Goal: Task Accomplishment & Management: Manage account settings

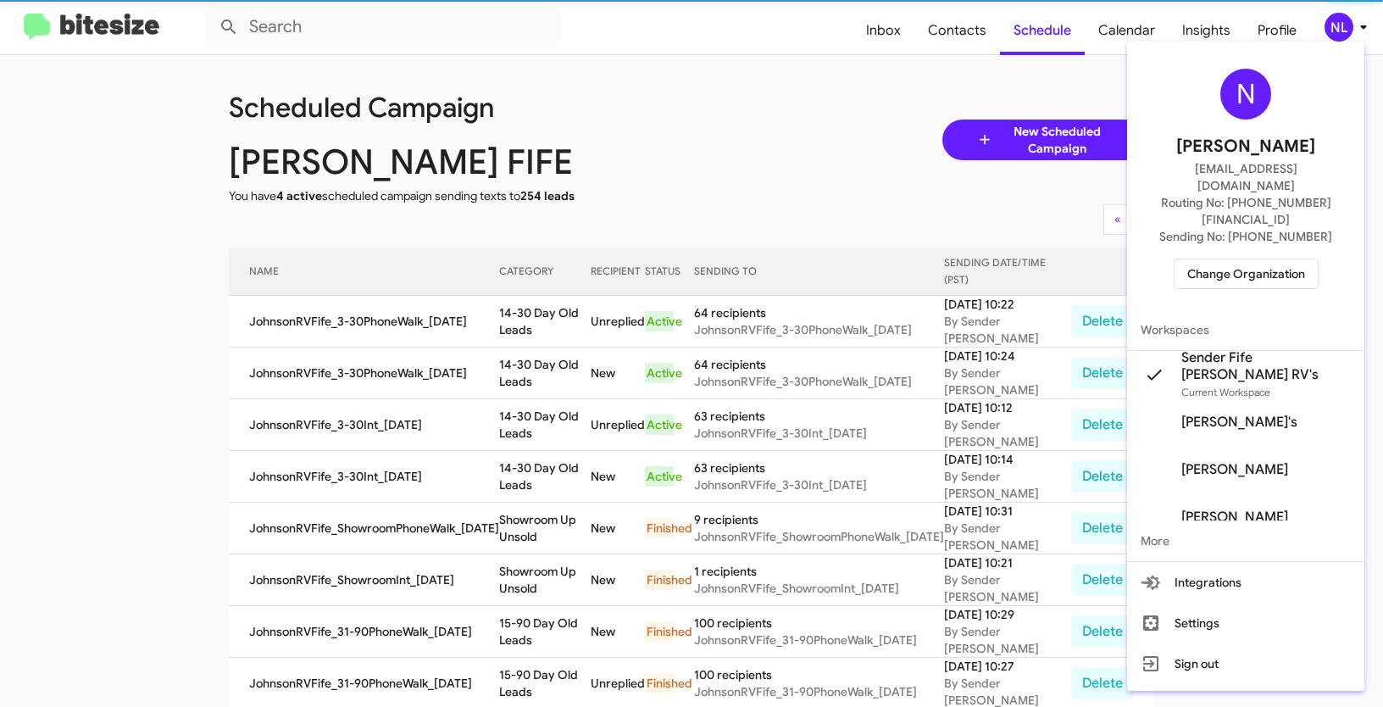
click at [1256, 259] on span "Change Organization" at bounding box center [1247, 273] width 118 height 29
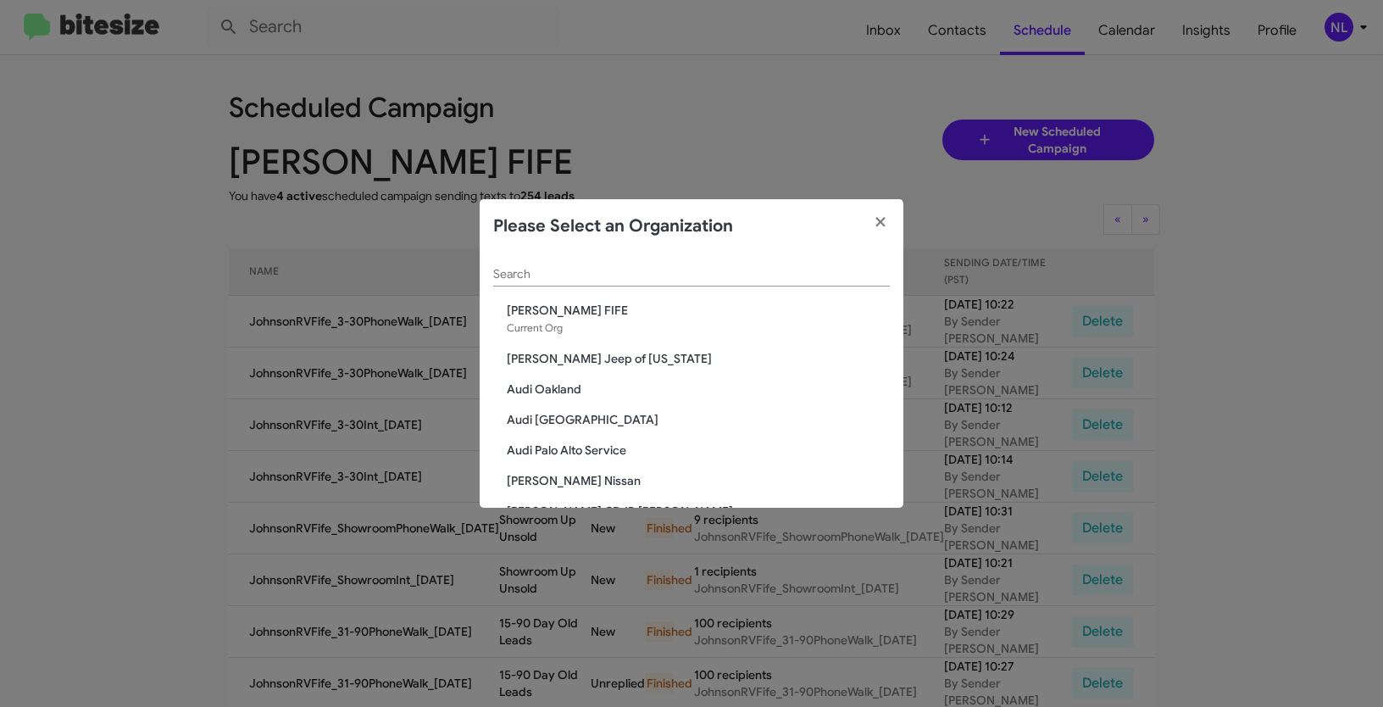
click at [671, 278] on input "Search" at bounding box center [691, 275] width 397 height 14
paste input "Parks of [GEOGRAPHIC_DATA]"
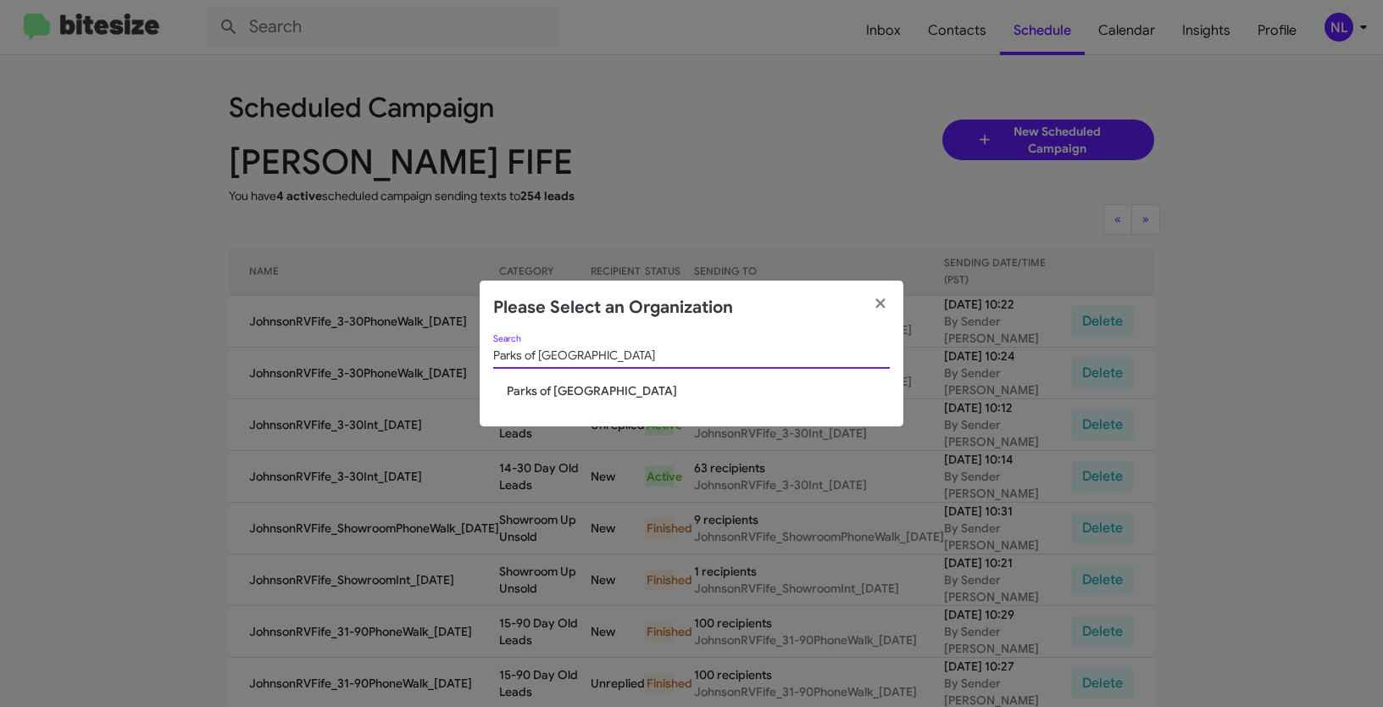
type input "Parks of [GEOGRAPHIC_DATA]"
click at [531, 383] on span "Parks of [GEOGRAPHIC_DATA]" at bounding box center [698, 390] width 383 height 17
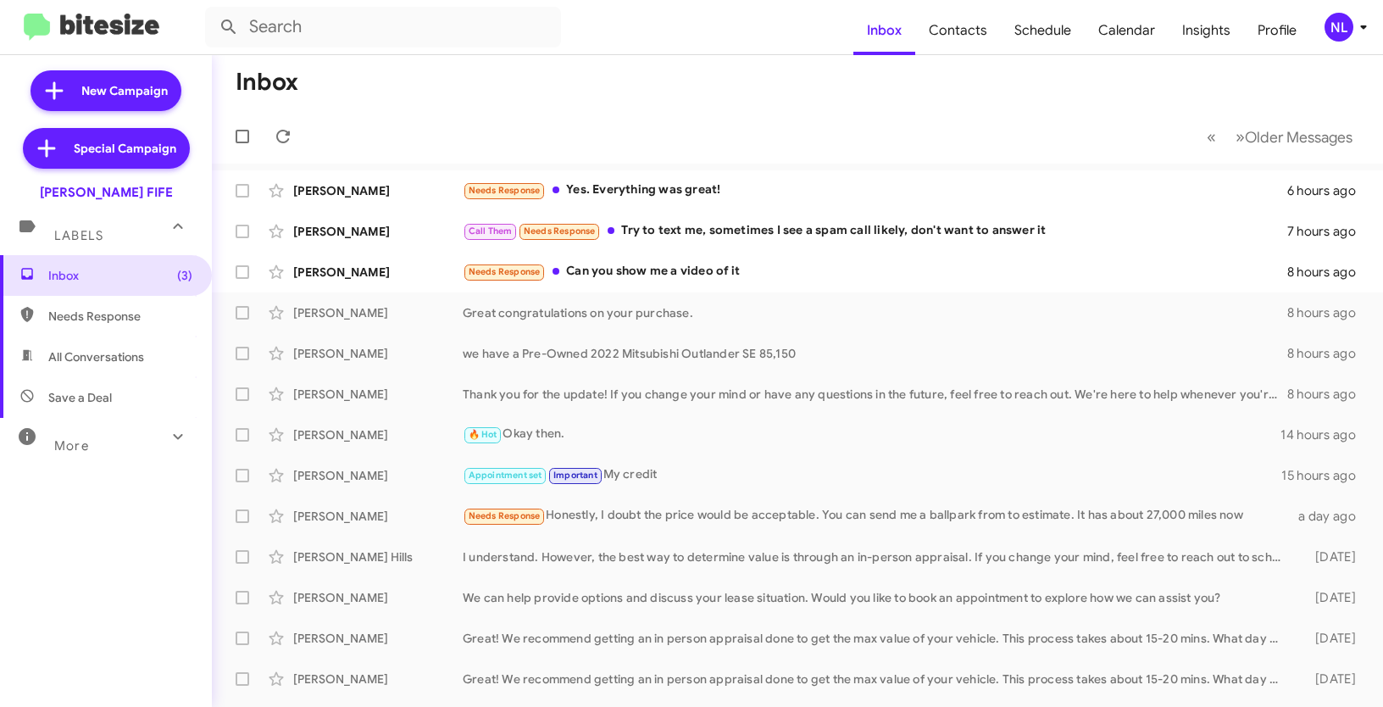
click at [631, 47] on form at bounding box center [529, 27] width 649 height 41
click at [1326, 26] on div "NL" at bounding box center [1339, 27] width 29 height 29
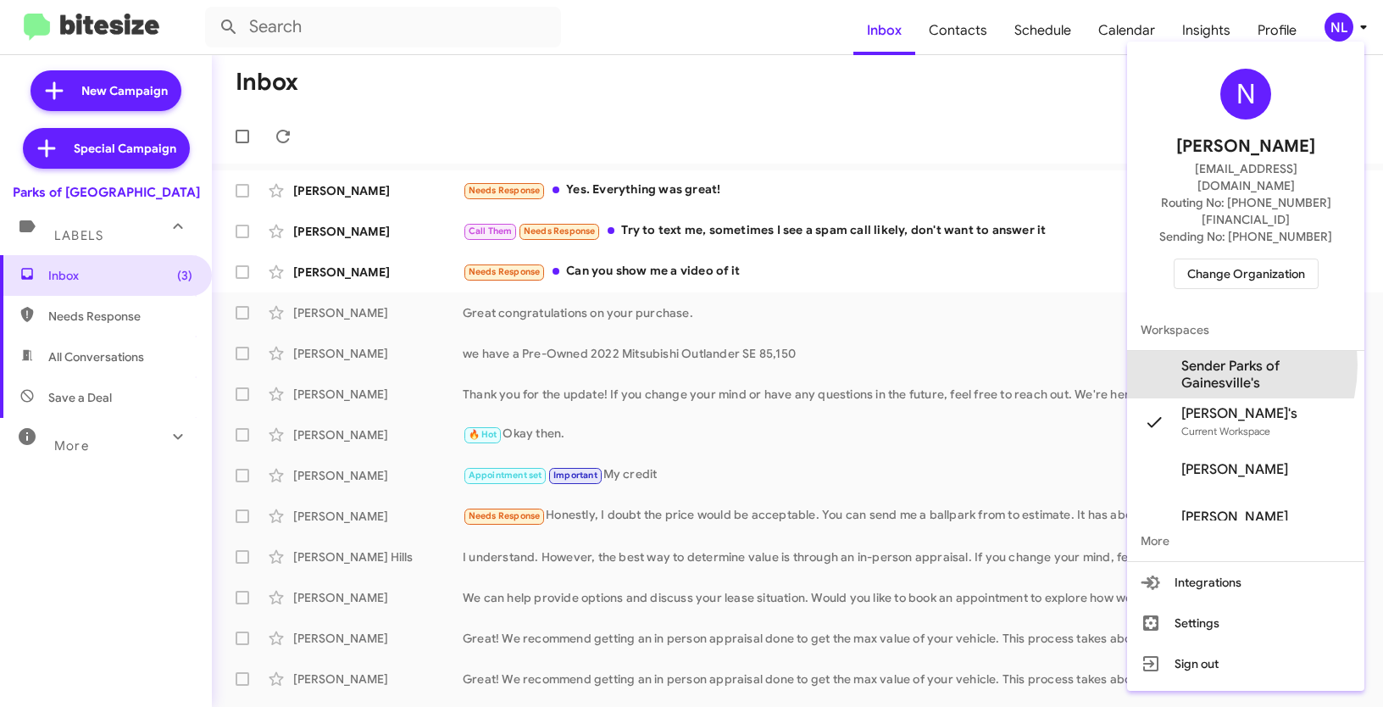
click at [1203, 358] on span "Sender Parks of Gainesville's" at bounding box center [1267, 375] width 170 height 34
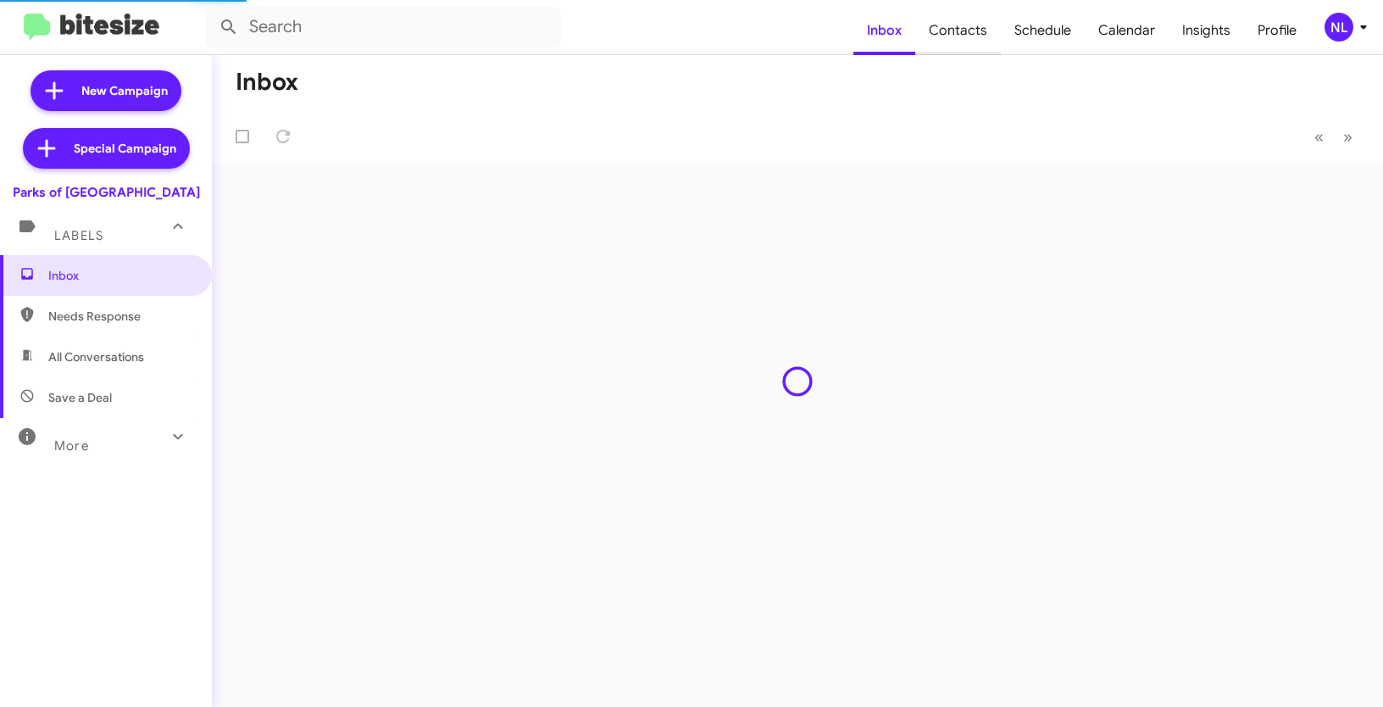
click at [944, 30] on span "Contacts" at bounding box center [959, 30] width 86 height 49
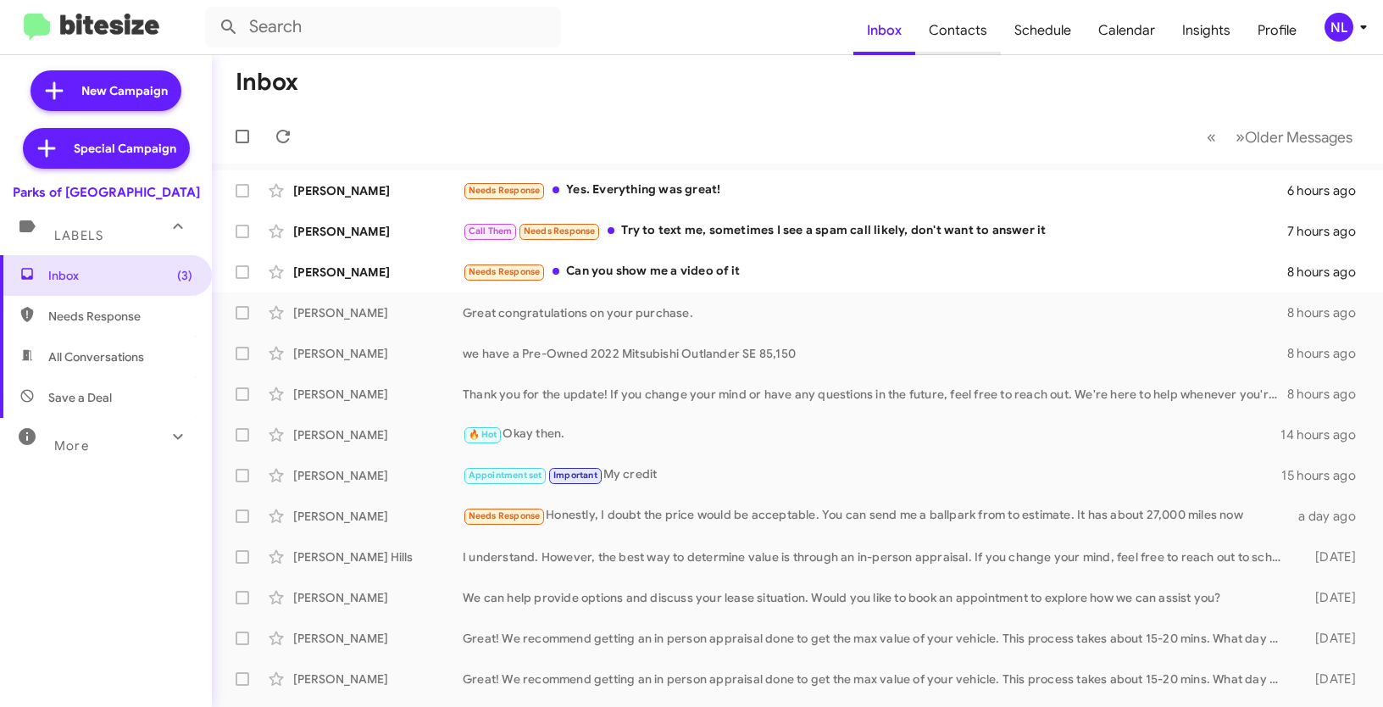
click at [951, 31] on span "Contacts" at bounding box center [959, 30] width 86 height 49
type input "in:groups"
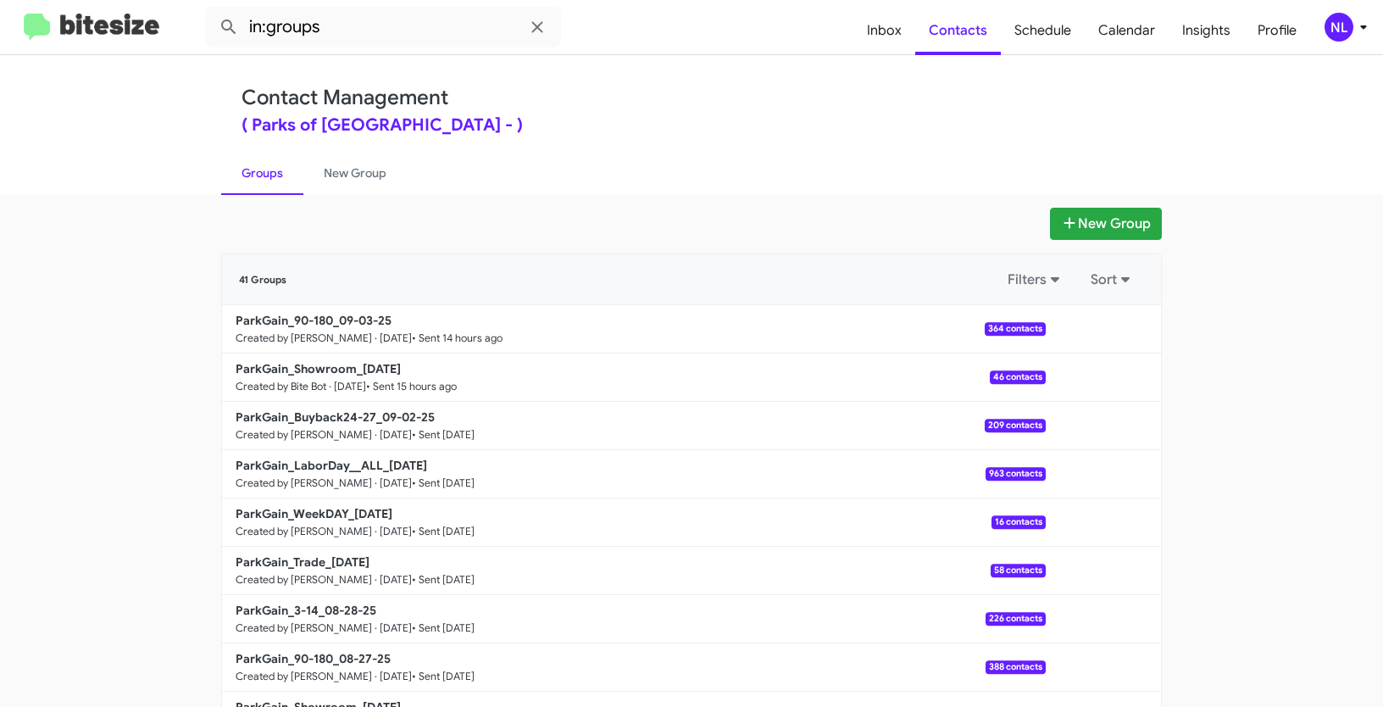
click at [1340, 29] on div "NL" at bounding box center [1339, 27] width 29 height 29
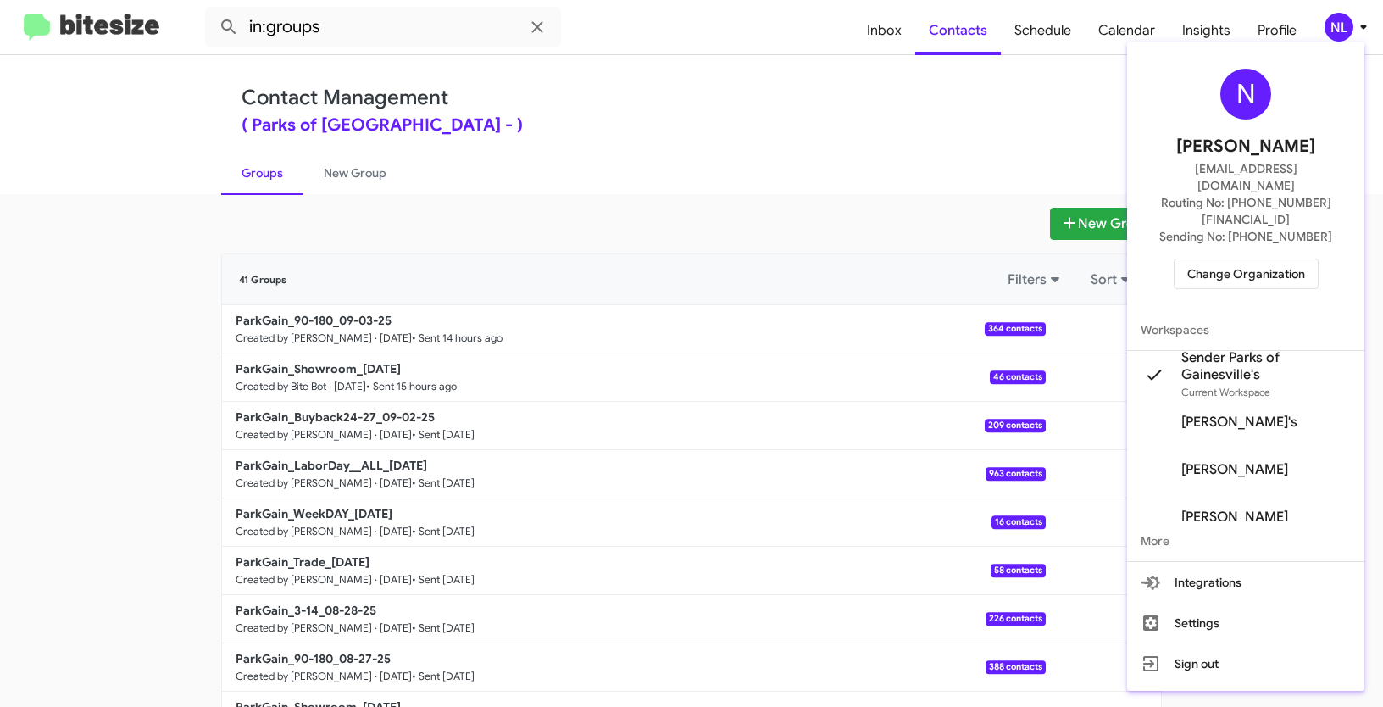
click at [757, 214] on div at bounding box center [691, 353] width 1383 height 707
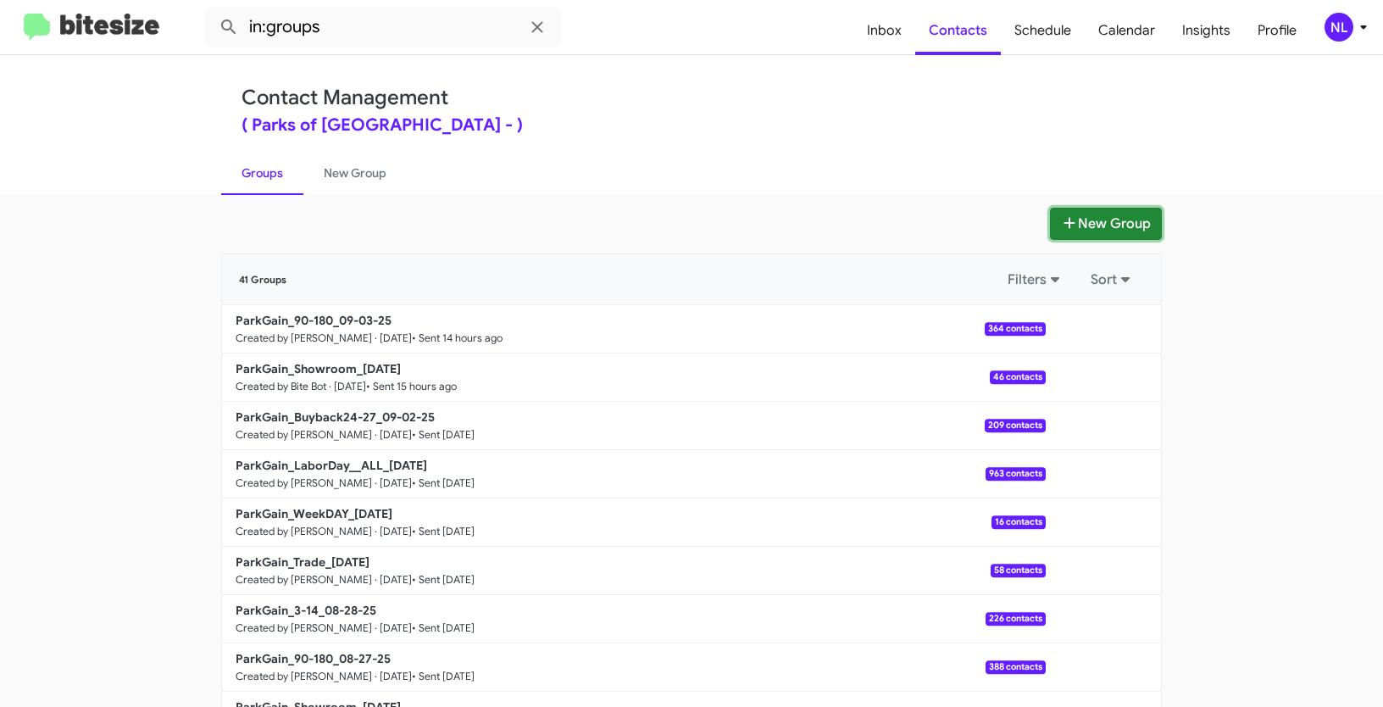
click at [1095, 225] on button "New Group" at bounding box center [1106, 224] width 112 height 32
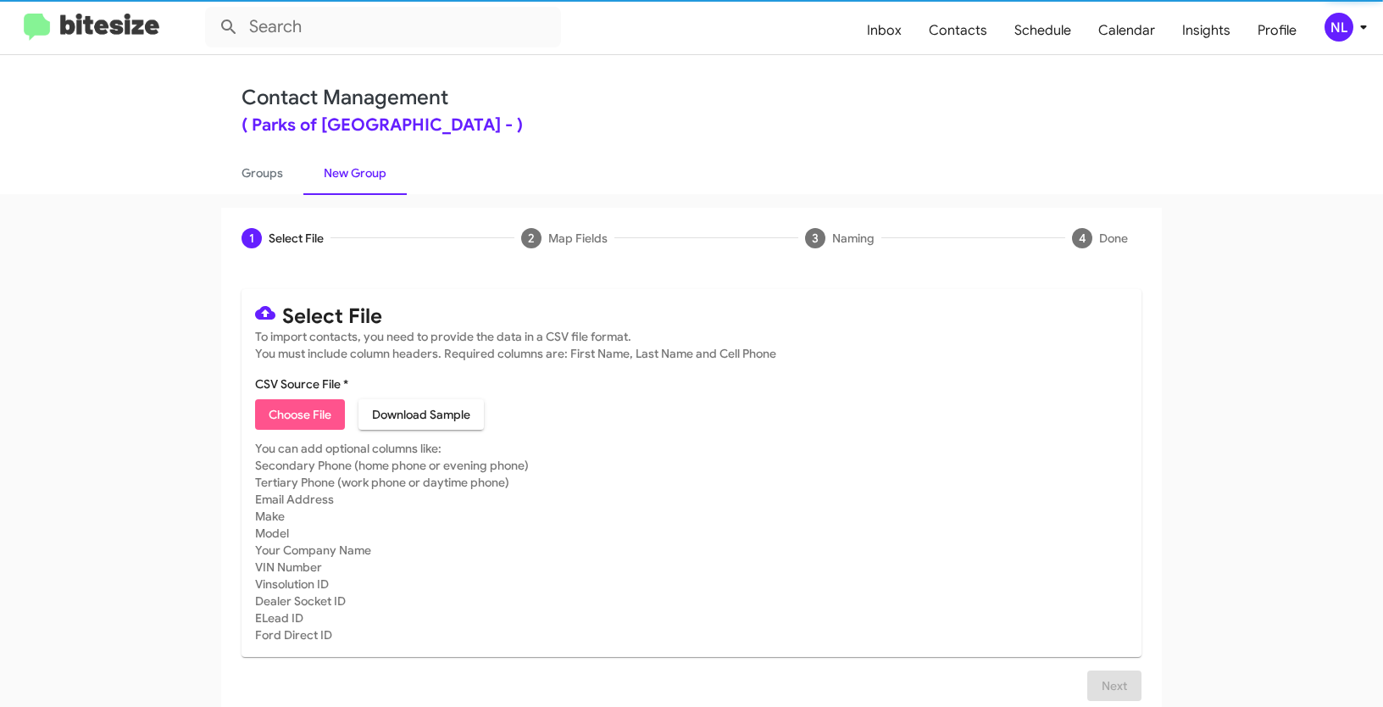
click at [305, 420] on span "Choose File" at bounding box center [300, 414] width 63 height 31
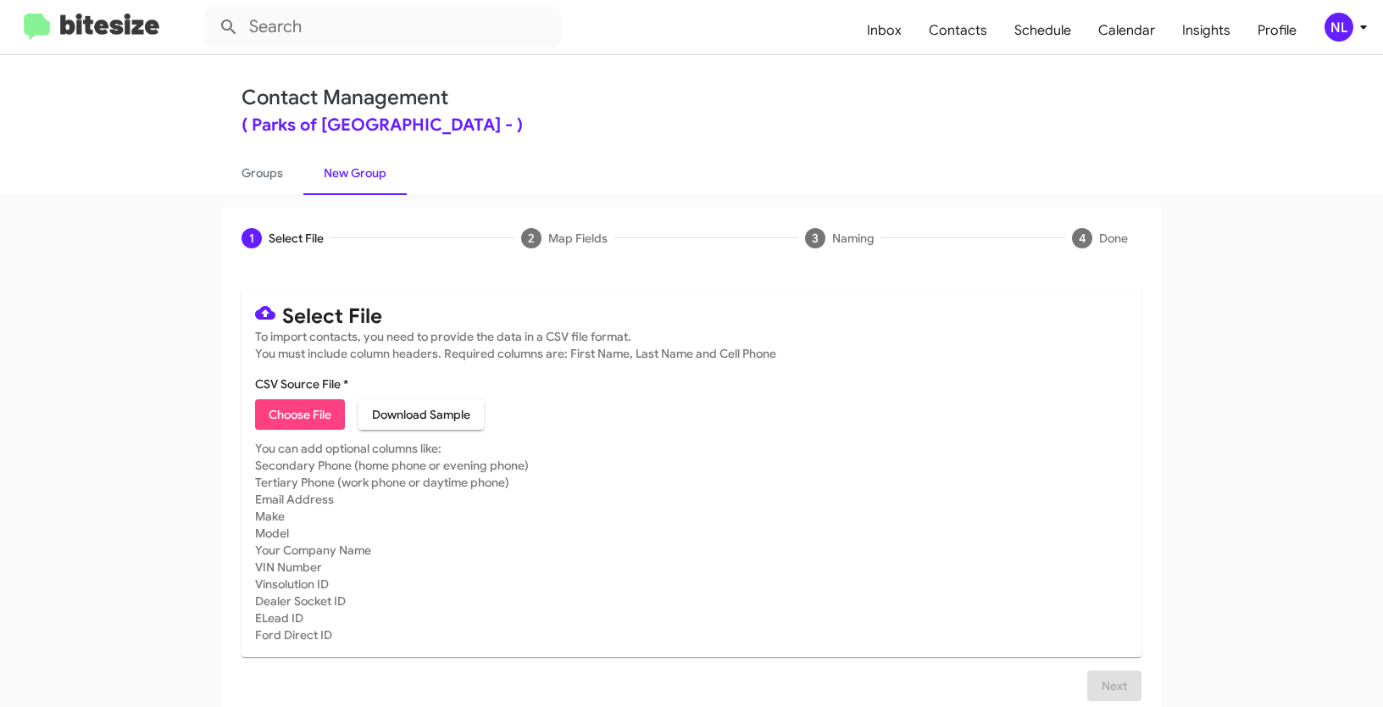
type input "Opt out open - Parks of Gainesville"
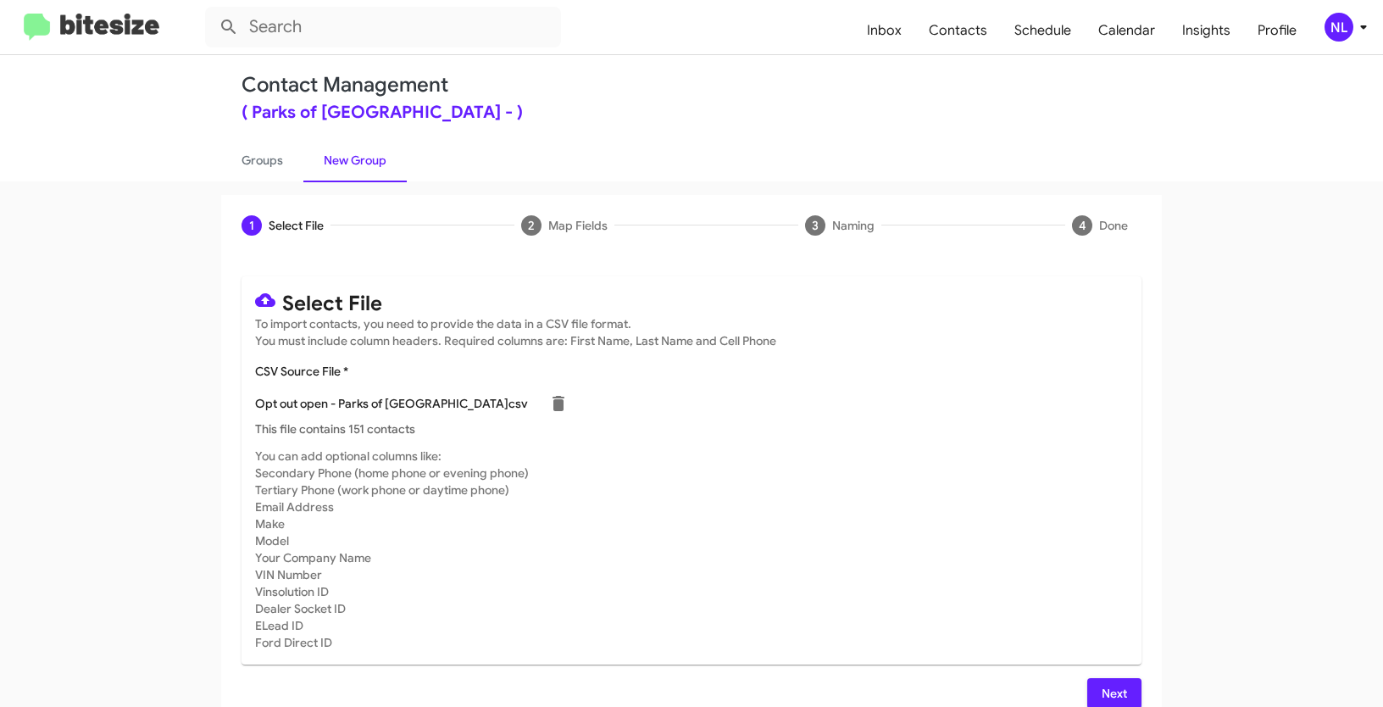
scroll to position [34, 0]
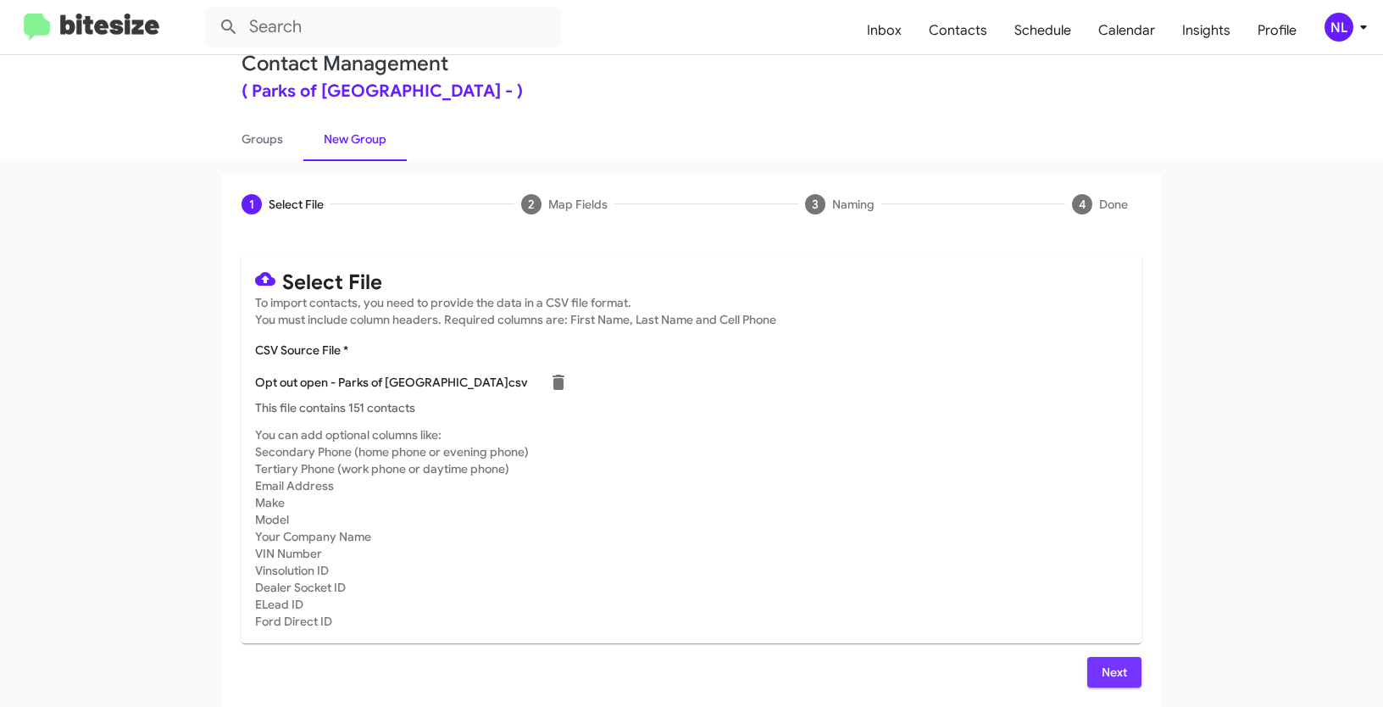
click at [1104, 672] on span "Next" at bounding box center [1114, 672] width 27 height 31
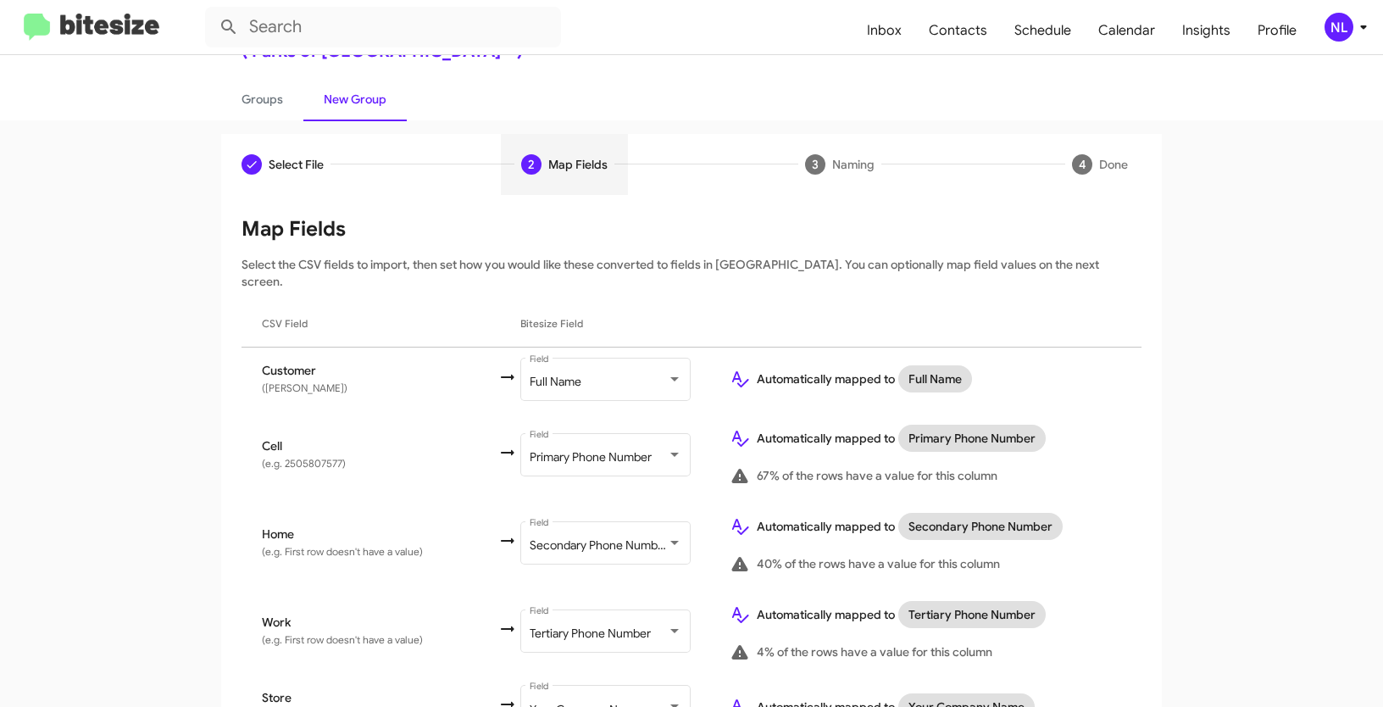
scroll to position [152, 0]
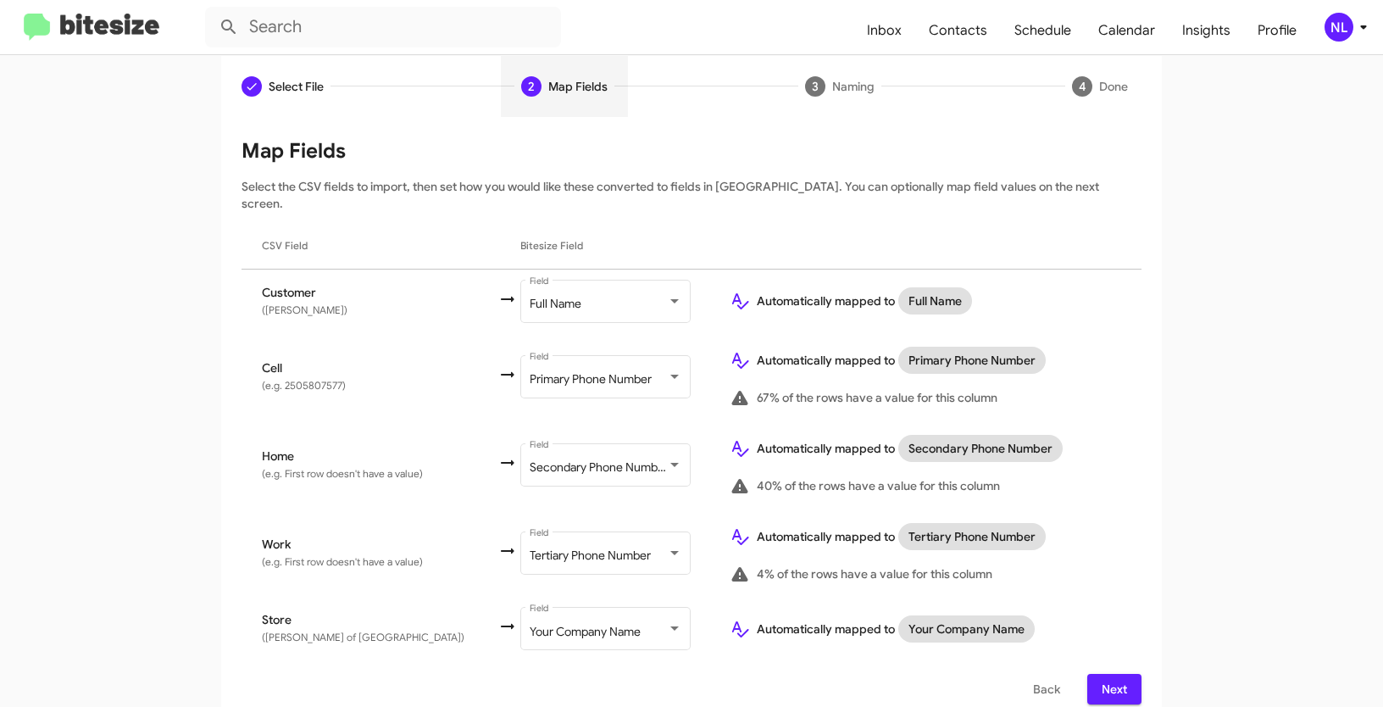
click at [1111, 676] on span "Next" at bounding box center [1114, 689] width 27 height 31
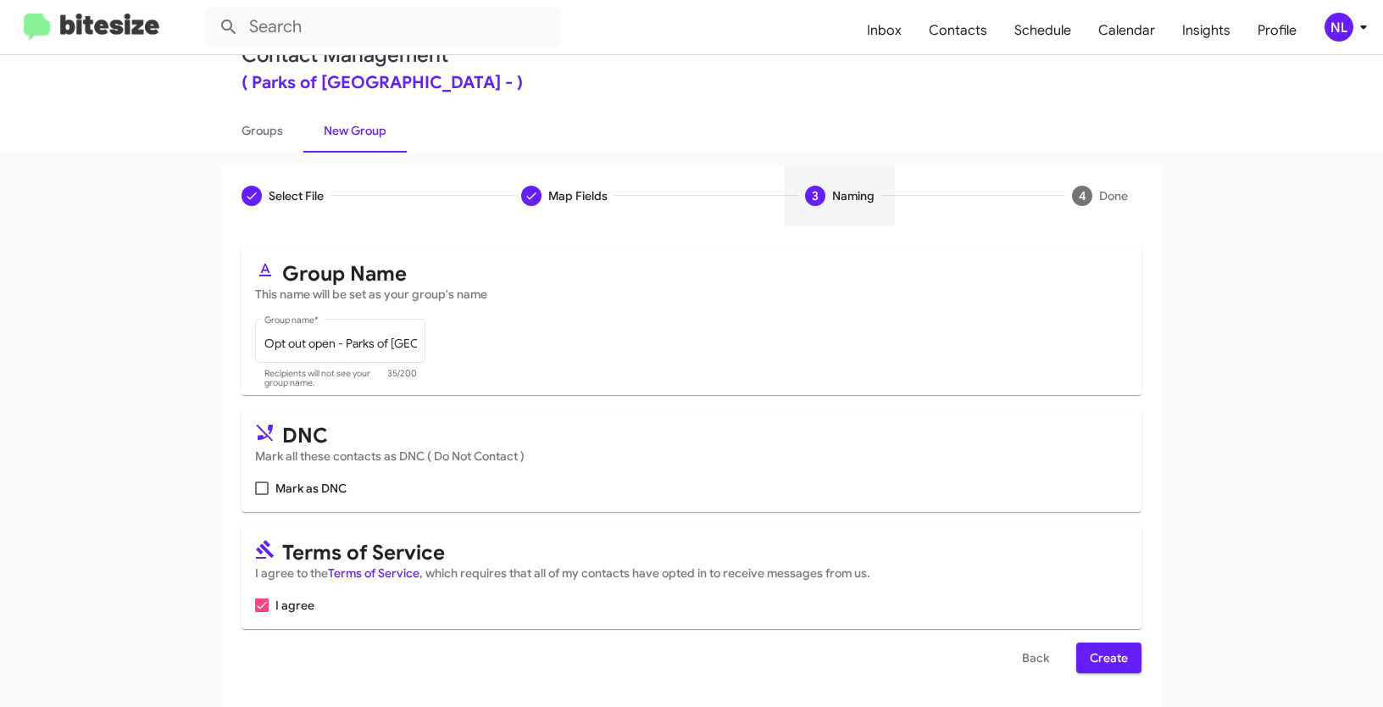
scroll to position [42, 0]
click at [255, 488] on span at bounding box center [262, 489] width 14 height 14
click at [261, 495] on input "Mark as DNC" at bounding box center [261, 495] width 1 height 1
checkbox input "true"
click at [1100, 663] on span "Create" at bounding box center [1109, 658] width 38 height 31
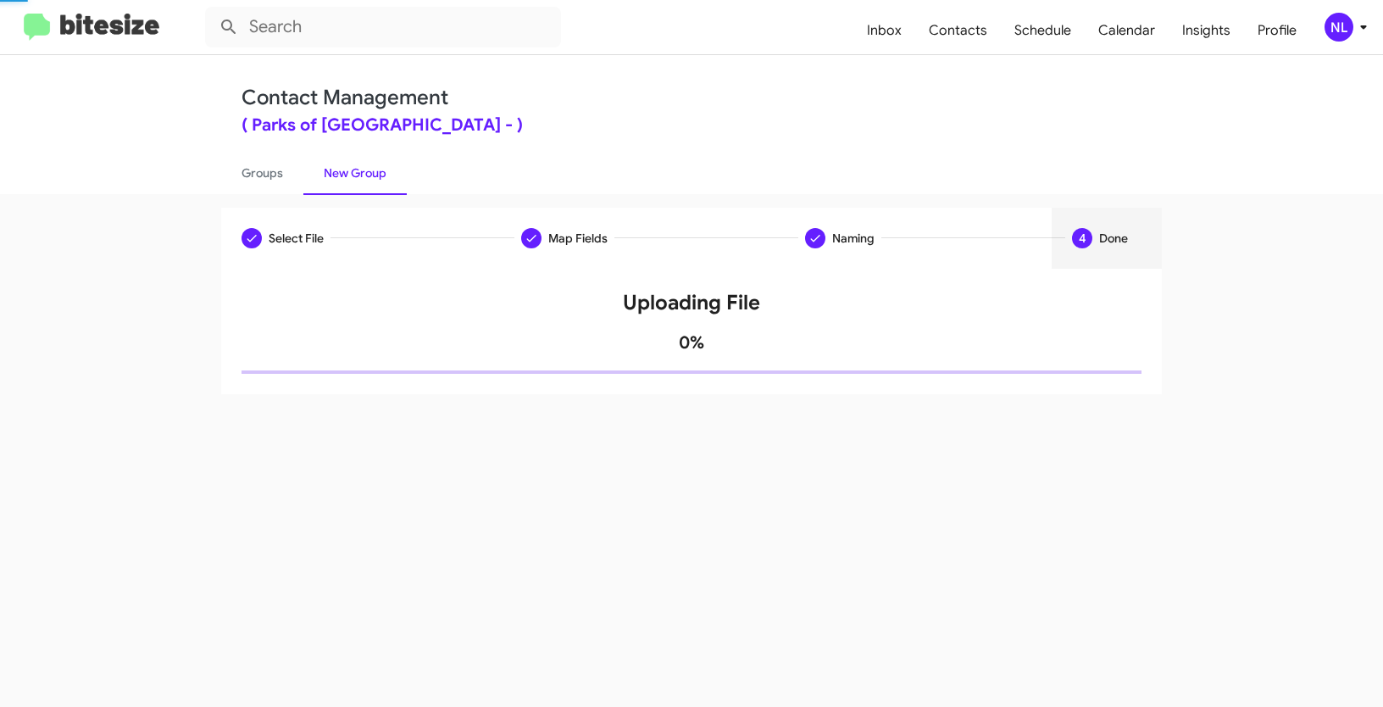
scroll to position [0, 0]
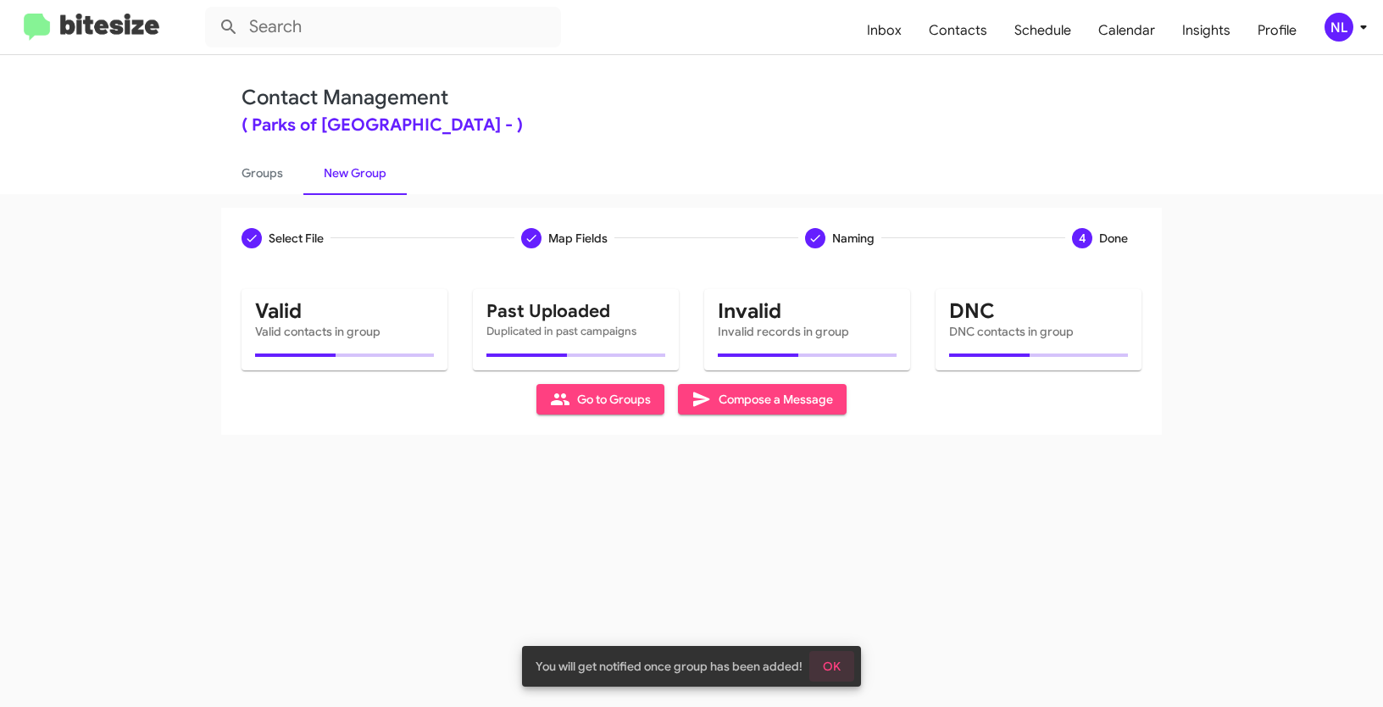
click at [834, 661] on span "OK" at bounding box center [832, 666] width 18 height 31
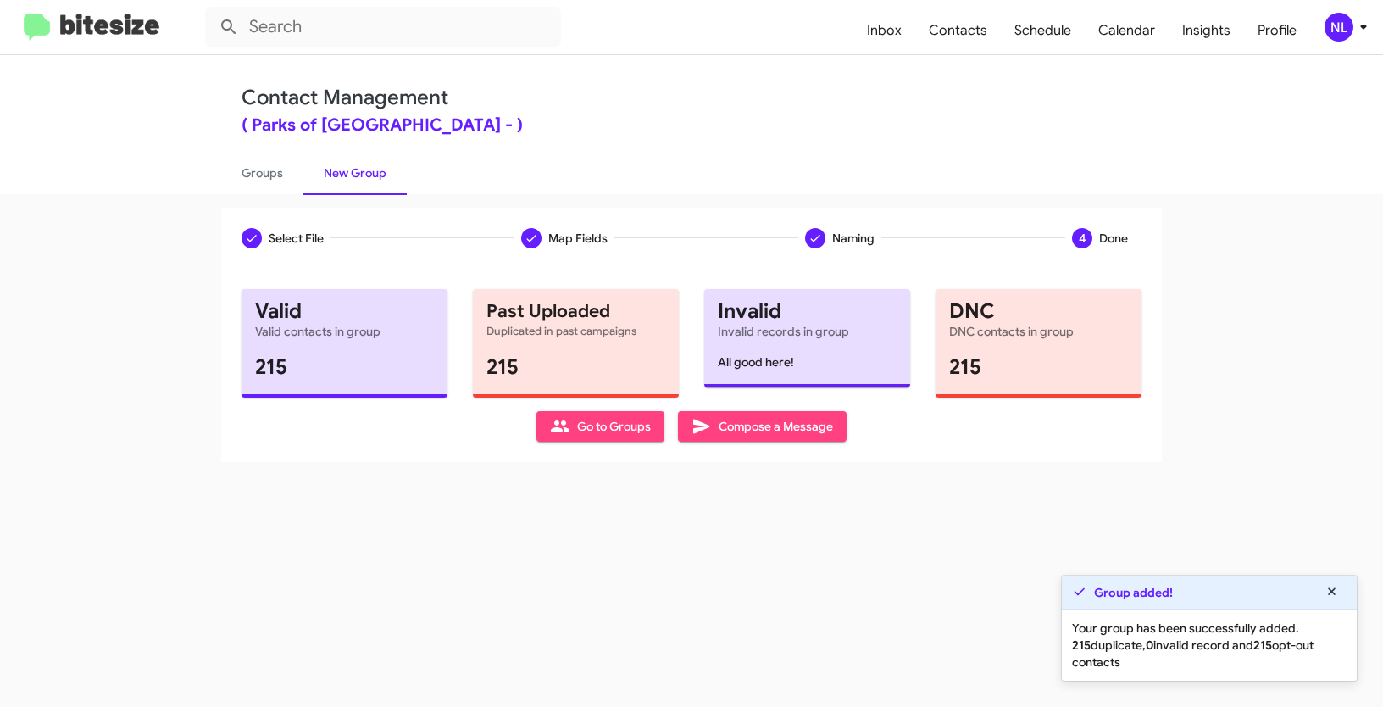
click at [570, 415] on span "Go to Groups" at bounding box center [600, 426] width 101 height 31
type input "in:groups"
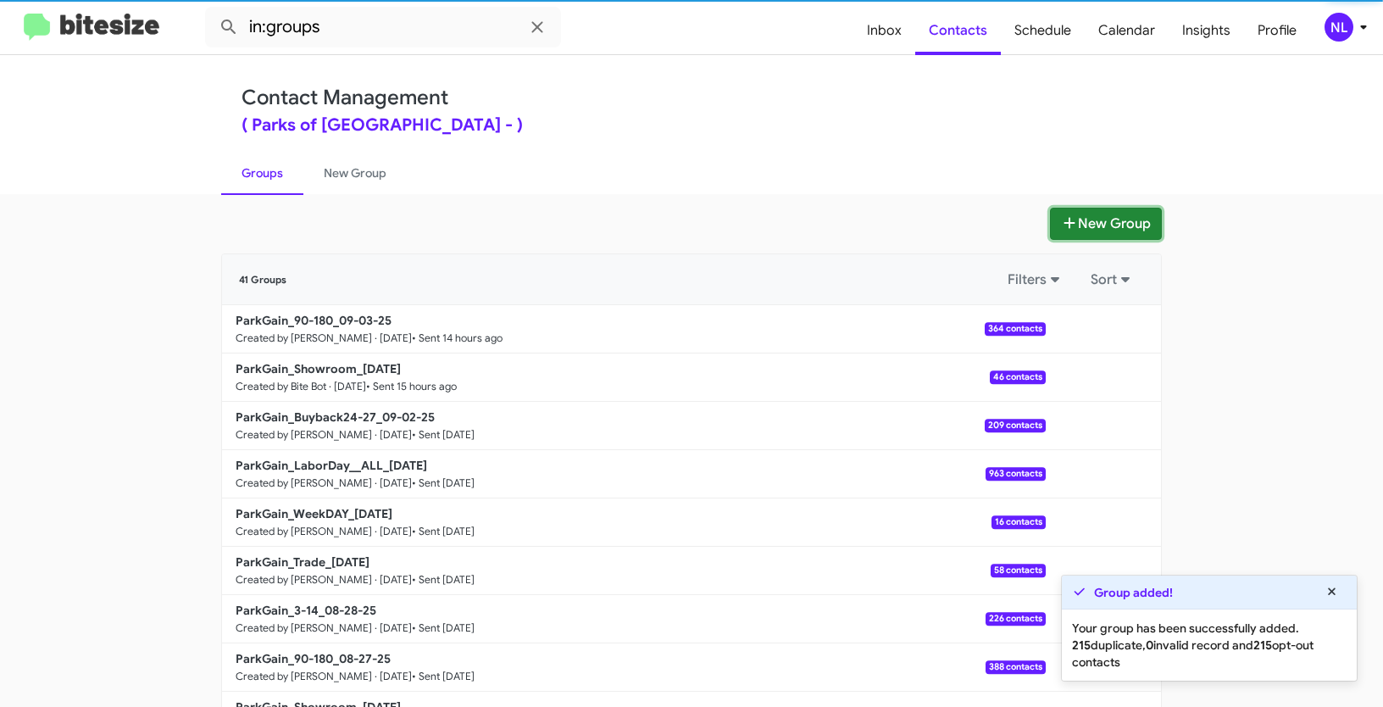
click at [1111, 225] on button "New Group" at bounding box center [1106, 224] width 112 height 32
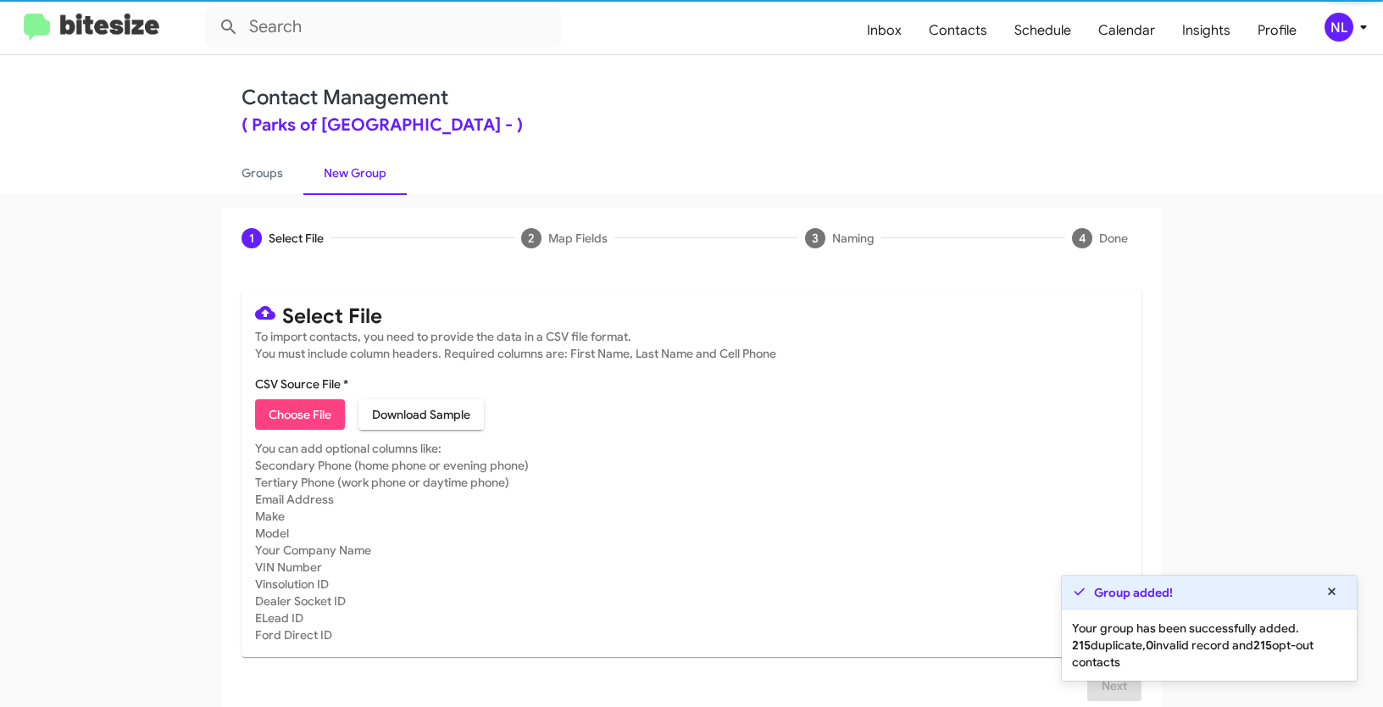
click at [307, 421] on span "Choose File" at bounding box center [300, 414] width 63 height 31
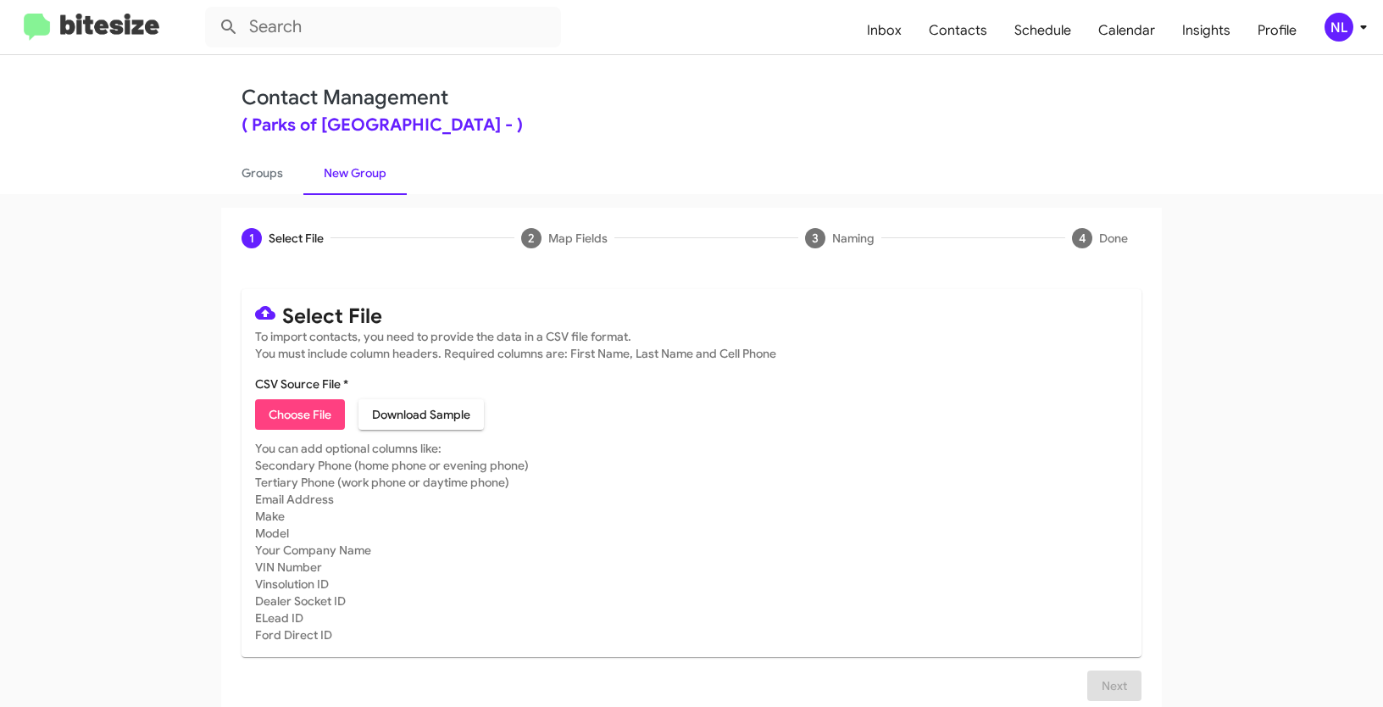
type input "Opt out delivered - Parks of Gainesville"
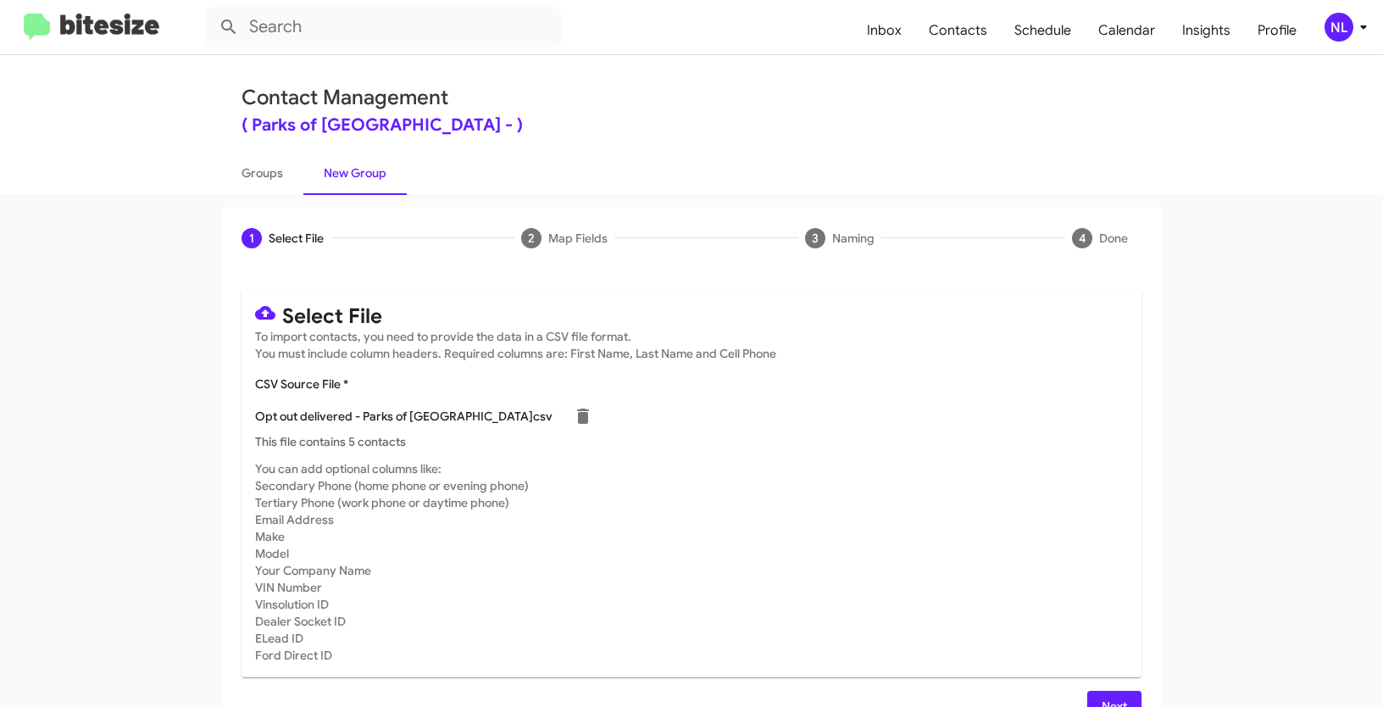
scroll to position [34, 0]
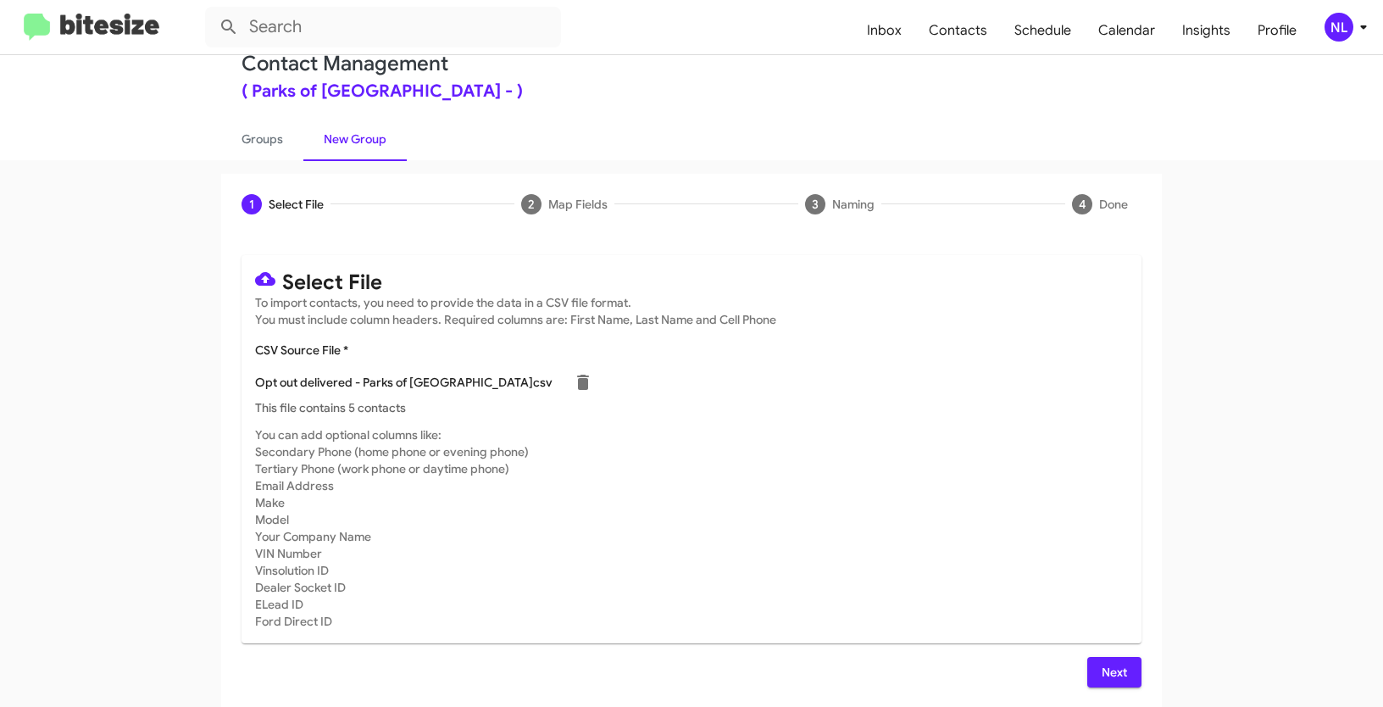
click at [1105, 668] on span "Next" at bounding box center [1114, 672] width 27 height 31
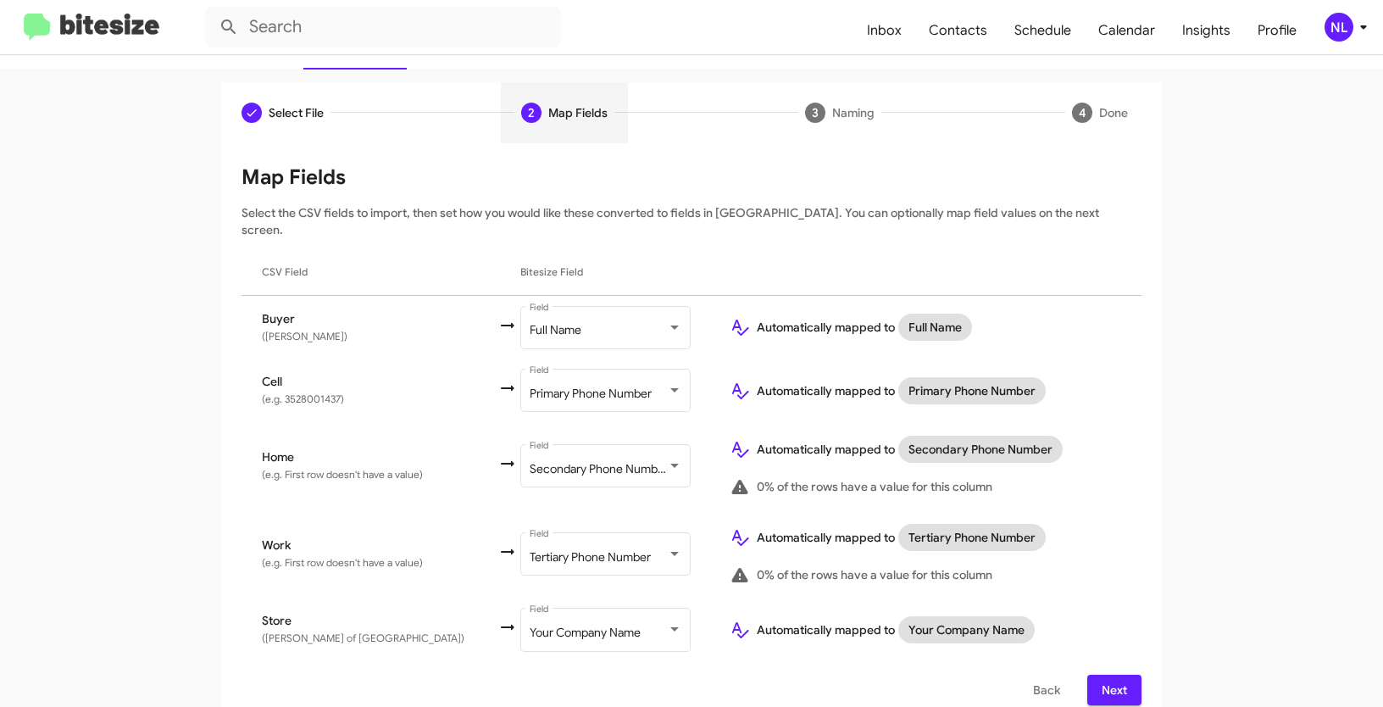
scroll to position [126, 0]
click at [1115, 677] on span "Next" at bounding box center [1114, 689] width 27 height 31
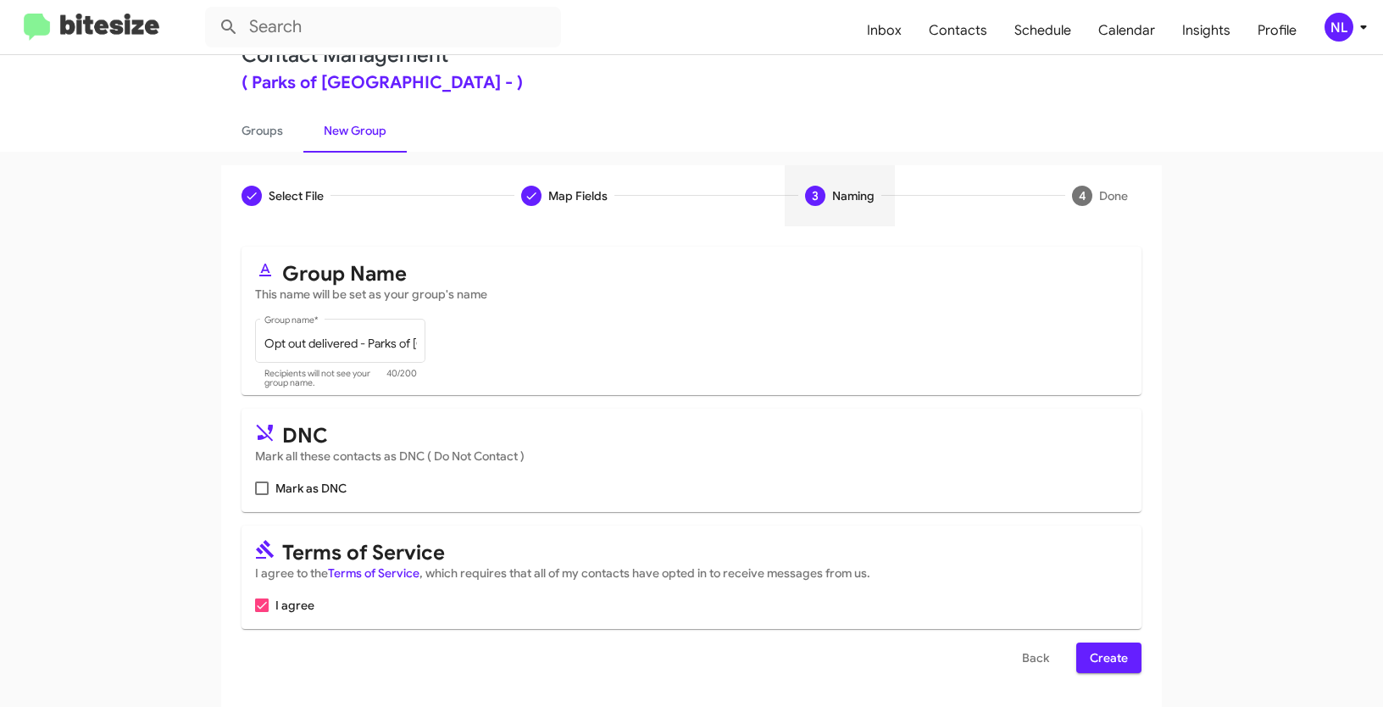
scroll to position [42, 0]
click at [247, 488] on mat-card "DNC Mark all these contacts as DNC ( Do Not Contact ) Mark as DNC" at bounding box center [692, 460] width 900 height 103
click at [255, 490] on span at bounding box center [262, 489] width 14 height 14
click at [261, 495] on input "Mark as DNC" at bounding box center [261, 495] width 1 height 1
checkbox input "true"
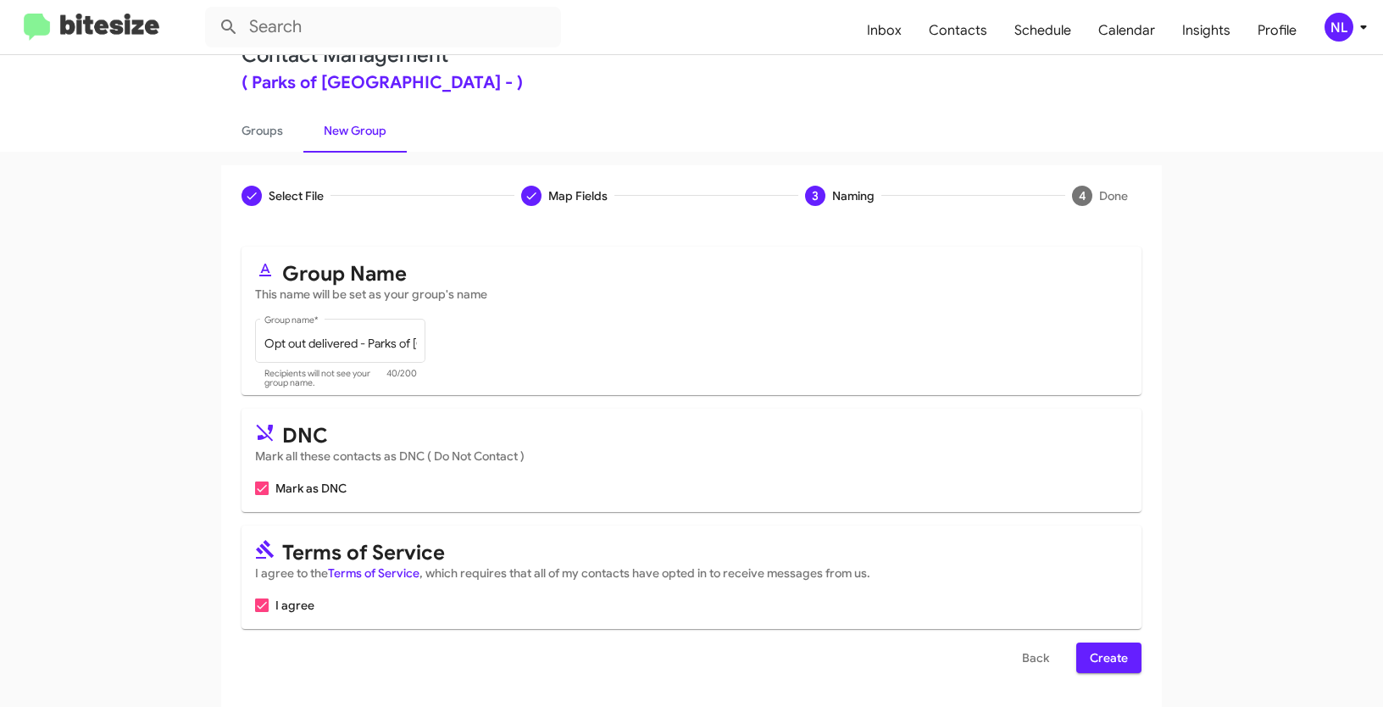
click at [1102, 659] on span "Create" at bounding box center [1109, 658] width 38 height 31
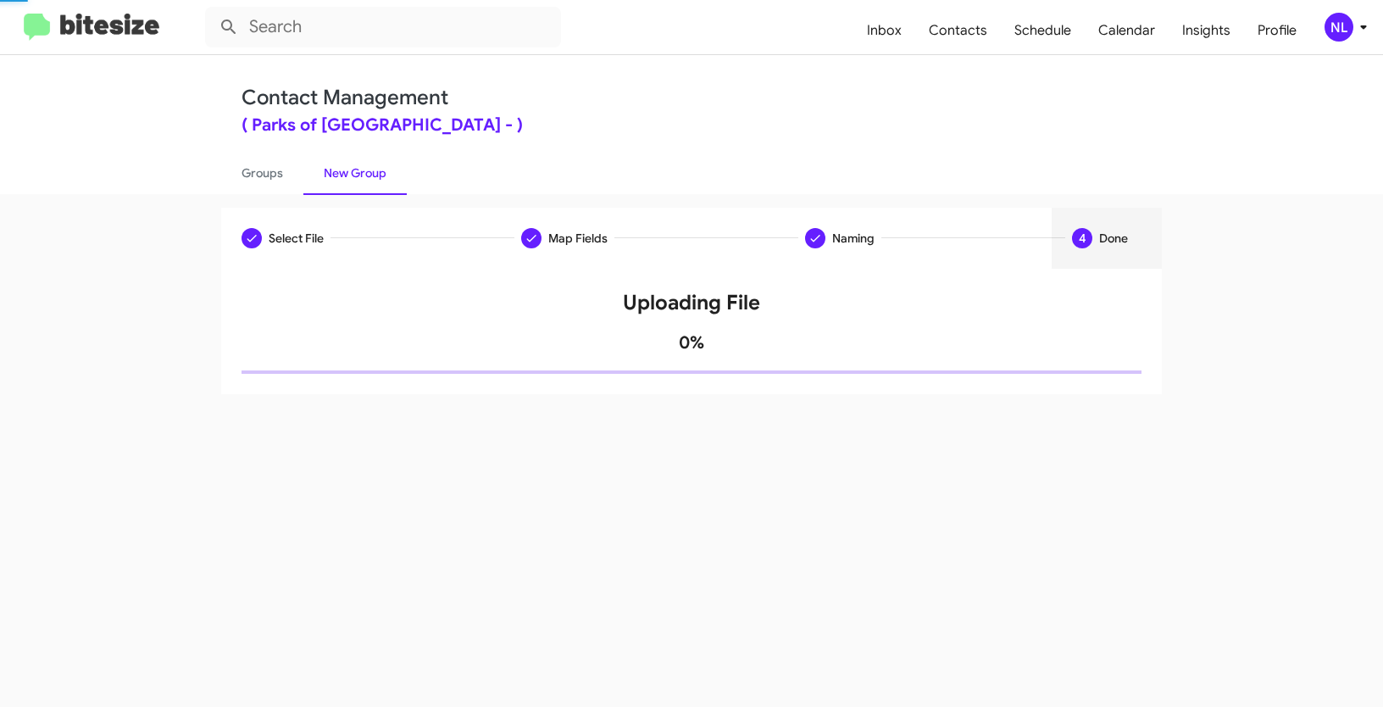
scroll to position [0, 0]
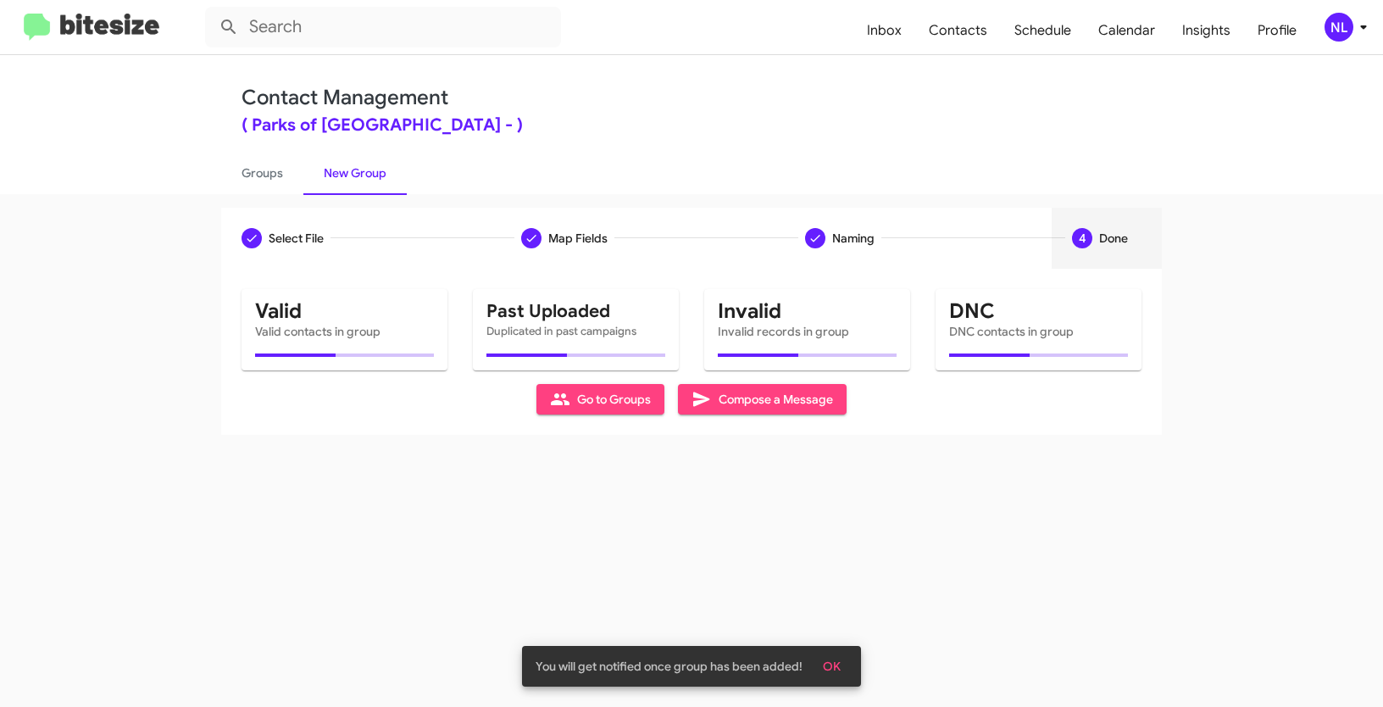
click at [827, 676] on span "OK" at bounding box center [832, 666] width 18 height 31
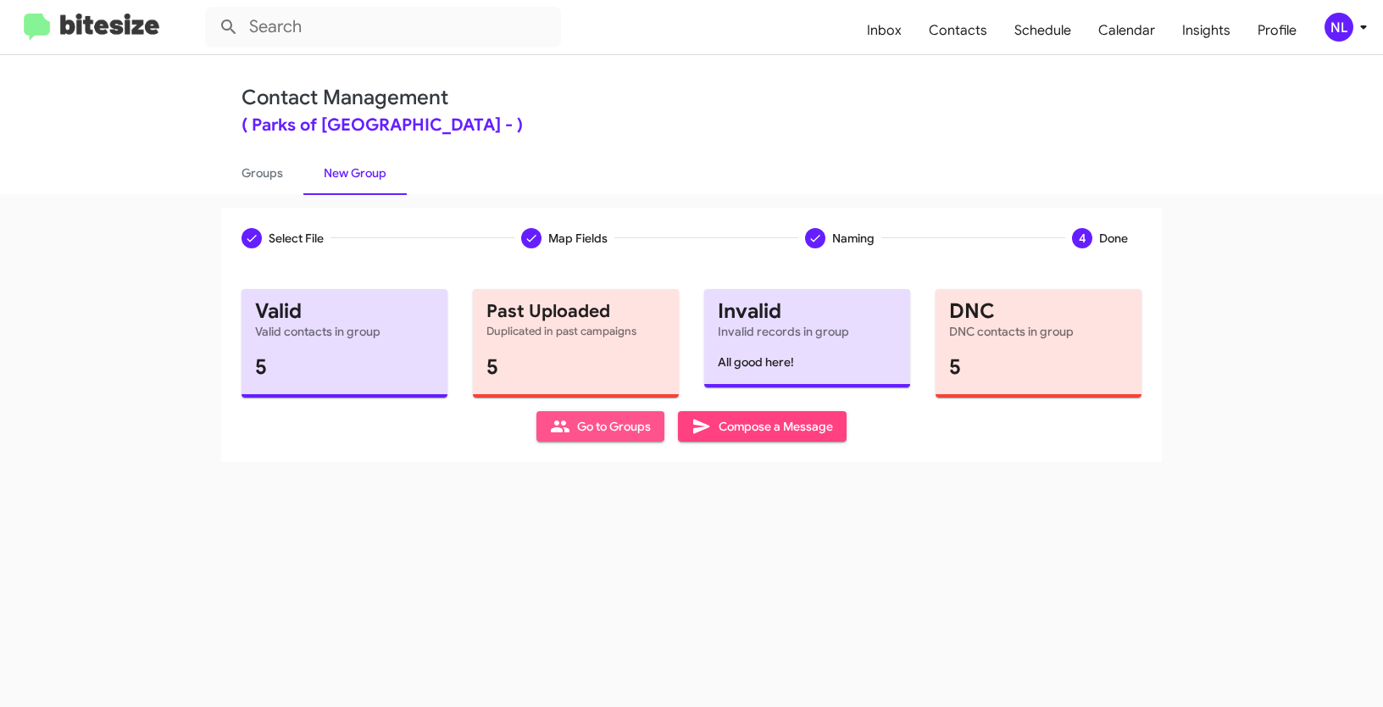
click at [613, 435] on span "Go to Groups" at bounding box center [600, 426] width 101 height 31
type input "in:groups"
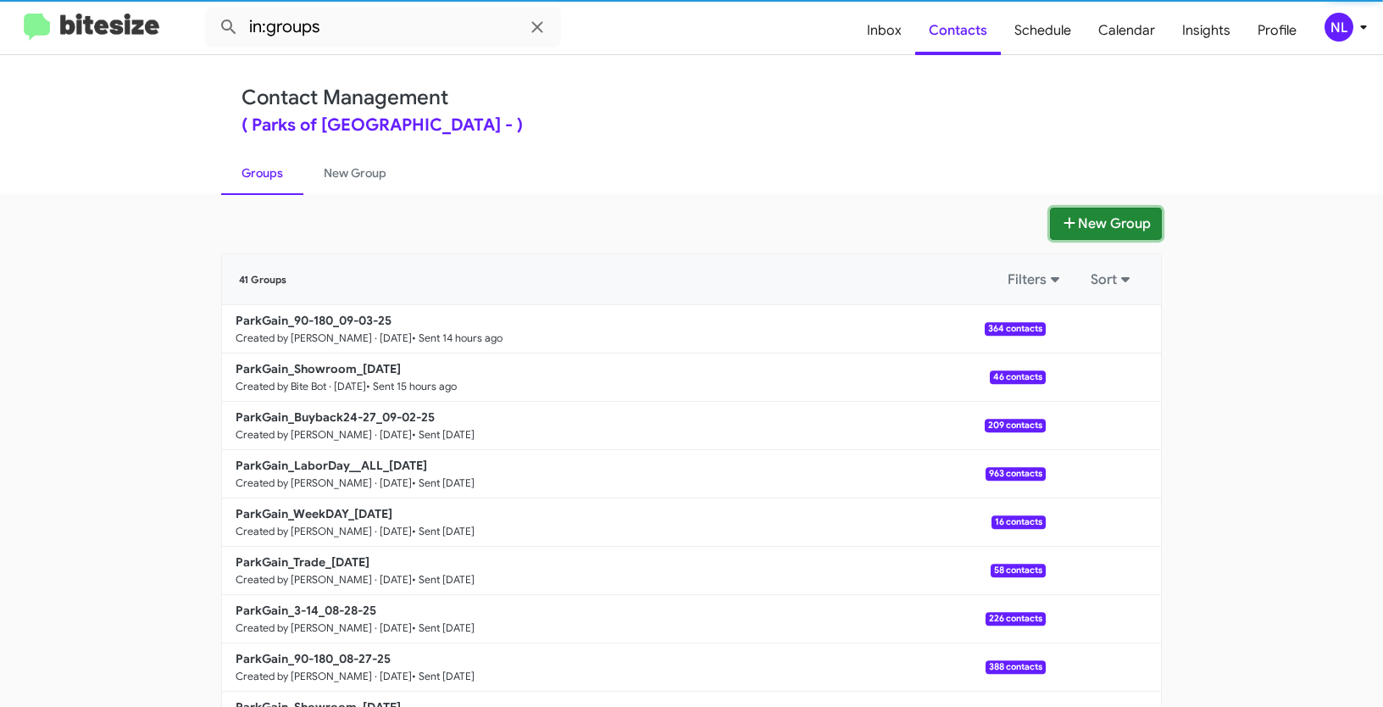
click at [1119, 227] on button "New Group" at bounding box center [1106, 224] width 112 height 32
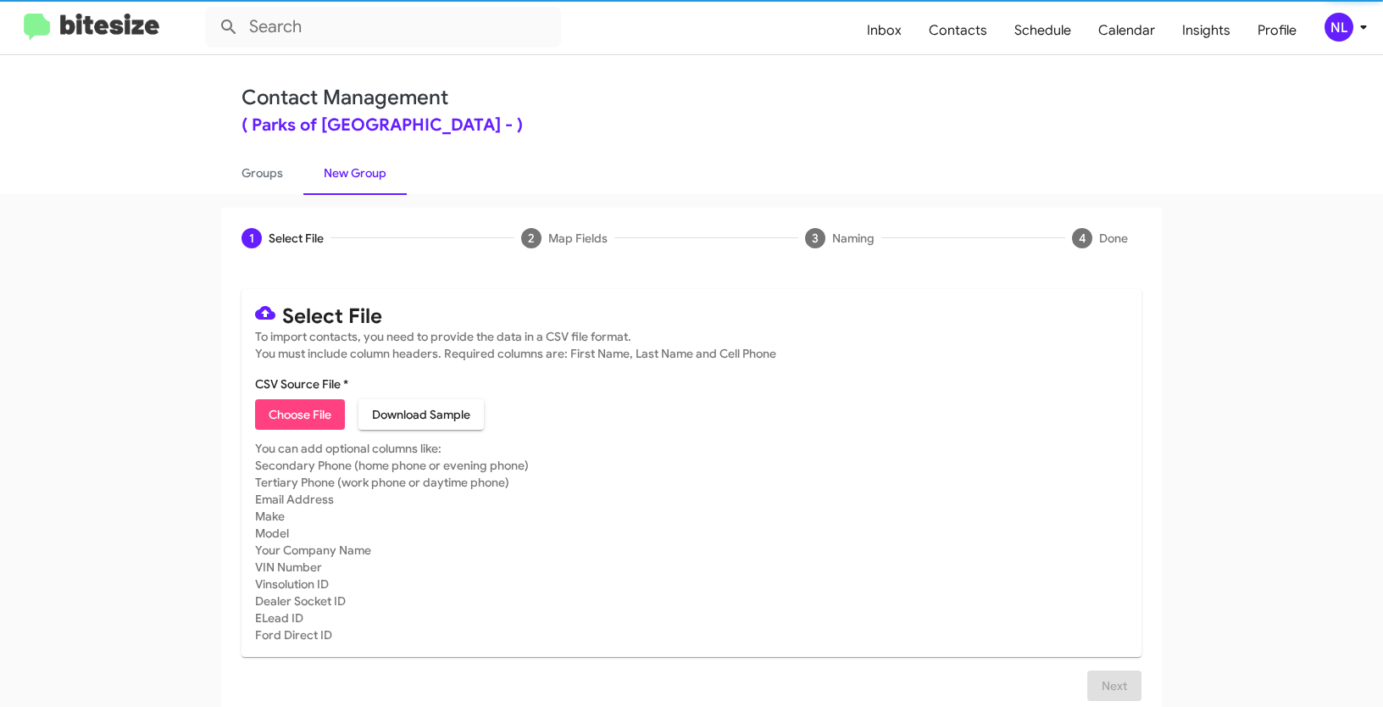
click at [269, 416] on span "Choose File" at bounding box center [300, 414] width 63 height 31
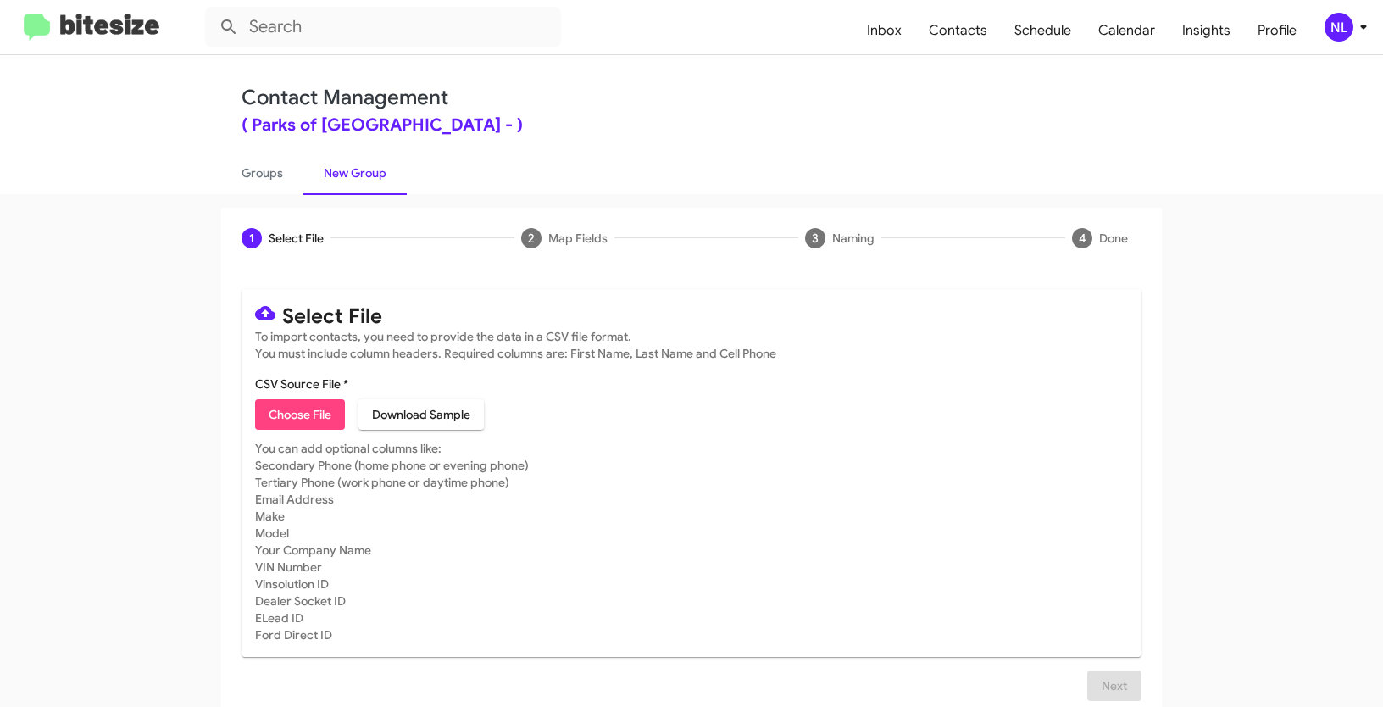
type input "Opt out dead - Parks of Gainesville"
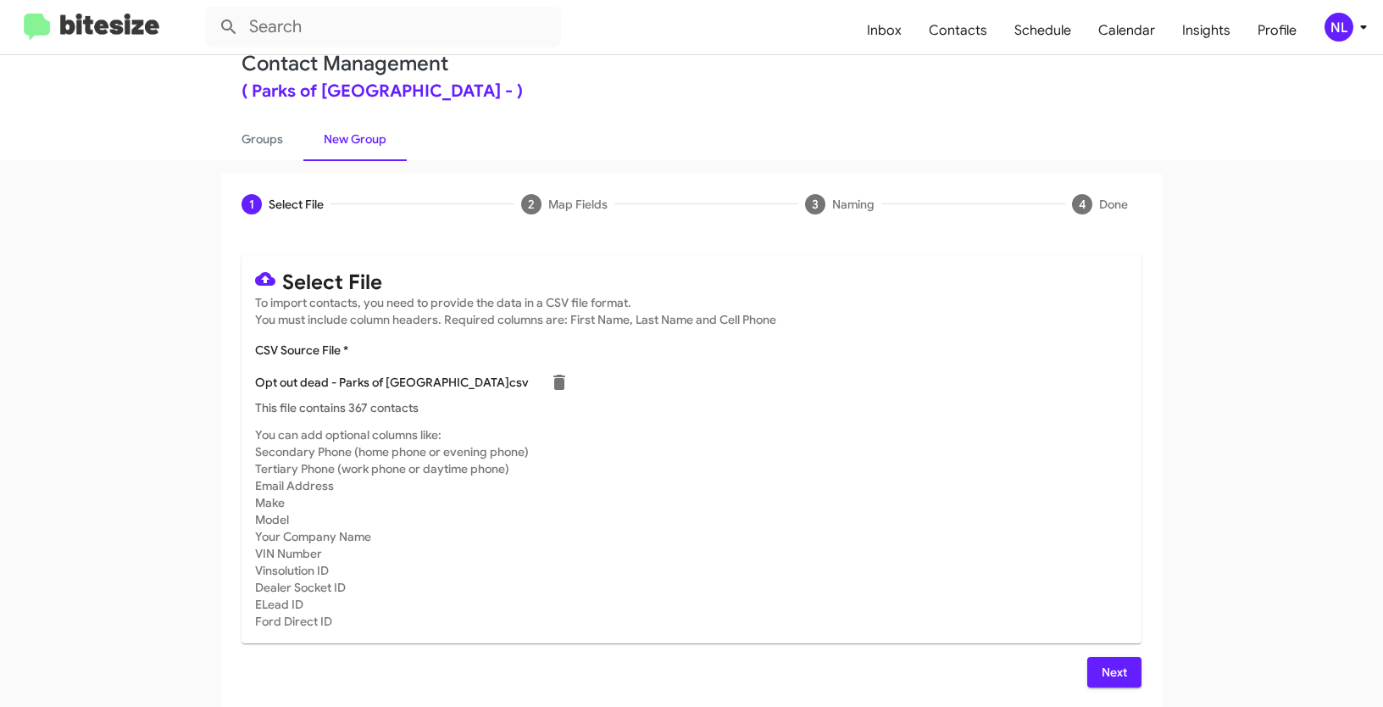
scroll to position [34, 0]
click at [1106, 673] on span "Next" at bounding box center [1114, 672] width 27 height 31
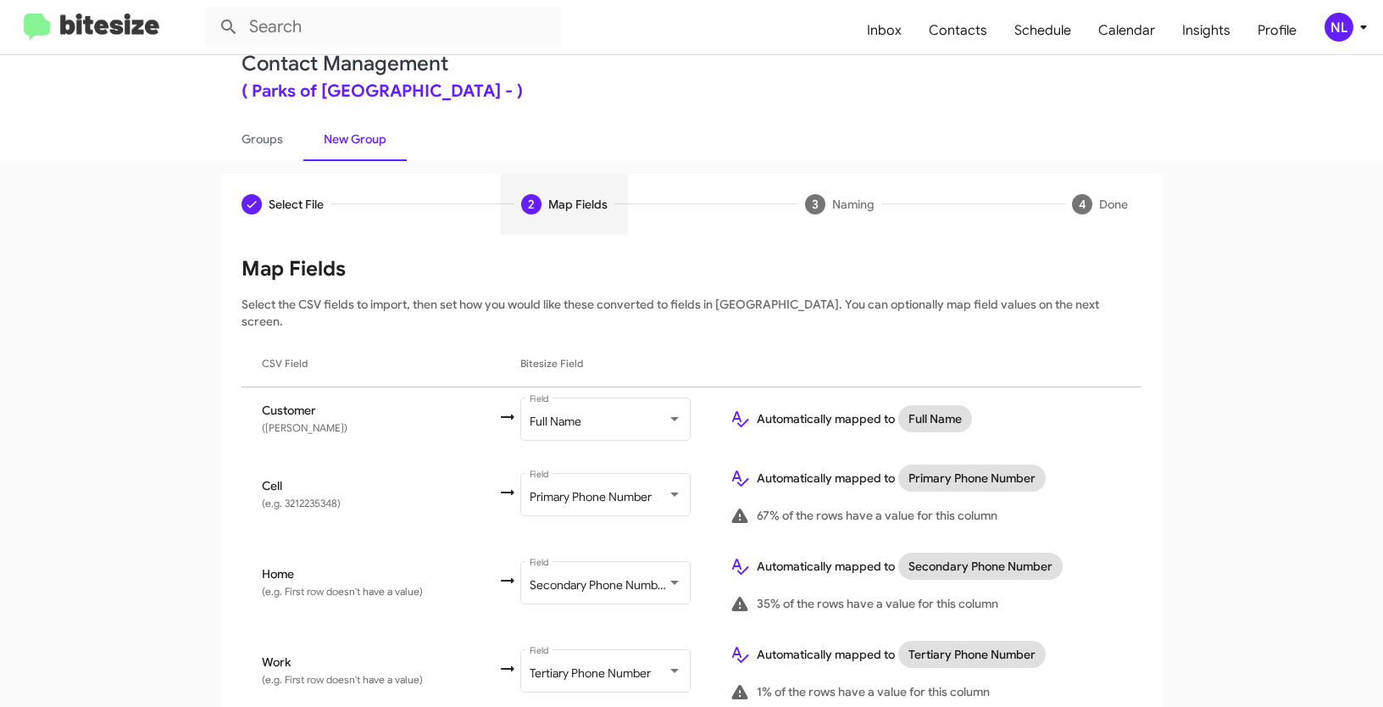
scroll to position [152, 0]
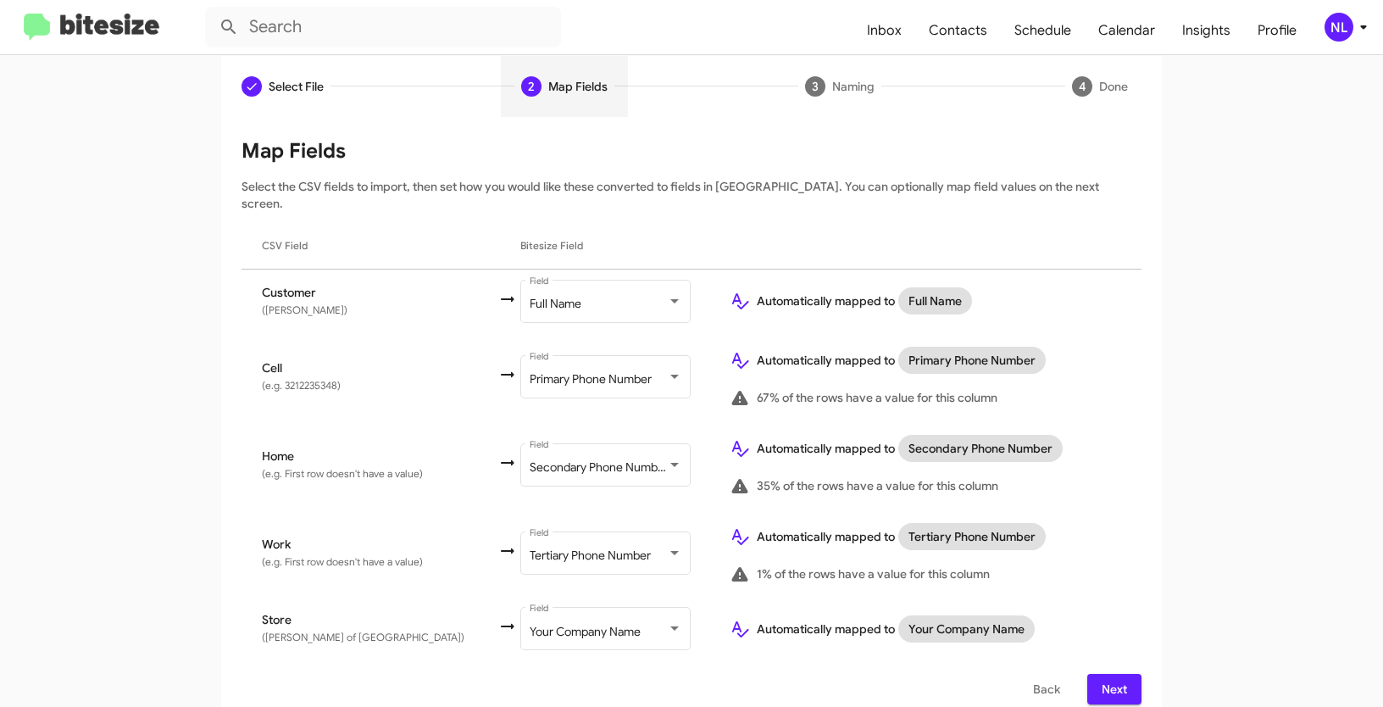
click at [1103, 674] on span "Next" at bounding box center [1114, 689] width 27 height 31
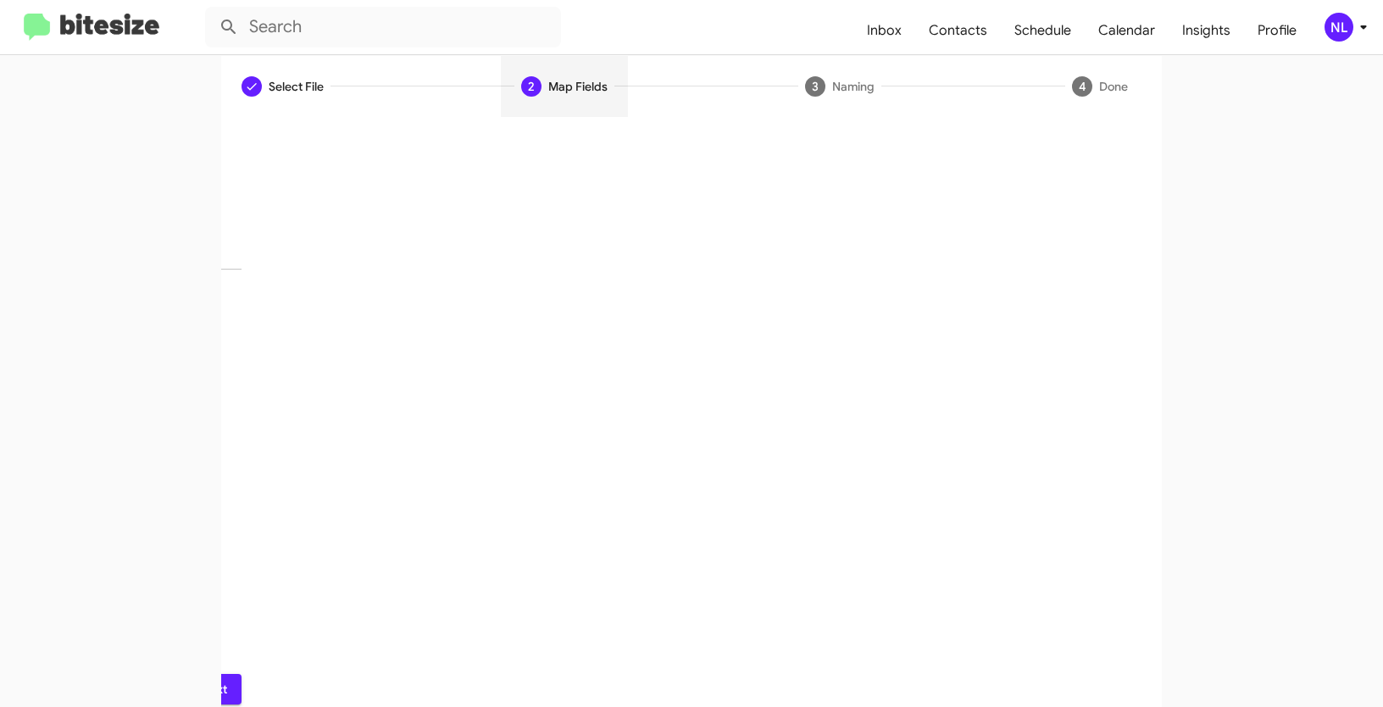
scroll to position [42, 0]
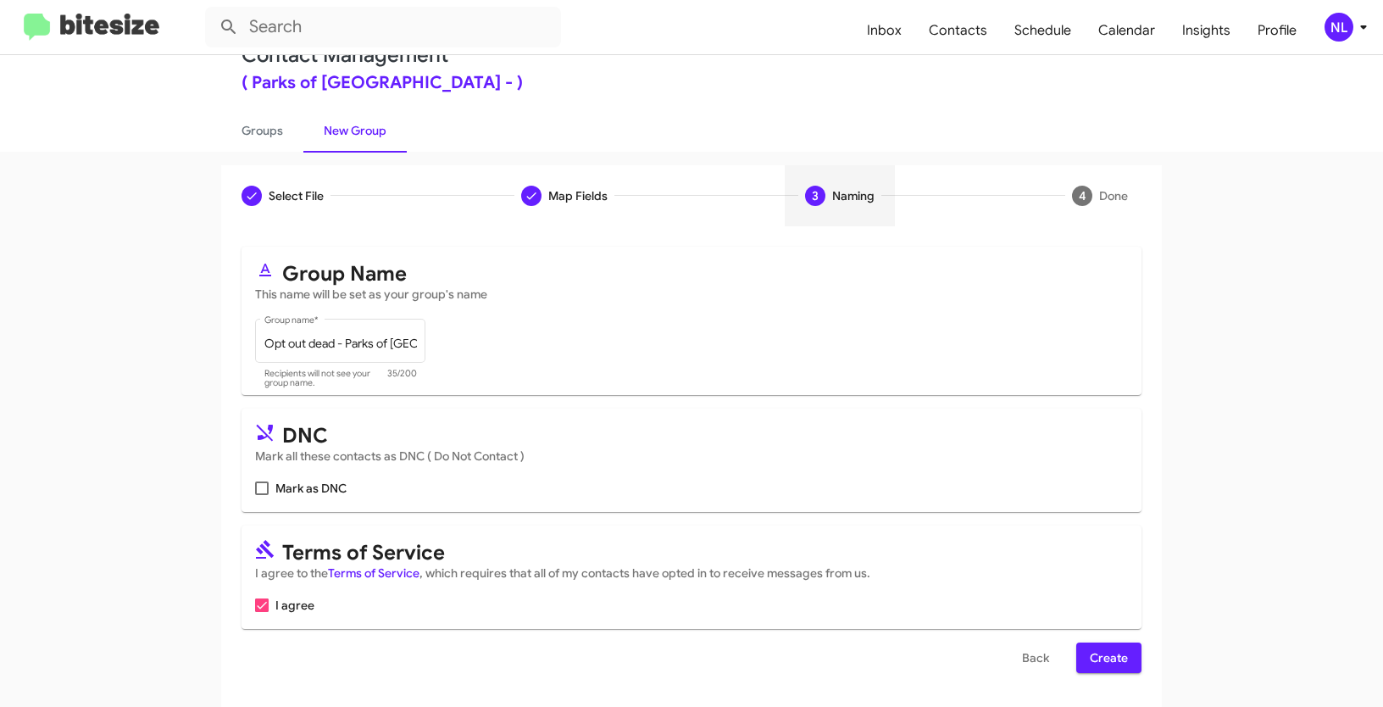
click at [263, 481] on label "Mark as DNC" at bounding box center [301, 488] width 92 height 20
click at [262, 495] on input "Mark as DNC" at bounding box center [261, 495] width 1 height 1
checkbox input "true"
click at [1095, 667] on span "Create" at bounding box center [1109, 658] width 38 height 31
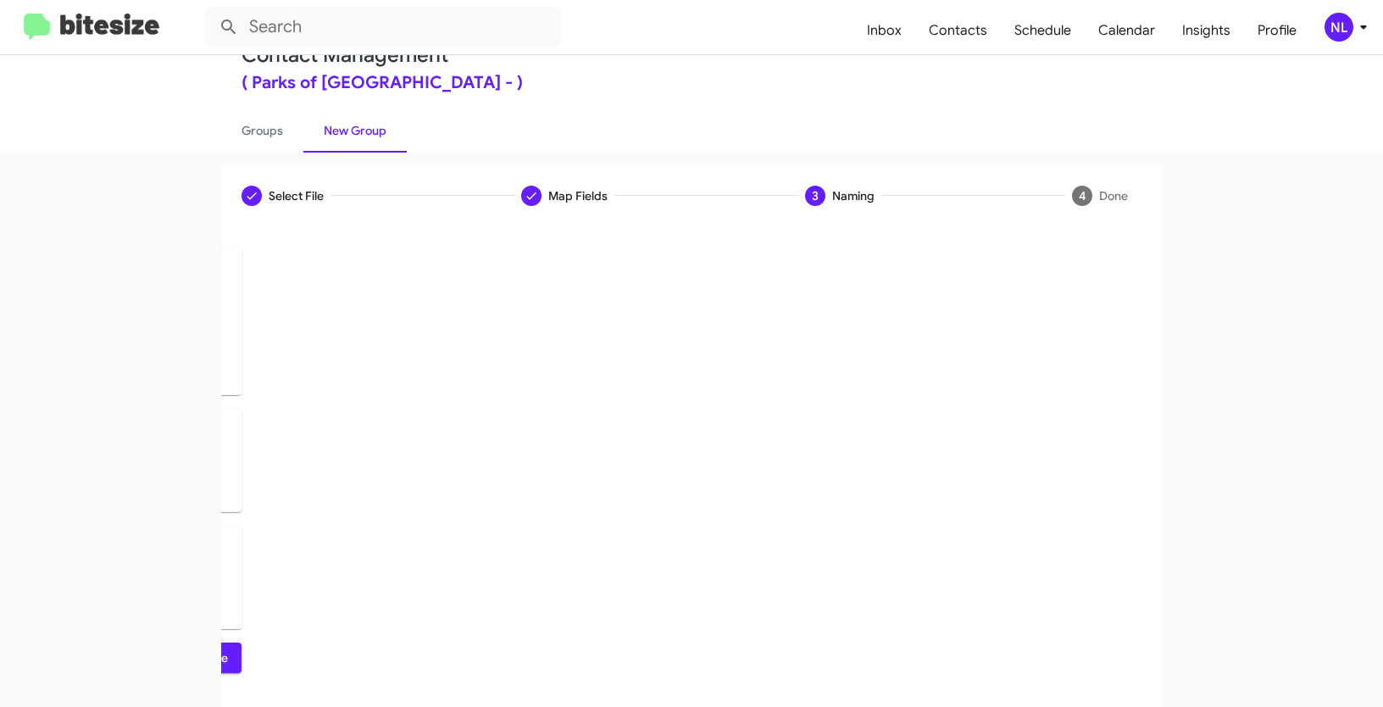
scroll to position [0, 0]
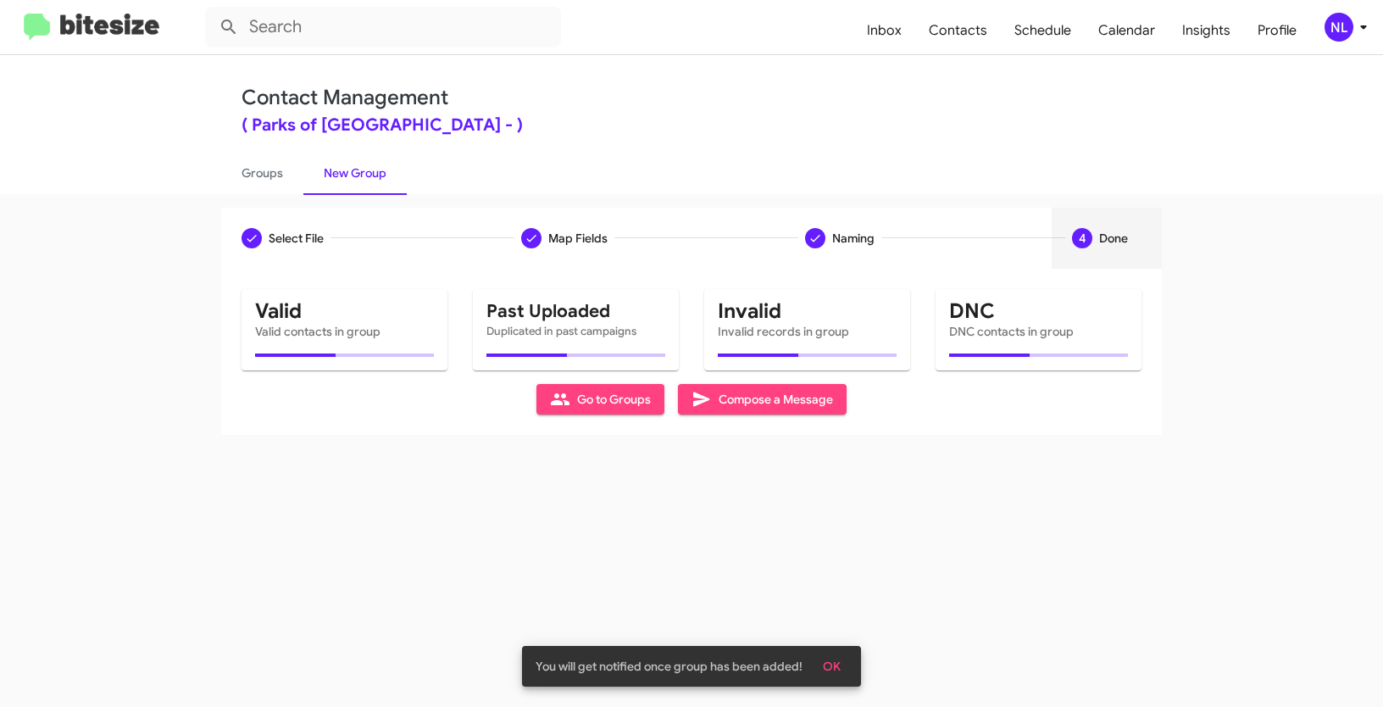
click at [839, 663] on span "OK" at bounding box center [832, 666] width 18 height 31
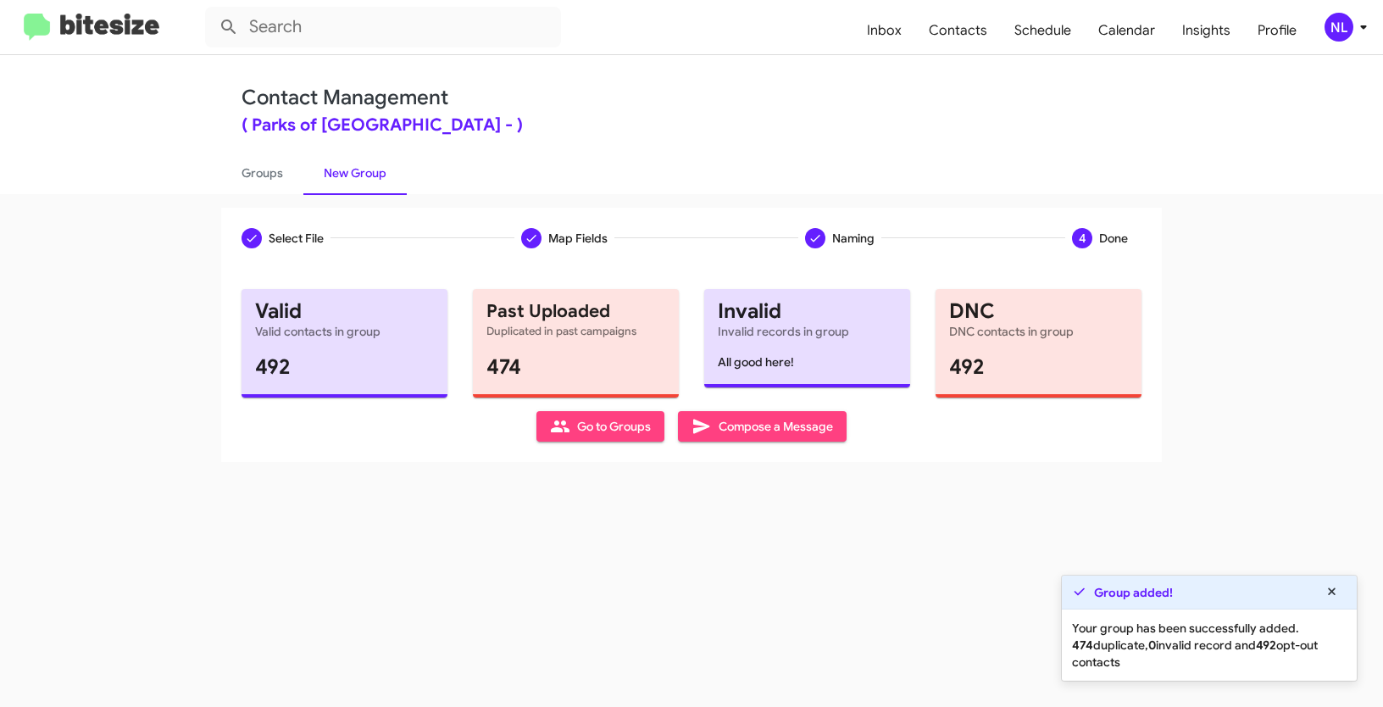
click at [591, 426] on span "Go to Groups" at bounding box center [600, 426] width 101 height 31
type input "in:groups"
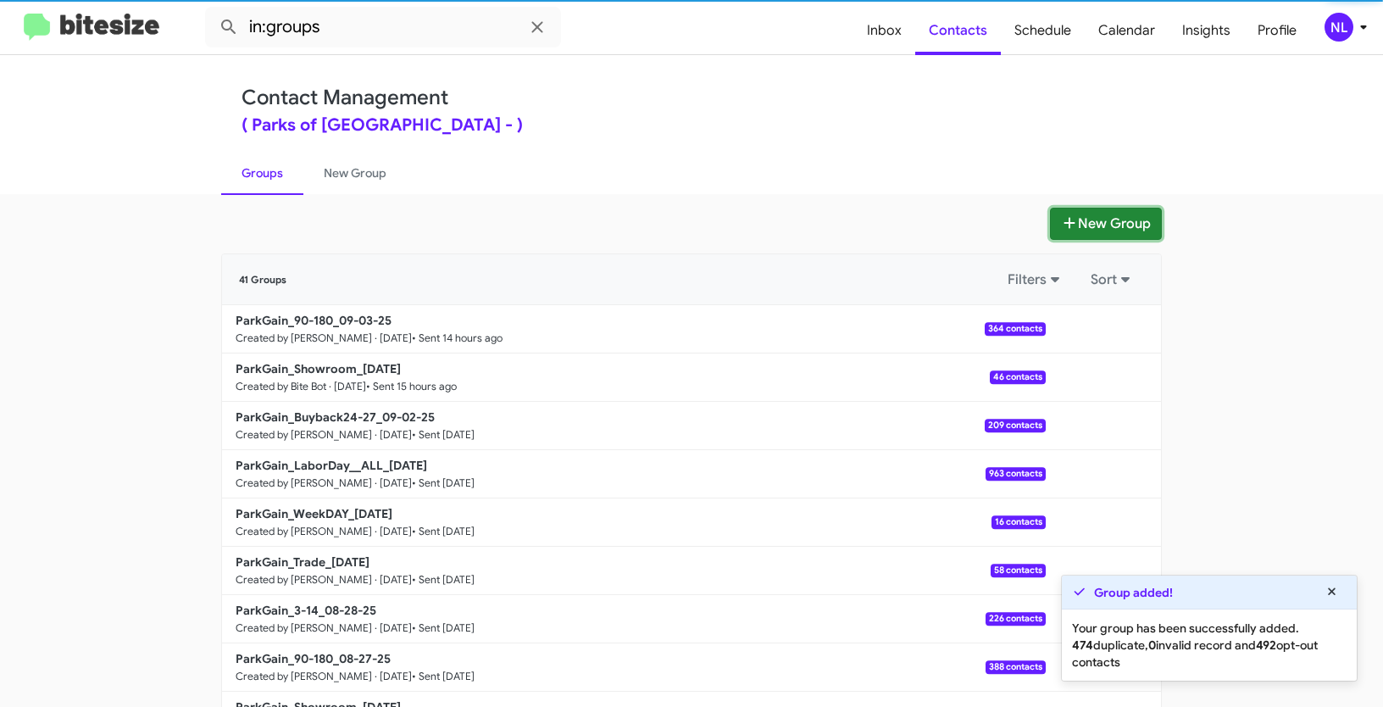
click at [1098, 225] on button "New Group" at bounding box center [1106, 224] width 112 height 32
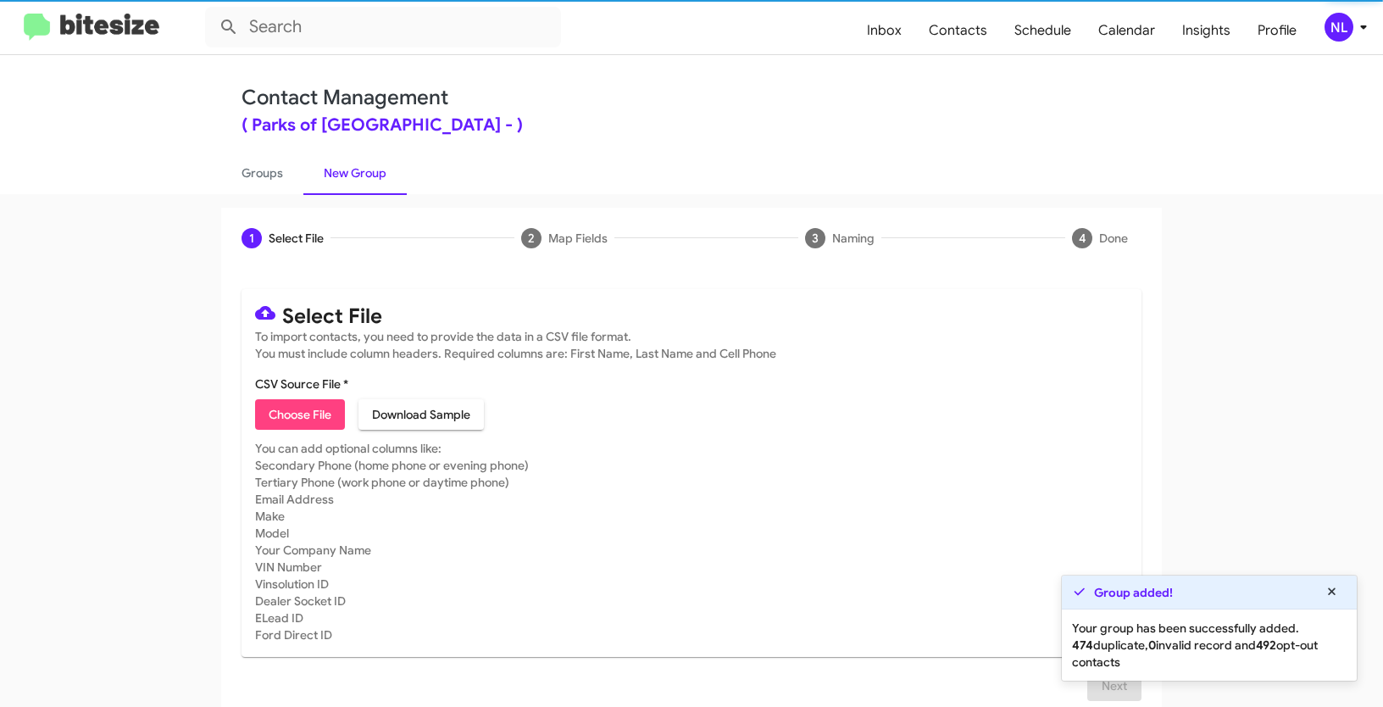
click at [284, 410] on span "Choose File" at bounding box center [300, 414] width 63 height 31
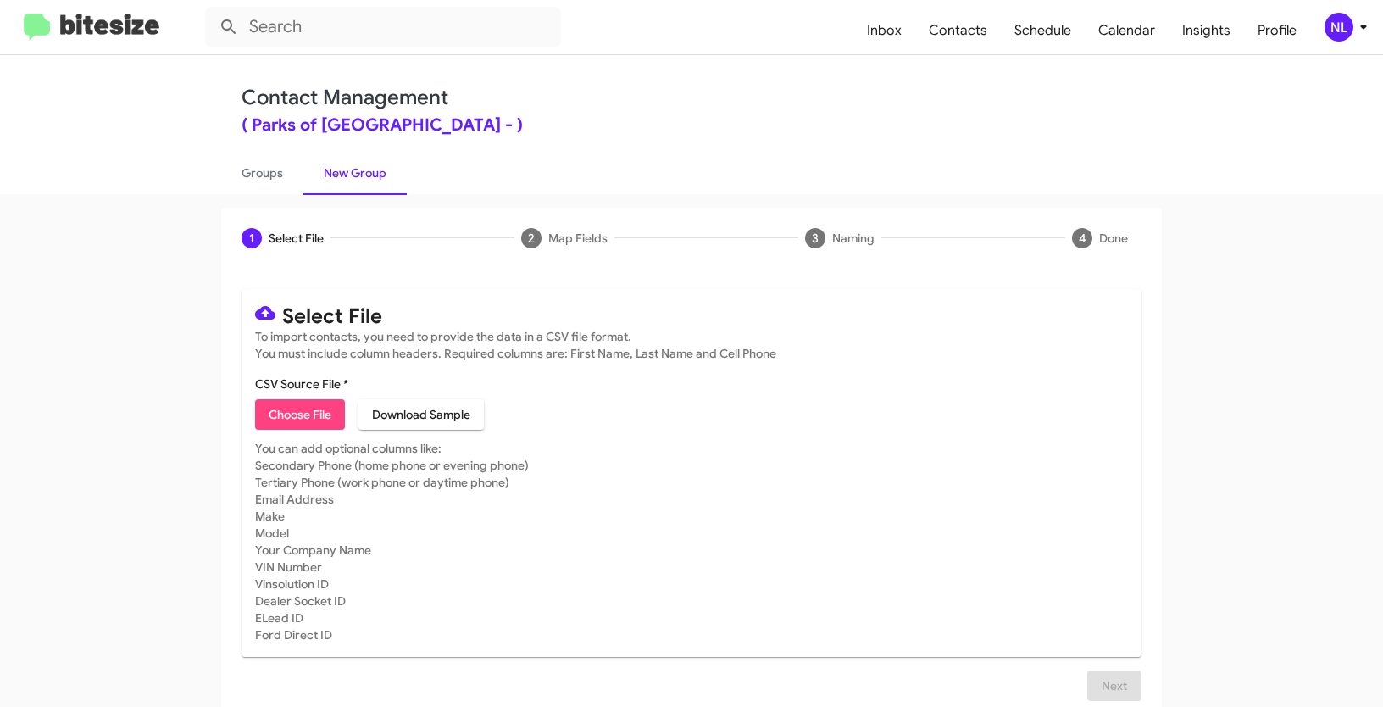
type input "ParkGain_3-14_09-04-25"
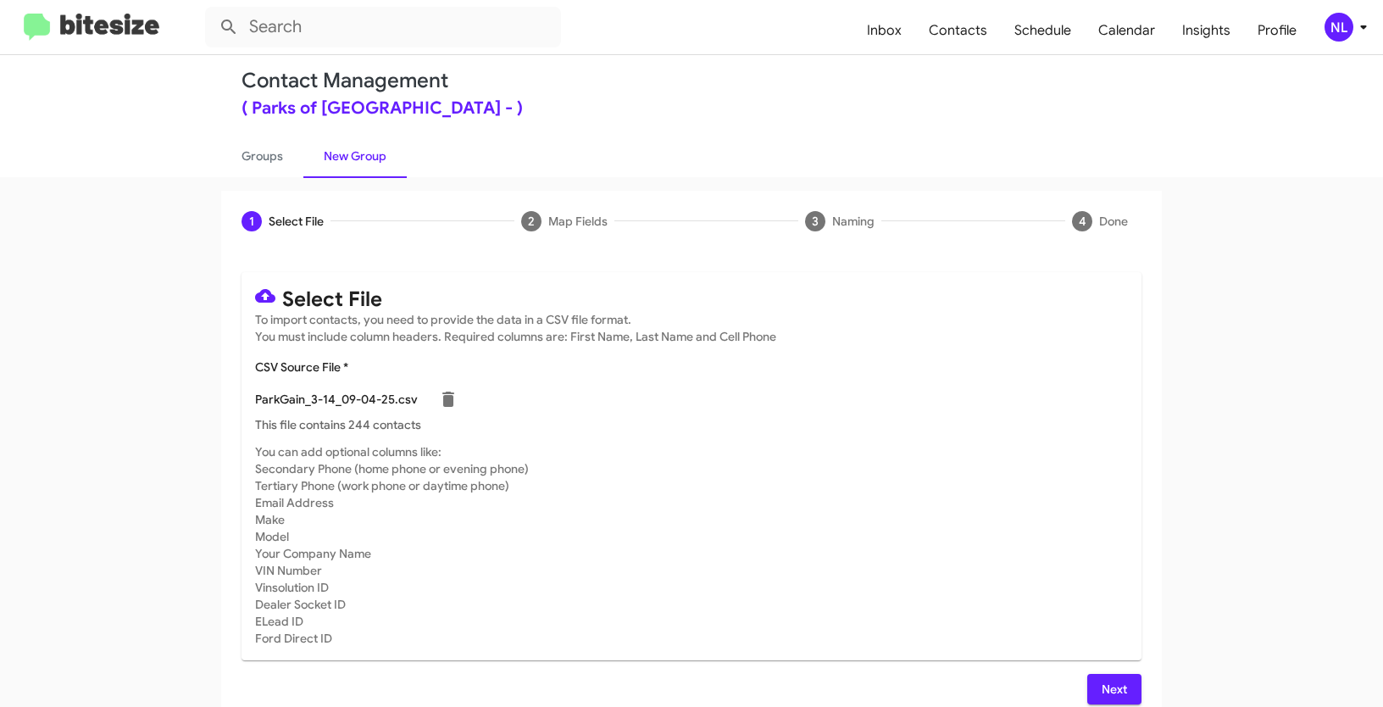
scroll to position [34, 0]
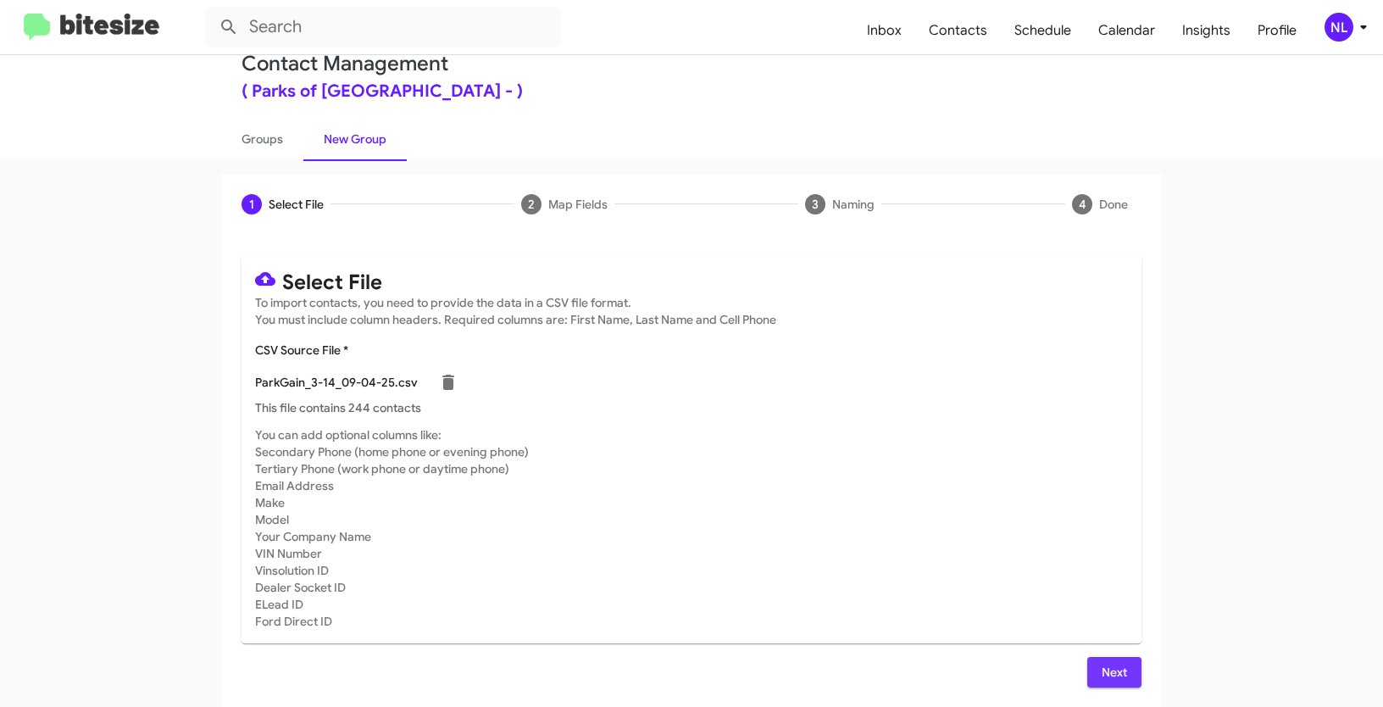
click at [1122, 671] on span "Next" at bounding box center [1114, 672] width 27 height 31
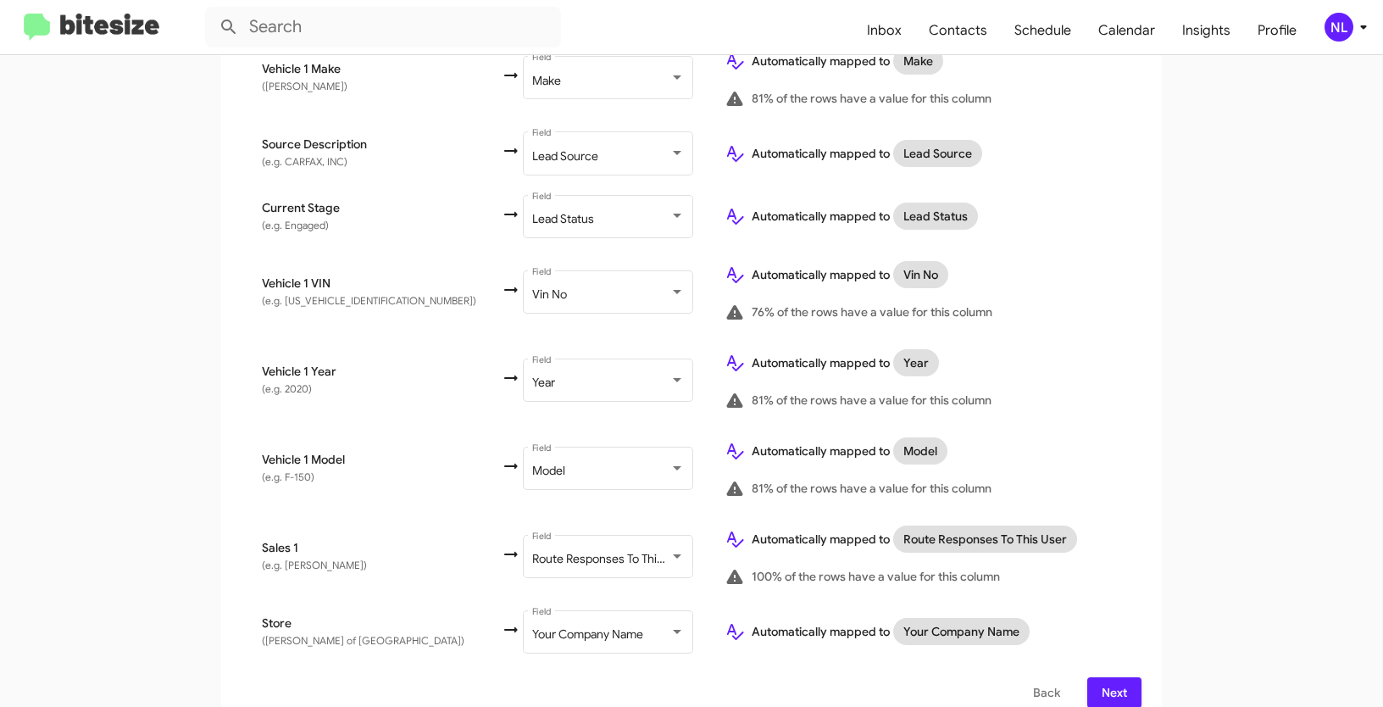
scroll to position [884, 0]
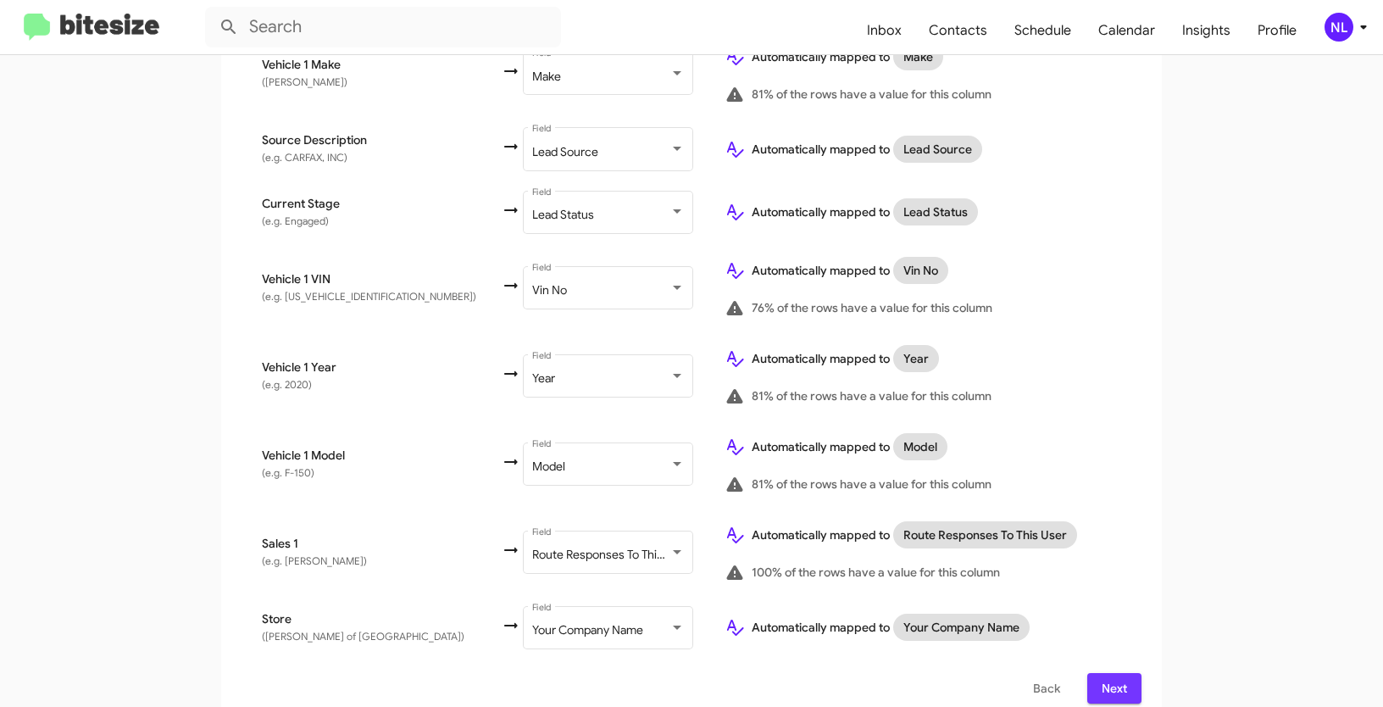
click at [1116, 680] on span "Next" at bounding box center [1114, 688] width 27 height 31
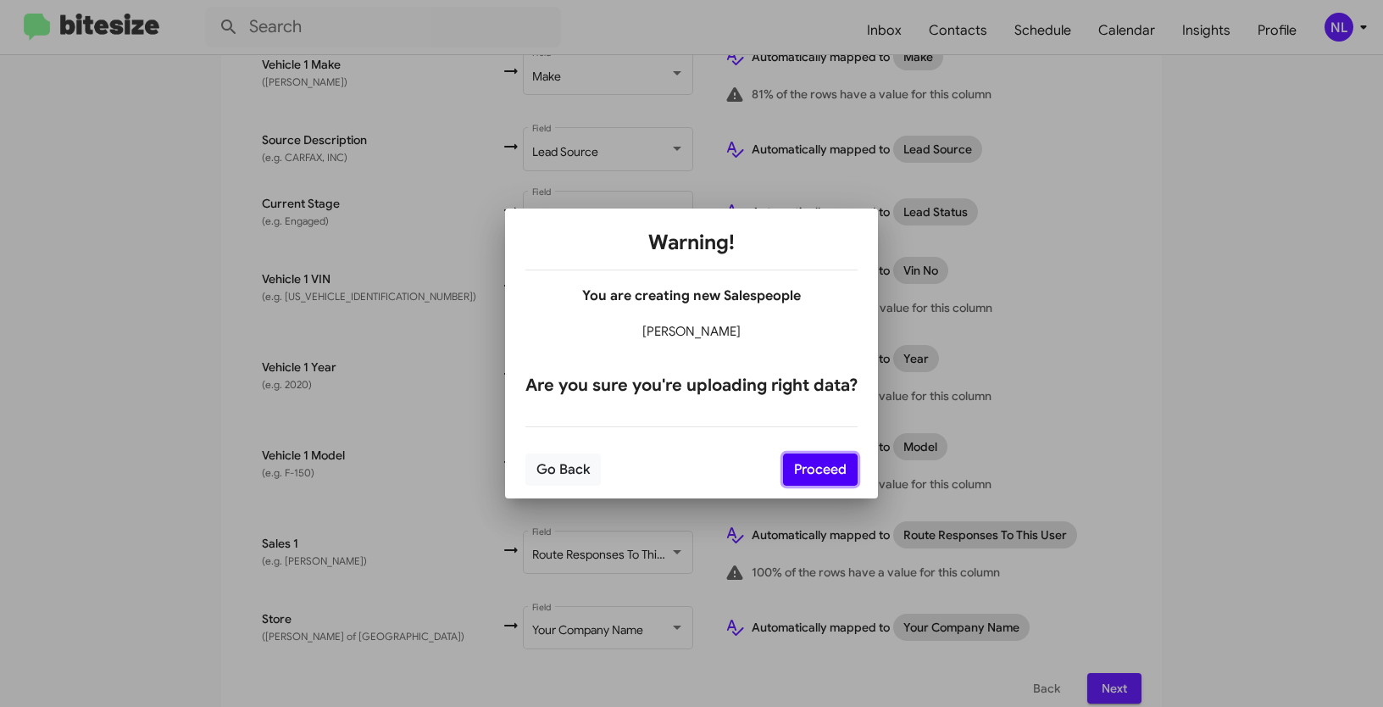
click at [804, 466] on button "Proceed" at bounding box center [820, 470] width 75 height 32
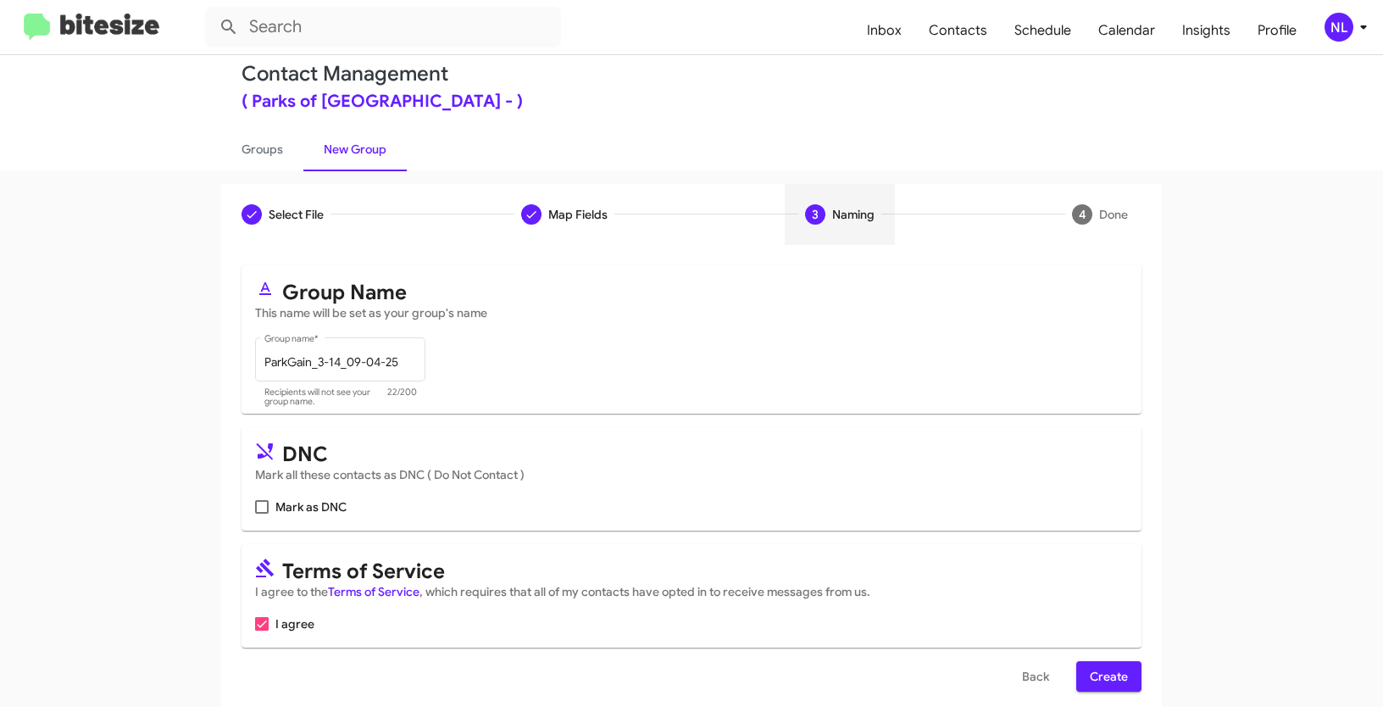
scroll to position [42, 0]
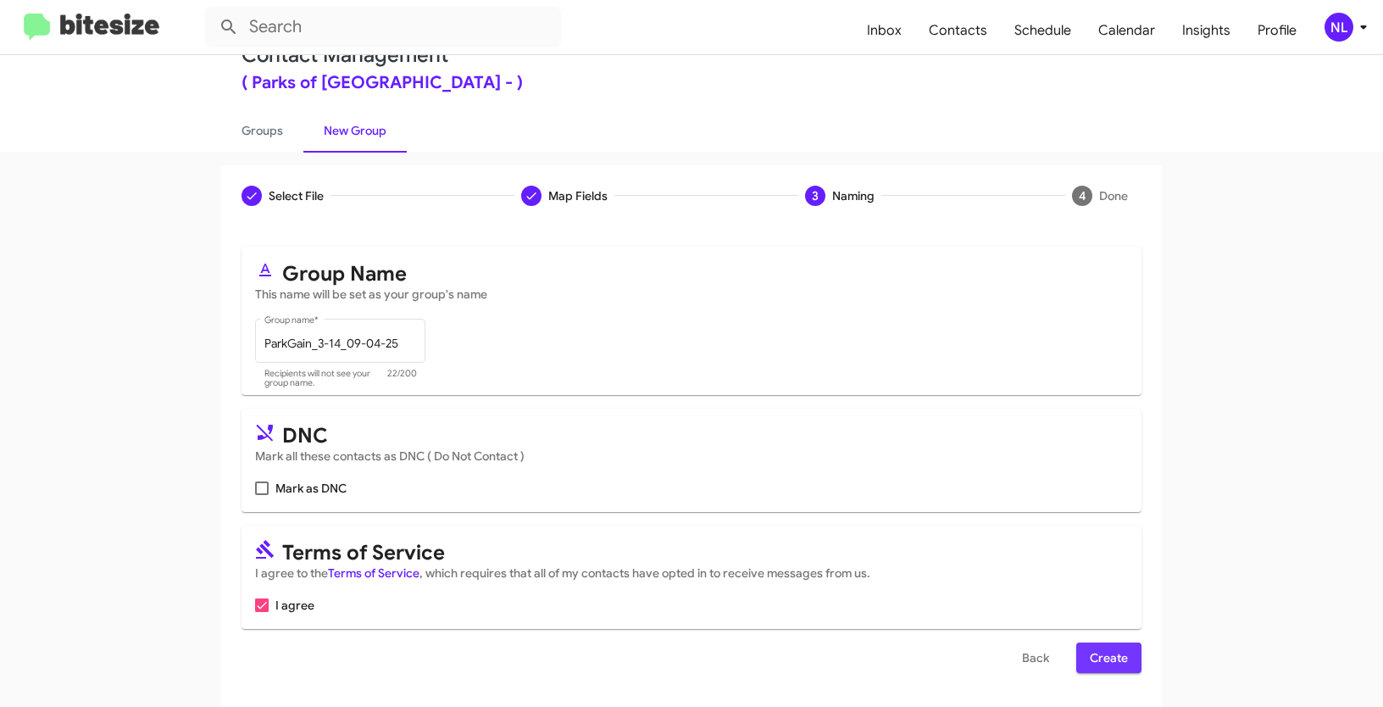
click at [1123, 653] on button "Create" at bounding box center [1109, 658] width 65 height 31
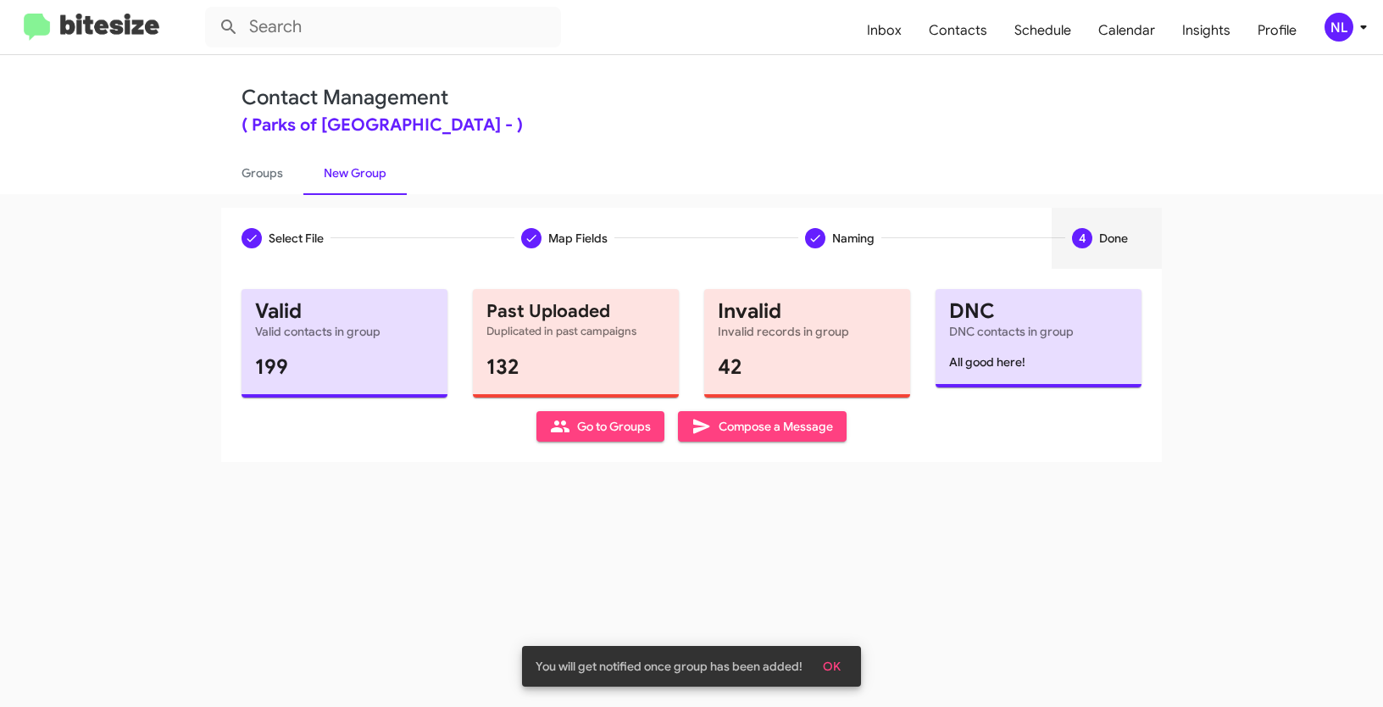
click at [617, 433] on span "Go to Groups" at bounding box center [600, 426] width 101 height 31
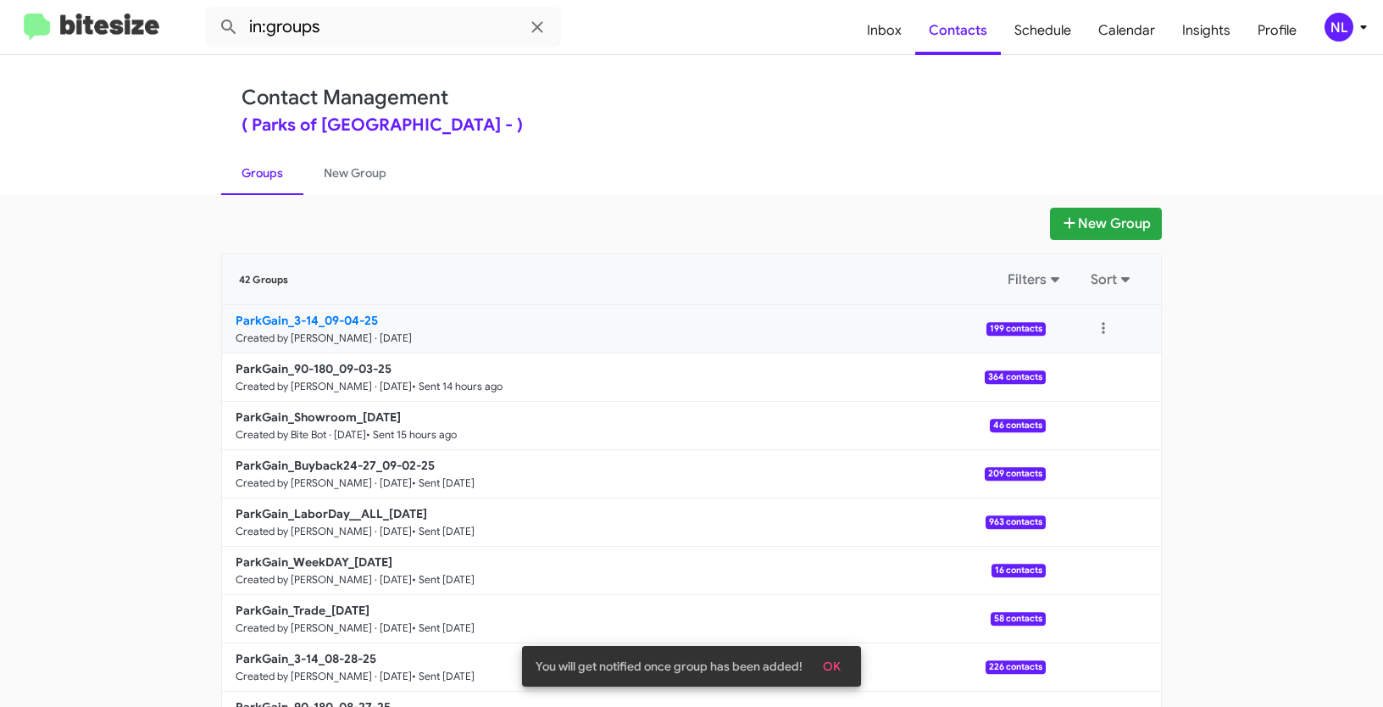
drag, startPoint x: 153, startPoint y: 331, endPoint x: 319, endPoint y: 319, distance: 166.6
click at [319, 319] on app-groups "New Group 42 Groups Filters Sort ParkGain_3-14_09-04-25 Created by Nen Limbauan…" at bounding box center [691, 521] width 1383 height 626
copy b "ParkGain_3-14_"
click at [371, 46] on input "in:groups" at bounding box center [383, 27] width 356 height 41
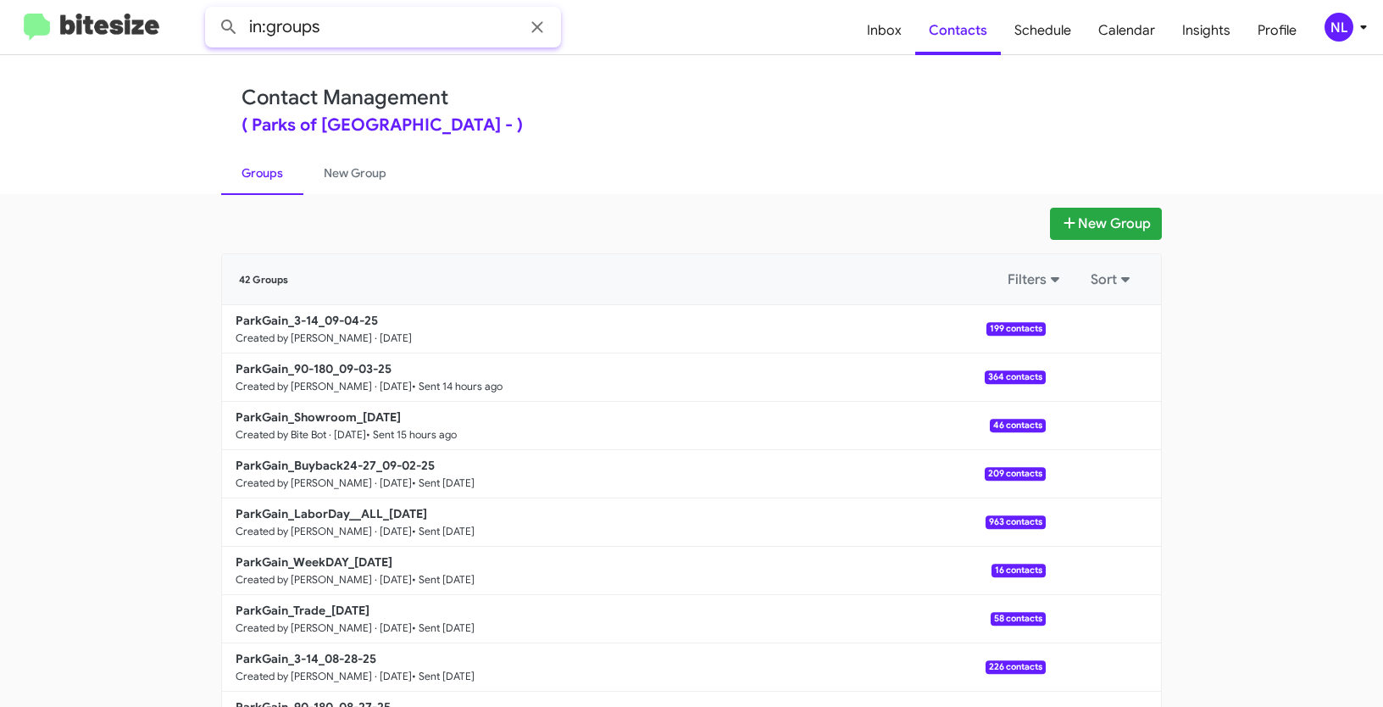
paste input "ParkGain_3-14_"
type input "in:groups ParkGain_3-14_"
click at [212, 10] on button at bounding box center [229, 27] width 34 height 34
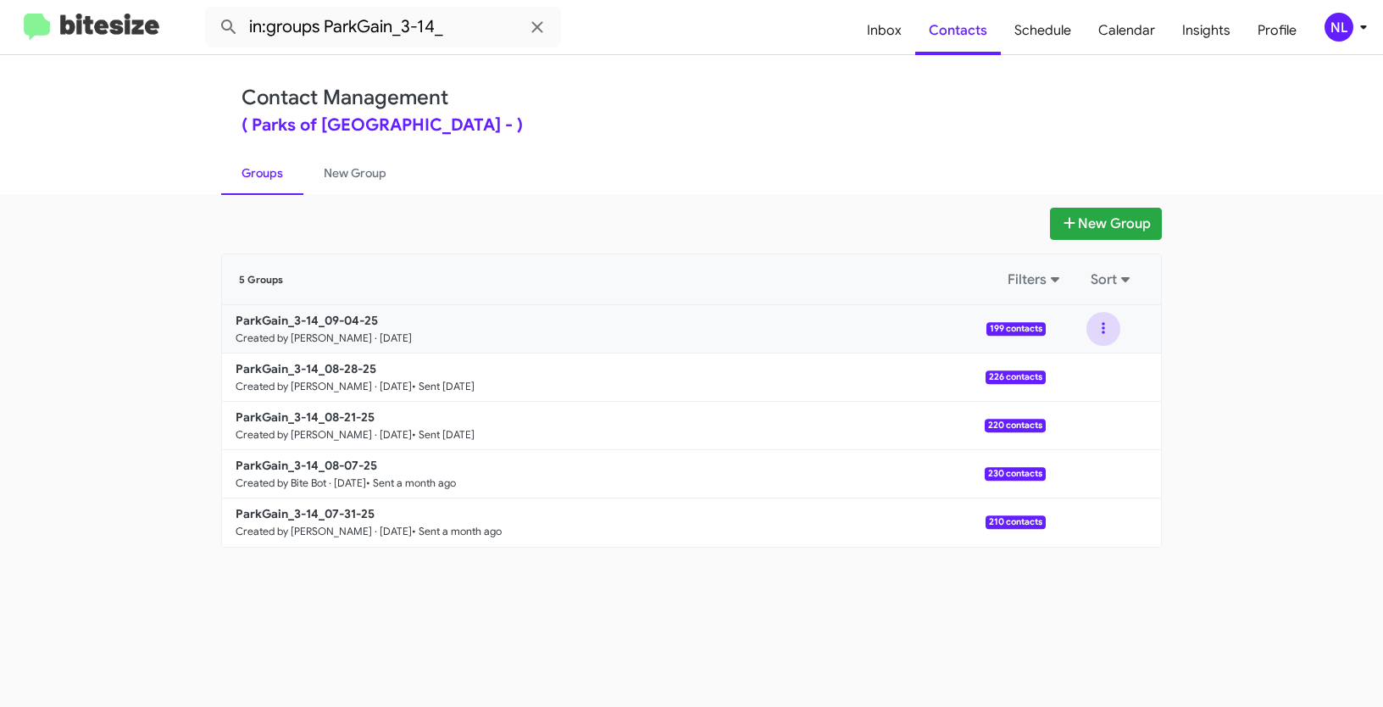
click at [1110, 325] on button at bounding box center [1104, 329] width 34 height 34
click at [1076, 369] on button "View contacts" at bounding box center [1053, 374] width 136 height 41
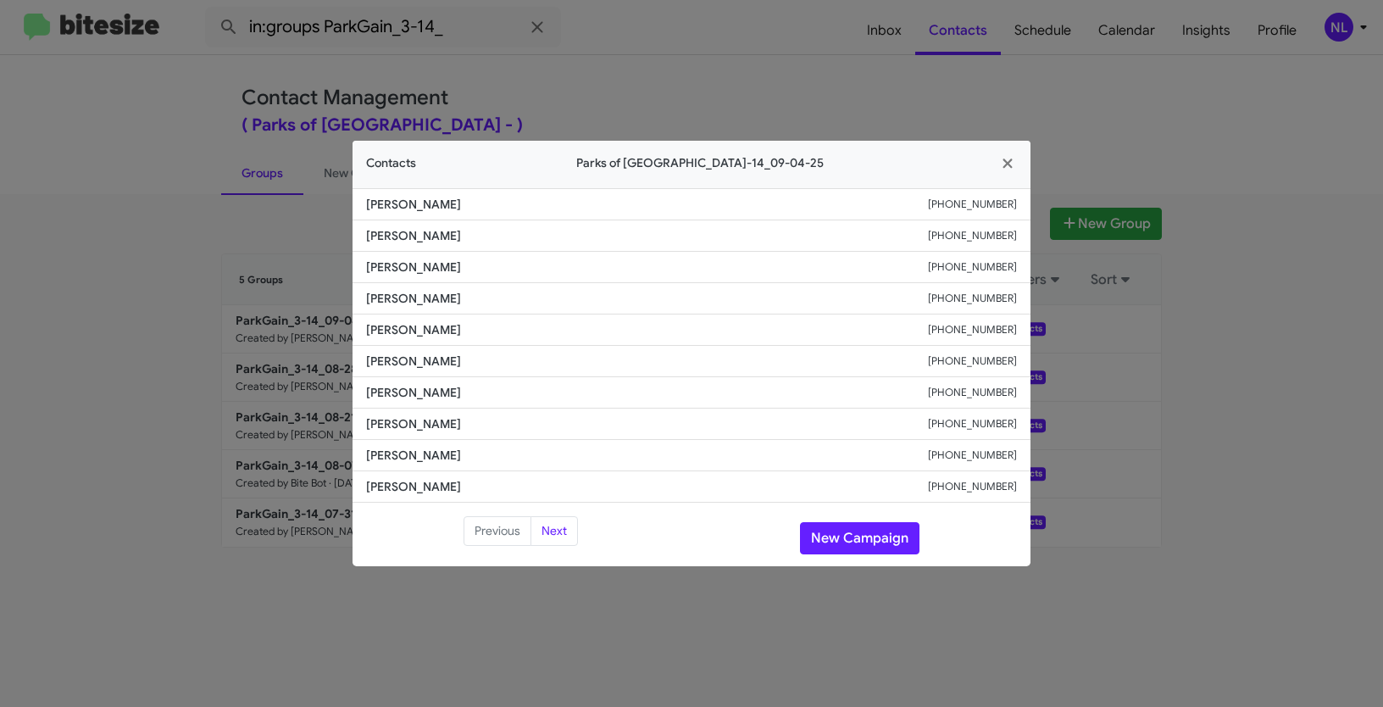
drag, startPoint x: 358, startPoint y: 231, endPoint x: 454, endPoint y: 230, distance: 95.8
click at [454, 230] on li "Ollie Burr +19048811202" at bounding box center [692, 235] width 678 height 31
copy span "Ollie Burr"
click at [888, 537] on button "New Campaign" at bounding box center [860, 538] width 120 height 32
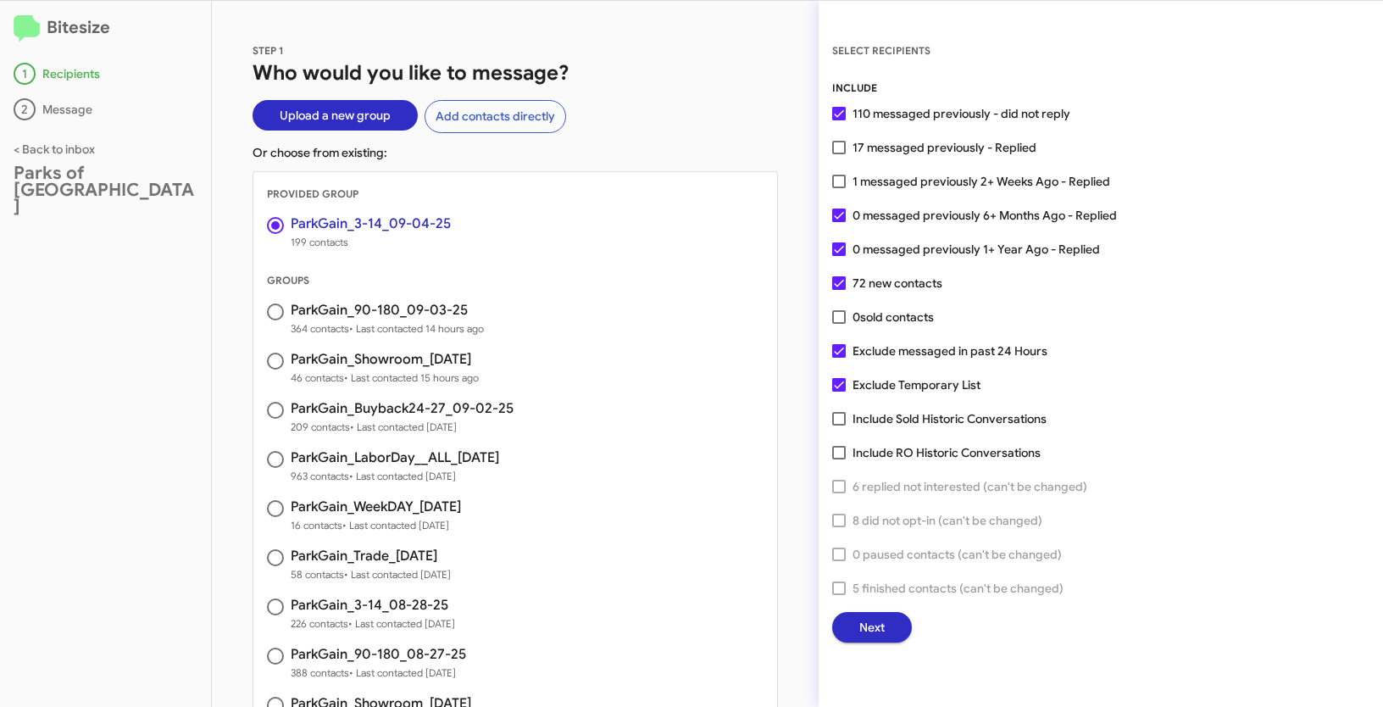
click at [843, 148] on span at bounding box center [839, 148] width 14 height 14
click at [839, 154] on input "17 messaged previously - Replied" at bounding box center [838, 154] width 1 height 1
checkbox input "true"
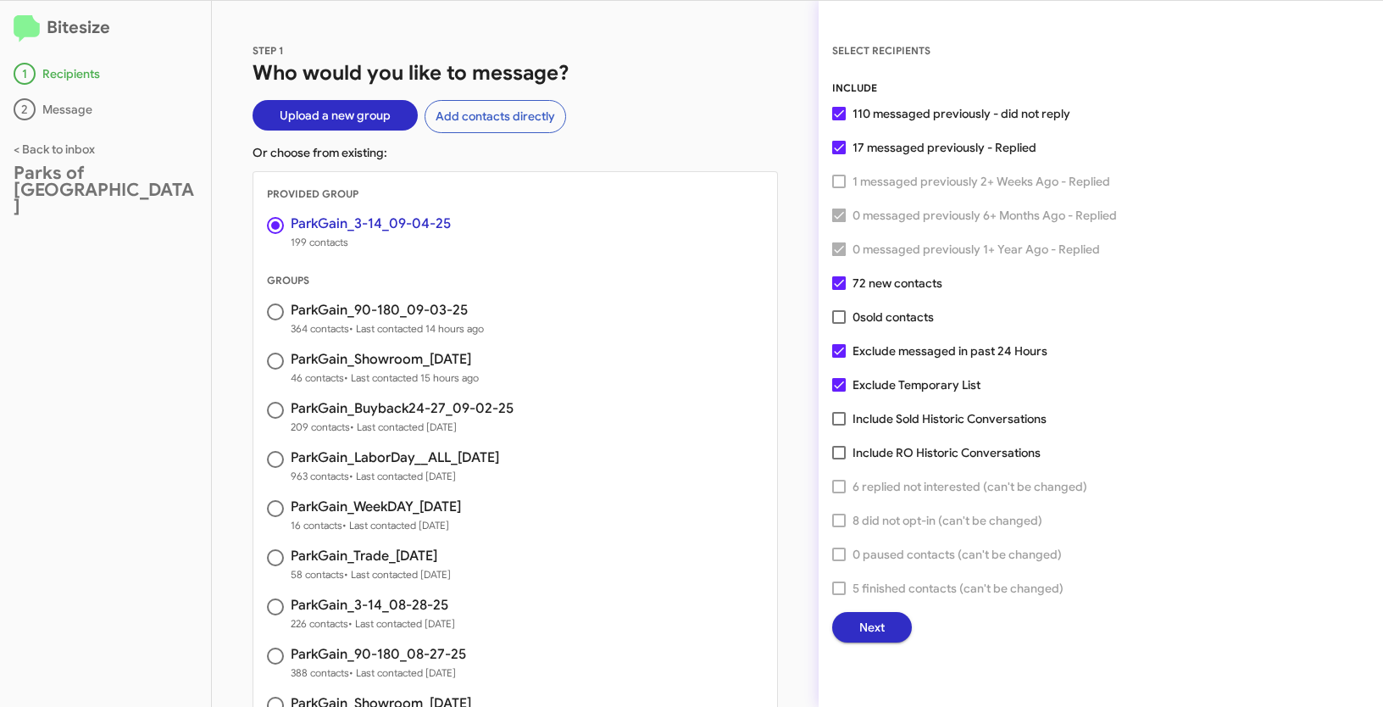
click at [888, 633] on button "Next" at bounding box center [872, 627] width 80 height 31
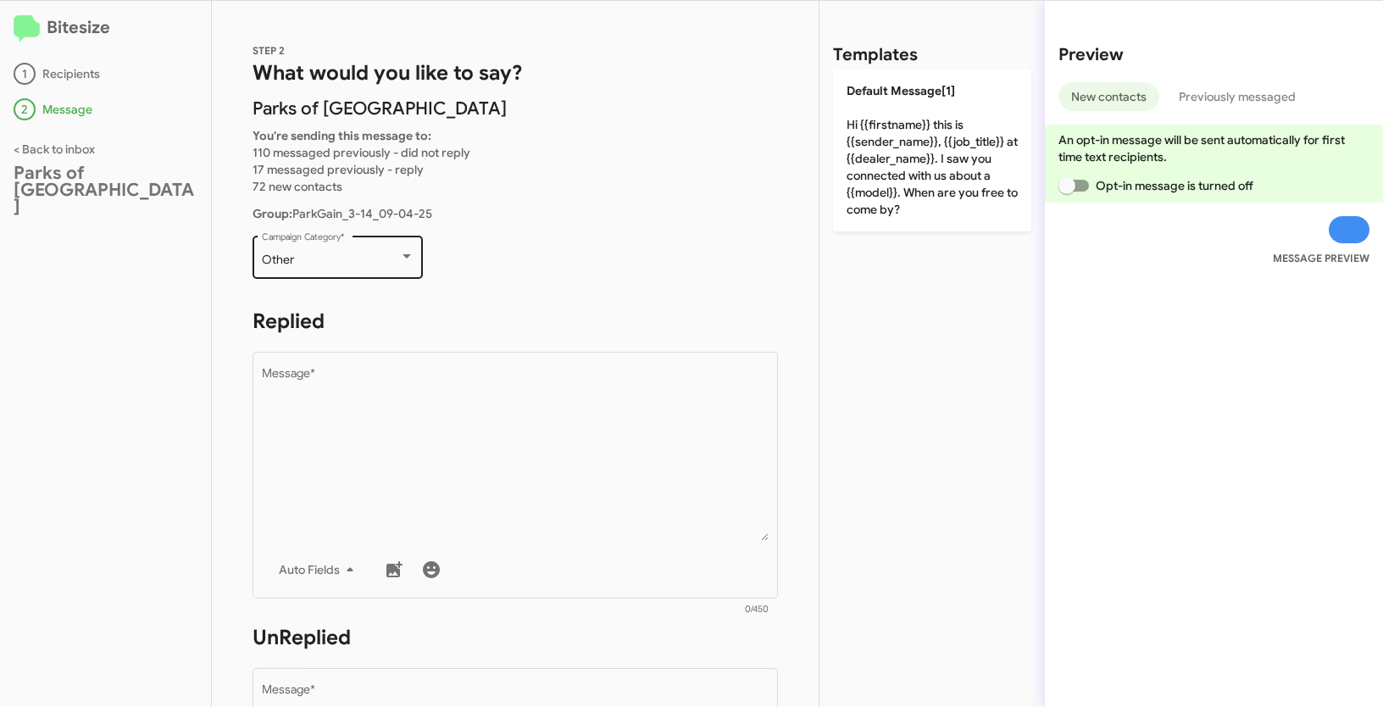
click at [353, 252] on div "Other Campaign Category *" at bounding box center [338, 255] width 153 height 47
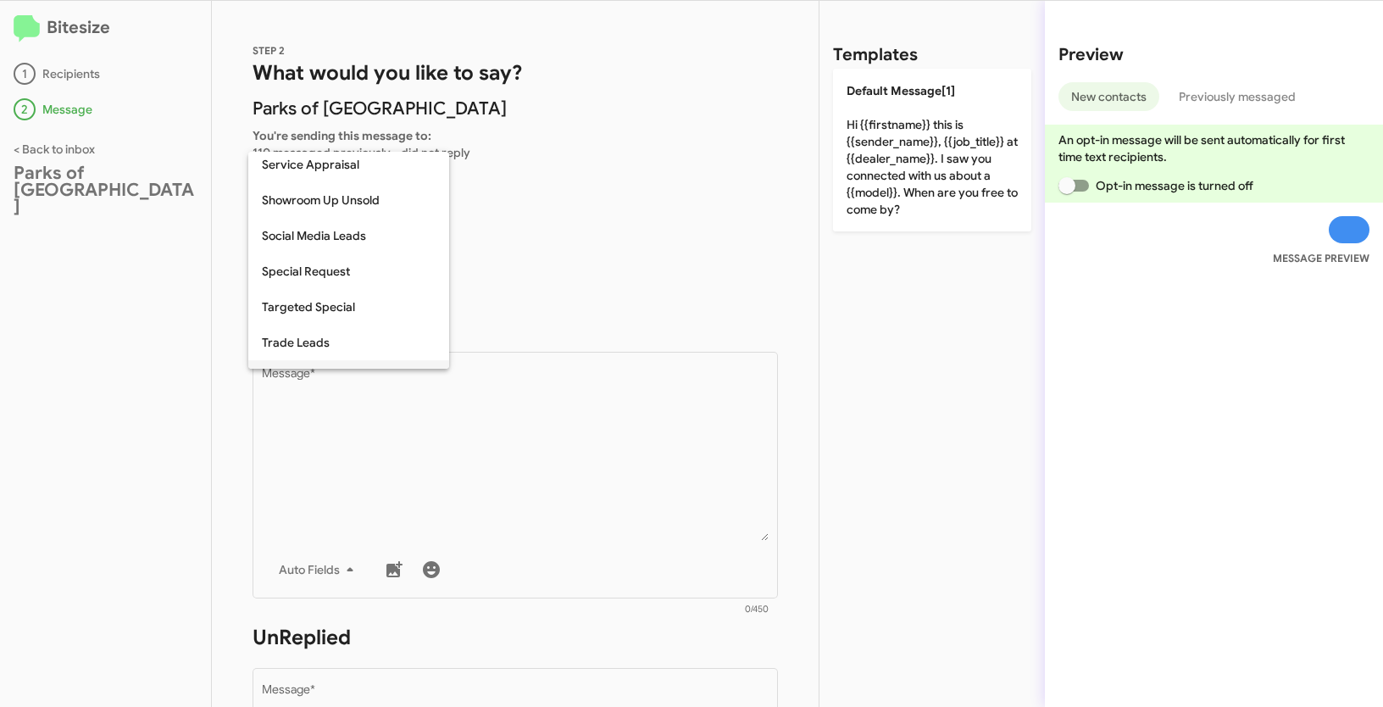
scroll to position [709, 0]
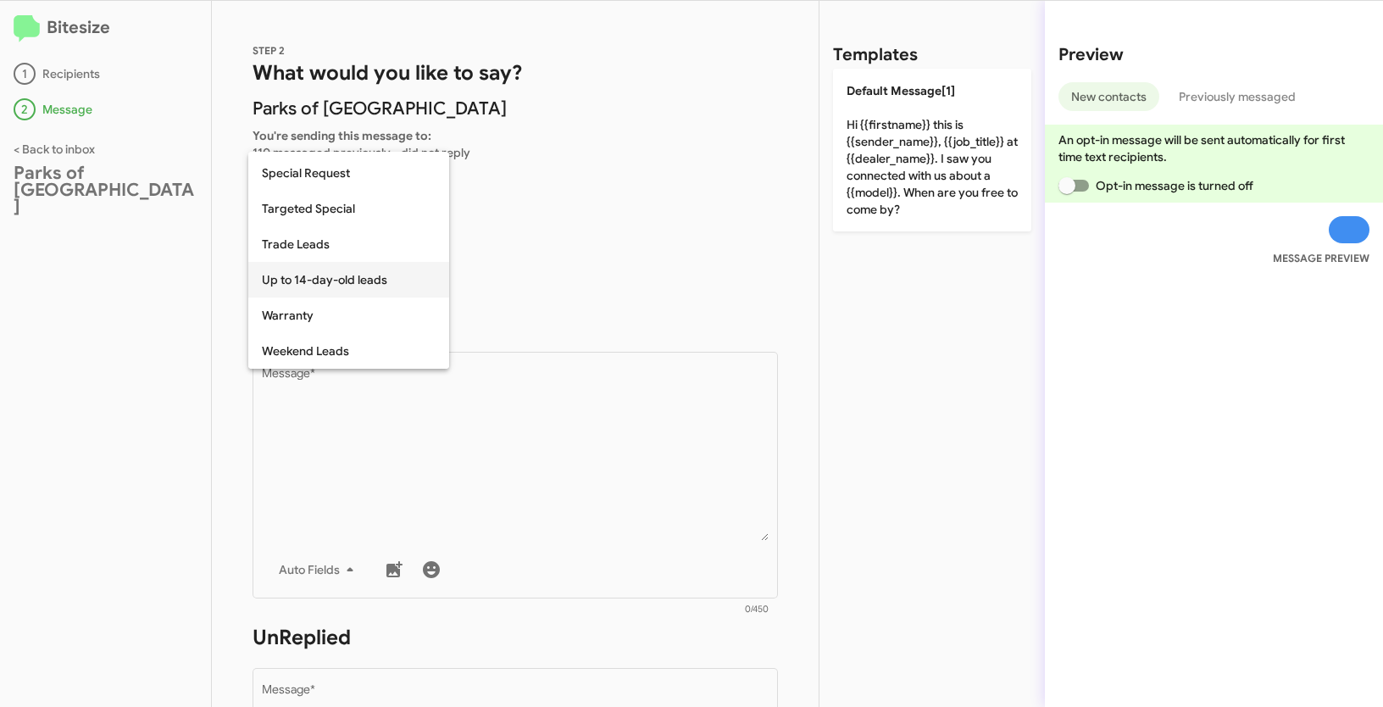
click at [316, 282] on span "Up to 14-day-old leads" at bounding box center [349, 280] width 174 height 36
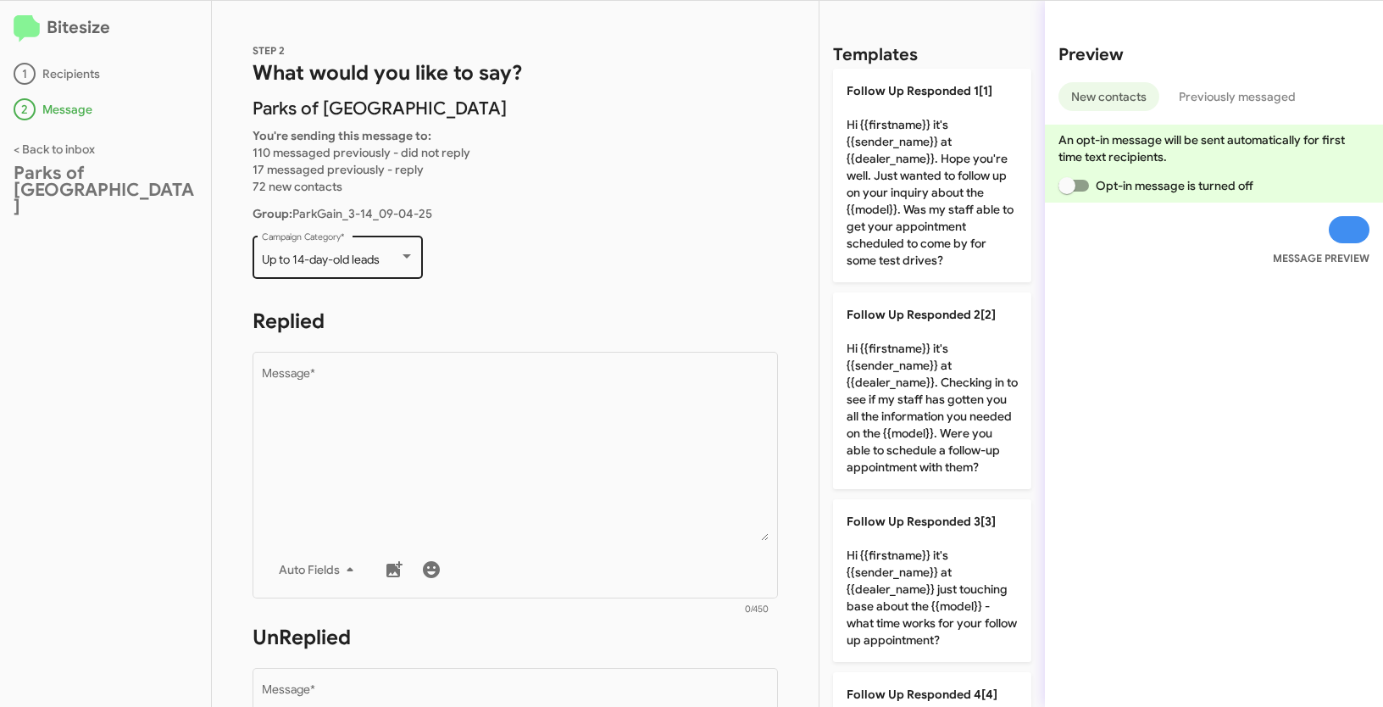
drag, startPoint x: 257, startPoint y: 255, endPoint x: 392, endPoint y: 262, distance: 135.8
click at [392, 262] on div "Up to 14-day-old leads Campaign Category *" at bounding box center [338, 255] width 170 height 47
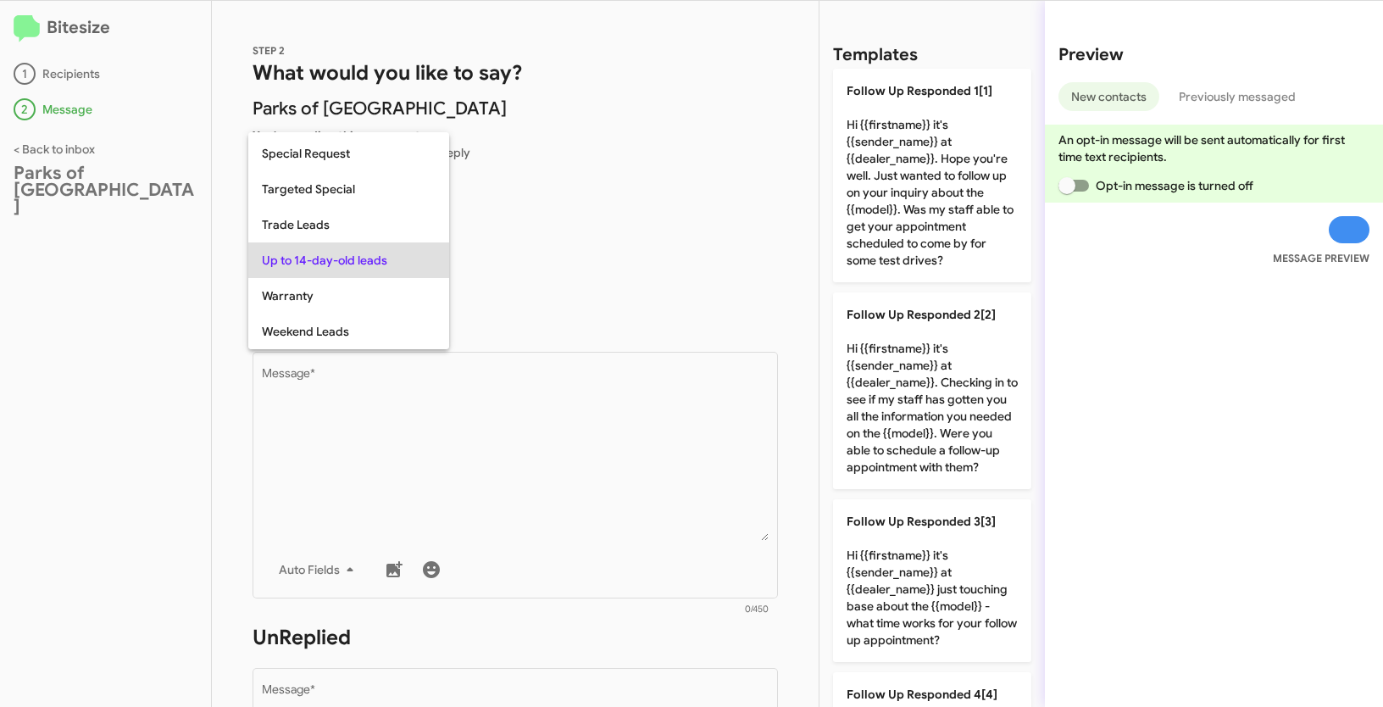
copy span "Up to 14-day-old leads"
click at [596, 471] on div at bounding box center [691, 353] width 1383 height 707
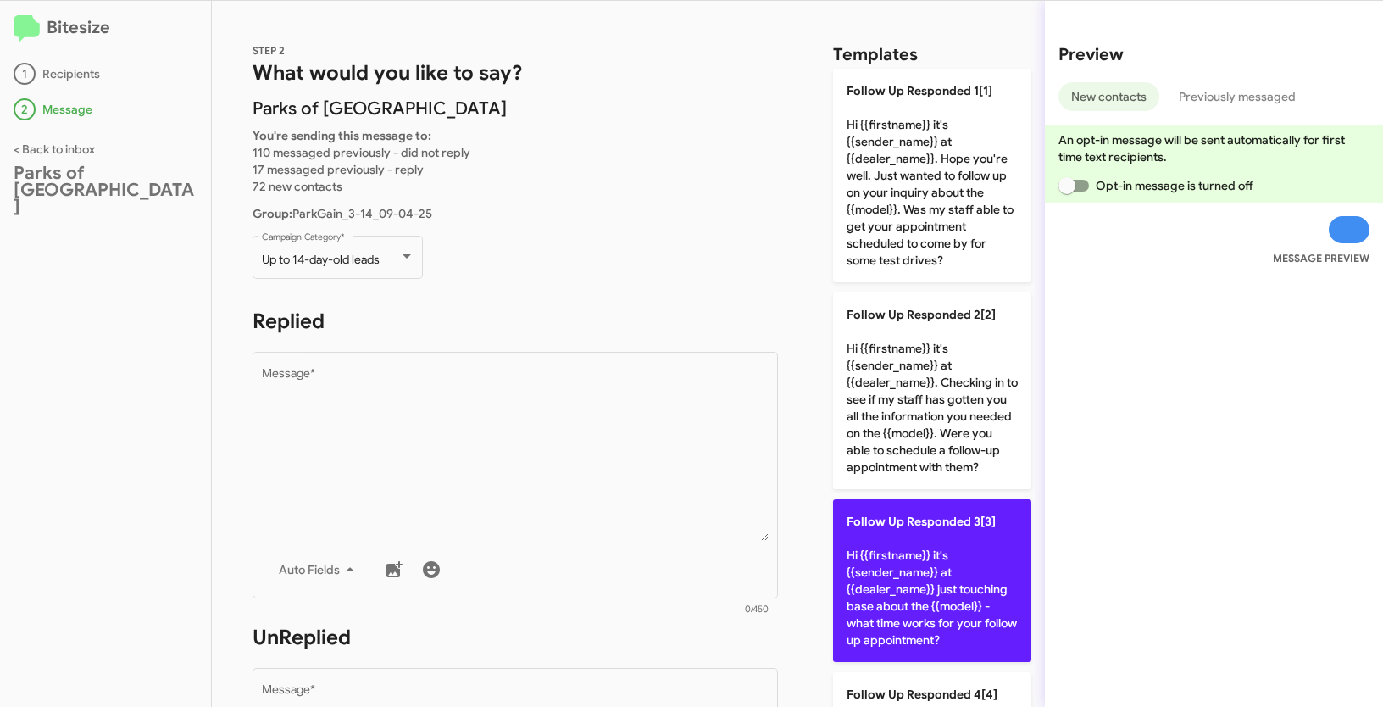
click at [963, 565] on p "Follow Up Responded 3[3] Hi {{firstname}} it's {{sender_name}} at {{dealer_name…" at bounding box center [932, 580] width 198 height 163
type textarea "Hi {{firstname}} it's {{sender_name}} at {{dealer_name}} just touching base abo…"
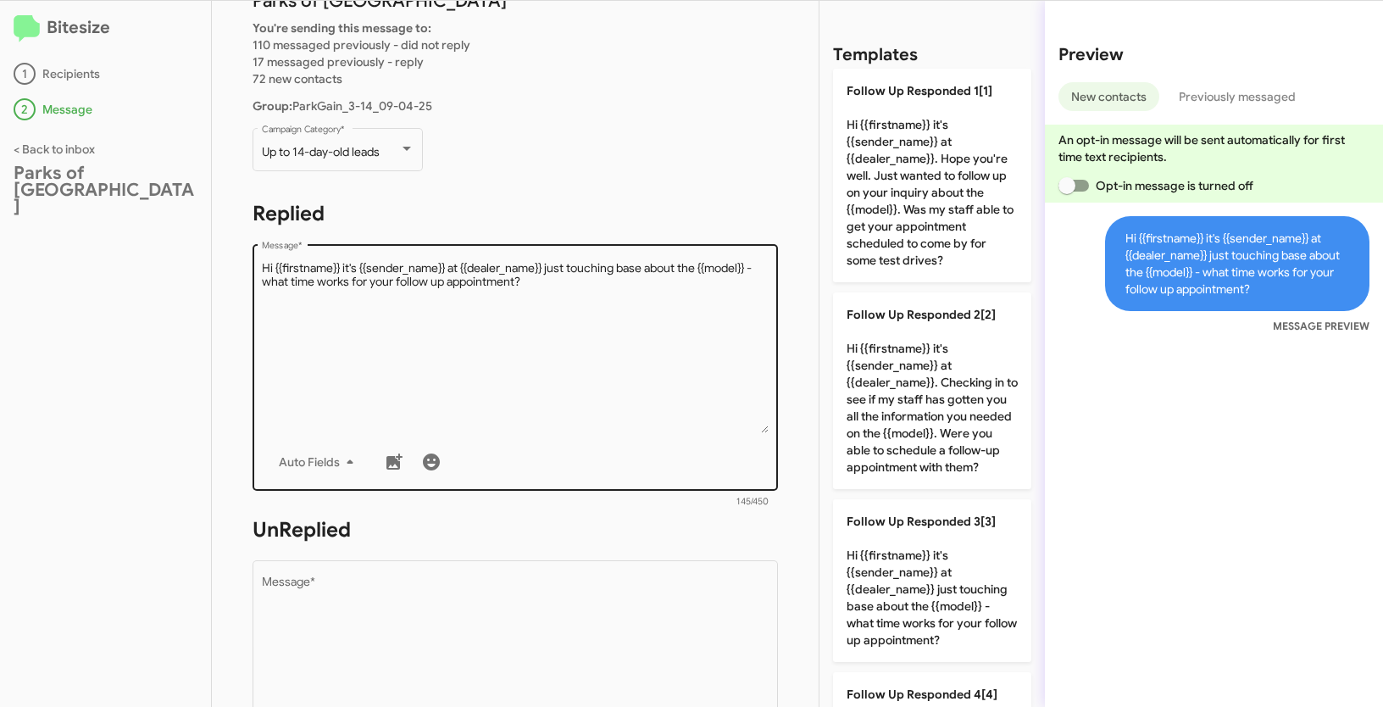
scroll to position [264, 0]
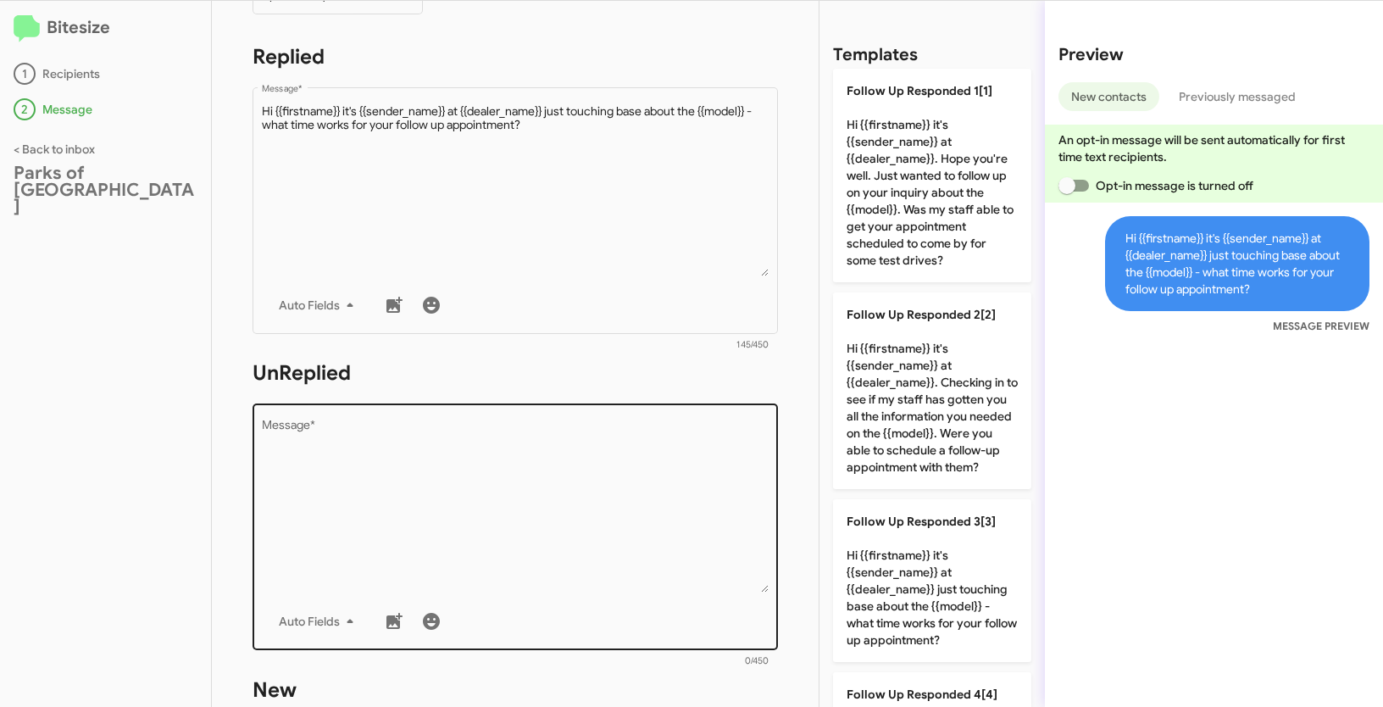
click at [678, 530] on textarea "Message *" at bounding box center [516, 506] width 508 height 173
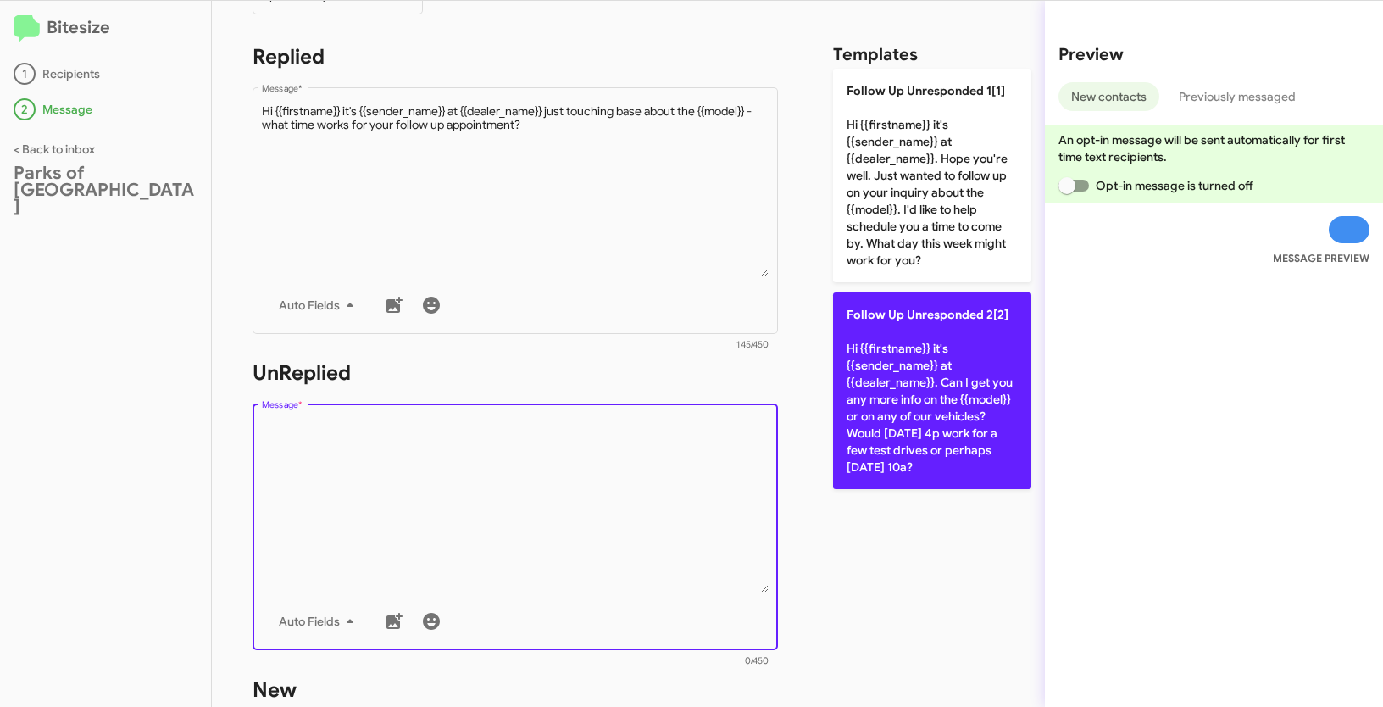
click at [926, 402] on p "Follow Up Unresponded 2[2] Hi {{firstname}} it's {{sender_name}} at {{dealer_na…" at bounding box center [932, 390] width 198 height 197
type textarea "Hi {{firstname}} it's {{sender_name}} at {{dealer_name}}. Can I get you any mor…"
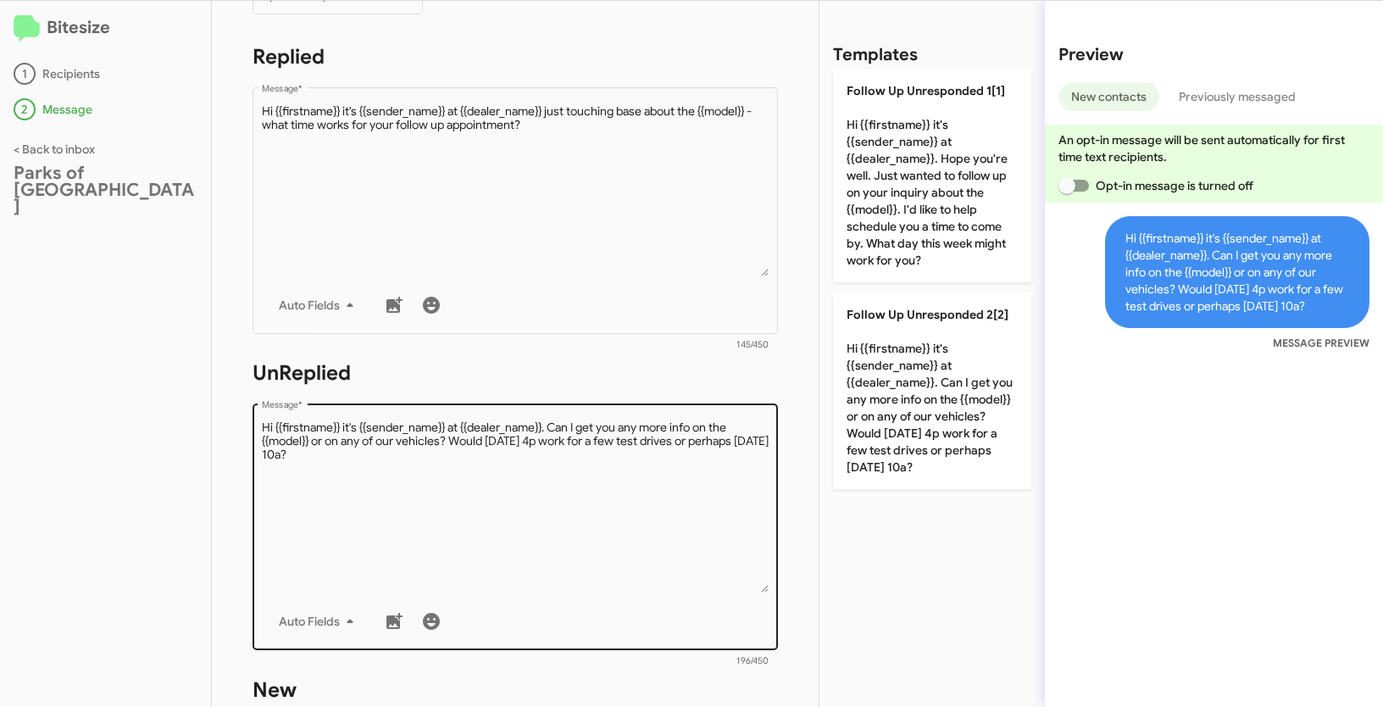
scroll to position [553, 0]
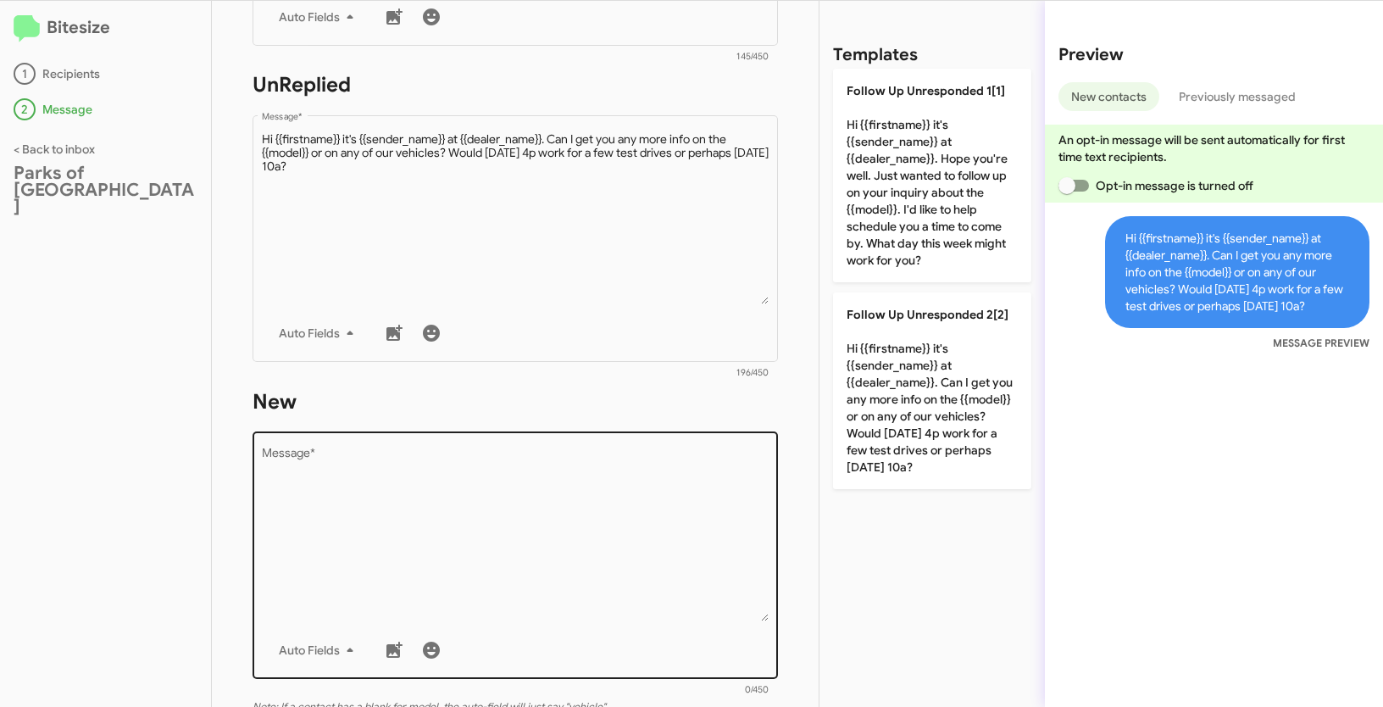
click at [504, 523] on textarea "Message *" at bounding box center [516, 534] width 508 height 173
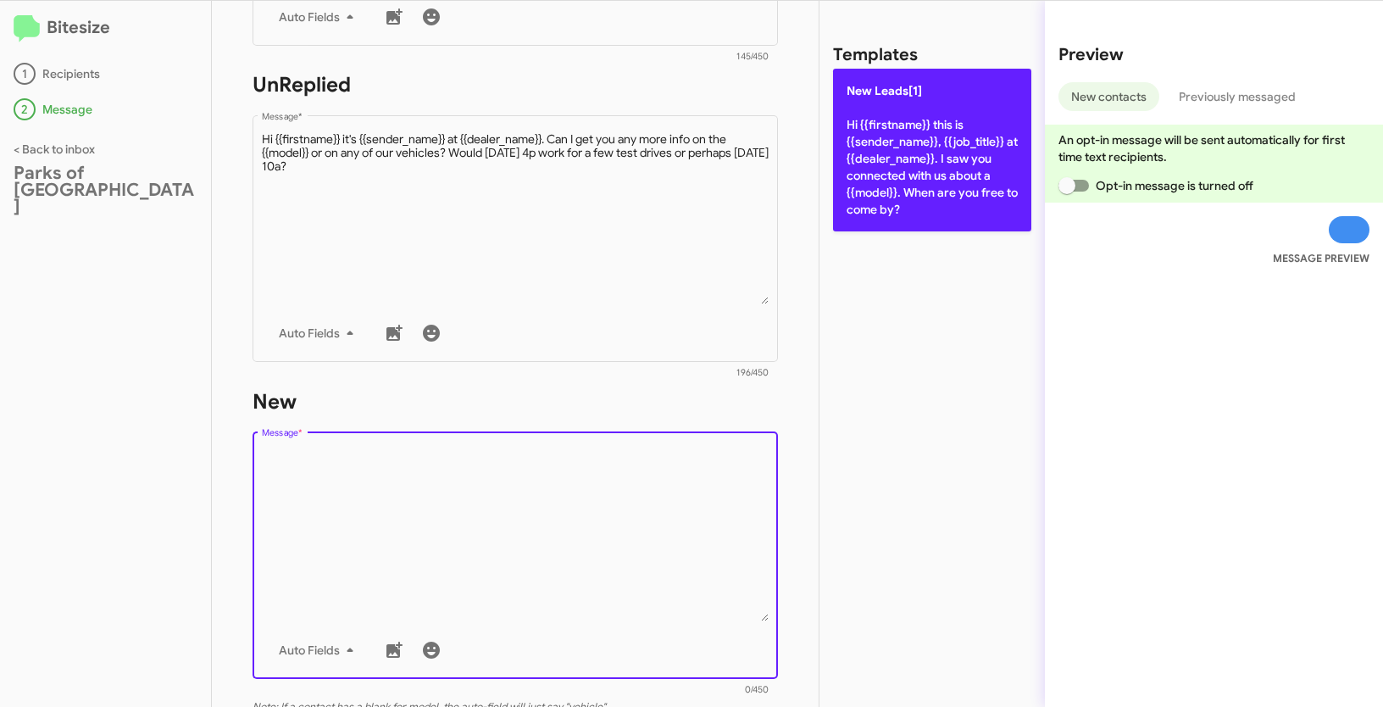
click at [887, 158] on p "New Leads[1] Hi {{firstname}} this is {{sender_name}}, {{job_title}} at {{deale…" at bounding box center [932, 150] width 198 height 163
type textarea "Hi {{firstname}} this is {{sender_name}}, {{job_title}} at {{dealer_name}}. I s…"
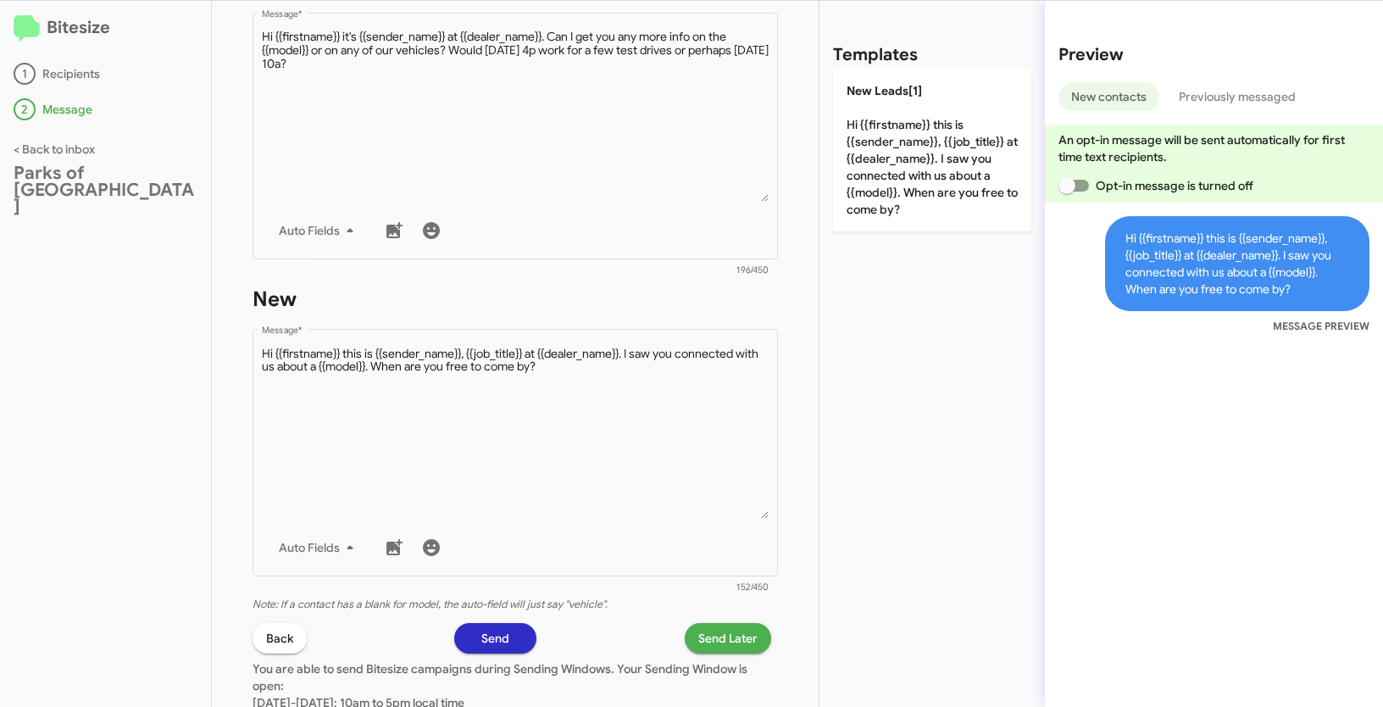
scroll to position [810, 0]
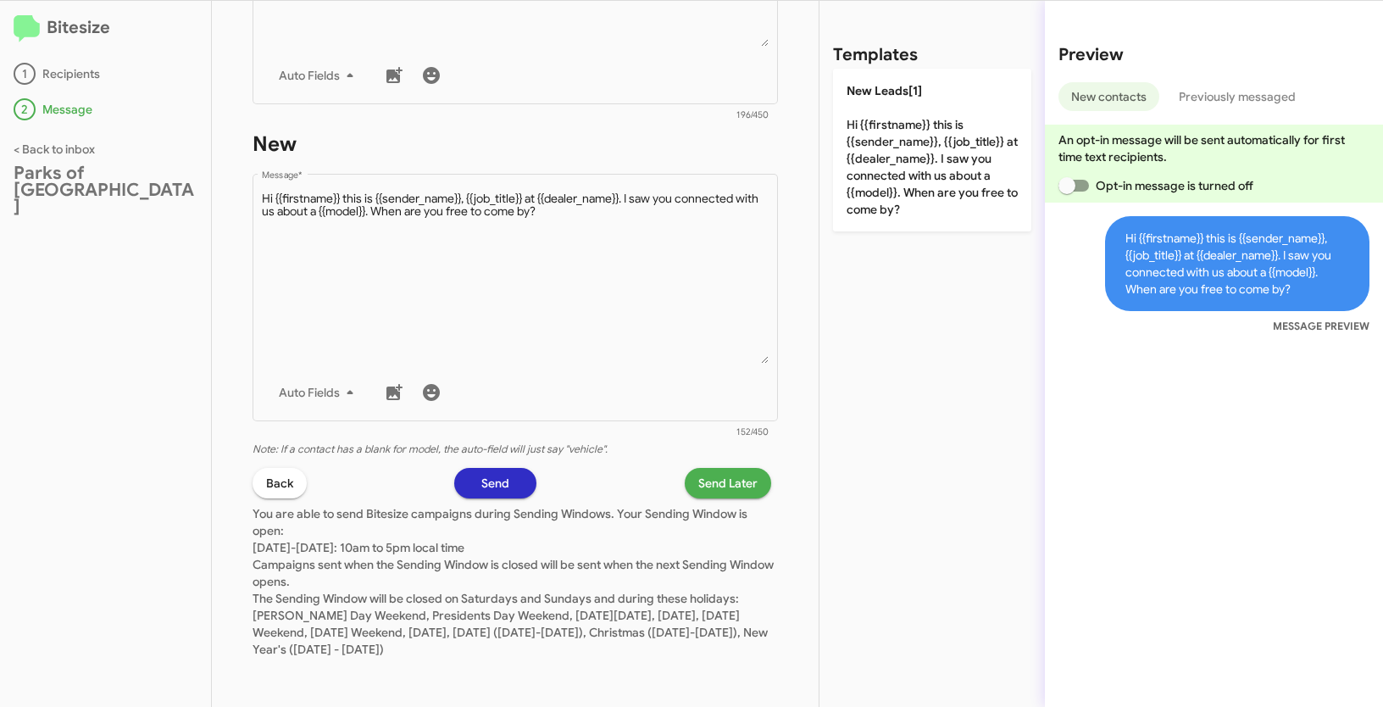
click at [729, 479] on span "Send Later" at bounding box center [728, 483] width 59 height 31
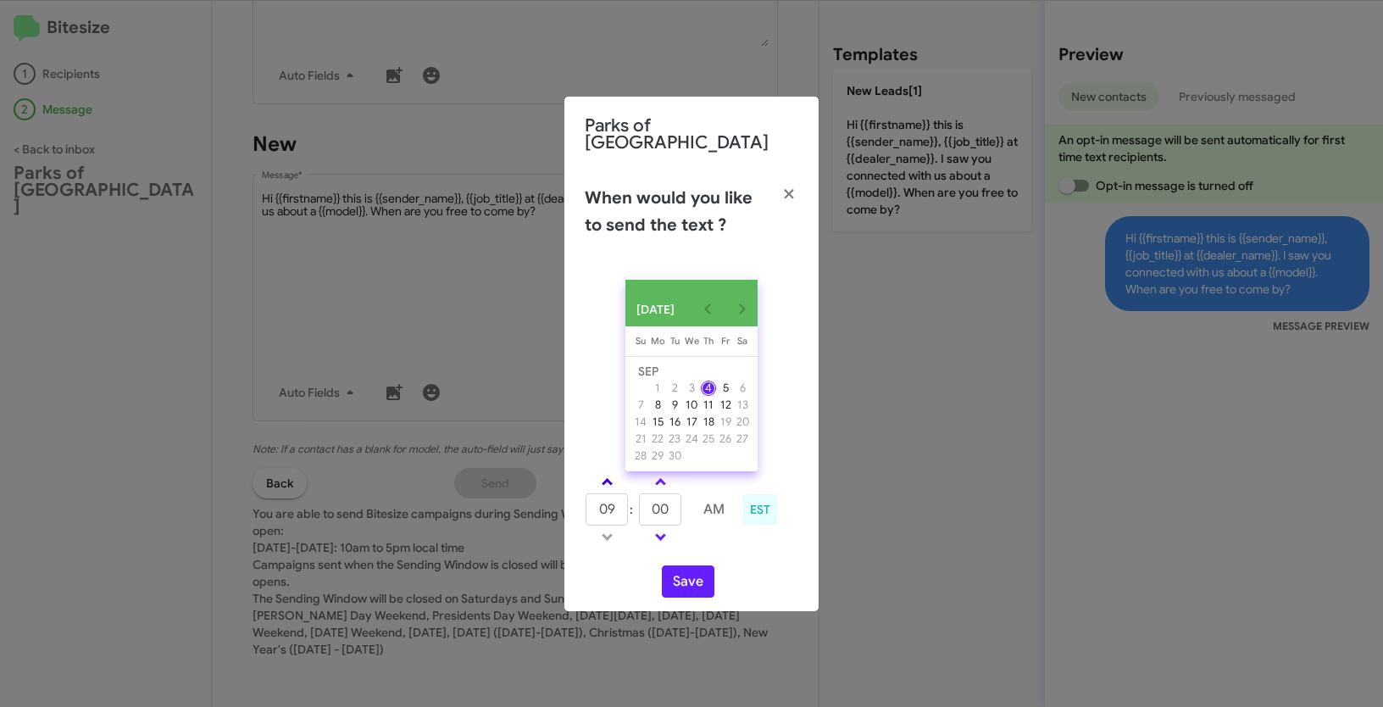
click at [608, 481] on span at bounding box center [607, 483] width 11 height 11
type input "10"
drag, startPoint x: 673, startPoint y: 507, endPoint x: 646, endPoint y: 504, distance: 27.2
click at [646, 504] on input "00" at bounding box center [660, 509] width 42 height 32
type input "23"
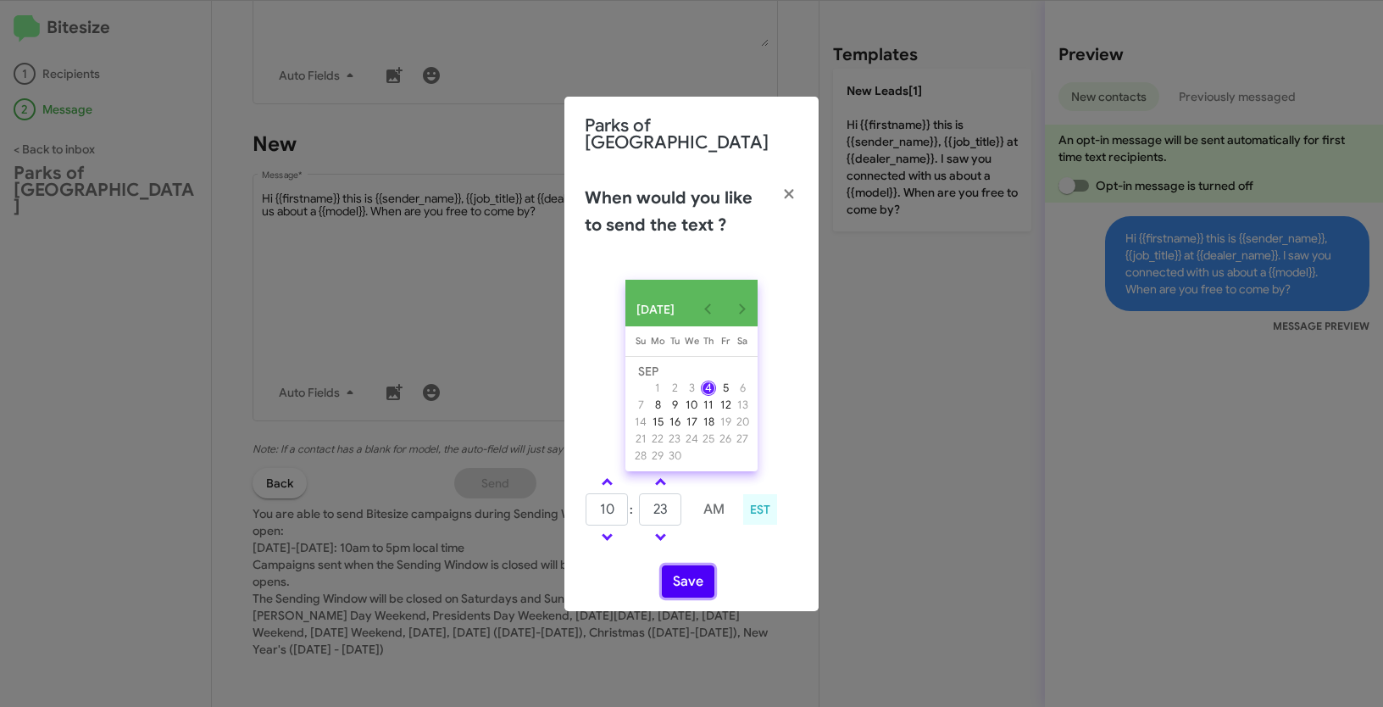
click at [704, 580] on button "Save" at bounding box center [688, 581] width 53 height 32
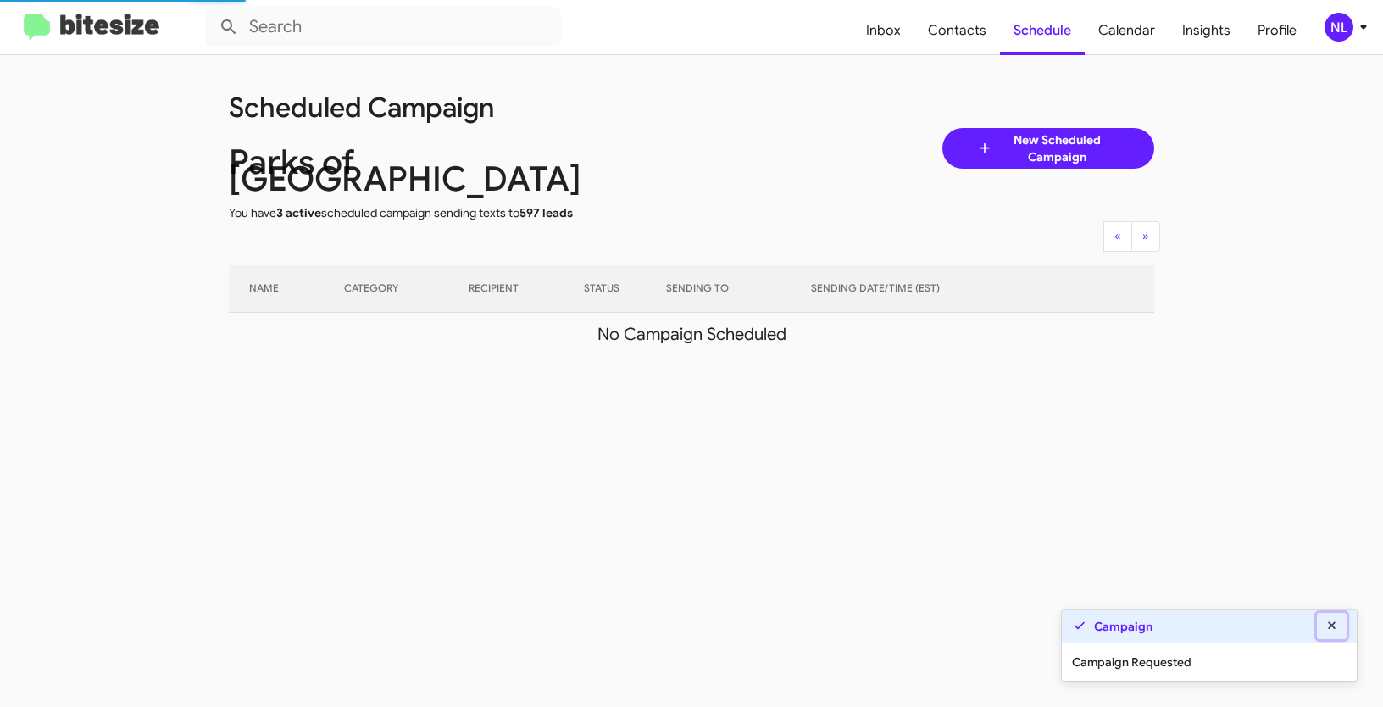
click at [1334, 624] on icon at bounding box center [1332, 625] width 8 height 8
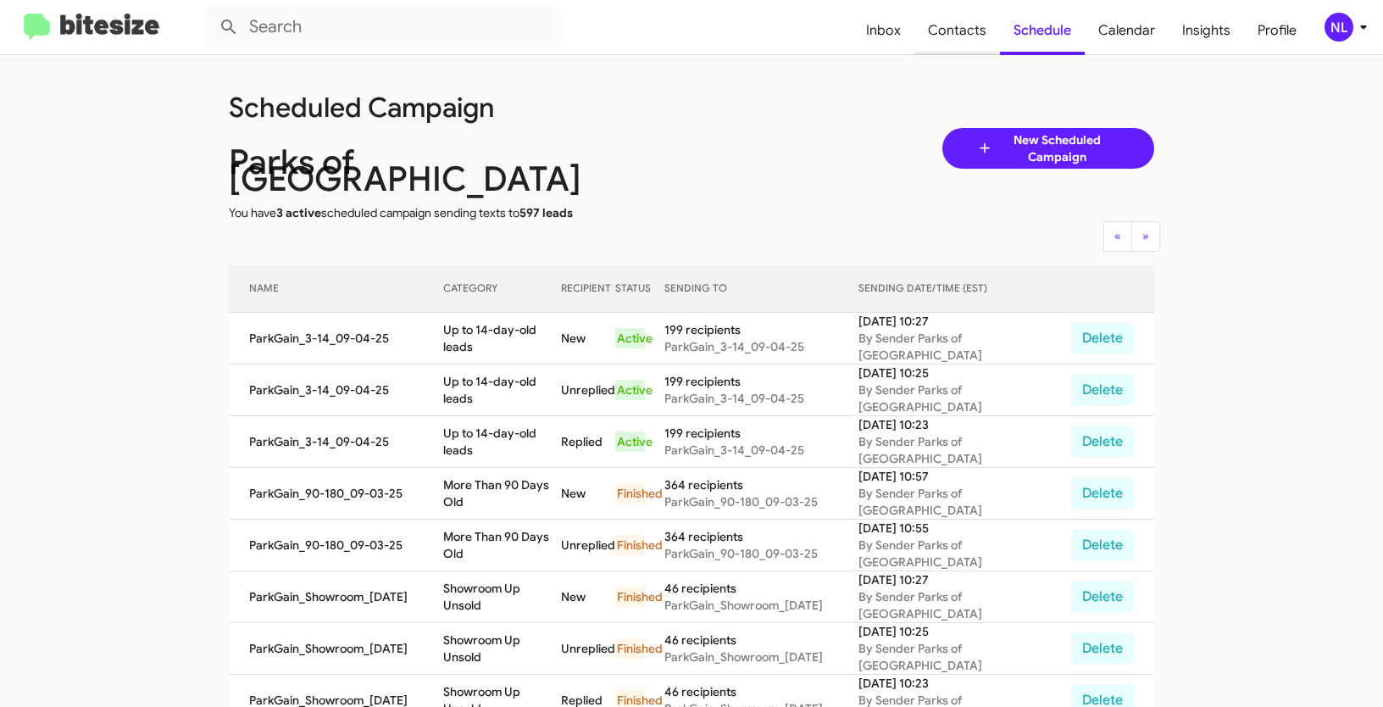
click at [960, 33] on span "Contacts" at bounding box center [958, 30] width 86 height 49
type input "in:groups"
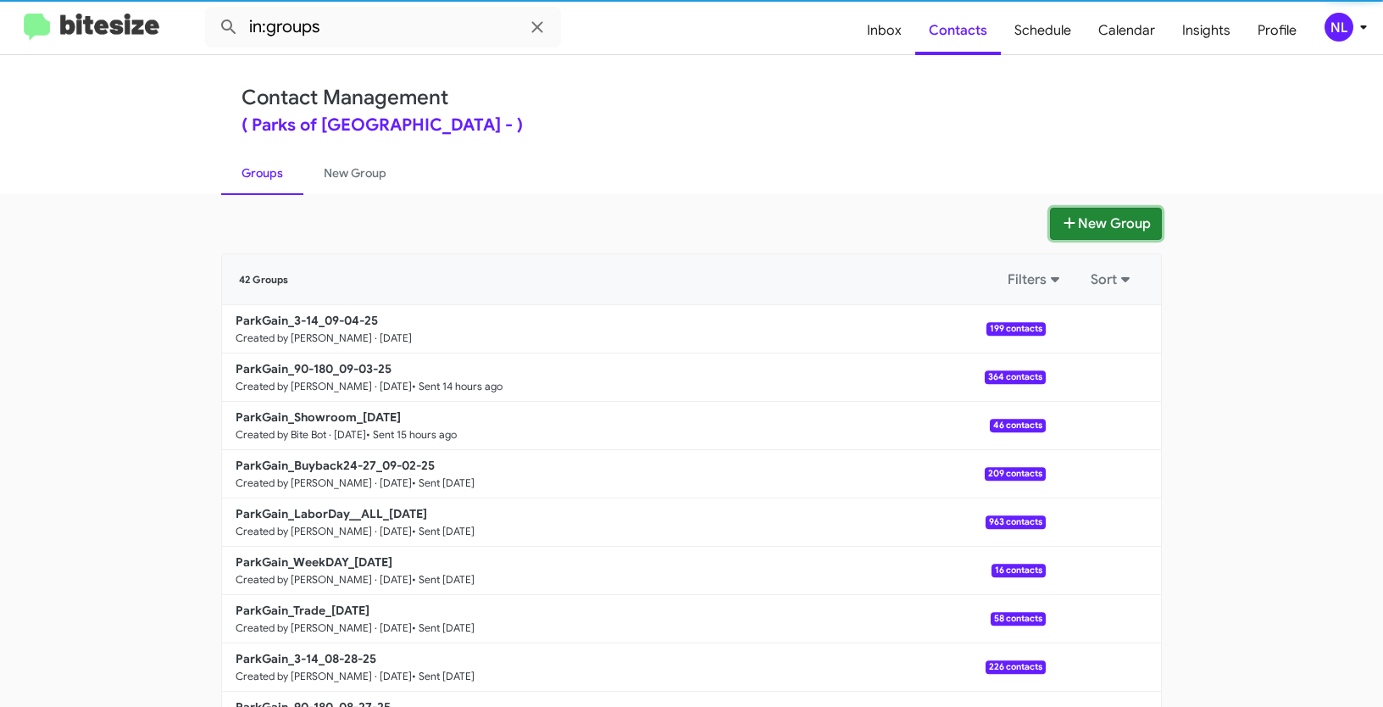
click at [1113, 214] on button "New Group" at bounding box center [1106, 224] width 112 height 32
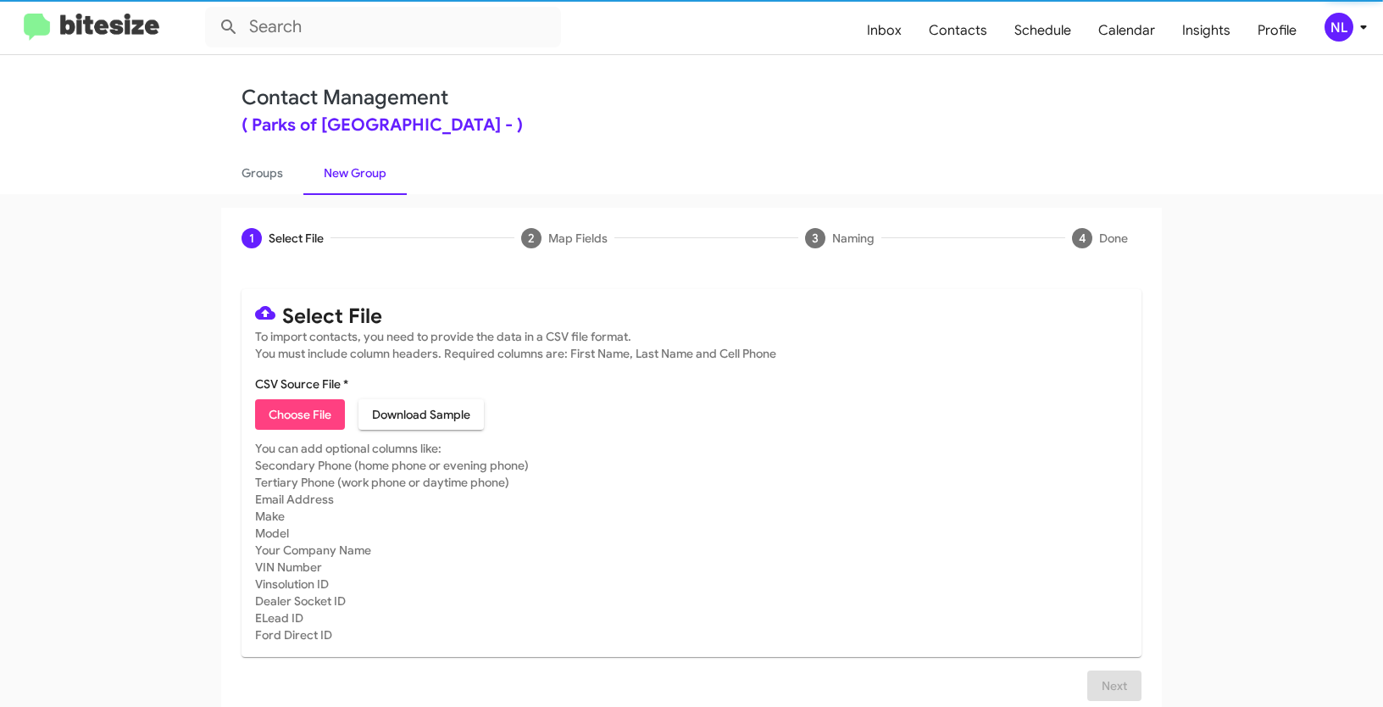
click at [301, 403] on span "Choose File" at bounding box center [300, 414] width 63 height 31
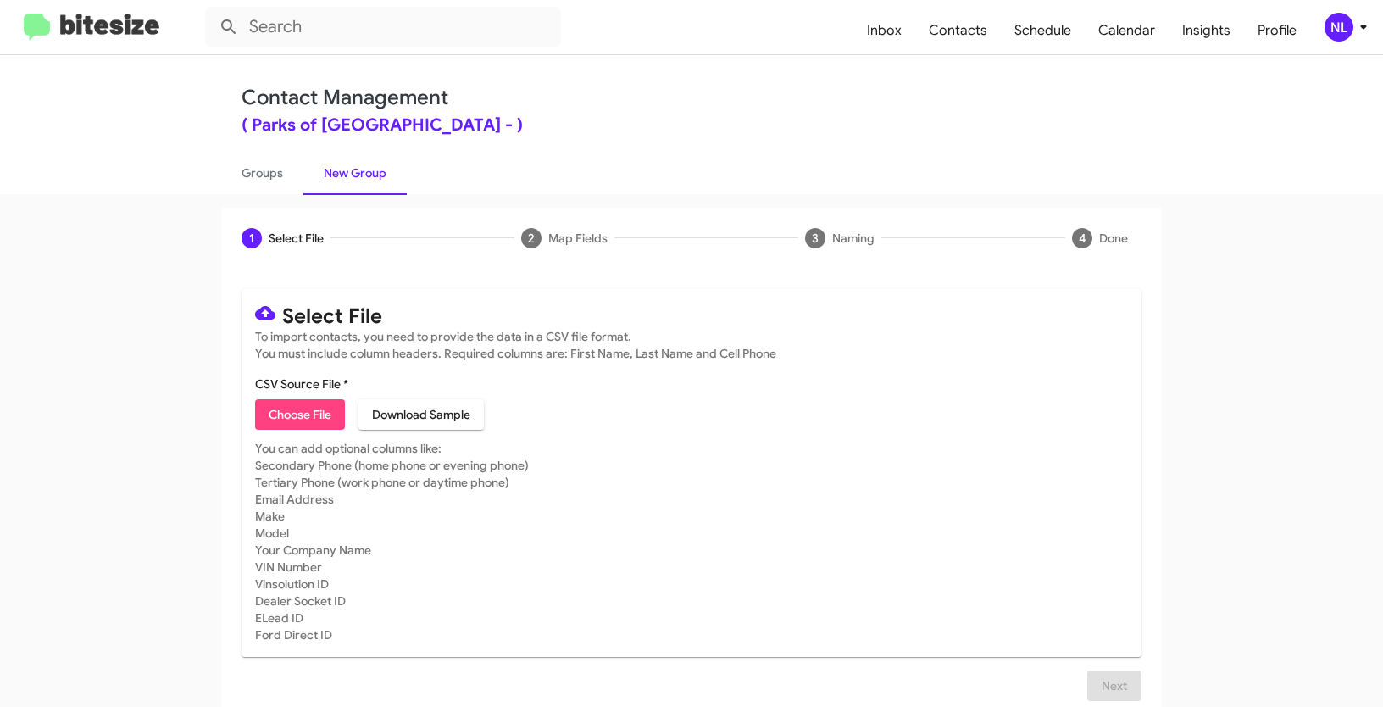
type input "ParkGain_Trade_09-04-25"
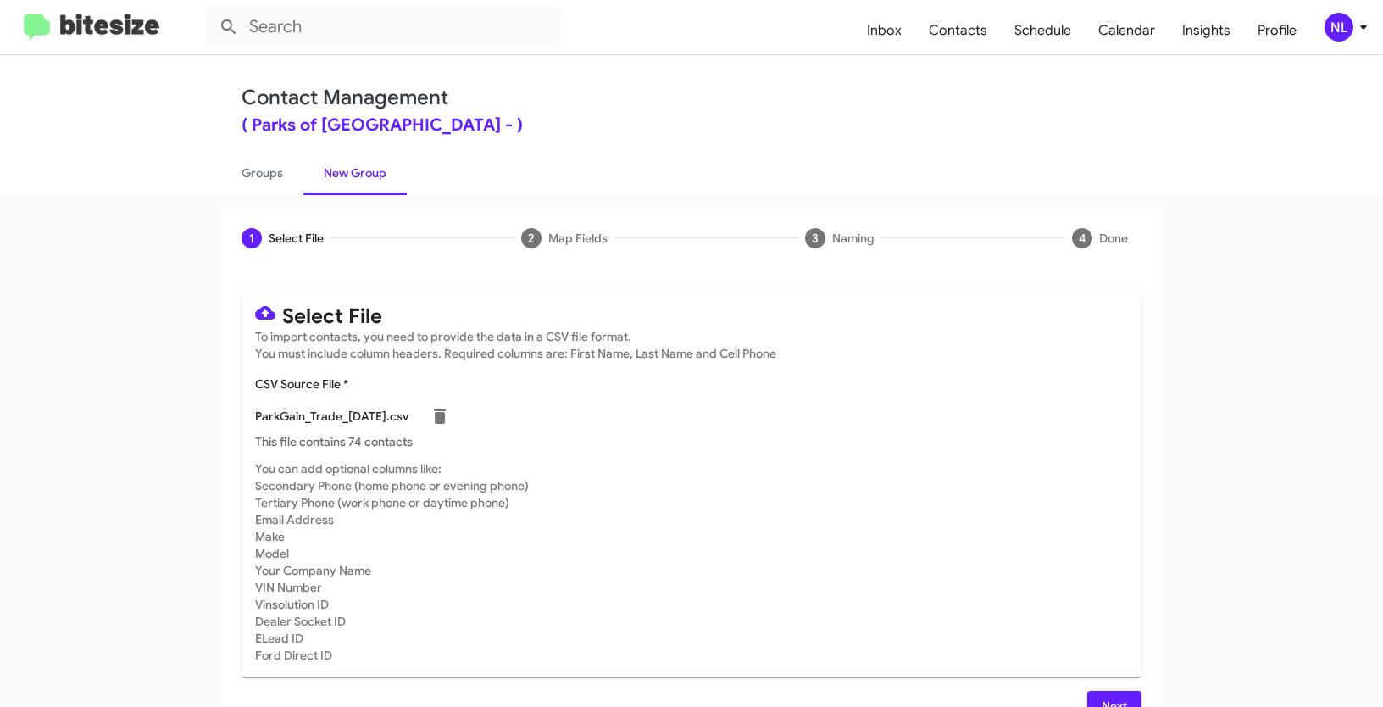
scroll to position [34, 0]
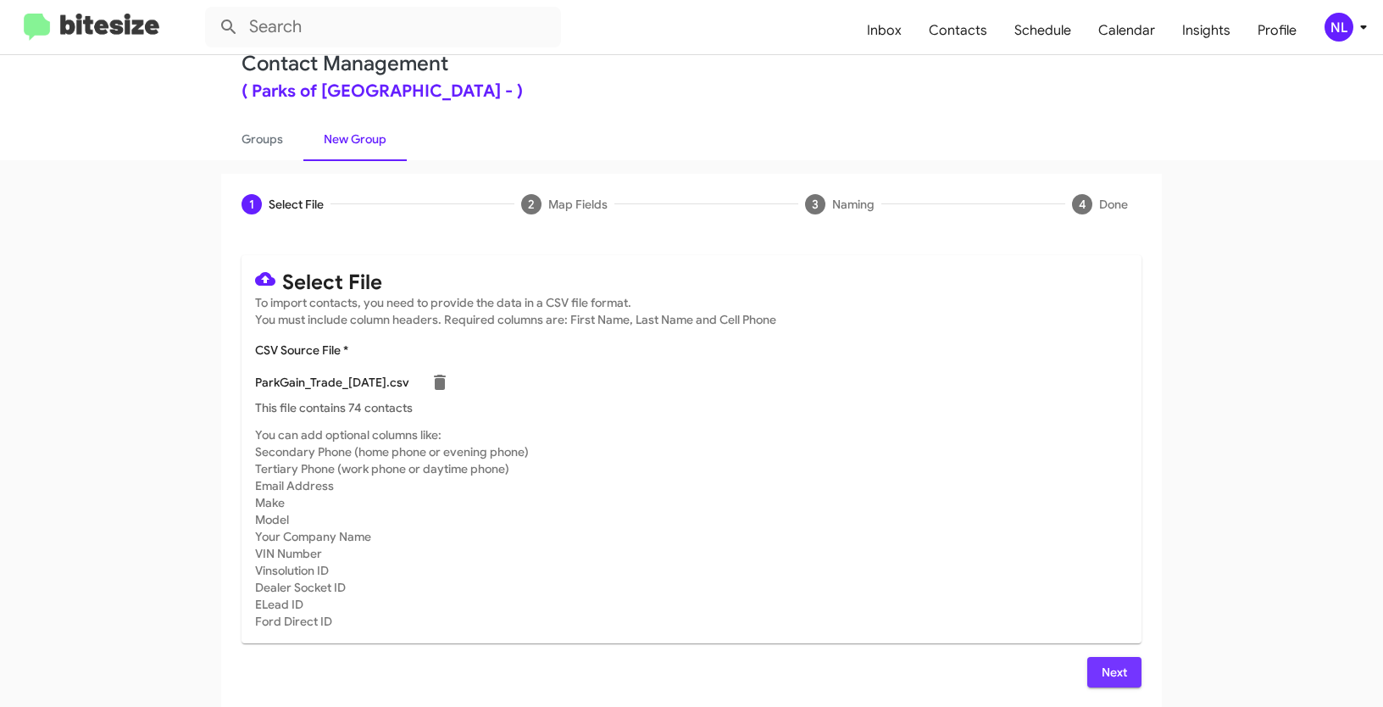
click at [1105, 671] on span "Next" at bounding box center [1114, 672] width 27 height 31
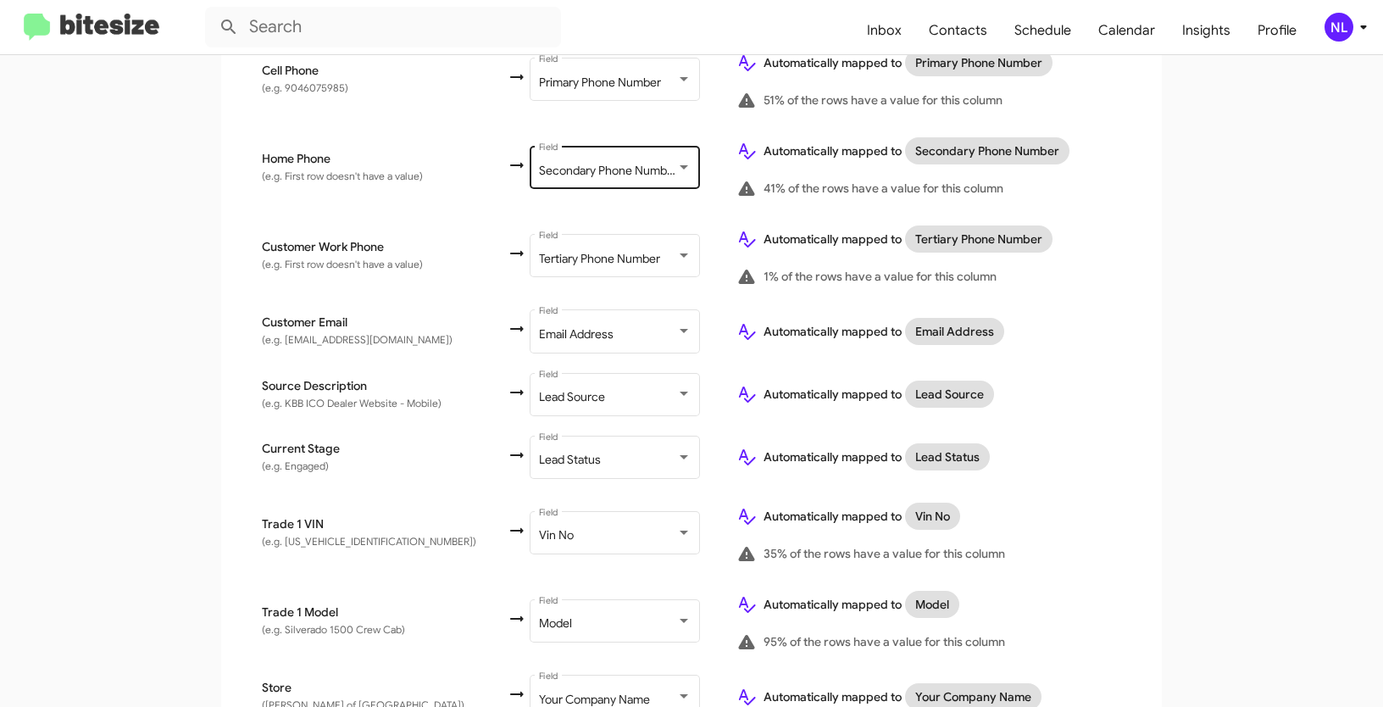
scroll to position [581, 0]
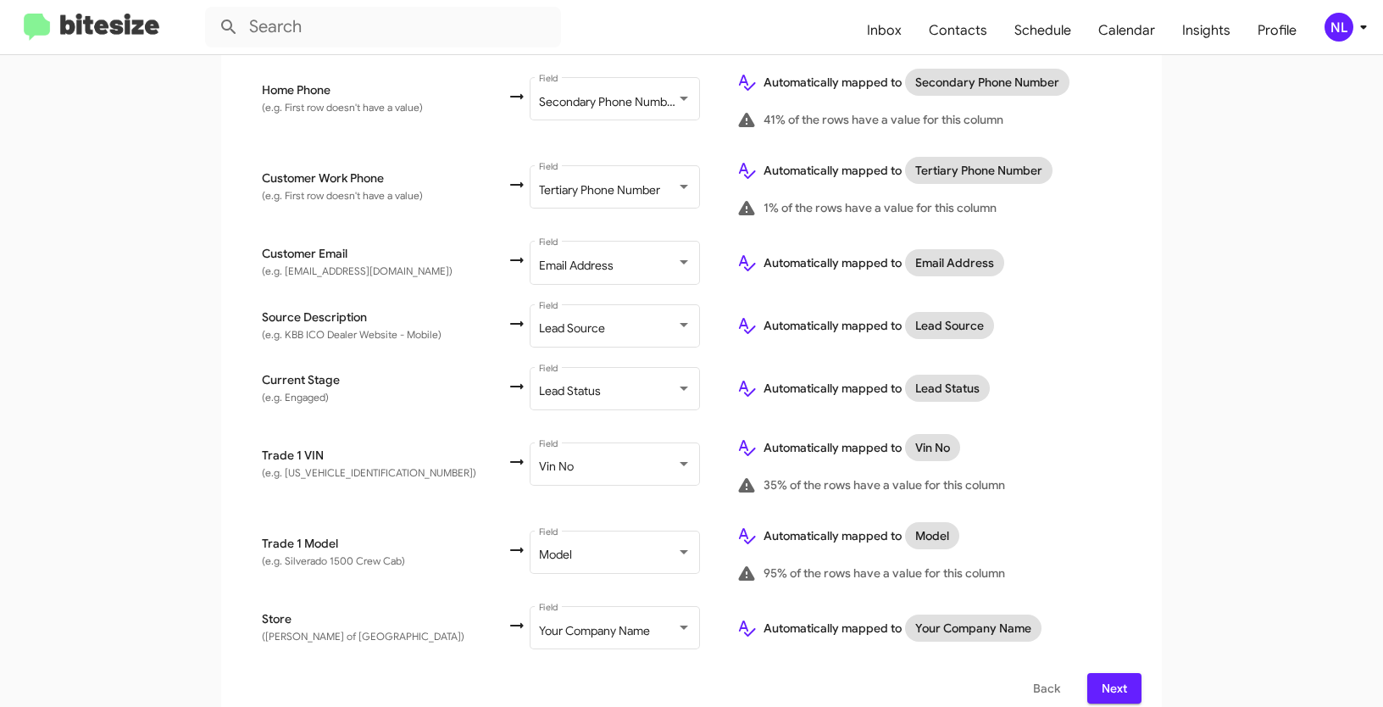
click at [1108, 673] on span "Next" at bounding box center [1114, 688] width 27 height 31
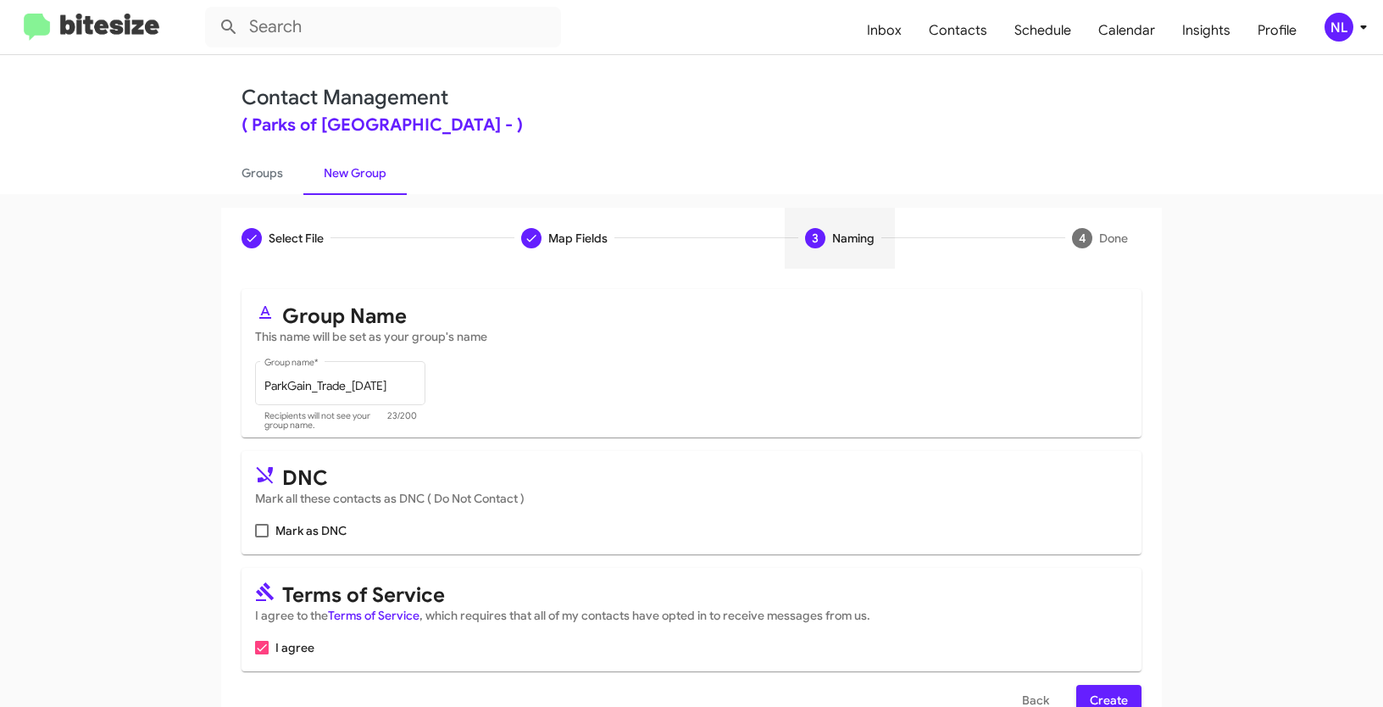
scroll to position [42, 0]
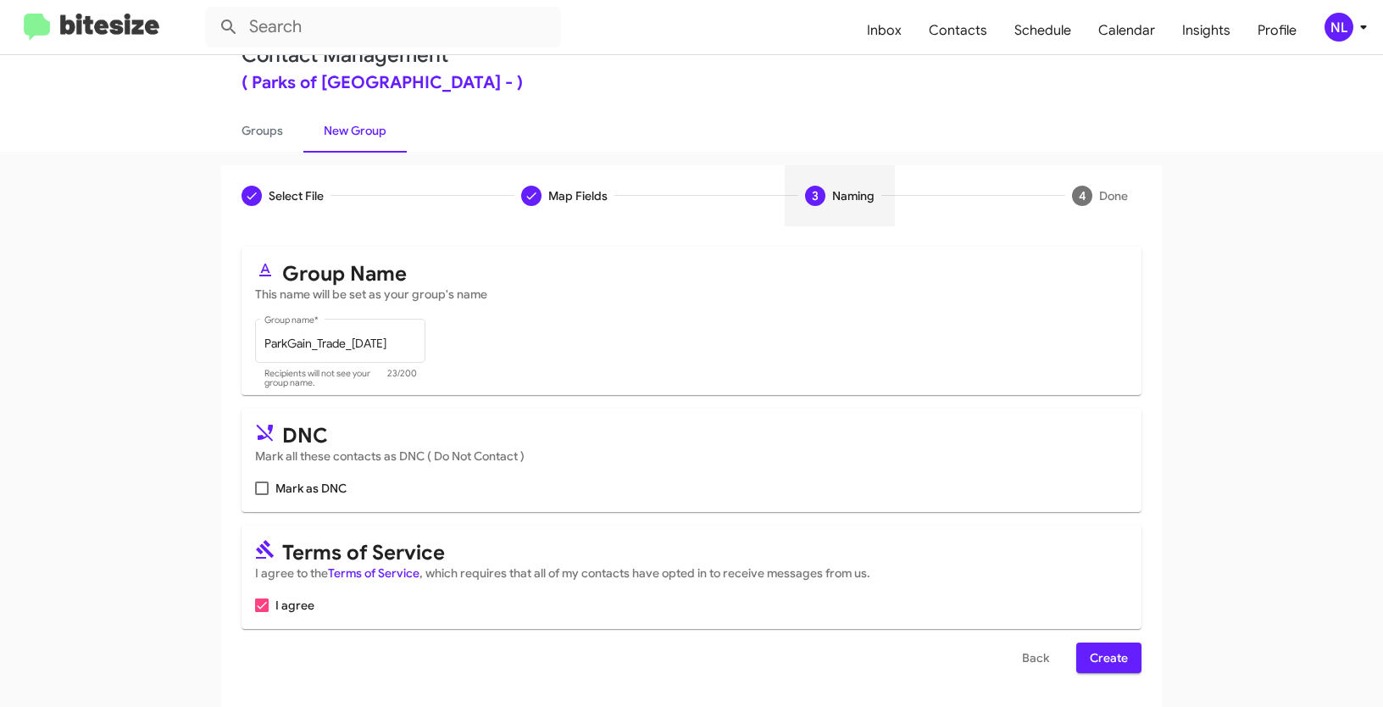
click at [1090, 665] on span "Create" at bounding box center [1109, 658] width 38 height 31
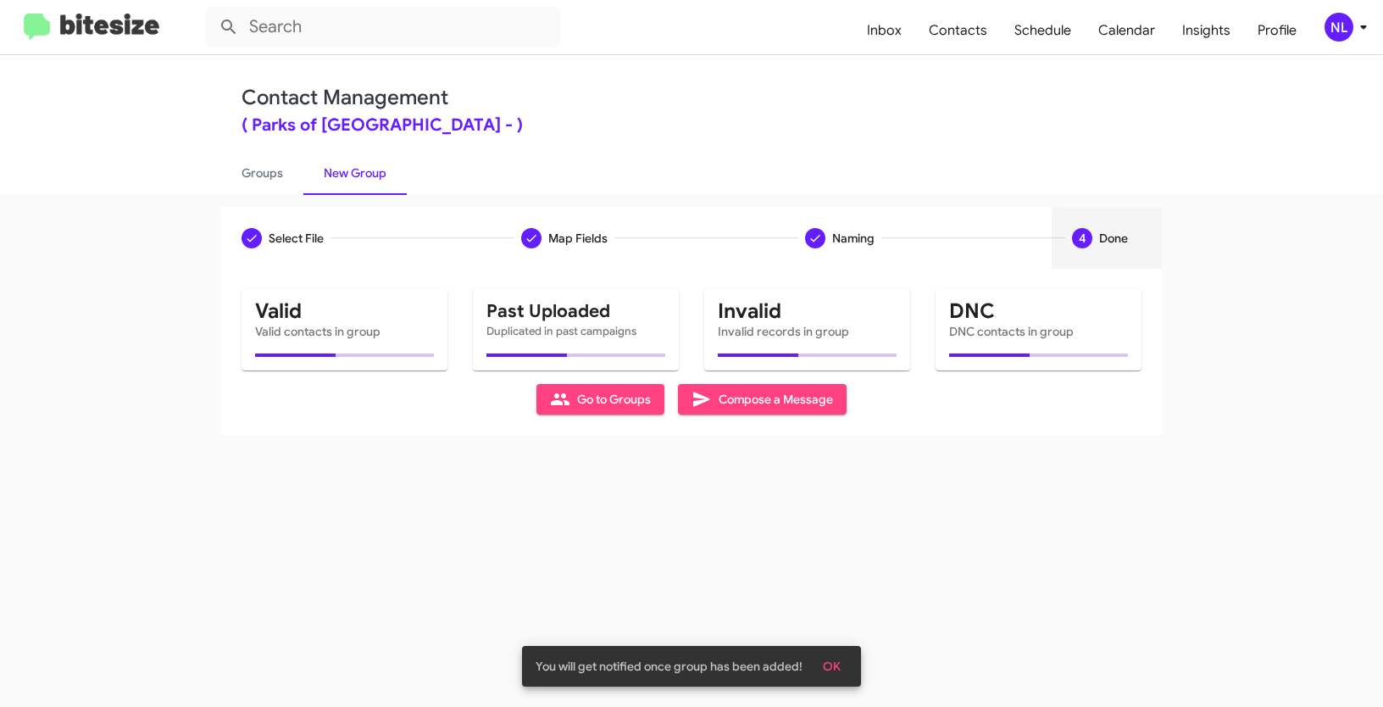
click at [831, 668] on span "OK" at bounding box center [832, 666] width 18 height 31
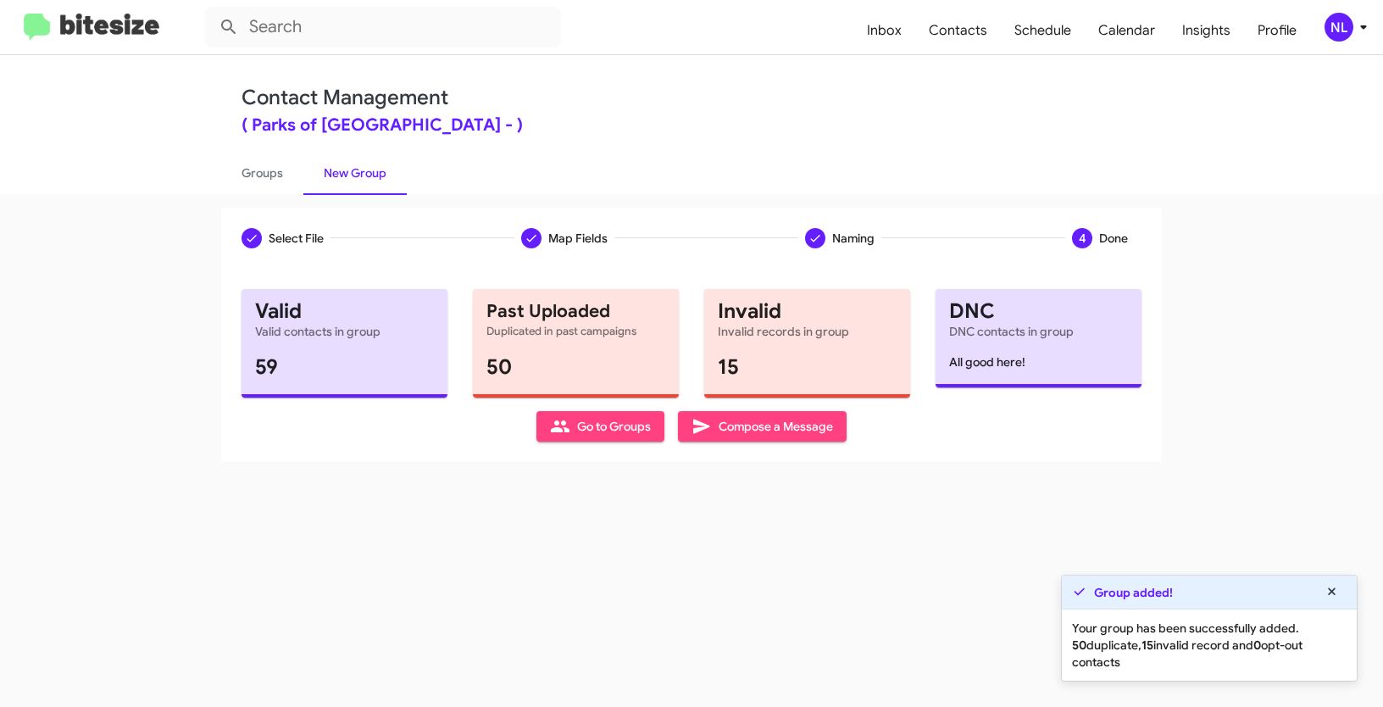
click at [575, 418] on span "Go to Groups" at bounding box center [600, 426] width 101 height 31
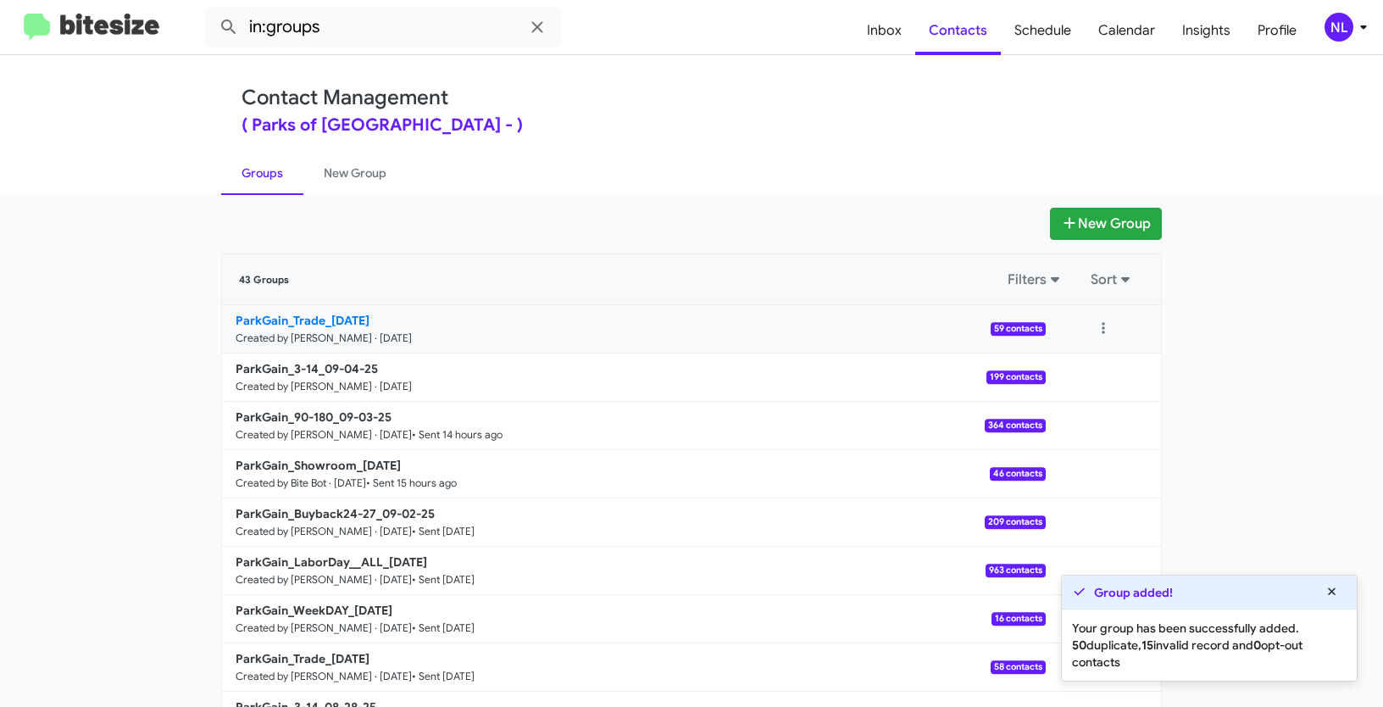
drag, startPoint x: 151, startPoint y: 322, endPoint x: 322, endPoint y: 315, distance: 171.4
click at [322, 315] on app-groups "New Group 43 Groups Filters Sort ParkGain_Trade_09-04-25 Created by Nen Limbaua…" at bounding box center [691, 521] width 1383 height 626
copy b "ParkGain_Trade_"
click at [357, 25] on input "in:groups" at bounding box center [383, 27] width 356 height 41
paste input "ParkGain_Trade_"
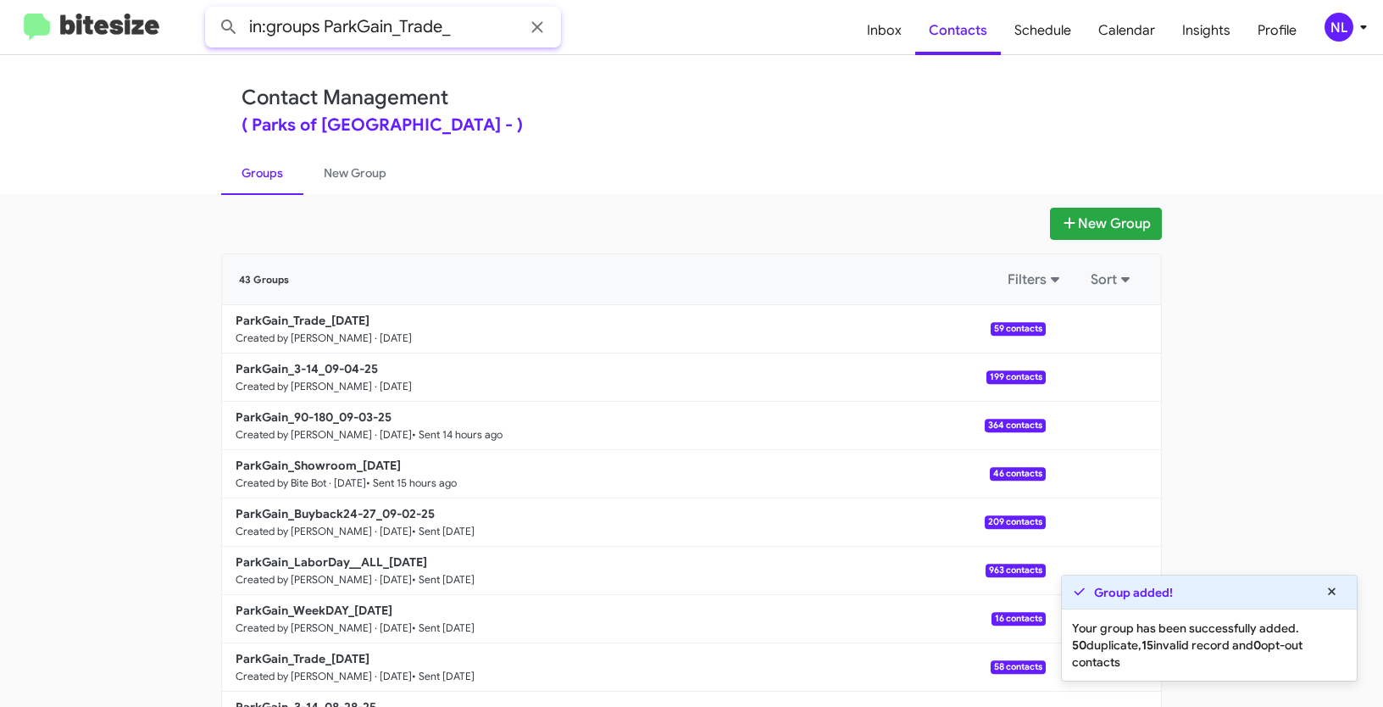
type input "in:groups ParkGain_Trade_"
click at [212, 10] on button at bounding box center [229, 27] width 34 height 34
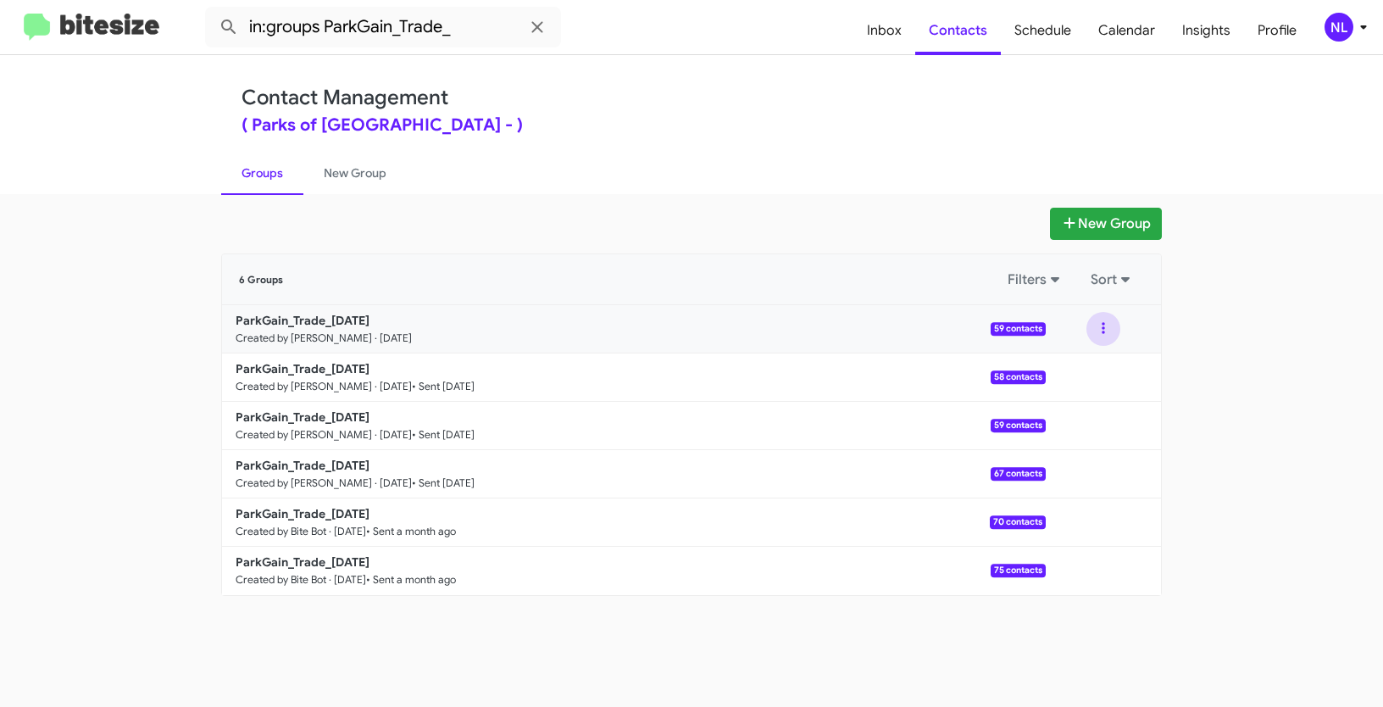
click at [1108, 326] on button at bounding box center [1104, 329] width 34 height 34
click at [1088, 368] on button "View contacts" at bounding box center [1053, 374] width 136 height 41
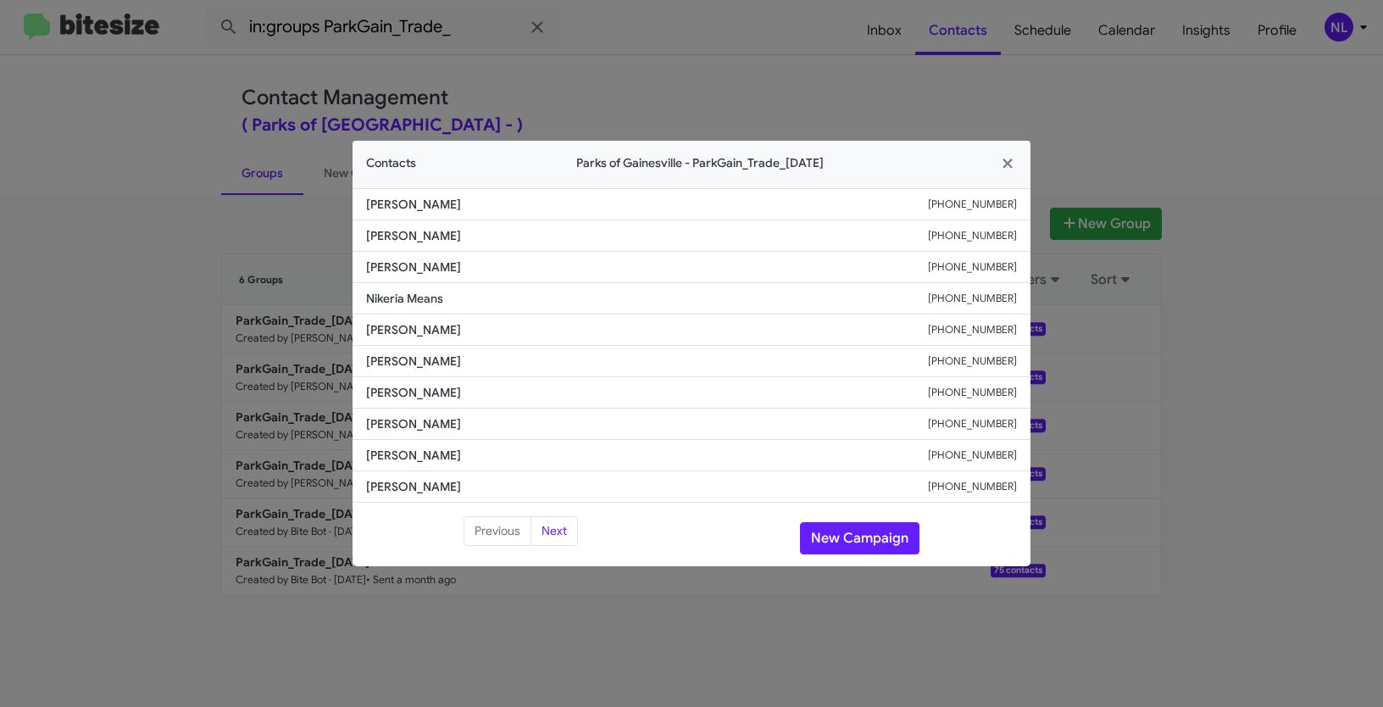
drag, startPoint x: 363, startPoint y: 295, endPoint x: 513, endPoint y: 301, distance: 150.2
click at [513, 301] on li "Nikeria Means +13527213418" at bounding box center [692, 298] width 678 height 31
copy span "Nikeria Means"
click at [832, 533] on button "New Campaign" at bounding box center [860, 538] width 120 height 32
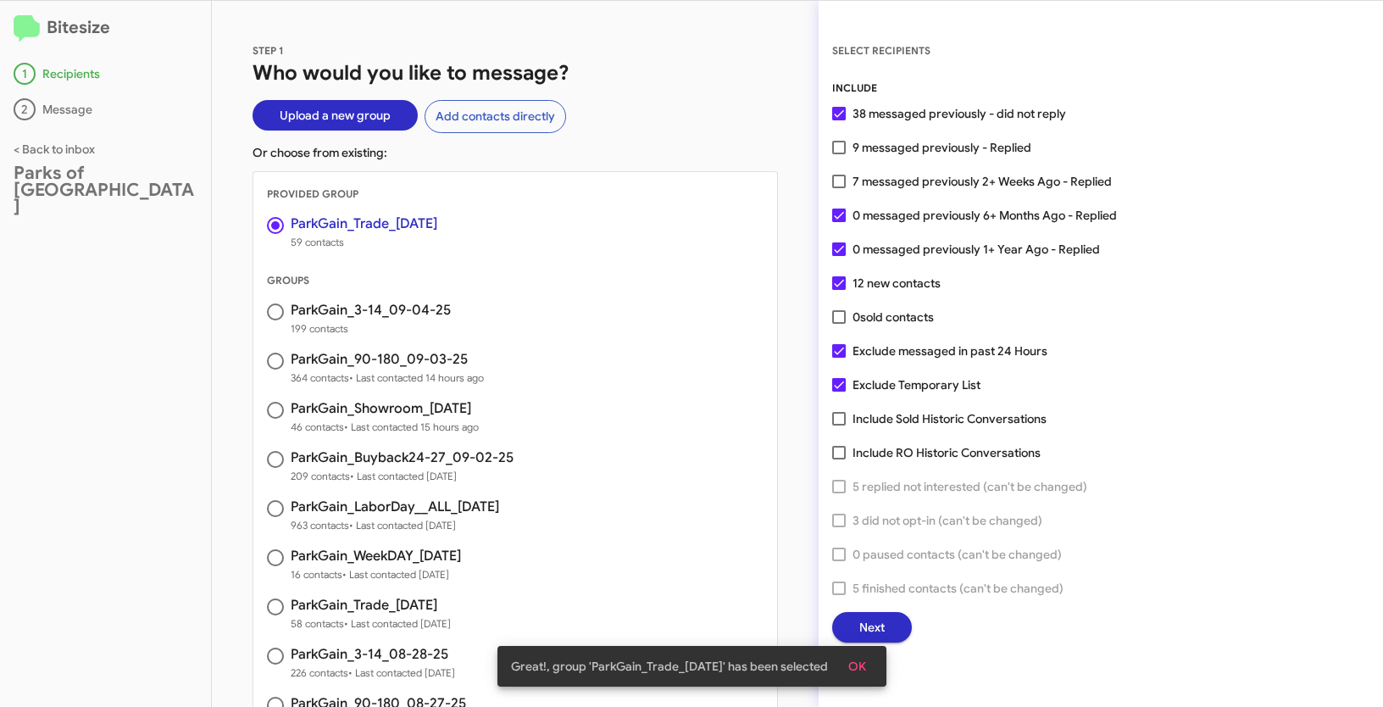
click at [866, 670] on span "OK" at bounding box center [858, 666] width 18 height 31
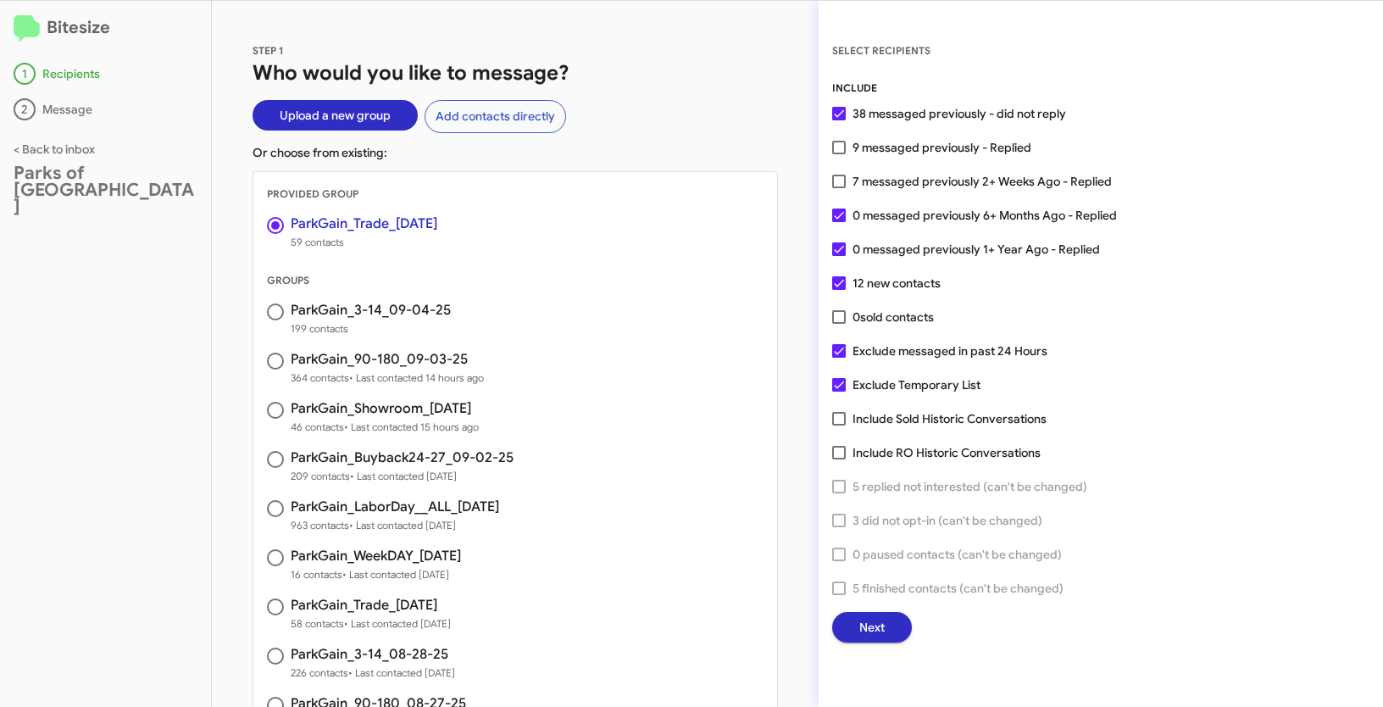
click at [843, 183] on span at bounding box center [839, 182] width 14 height 14
click at [839, 188] on input "7 messaged previously 2+ Weeks Ago - Replied" at bounding box center [838, 188] width 1 height 1
checkbox input "true"
click at [870, 637] on span "Next" at bounding box center [872, 627] width 25 height 31
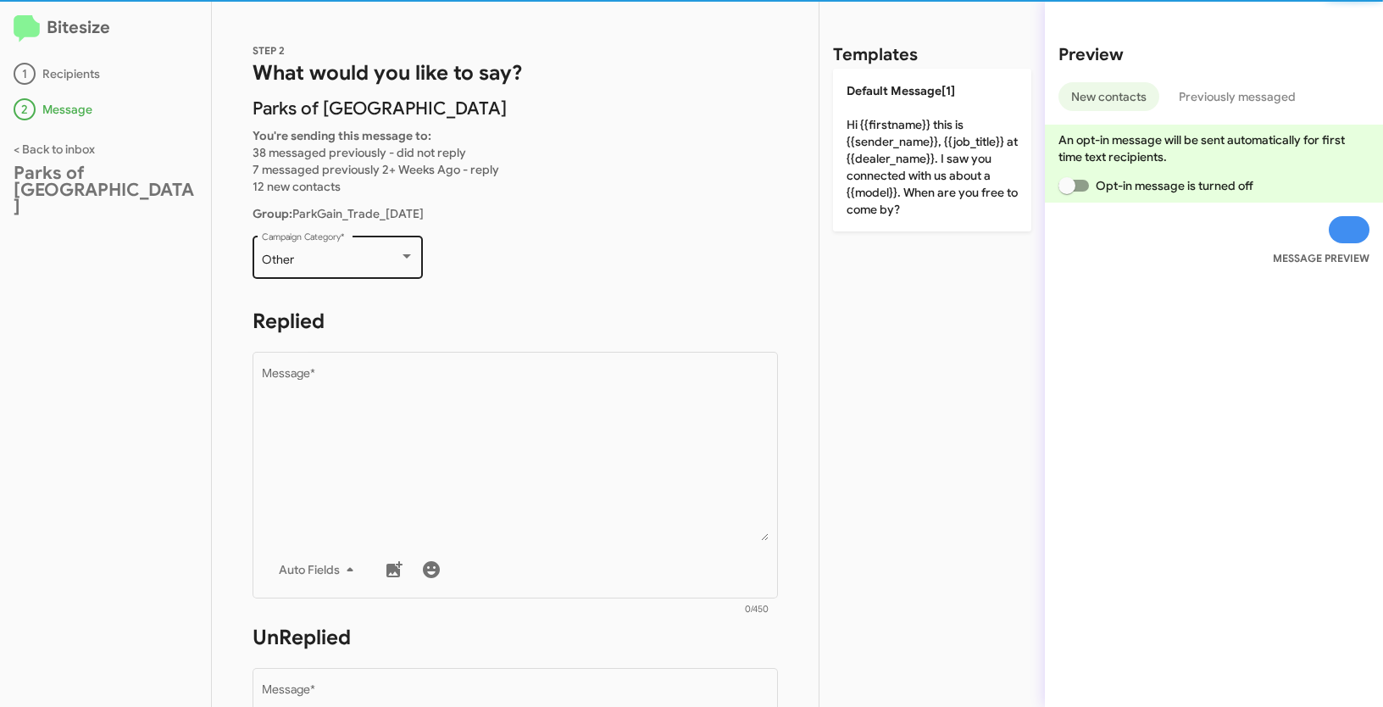
click at [325, 265] on div "Other" at bounding box center [330, 260] width 137 height 14
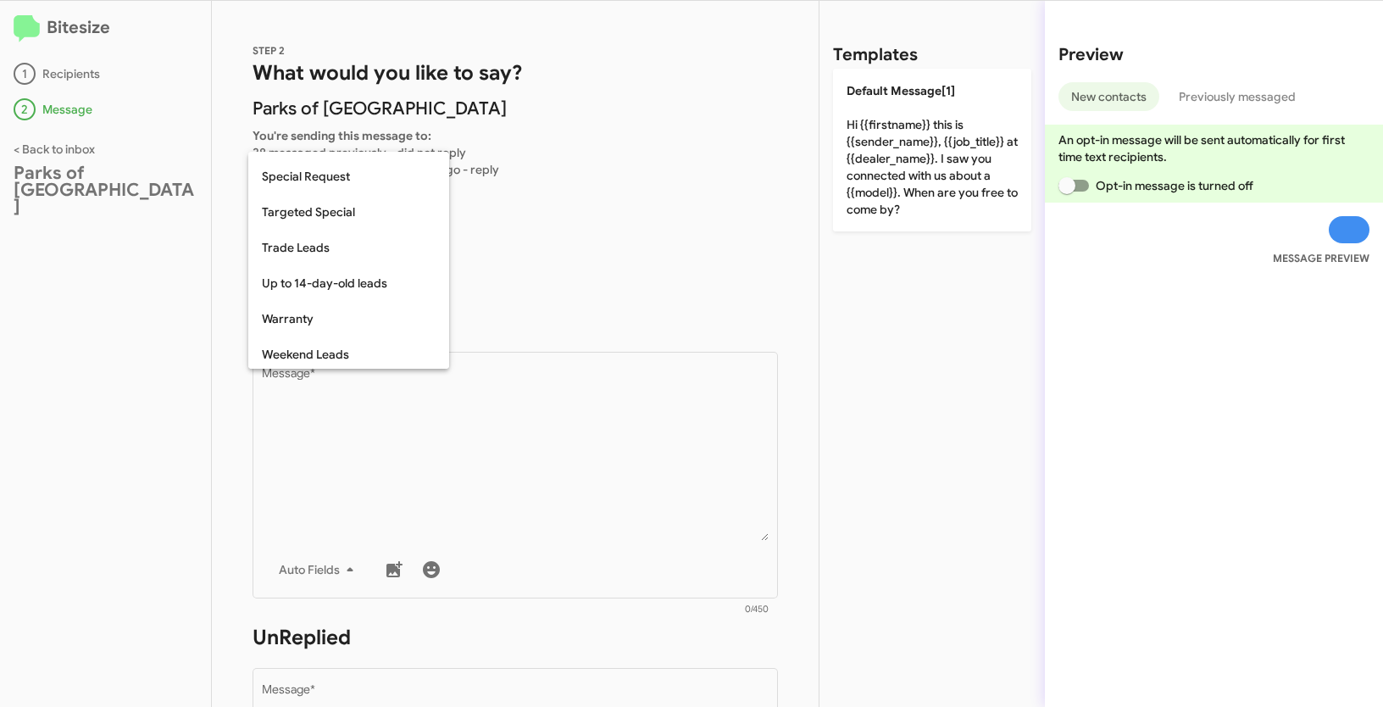
scroll to position [709, 0]
click at [280, 235] on span "Trade Leads" at bounding box center [349, 244] width 174 height 36
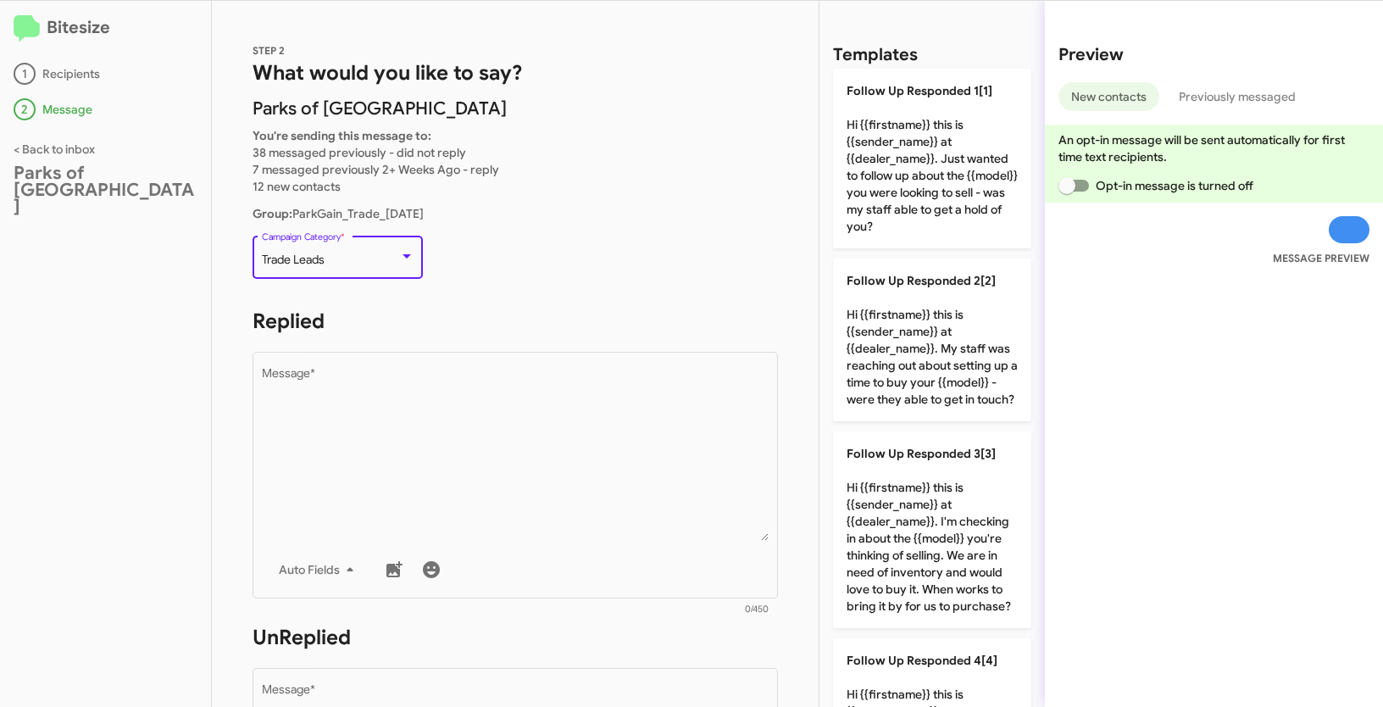
drag, startPoint x: 262, startPoint y: 253, endPoint x: 331, endPoint y: 261, distance: 69.1
click at [331, 261] on div "Trade Leads" at bounding box center [330, 260] width 137 height 14
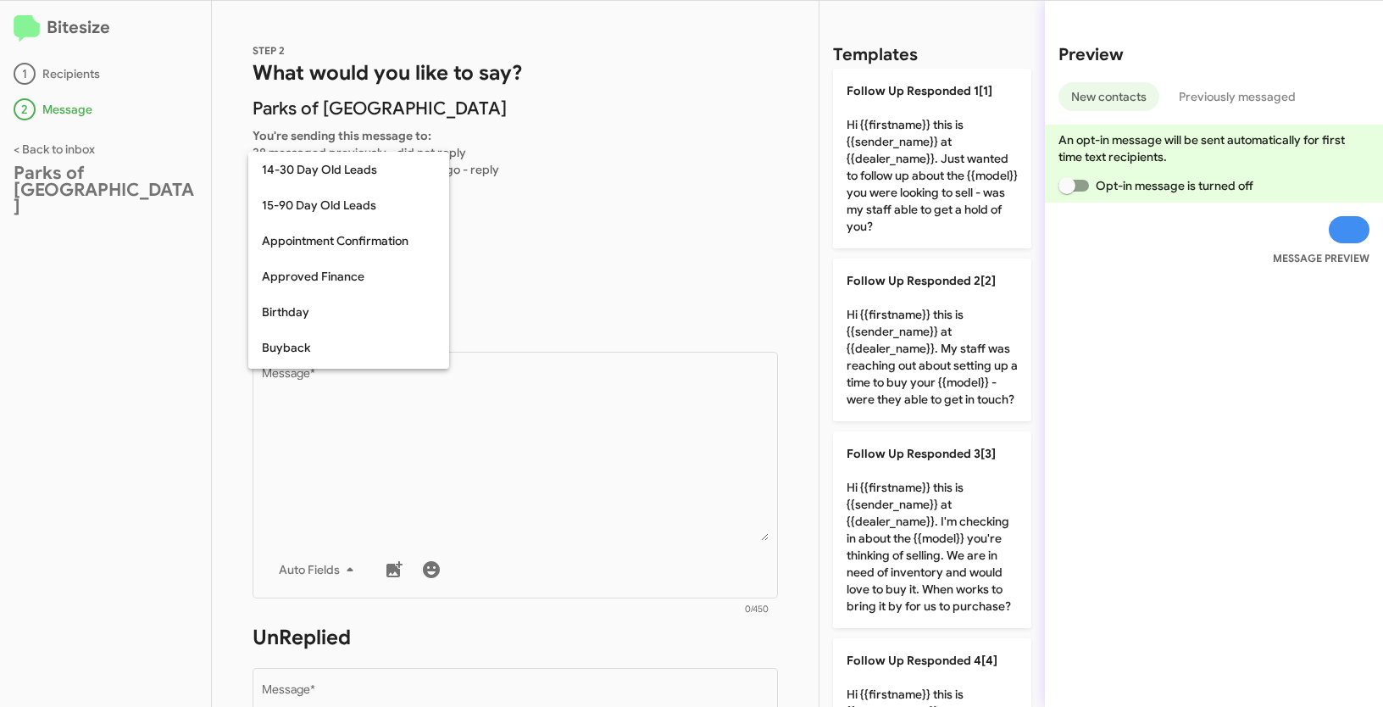
scroll to position [692, 0]
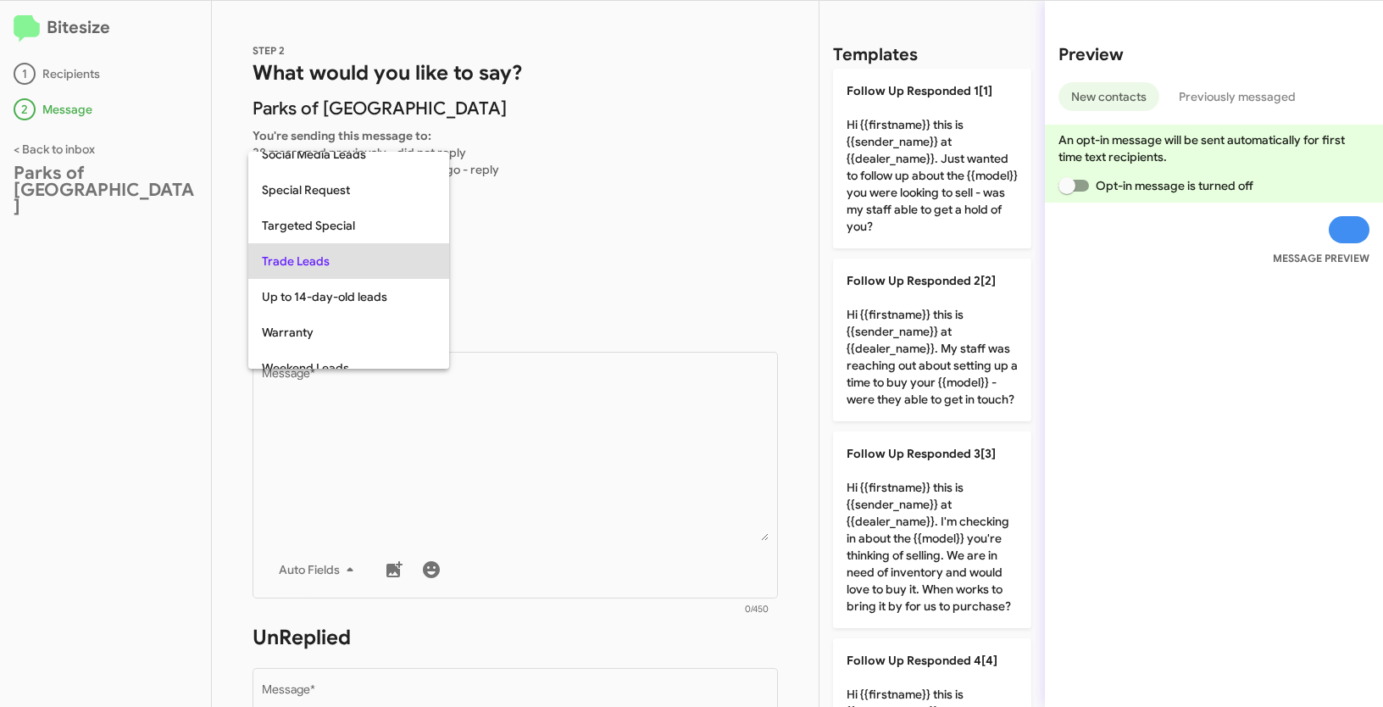
copy span "Trade Leads"
click at [627, 480] on div at bounding box center [691, 353] width 1383 height 707
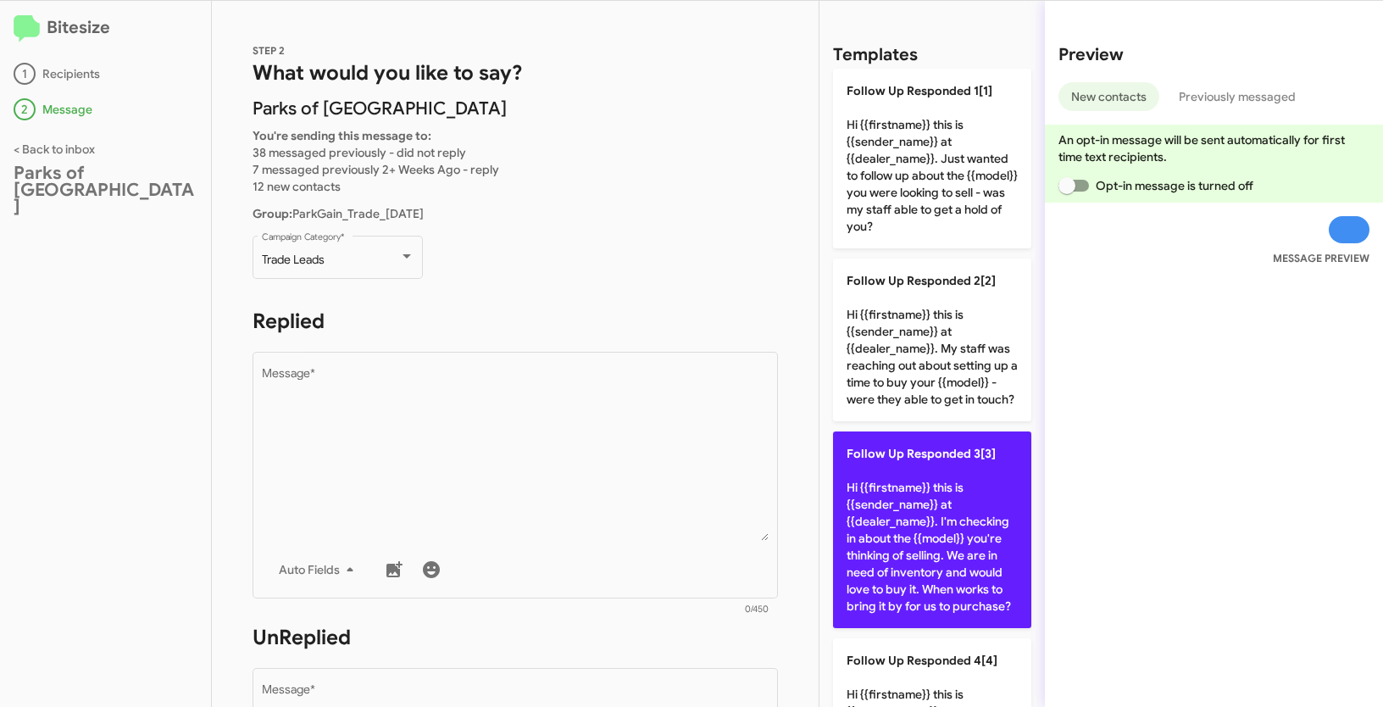
click at [936, 525] on p "Follow Up Responded 3[3] Hi {{firstname}} this is {{sender_name}} at {{dealer_n…" at bounding box center [932, 529] width 198 height 197
type textarea "Hi {{firstname}} this is {{sender_name}} at {{dealer_name}}. I'm checking in ab…"
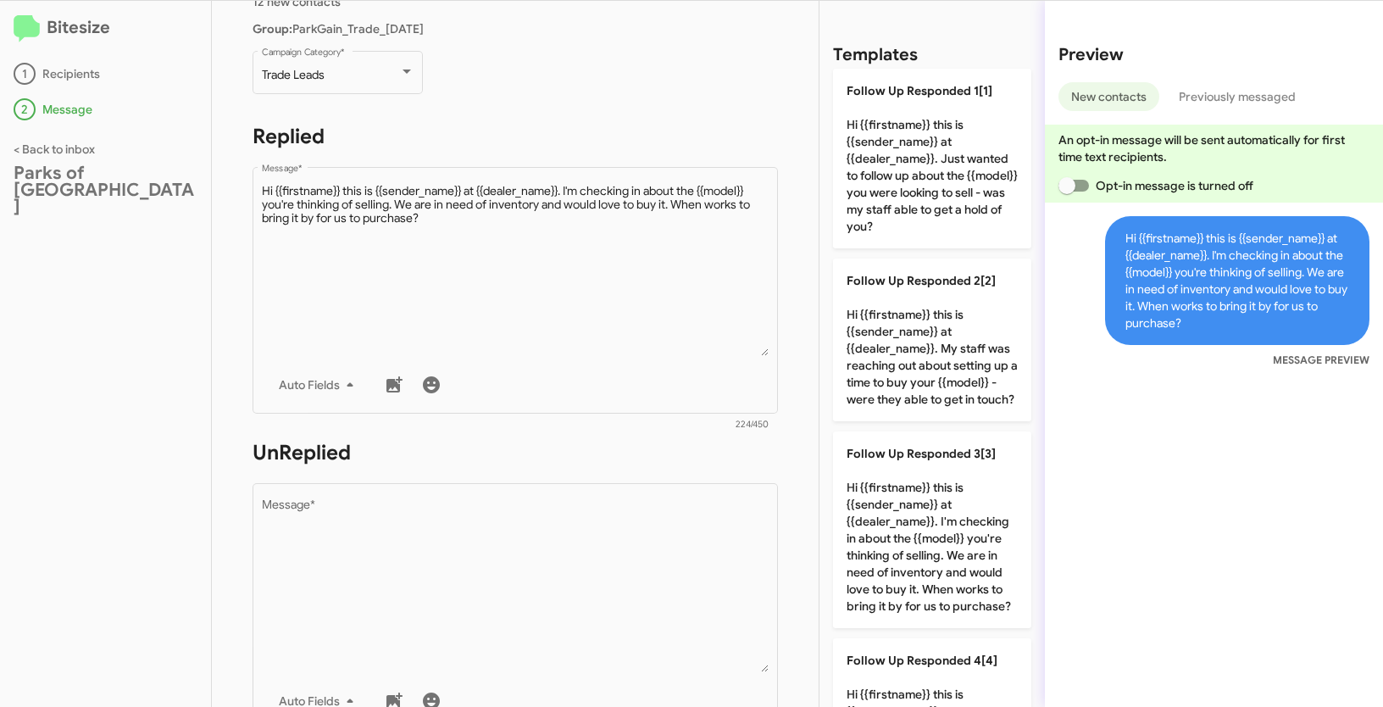
scroll to position [274, 0]
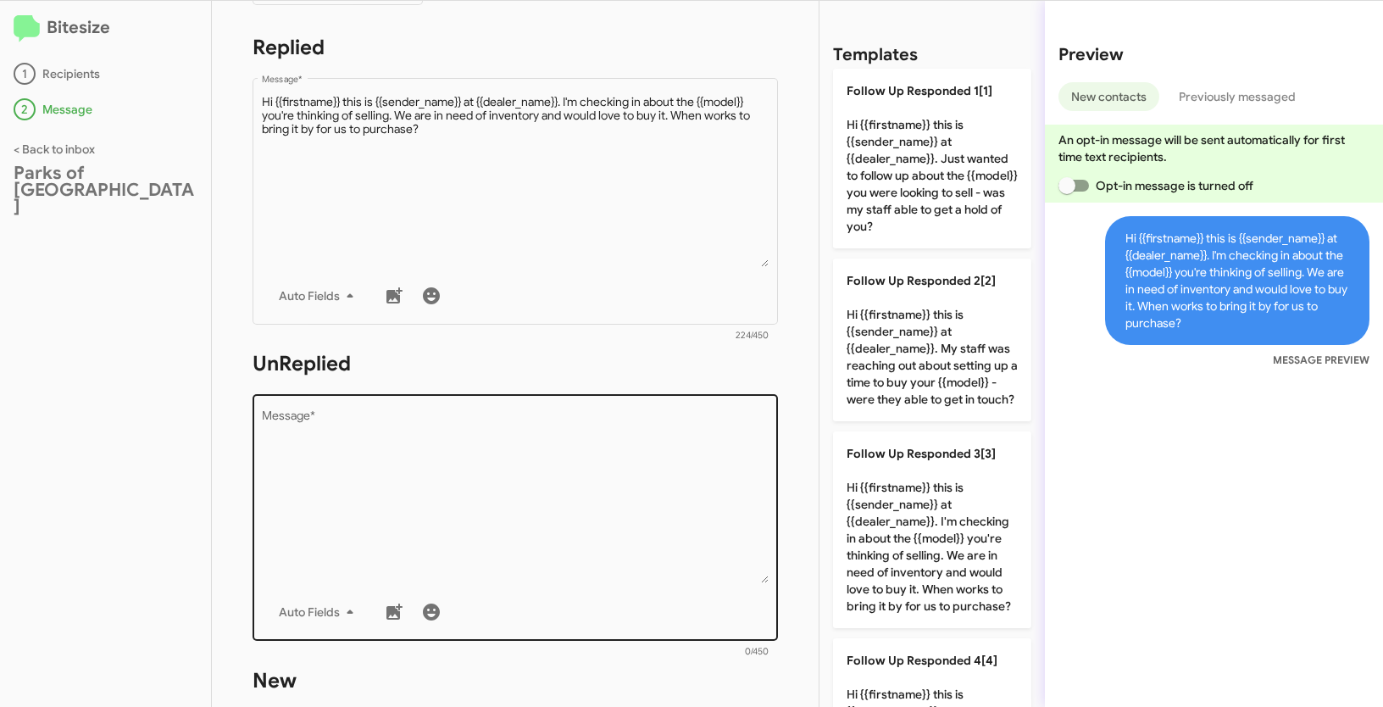
click at [599, 504] on textarea "Message *" at bounding box center [516, 496] width 508 height 173
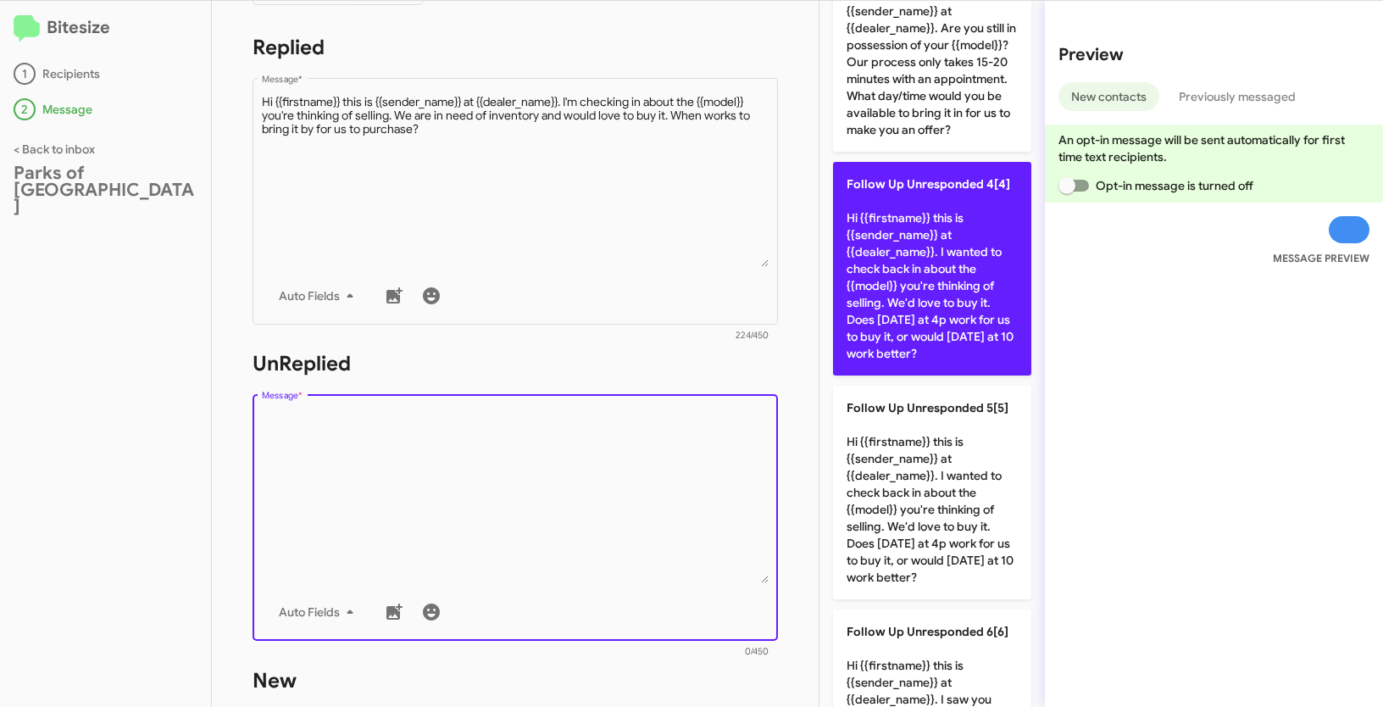
scroll to position [578, 0]
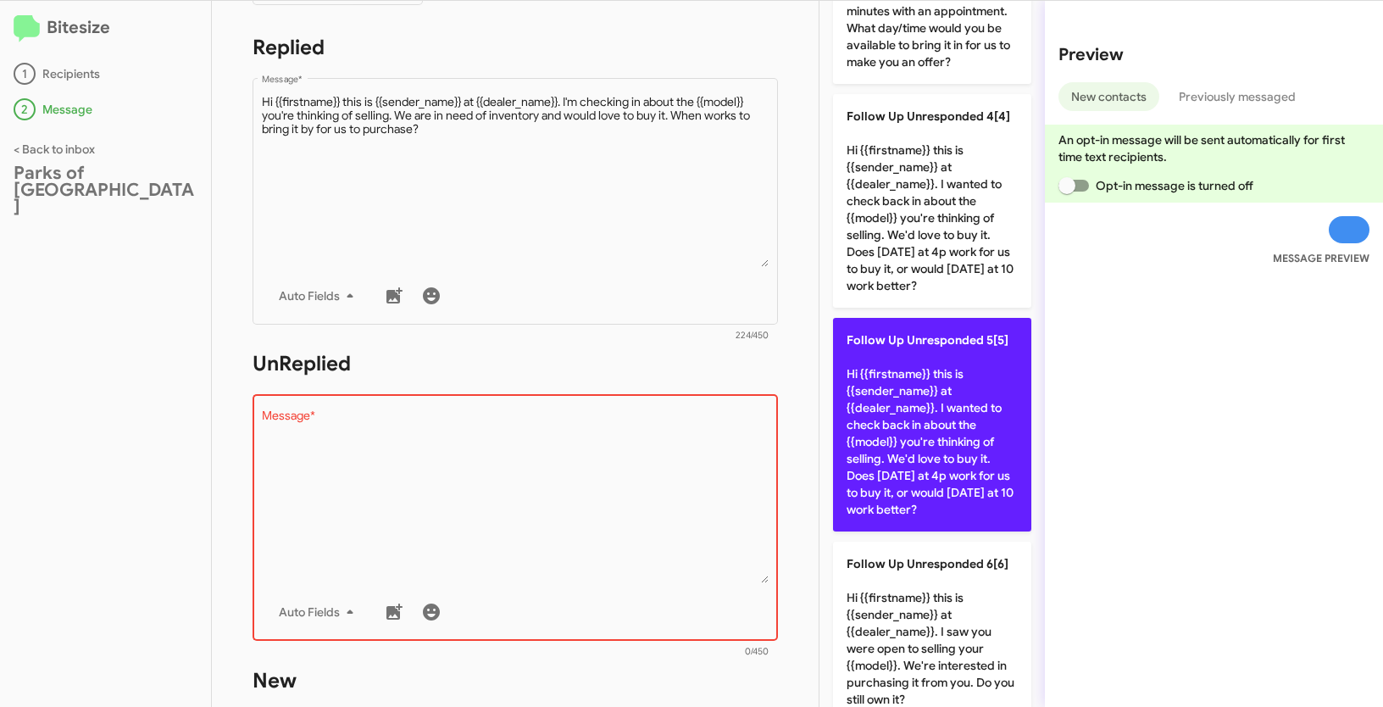
click at [938, 429] on p "Follow Up Unresponded 5[5] Hi {{firstname}} this is {{sender_name}} at {{dealer…" at bounding box center [932, 425] width 198 height 214
type textarea "Hi {{firstname}} this is {{sender_name}} at {{dealer_name}}. I wanted to check …"
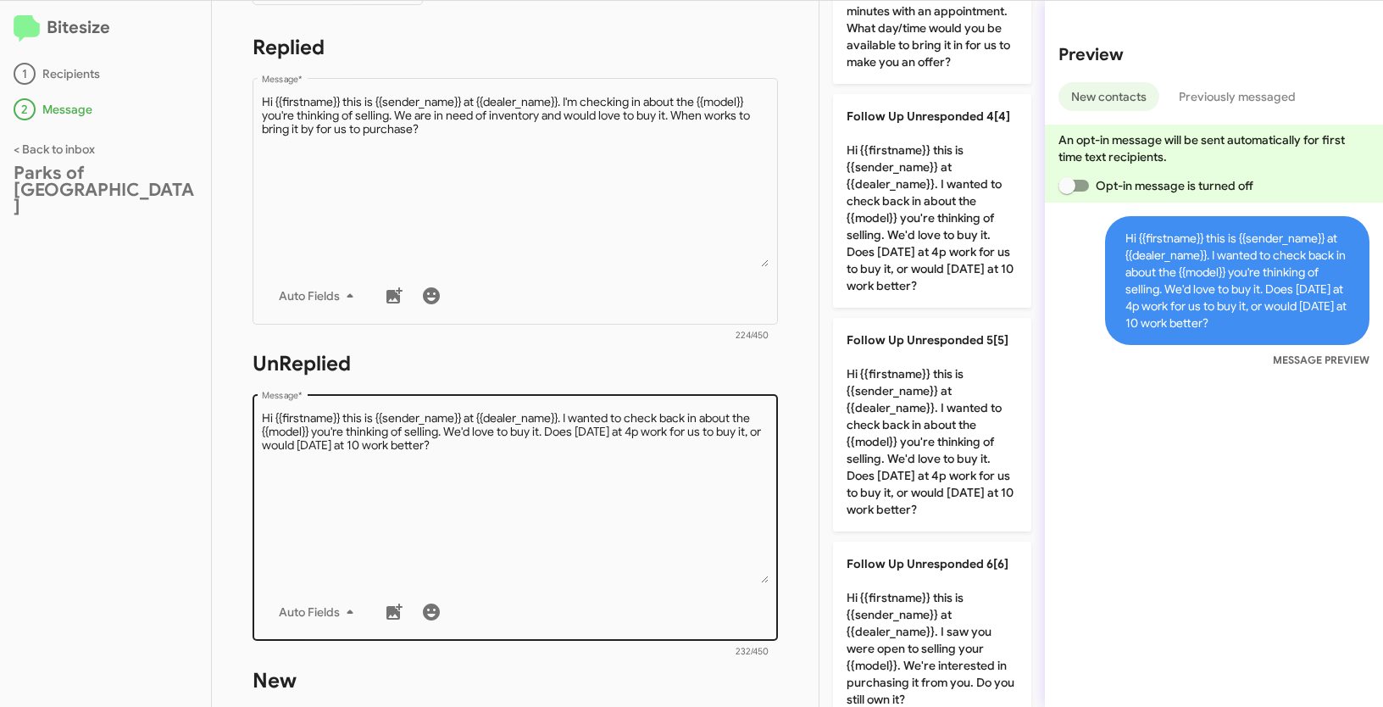
scroll to position [566, 0]
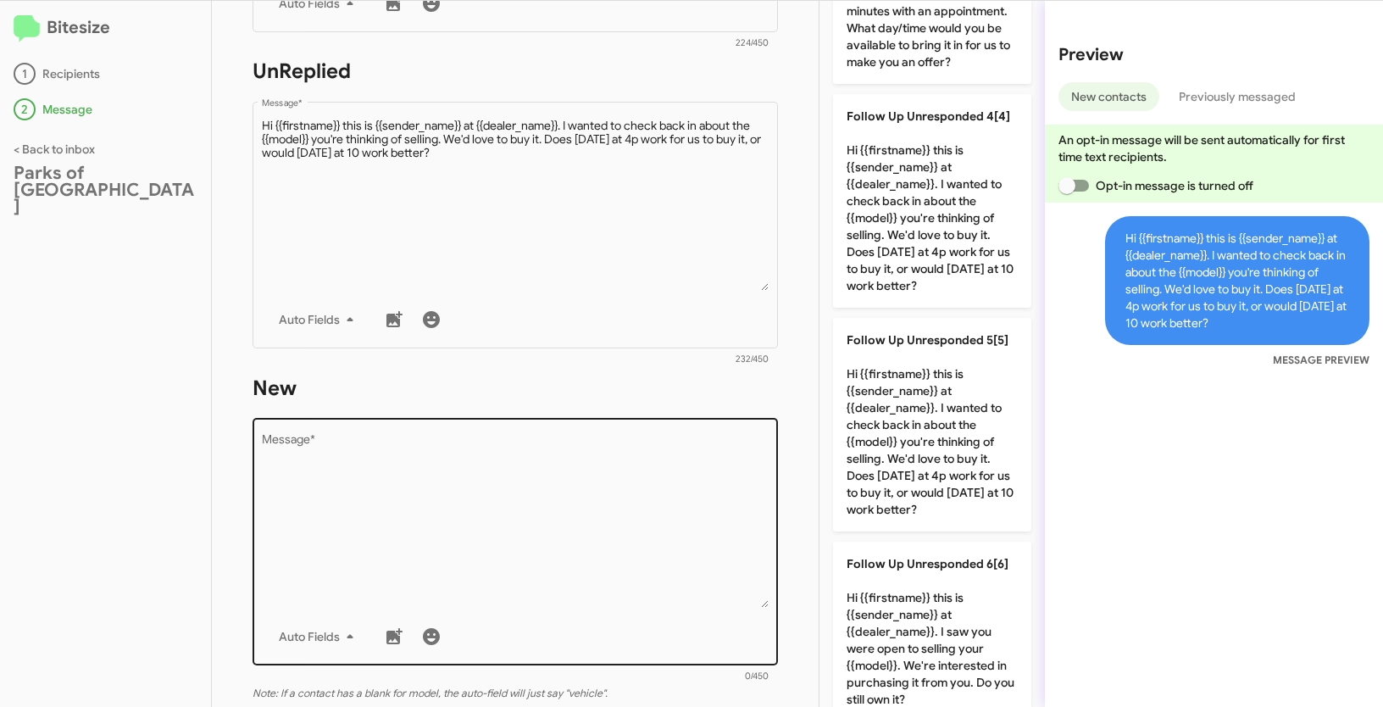
click at [549, 498] on textarea "Message *" at bounding box center [516, 521] width 508 height 173
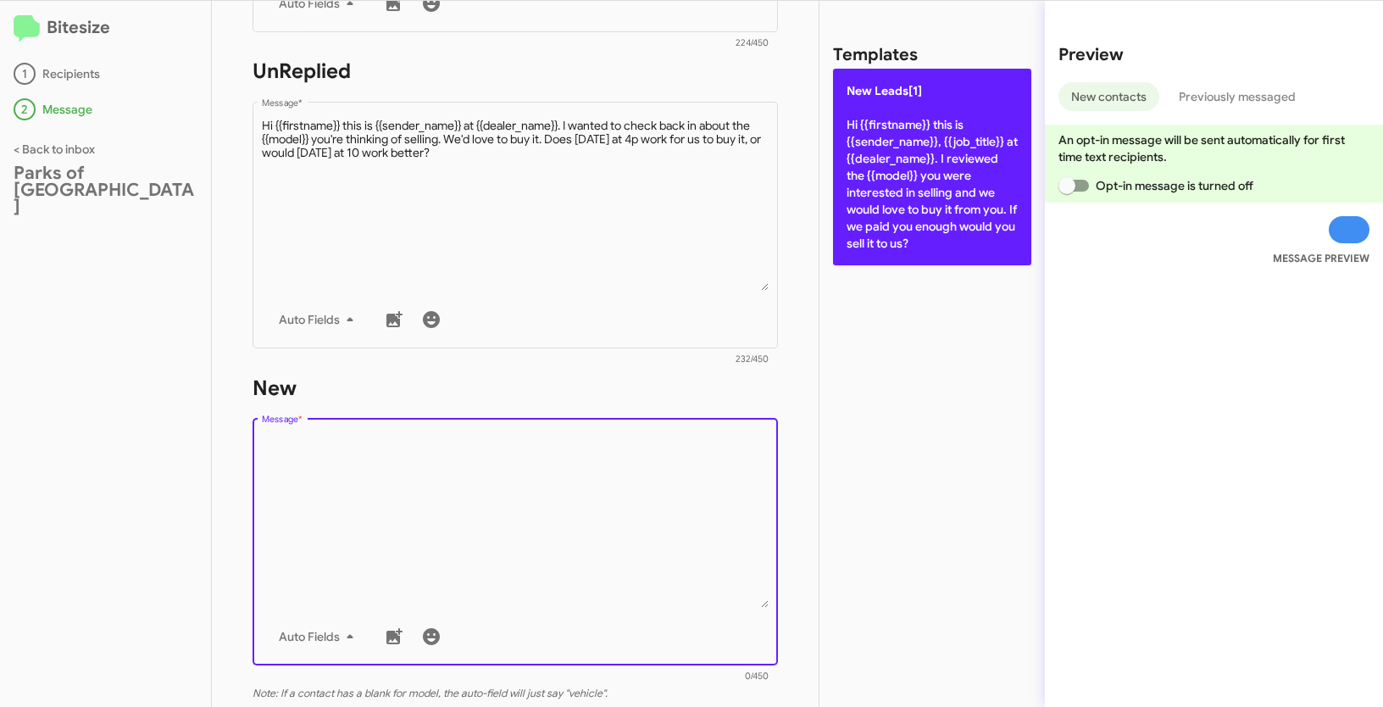
click at [905, 124] on p "New Leads[1] Hi {{firstname}} this is {{sender_name}}, {{job_title}} at {{deale…" at bounding box center [932, 167] width 198 height 197
type textarea "Hi {{firstname}} this is {{sender_name}}, {{job_title}} at {{dealer_name}}. I r…"
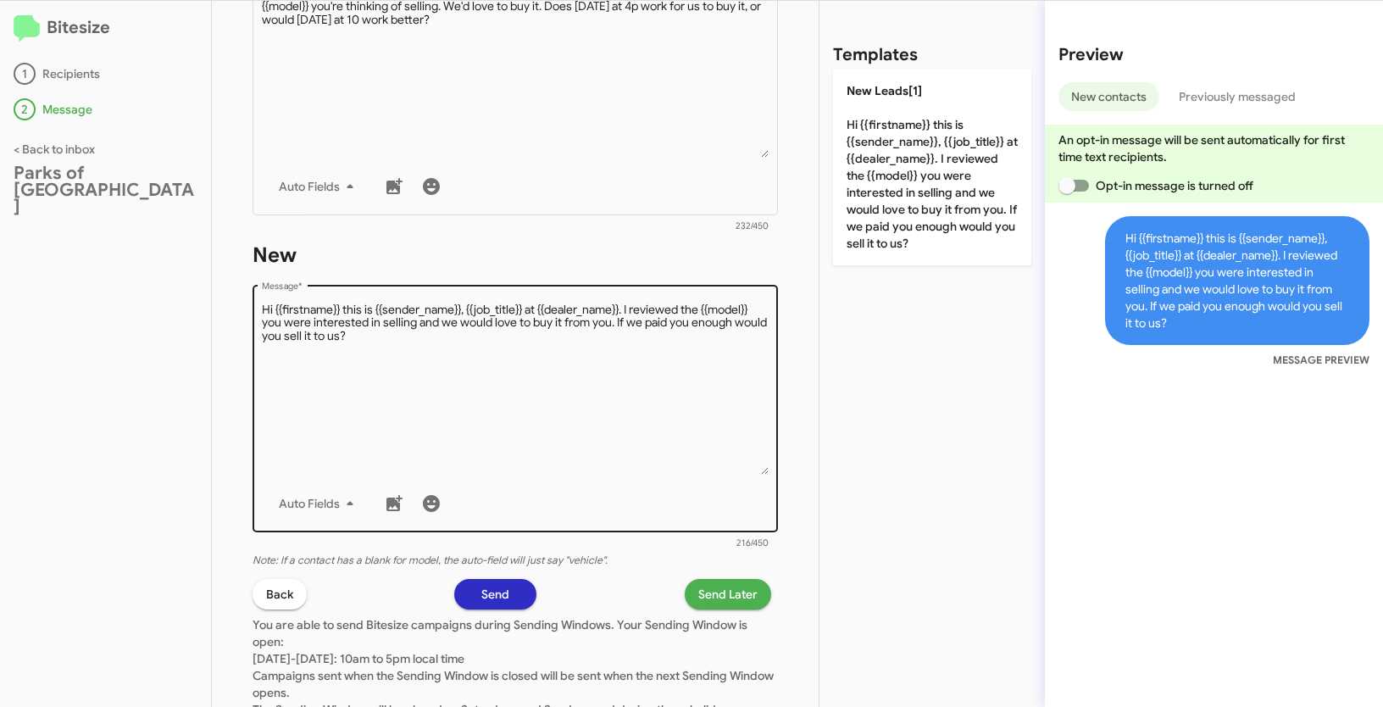
scroll to position [810, 0]
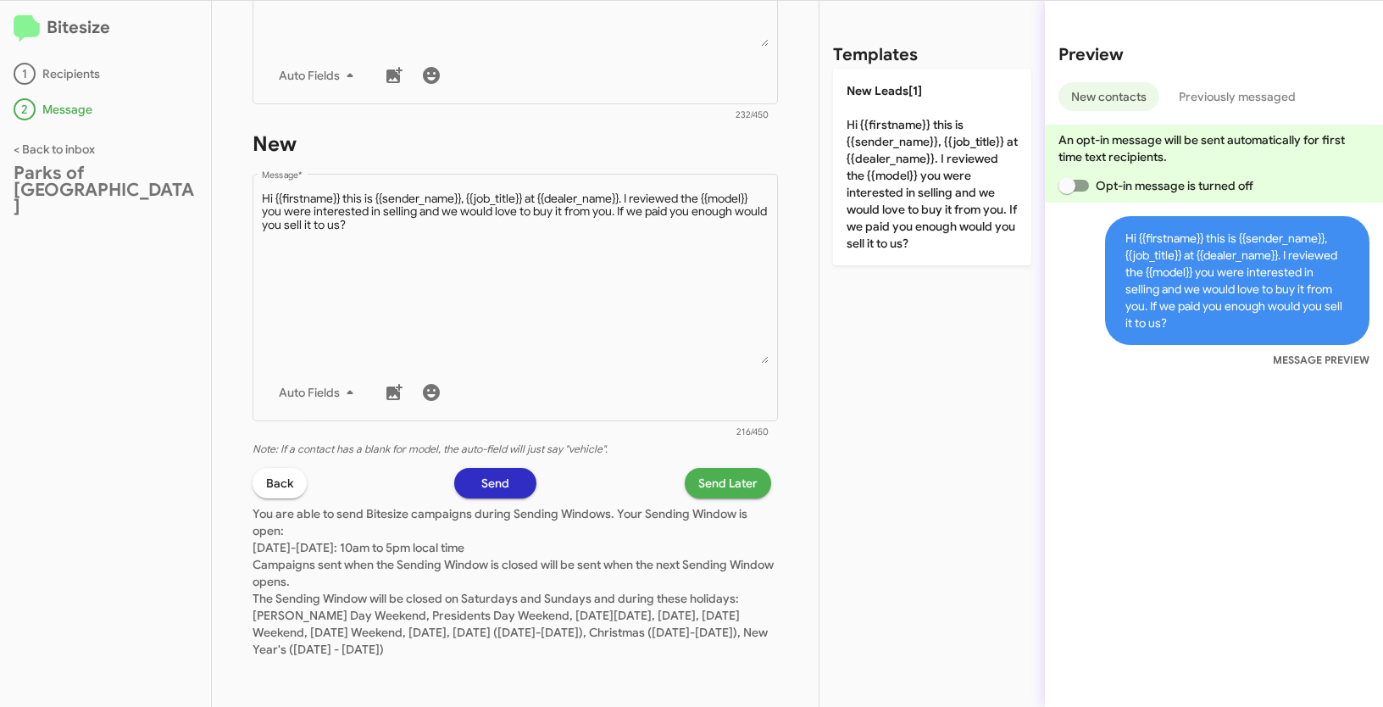
click at [730, 470] on span "Send Later" at bounding box center [728, 483] width 59 height 31
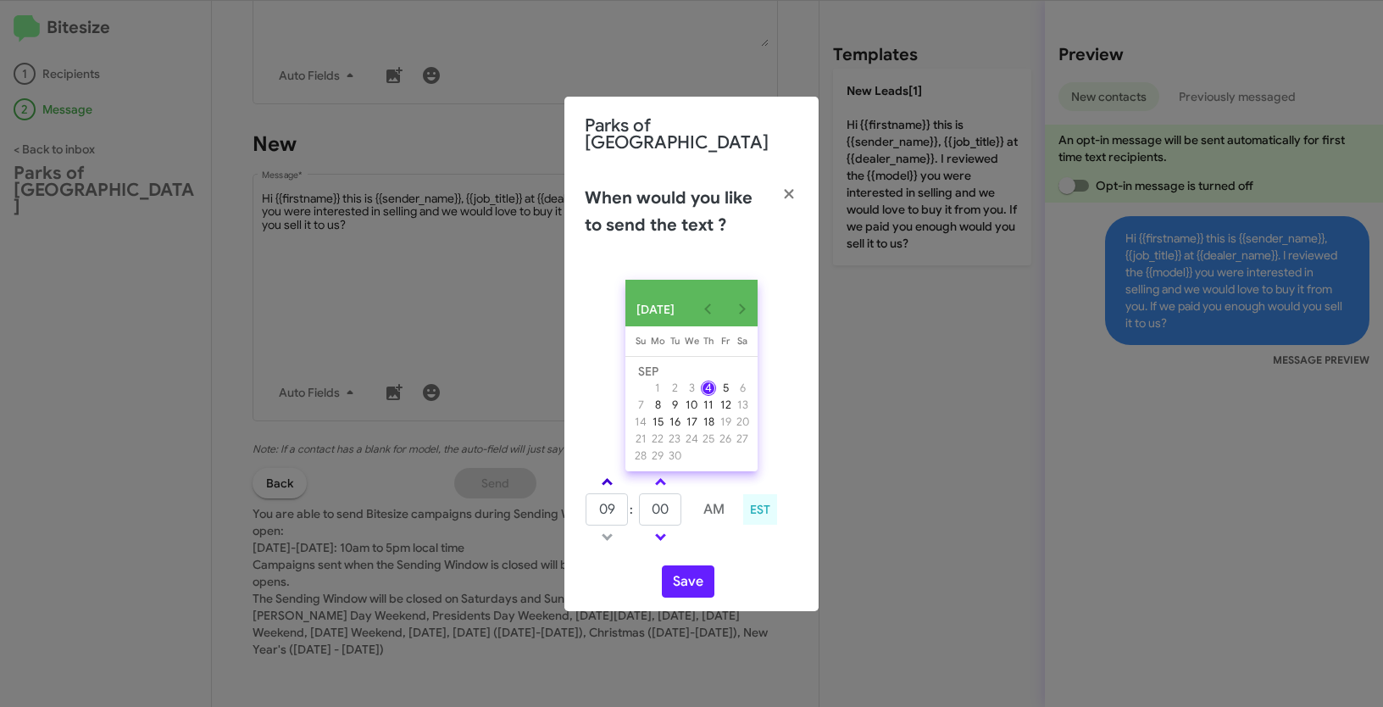
click at [607, 474] on link at bounding box center [608, 481] width 30 height 19
type input "10"
drag, startPoint x: 672, startPoint y: 509, endPoint x: 645, endPoint y: 502, distance: 28.0
click at [645, 502] on input "00" at bounding box center [660, 509] width 42 height 32
type input "43"
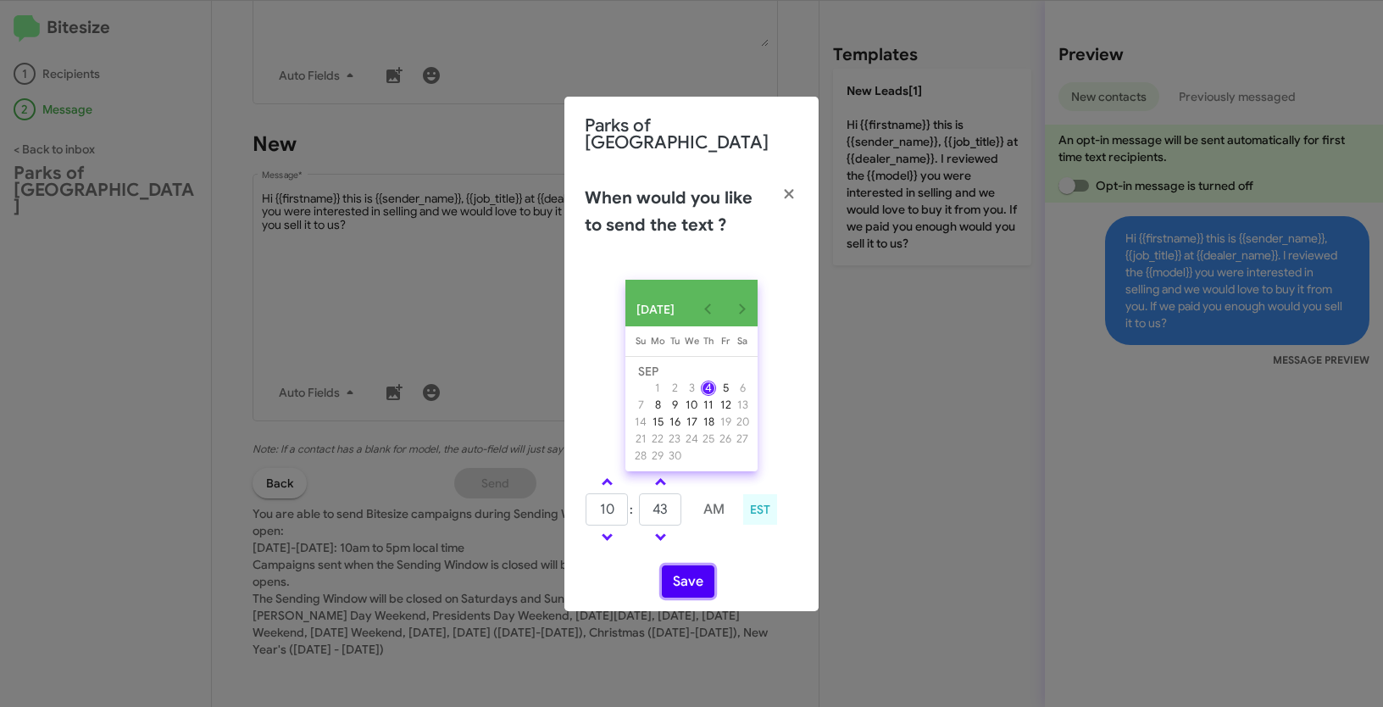
drag, startPoint x: 690, startPoint y: 580, endPoint x: 702, endPoint y: 561, distance: 22.1
click at [690, 580] on button "Save" at bounding box center [688, 581] width 53 height 32
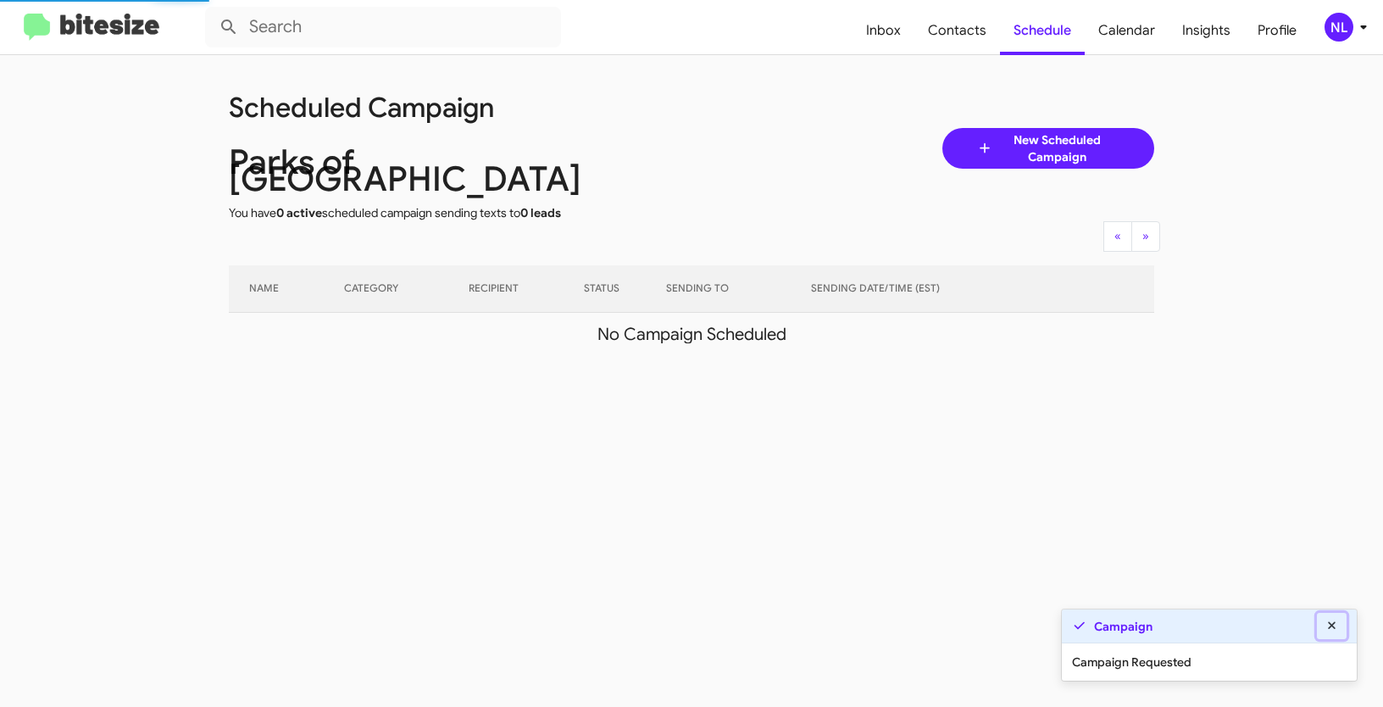
click at [1339, 627] on icon at bounding box center [1332, 626] width 15 height 12
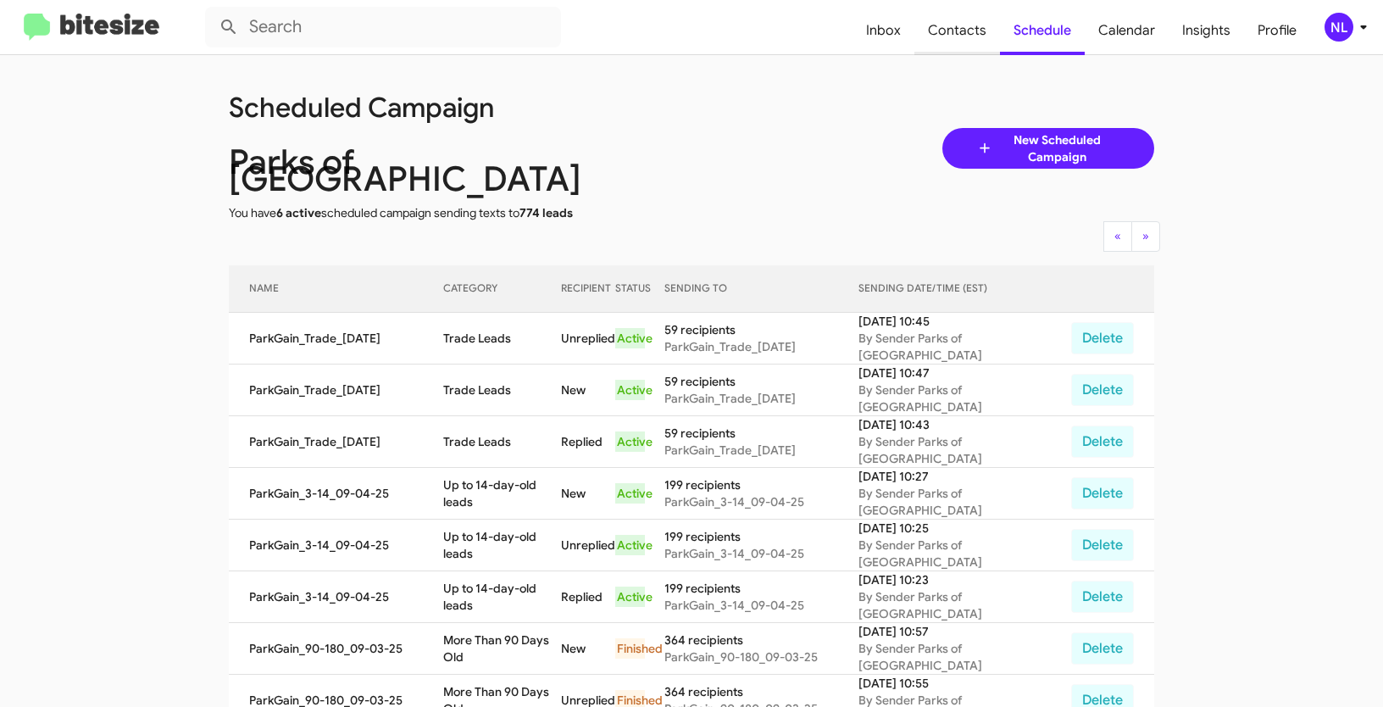
click at [949, 27] on span "Contacts" at bounding box center [958, 30] width 86 height 49
type input "in:groups"
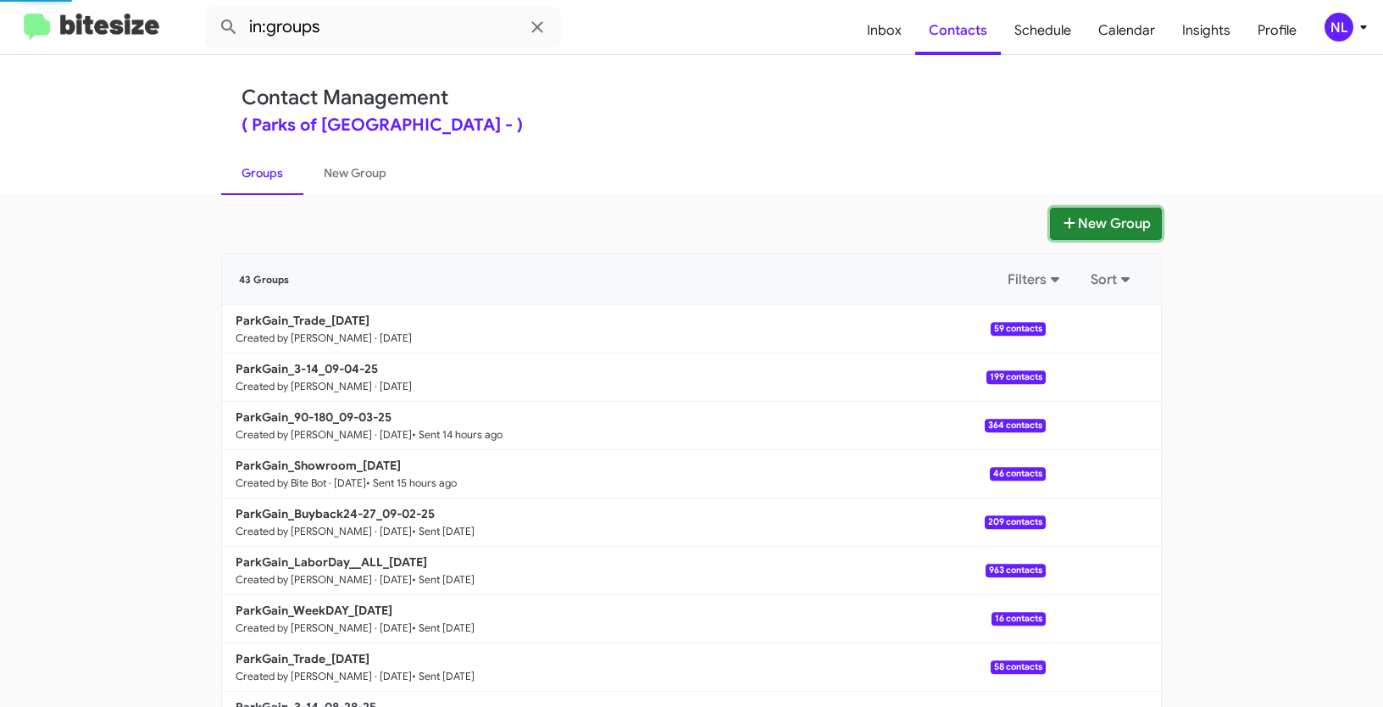
click at [1112, 215] on button "New Group" at bounding box center [1106, 224] width 112 height 32
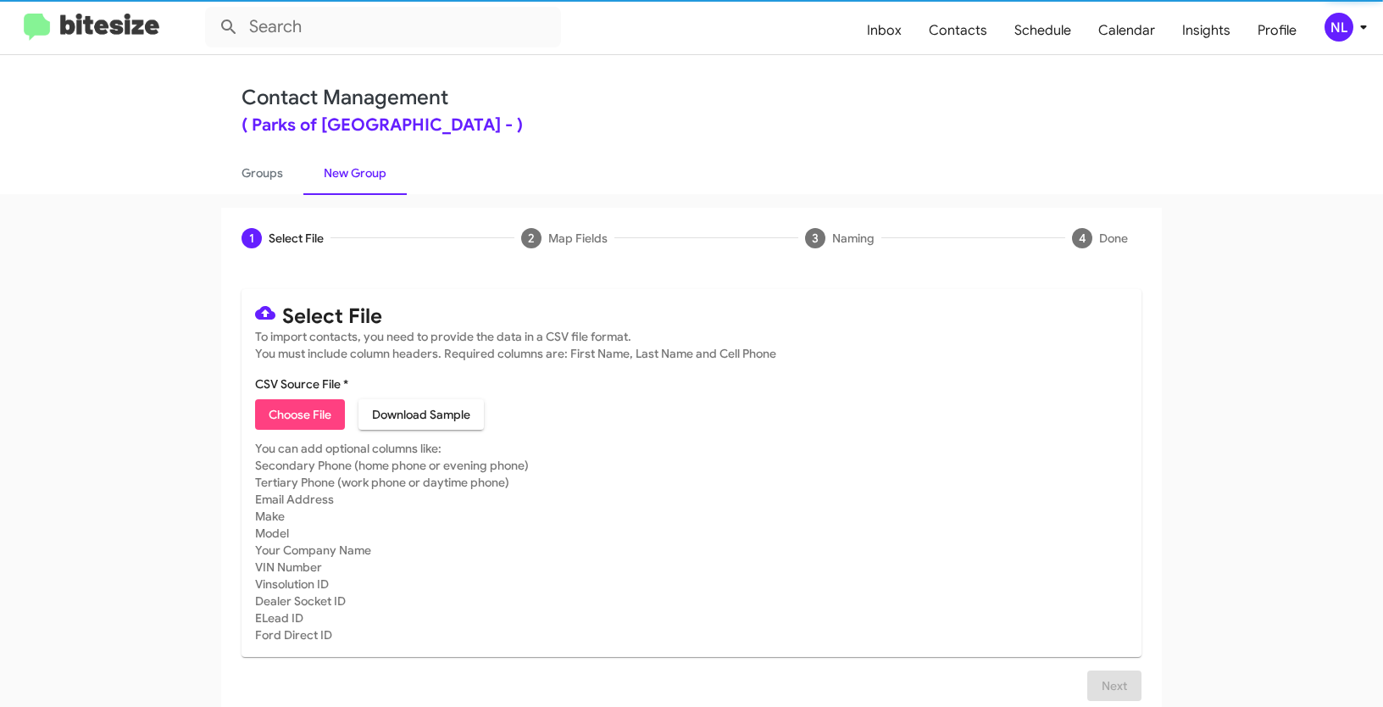
click at [290, 422] on span "Choose File" at bounding box center [300, 414] width 63 height 31
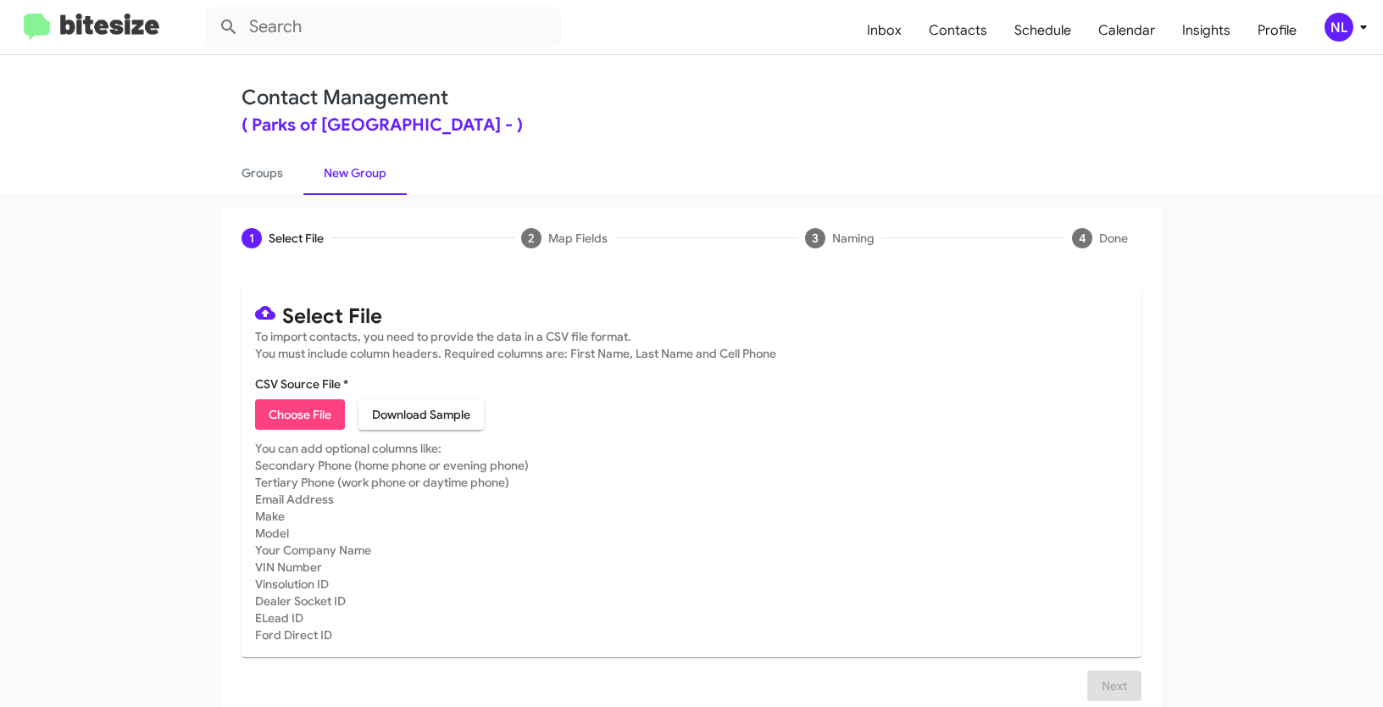
type input "ParkGain_WeekDAY_09-04-25"
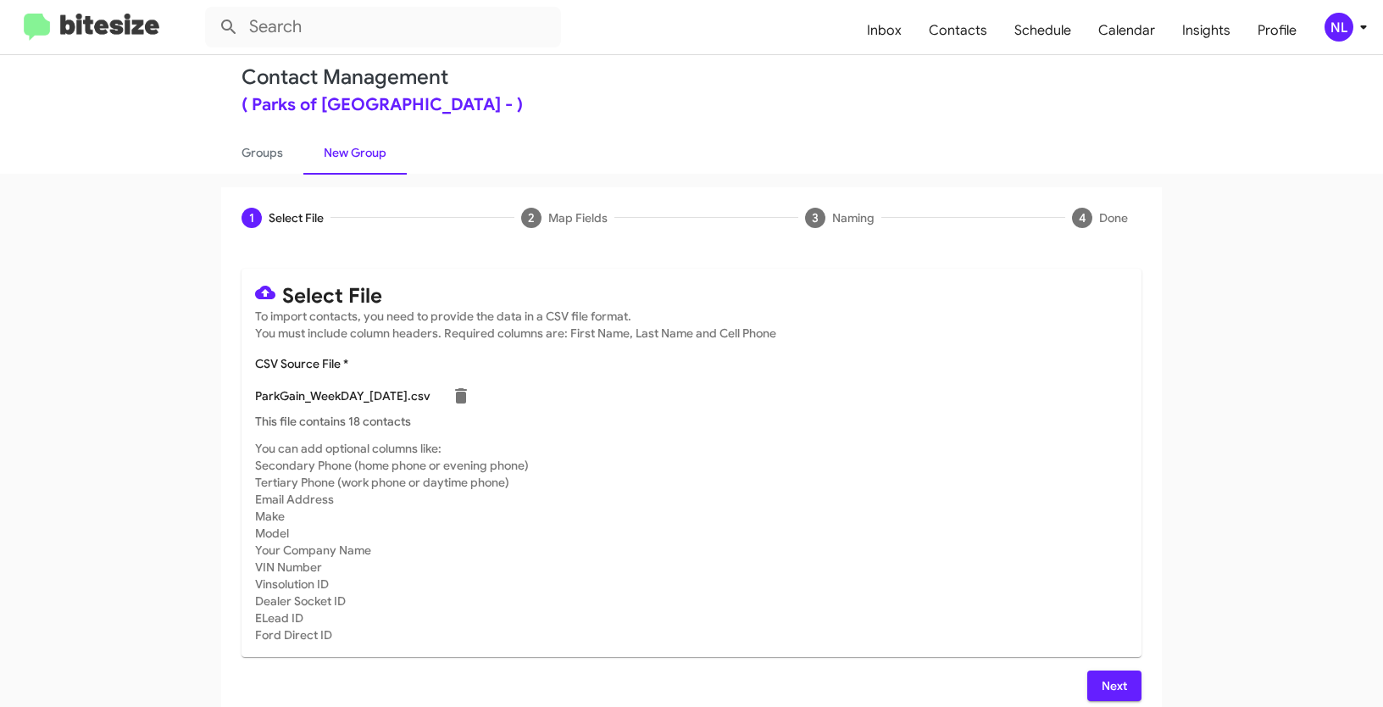
scroll to position [34, 0]
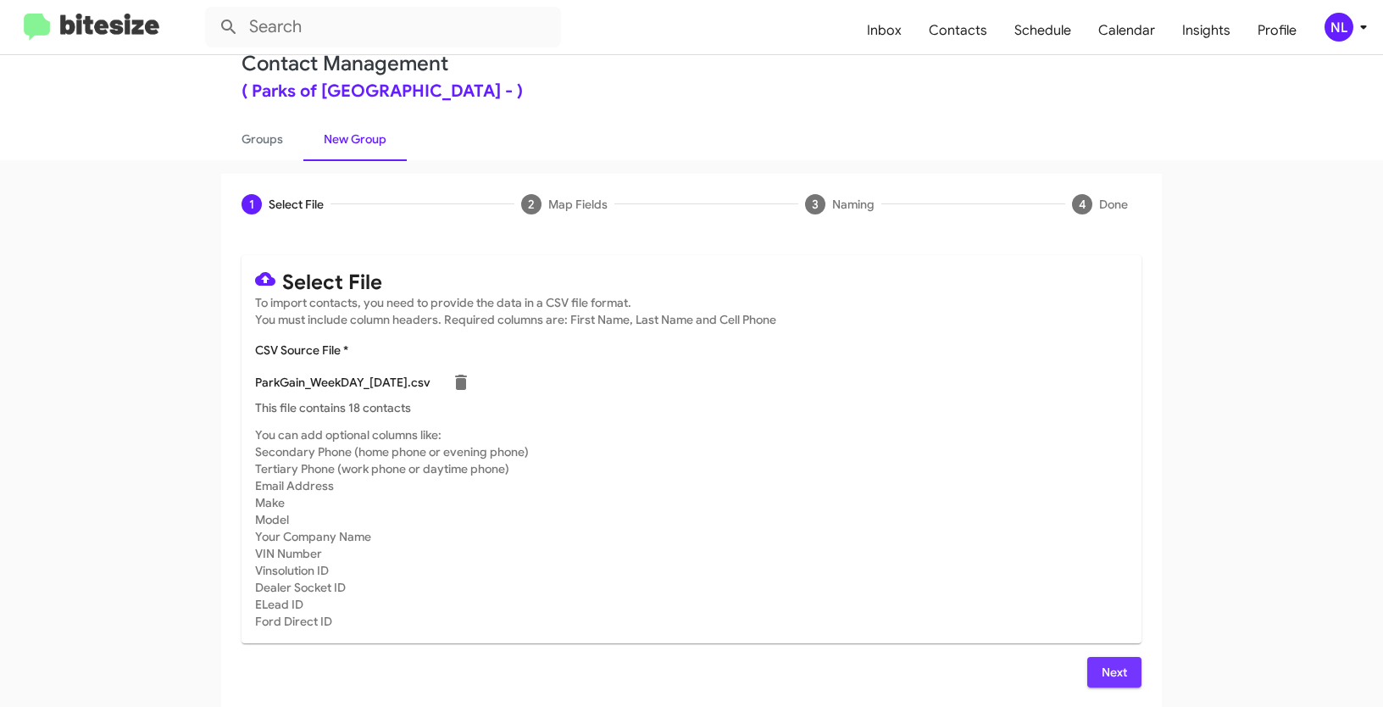
click at [1111, 665] on span "Next" at bounding box center [1114, 672] width 27 height 31
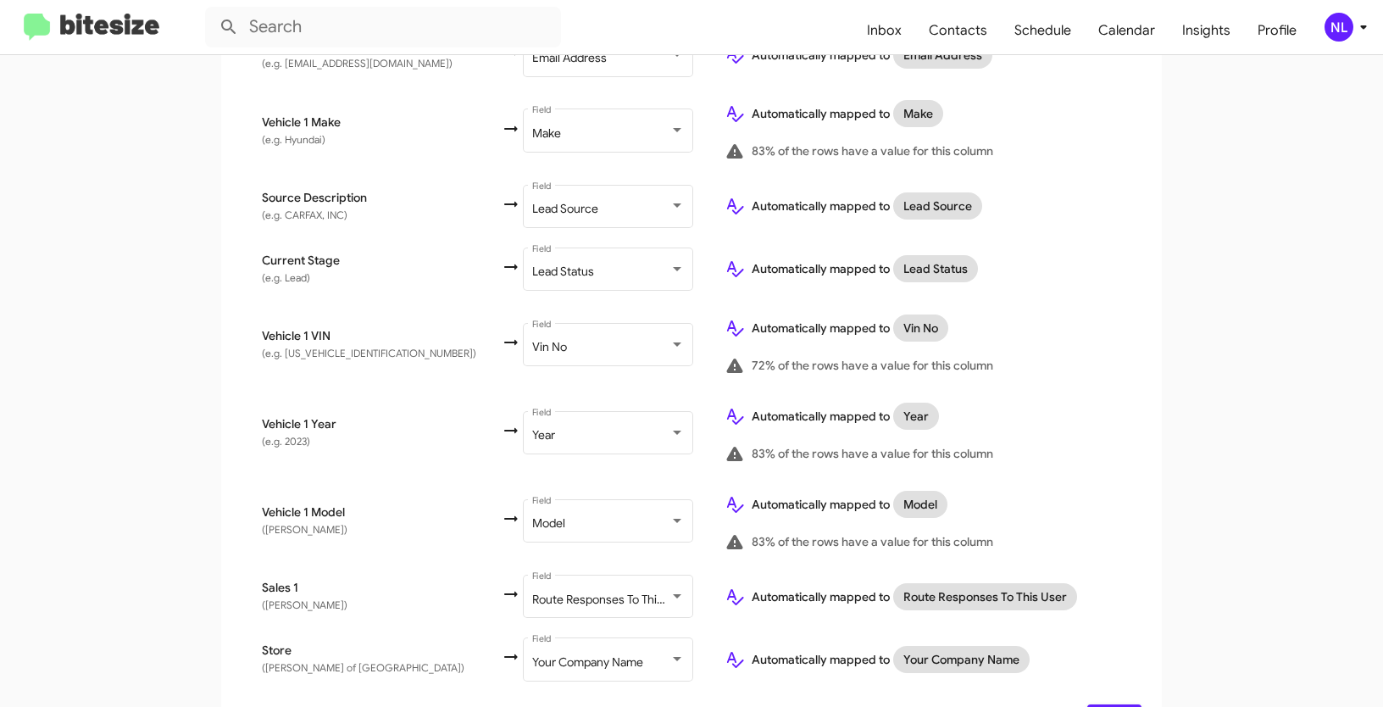
scroll to position [821, 0]
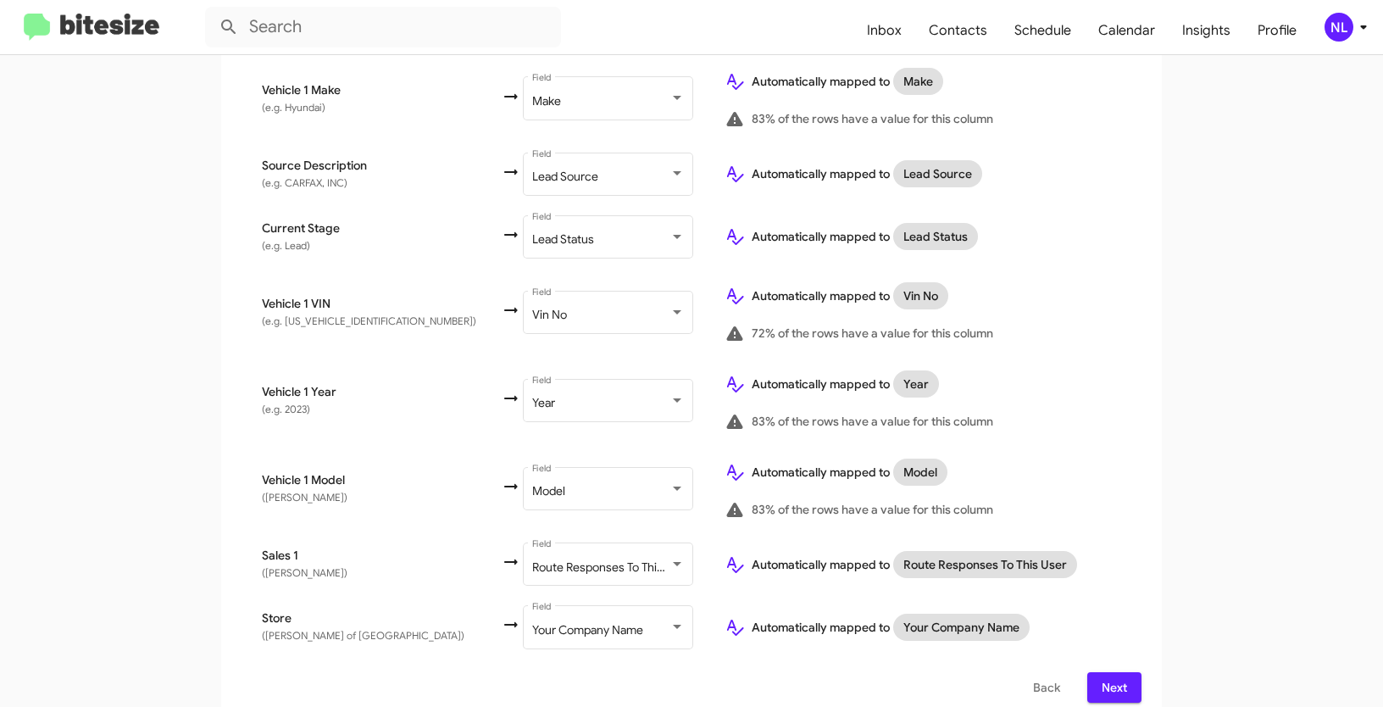
click at [1109, 672] on span "Next" at bounding box center [1114, 687] width 27 height 31
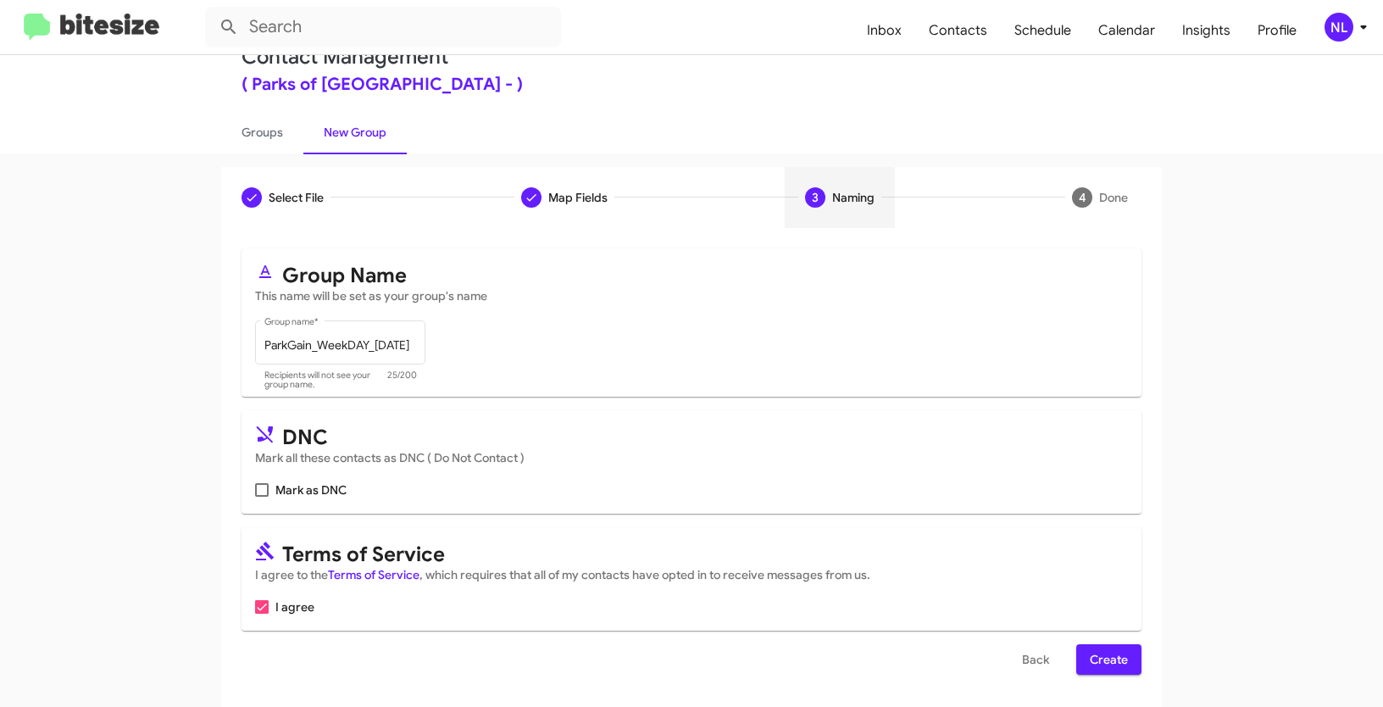
scroll to position [42, 0]
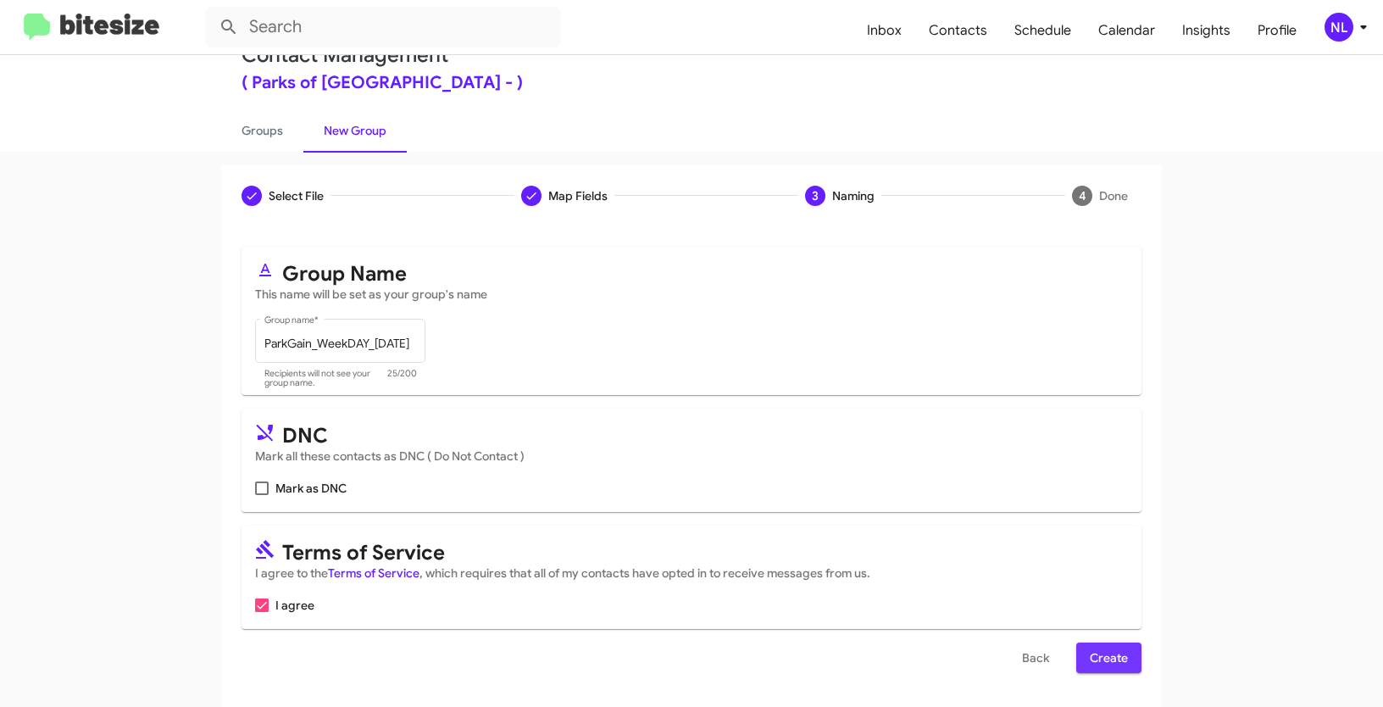
click at [1122, 660] on span "Create" at bounding box center [1109, 658] width 38 height 31
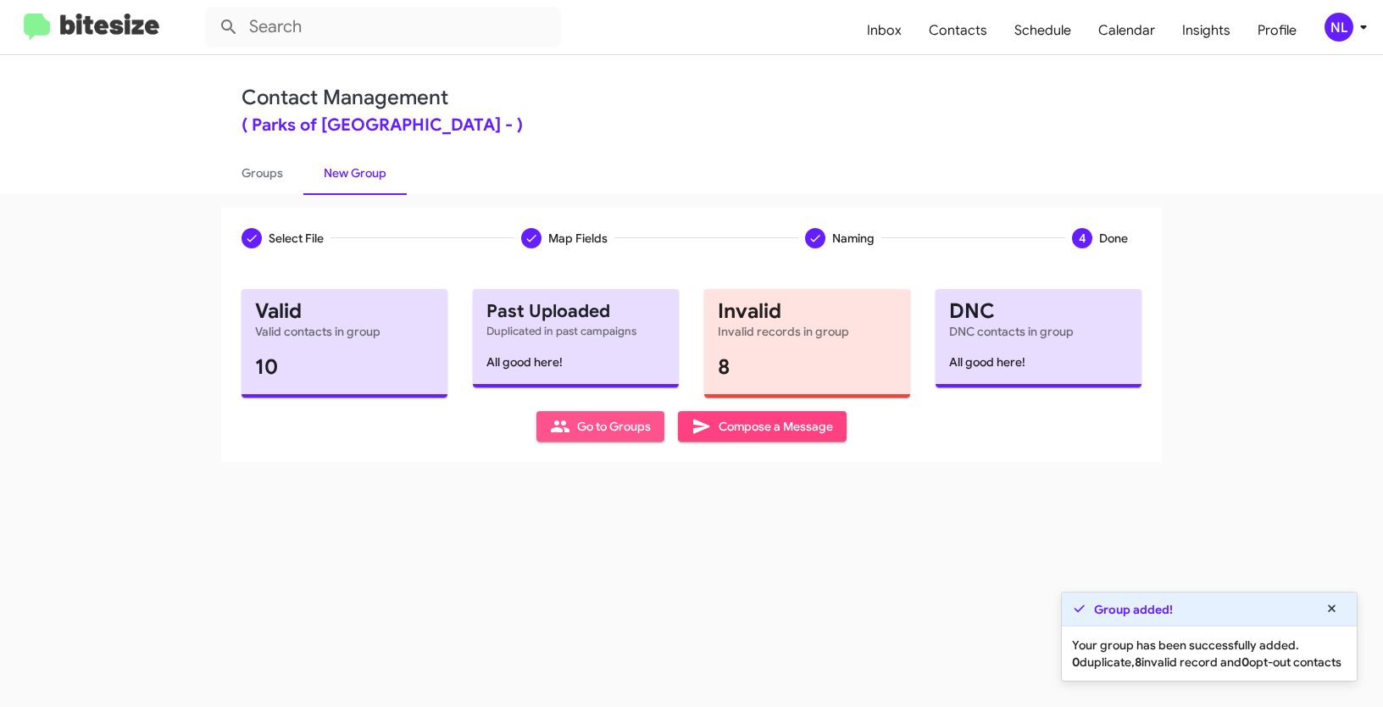
click at [577, 429] on span "Go to Groups" at bounding box center [600, 426] width 101 height 31
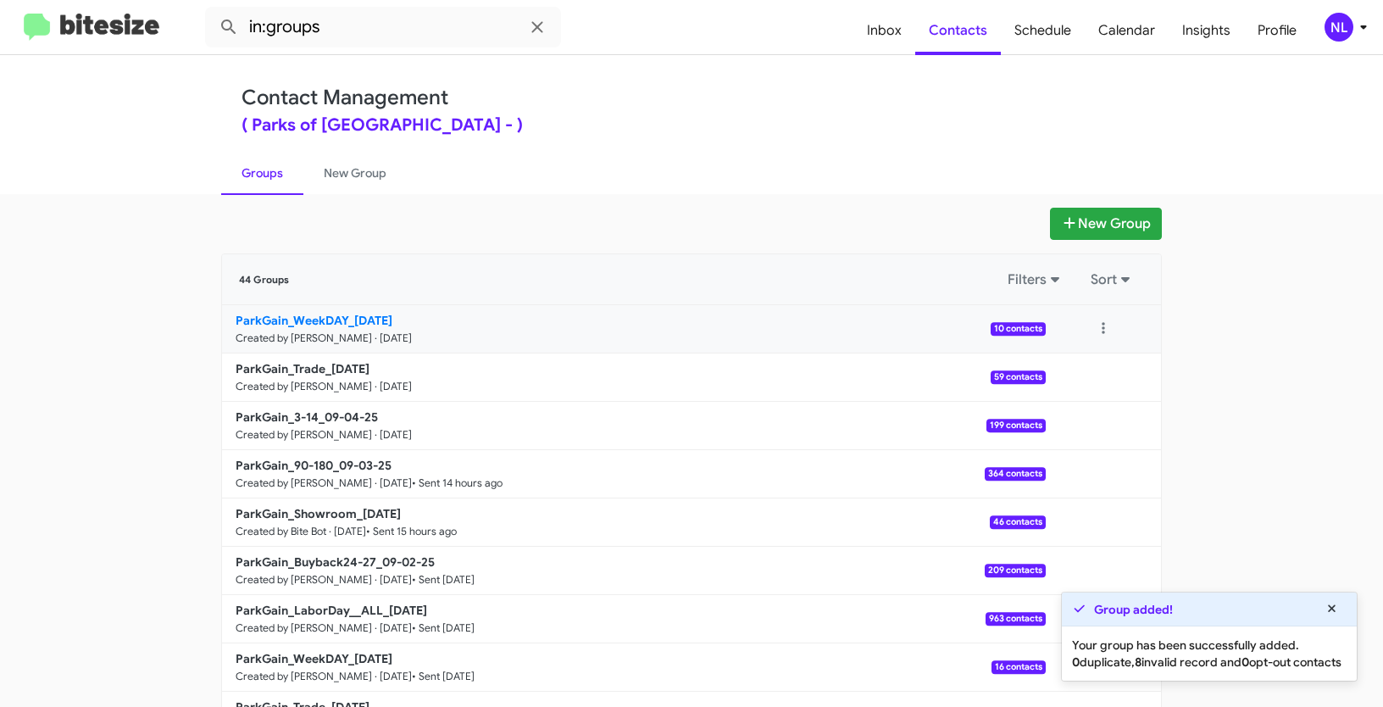
drag, startPoint x: 163, startPoint y: 324, endPoint x: 348, endPoint y: 320, distance: 185.7
click at [348, 320] on app-groups "New Group 44 Groups Filters Sort ParkGain_WeekDAY_09-04-25 Created by Nen Limba…" at bounding box center [691, 521] width 1383 height 626
copy b "ParkGain_WeekDAY_"
click at [353, 31] on input "in:groups" at bounding box center [383, 27] width 356 height 41
paste input "ParkGain_WeekDAY_"
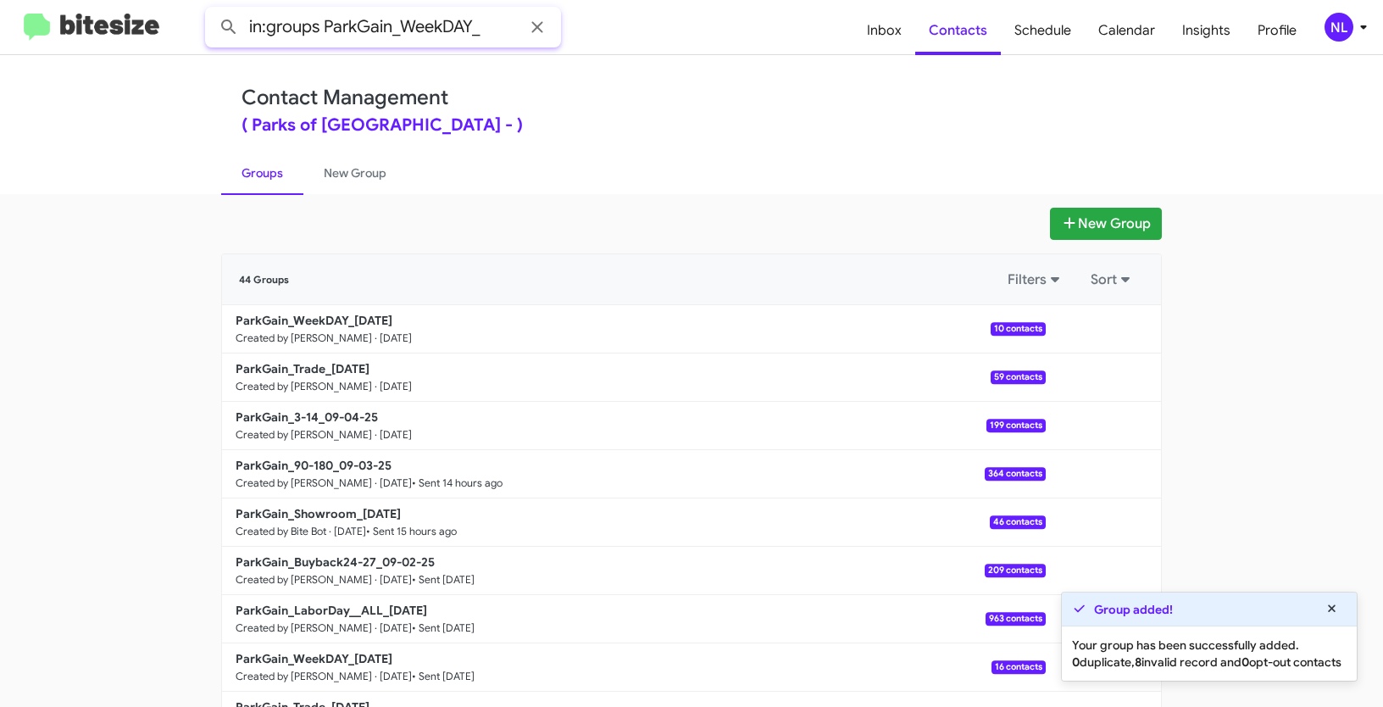
type input "in:groups ParkGain_WeekDAY_"
click at [212, 10] on button at bounding box center [229, 27] width 34 height 34
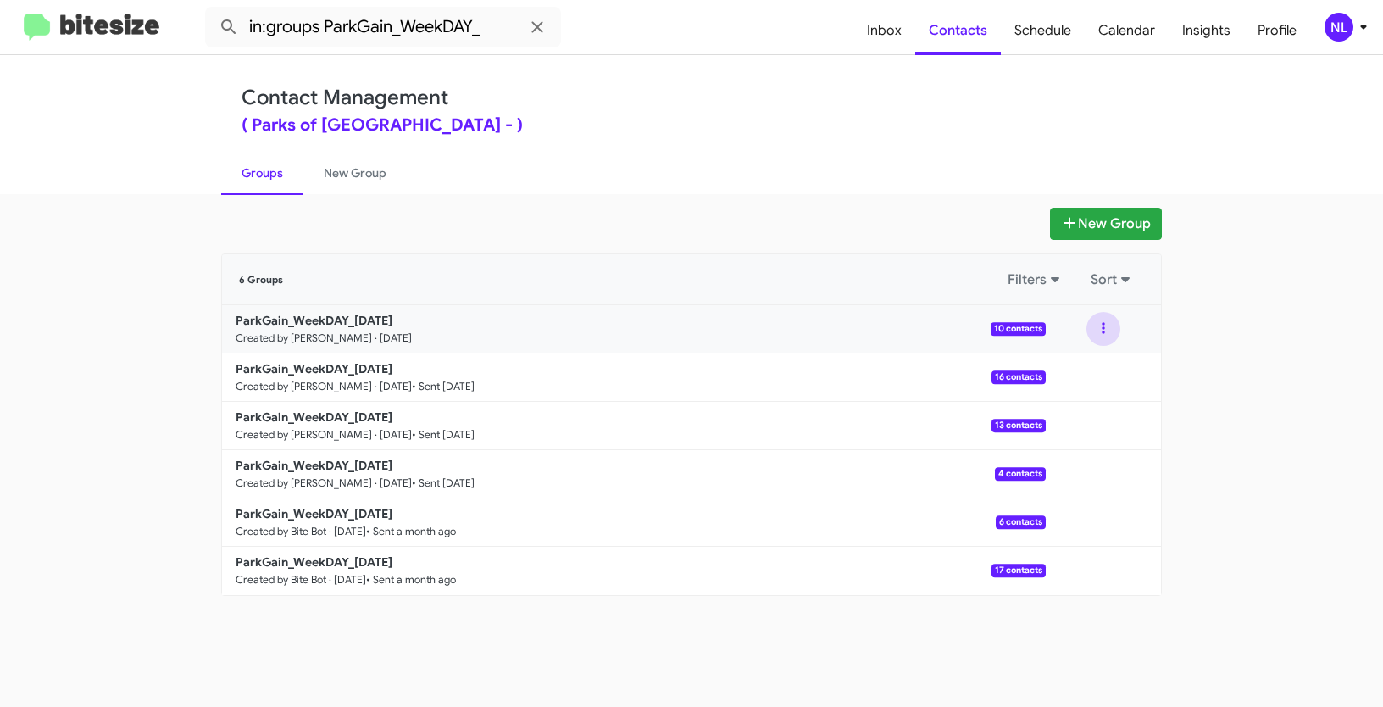
click at [1105, 331] on button at bounding box center [1104, 329] width 34 height 34
click at [1083, 371] on button "View contacts" at bounding box center [1053, 374] width 136 height 41
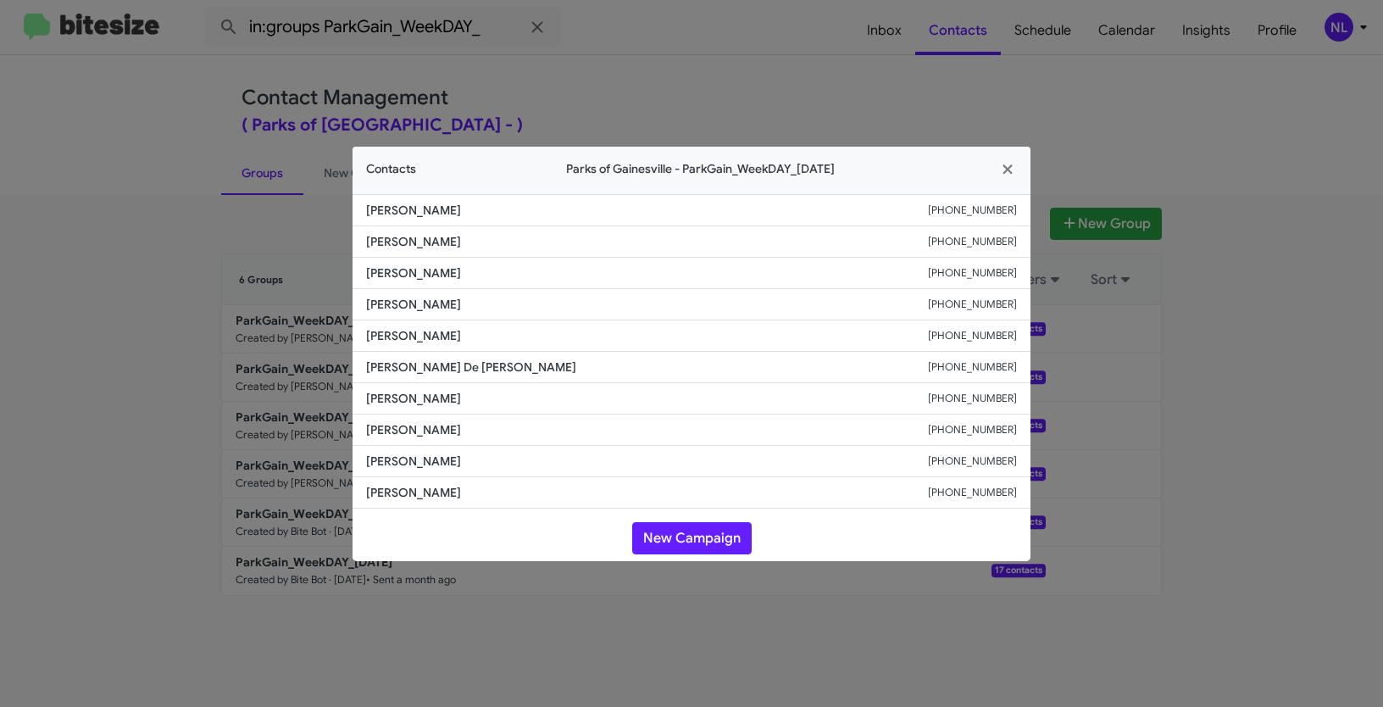
drag, startPoint x: 359, startPoint y: 303, endPoint x: 544, endPoint y: 309, distance: 184.9
click at [544, 309] on li "Cortez Slocum +13864060499" at bounding box center [692, 304] width 678 height 31
copy span "Cortez Slocum"
click at [680, 532] on button "New Campaign" at bounding box center [692, 538] width 120 height 32
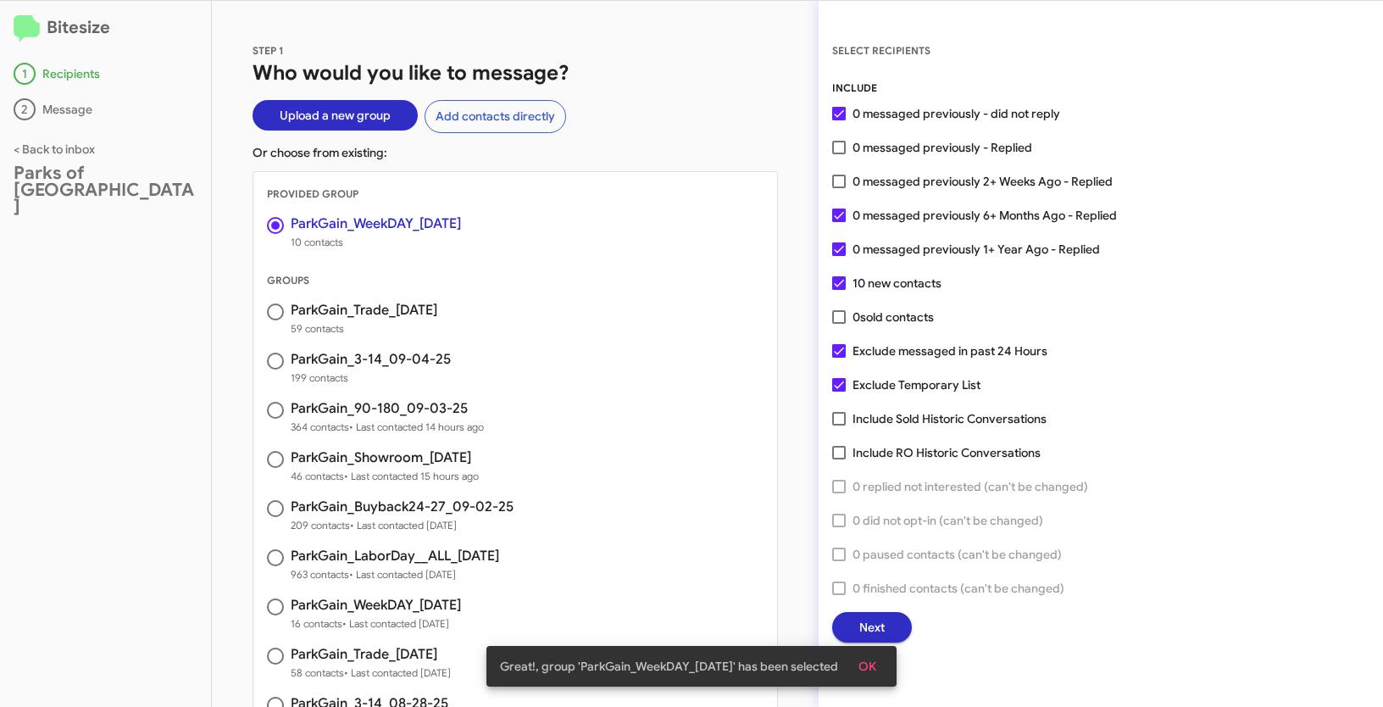
click at [839, 150] on span at bounding box center [839, 148] width 14 height 14
click at [839, 154] on input "0 messaged previously - Replied" at bounding box center [838, 154] width 1 height 1
checkbox input "true"
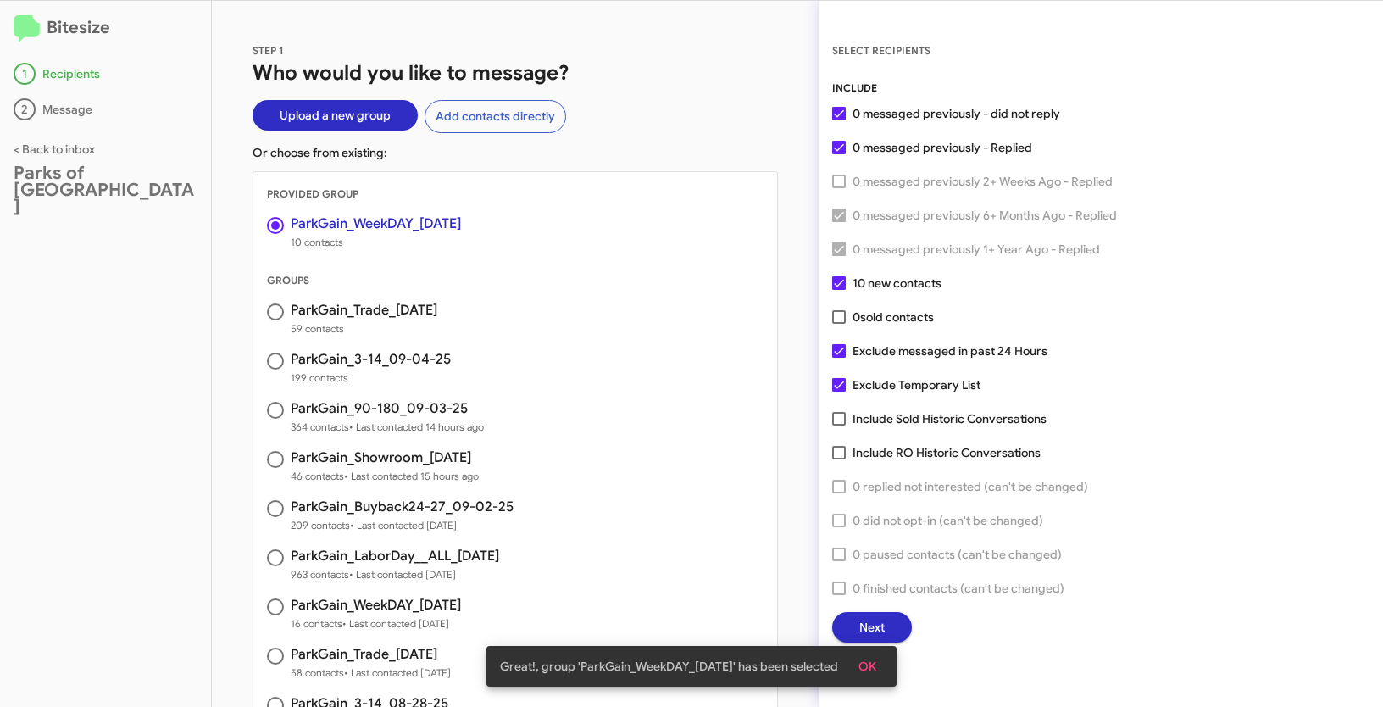
click at [885, 667] on button "OK" at bounding box center [867, 666] width 45 height 31
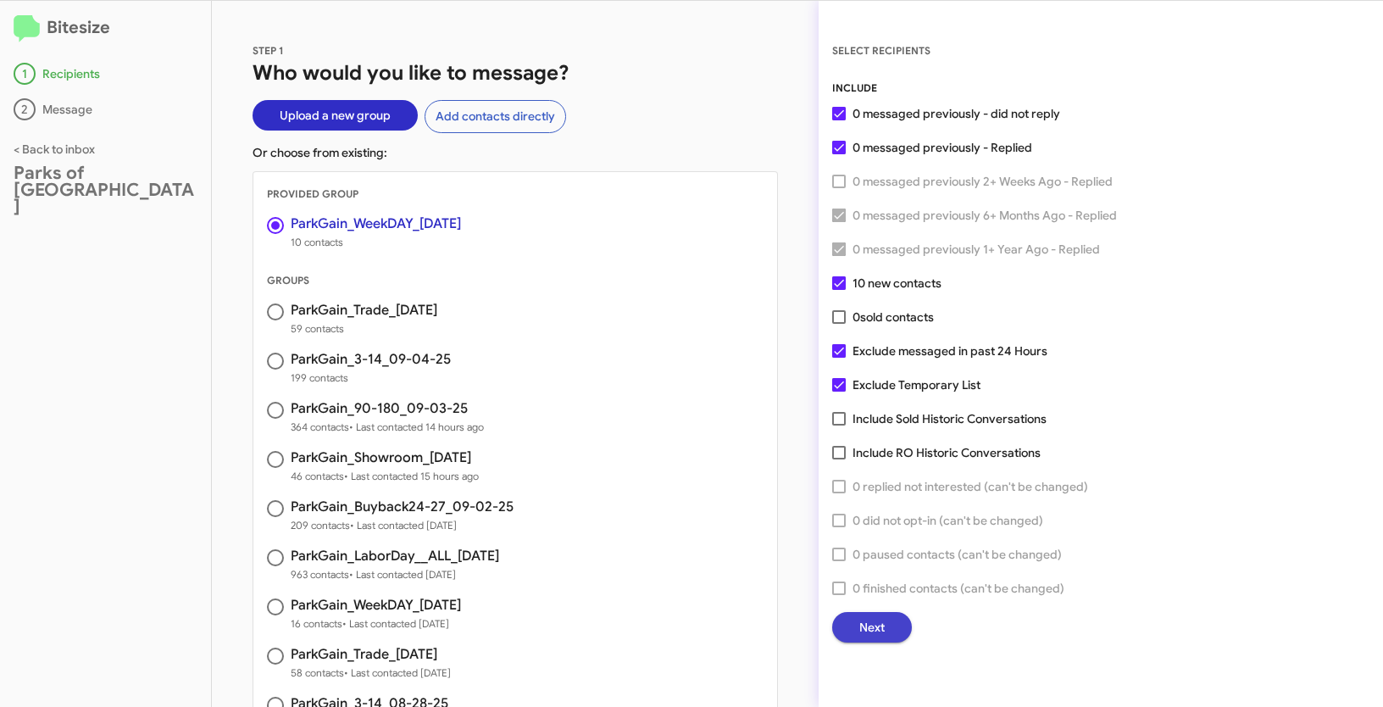
click at [886, 622] on button "Next" at bounding box center [872, 627] width 80 height 31
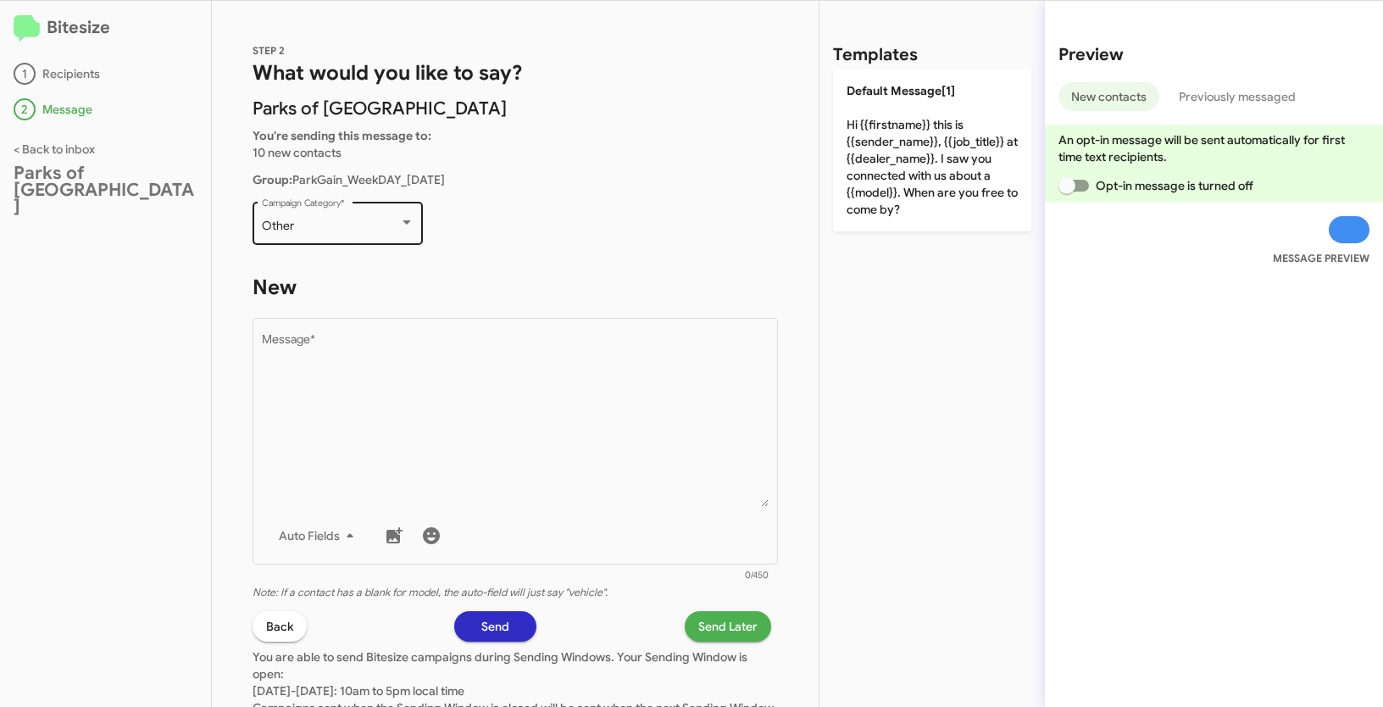
click at [361, 230] on div "Other" at bounding box center [330, 227] width 137 height 14
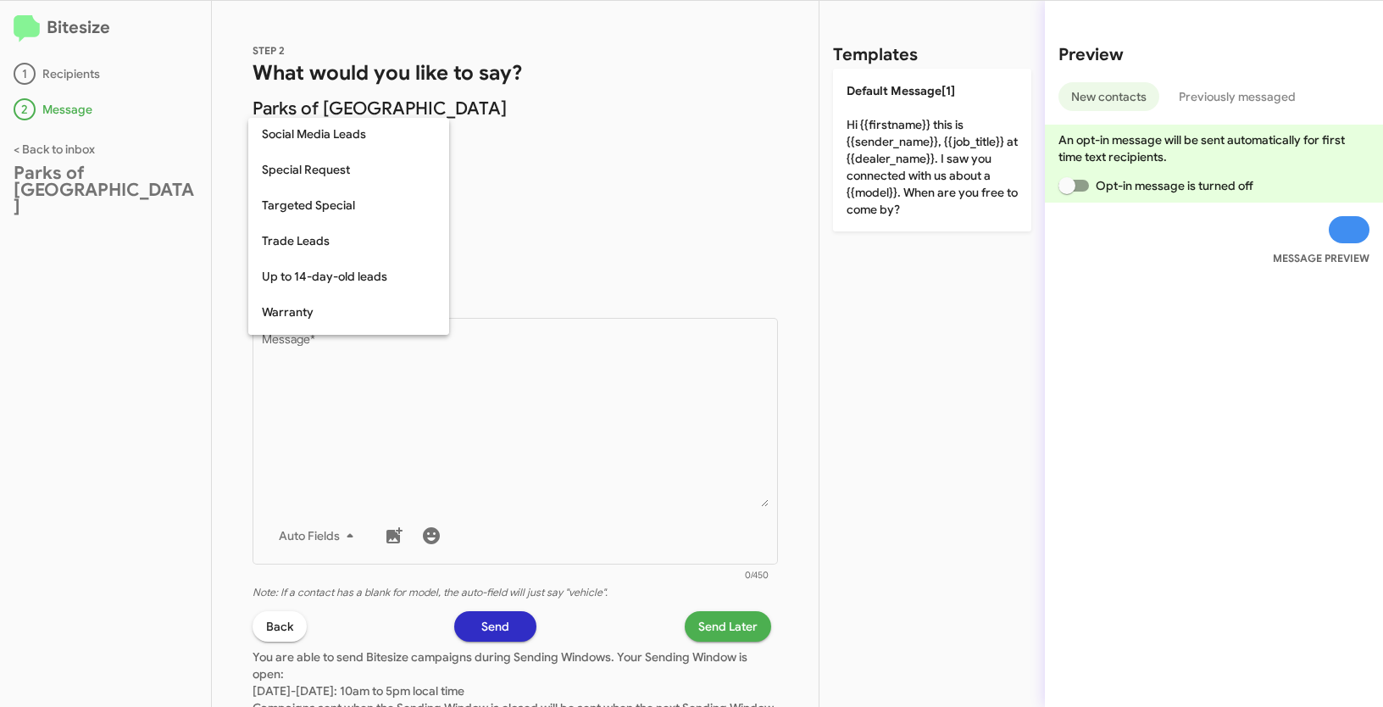
scroll to position [709, 0]
click at [333, 250] on span "Up to 14-day-old leads" at bounding box center [349, 246] width 174 height 36
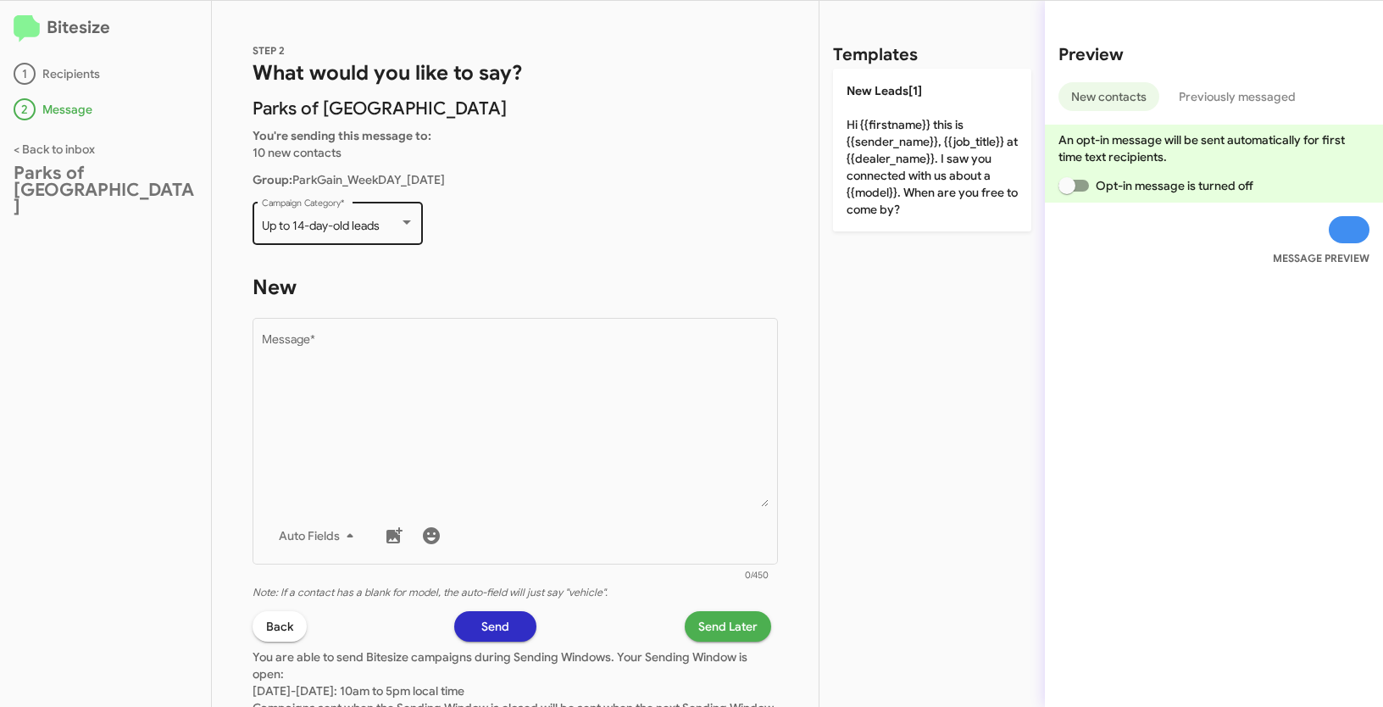
drag, startPoint x: 258, startPoint y: 226, endPoint x: 383, endPoint y: 227, distance: 125.5
click at [383, 227] on div "Up to 14-day-old leads Campaign Category *" at bounding box center [338, 221] width 170 height 47
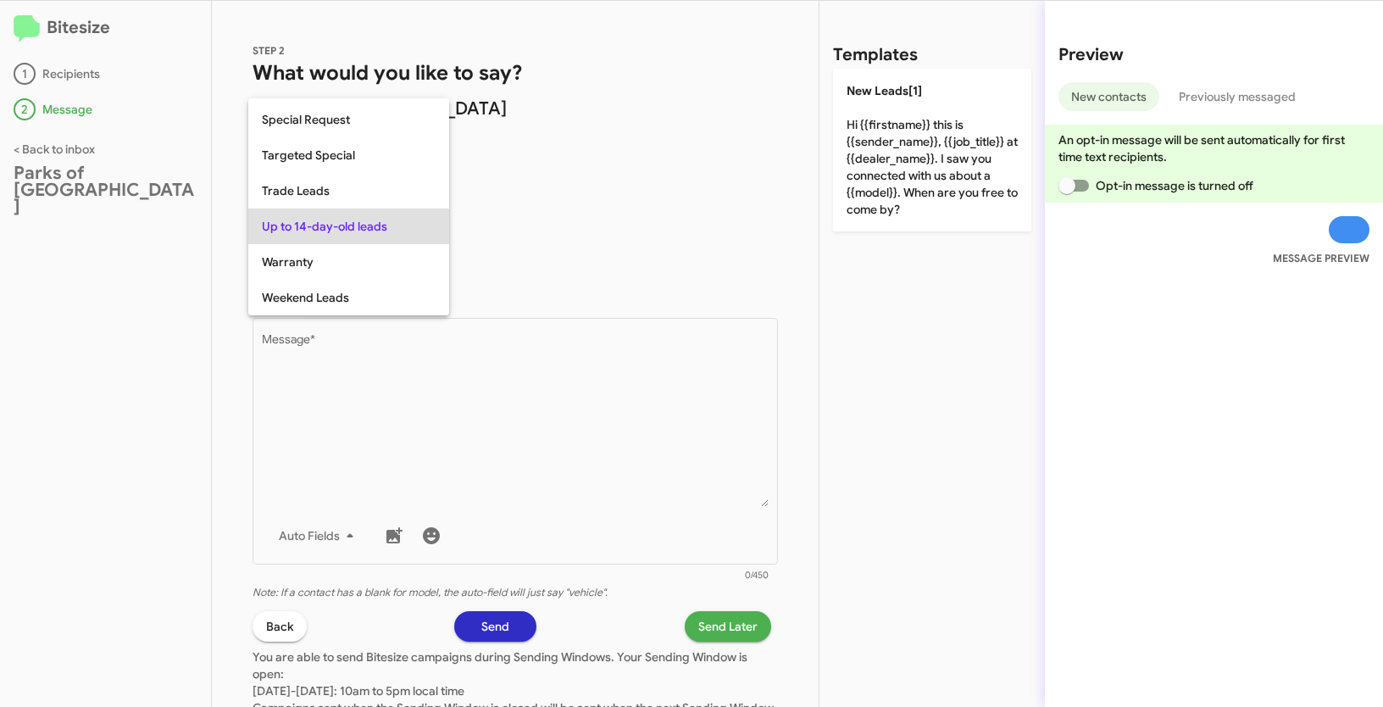
copy span "Up to 14-day-old leads"
click at [535, 437] on div at bounding box center [691, 353] width 1383 height 707
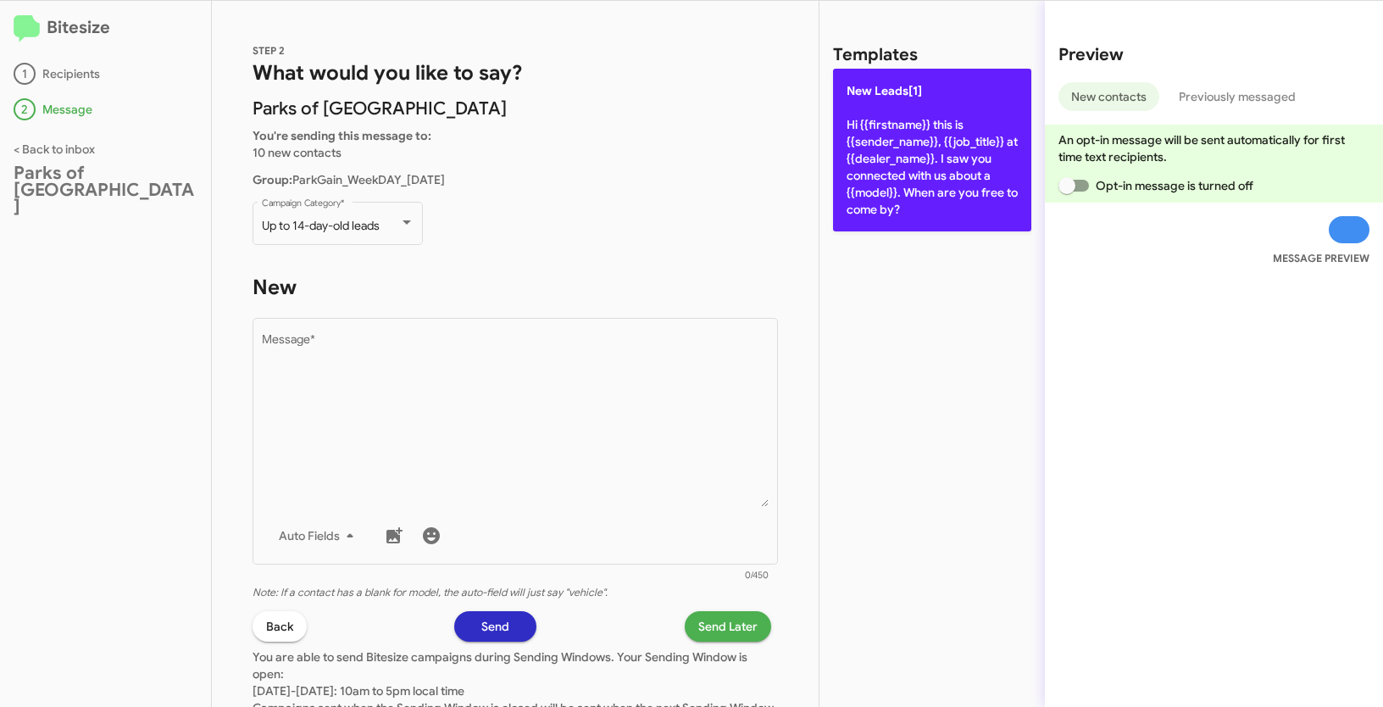
click at [922, 111] on p "New Leads[1] Hi {{firstname}} this is {{sender_name}}, {{job_title}} at {{deale…" at bounding box center [932, 150] width 198 height 163
type textarea "Hi {{firstname}} this is {{sender_name}}, {{job_title}} at {{dealer_name}}. I s…"
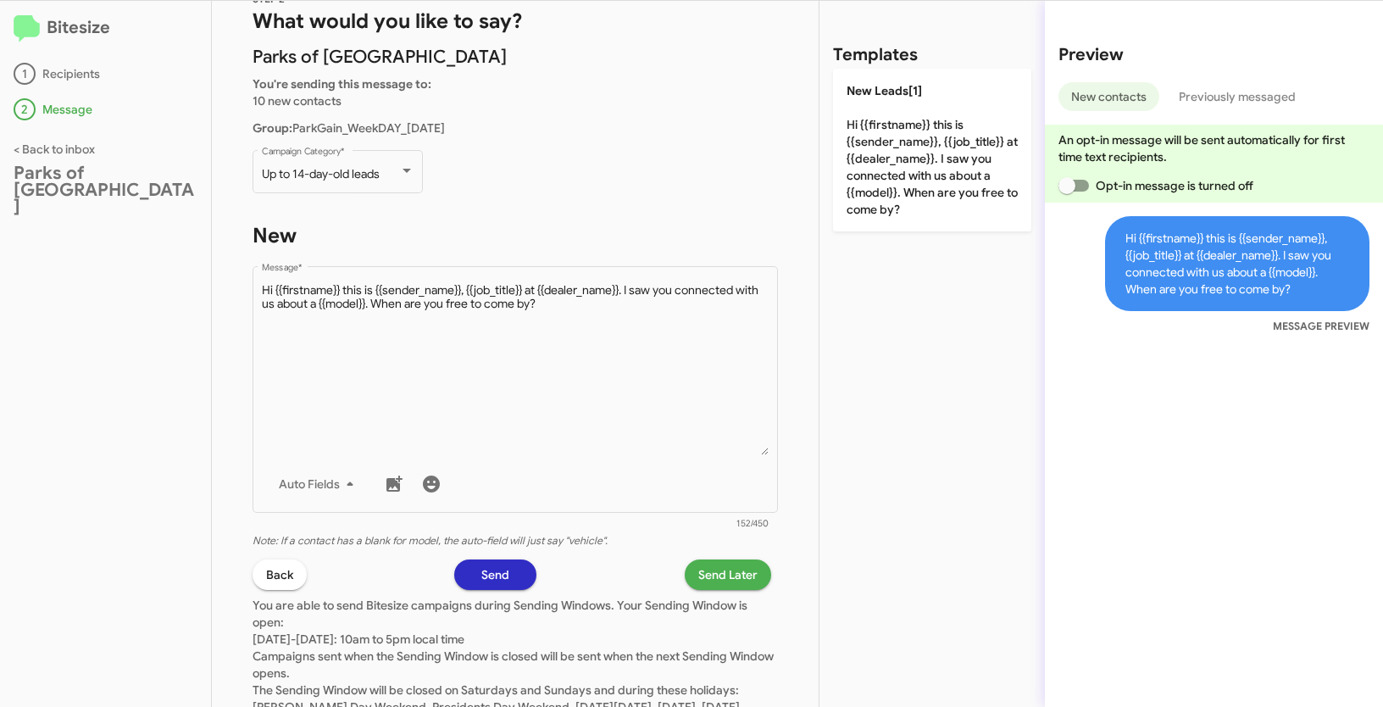
scroll to position [143, 0]
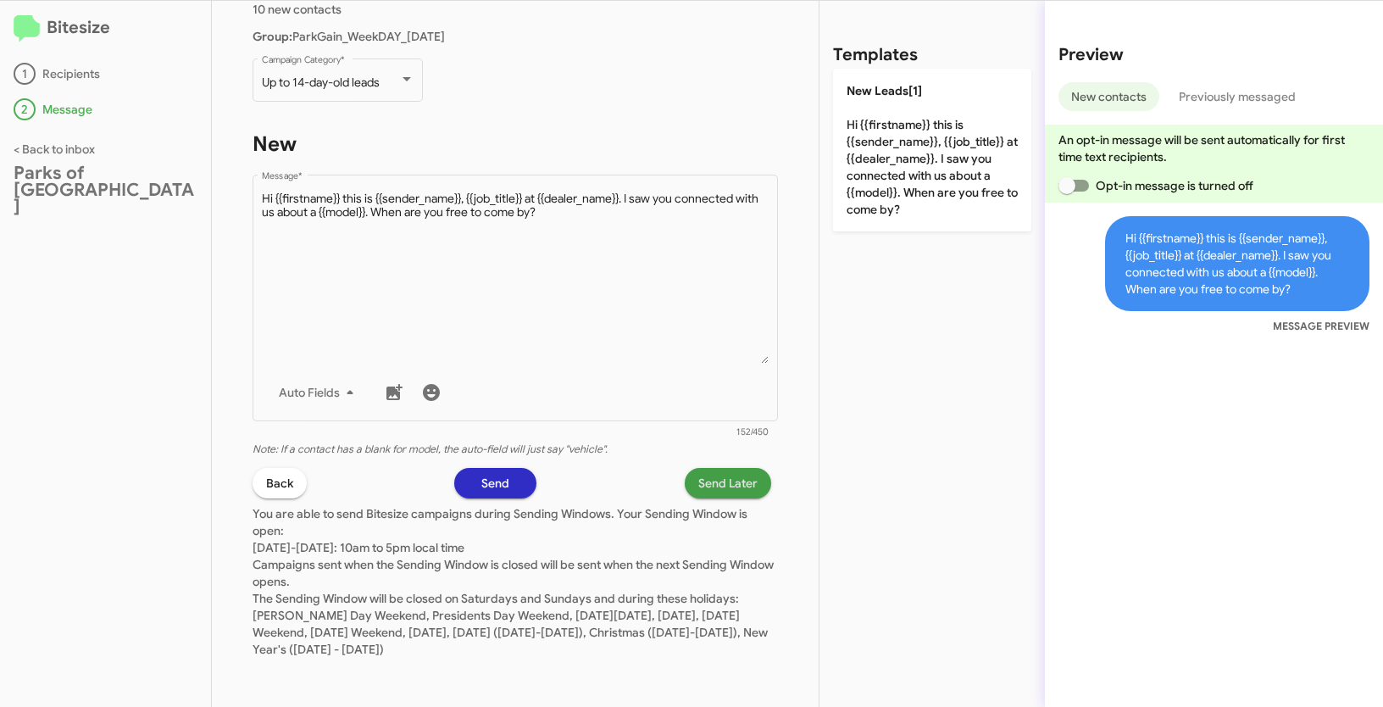
click at [708, 495] on span "Send Later" at bounding box center [728, 483] width 59 height 31
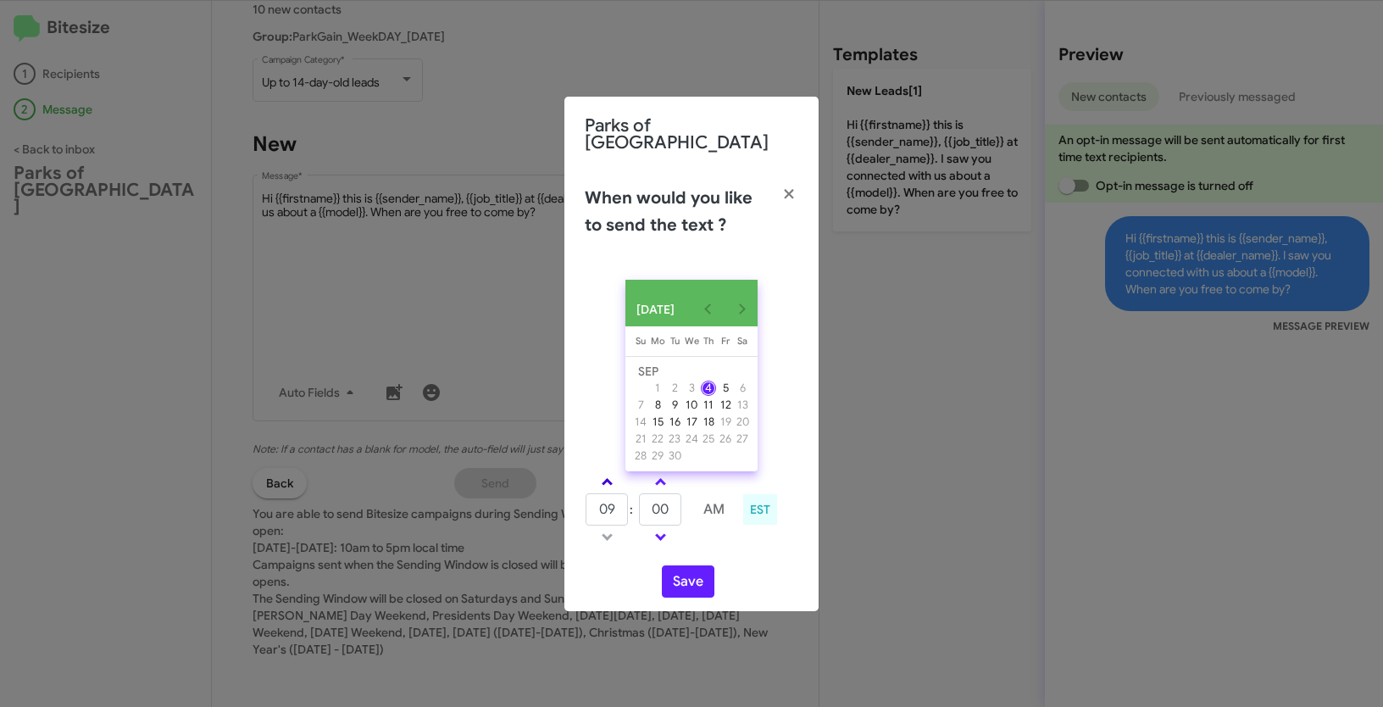
click at [601, 472] on link at bounding box center [608, 481] width 30 height 19
type input "10"
drag, startPoint x: 671, startPoint y: 503, endPoint x: 642, endPoint y: 496, distance: 30.4
click at [642, 496] on input "00" at bounding box center [660, 509] width 42 height 32
type input "03"
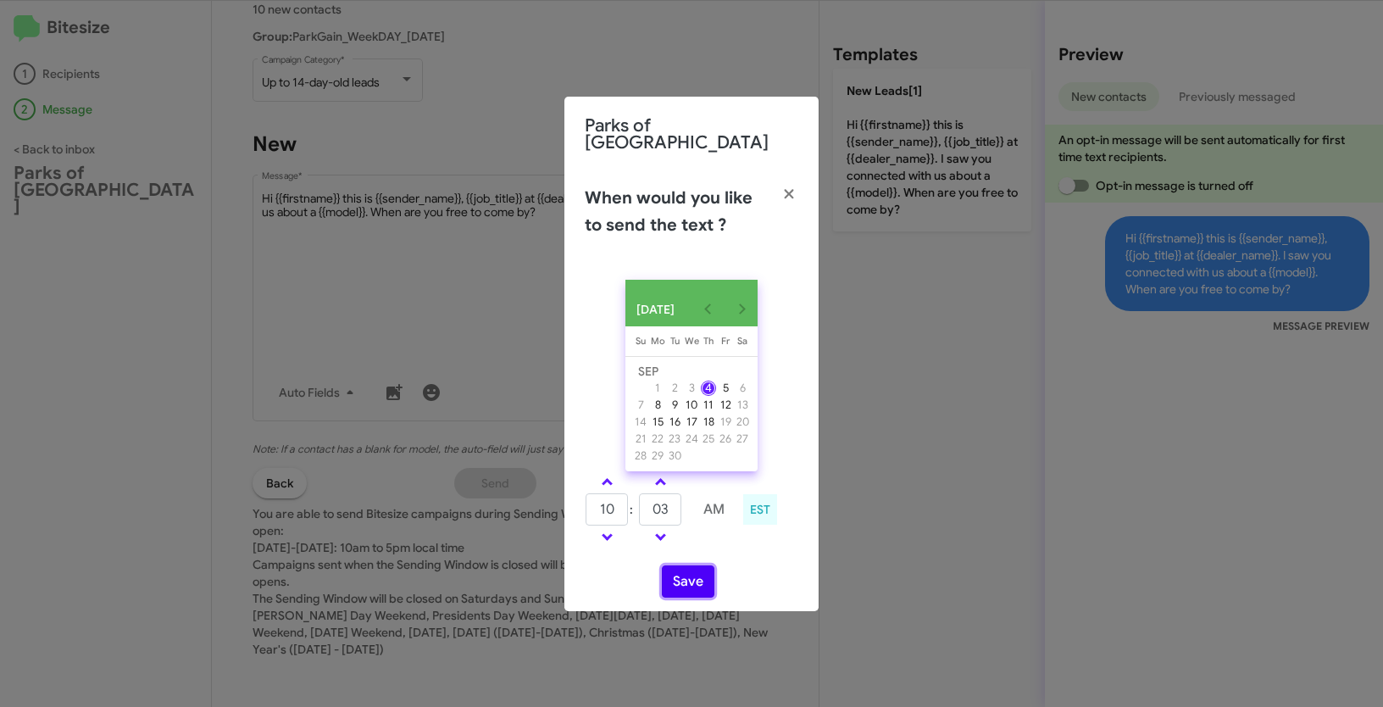
click at [681, 587] on button "Save" at bounding box center [688, 581] width 53 height 32
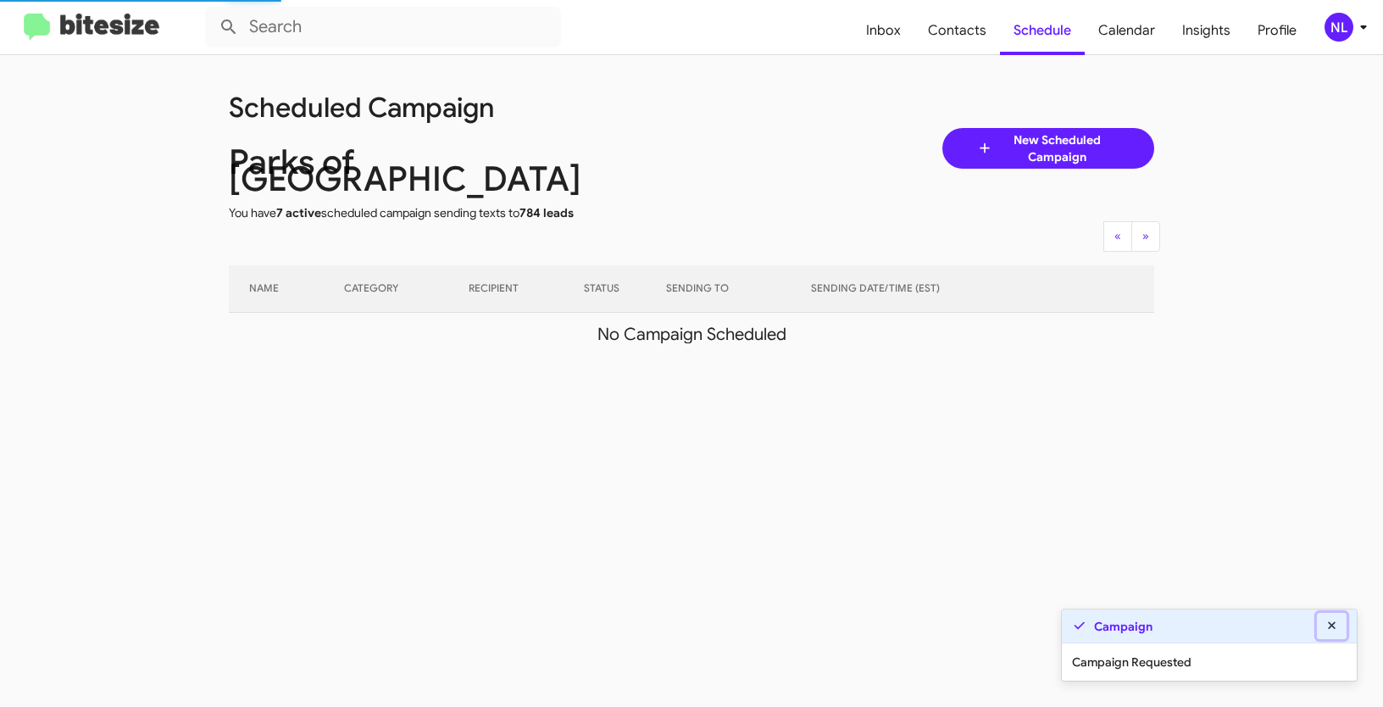
click at [1338, 624] on icon at bounding box center [1332, 626] width 15 height 12
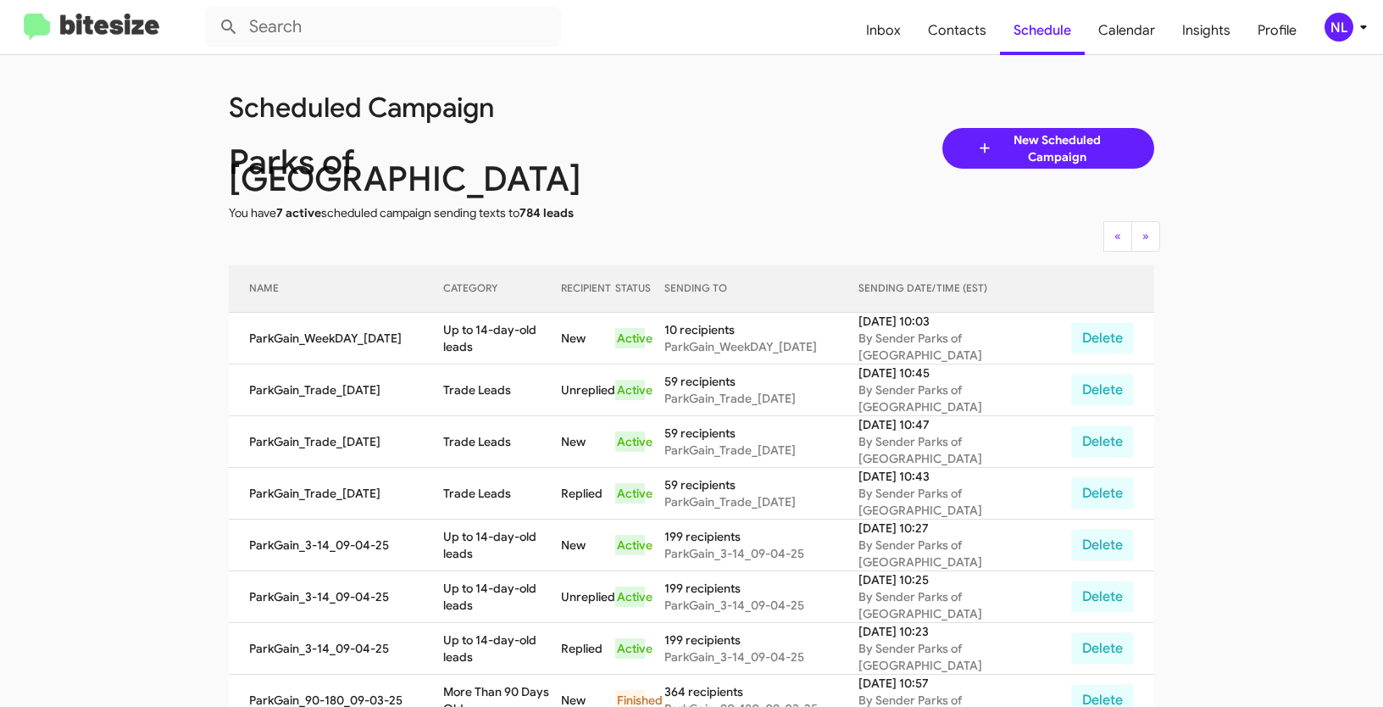
click at [1328, 28] on div "NL" at bounding box center [1339, 27] width 29 height 29
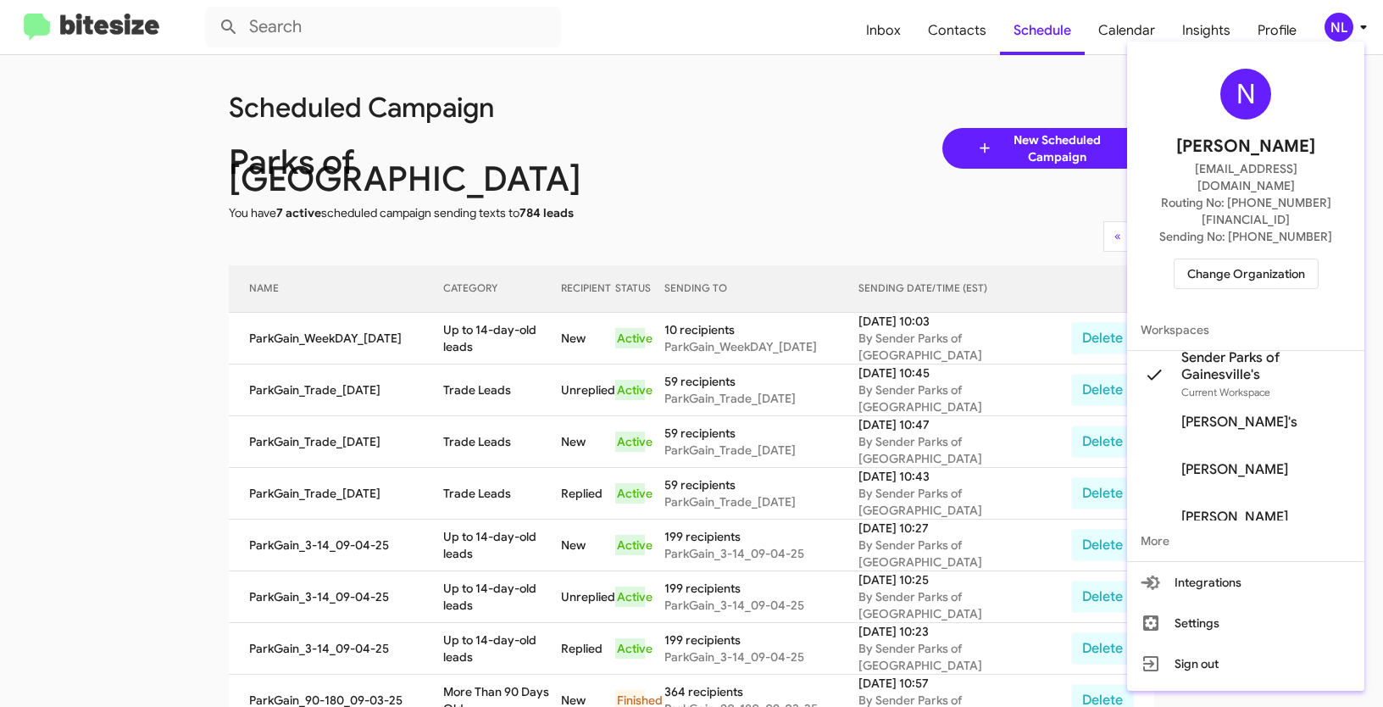
click at [1229, 259] on span "Change Organization" at bounding box center [1247, 273] width 118 height 29
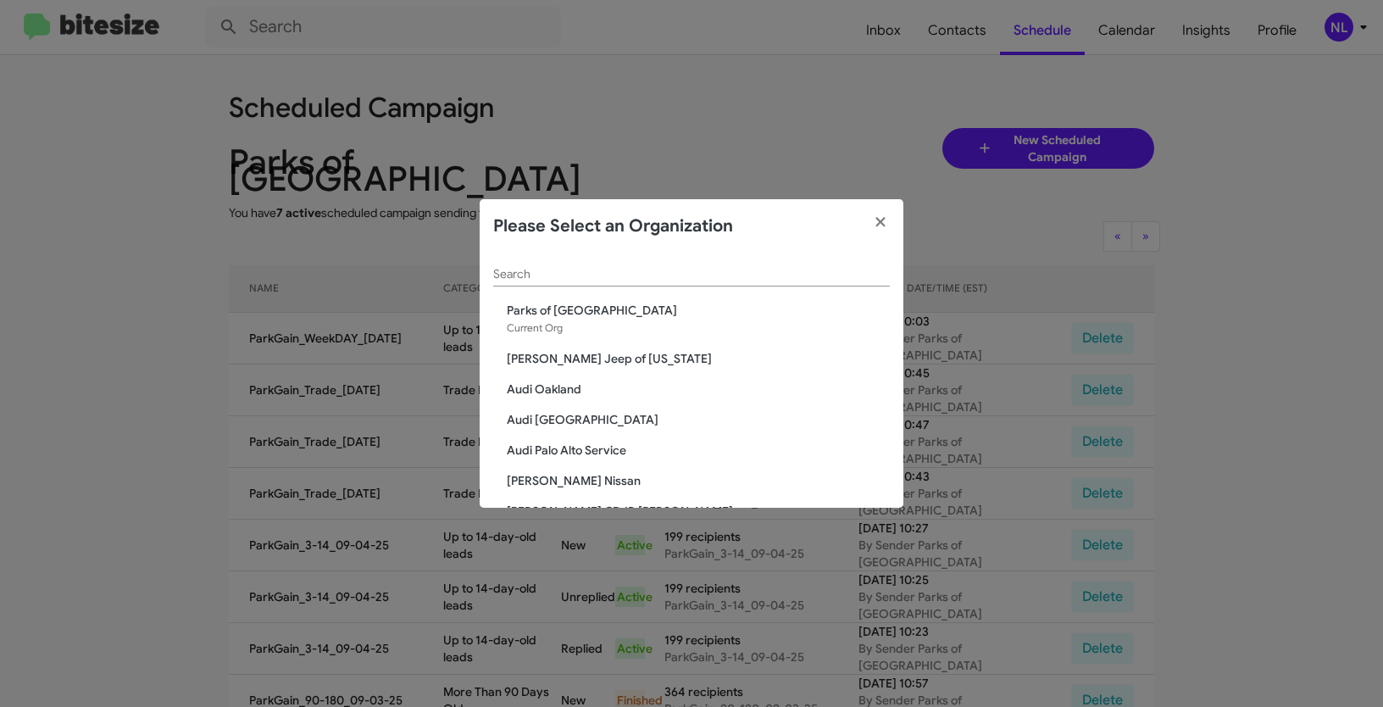
click at [669, 262] on div "Search" at bounding box center [691, 269] width 397 height 33
paste input "SERVICE: Volkswagen Rockville"
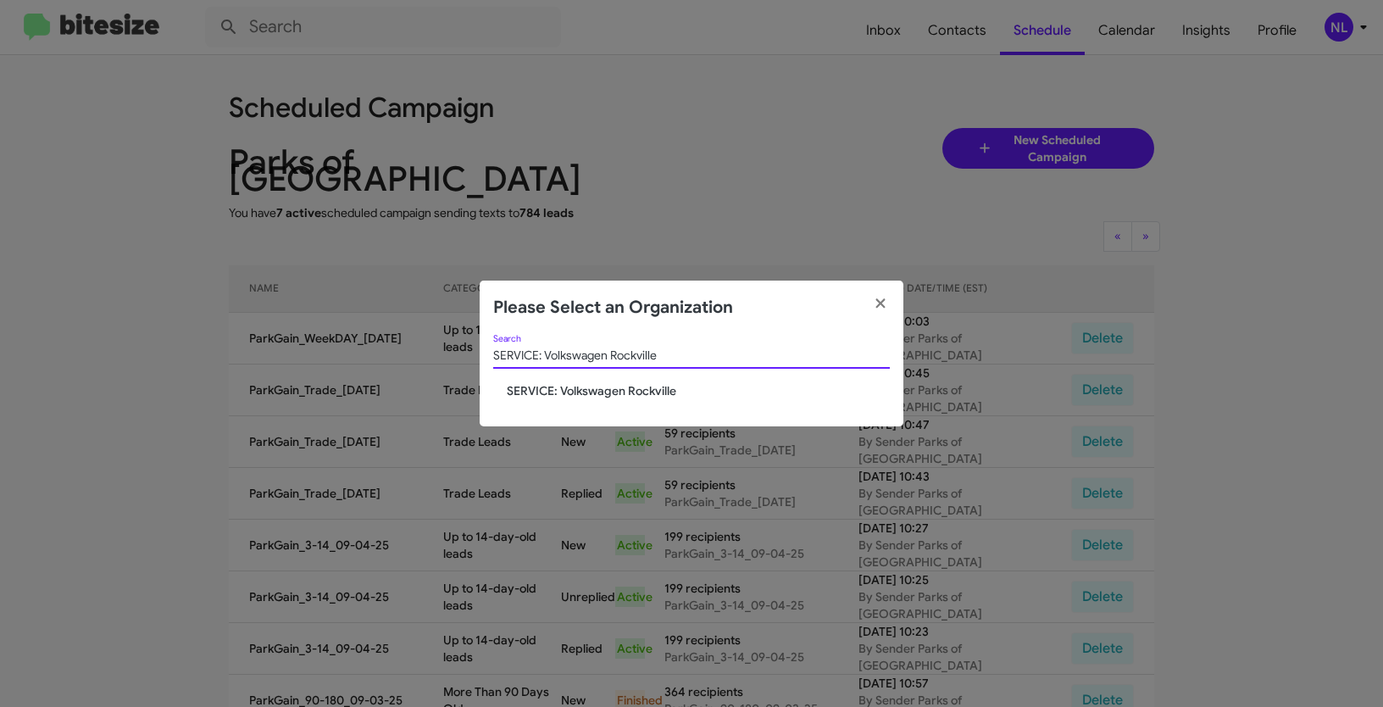
type input "SERVICE: Volkswagen Rockville"
click at [570, 396] on span "SERVICE: Volkswagen Rockville" at bounding box center [698, 390] width 383 height 17
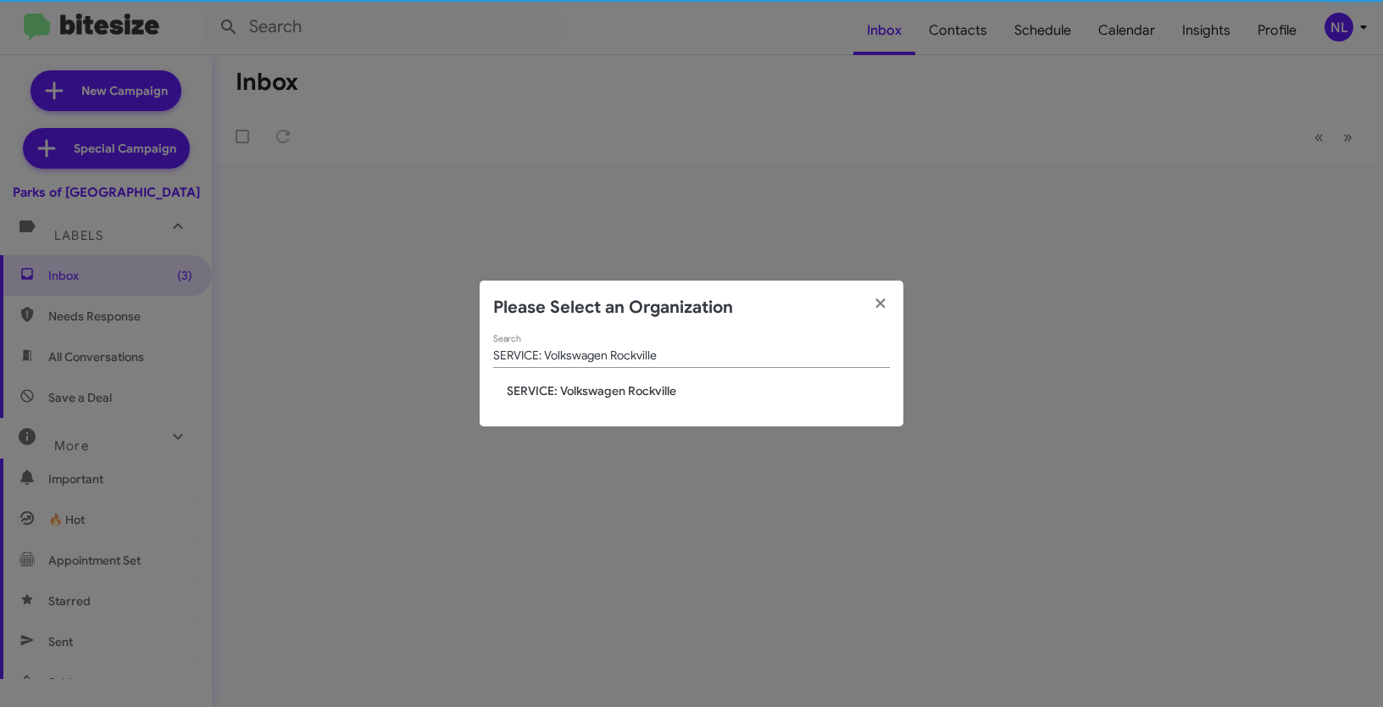
click at [571, 391] on span "SERVICE: Volkswagen Rockville" at bounding box center [698, 390] width 383 height 17
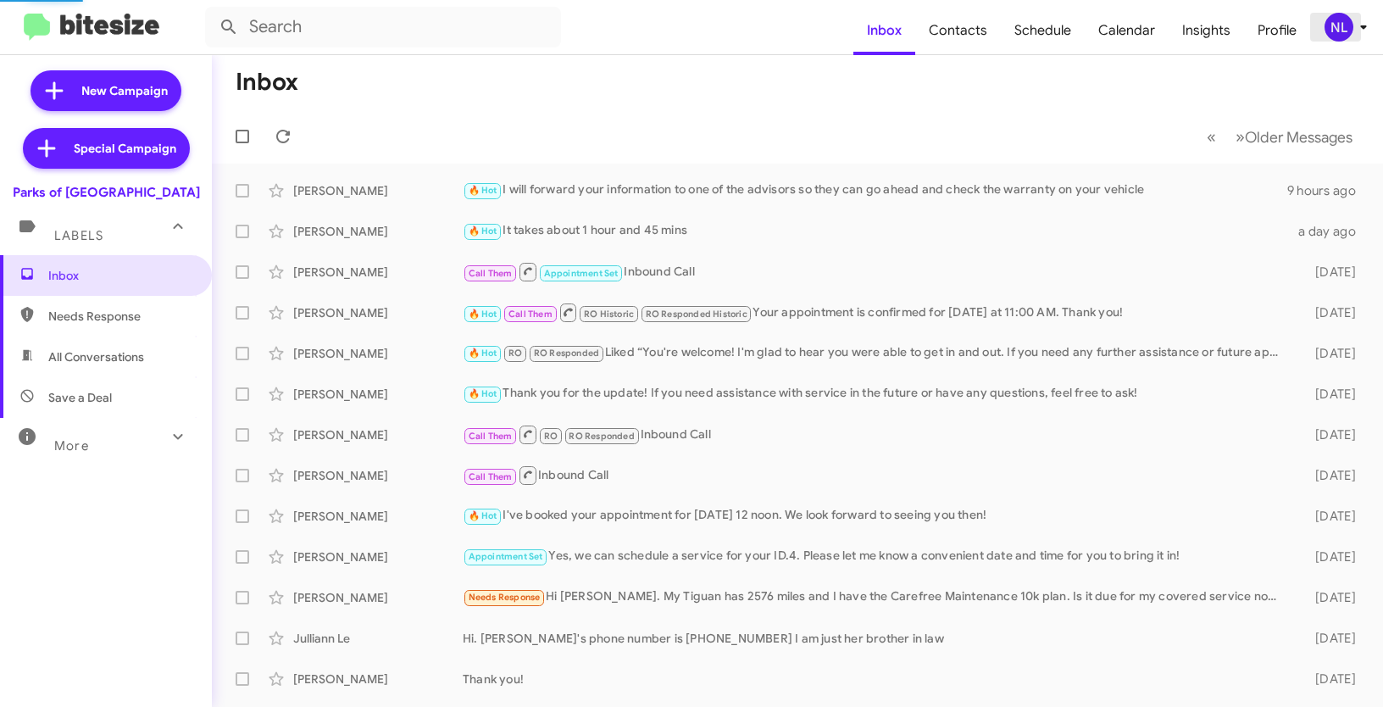
click at [1345, 31] on div "NL" at bounding box center [1339, 27] width 29 height 29
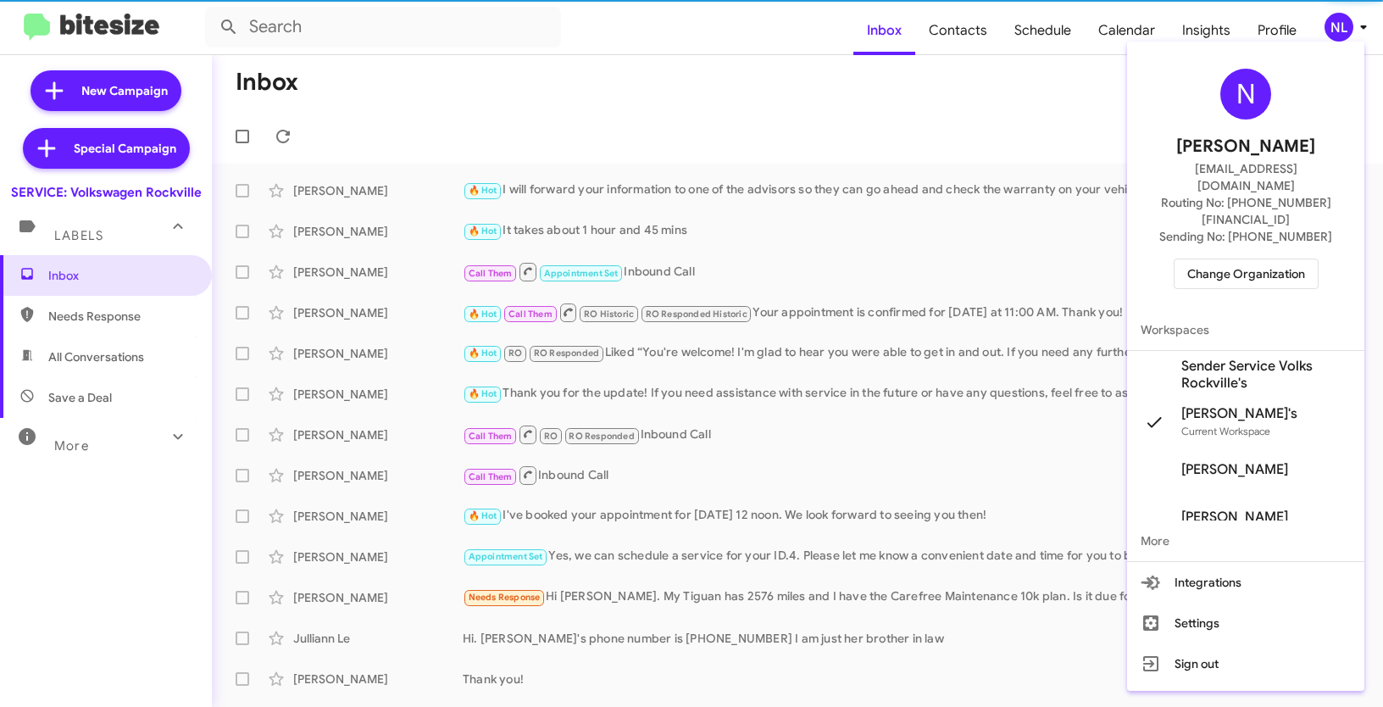
click at [1223, 358] on span "Sender Service Volks Rockville's" at bounding box center [1267, 375] width 170 height 34
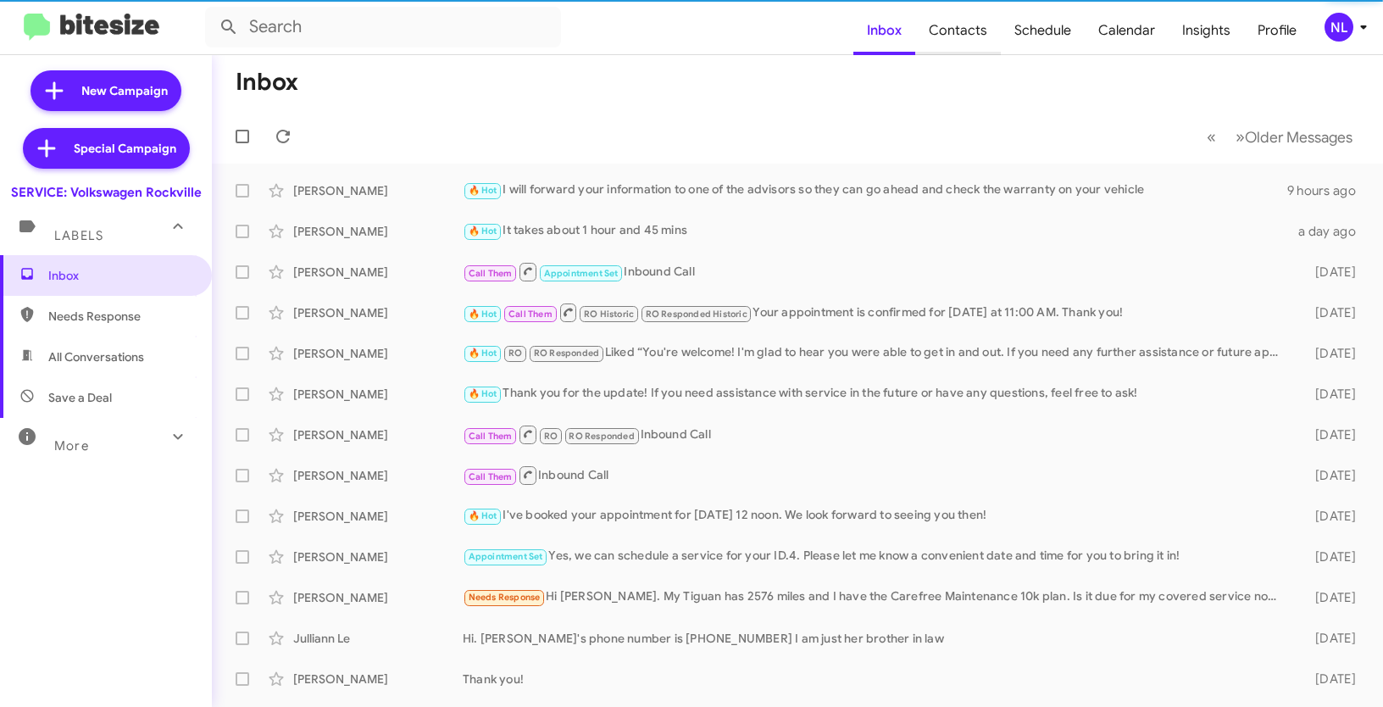
click at [983, 30] on span "Contacts" at bounding box center [959, 30] width 86 height 49
type input "in:groups"
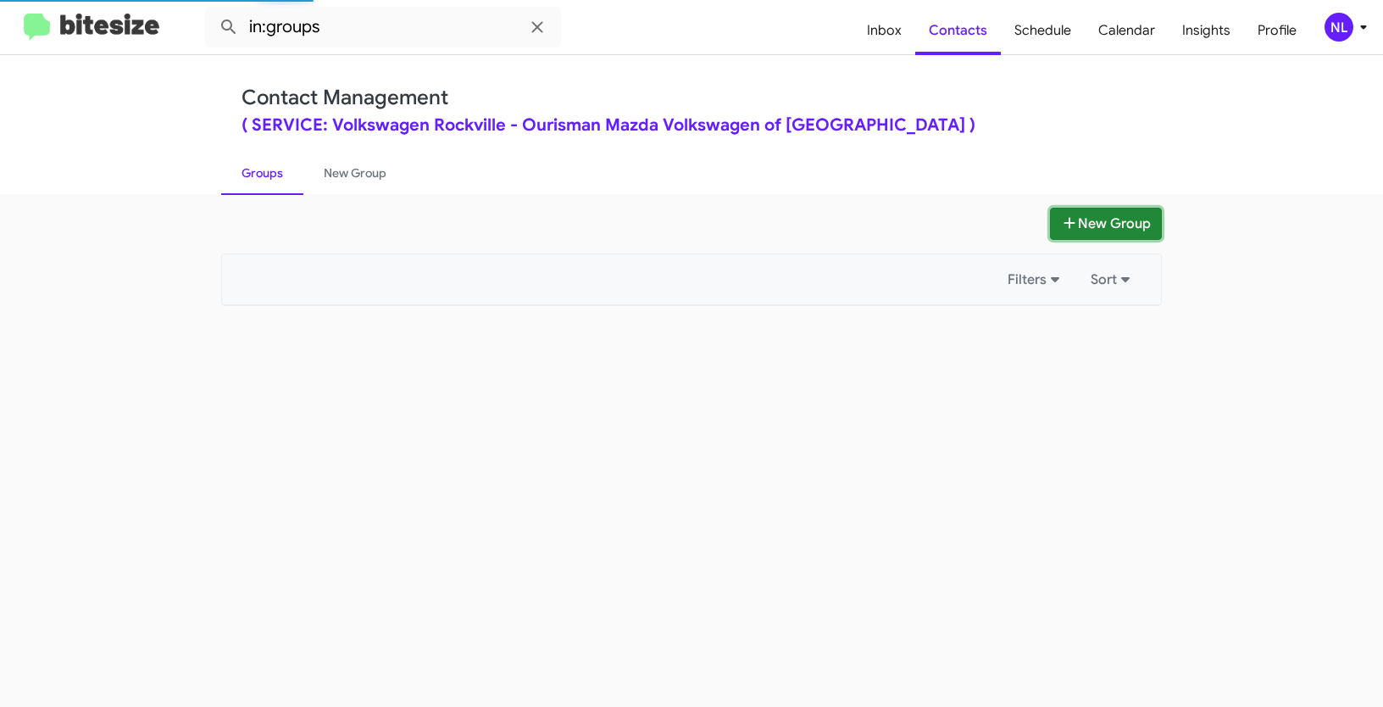
click at [1091, 215] on button "New Group" at bounding box center [1106, 224] width 112 height 32
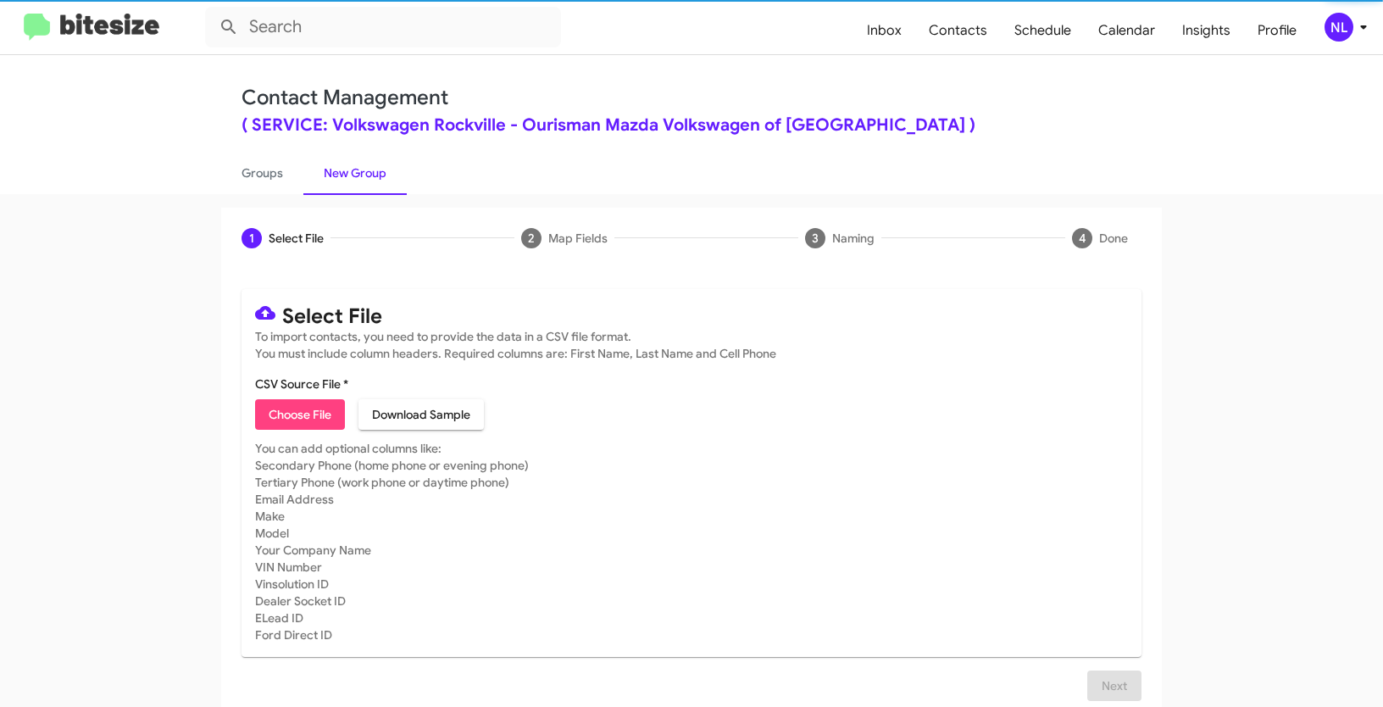
click at [281, 418] on span "Choose File" at bounding box center [300, 414] width 63 height 31
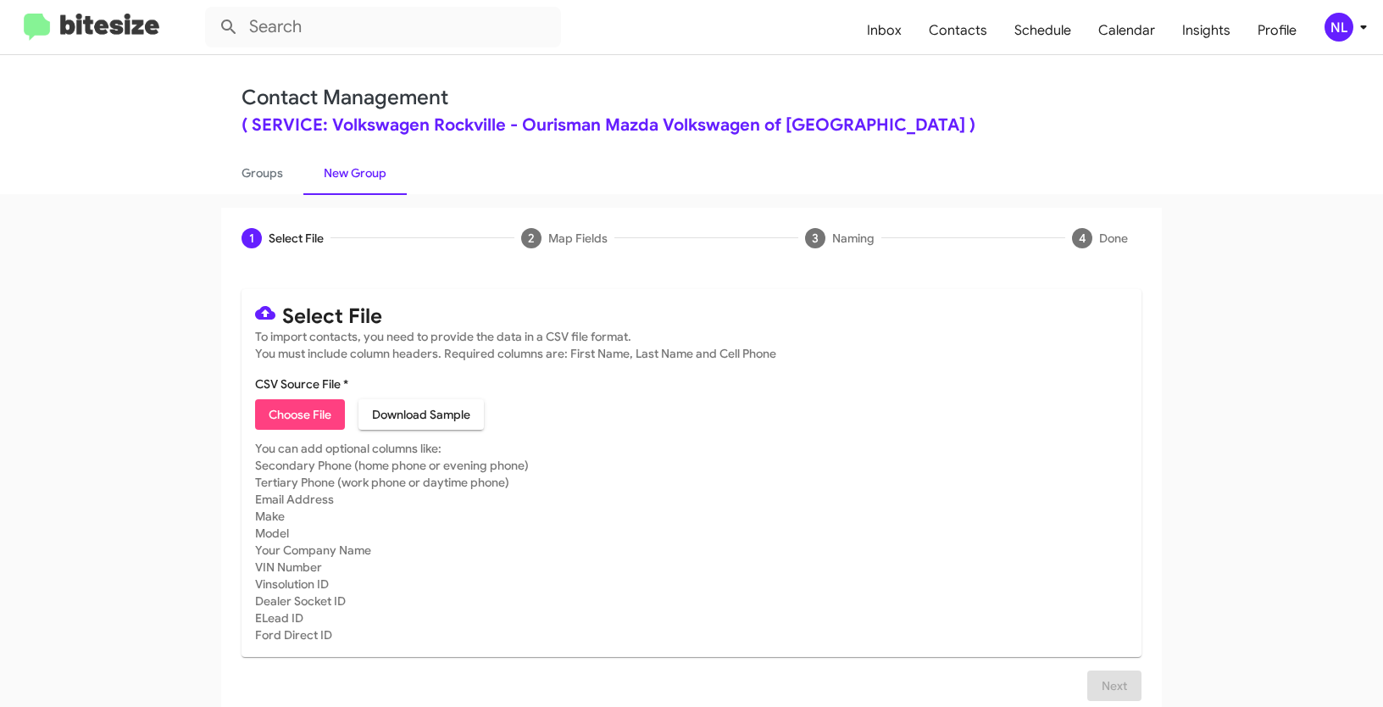
type input "SERVVolksRock_LastRO10-12MoSS_09-04-25"
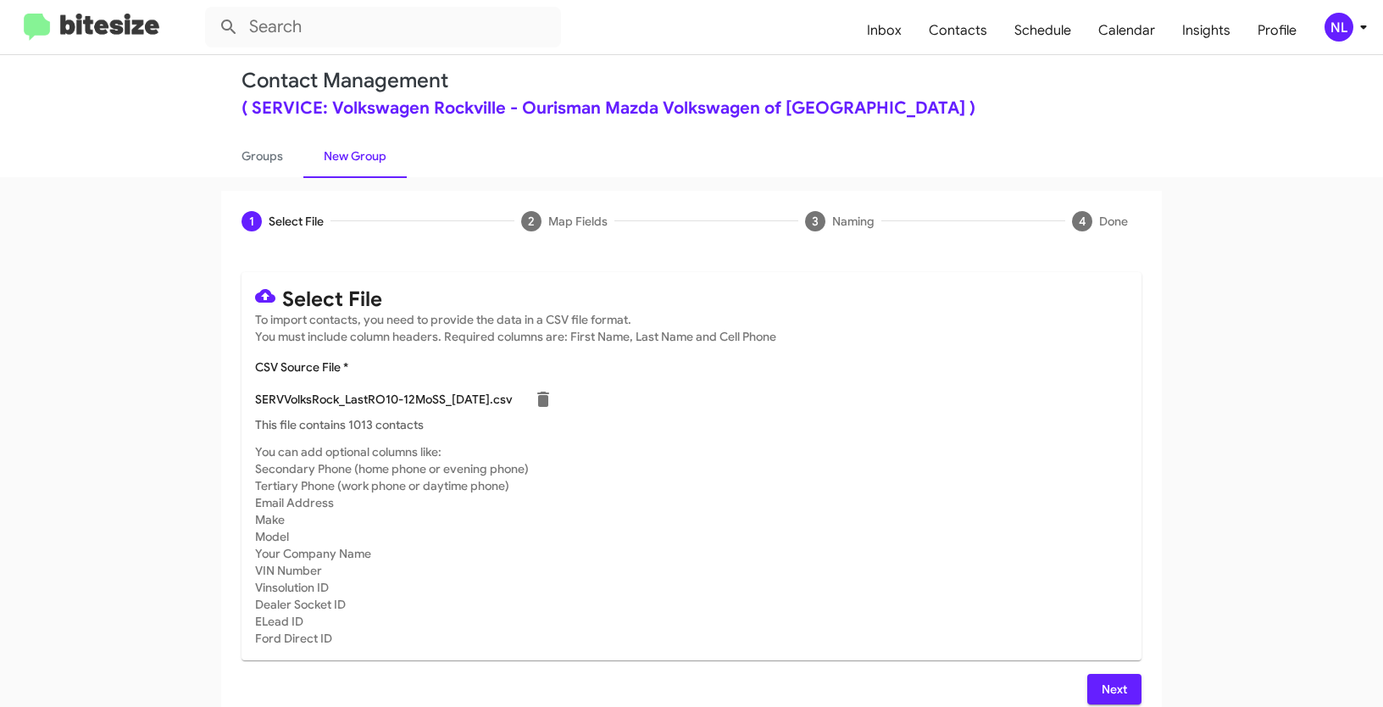
scroll to position [34, 0]
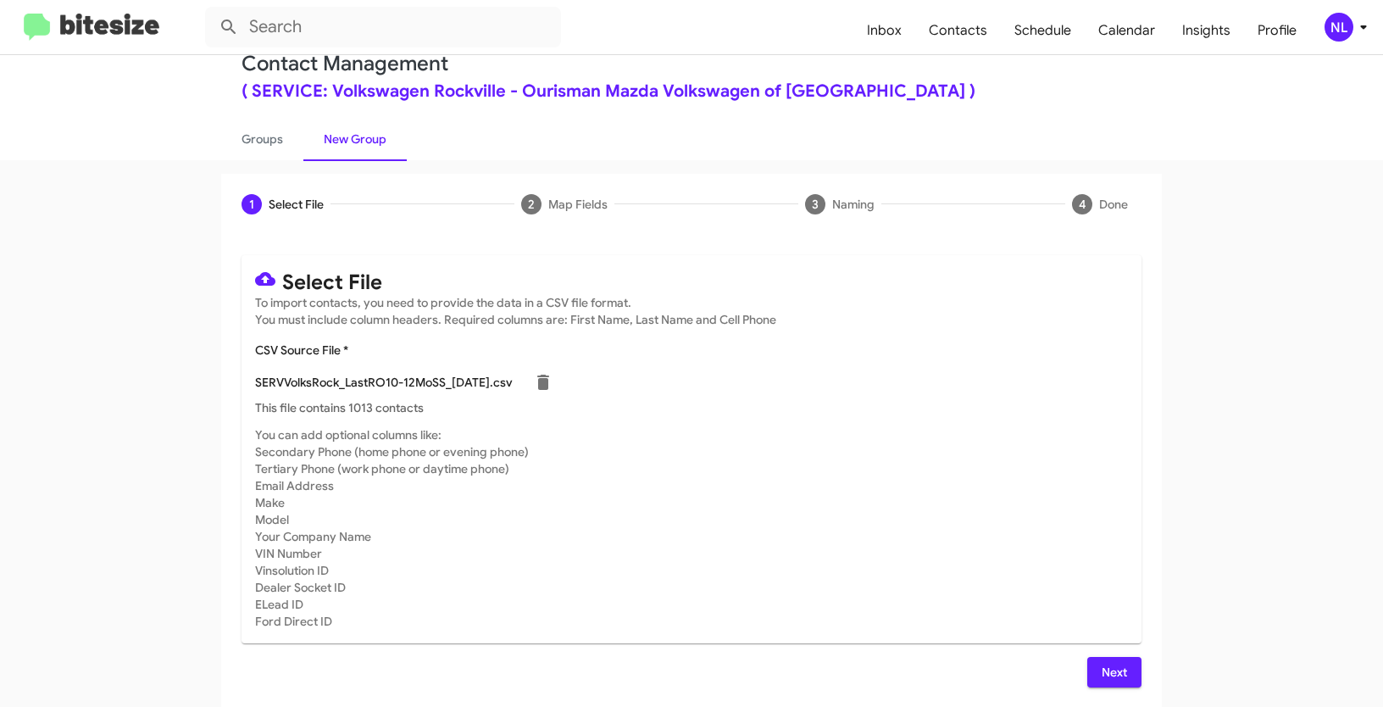
click at [1088, 666] on button "Next" at bounding box center [1115, 672] width 54 height 31
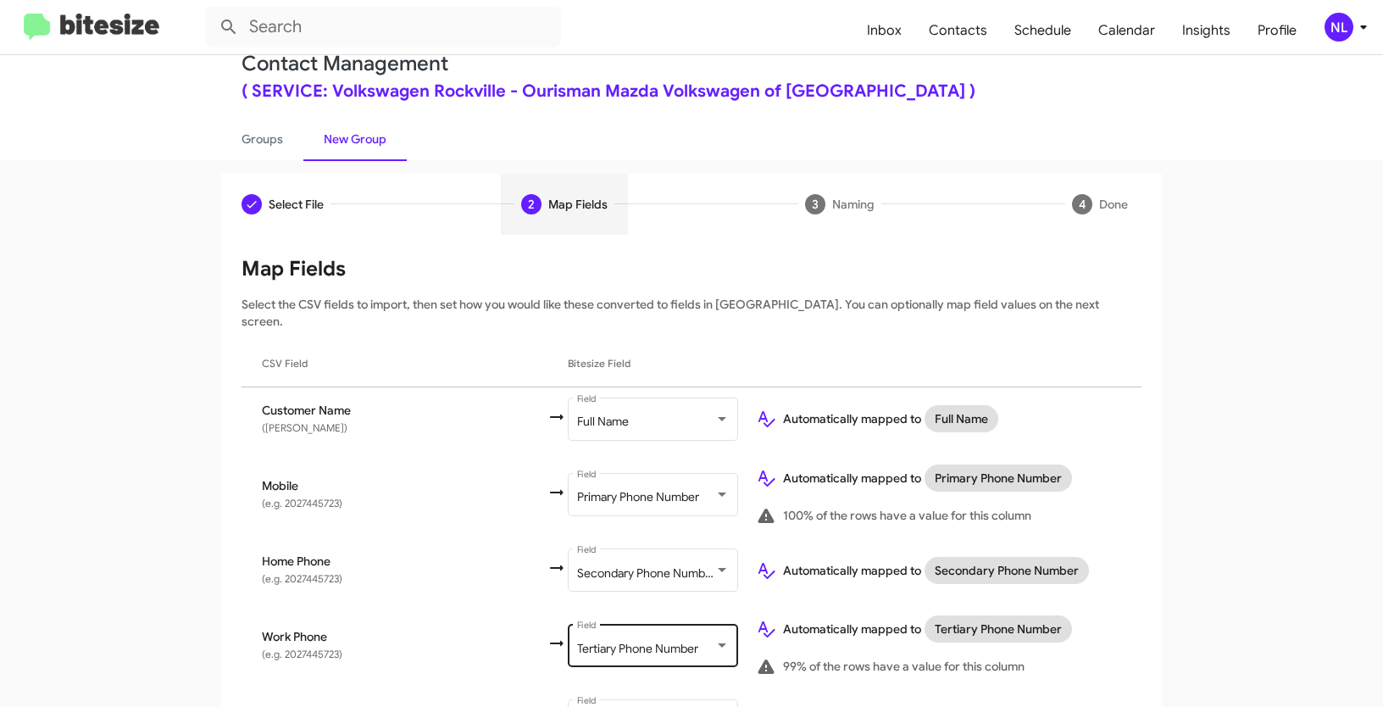
scroll to position [253, 0]
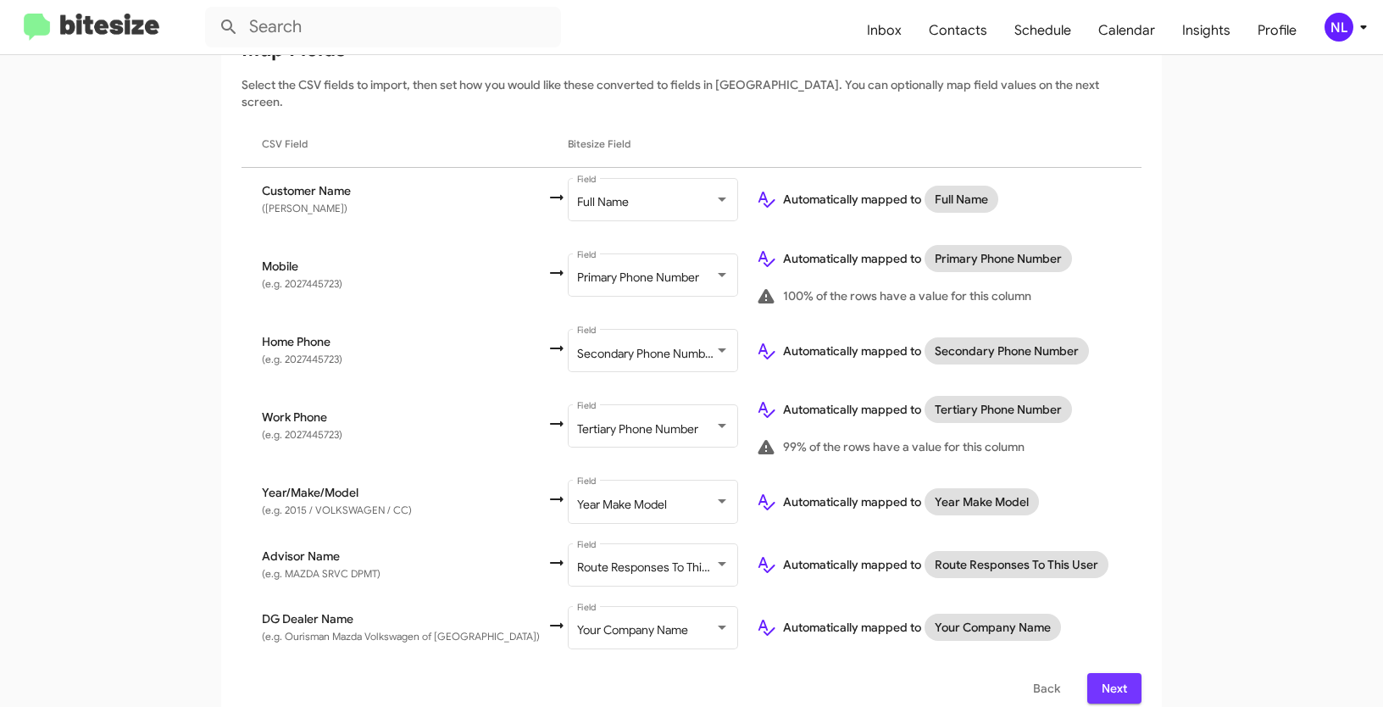
click at [1119, 673] on span "Next" at bounding box center [1114, 688] width 27 height 31
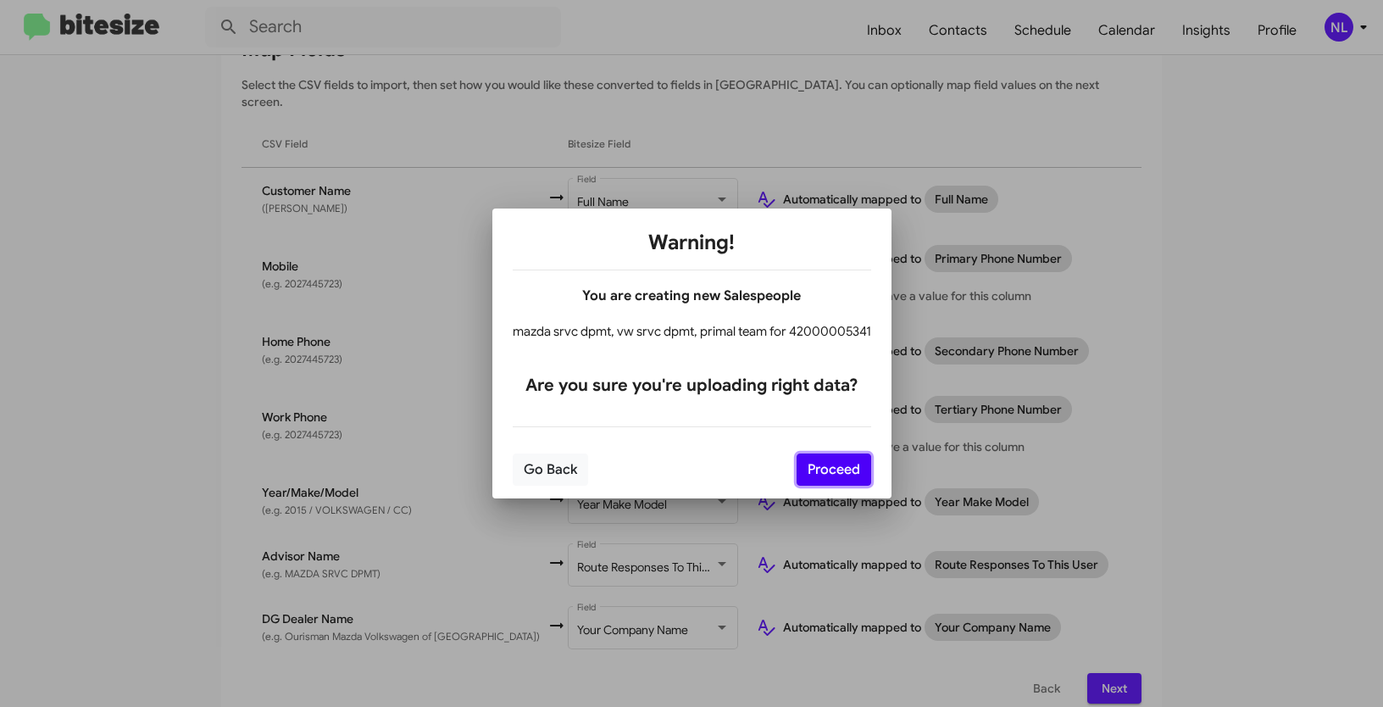
click at [831, 472] on button "Proceed" at bounding box center [834, 470] width 75 height 32
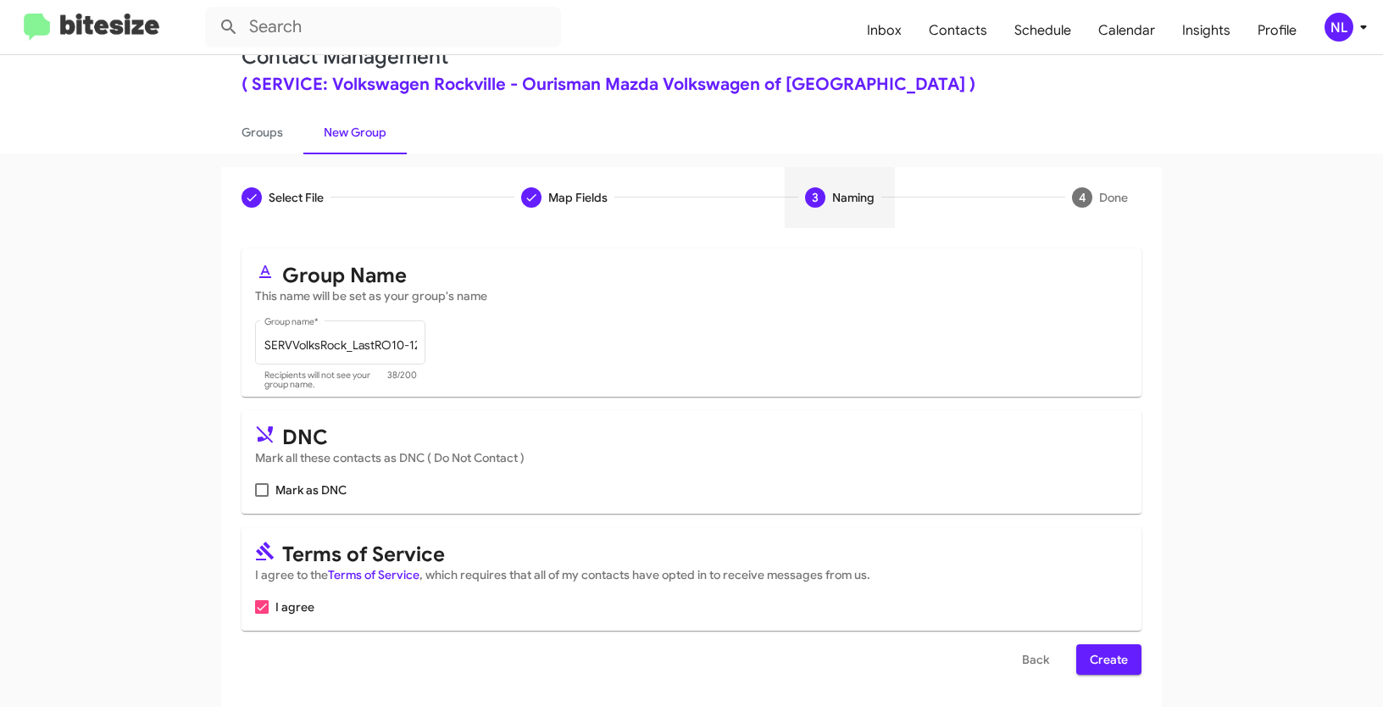
scroll to position [42, 0]
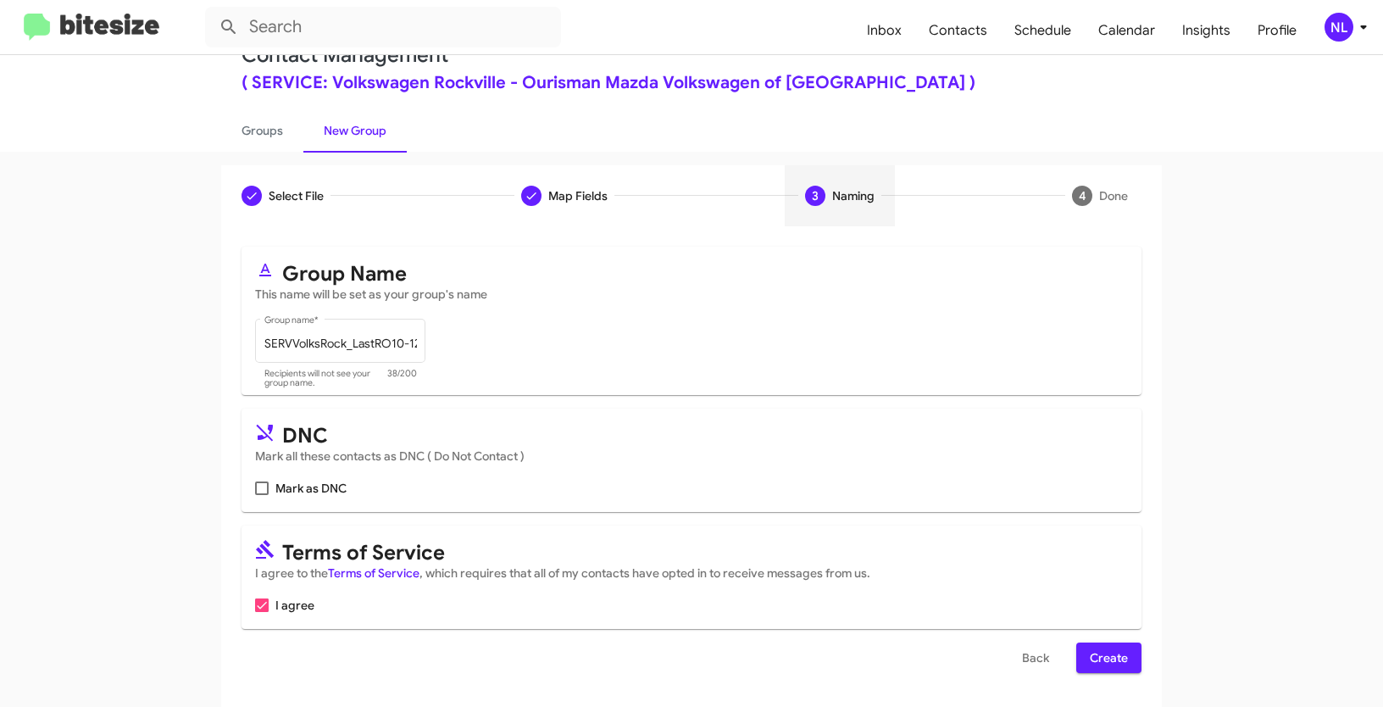
click at [1106, 658] on span "Create" at bounding box center [1109, 658] width 38 height 31
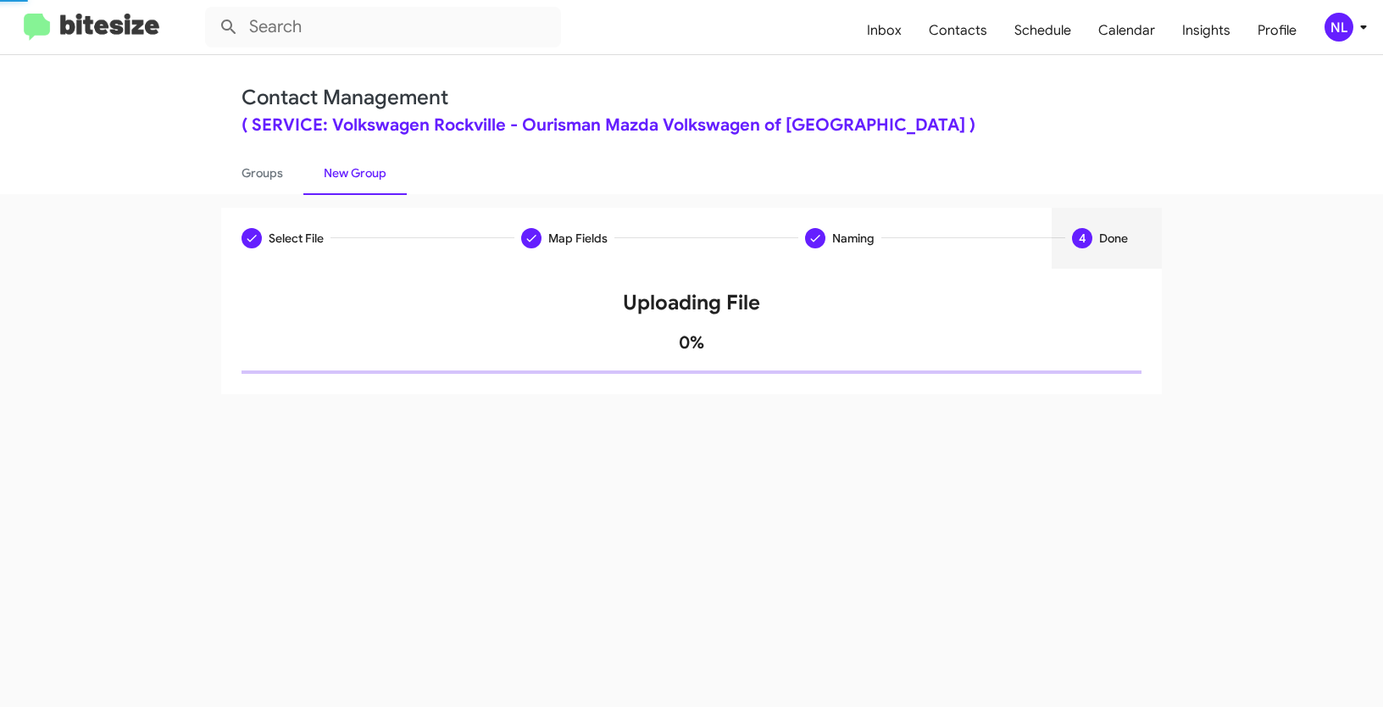
scroll to position [0, 0]
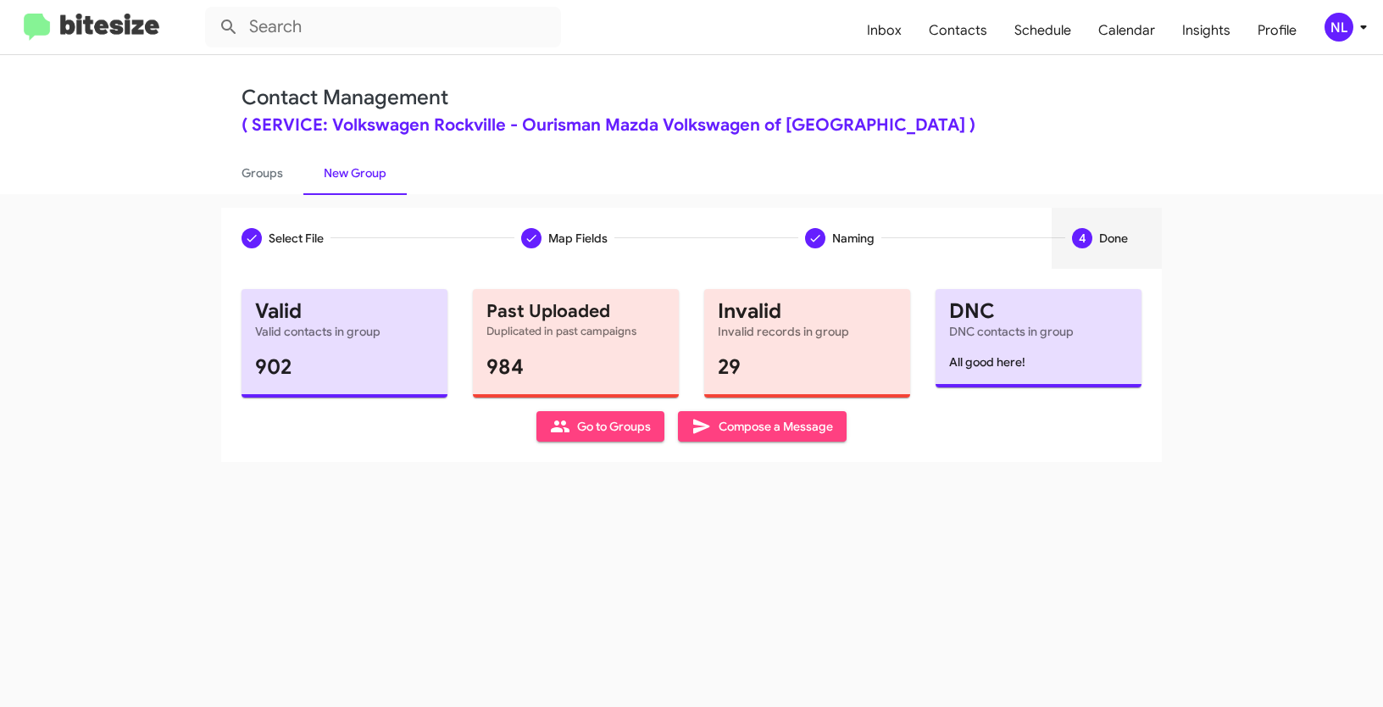
click at [580, 431] on span "Go to Groups" at bounding box center [600, 426] width 101 height 31
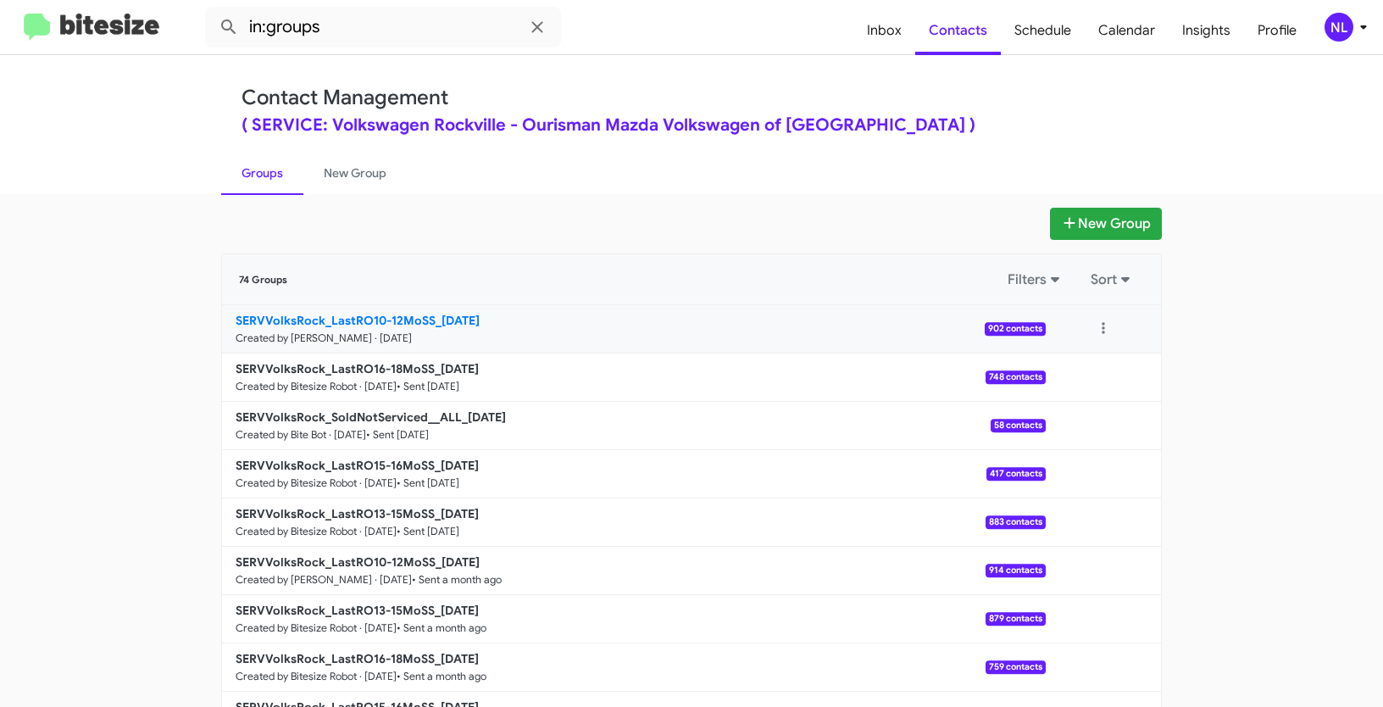
drag, startPoint x: 176, startPoint y: 321, endPoint x: 430, endPoint y: 321, distance: 253.5
click at [430, 321] on app-groups "New Group 74 Groups Filters Sort SERVVolksRock_LastRO10-12MoSS_09-04-25 Created…" at bounding box center [691, 521] width 1383 height 626
copy b "SERVVolksRock_LastRO10-12MoSS"
click at [358, 39] on input "in:groups" at bounding box center [383, 27] width 356 height 41
paste input "SERVVolksRock_LastRO10-12MoSS"
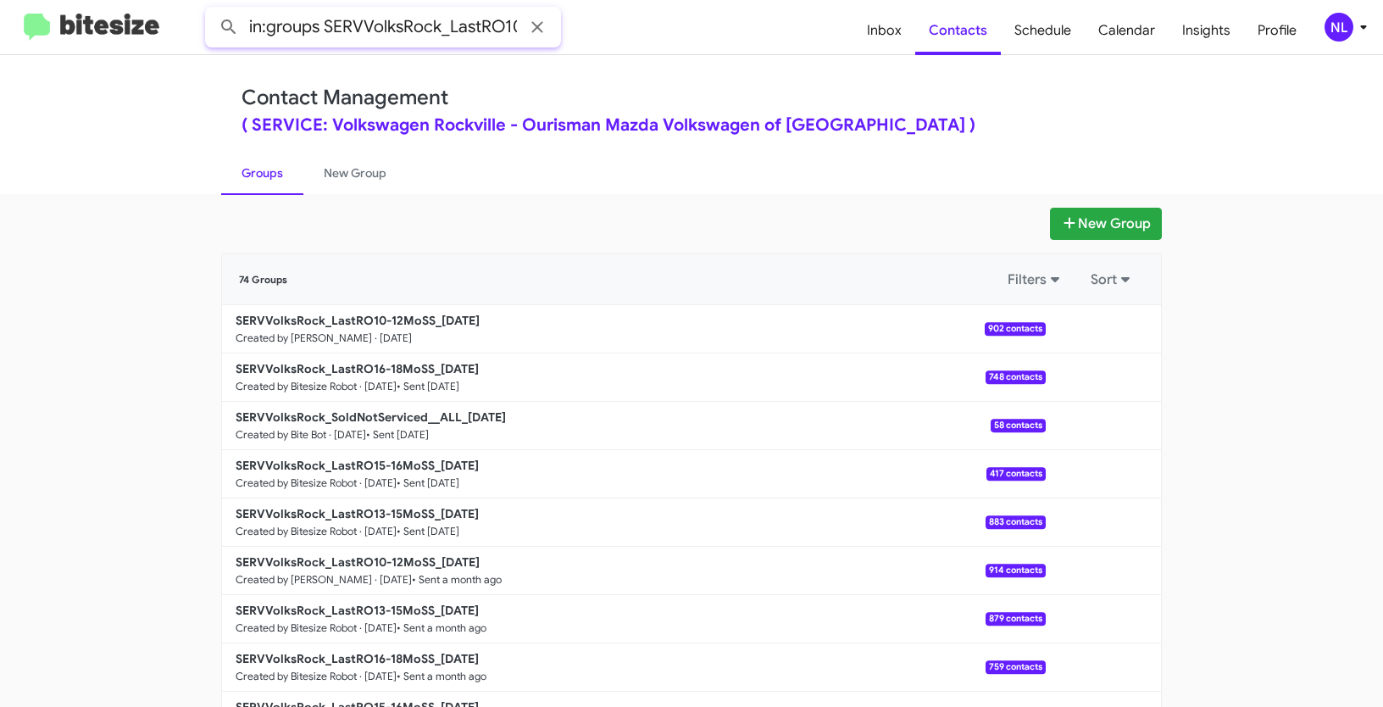
scroll to position [0, 72]
type input "in:groups SERVVolksRock_LastRO10-12MoSS"
click at [212, 10] on button at bounding box center [229, 27] width 34 height 34
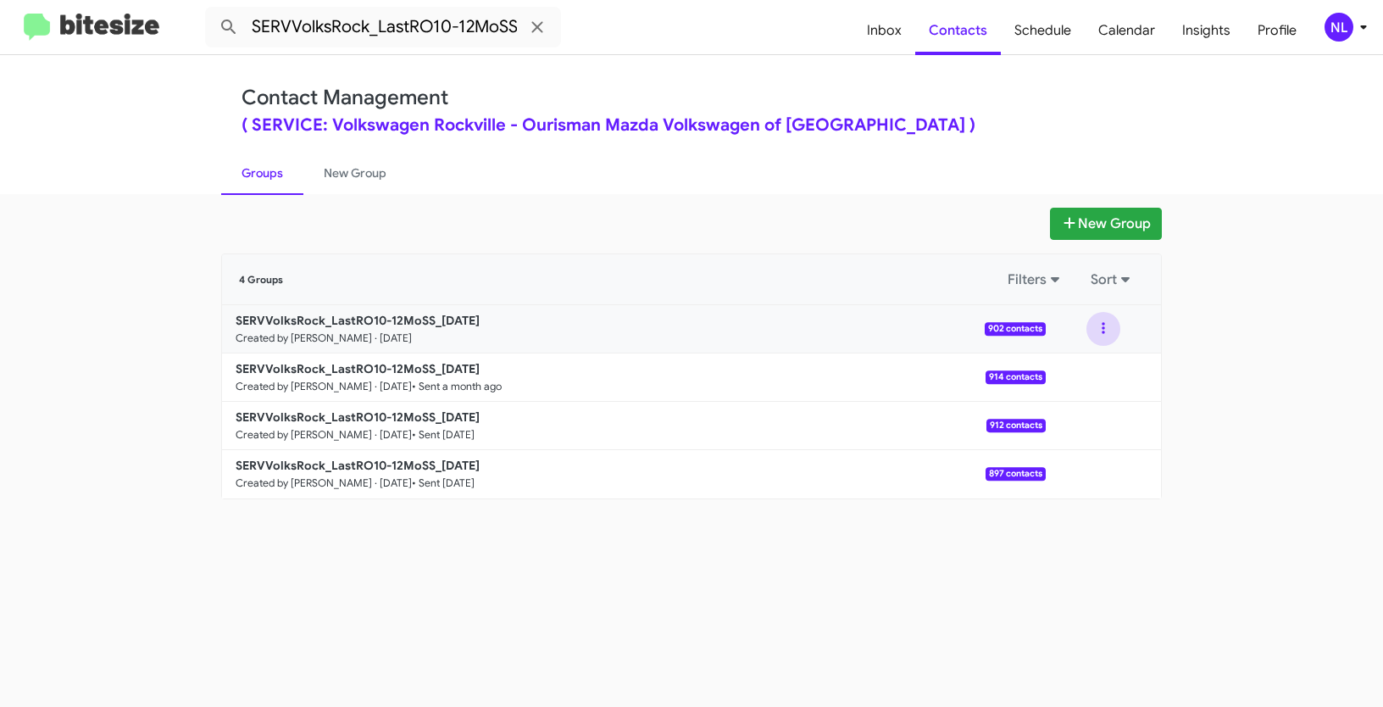
click at [1098, 324] on button at bounding box center [1104, 329] width 34 height 34
click at [1080, 378] on button "View contacts" at bounding box center [1053, 374] width 136 height 41
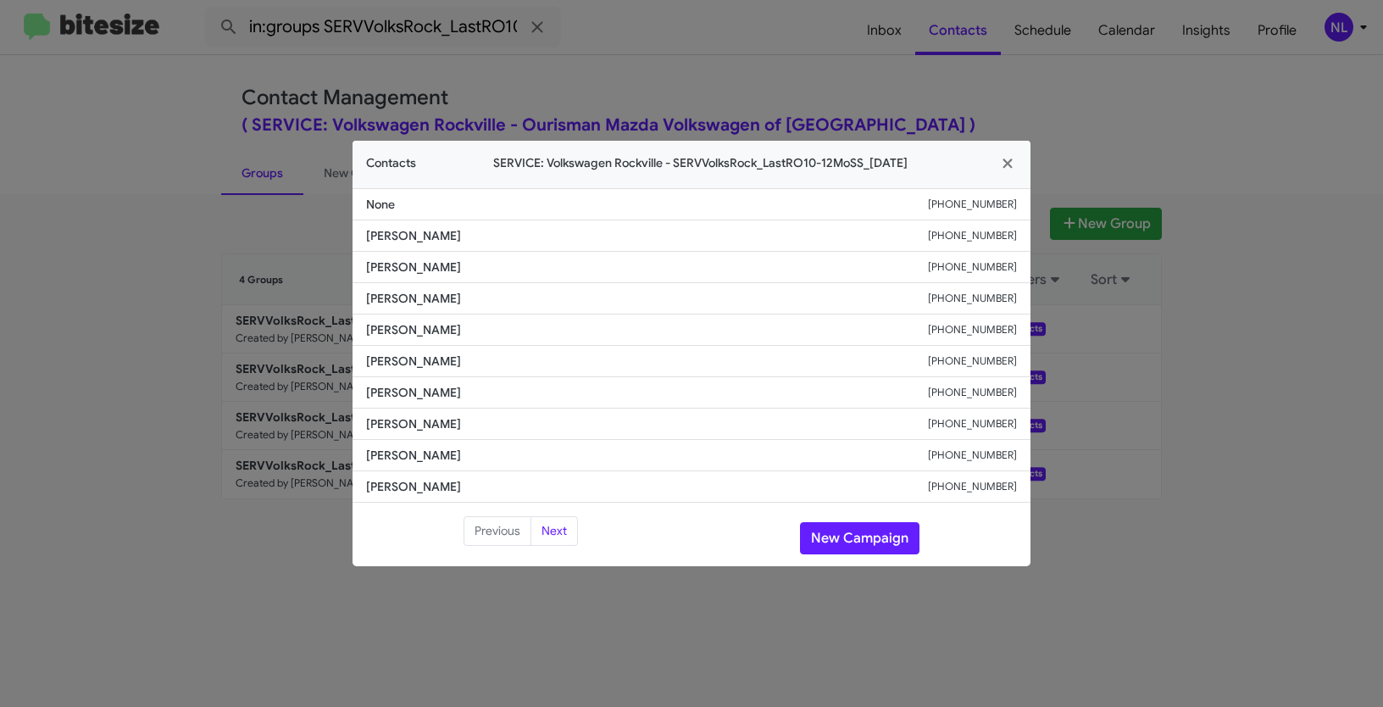
drag, startPoint x: 357, startPoint y: 262, endPoint x: 479, endPoint y: 264, distance: 122.1
click at [479, 264] on li "Ali Thakkar +13019576899" at bounding box center [692, 267] width 678 height 31
copy span "Ali Thakkar"
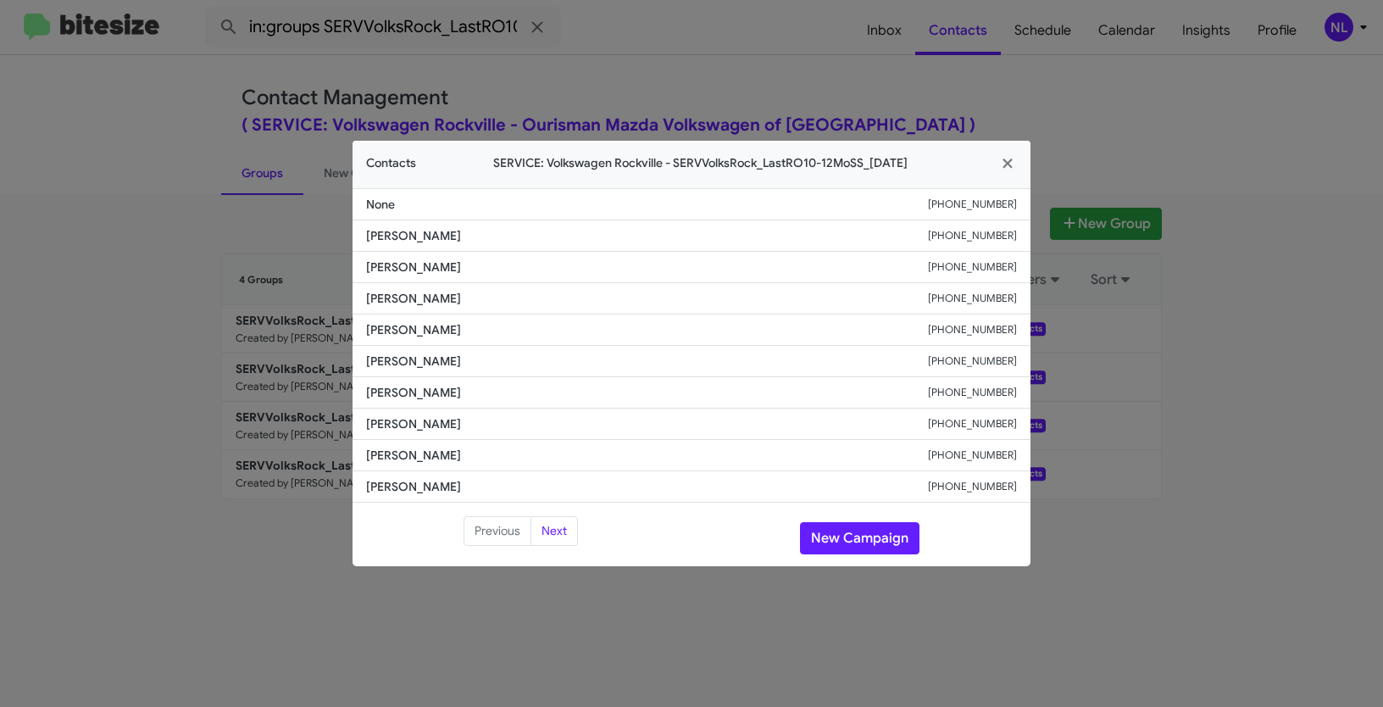
copy span "Ali Thakkar"
click at [841, 532] on button "New Campaign" at bounding box center [860, 538] width 120 height 32
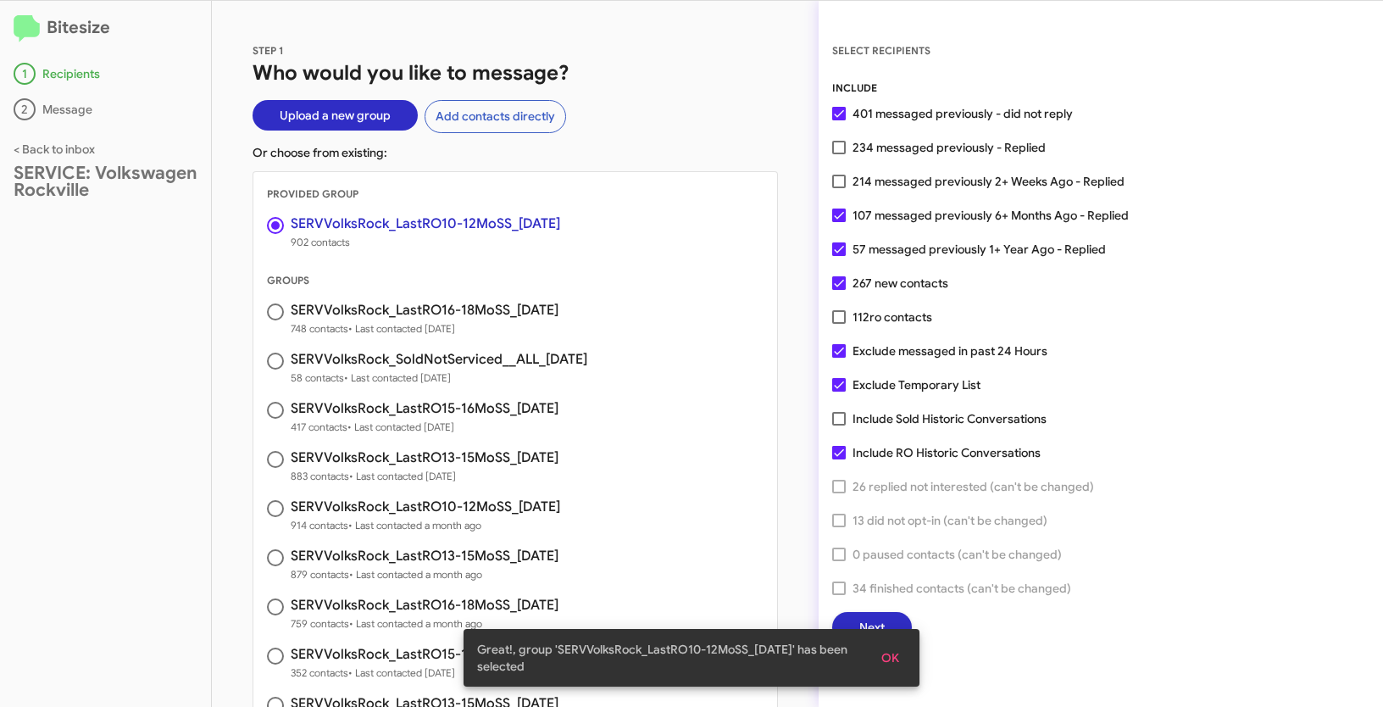
click at [903, 660] on button "OK" at bounding box center [890, 658] width 45 height 31
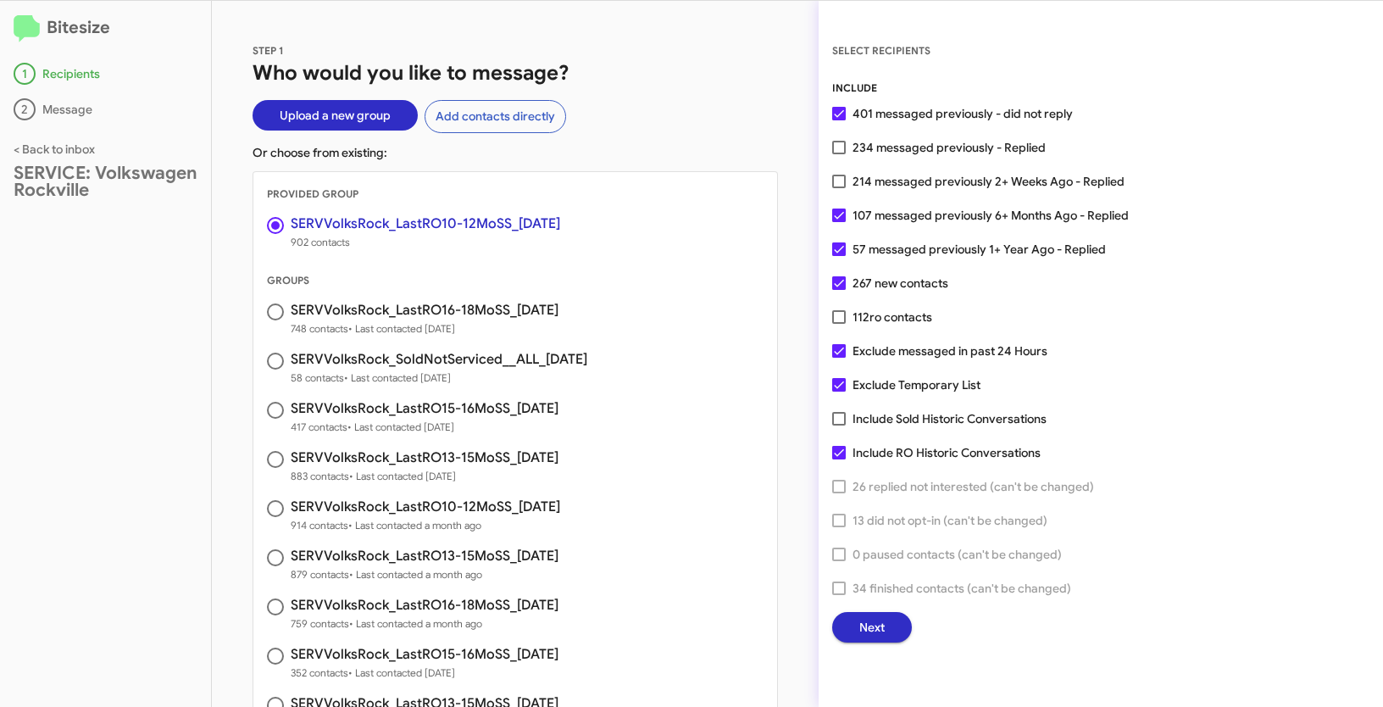
click at [888, 631] on button "Next" at bounding box center [872, 627] width 80 height 31
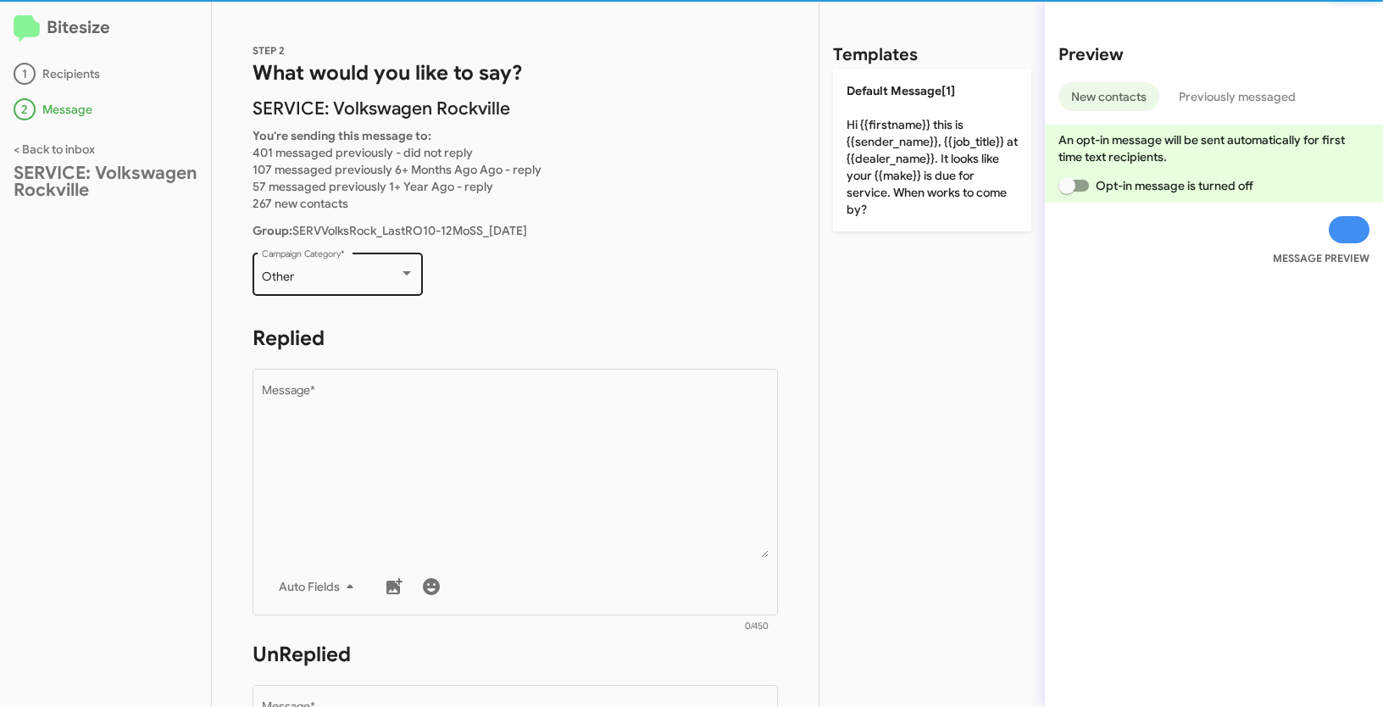
click at [388, 283] on div "Other Campaign Category *" at bounding box center [338, 272] width 153 height 47
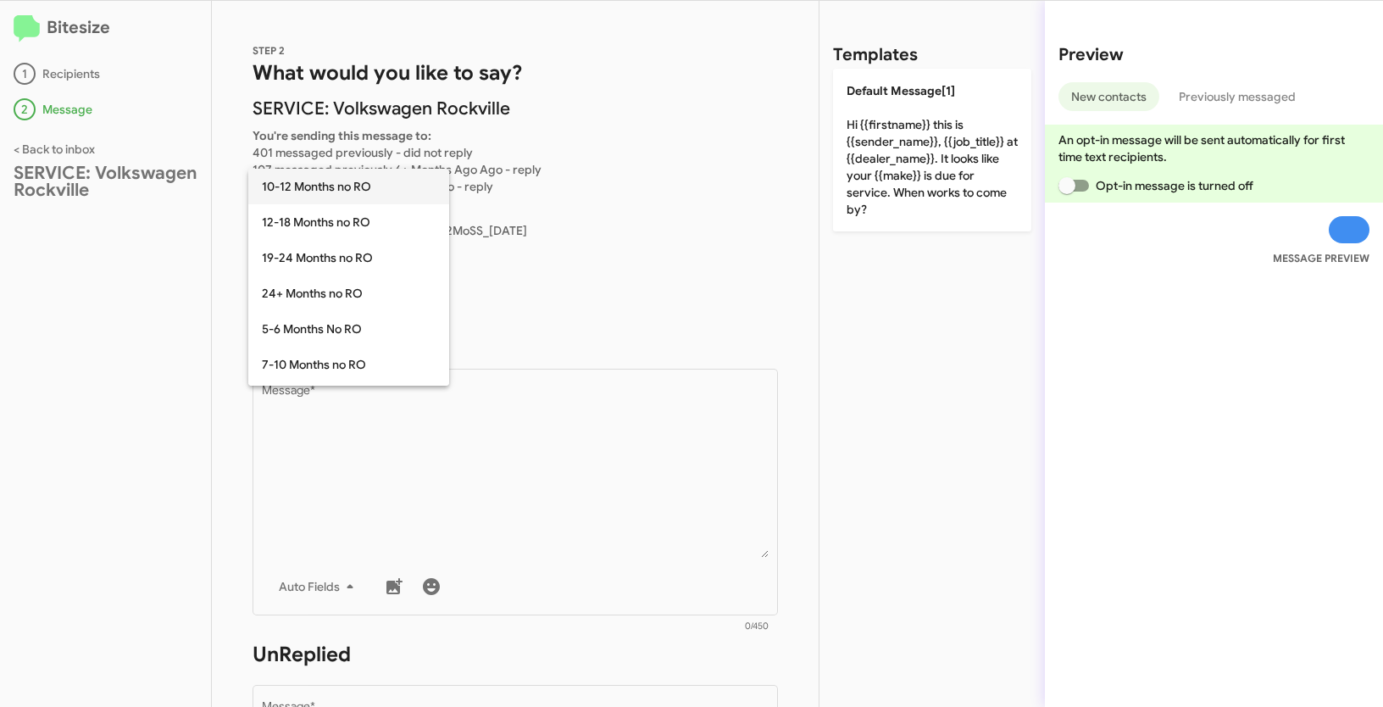
click at [314, 192] on span "10-12 Months no RO" at bounding box center [349, 187] width 174 height 36
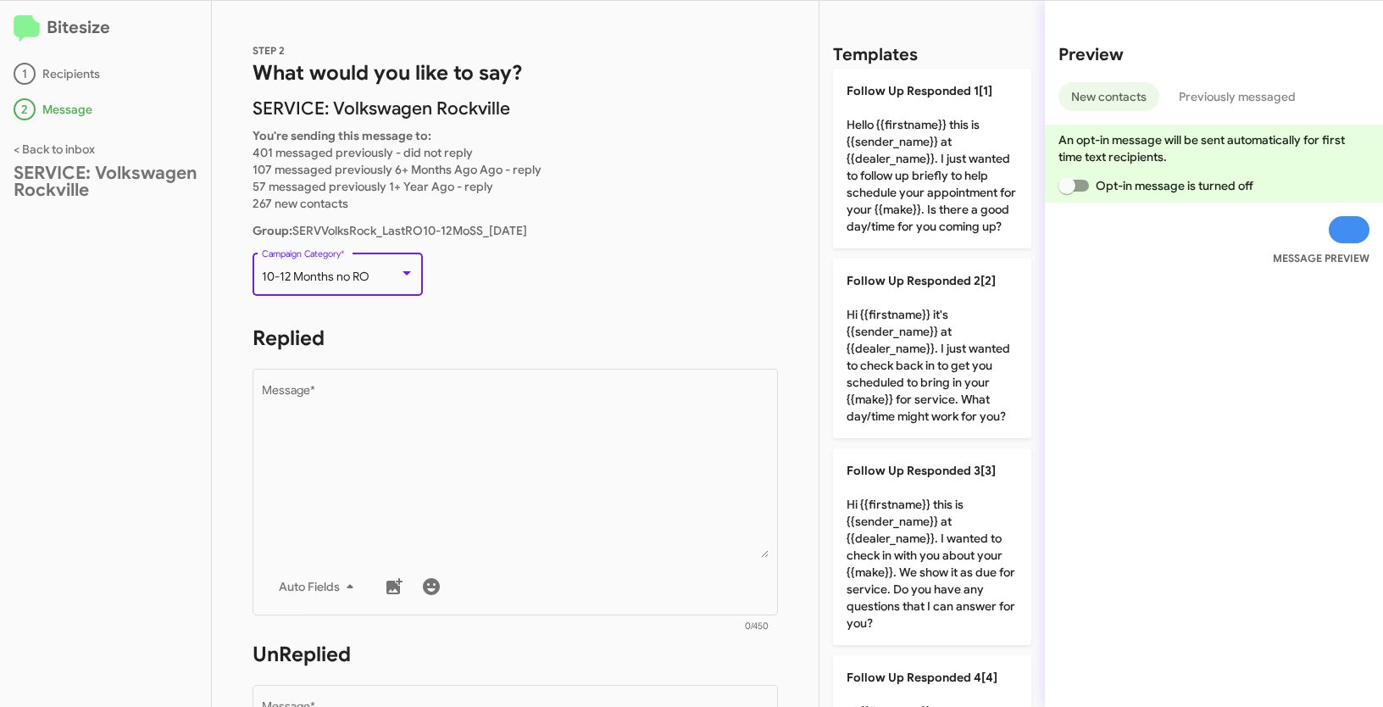
drag, startPoint x: 270, startPoint y: 278, endPoint x: 401, endPoint y: 281, distance: 131.4
click at [401, 281] on div "10-12 Months no RO" at bounding box center [338, 277] width 153 height 14
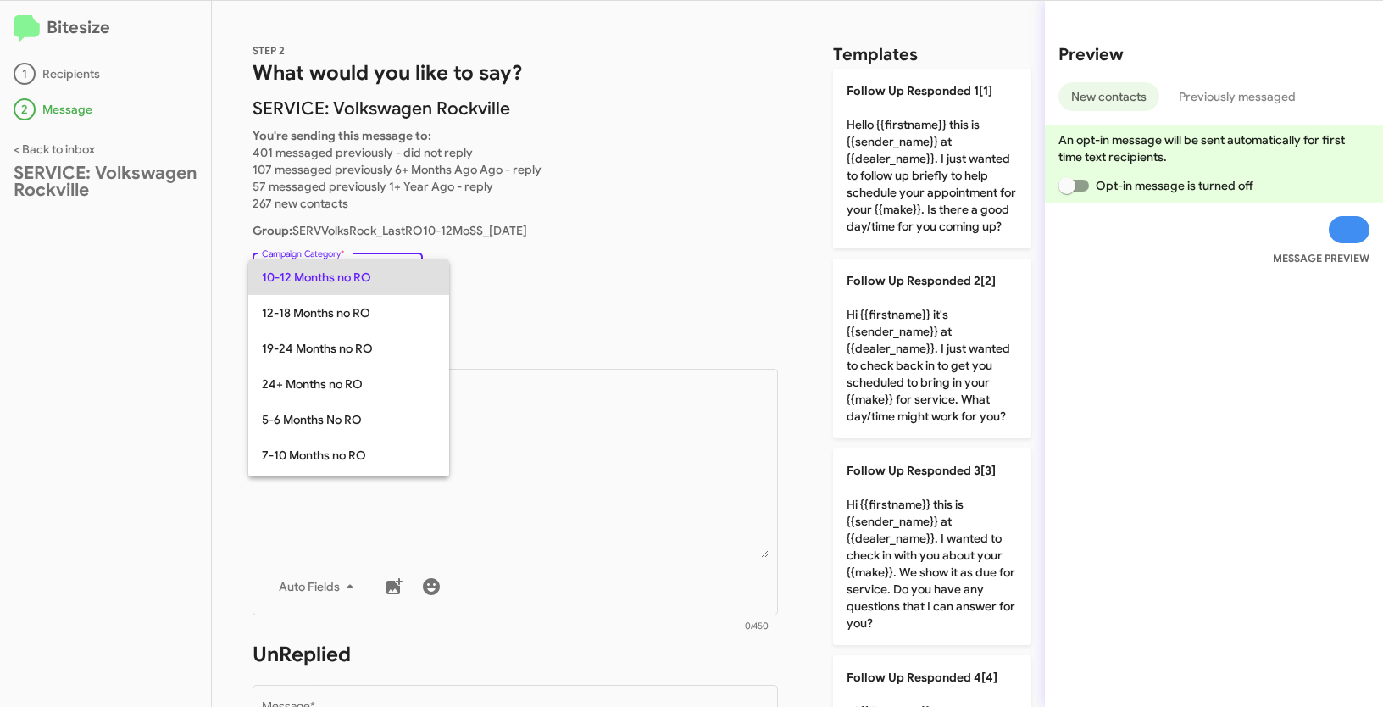
copy span "10-12 Months no RO"
click at [564, 476] on div at bounding box center [691, 353] width 1383 height 707
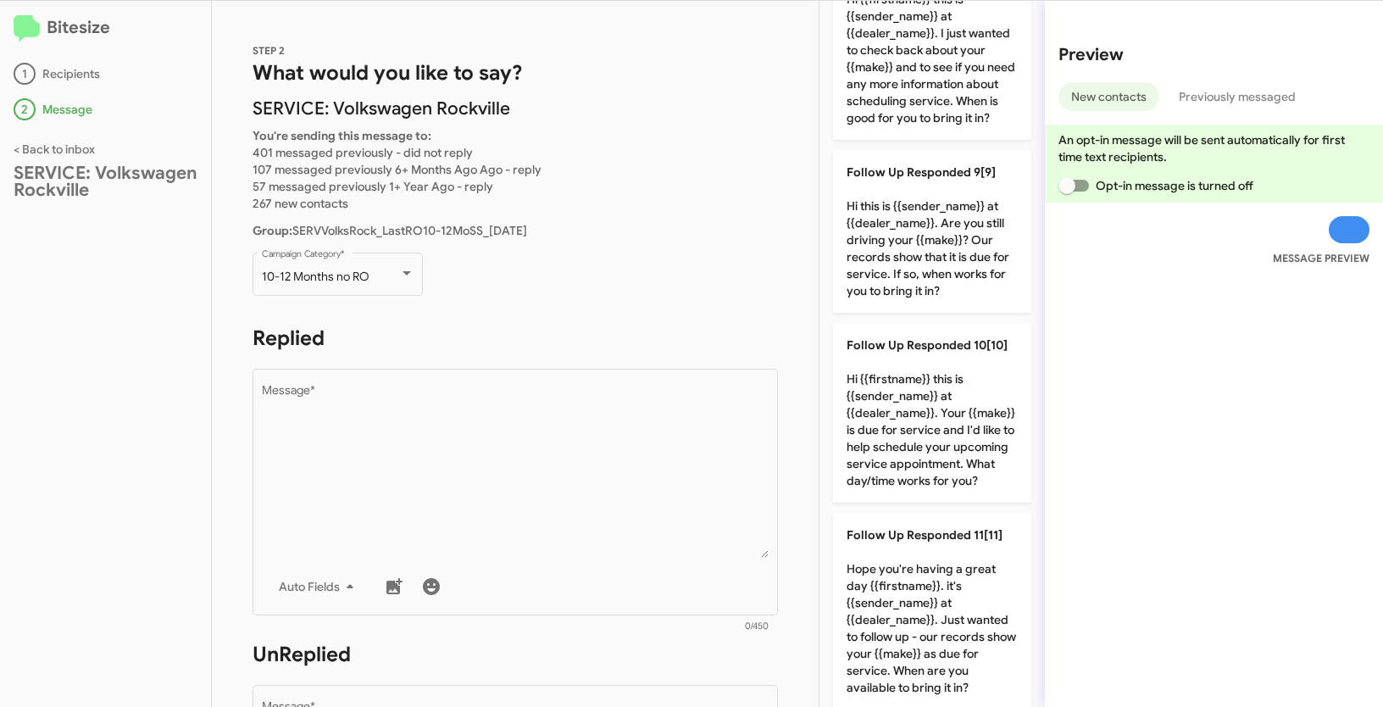
scroll to position [2050, 0]
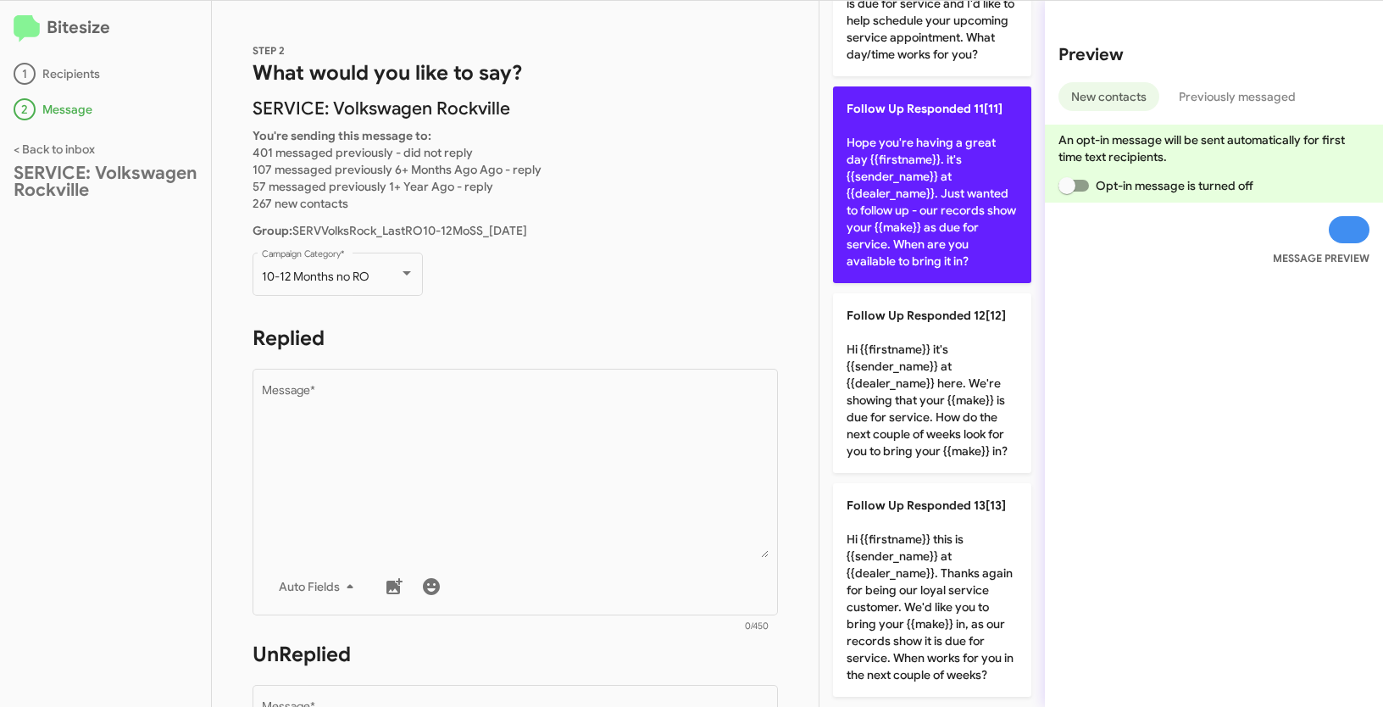
click at [932, 141] on p "Follow Up Responded 11[11] Hope you're having a great day {{firstname}}. it's {…" at bounding box center [932, 184] width 198 height 197
type textarea "Hope you're having a great day {{firstname}}. it's {{sender_name}} at {{dealer_…"
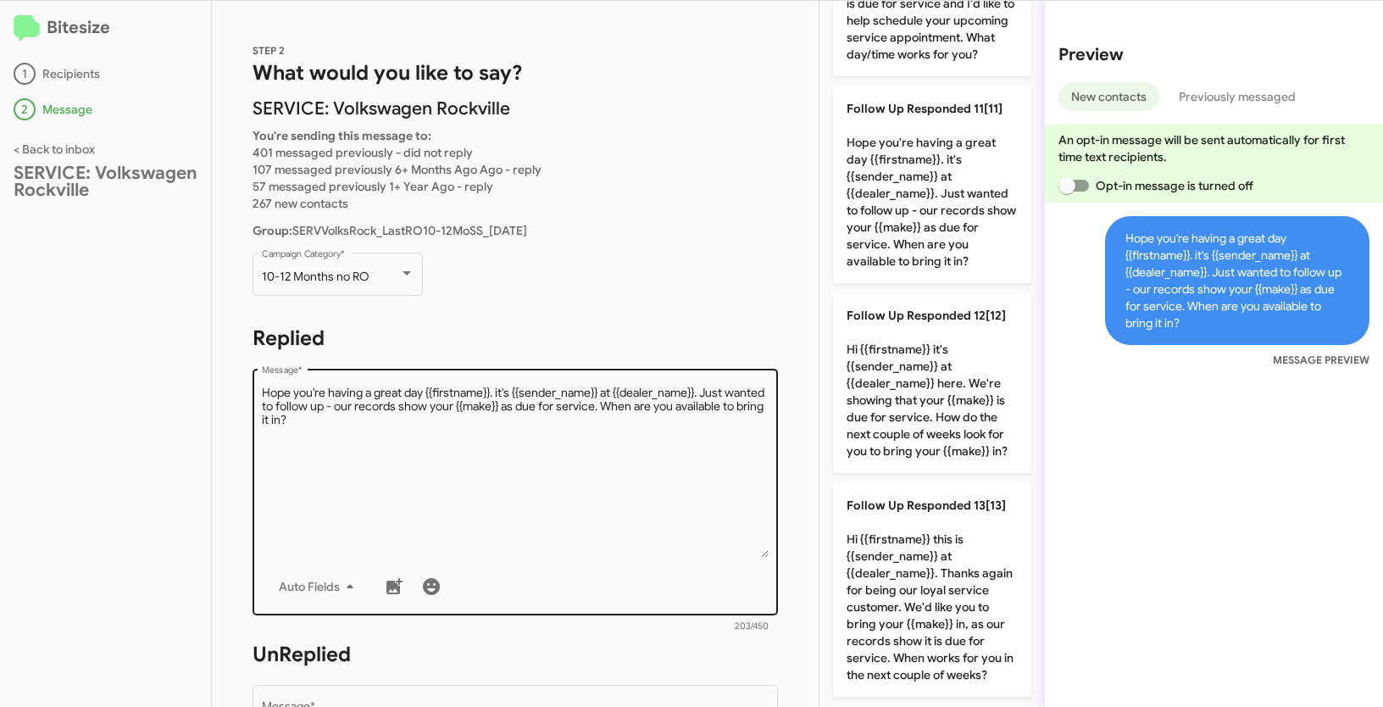
scroll to position [125, 0]
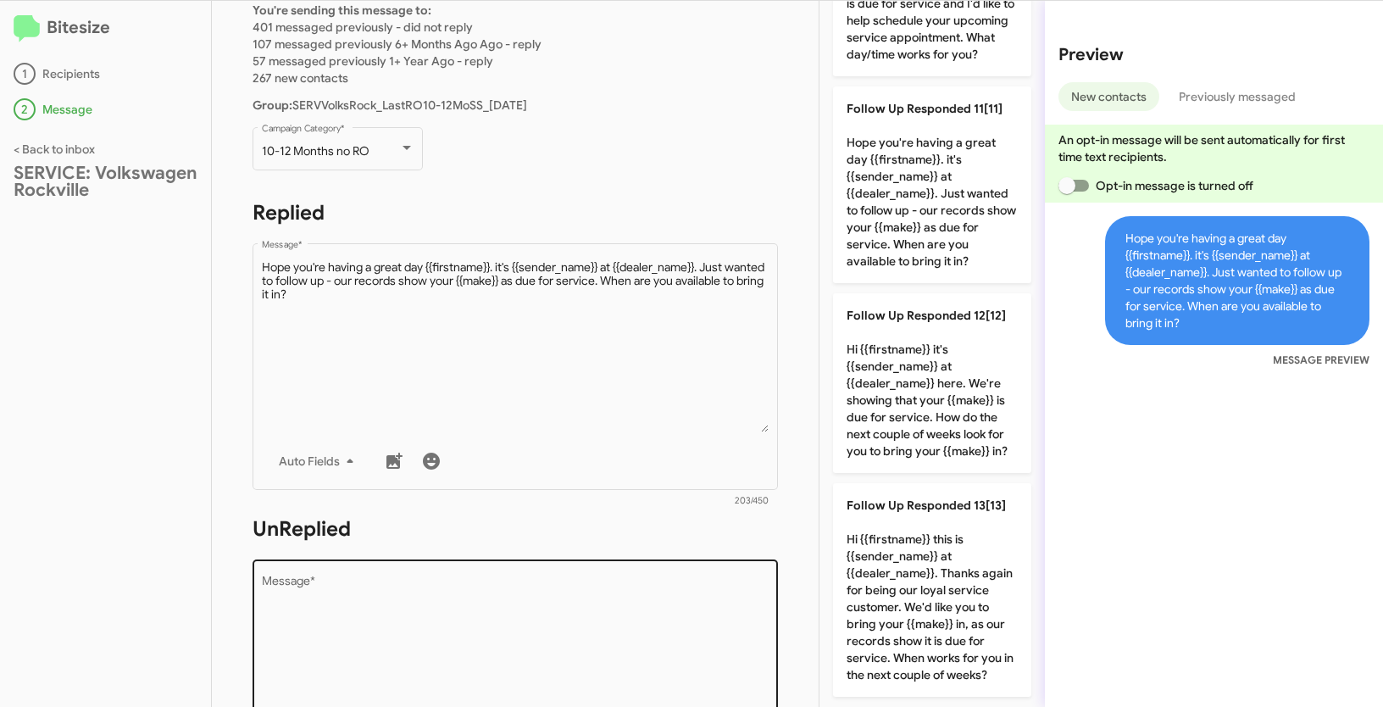
click at [527, 619] on textarea "Message *" at bounding box center [516, 662] width 508 height 173
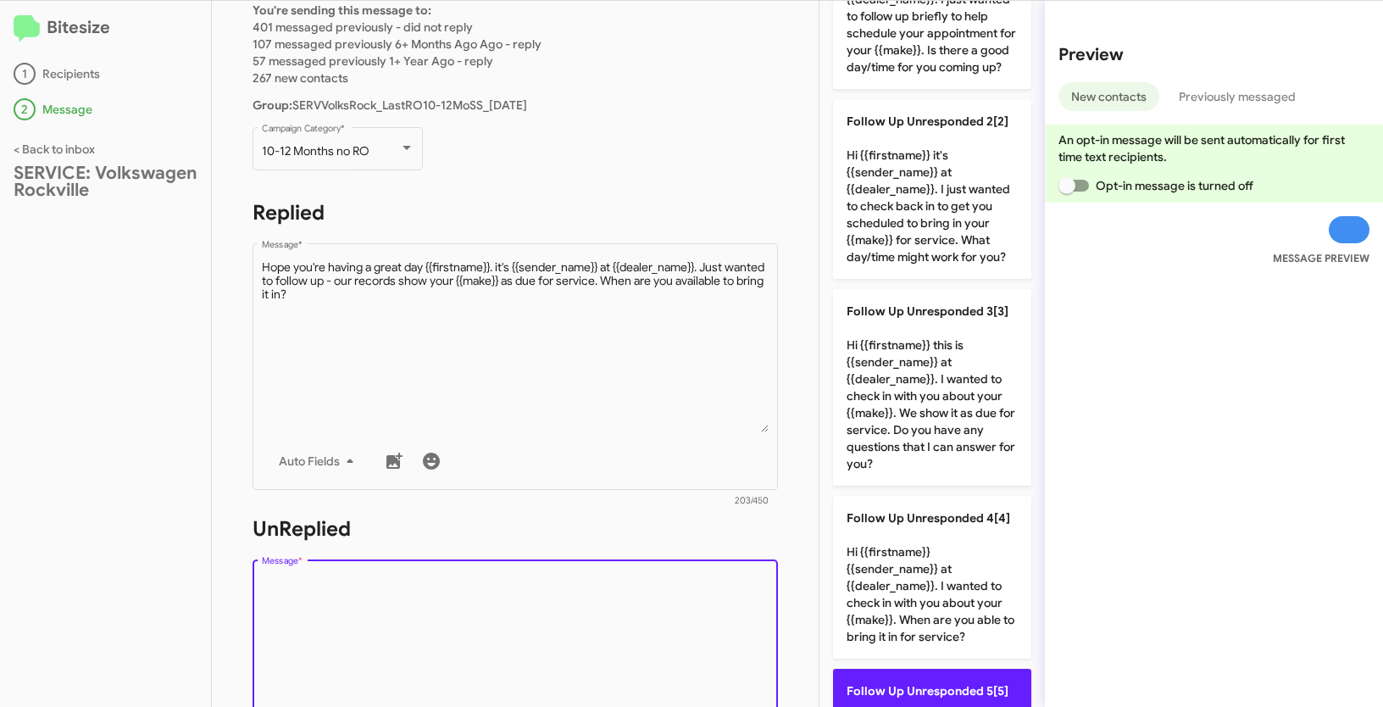
scroll to position [0, 0]
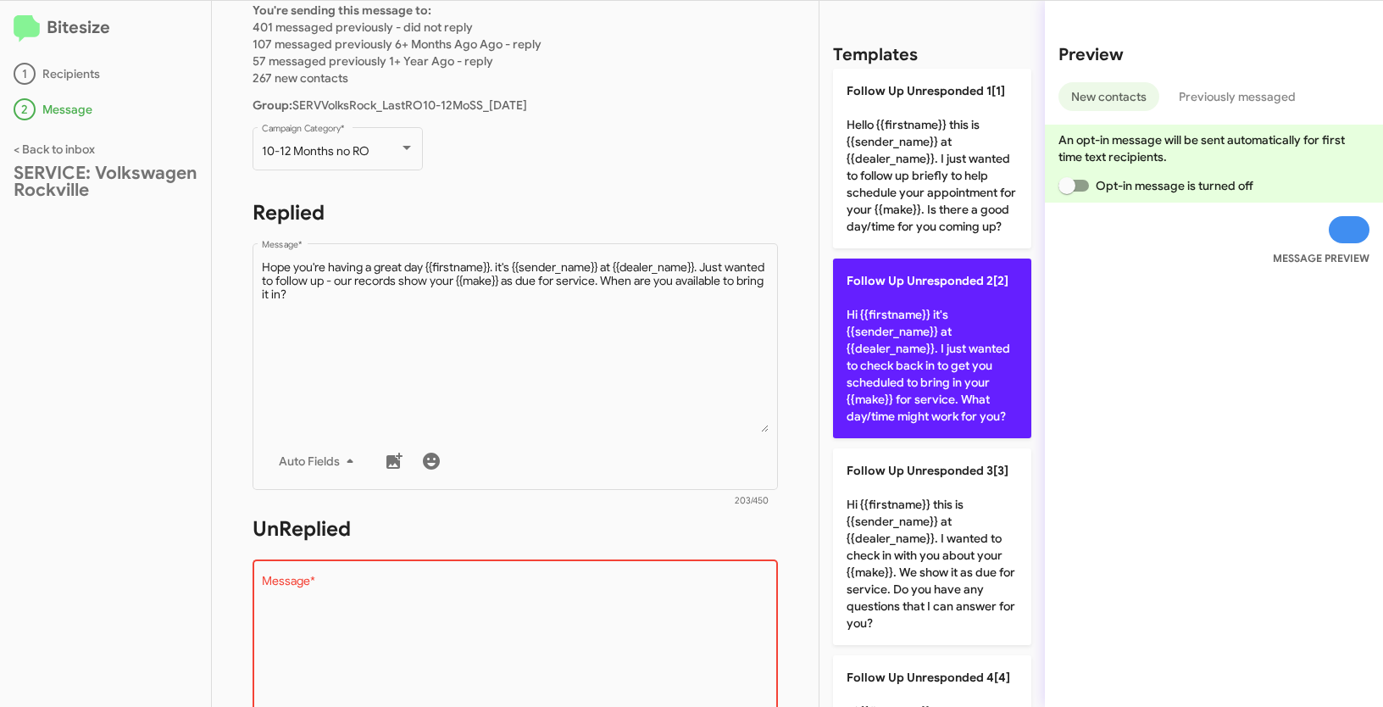
click at [925, 333] on p "Follow Up Unresponded 2[2] Hi {{firstname}} it's {{sender_name}} at {{dealer_na…" at bounding box center [932, 349] width 198 height 180
type textarea "Hi {{firstname}} it's {{sender_name}} at {{dealer_name}}. I just wanted to chec…"
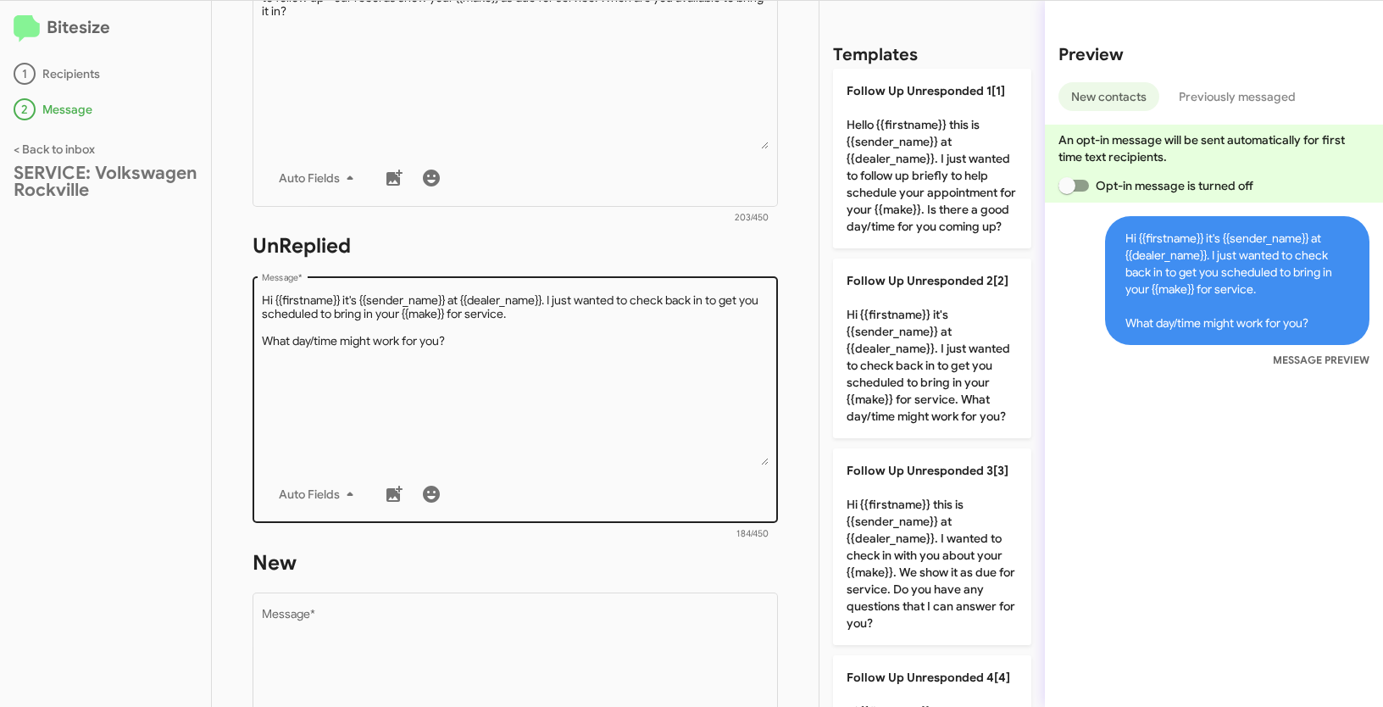
scroll to position [777, 0]
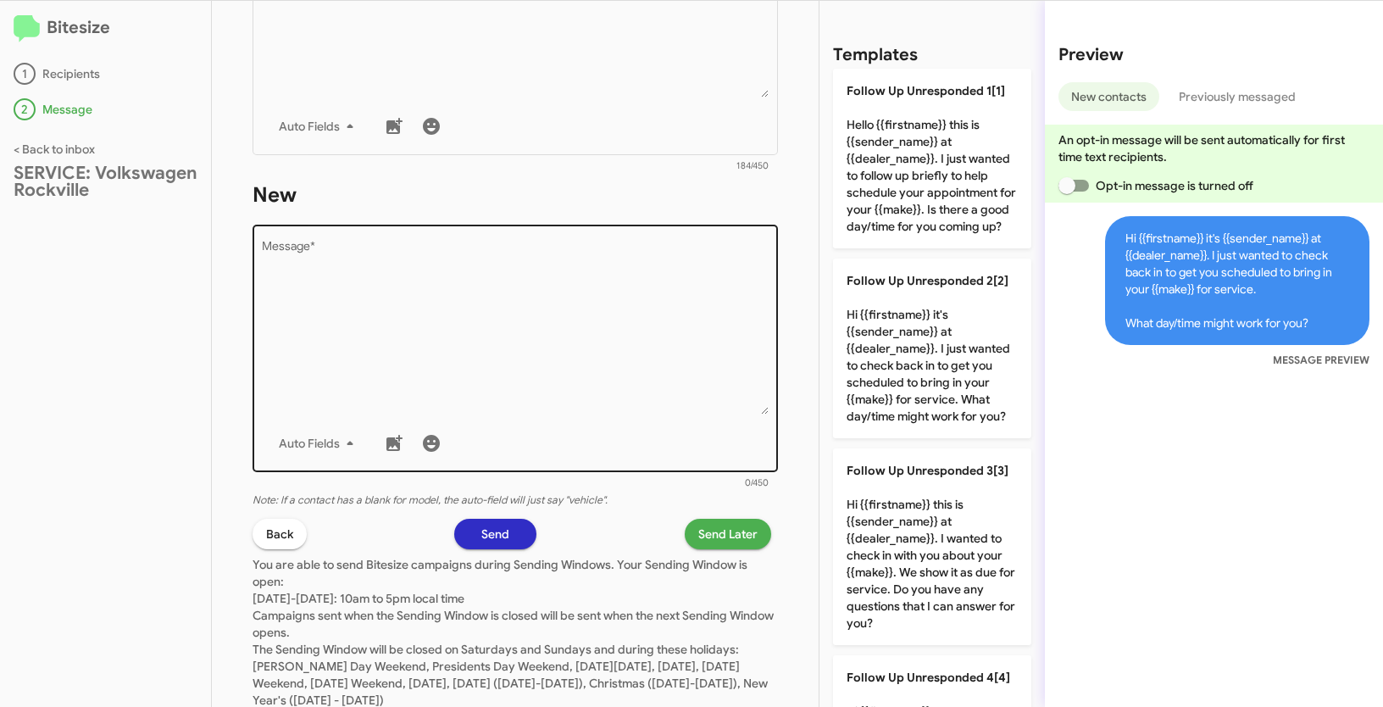
click at [571, 321] on textarea "Message *" at bounding box center [516, 328] width 508 height 173
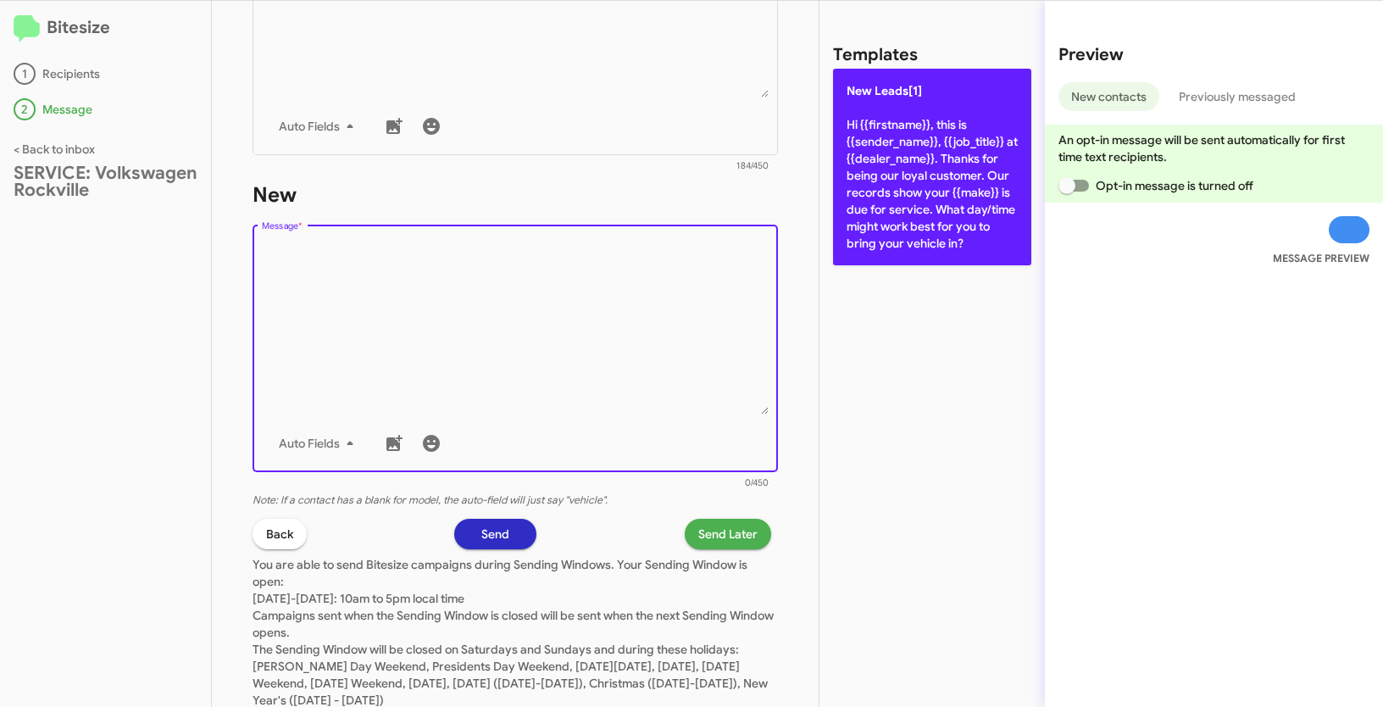
click at [966, 161] on p "New Leads[1] Hi {{firstname}}, this is {{sender_name}}, {{job_title}} at {{deal…" at bounding box center [932, 167] width 198 height 197
type textarea "Hi {{firstname}}, this is {{sender_name}}, {{job_title}} at {{dealer_name}}. Th…"
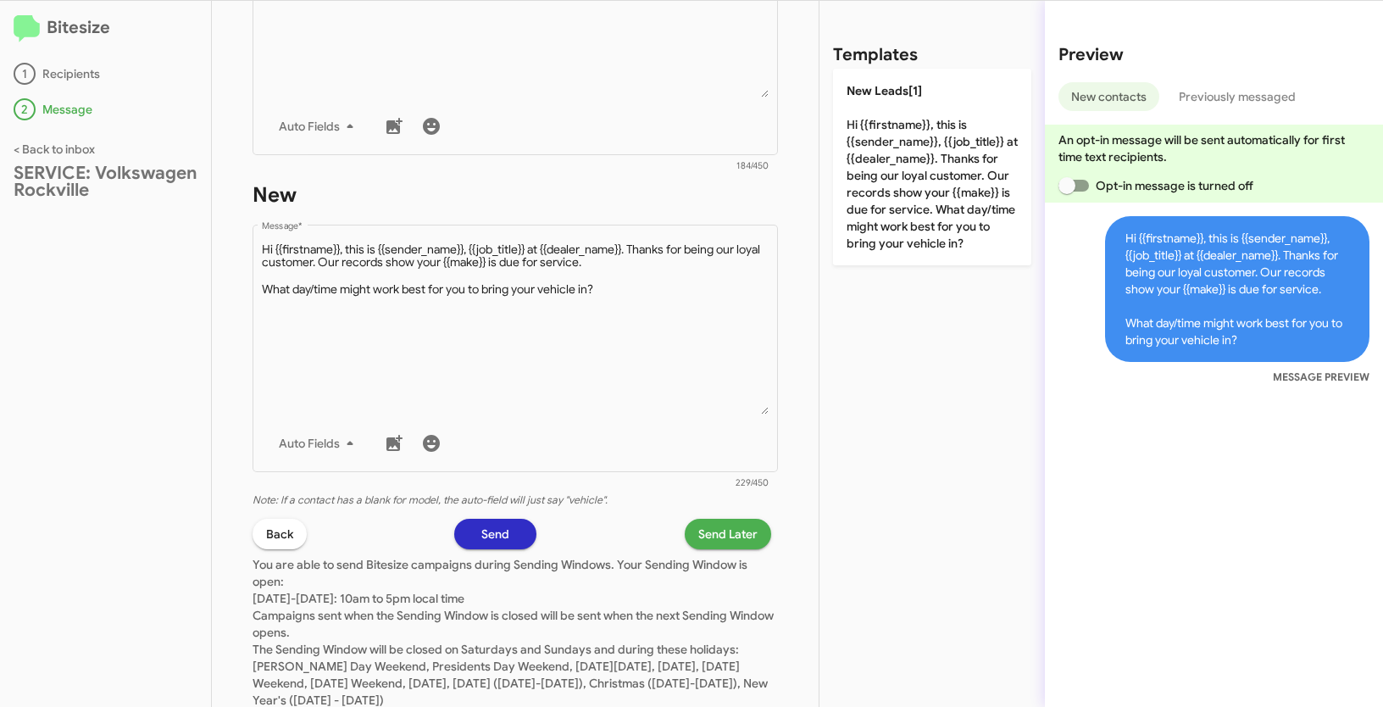
click at [699, 538] on span "Send Later" at bounding box center [728, 534] width 59 height 31
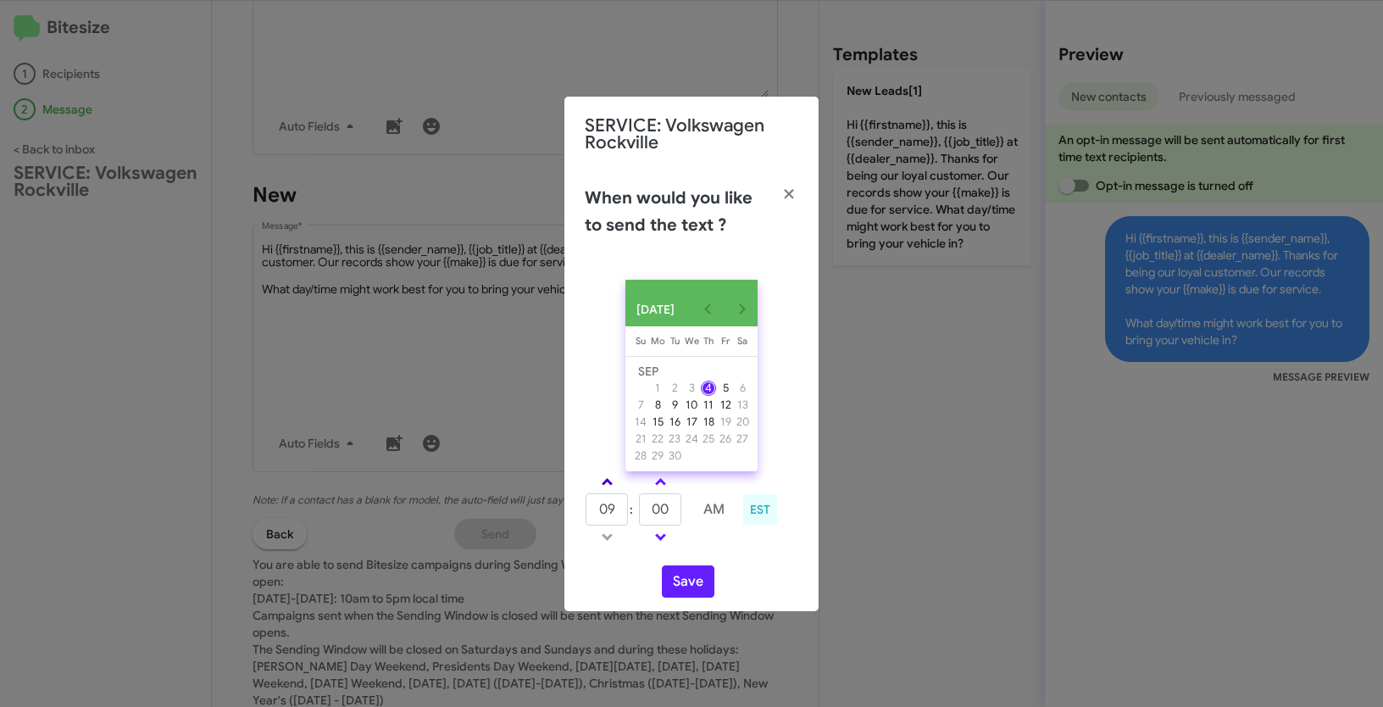
click at [604, 489] on span at bounding box center [607, 483] width 11 height 11
type input "10"
drag, startPoint x: 669, startPoint y: 513, endPoint x: 633, endPoint y: 500, distance: 37.8
click at [633, 500] on tr "10 : 00 AM" at bounding box center [661, 510] width 152 height 34
type input "30"
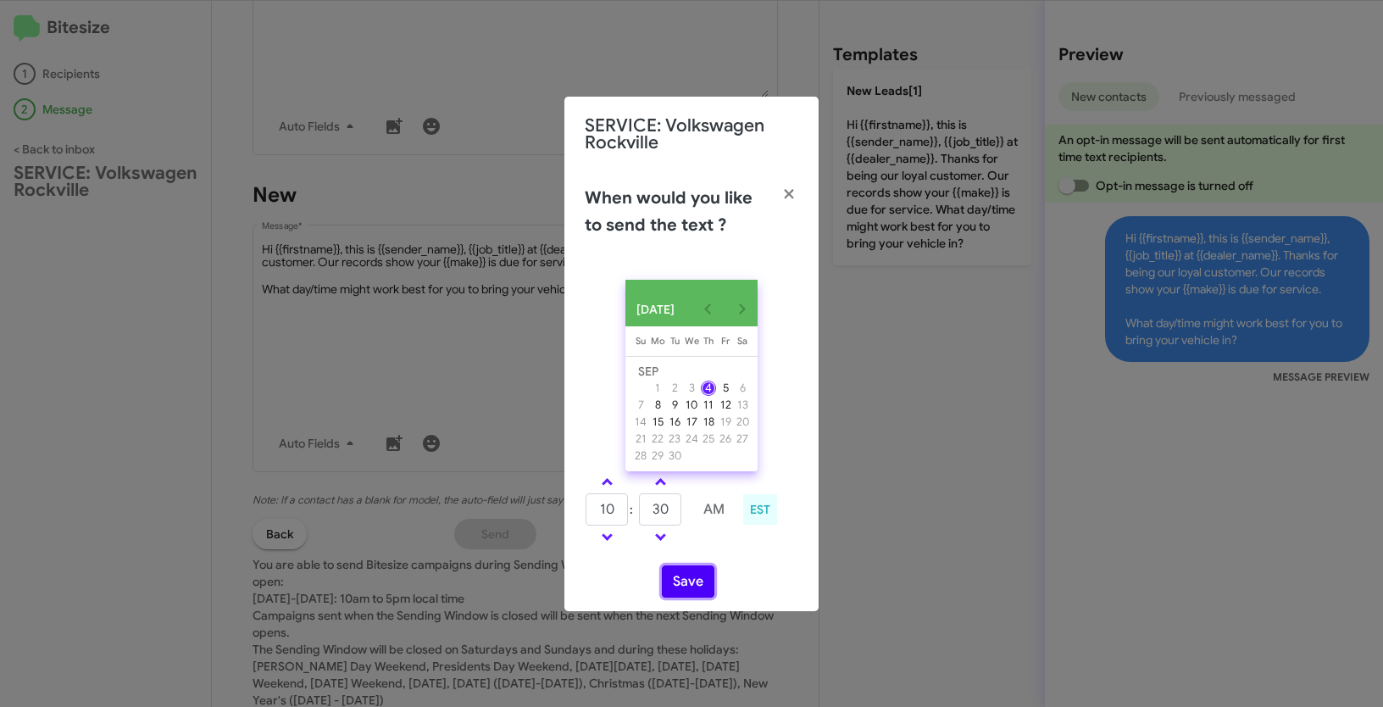
click at [692, 589] on button "Save" at bounding box center [688, 581] width 53 height 32
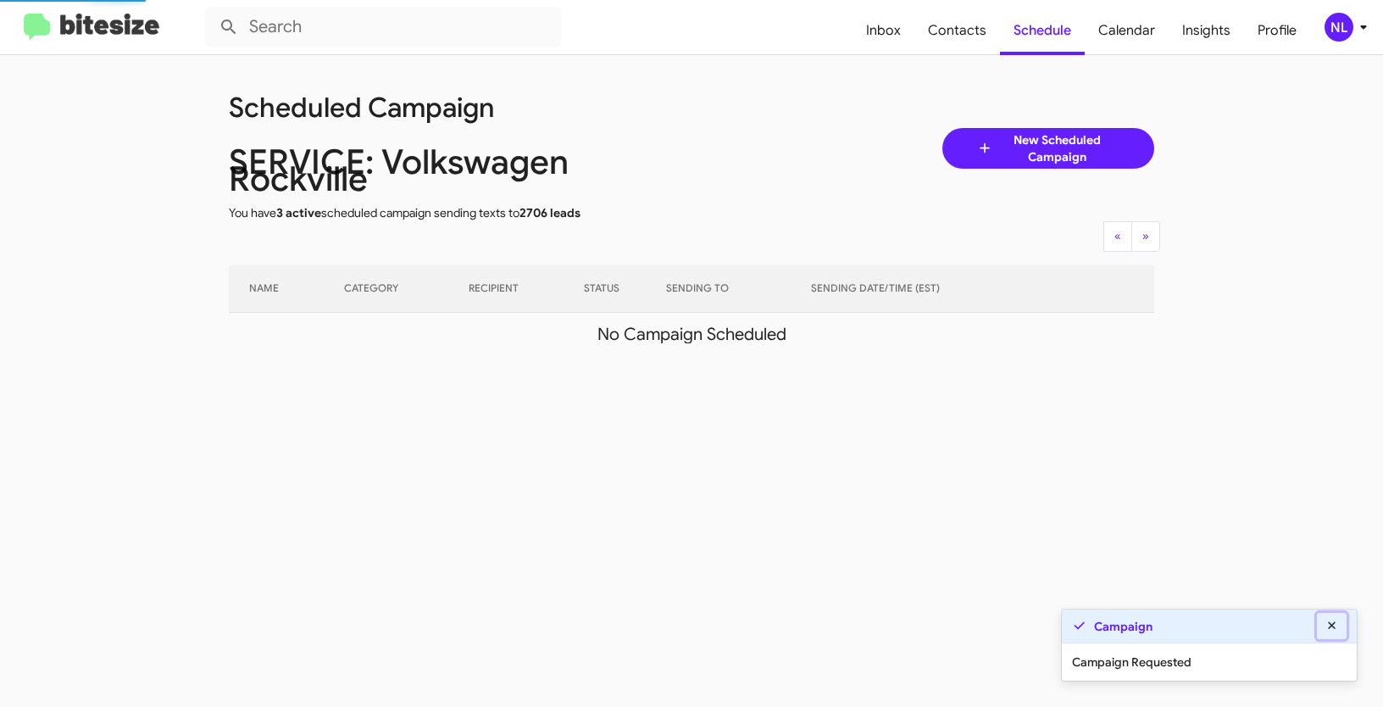
click at [1341, 624] on button at bounding box center [1332, 626] width 31 height 26
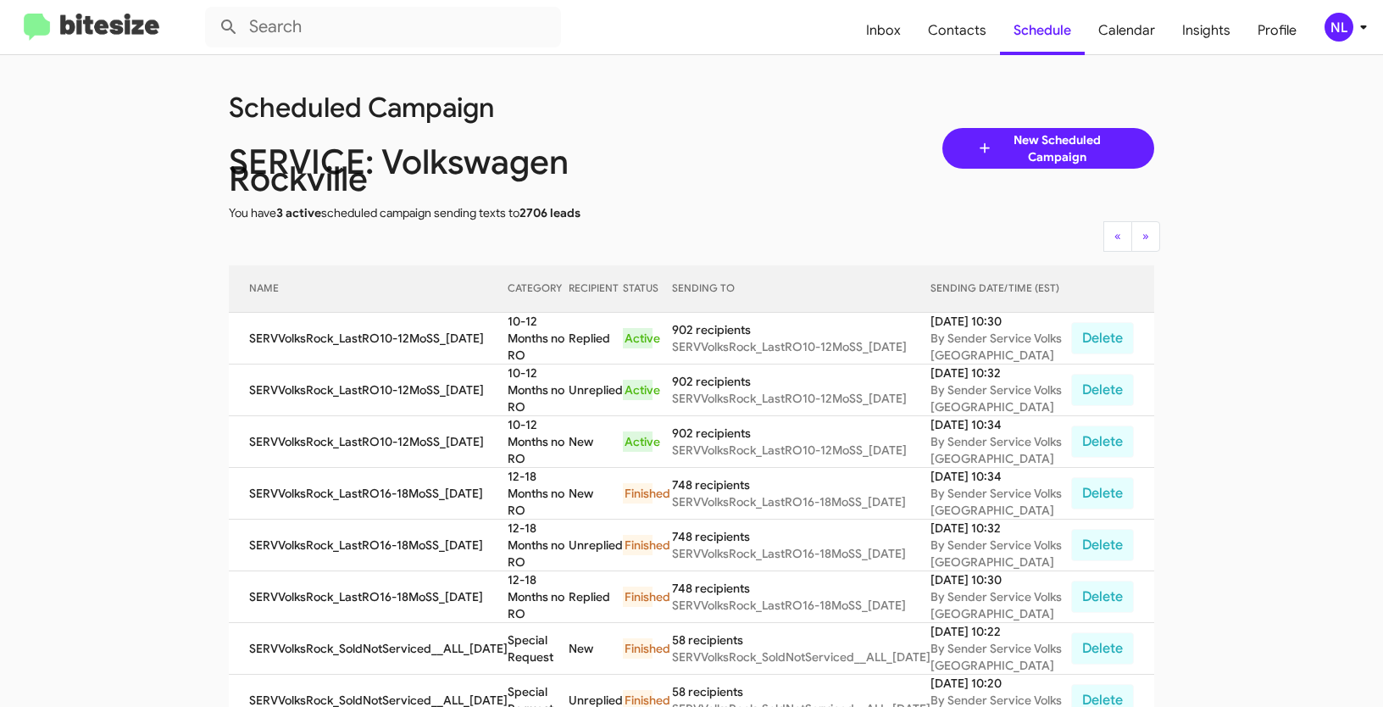
click at [1334, 27] on div "NL" at bounding box center [1339, 27] width 29 height 29
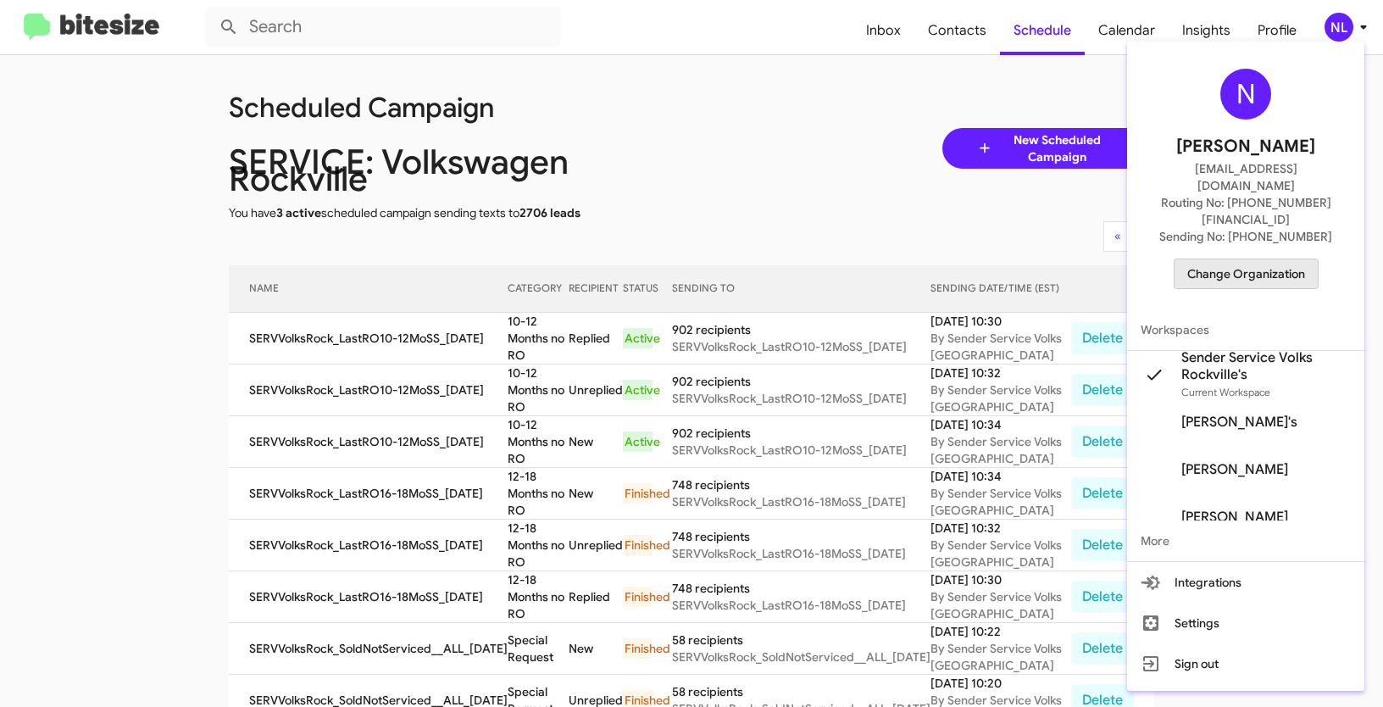
click at [1258, 259] on span "Change Organization" at bounding box center [1247, 273] width 118 height 29
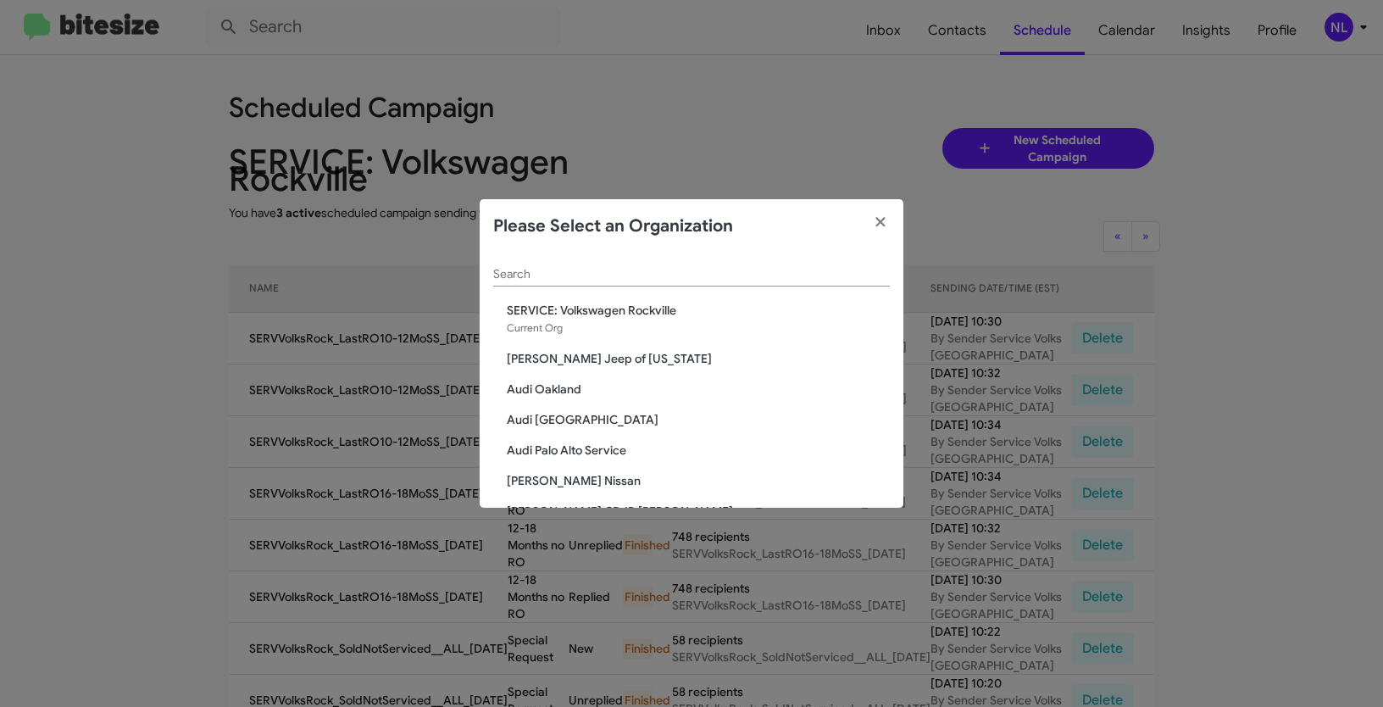
click at [554, 269] on input "Search" at bounding box center [691, 275] width 397 height 14
paste input "The Jeep Store"
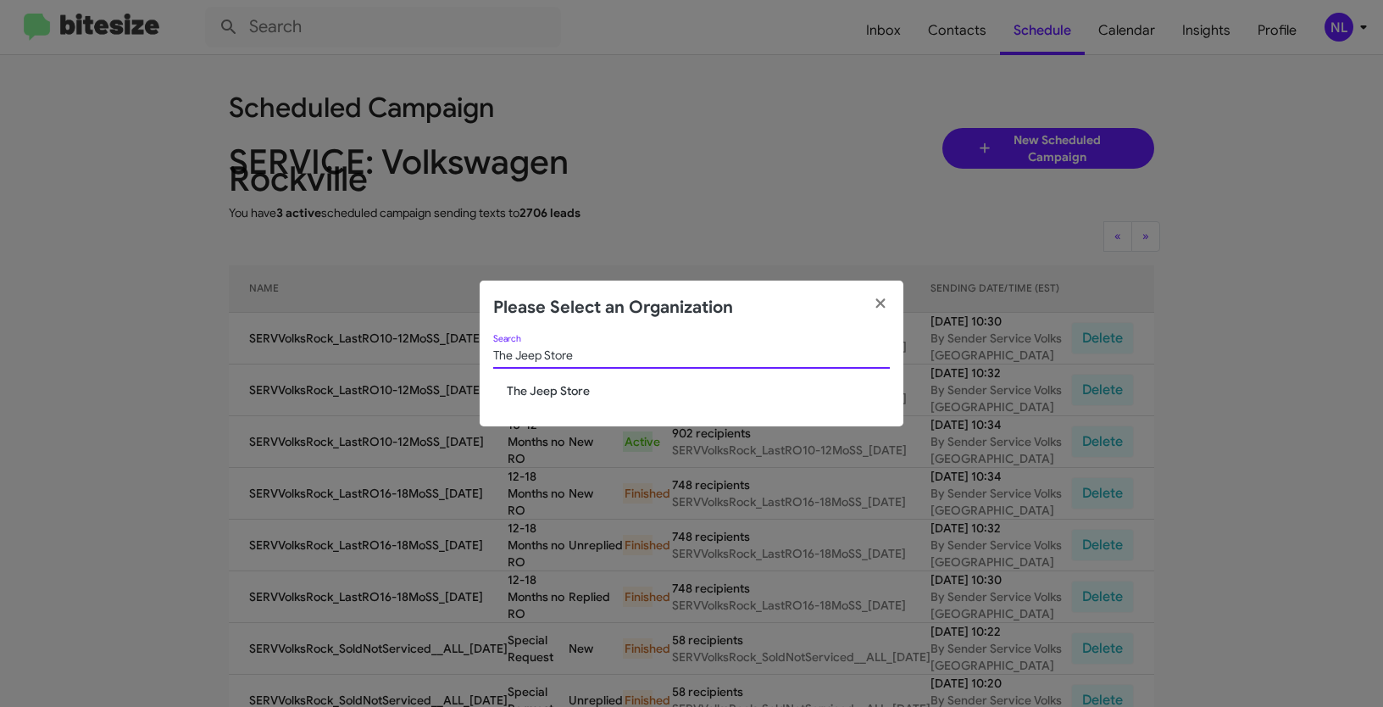
type input "The Jeep Store"
click at [509, 389] on span "The Jeep Store" at bounding box center [698, 390] width 383 height 17
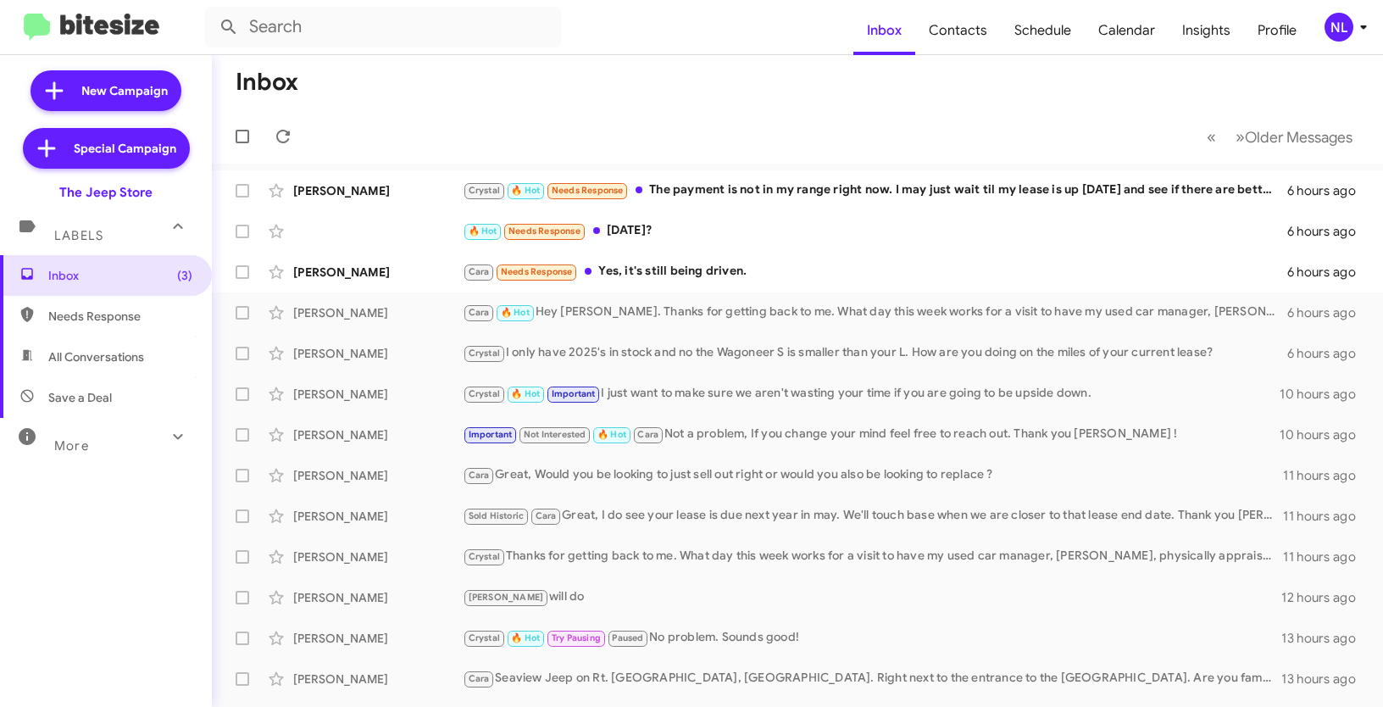
click at [1334, 25] on div "NL" at bounding box center [1339, 27] width 29 height 29
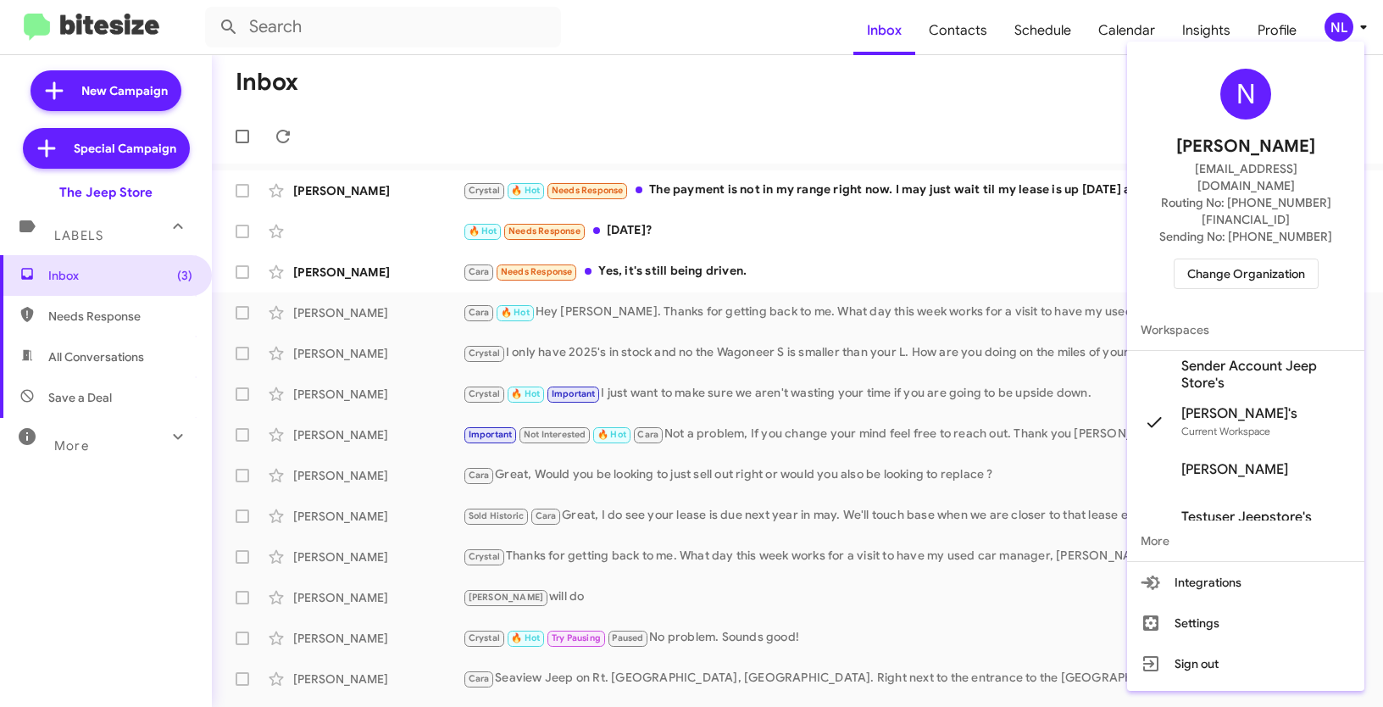
click at [1217, 358] on span "Sender Account Jeep Store's" at bounding box center [1267, 375] width 170 height 34
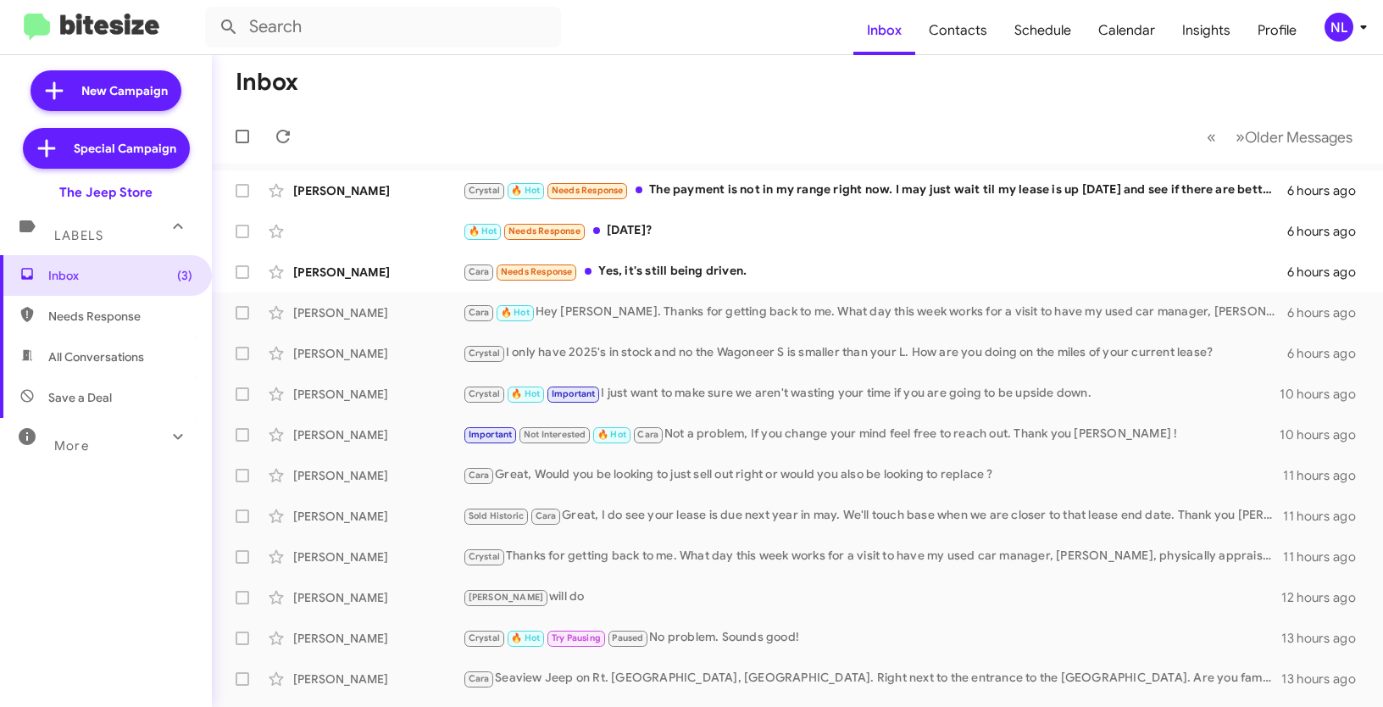
click at [1341, 41] on div "NL" at bounding box center [1339, 27] width 29 height 29
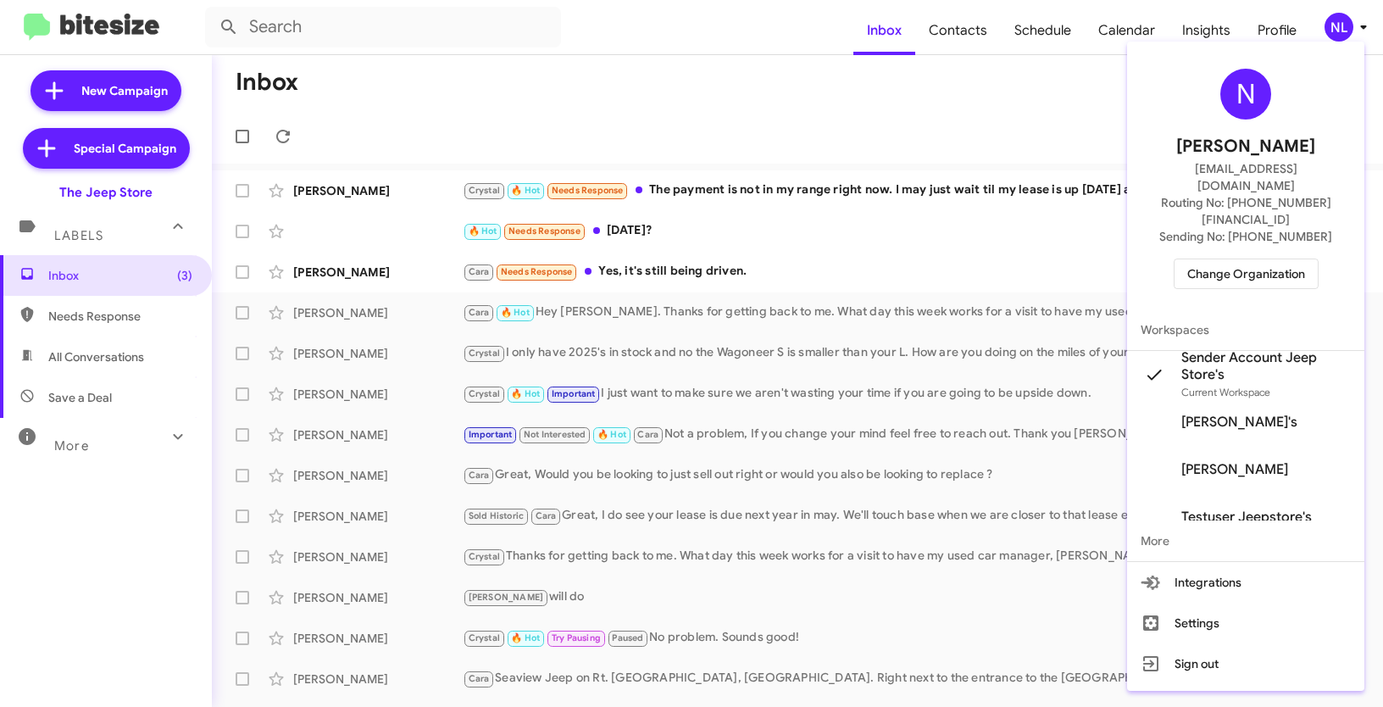
click at [837, 201] on div at bounding box center [691, 353] width 1383 height 707
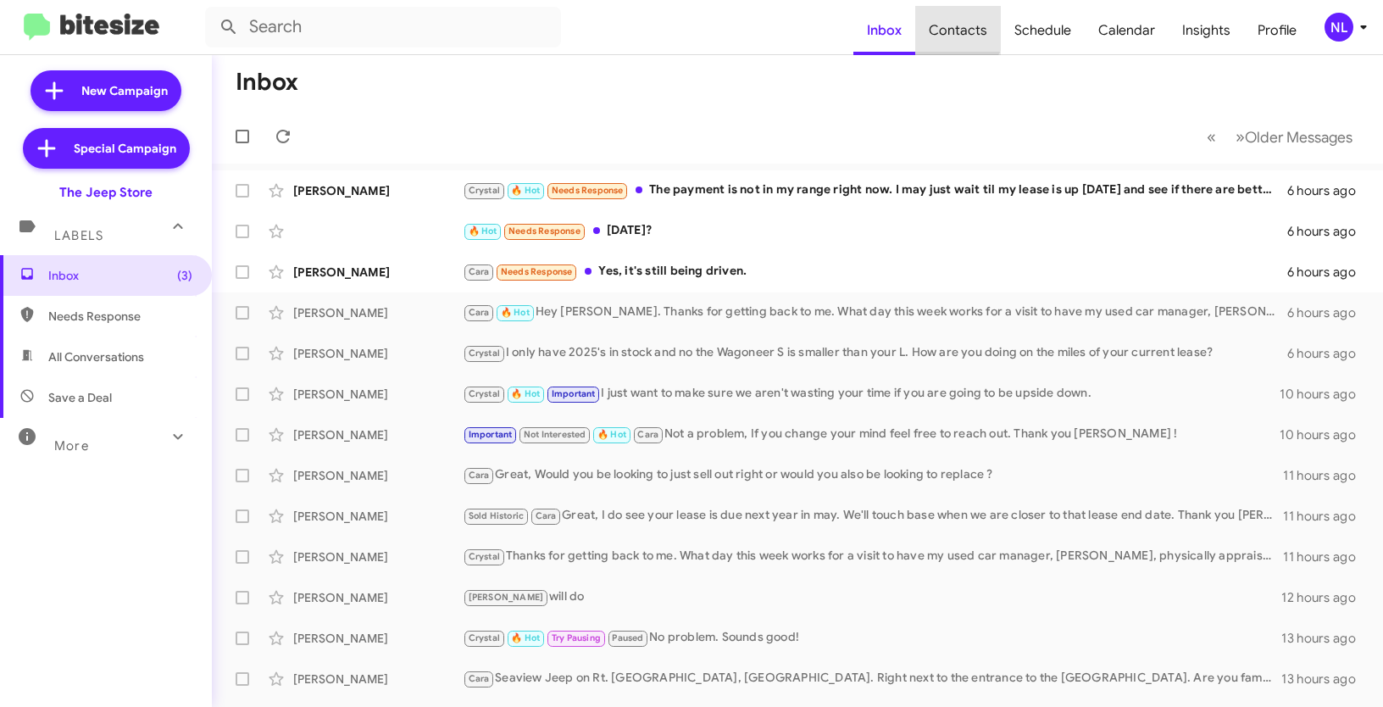
click at [962, 27] on span "Contacts" at bounding box center [959, 30] width 86 height 49
type input "in:groups"
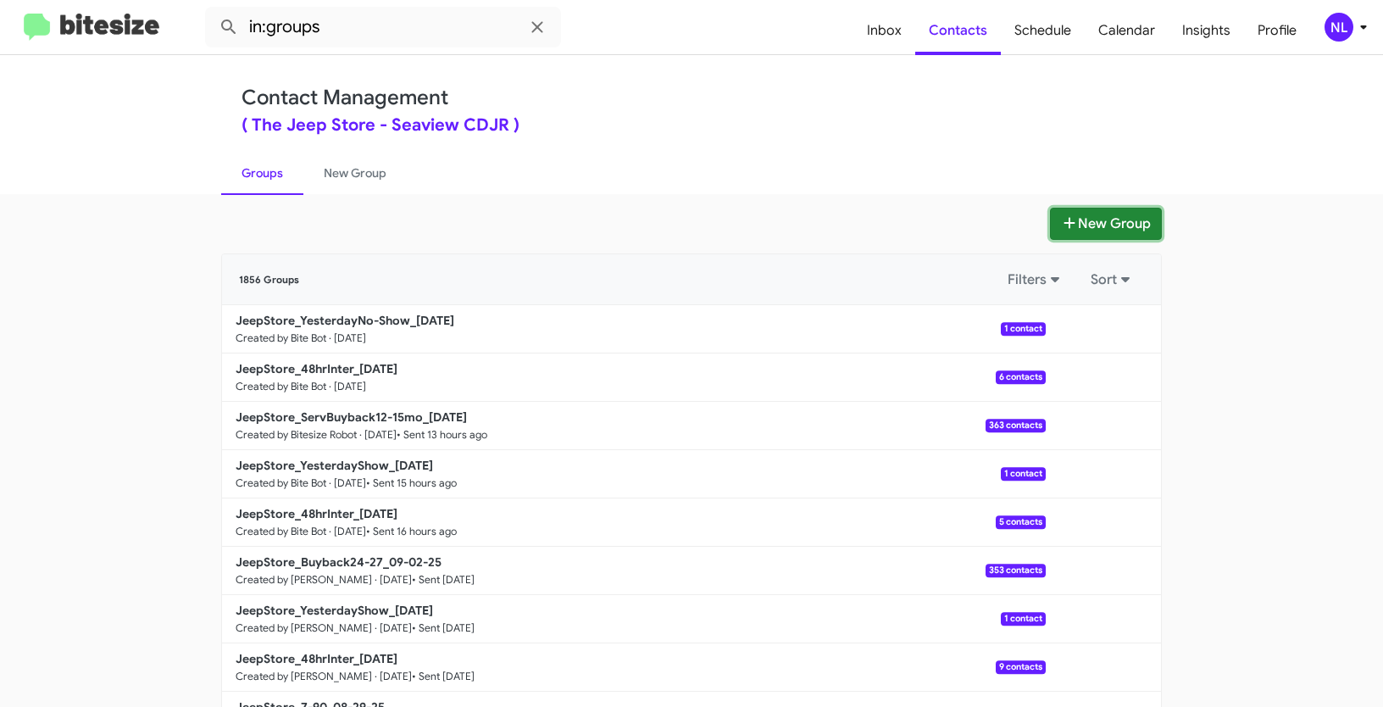
click at [1083, 218] on button "New Group" at bounding box center [1106, 224] width 112 height 32
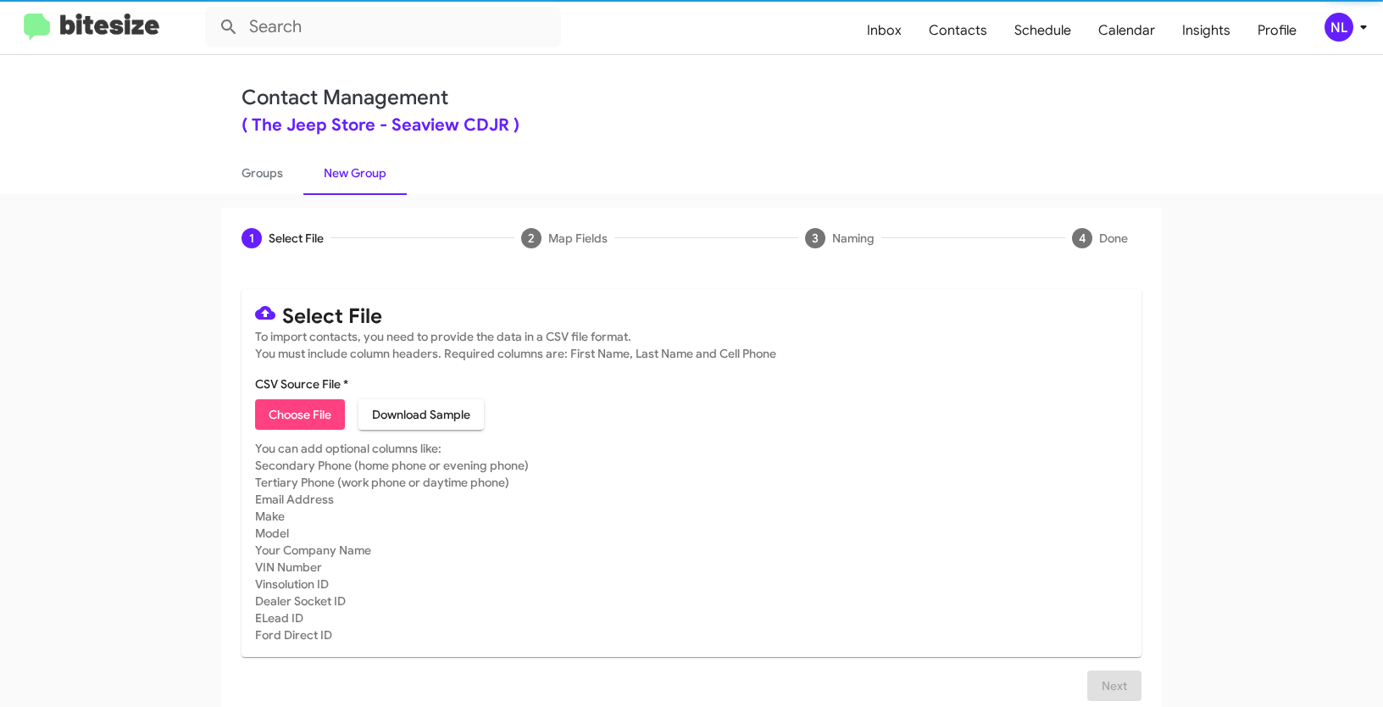
click at [315, 414] on span "Choose File" at bounding box center [300, 414] width 63 height 31
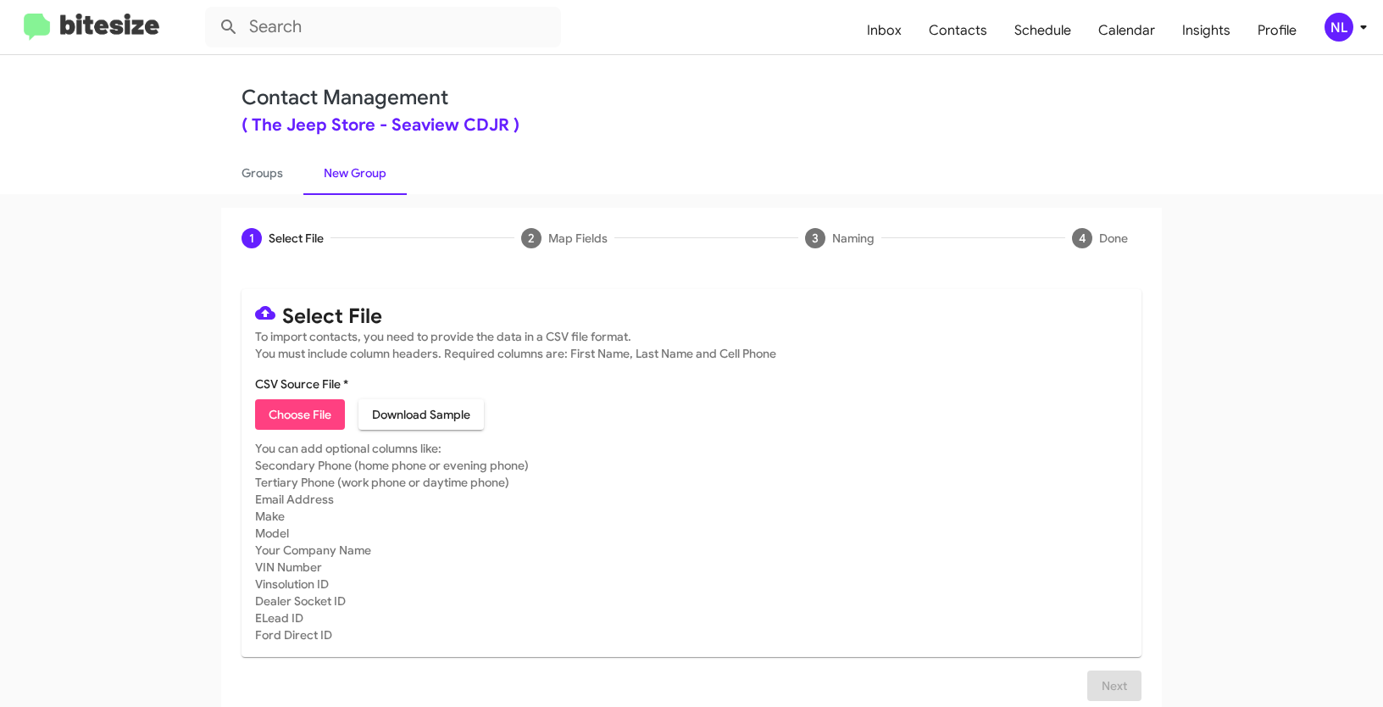
type input "JeepStore_1-30ServNeverSold_09-04-25"
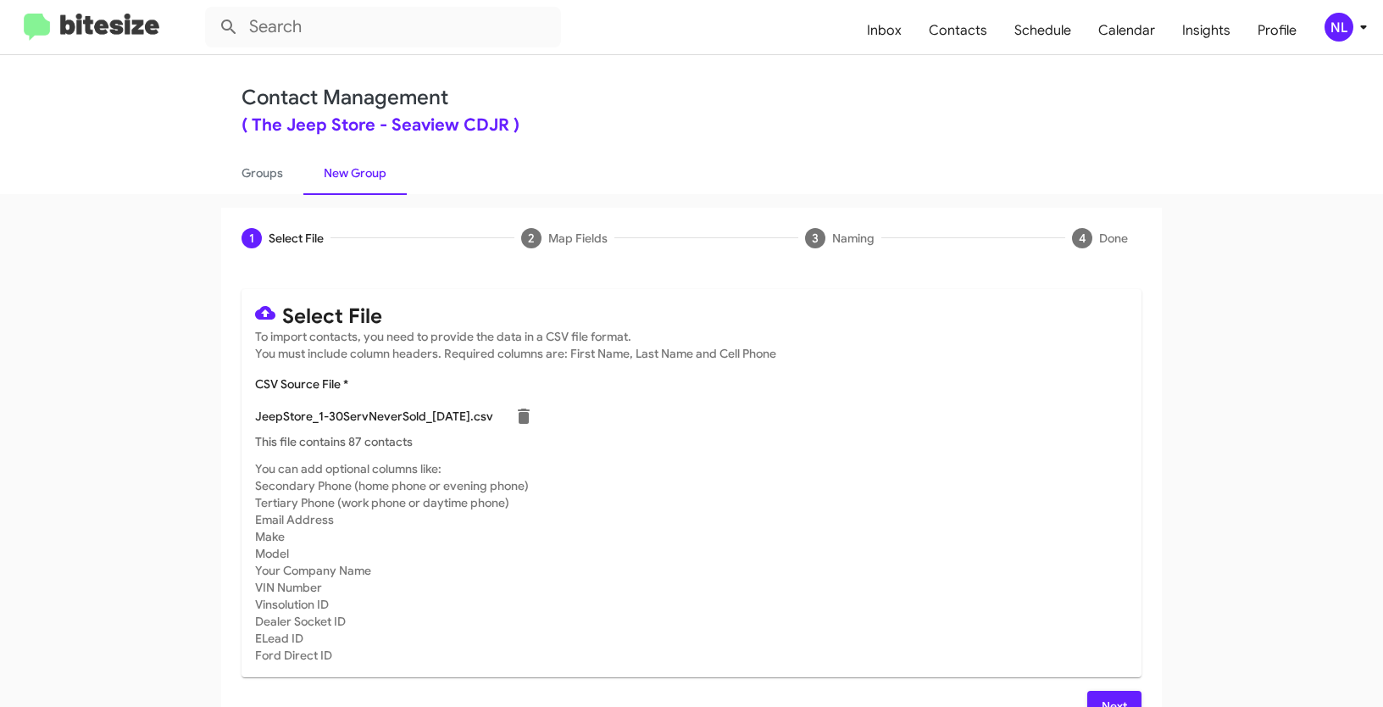
scroll to position [34, 0]
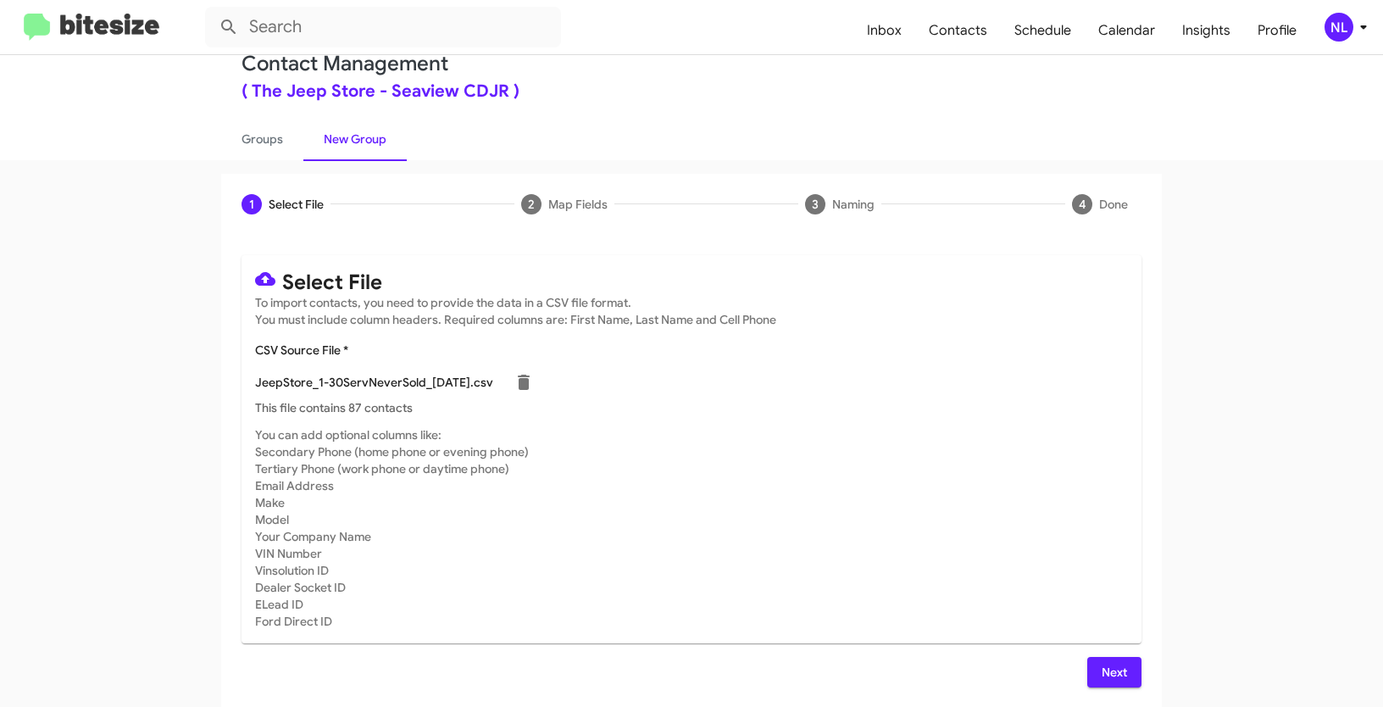
click at [1105, 672] on span "Next" at bounding box center [1114, 672] width 27 height 31
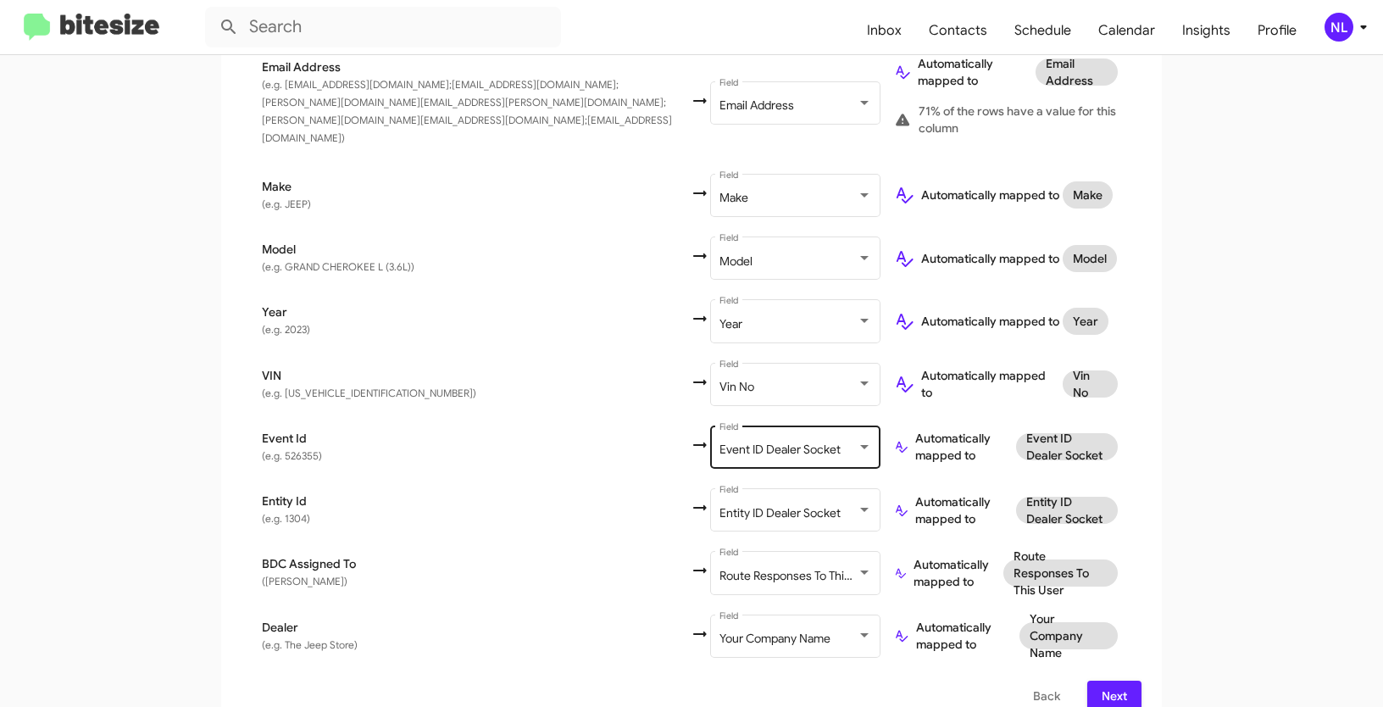
scroll to position [931, 0]
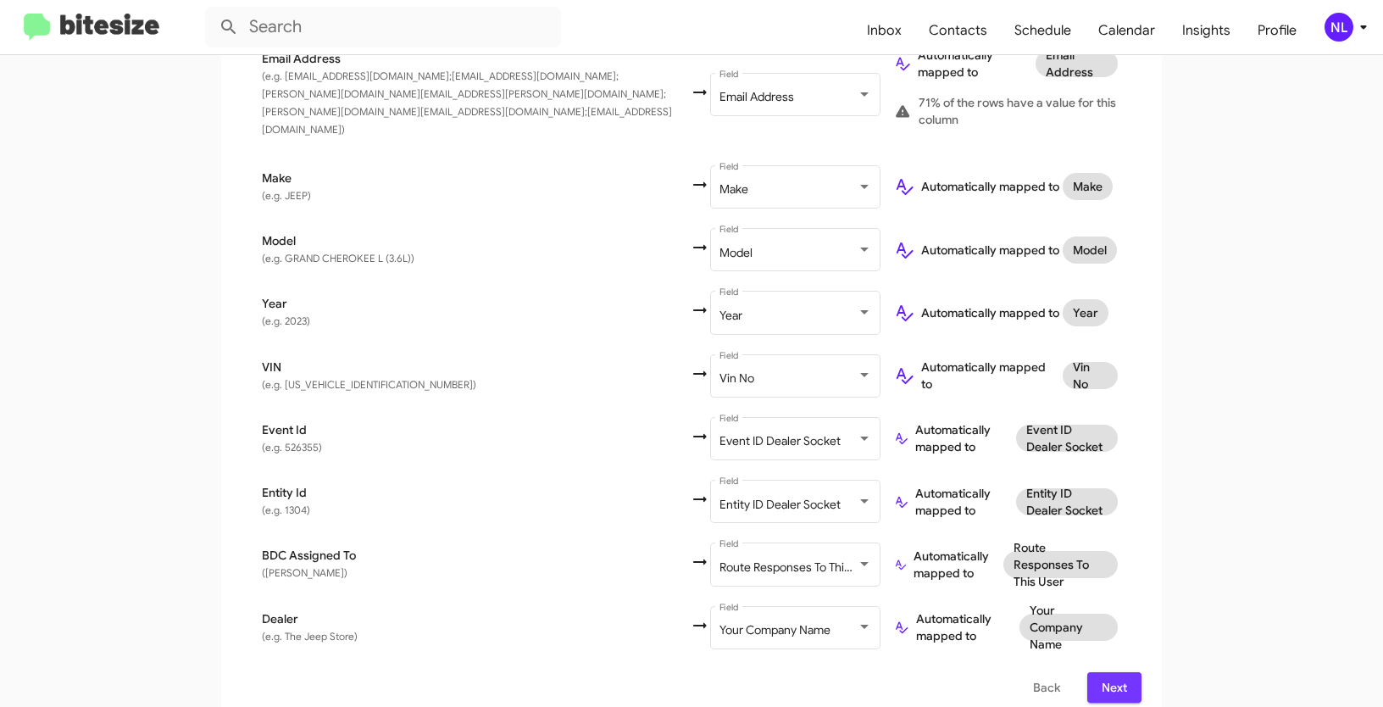
click at [1101, 680] on span "Next" at bounding box center [1114, 687] width 27 height 31
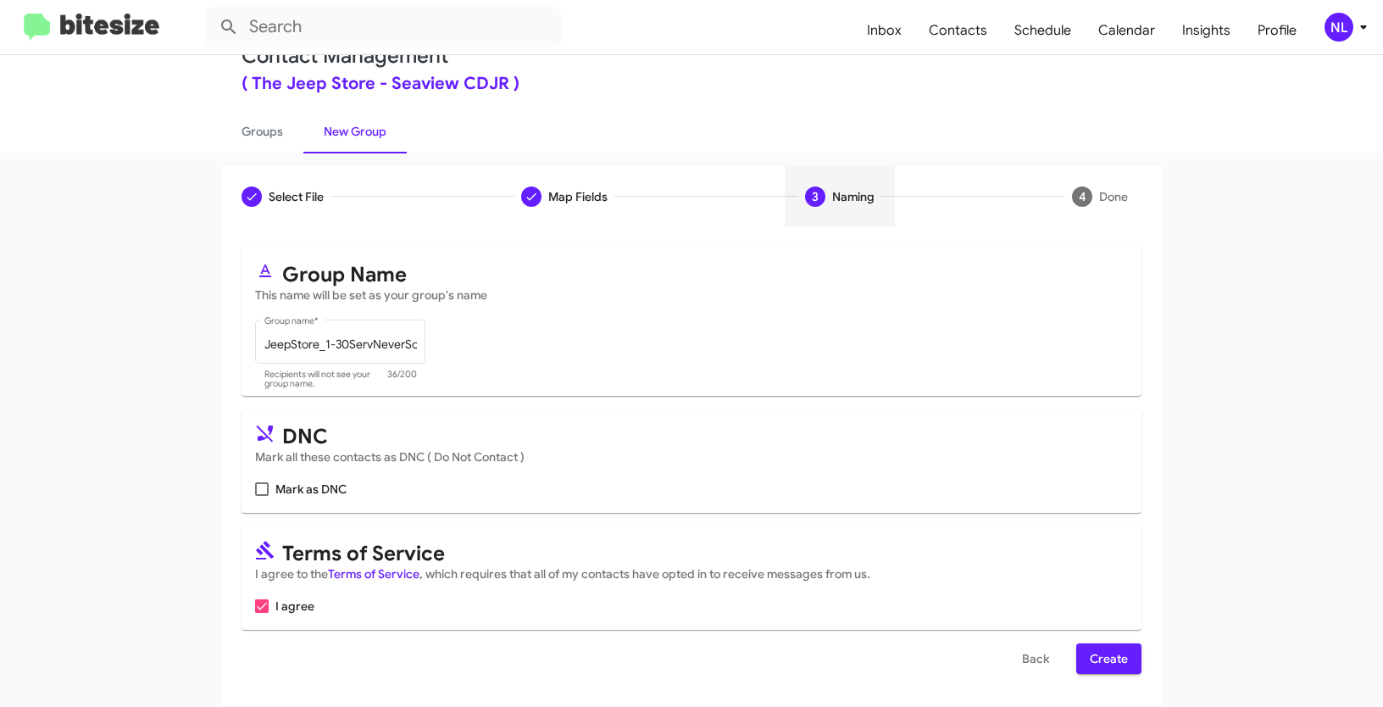
scroll to position [42, 0]
click at [1110, 654] on span "Create" at bounding box center [1109, 658] width 38 height 31
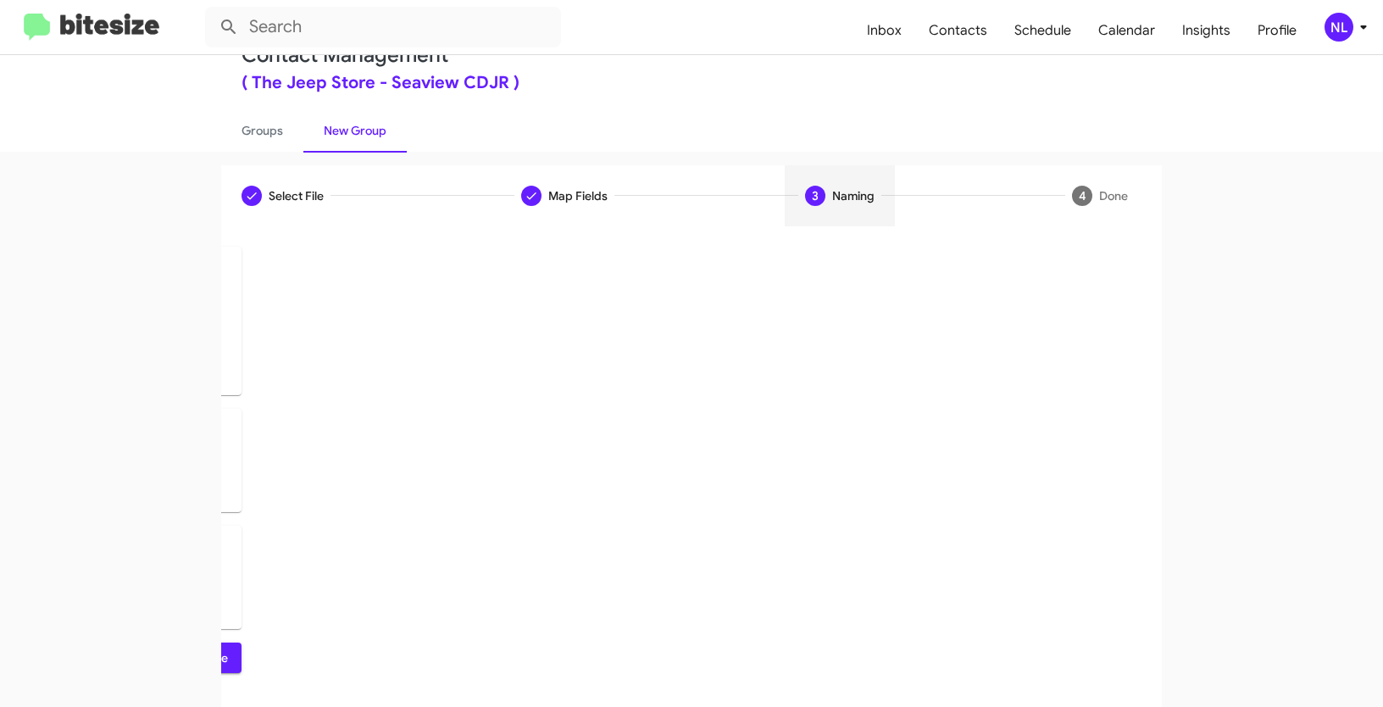
scroll to position [0, 0]
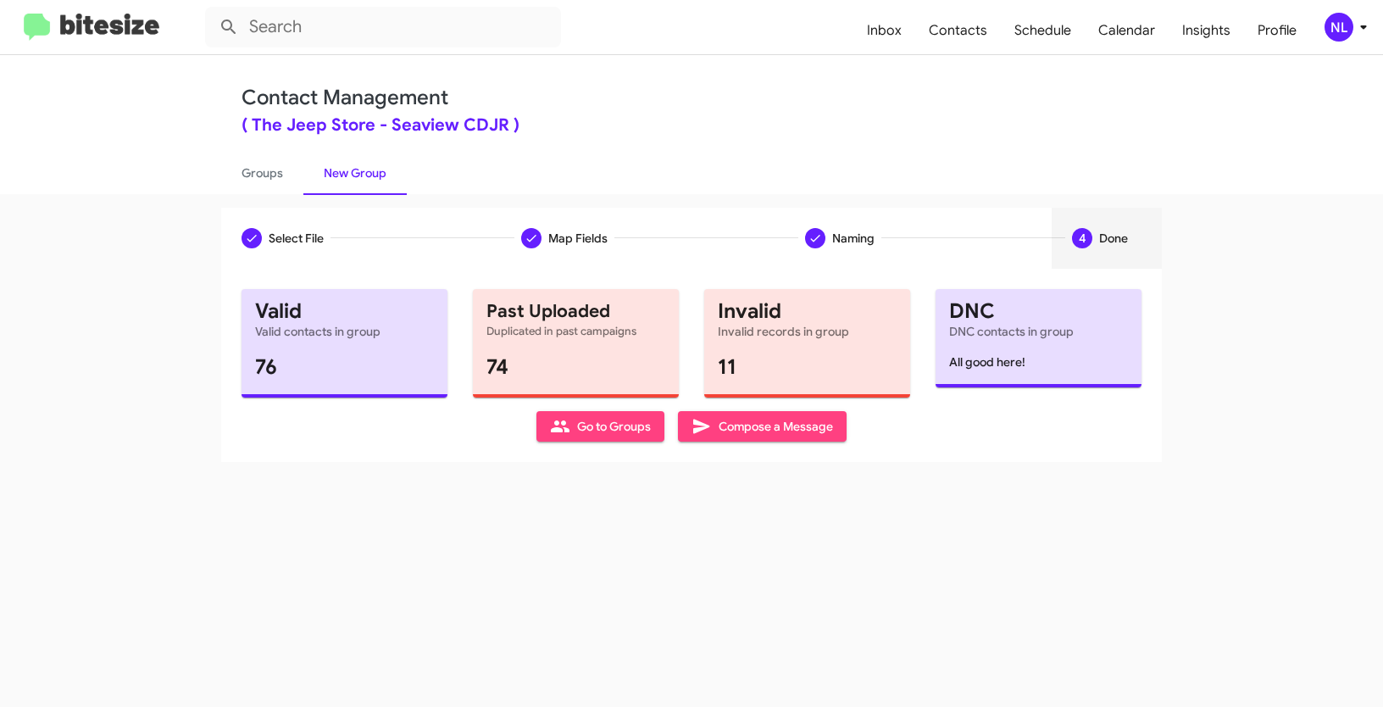
click at [593, 411] on span "Go to Groups" at bounding box center [600, 426] width 101 height 31
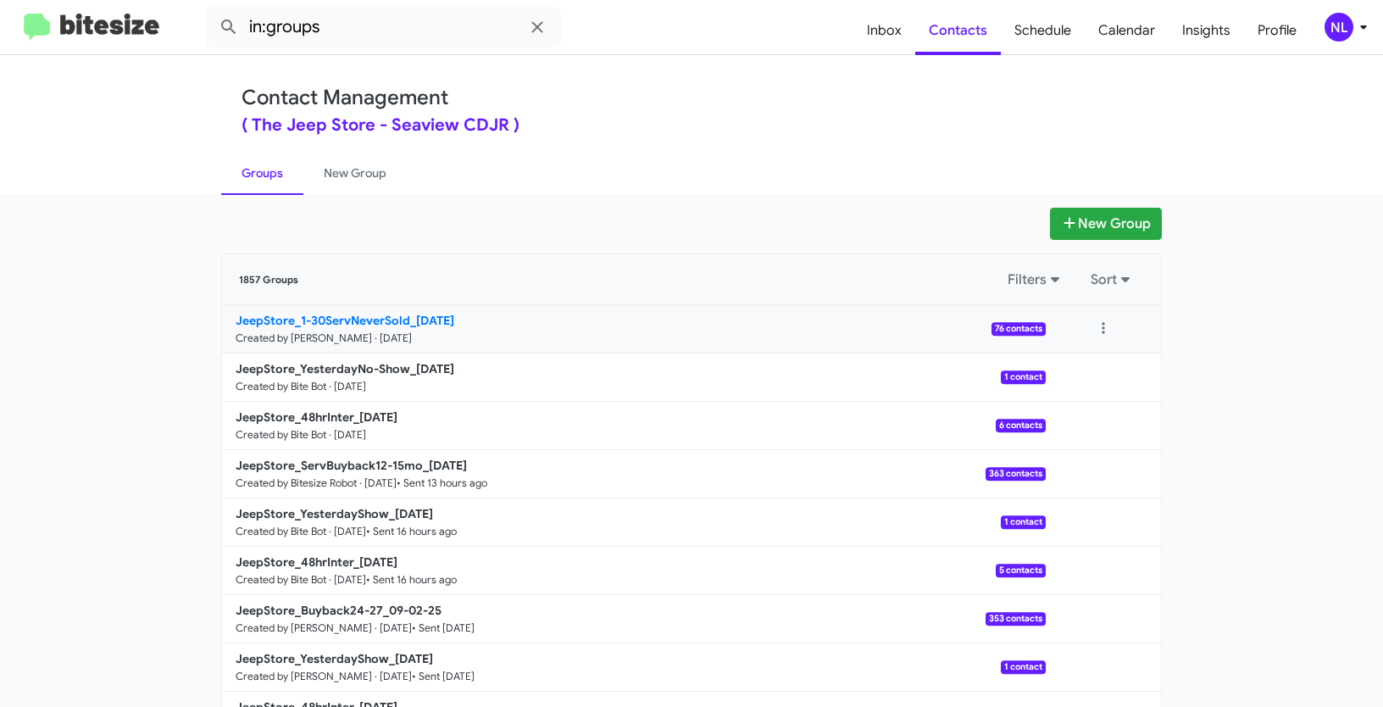
drag, startPoint x: 167, startPoint y: 313, endPoint x: 404, endPoint y: 315, distance: 237.4
click at [404, 315] on app-groups "New Group 1857 Groups Filters Sort JeepStore_1-30ServNeverSold_09-04-25 Created…" at bounding box center [691, 521] width 1383 height 626
copy div "Filters Sort JeepStore_1-30ServNeverSold"
click at [346, 18] on input "in:groups" at bounding box center [383, 27] width 356 height 41
paste input "JeepStore_1-30ServNeverSold"
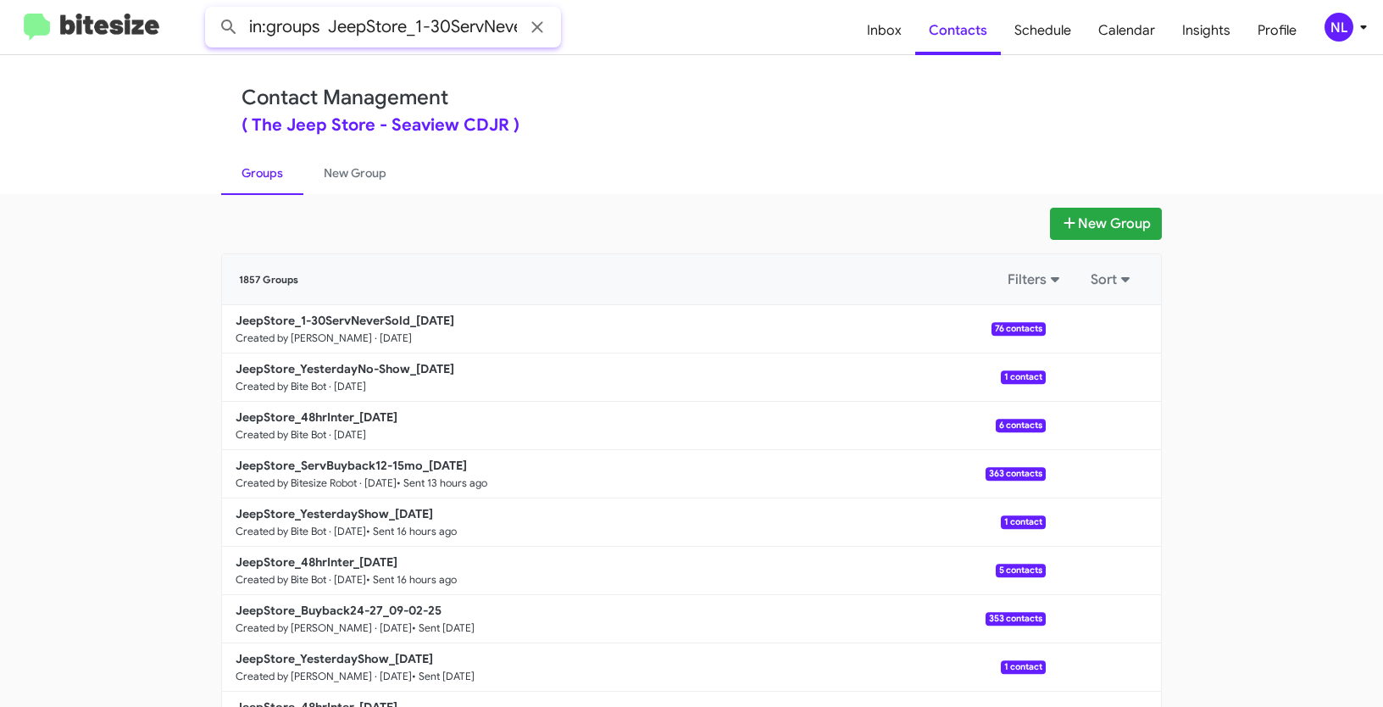
scroll to position [0, 44]
type input "in:groups JeepStore_1-30ServNeverSold"
click at [212, 10] on button at bounding box center [229, 27] width 34 height 34
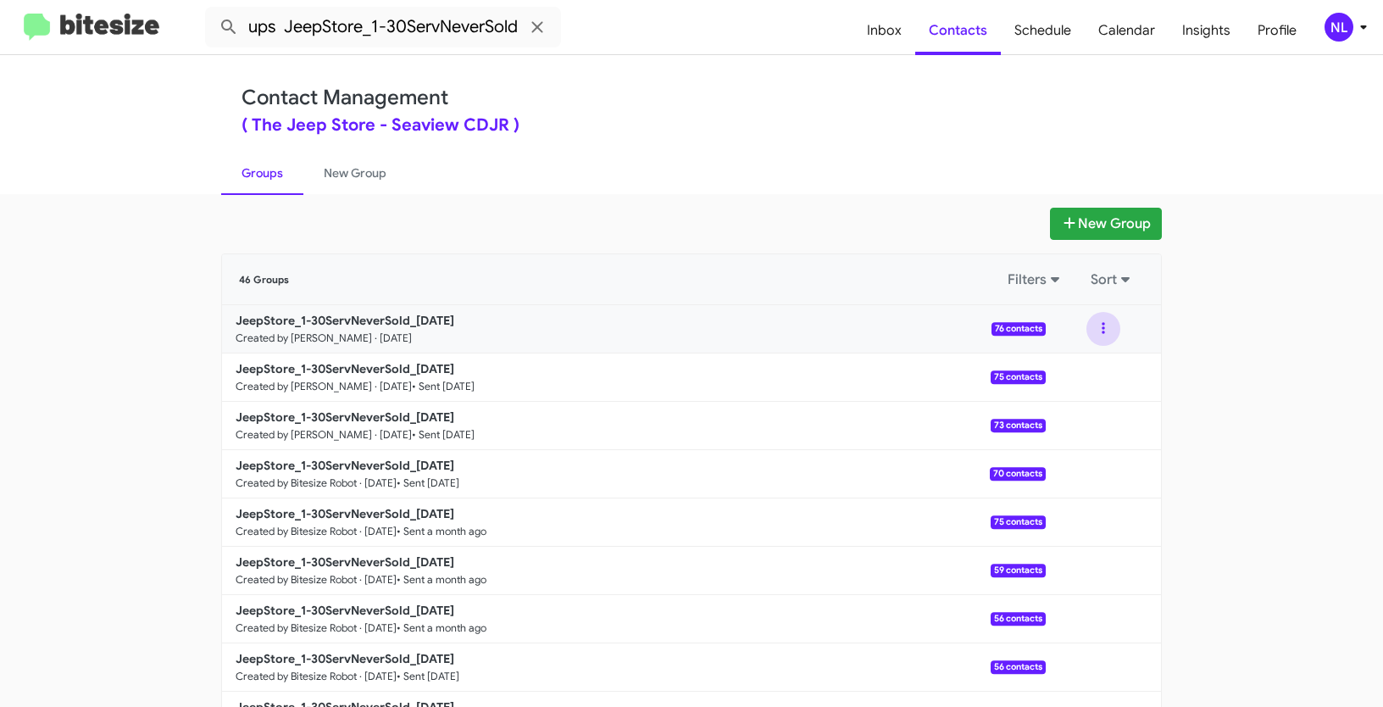
click at [1094, 323] on button at bounding box center [1104, 329] width 34 height 34
click at [1073, 380] on button "View contacts" at bounding box center [1053, 374] width 136 height 41
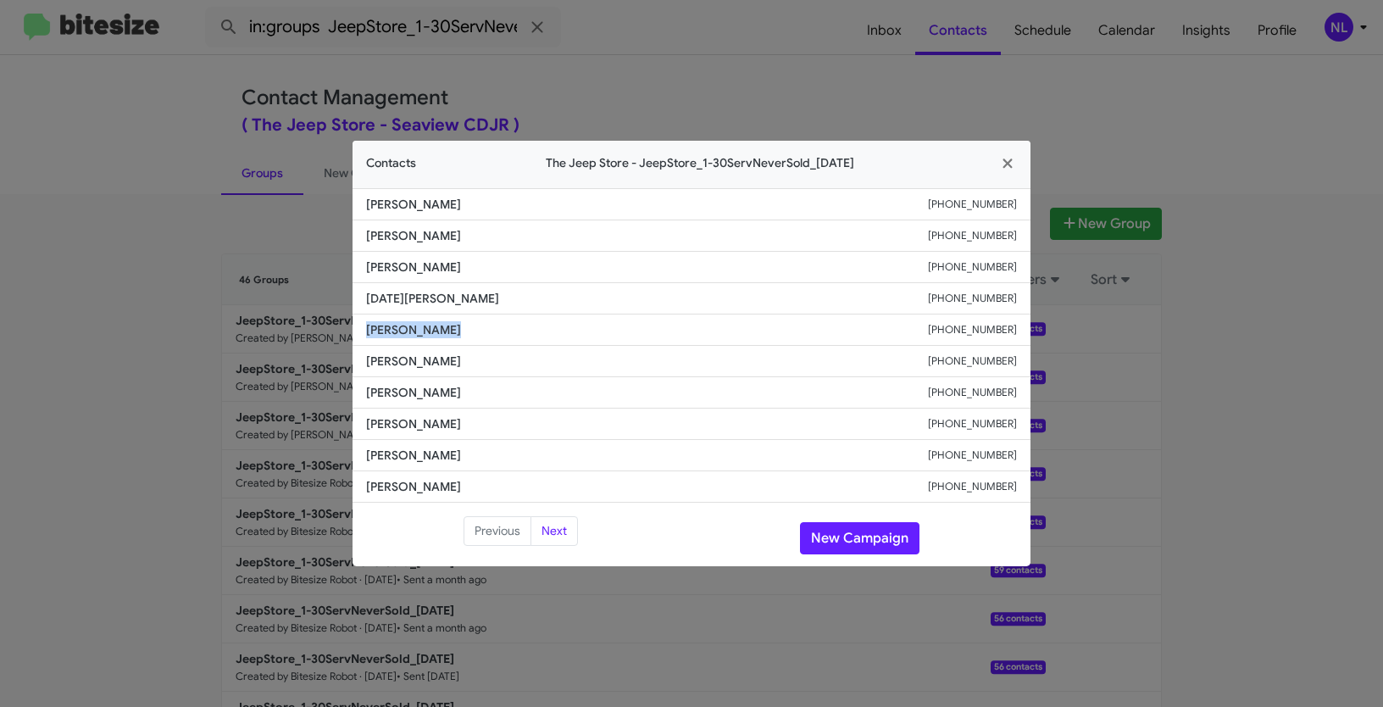
drag, startPoint x: 353, startPoint y: 327, endPoint x: 523, endPoint y: 328, distance: 169.5
click at [523, 328] on li "Traci Tabback +12019255669" at bounding box center [692, 330] width 678 height 31
copy span "Traci Tabback"
click at [1003, 164] on icon "button" at bounding box center [1008, 163] width 19 height 15
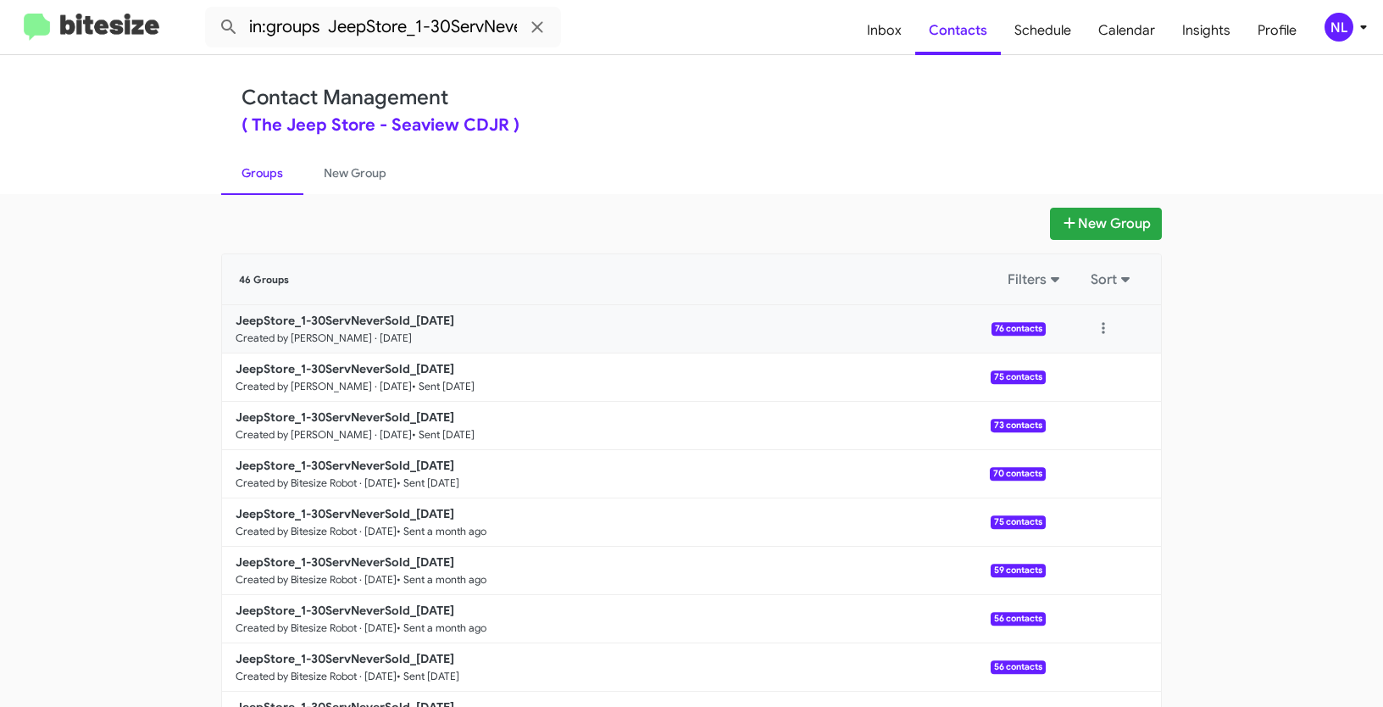
click at [1102, 309] on div "JeepStore_1-30ServNeverSold_09-04-25 Created by Nen Limbauan · Sep 4, 2025 76 c…" at bounding box center [691, 329] width 939 height 48
click at [1098, 331] on button at bounding box center [1104, 329] width 34 height 34
click at [1038, 378] on button "View contacts" at bounding box center [1053, 374] width 136 height 41
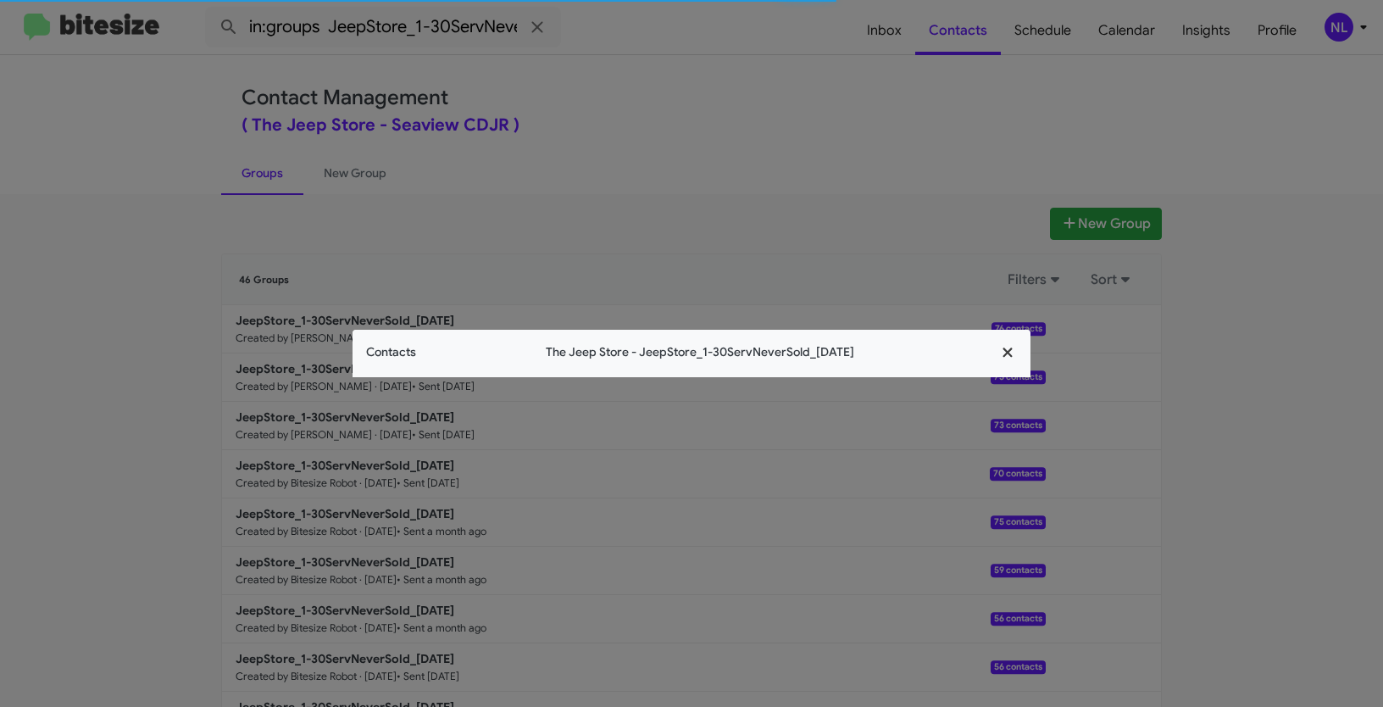
click at [1005, 349] on icon "button" at bounding box center [1007, 352] width 9 height 9
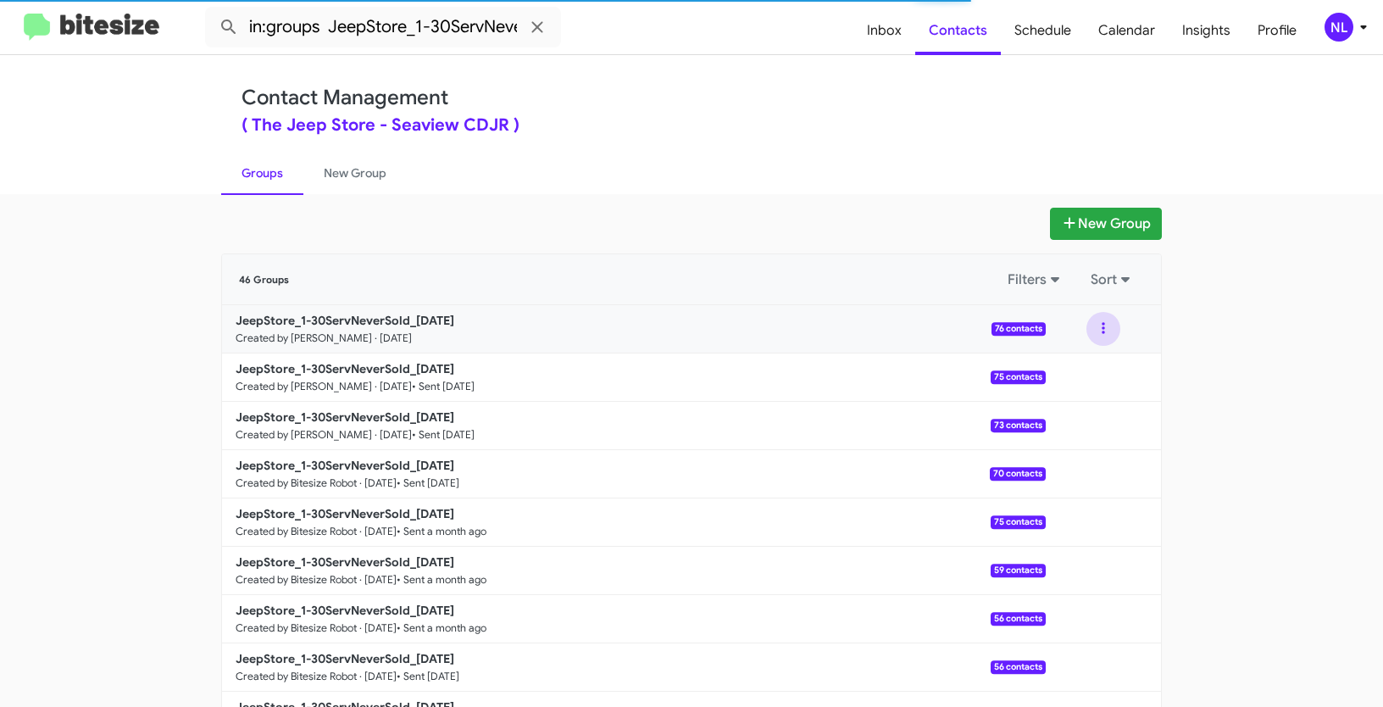
click at [1100, 325] on button at bounding box center [1104, 329] width 34 height 34
click at [1065, 381] on button "View contacts" at bounding box center [1053, 374] width 136 height 41
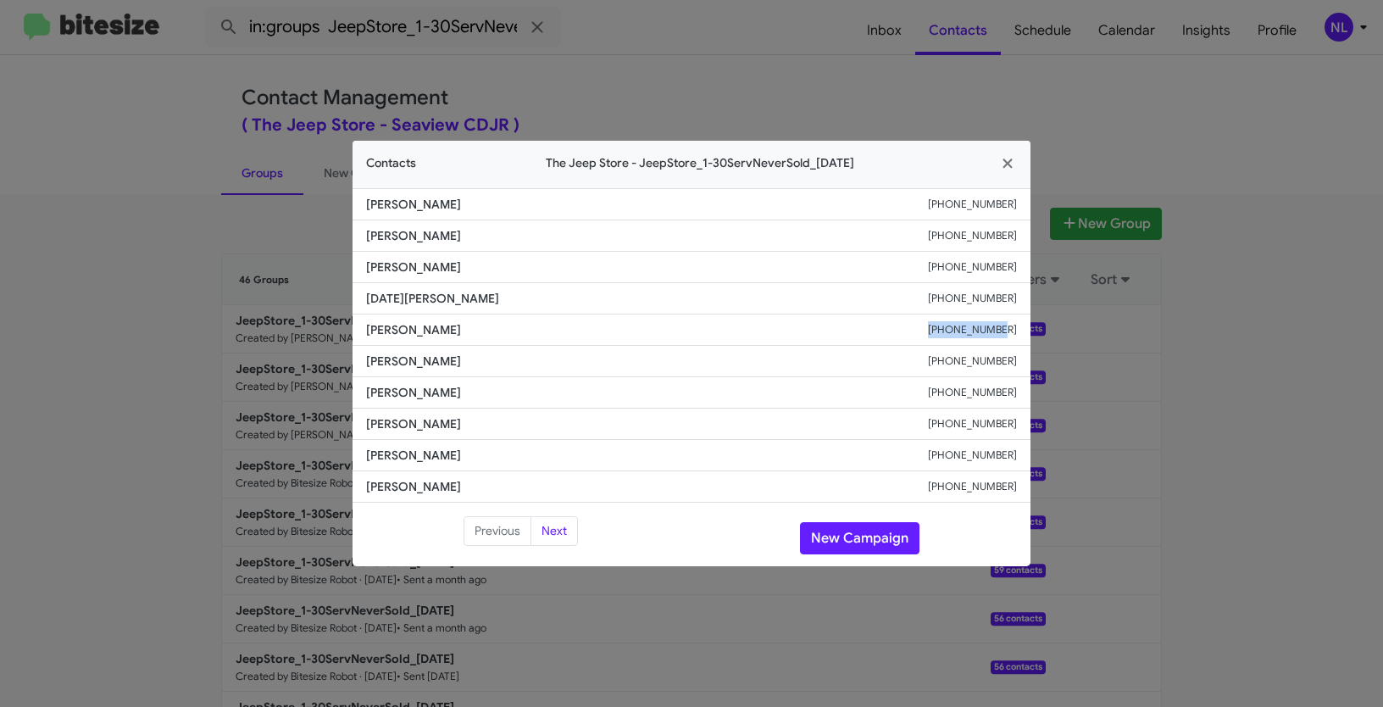
drag, startPoint x: 932, startPoint y: 327, endPoint x: 1027, endPoint y: 331, distance: 95.0
click at [1027, 331] on li "Traci Tabback +12019255669" at bounding box center [692, 330] width 678 height 31
copy div "+12019255669"
drag, startPoint x: 362, startPoint y: 327, endPoint x: 487, endPoint y: 332, distance: 124.7
click at [487, 332] on li "Traci Tabback +12019255669" at bounding box center [692, 330] width 678 height 31
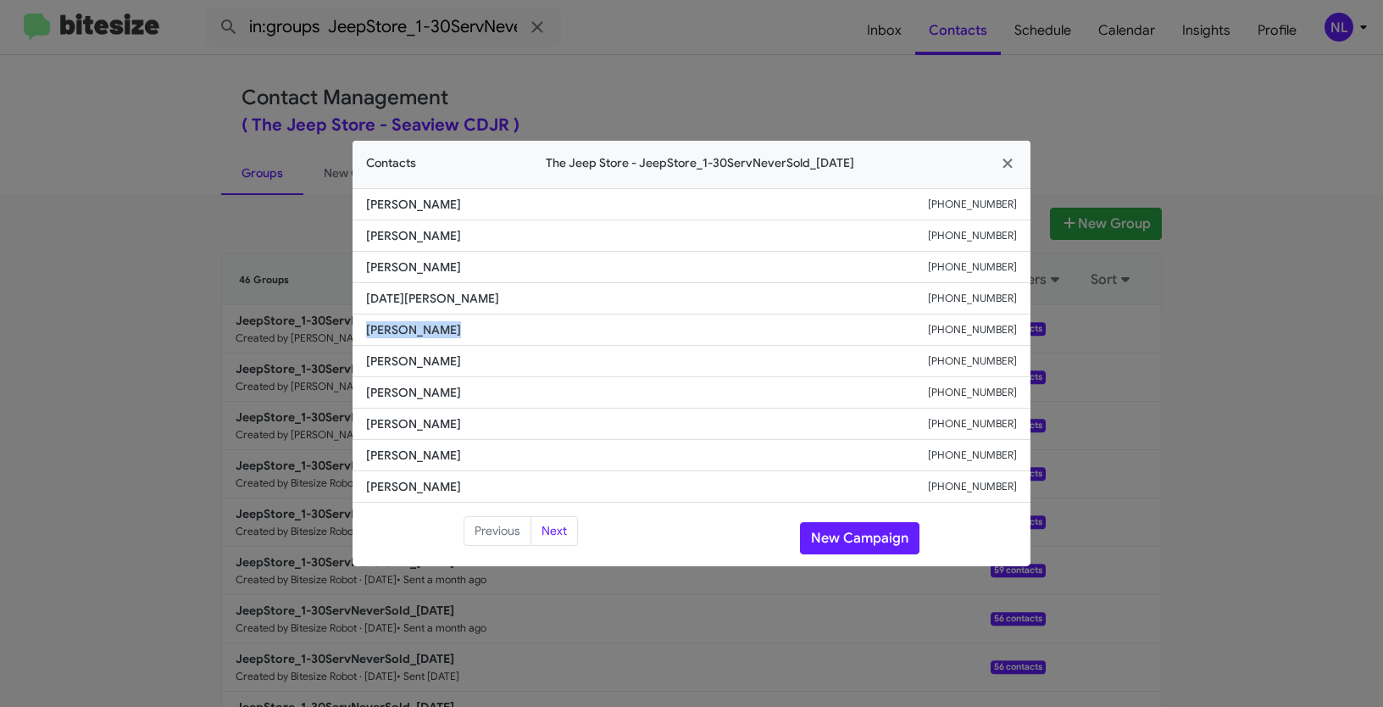
copy span "Traci Tabback"
click at [847, 534] on button "New Campaign" at bounding box center [860, 538] width 120 height 32
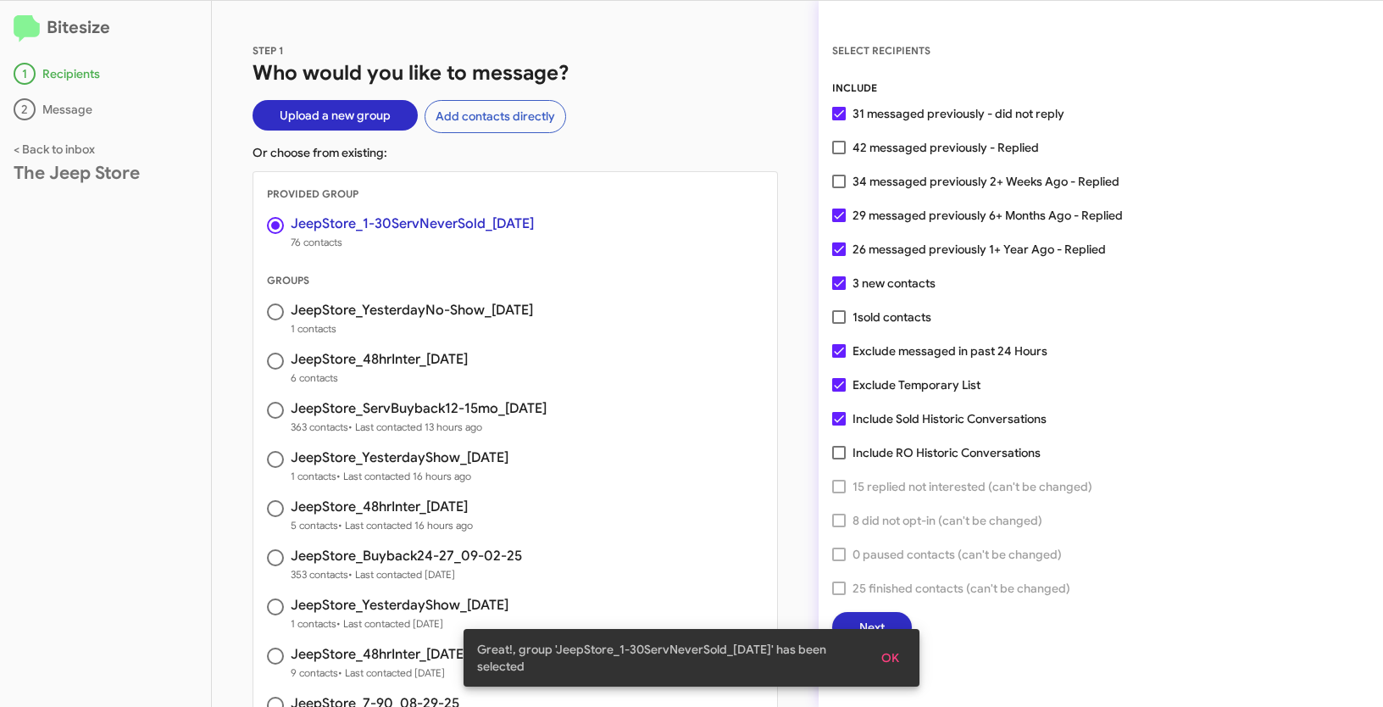
click at [840, 142] on span at bounding box center [839, 148] width 14 height 14
click at [839, 154] on input "42 messaged previously - Replied" at bounding box center [838, 154] width 1 height 1
checkbox input "true"
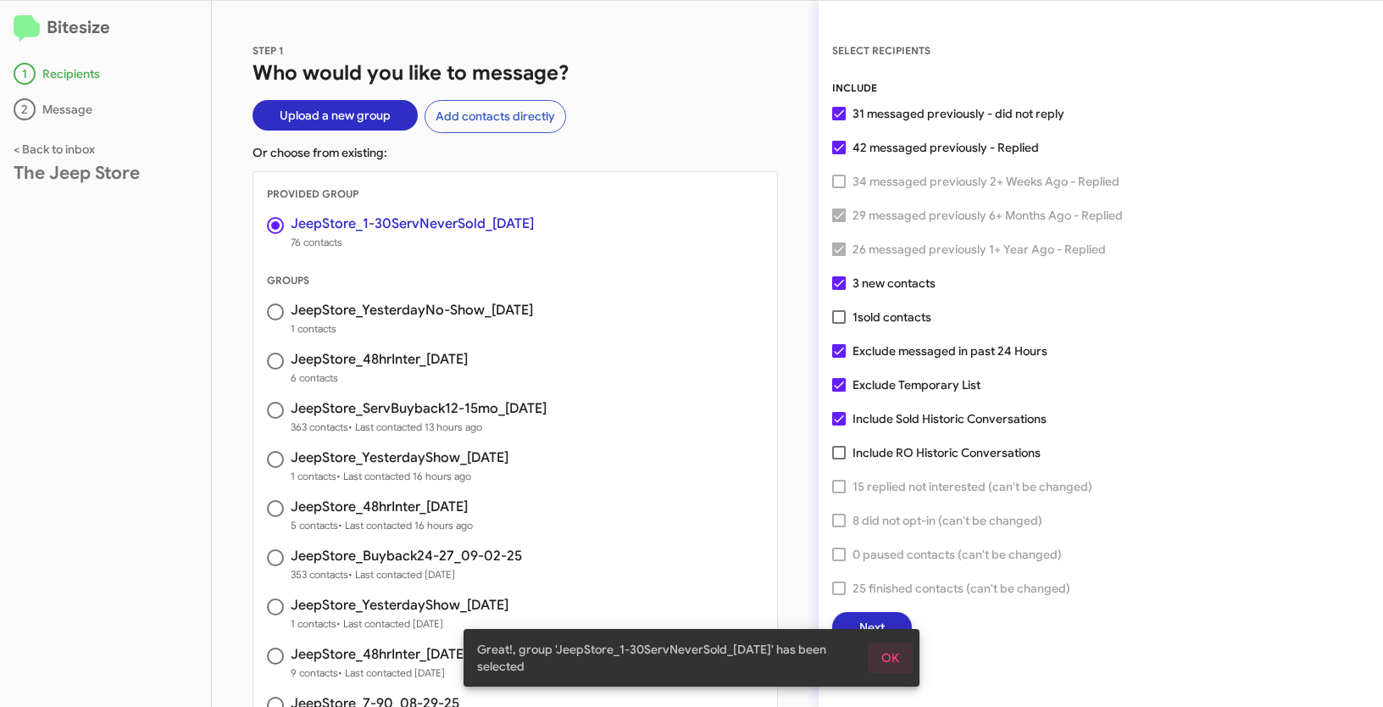
click at [898, 654] on span "OK" at bounding box center [891, 658] width 18 height 31
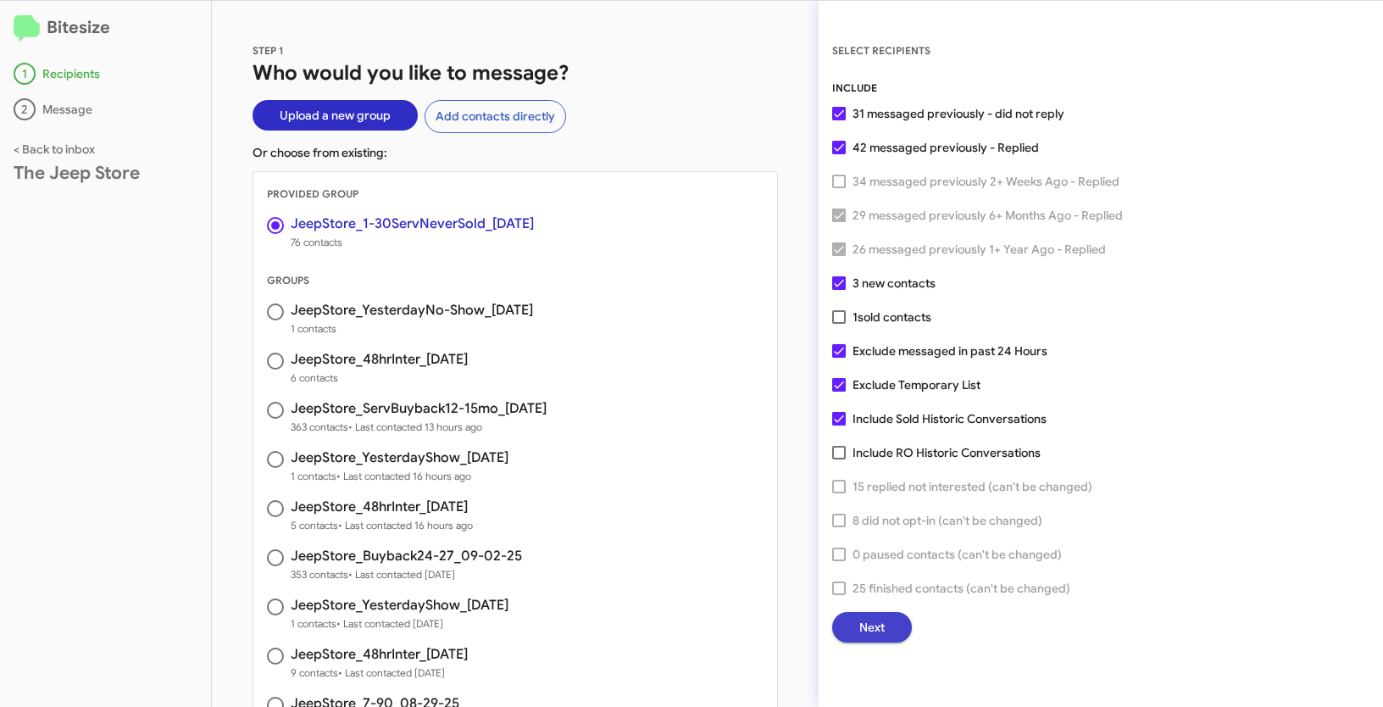
click at [882, 625] on span "Next" at bounding box center [872, 627] width 25 height 31
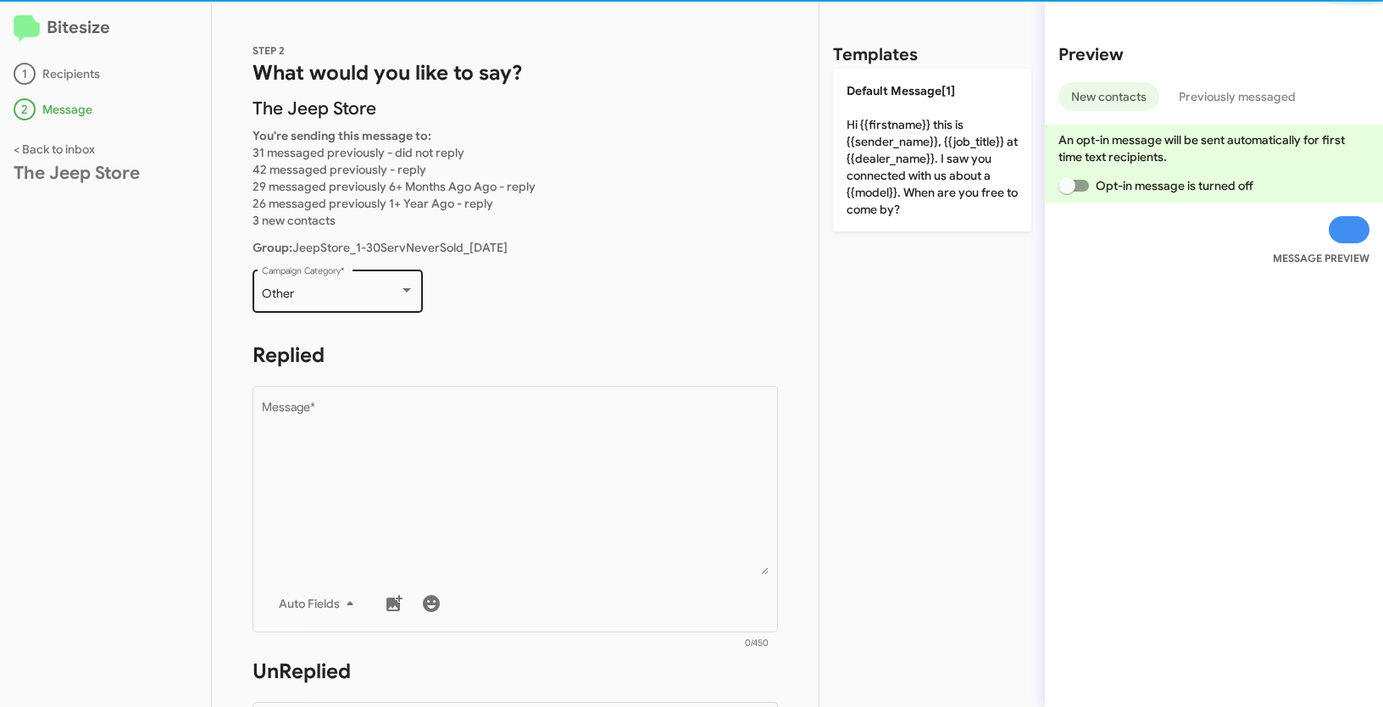
click at [375, 303] on div "Other Campaign Category *" at bounding box center [338, 289] width 153 height 47
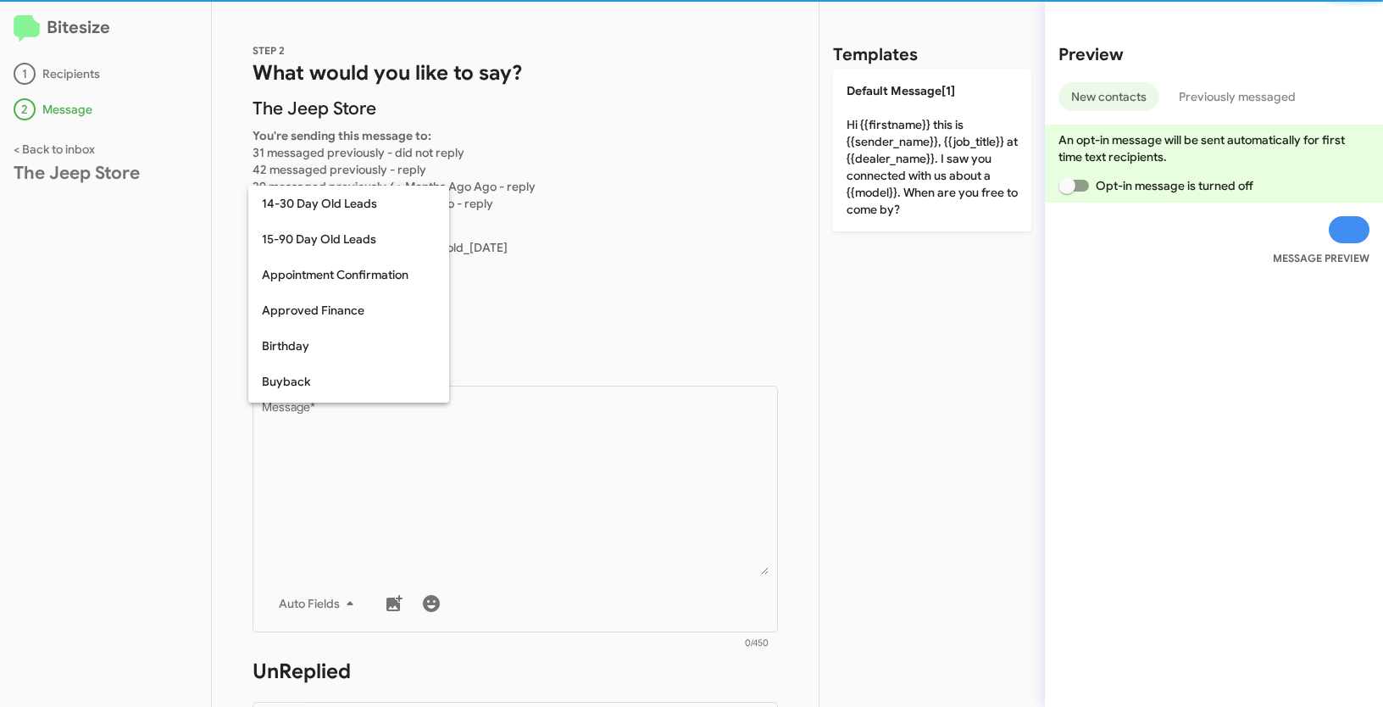
scroll to position [372, 0]
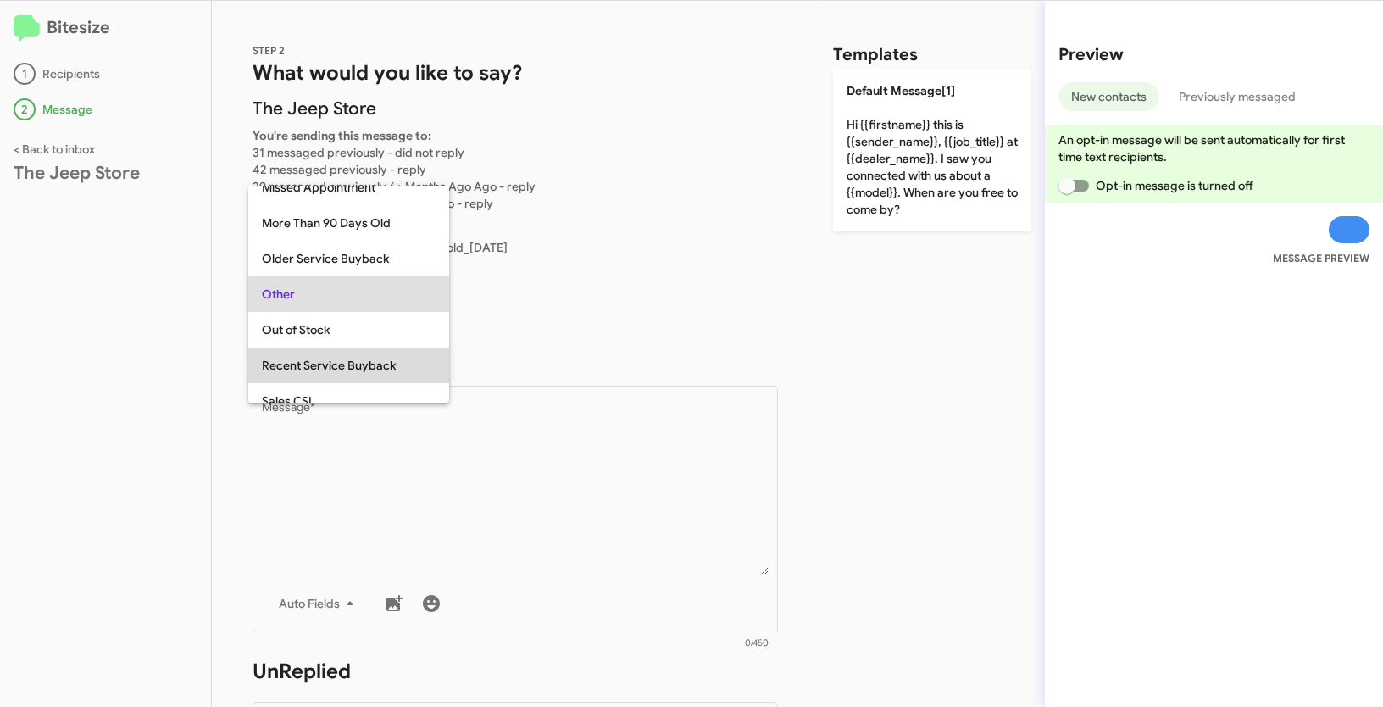
click at [371, 365] on span "Recent Service Buyback" at bounding box center [349, 366] width 174 height 36
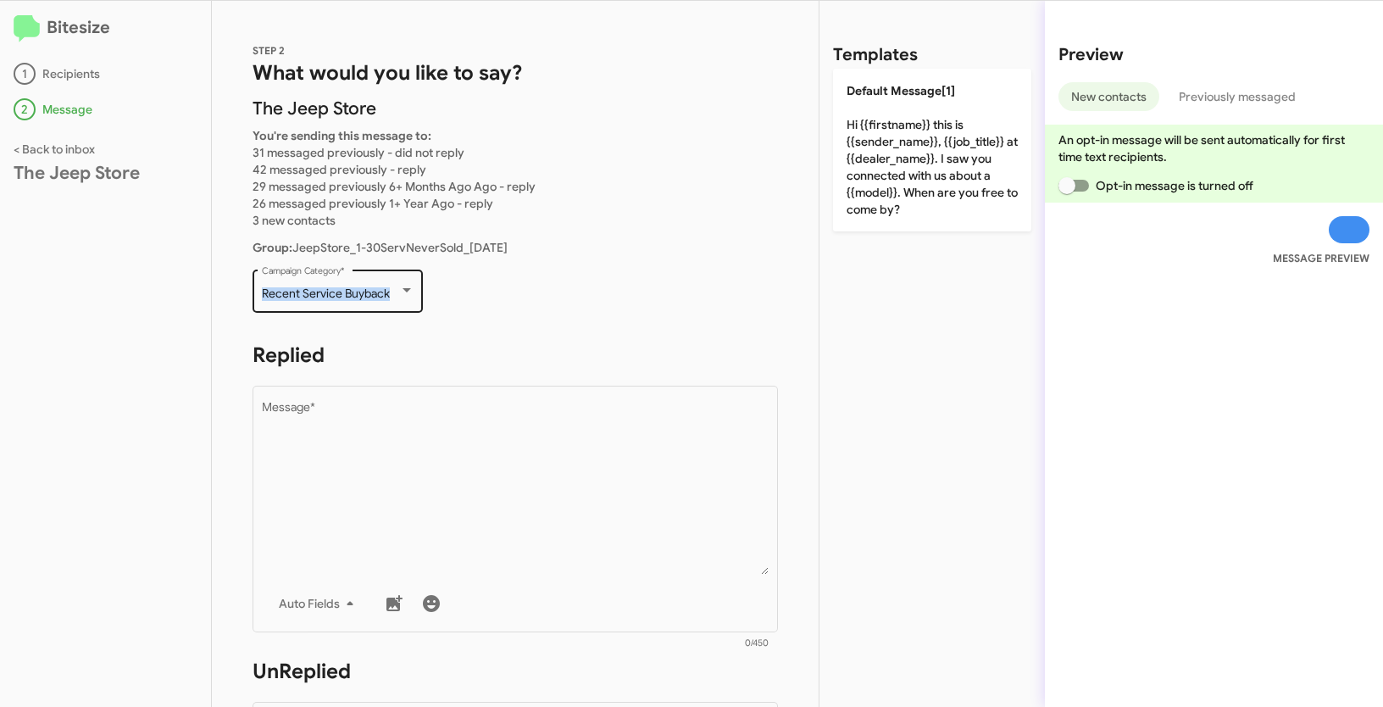
drag, startPoint x: 255, startPoint y: 287, endPoint x: 404, endPoint y: 291, distance: 148.4
click at [404, 291] on div "Recent Service Buyback Campaign Category *" at bounding box center [338, 289] width 170 height 47
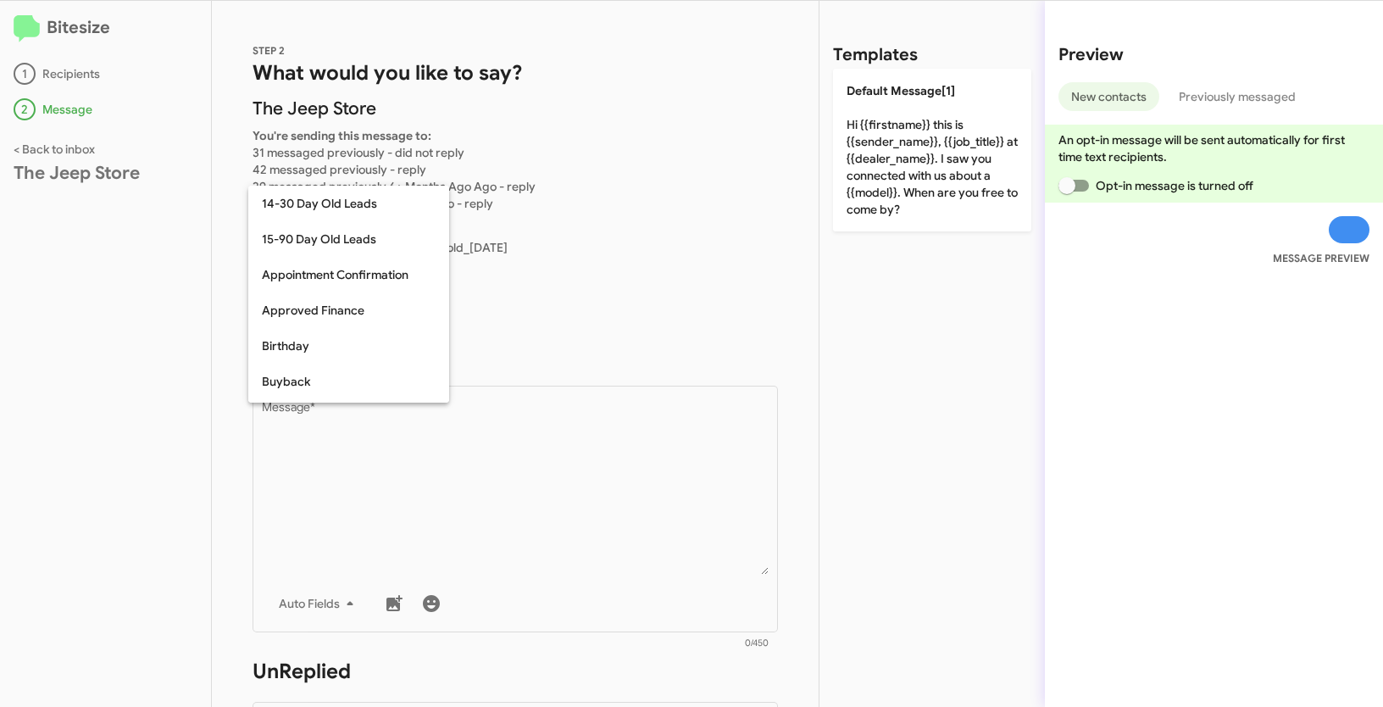
scroll to position [443, 0]
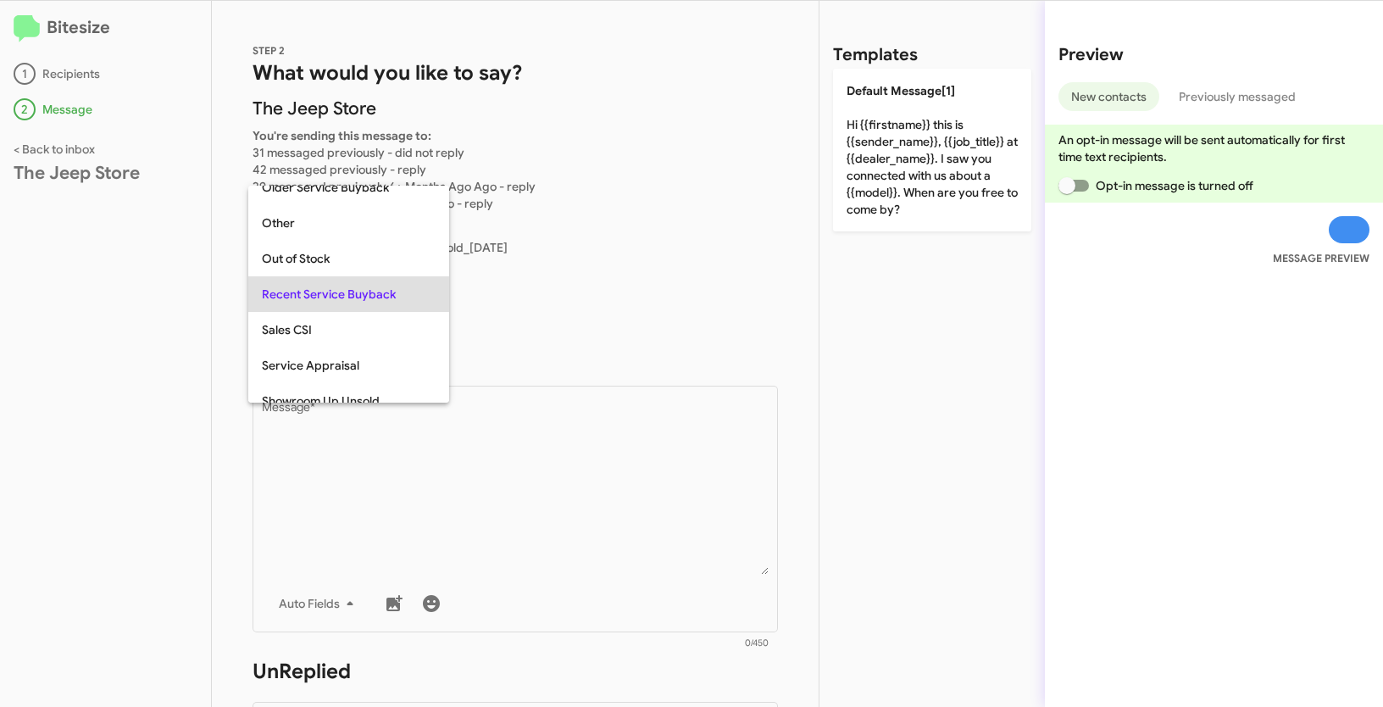
copy span "Recent Service Buyback"
click at [551, 554] on div at bounding box center [691, 353] width 1383 height 707
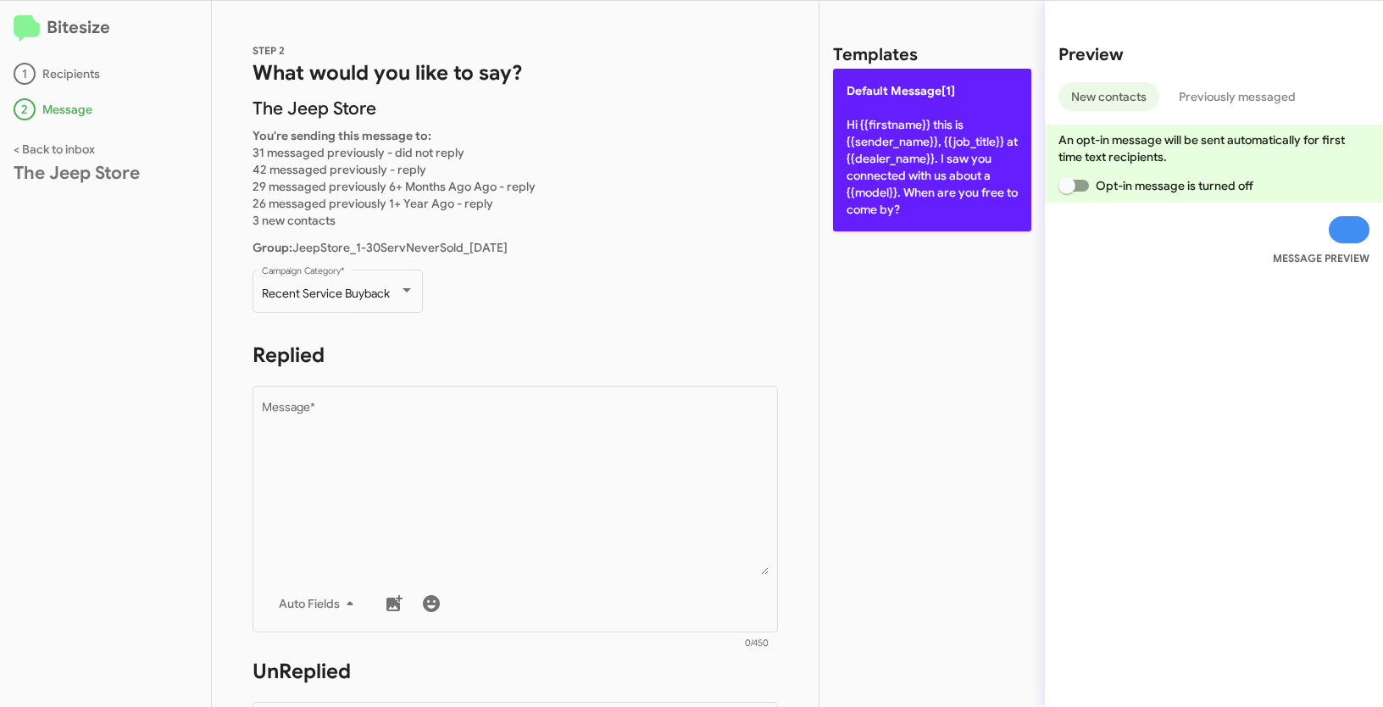
click at [899, 134] on p "Default Message[1] Hi {{firstname}} this is {{sender_name}}, {{job_title}} at {…" at bounding box center [932, 150] width 198 height 163
type textarea "Hi {{firstname}} this is {{sender_name}}, {{job_title}} at {{dealer_name}}. I s…"
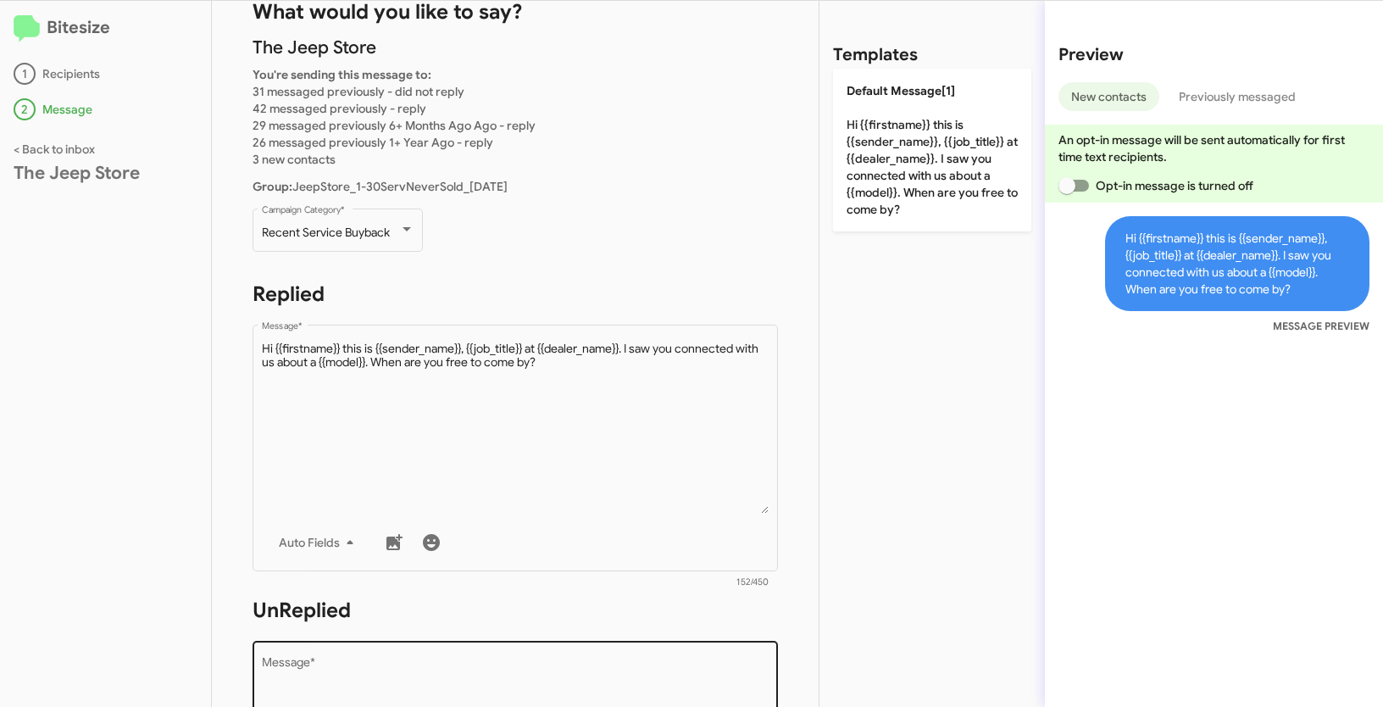
scroll to position [302, 0]
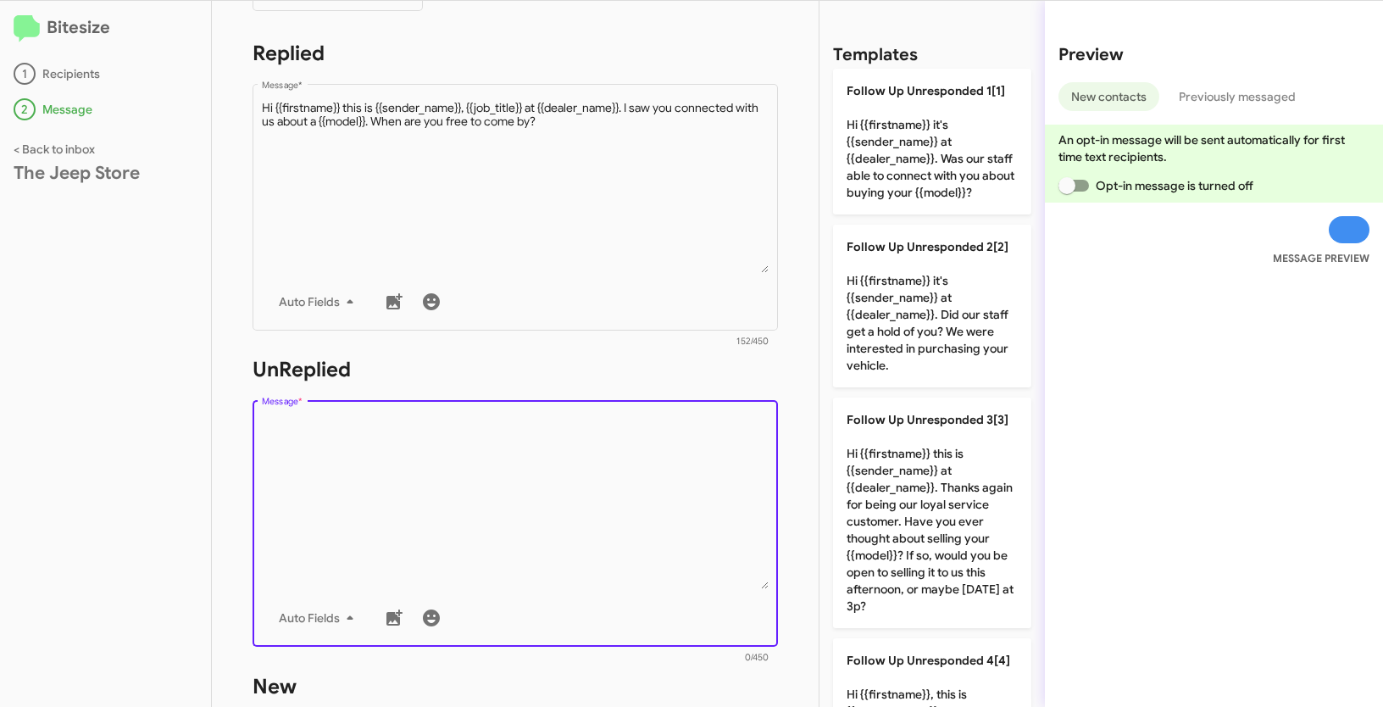
click at [600, 520] on textarea "Message *" at bounding box center [516, 502] width 508 height 173
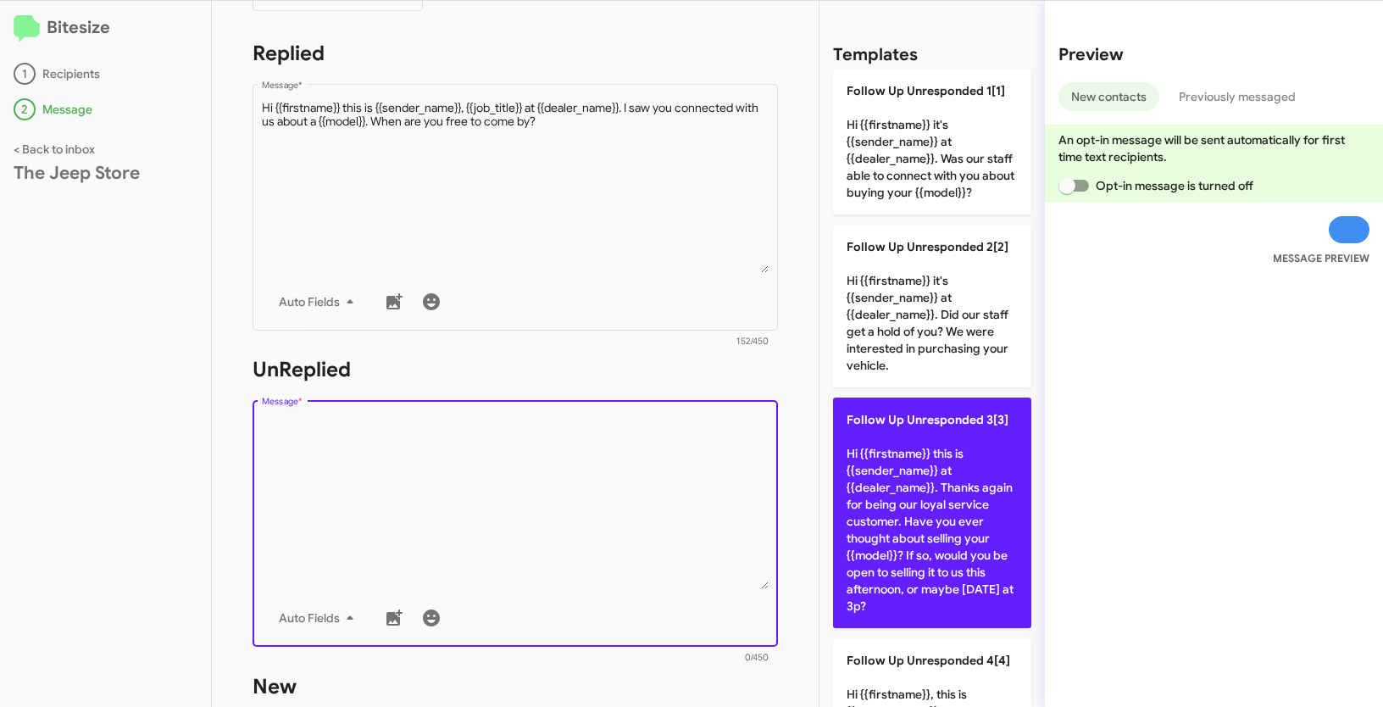
click at [886, 499] on p "Follow Up Unresponded 3[3] Hi {{firstname}} this is {{sender_name}} at {{dealer…" at bounding box center [932, 513] width 198 height 231
type textarea "Hi {{firstname}} this is {{sender_name}} at {{dealer_name}}. Thanks again for b…"
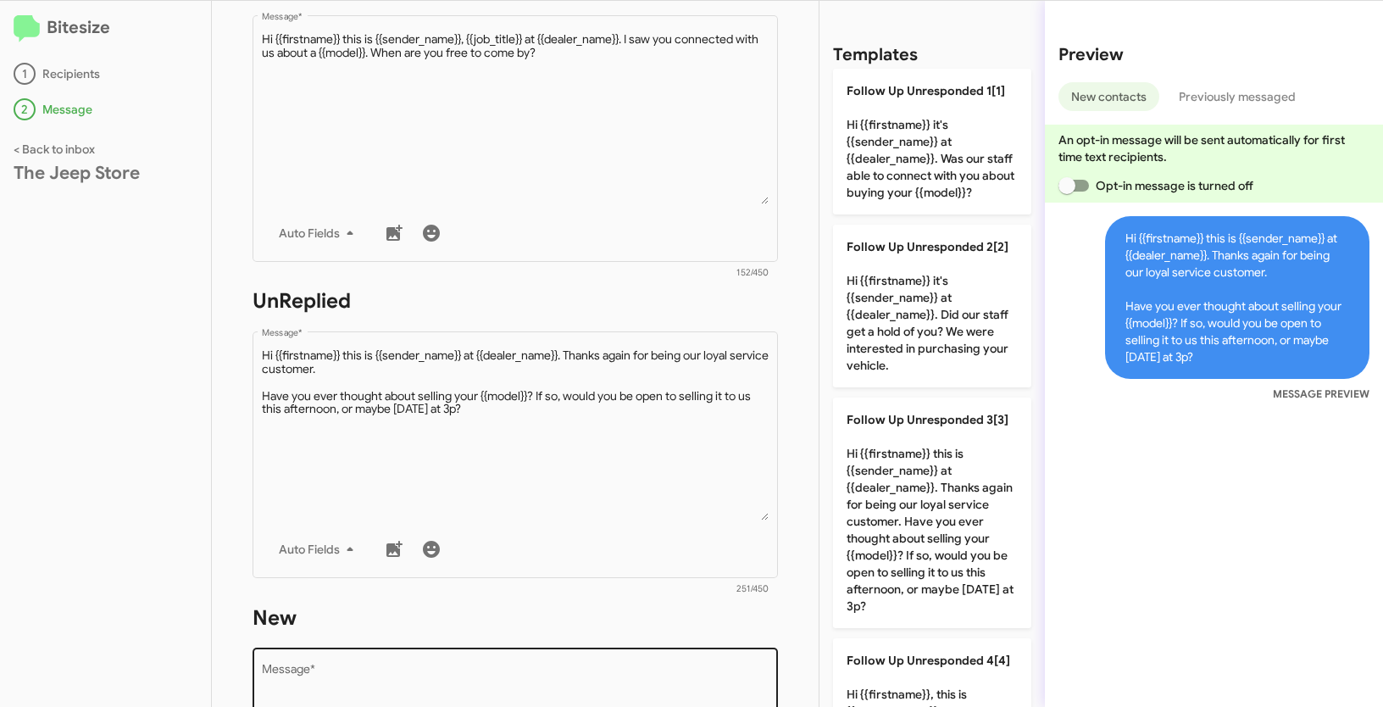
scroll to position [447, 0]
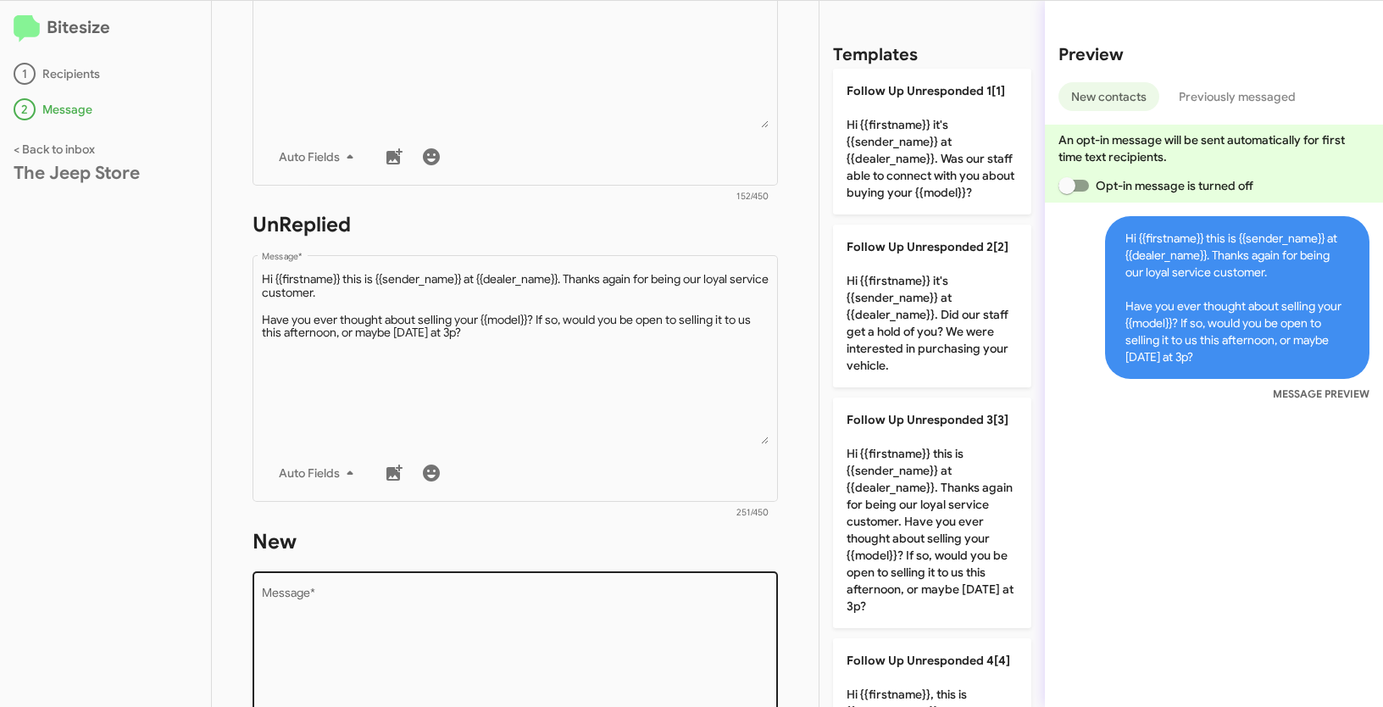
click at [542, 582] on div "Drop image here to insert Auto Fields Message *" at bounding box center [516, 694] width 508 height 250
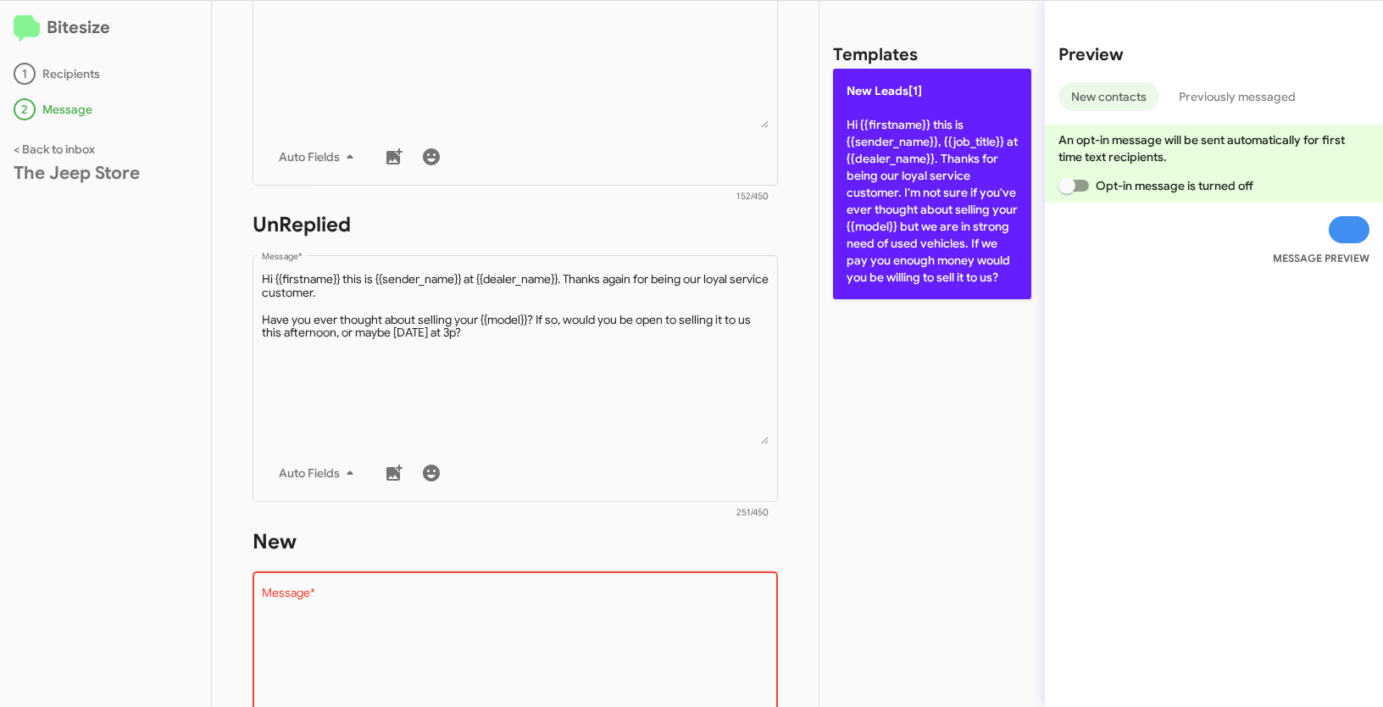
click at [941, 146] on p "New Leads[1] Hi {{firstname}} this is {{sender_name}}, {{job_title}} at {{deale…" at bounding box center [932, 184] width 198 height 231
type textarea "Hi {{firstname}} this is {{sender_name}}, {{job_title}} at {{dealer_name}}. Tha…"
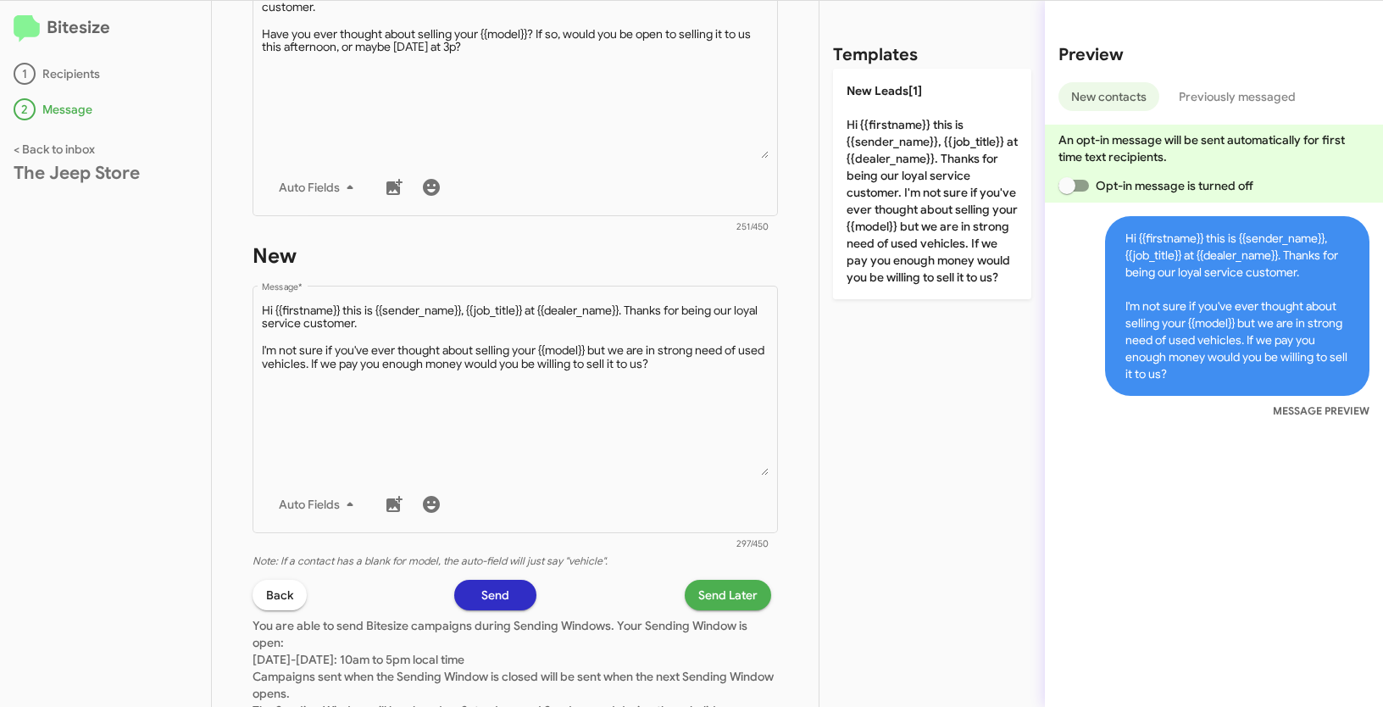
scroll to position [844, 0]
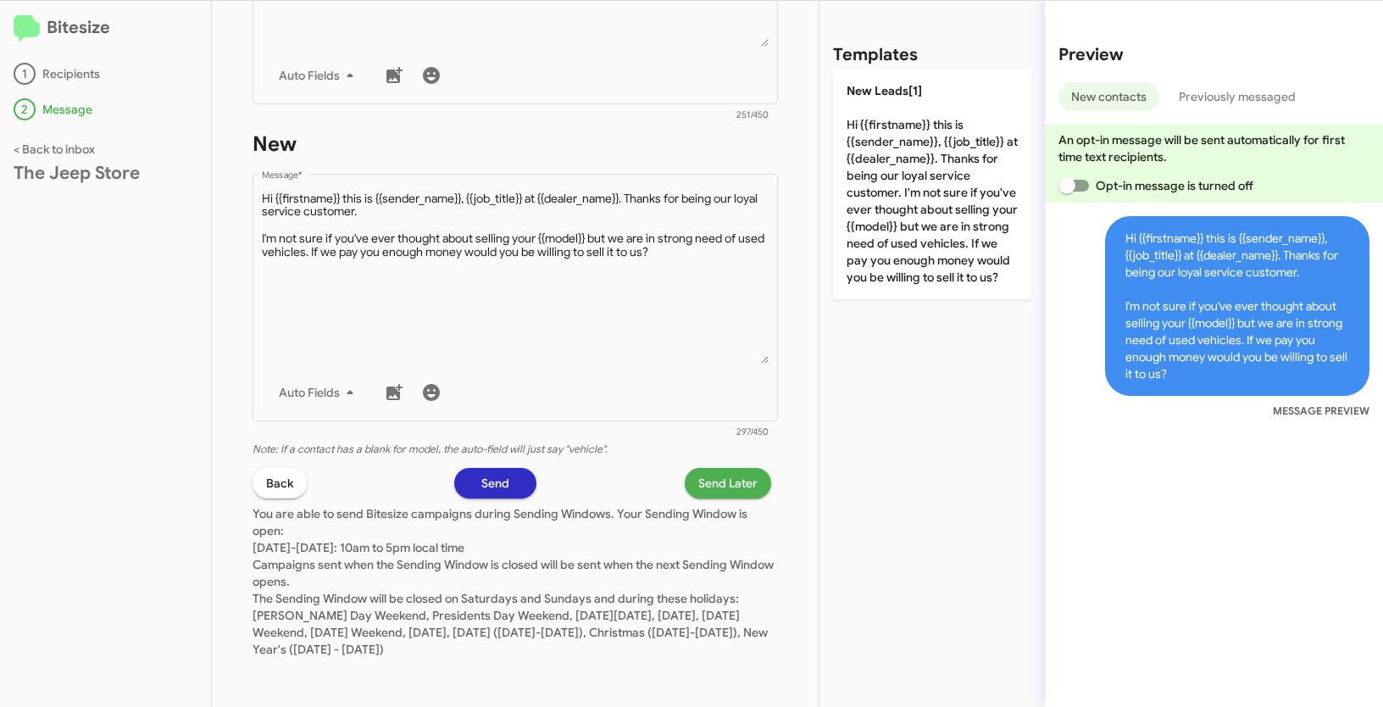
click at [732, 494] on span "Send Later" at bounding box center [728, 483] width 59 height 31
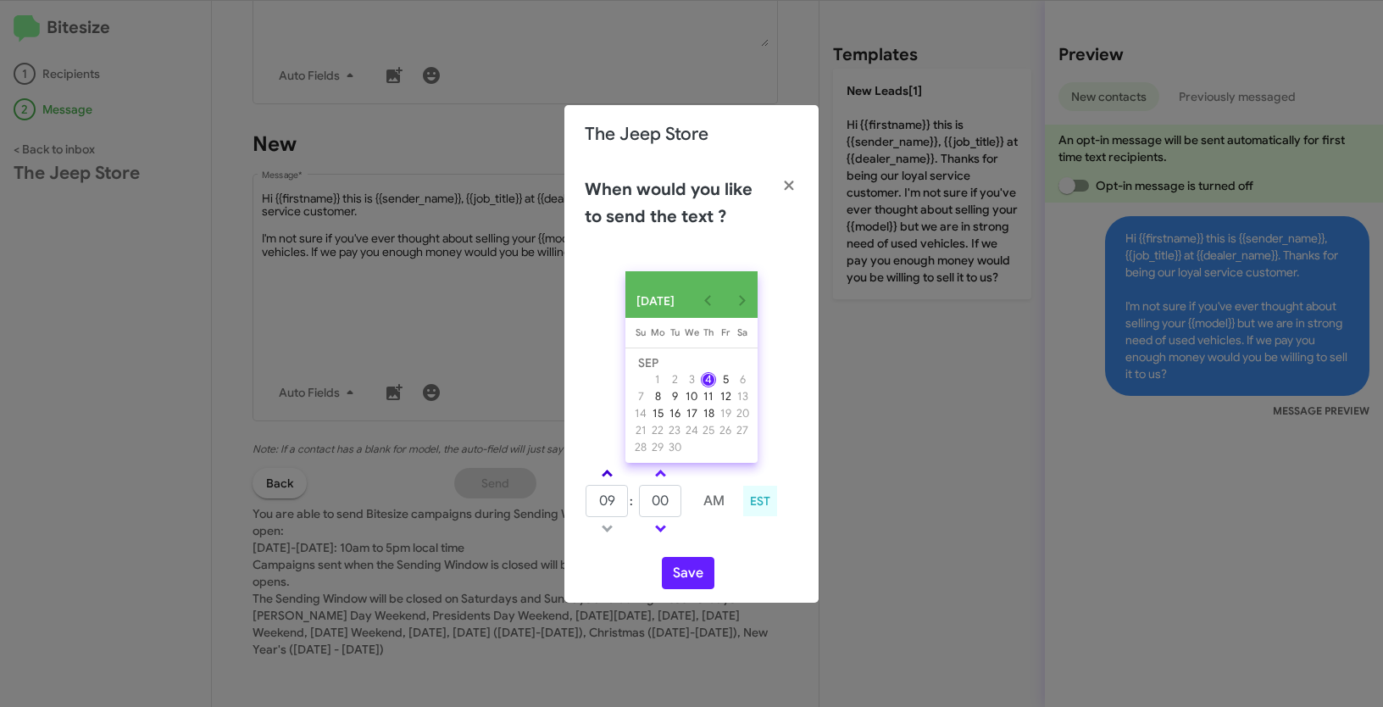
click at [604, 476] on span at bounding box center [607, 475] width 11 height 11
type input "01"
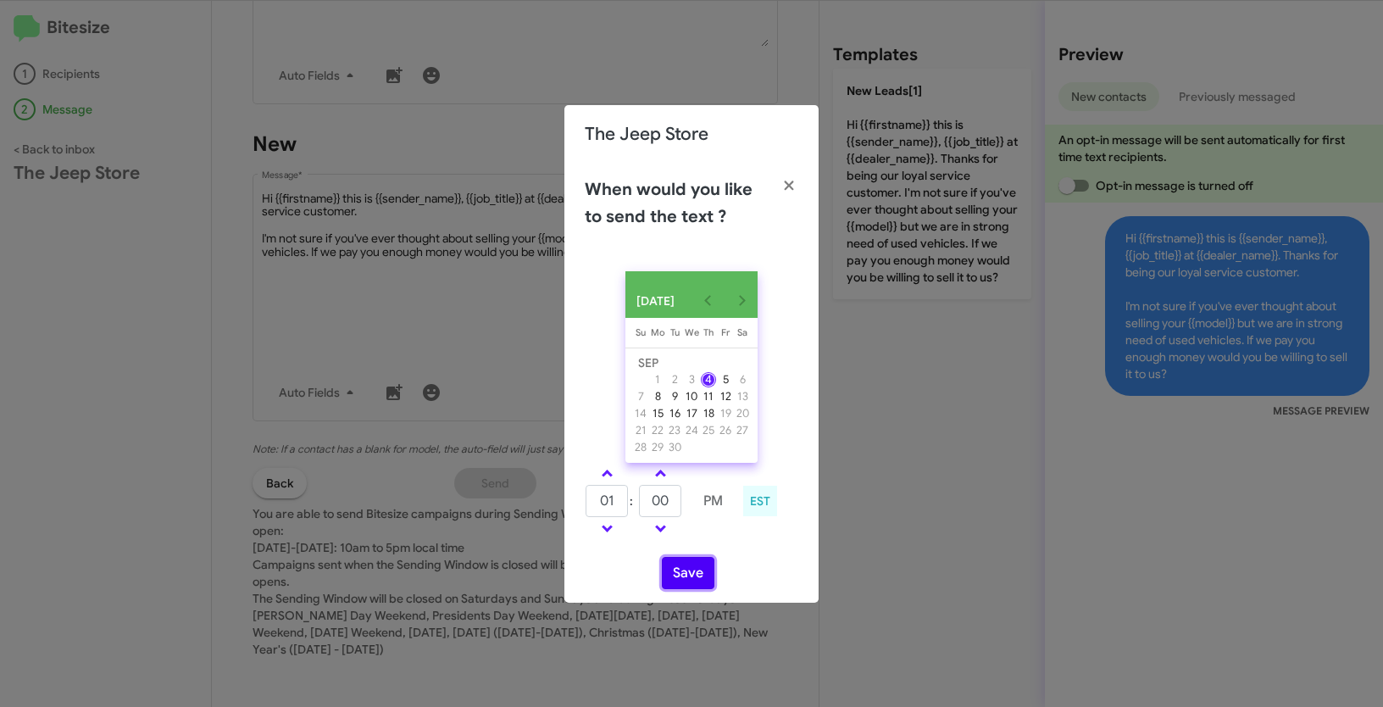
click at [681, 583] on button "Save" at bounding box center [688, 573] width 53 height 32
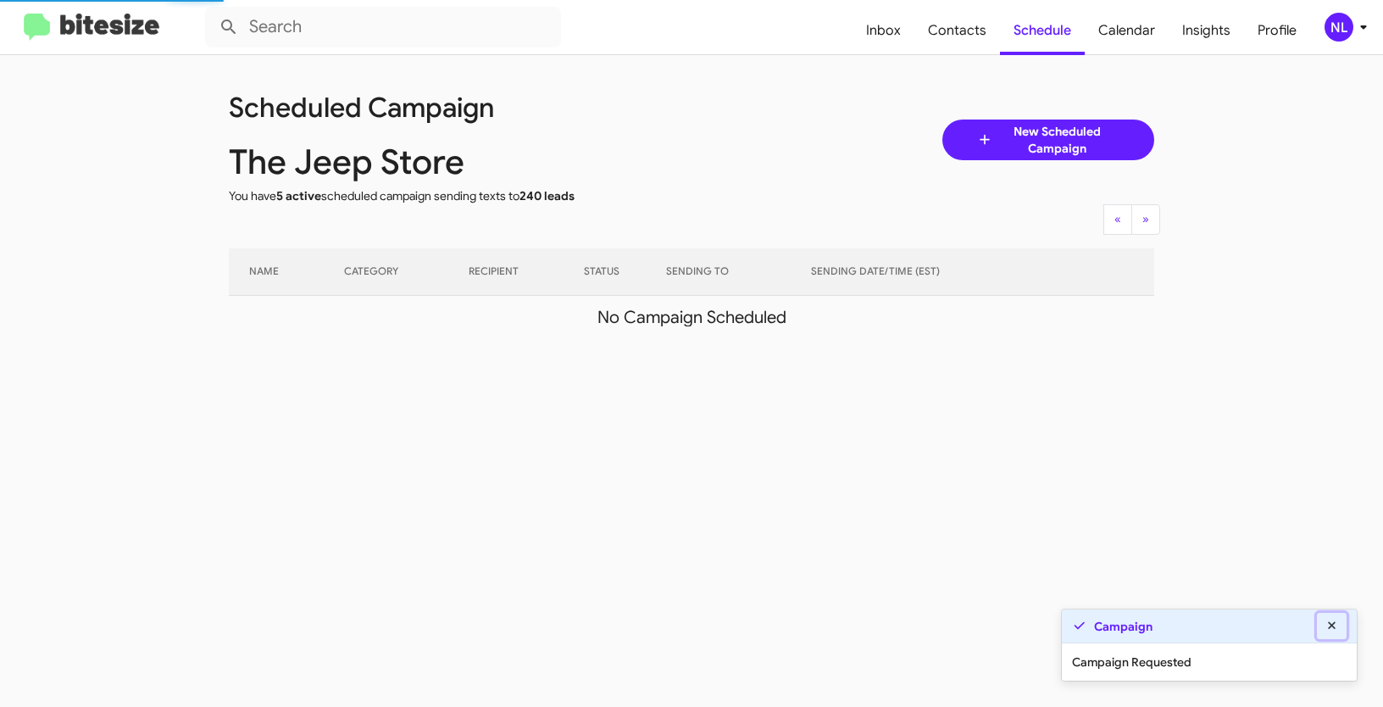
click at [1333, 627] on icon at bounding box center [1332, 625] width 8 height 8
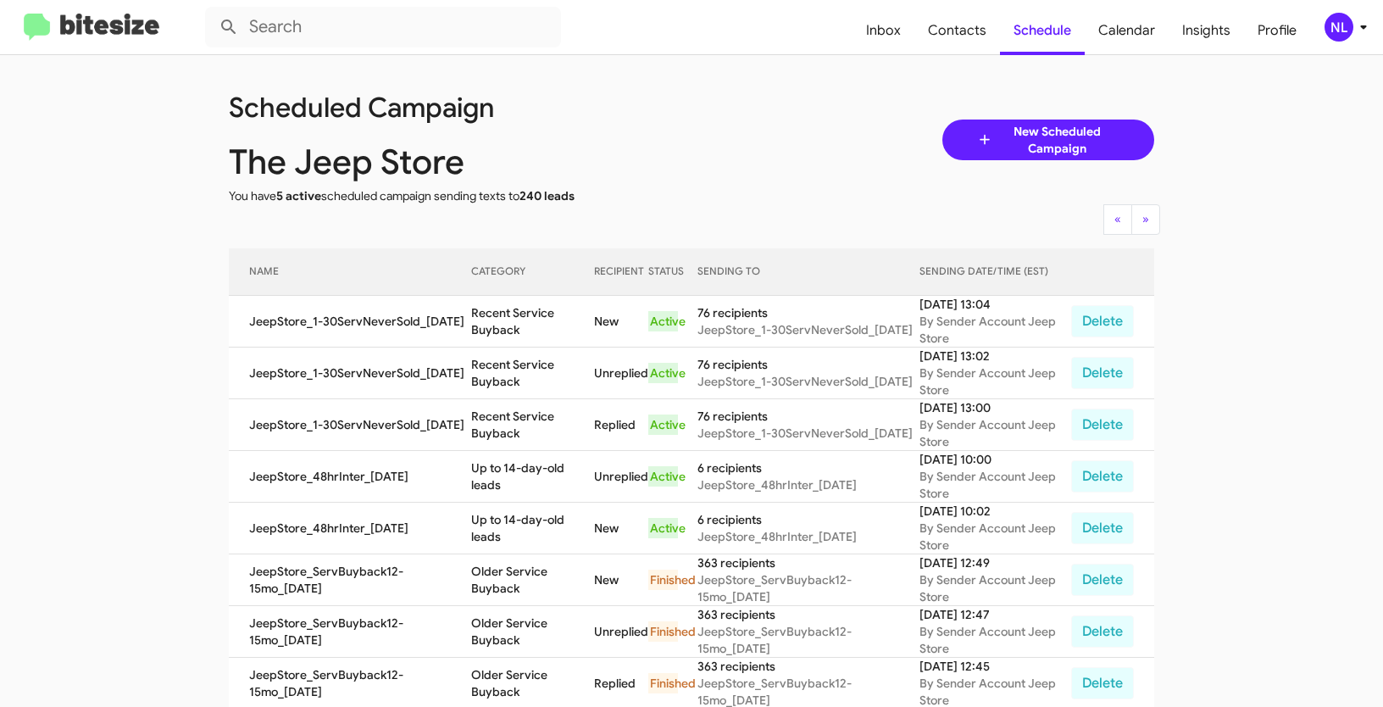
click at [1342, 26] on div "NL" at bounding box center [1339, 27] width 29 height 29
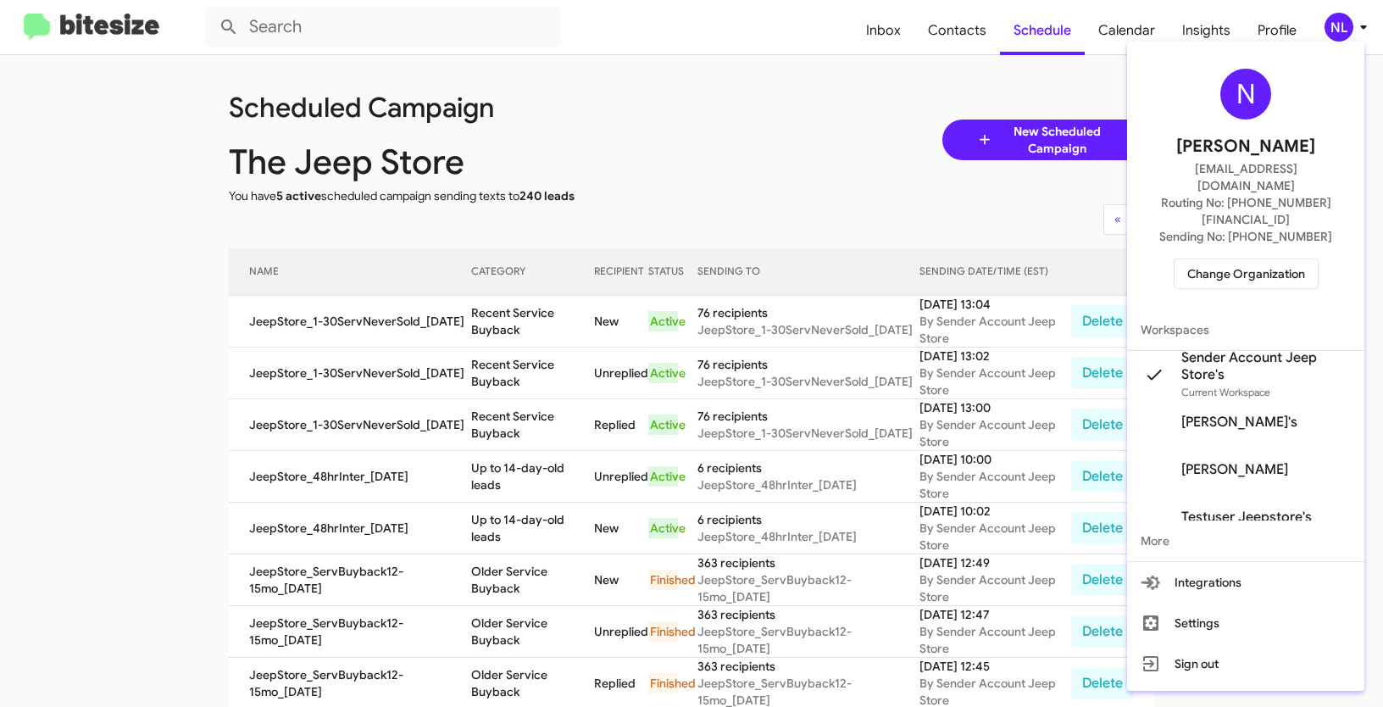
click at [1255, 259] on span "Change Organization" at bounding box center [1247, 273] width 118 height 29
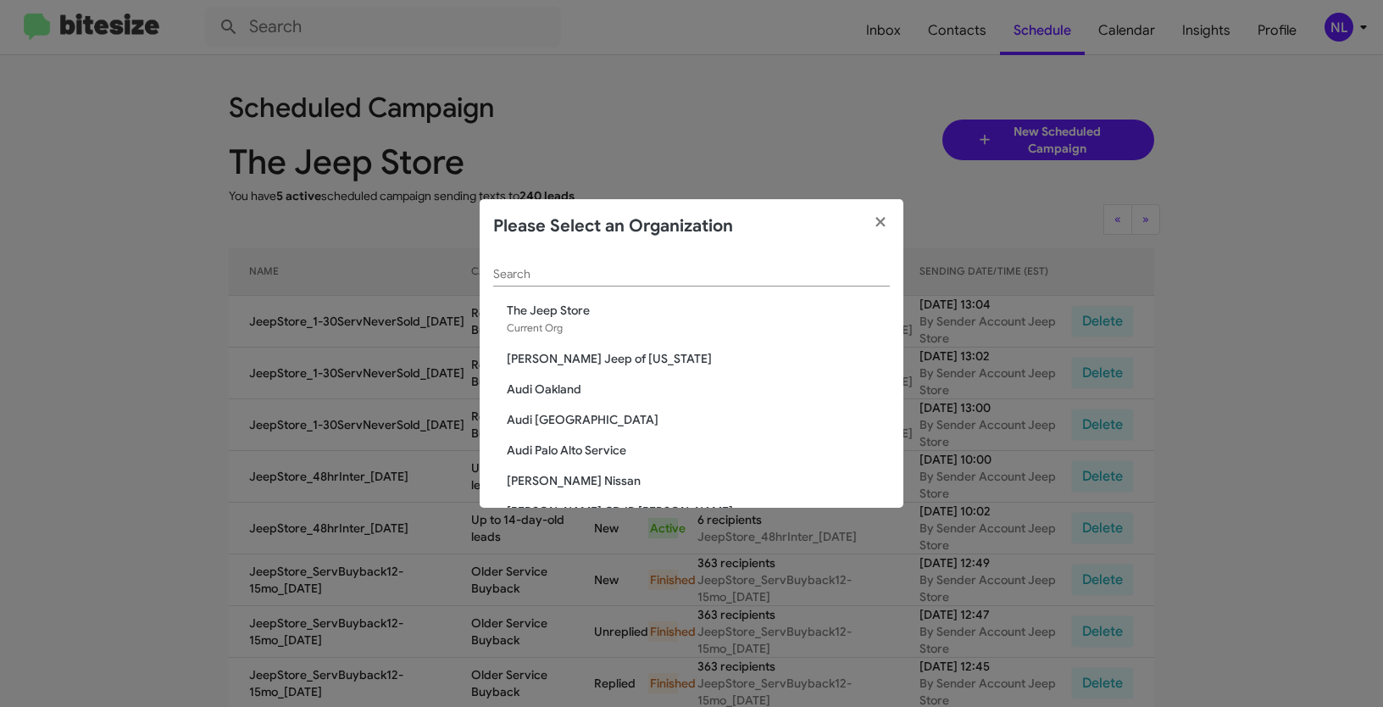
click at [578, 270] on input "Search" at bounding box center [691, 275] width 397 height 14
paste input "Toyota Marin"
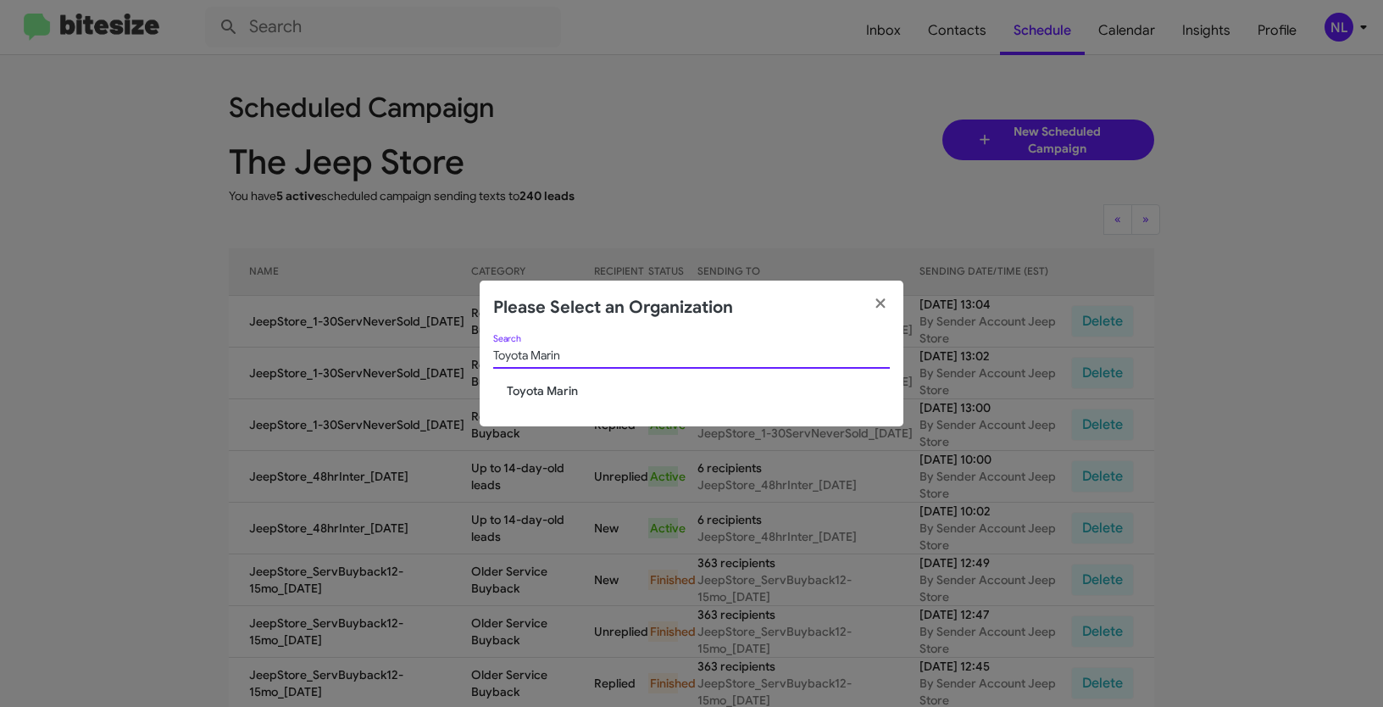
type input "Toyota Marin"
click at [526, 398] on span "Toyota Marin" at bounding box center [698, 390] width 383 height 17
click at [527, 395] on span "Toyota Marin" at bounding box center [698, 390] width 383 height 17
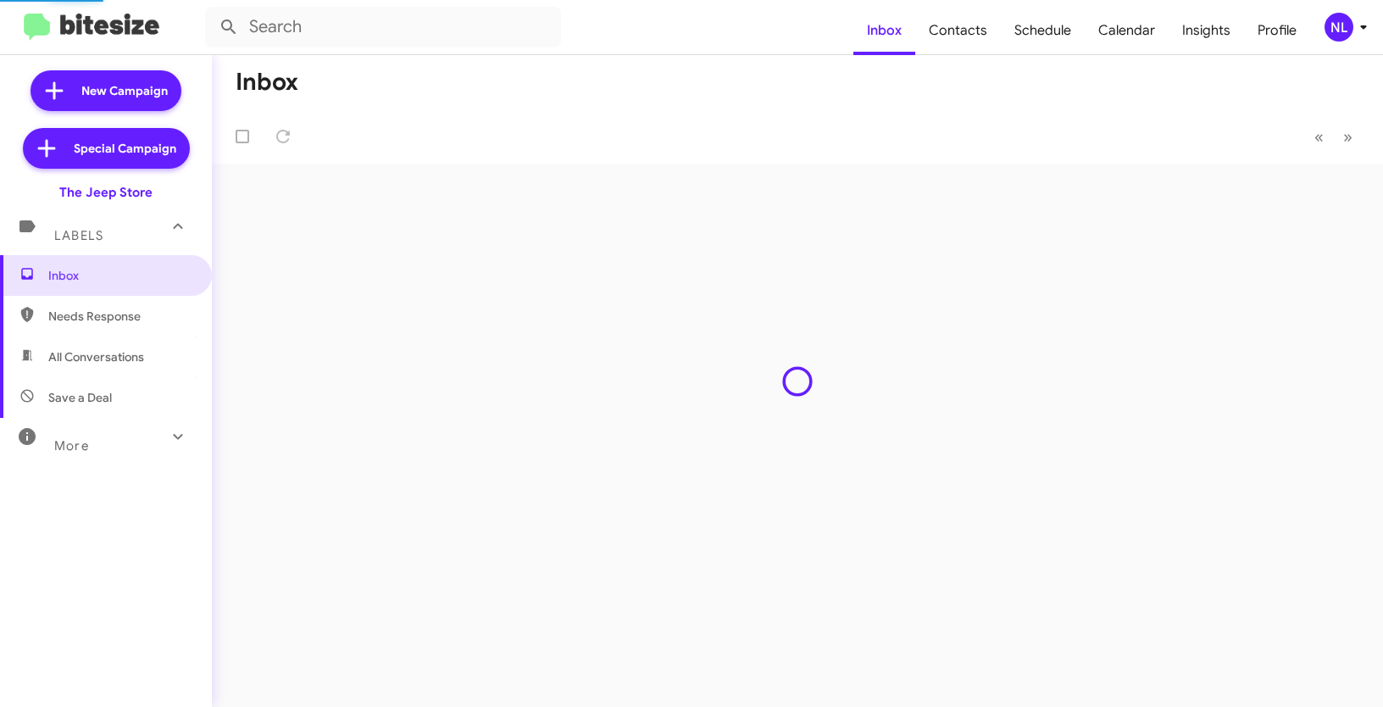
click at [1339, 31] on div "NL" at bounding box center [1339, 27] width 29 height 29
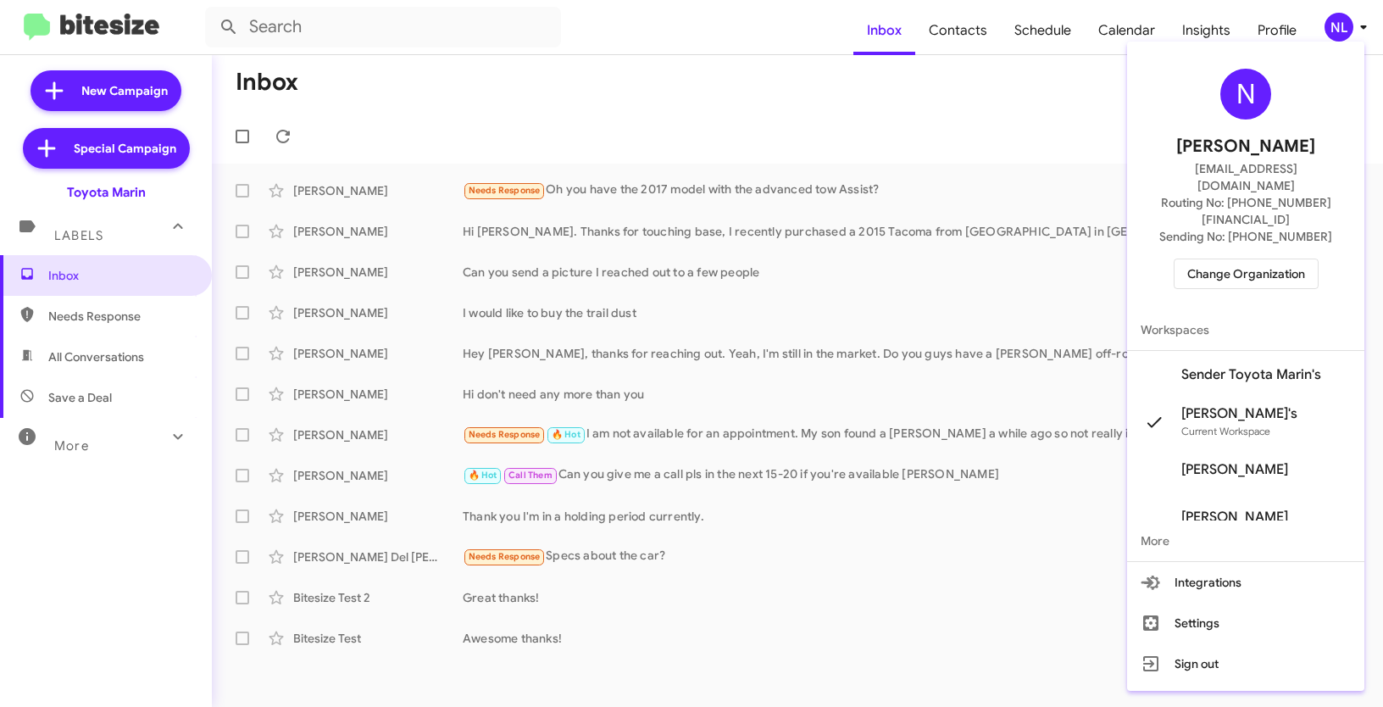
click at [1265, 366] on span "Sender Toyota Marin's" at bounding box center [1252, 374] width 140 height 17
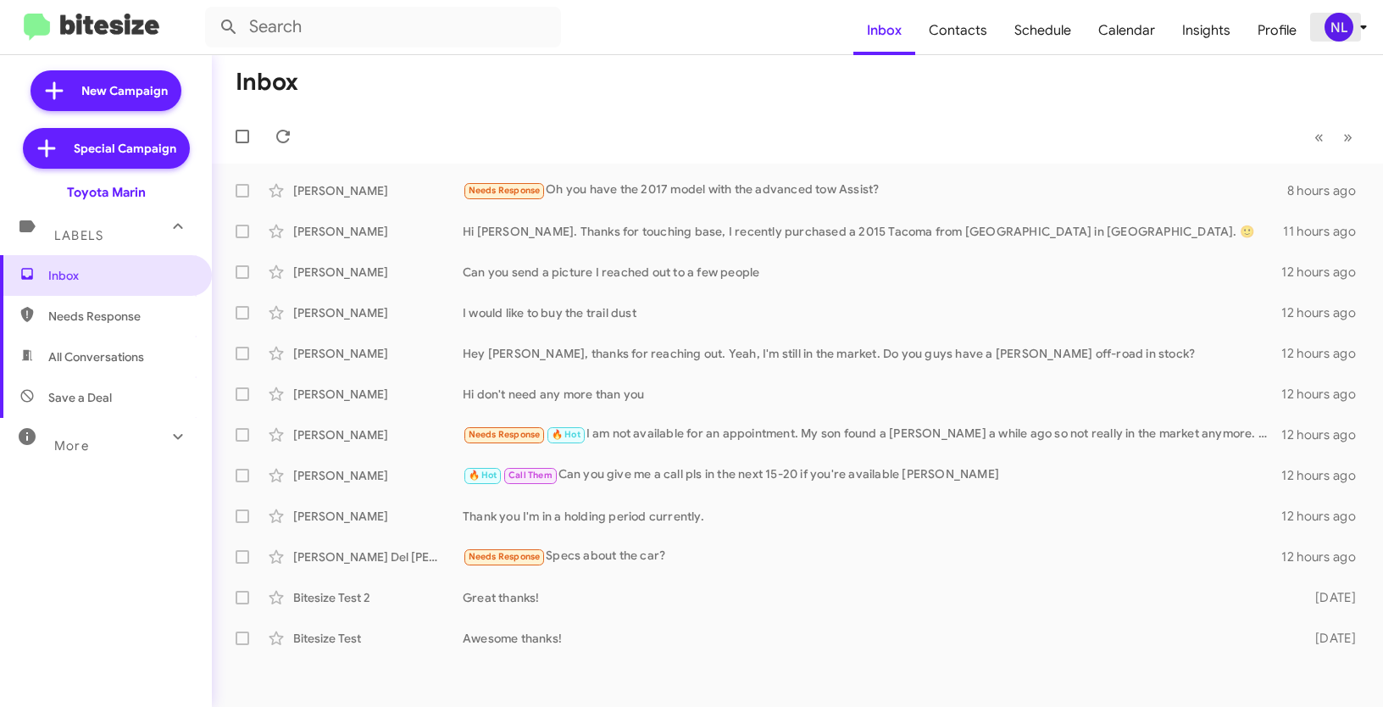
click at [1335, 32] on div "NL" at bounding box center [1339, 27] width 29 height 29
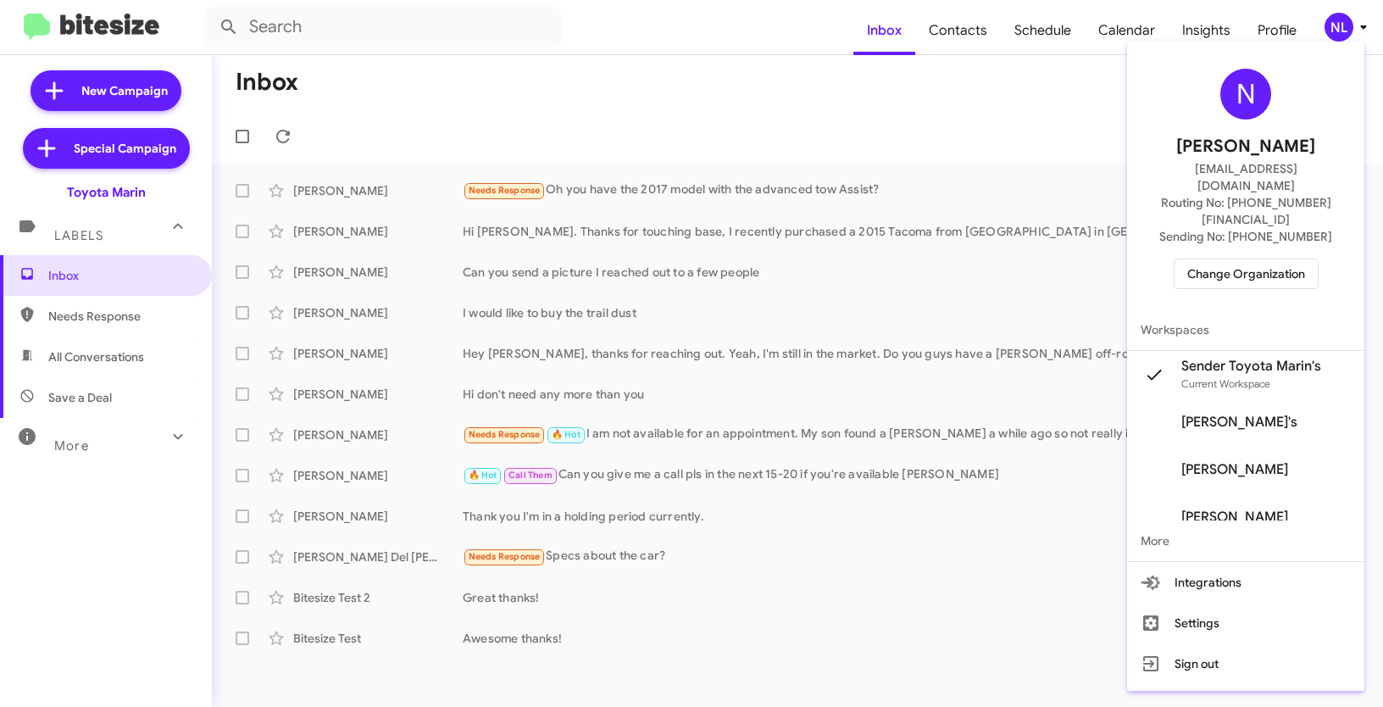
click at [902, 168] on div at bounding box center [691, 353] width 1383 height 707
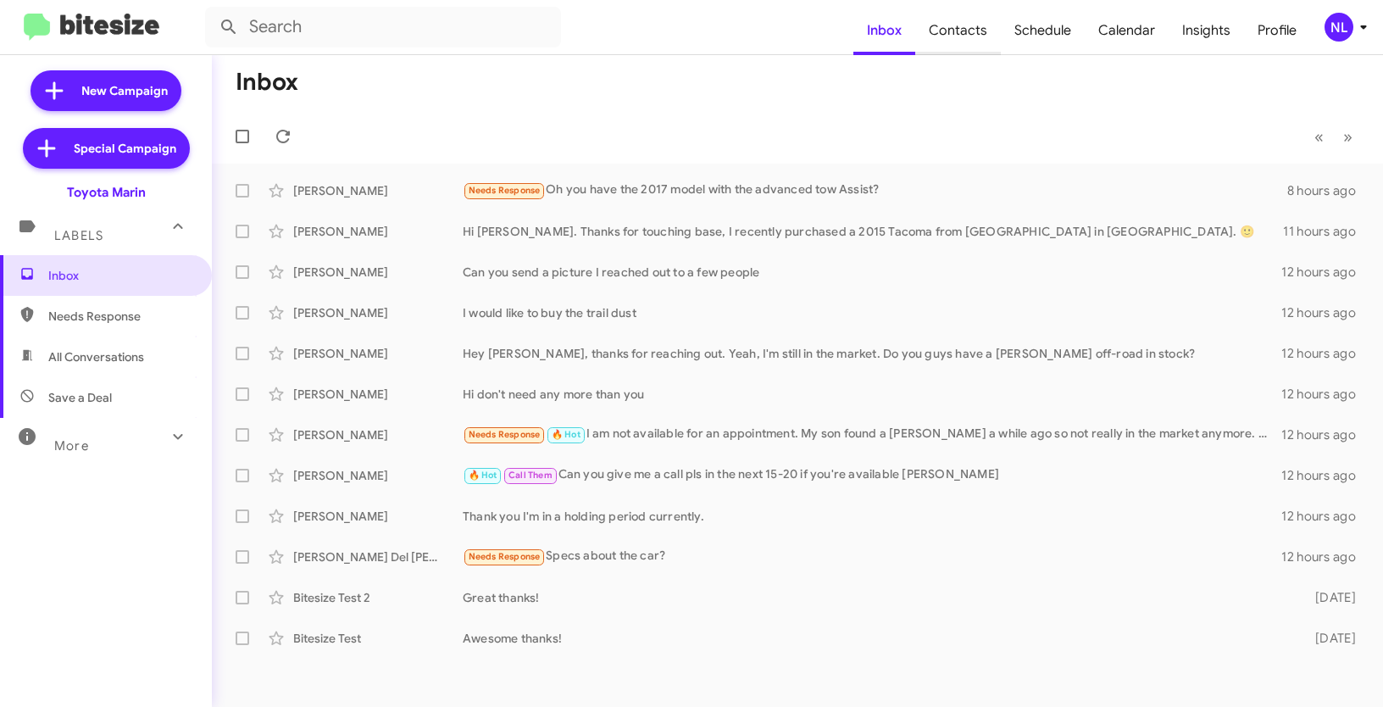
click at [947, 23] on span "Contacts" at bounding box center [959, 30] width 86 height 49
type input "in:groups"
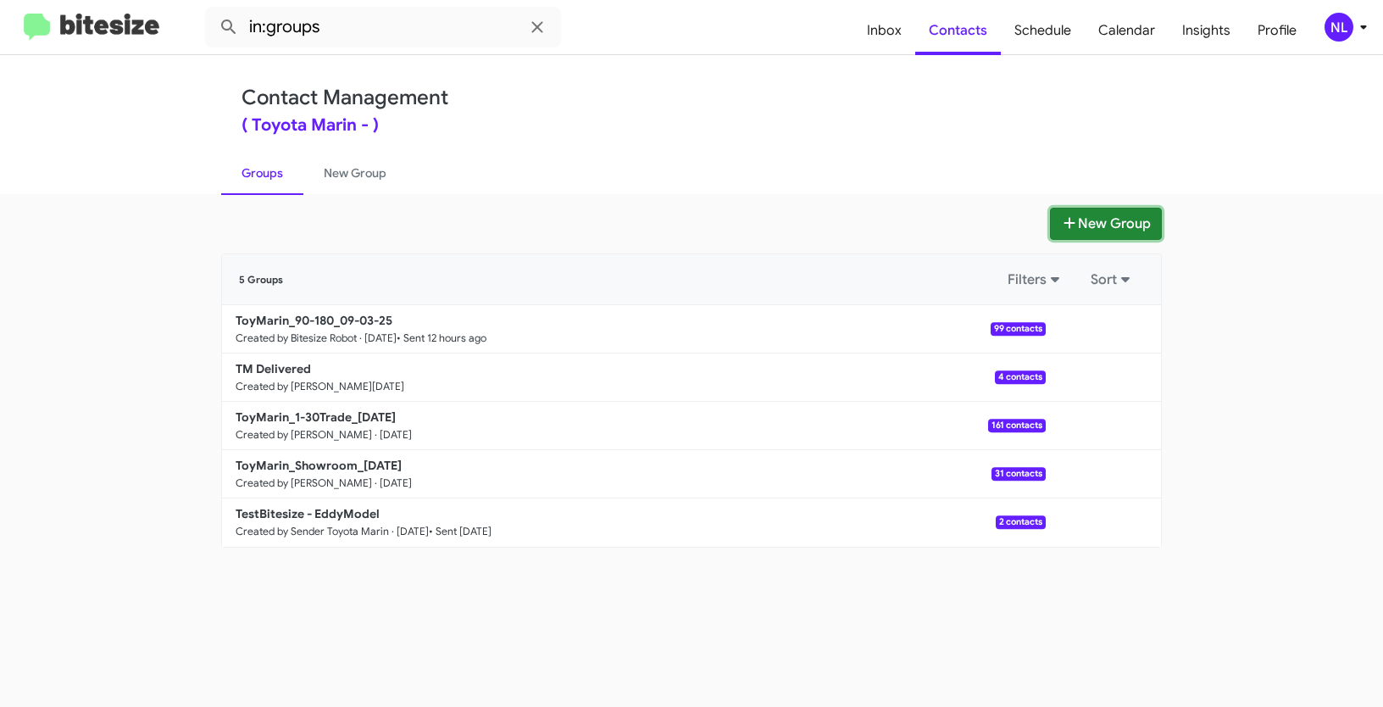
click at [1103, 225] on button "New Group" at bounding box center [1106, 224] width 112 height 32
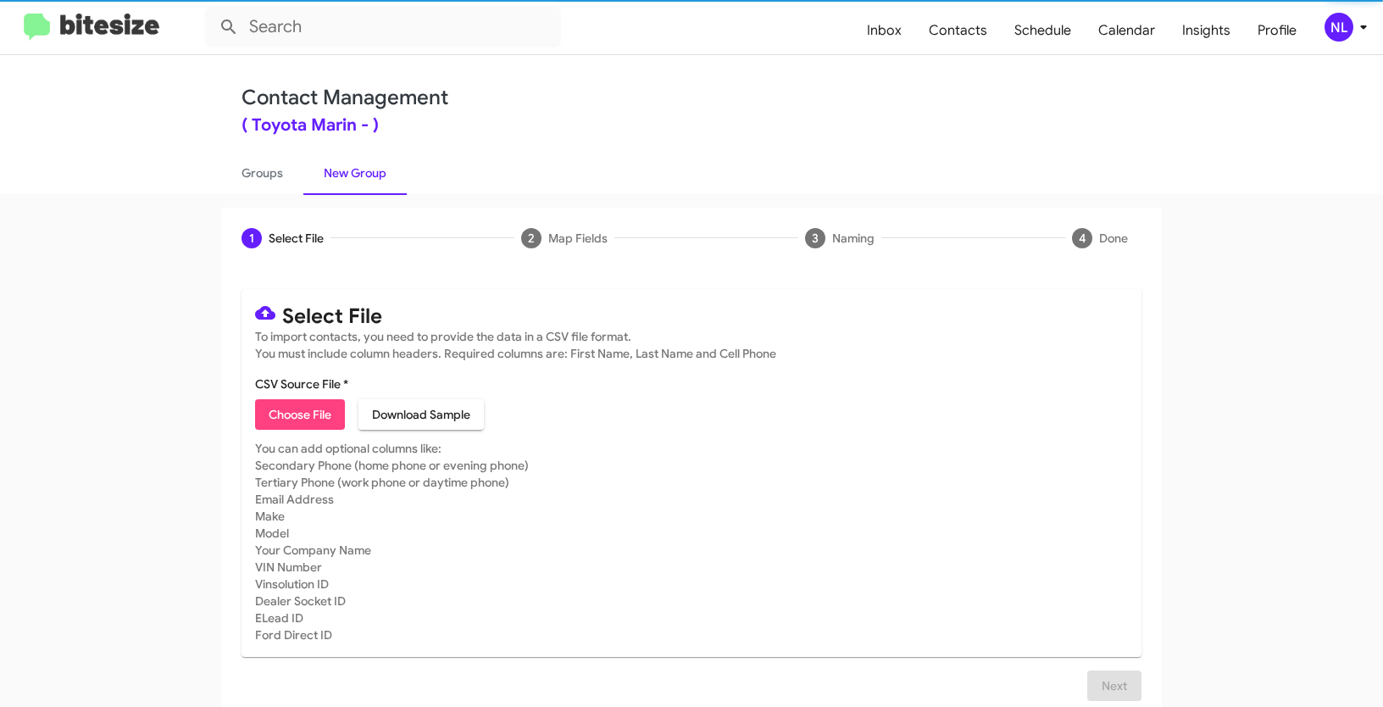
click at [316, 429] on span "Choose File" at bounding box center [300, 414] width 63 height 31
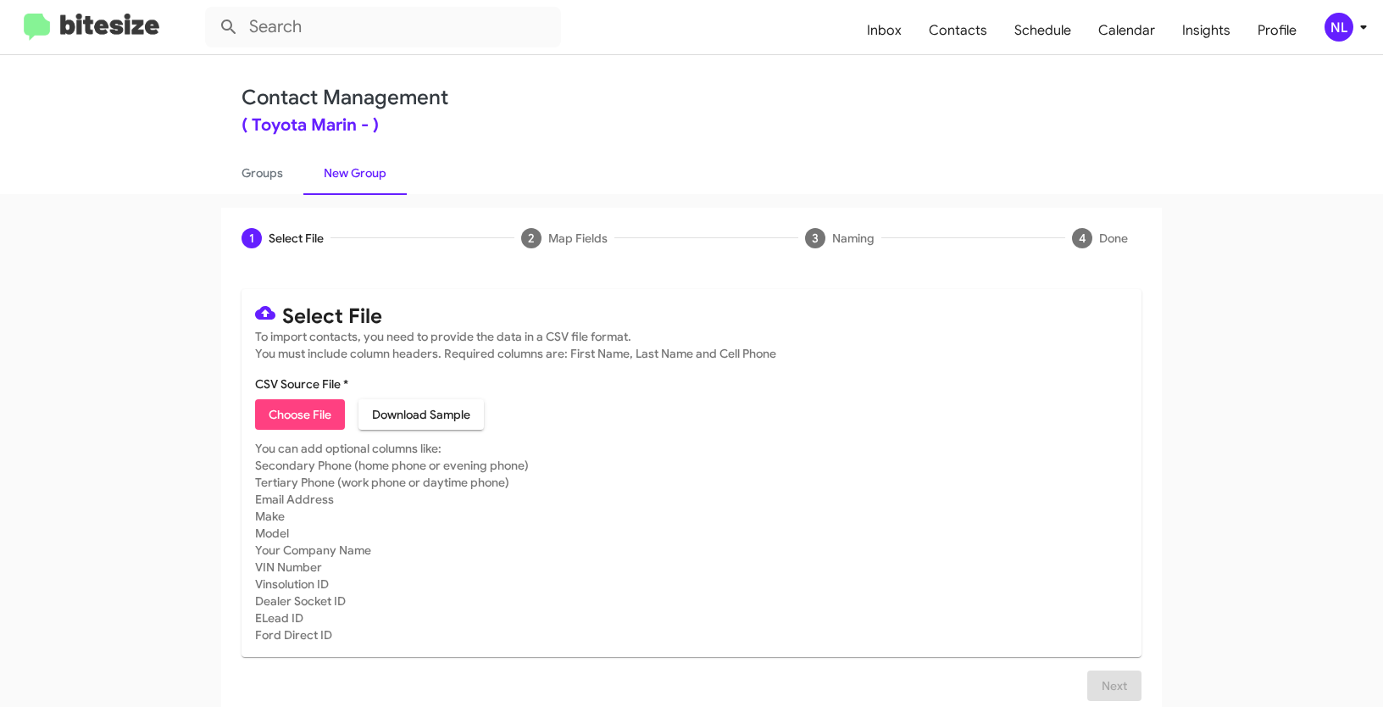
type input "Opt out open - Toyota Marin"
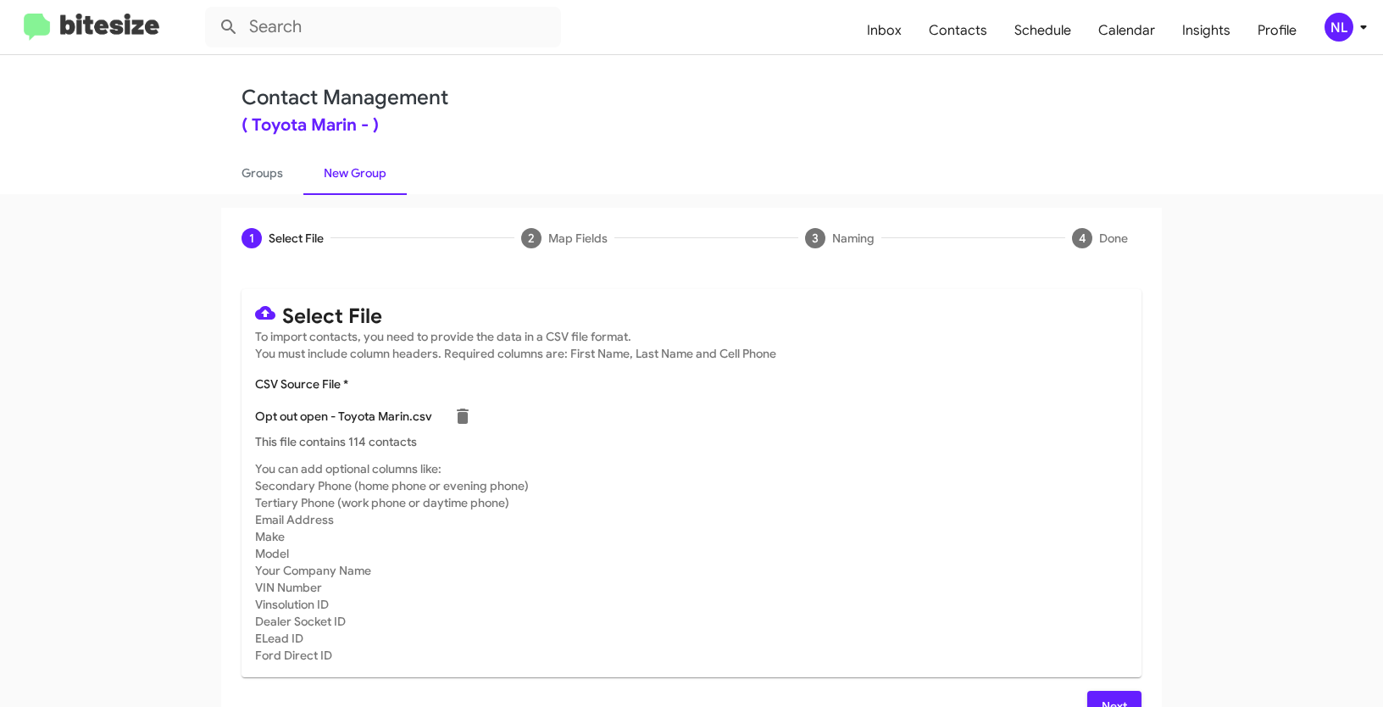
click at [828, 636] on mat-card-subtitle "You can add optional columns like: Secondary Phone (home phone or evening phone…" at bounding box center [691, 561] width 873 height 203
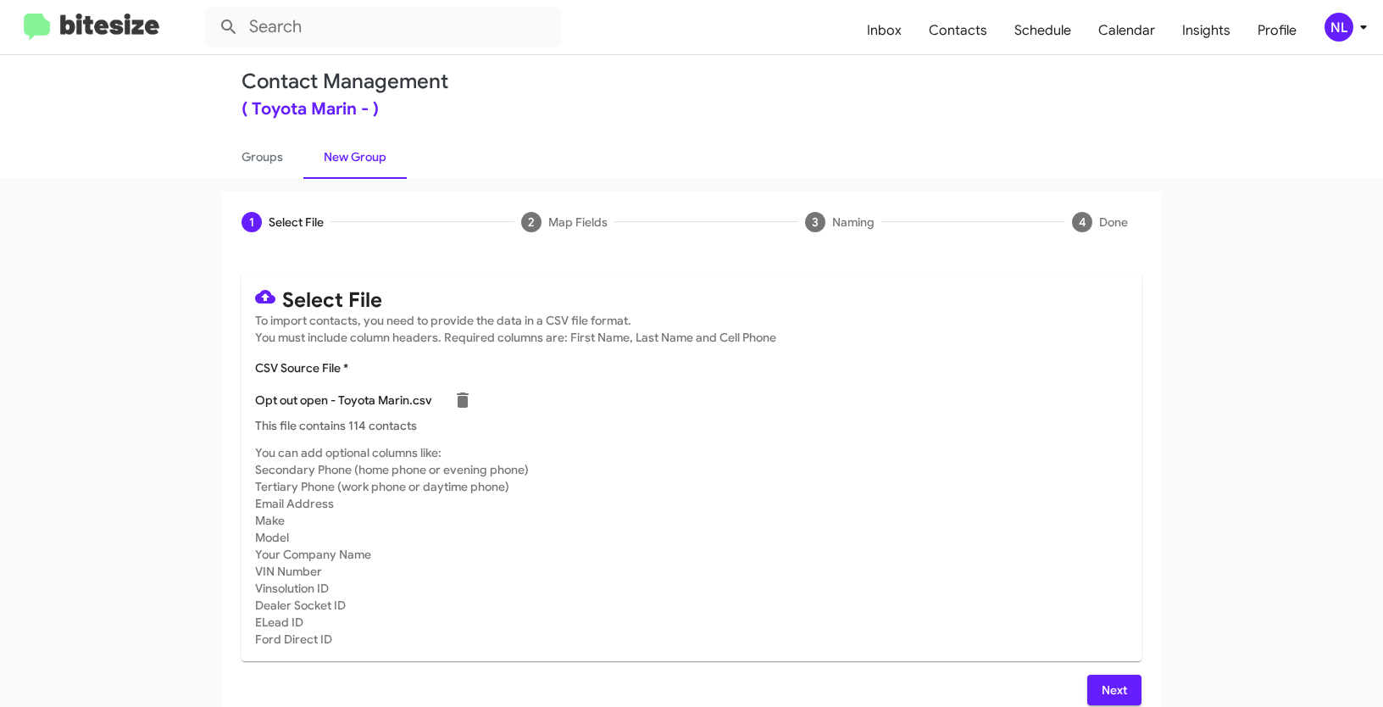
scroll to position [34, 0]
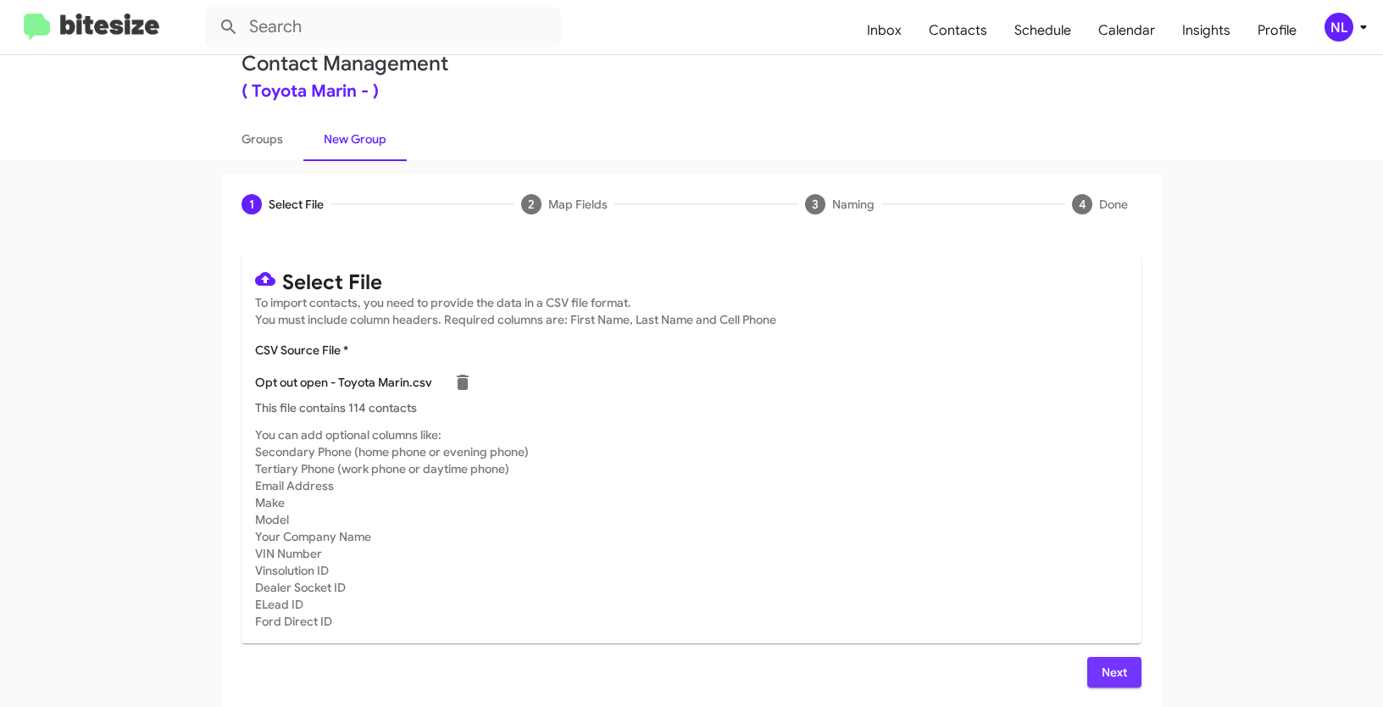
click at [1114, 671] on span "Next" at bounding box center [1114, 672] width 27 height 31
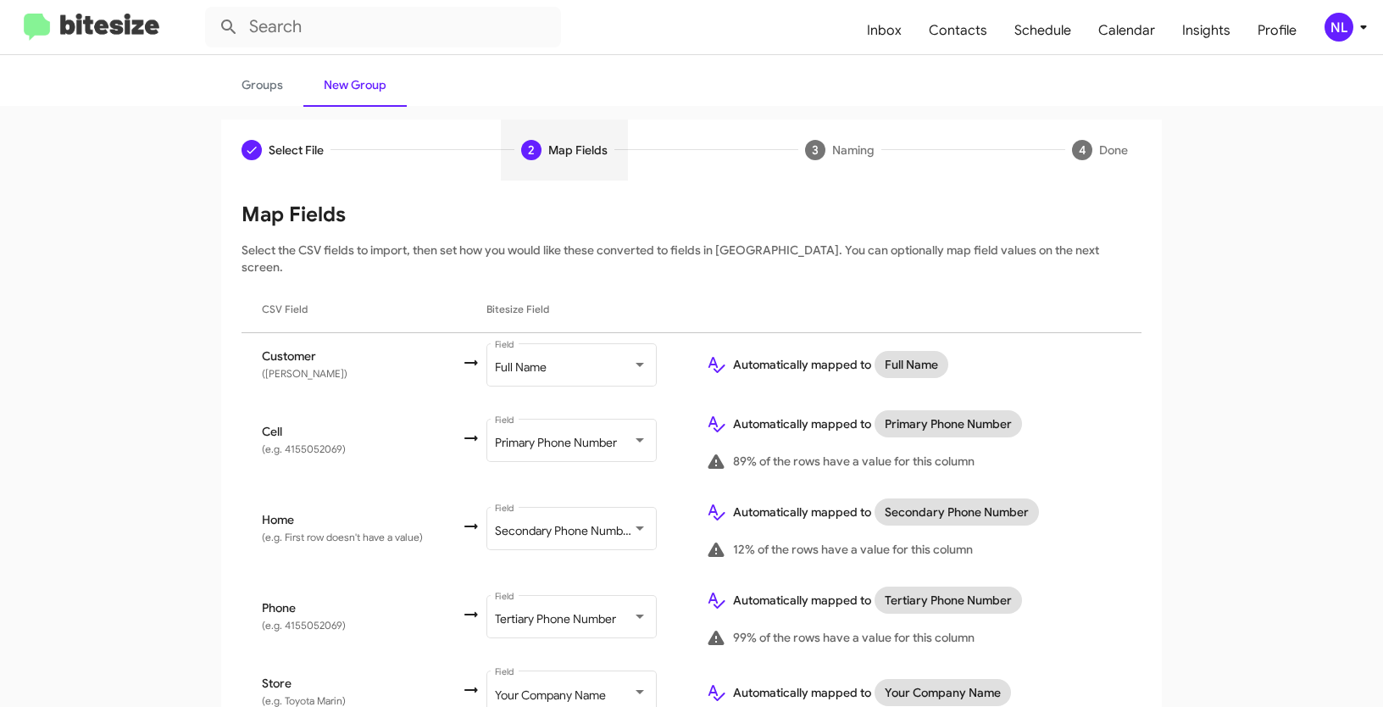
scroll to position [152, 0]
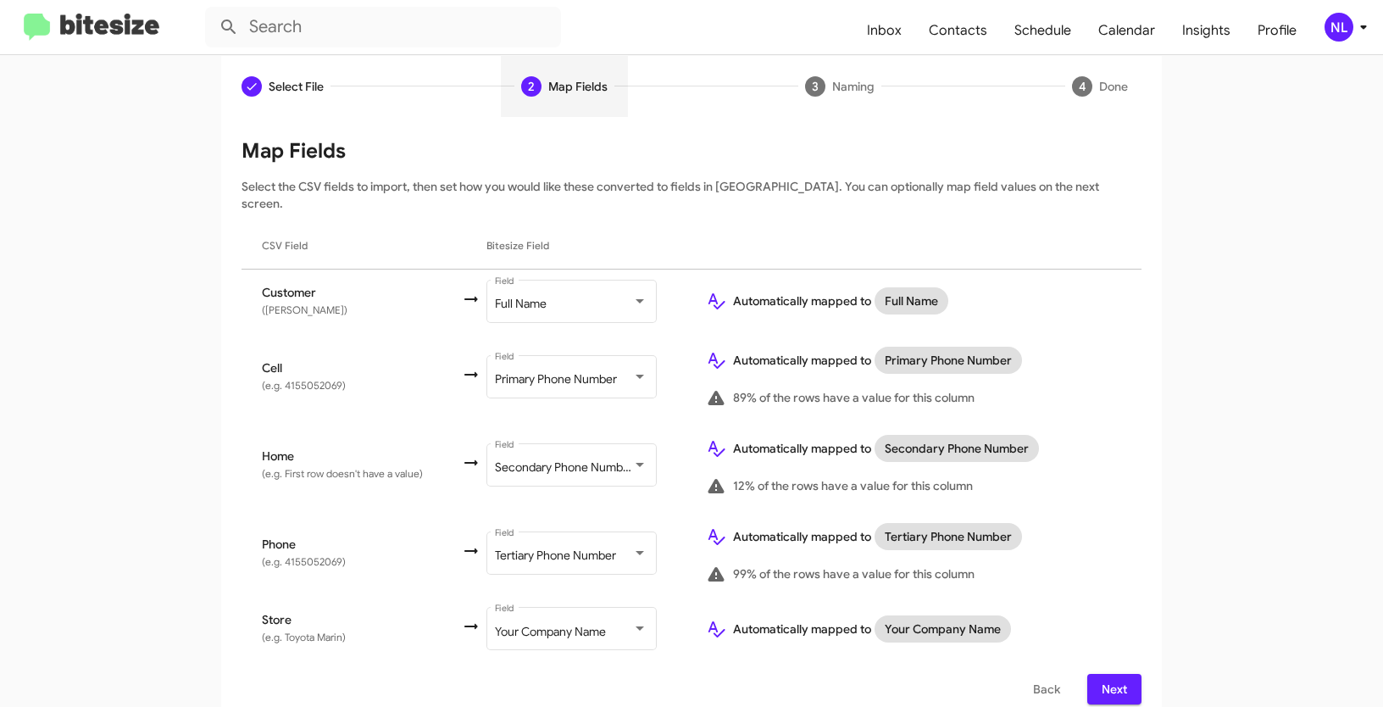
click at [1108, 674] on span "Next" at bounding box center [1114, 689] width 27 height 31
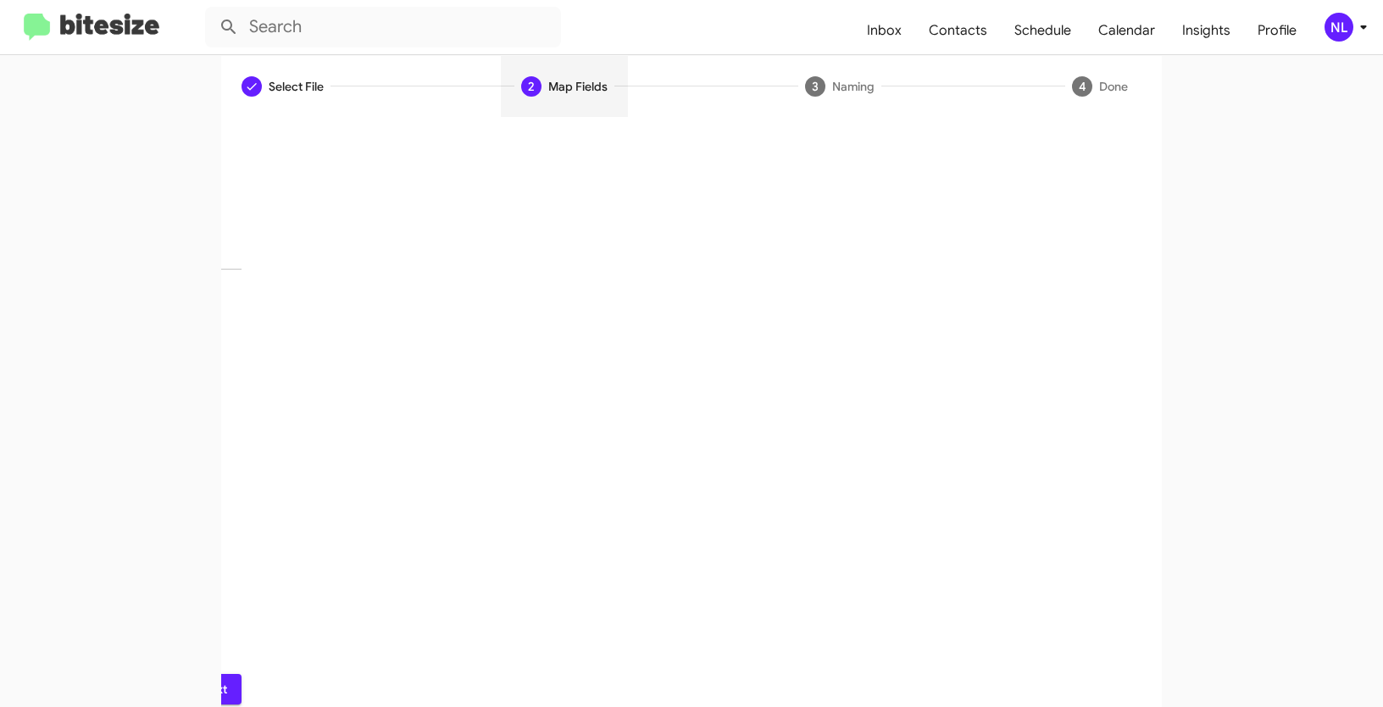
scroll to position [42, 0]
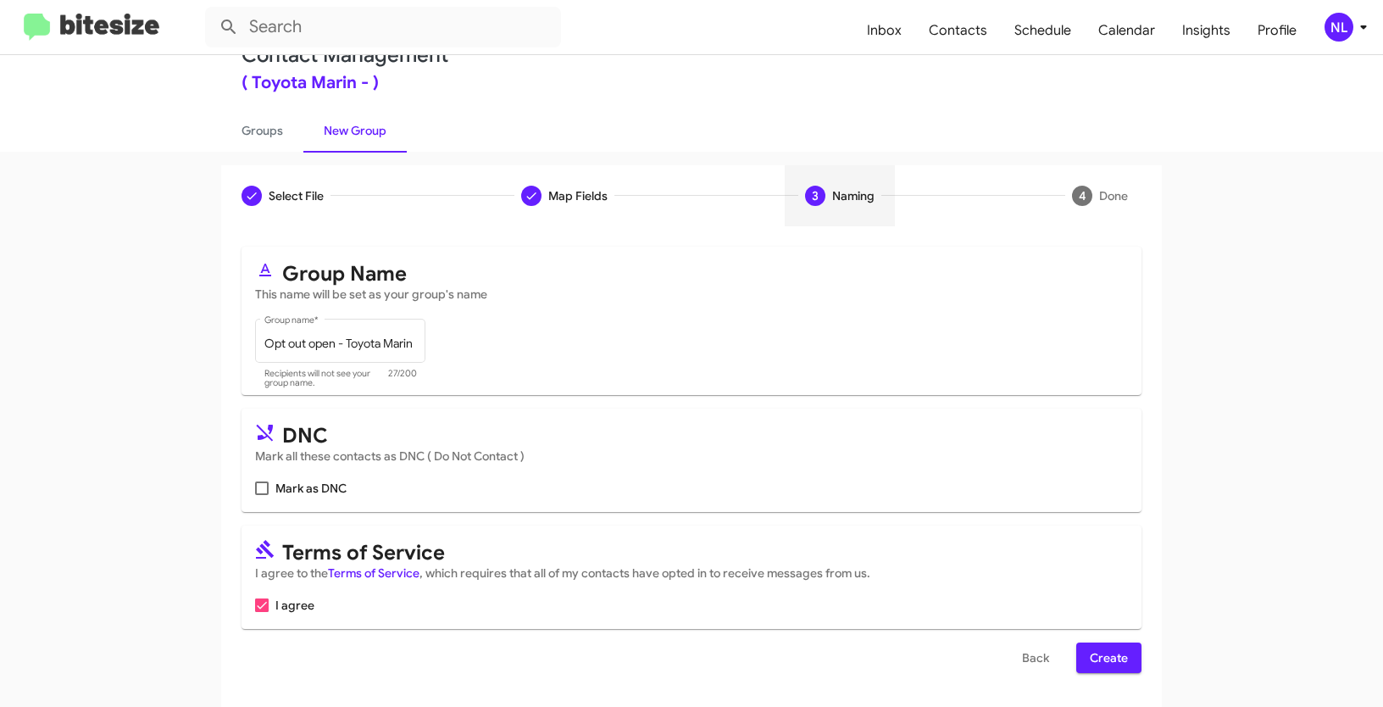
click at [258, 488] on span at bounding box center [262, 489] width 14 height 14
click at [261, 495] on input "Mark as DNC" at bounding box center [261, 495] width 1 height 1
checkbox input "true"
click at [1105, 655] on span "Create" at bounding box center [1109, 658] width 38 height 31
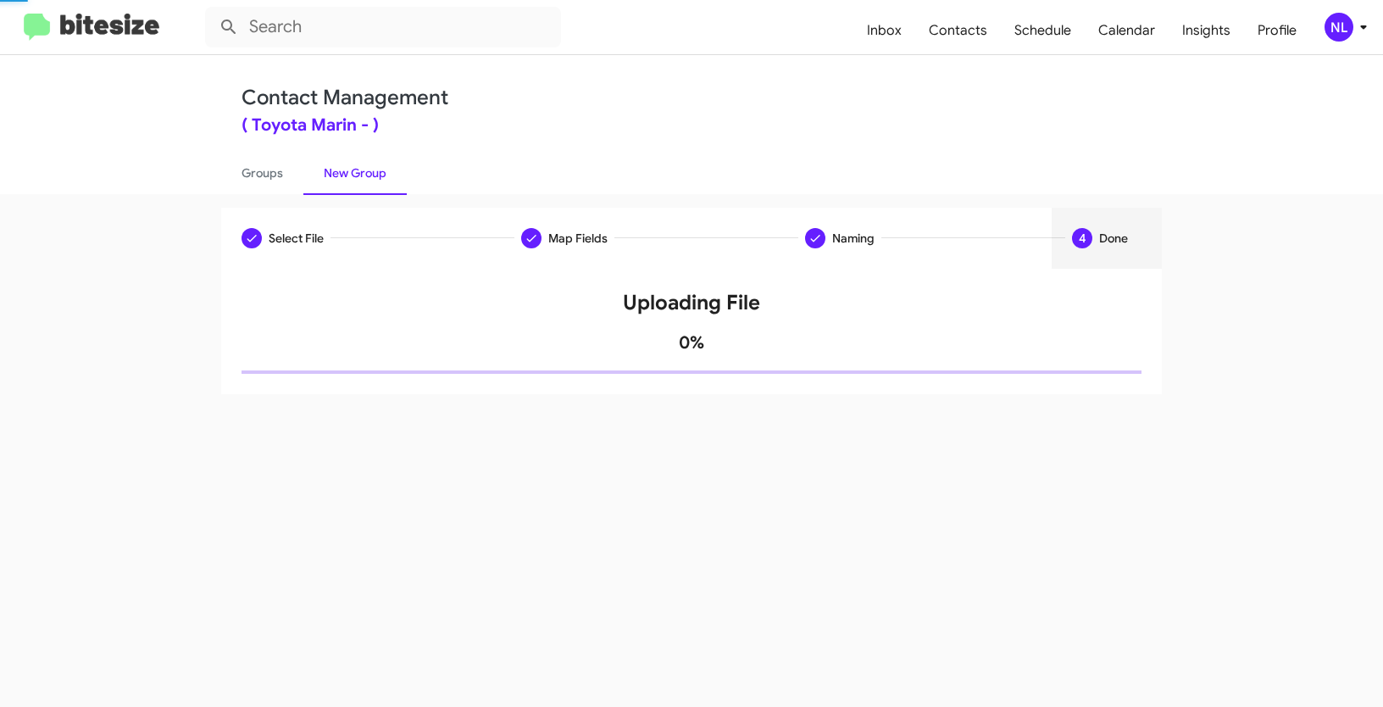
scroll to position [0, 0]
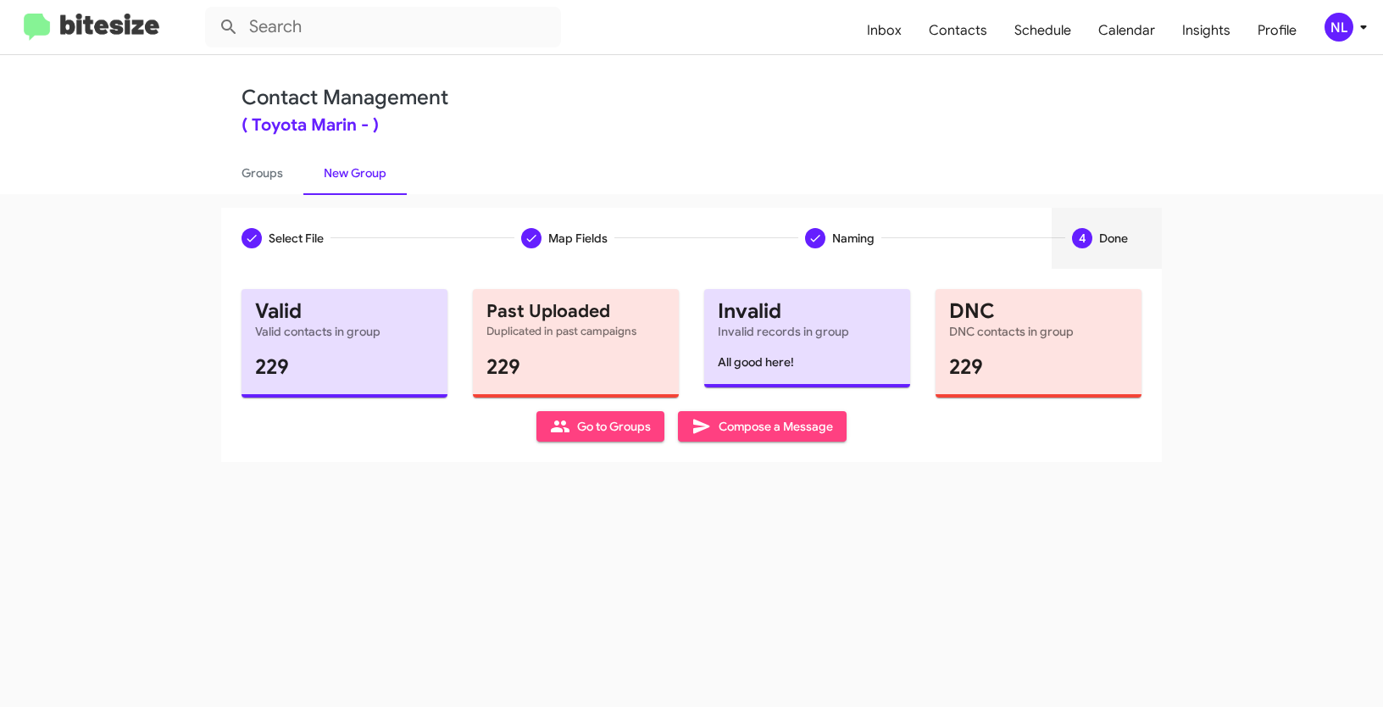
click at [602, 424] on span "Go to Groups" at bounding box center [600, 426] width 101 height 31
type input "in:groups"
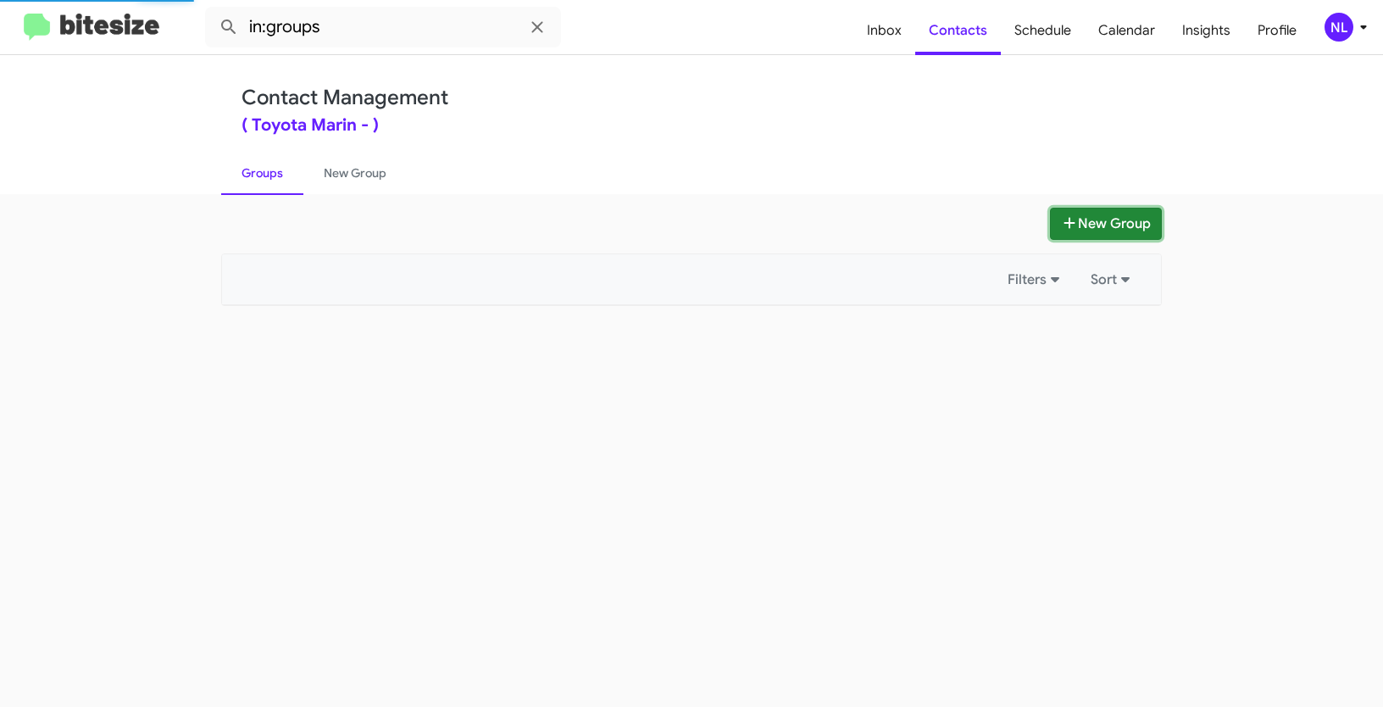
click at [1110, 233] on button "New Group" at bounding box center [1106, 224] width 112 height 32
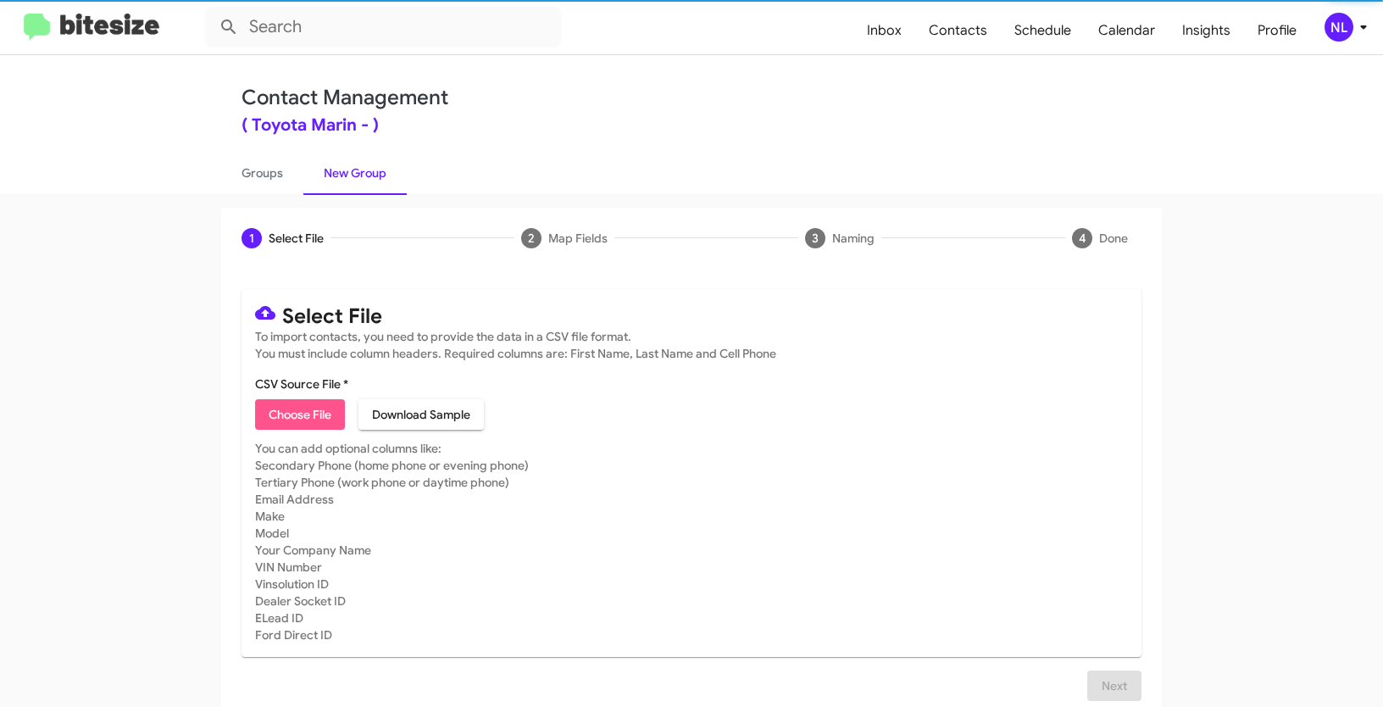
click at [289, 405] on span "Choose File" at bounding box center [300, 414] width 63 height 31
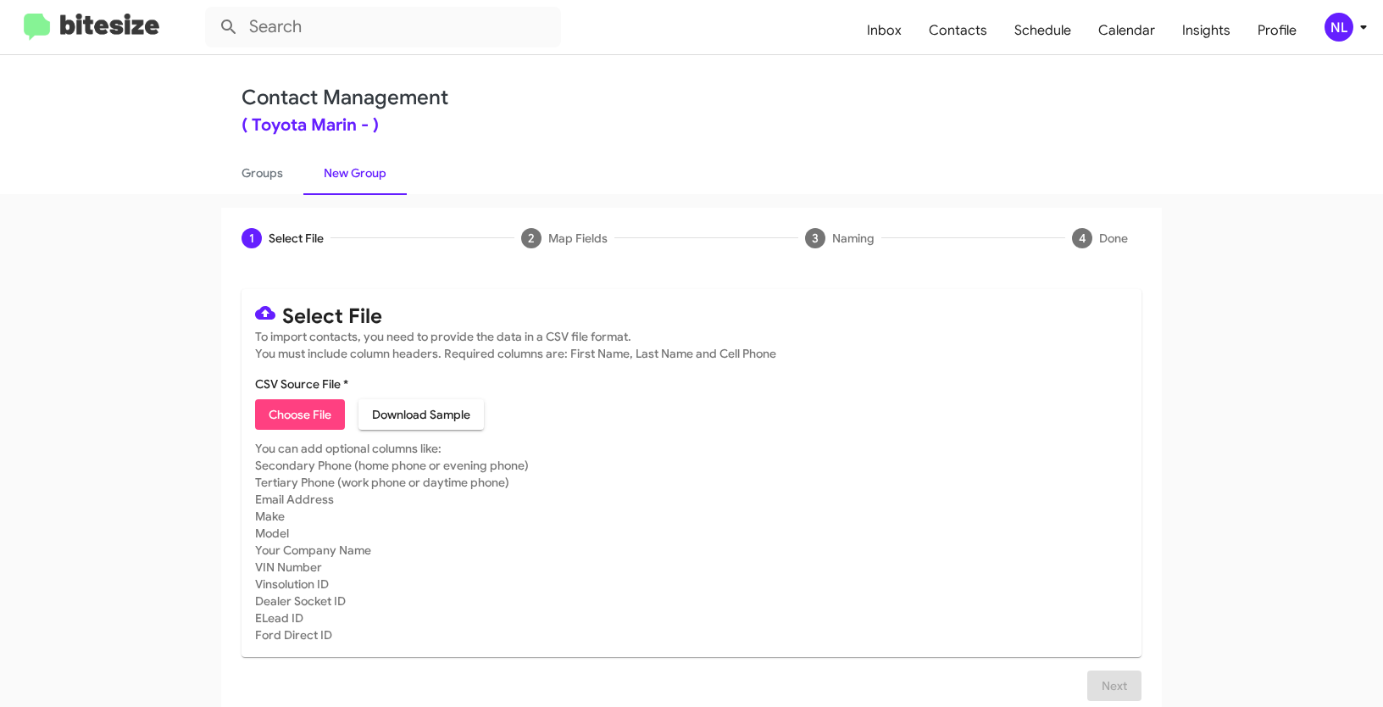
type input "Opt out delivered - Toyota Marin"
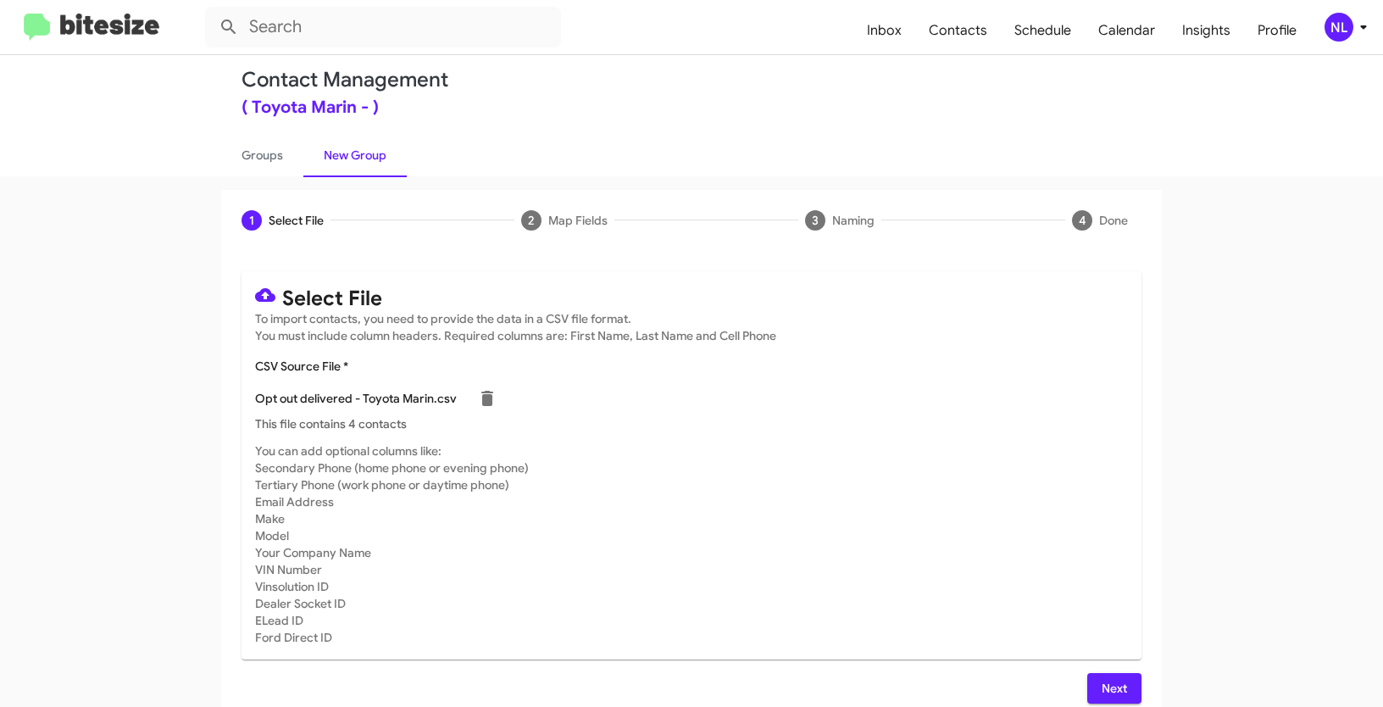
scroll to position [34, 0]
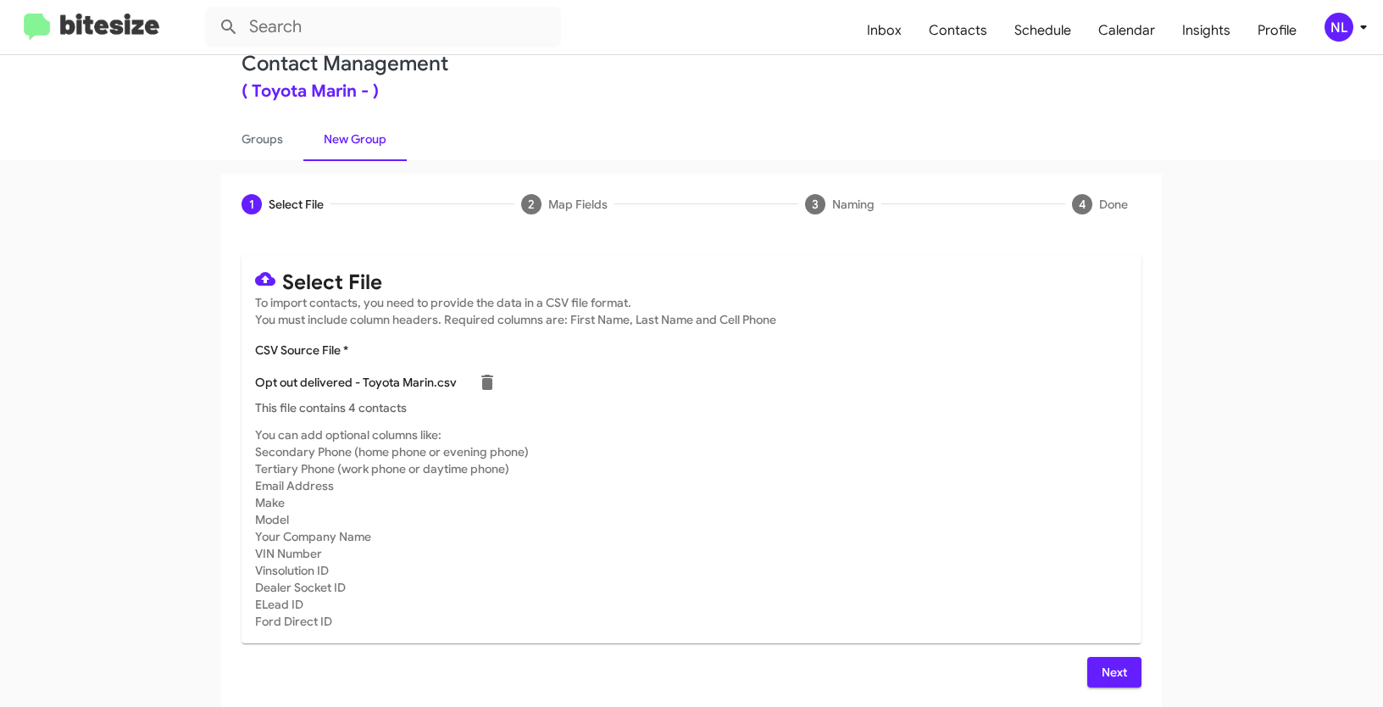
click at [1101, 660] on span "Next" at bounding box center [1114, 672] width 27 height 31
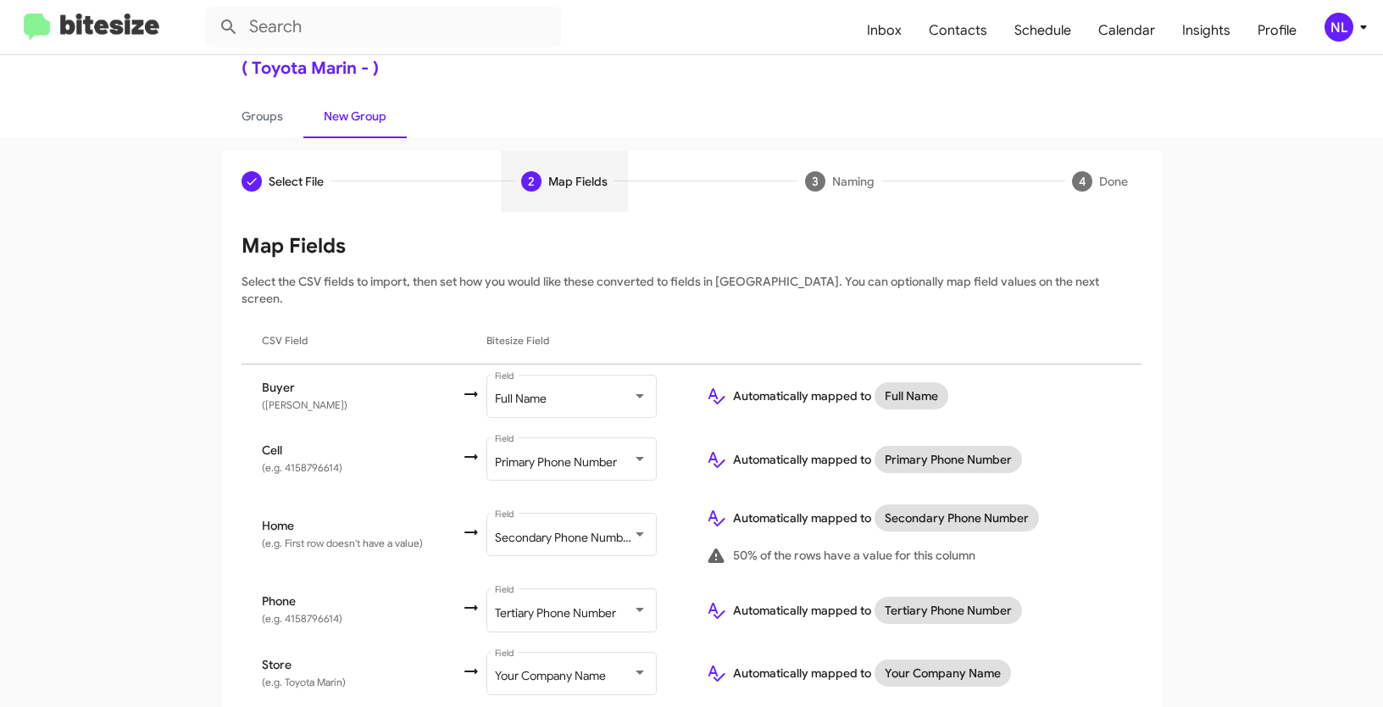
scroll to position [102, 0]
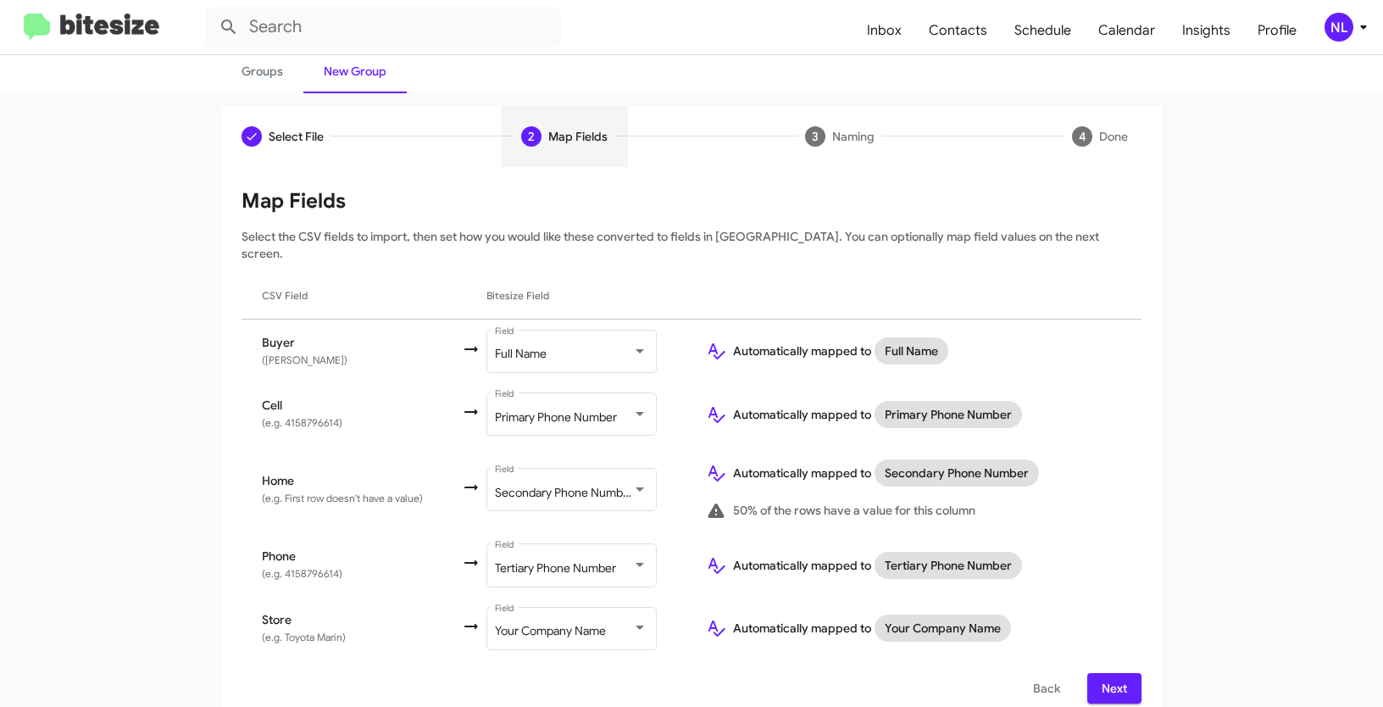
click at [1118, 673] on span "Next" at bounding box center [1114, 688] width 27 height 31
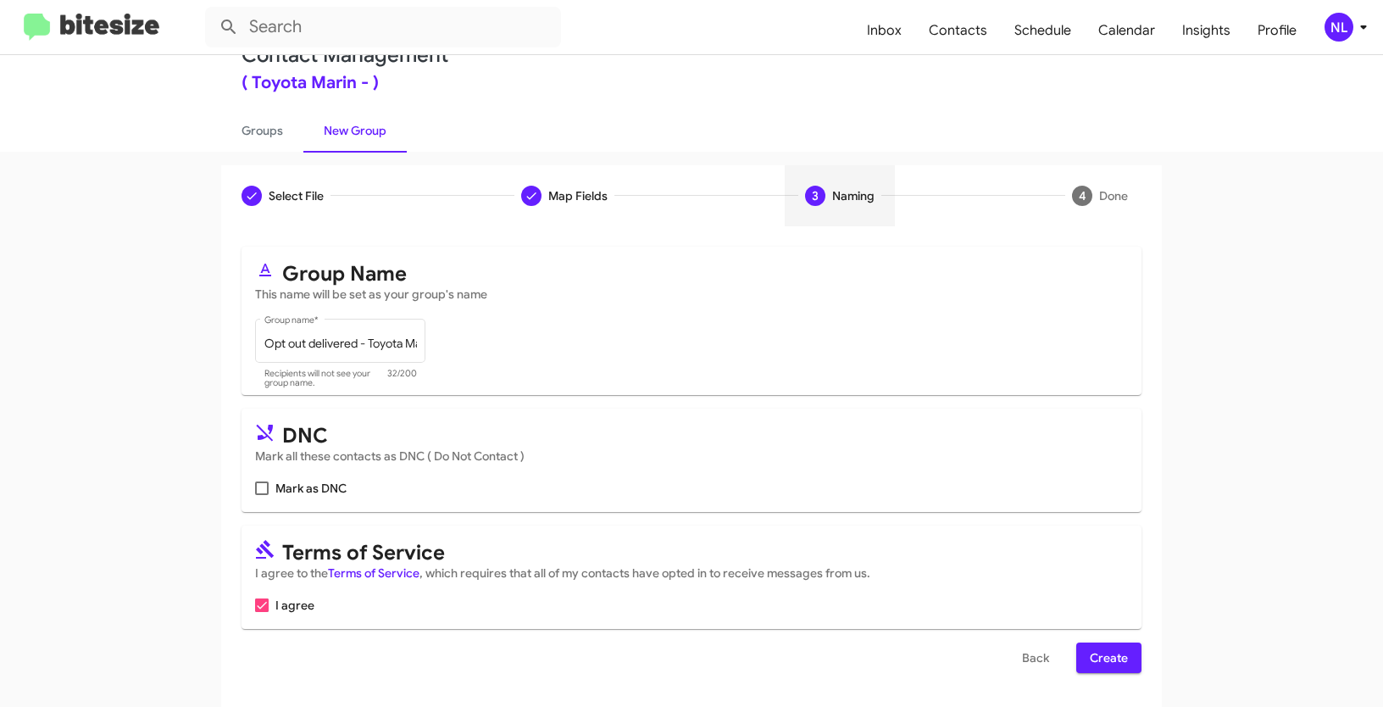
scroll to position [42, 0]
click at [255, 487] on span at bounding box center [262, 489] width 14 height 14
click at [261, 495] on input "Mark as DNC" at bounding box center [261, 495] width 1 height 1
checkbox input "true"
click at [1098, 659] on span "Create" at bounding box center [1109, 658] width 38 height 31
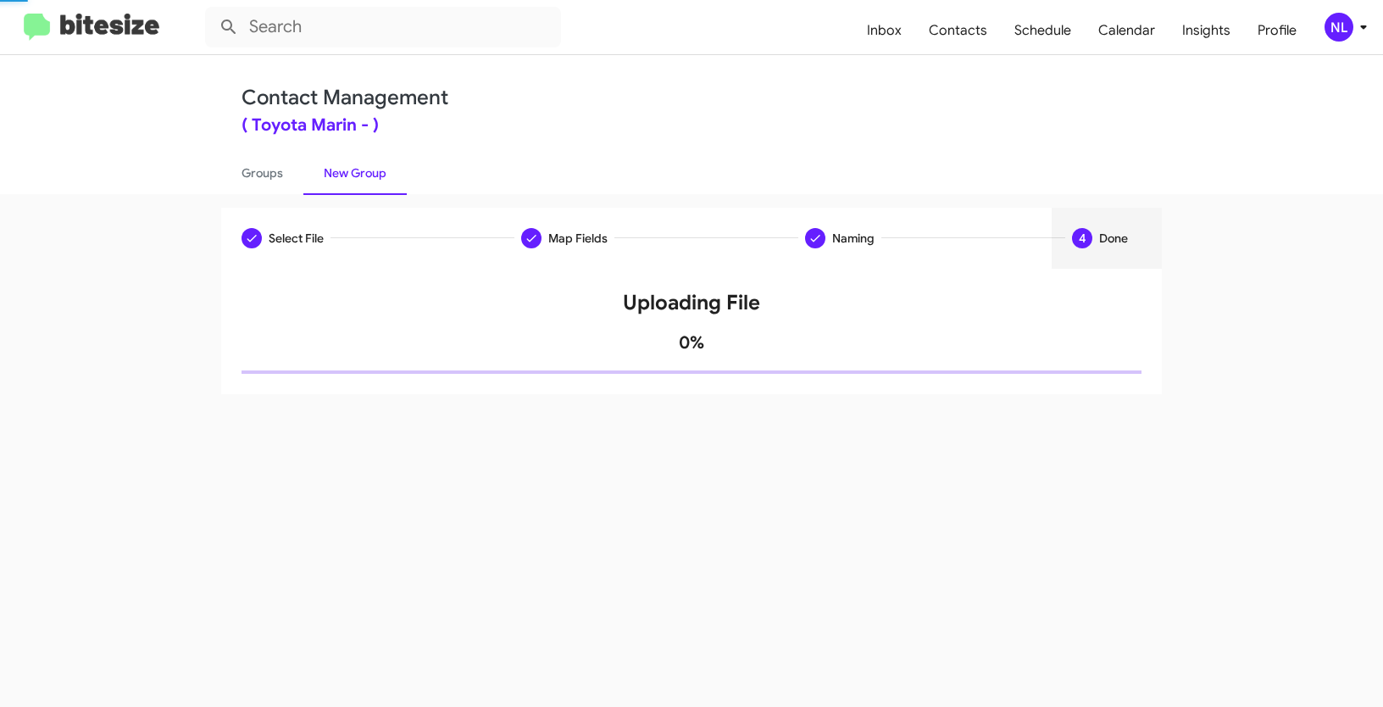
scroll to position [0, 0]
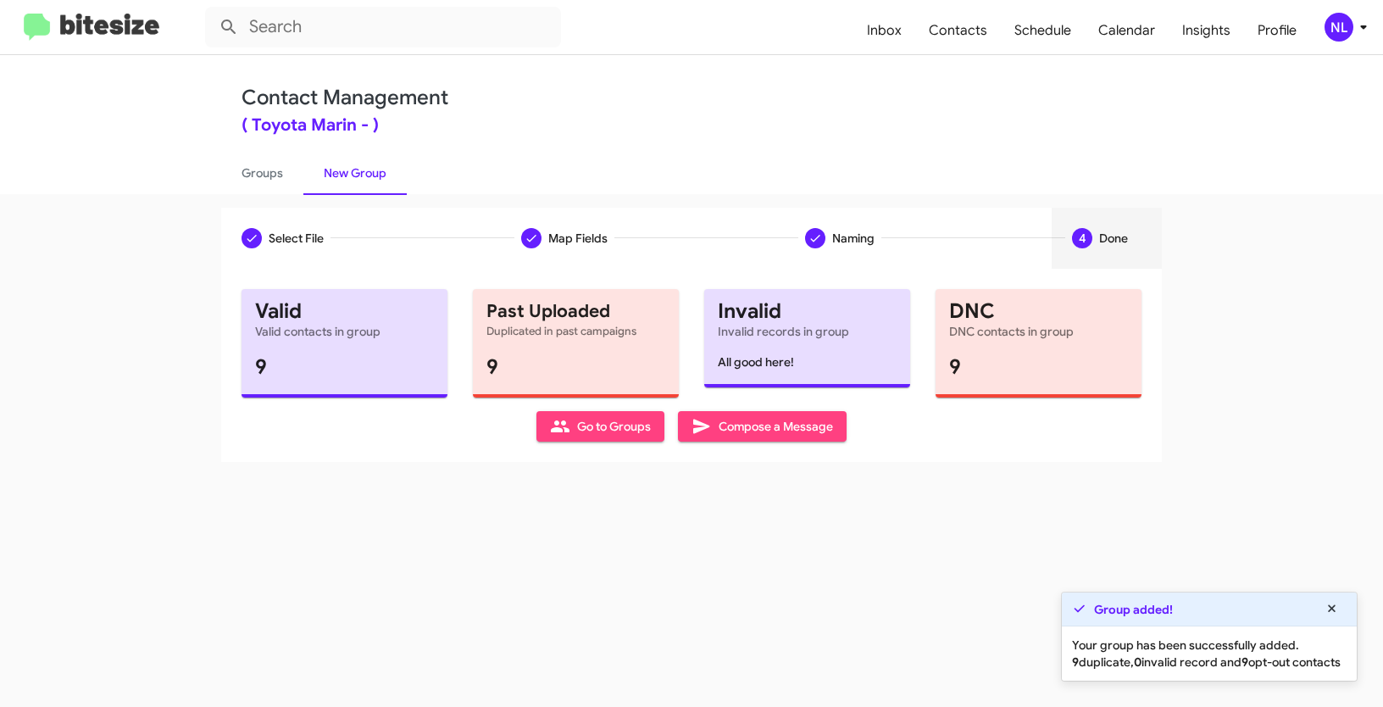
click at [630, 429] on span "Go to Groups" at bounding box center [600, 426] width 101 height 31
type input "in:groups"
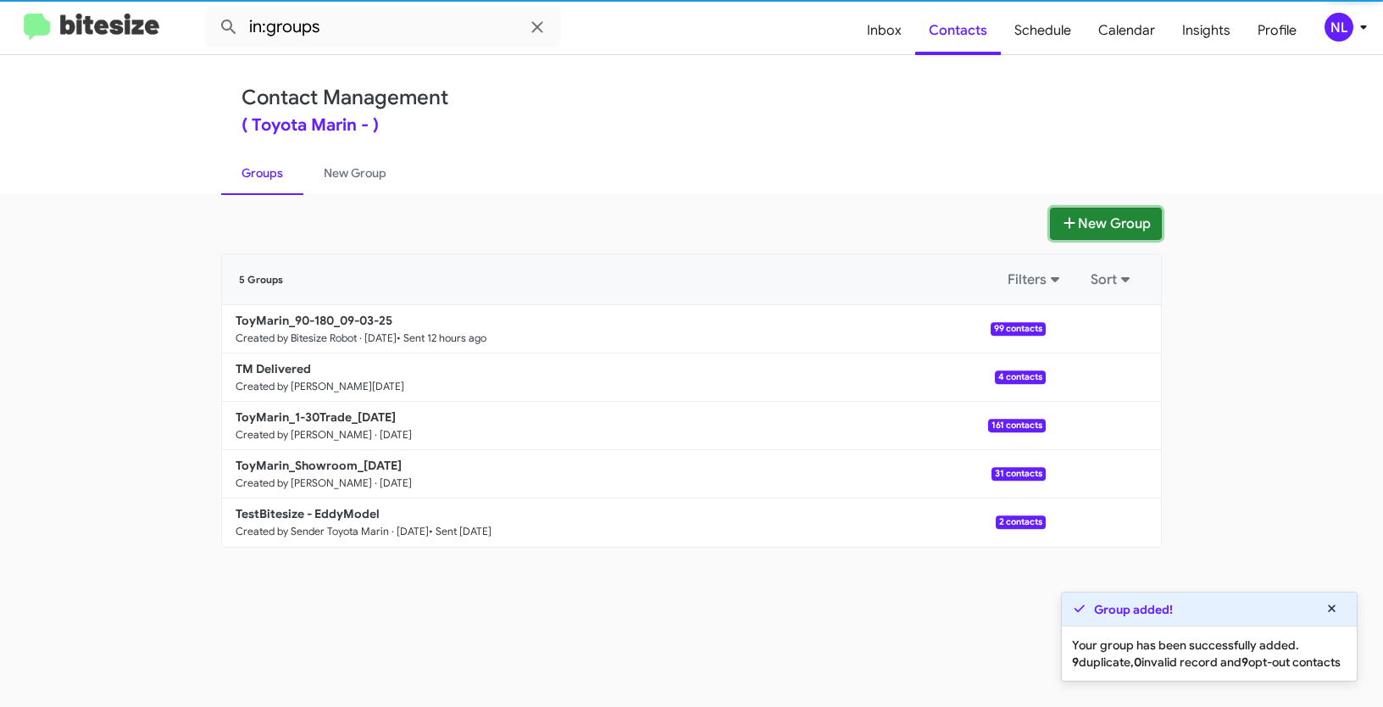
click at [1093, 220] on button "New Group" at bounding box center [1106, 224] width 112 height 32
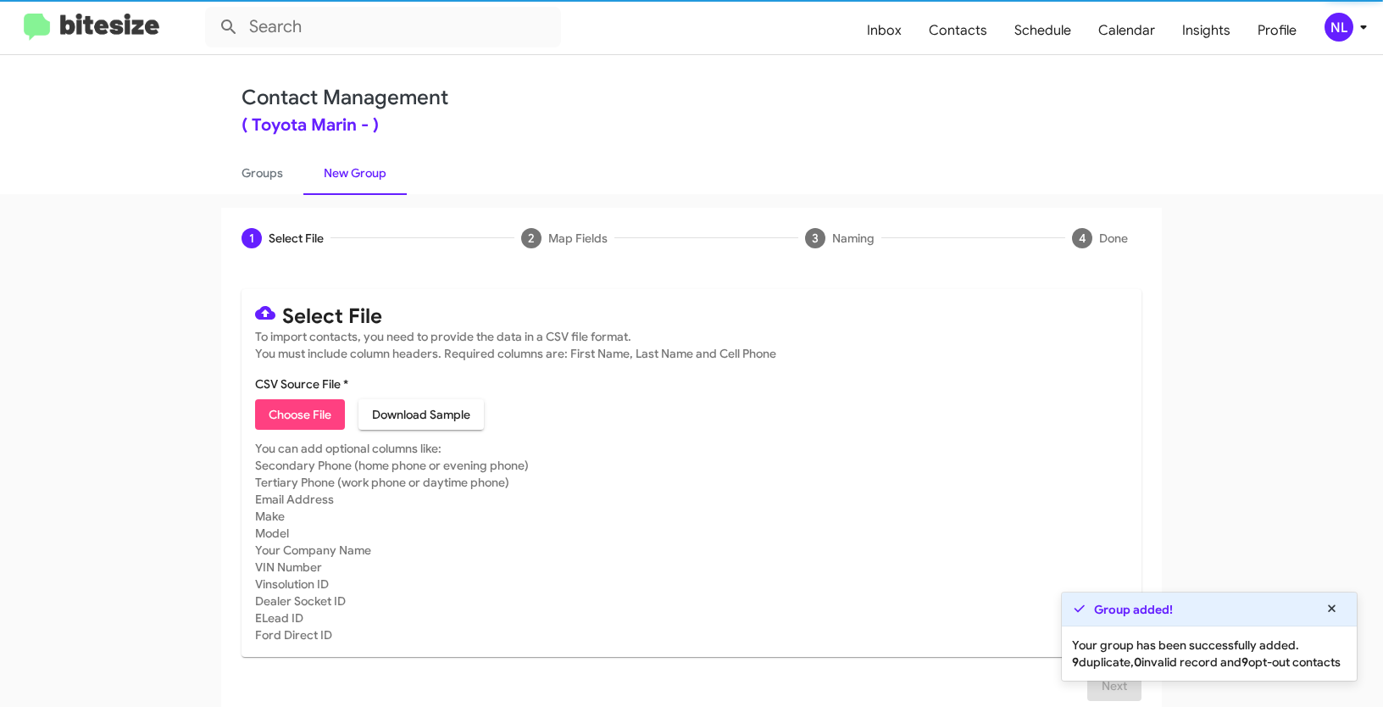
click at [300, 413] on span "Choose File" at bounding box center [300, 414] width 63 height 31
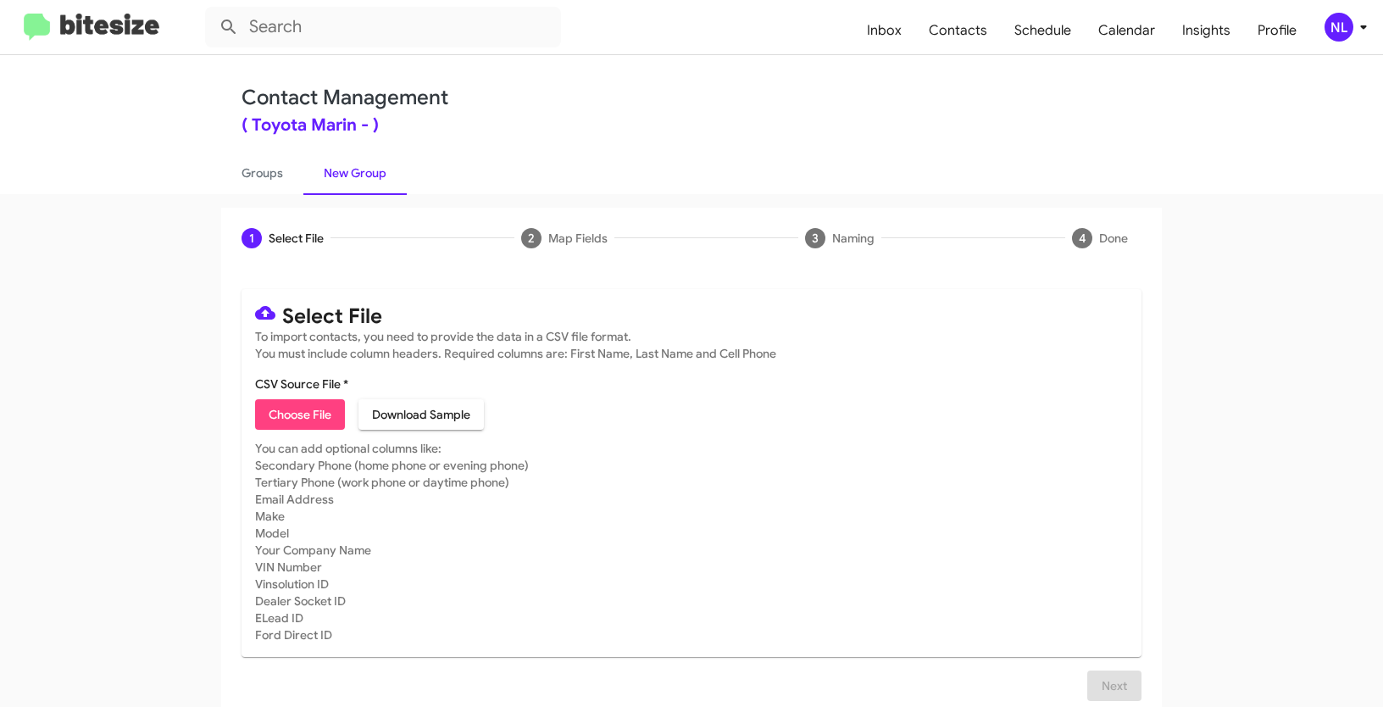
type input "Opt out dead - Toyota Marin"
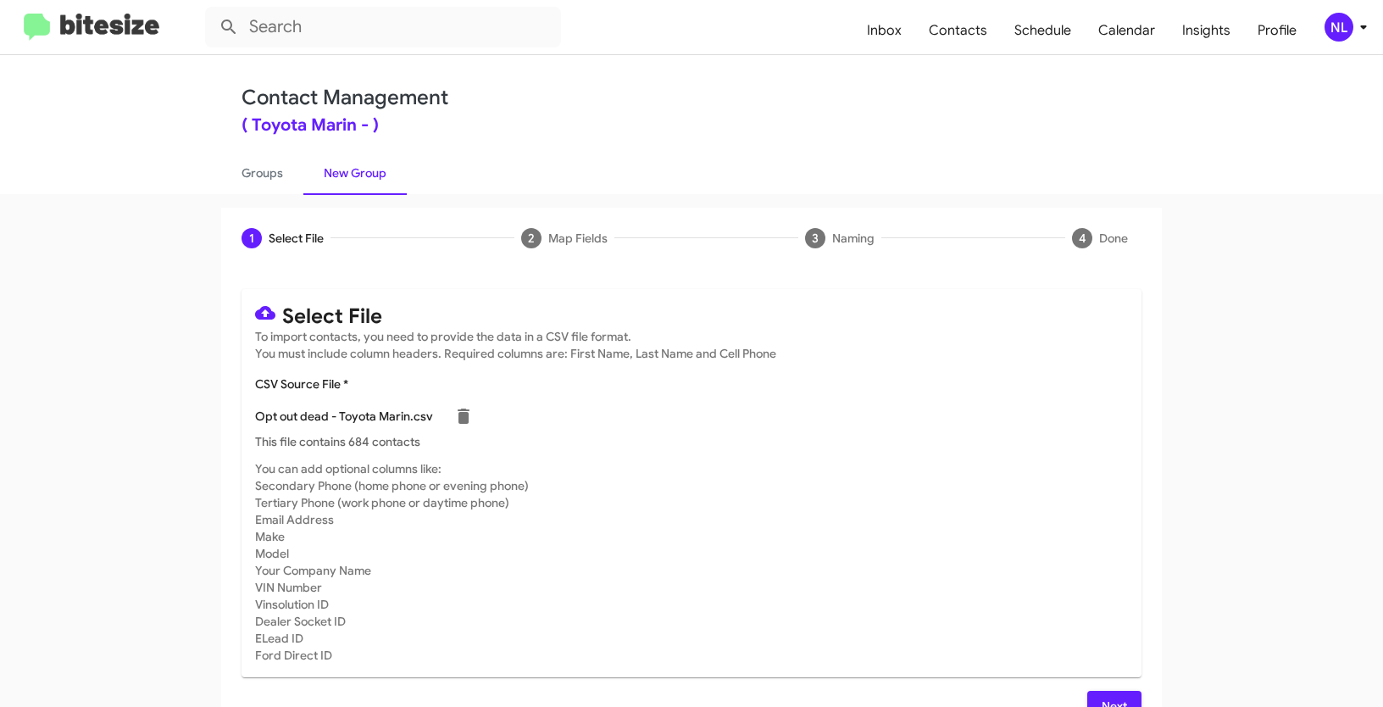
scroll to position [34, 0]
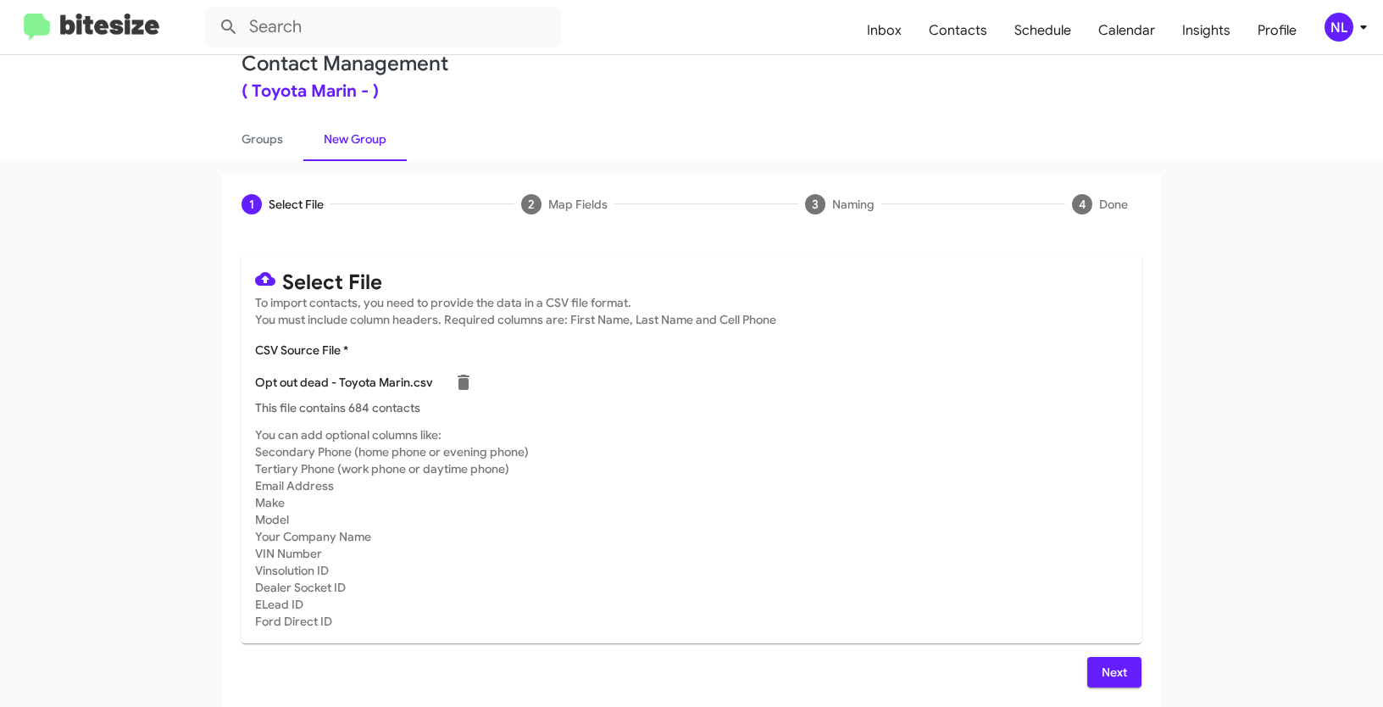
click at [1103, 675] on span "Next" at bounding box center [1114, 672] width 27 height 31
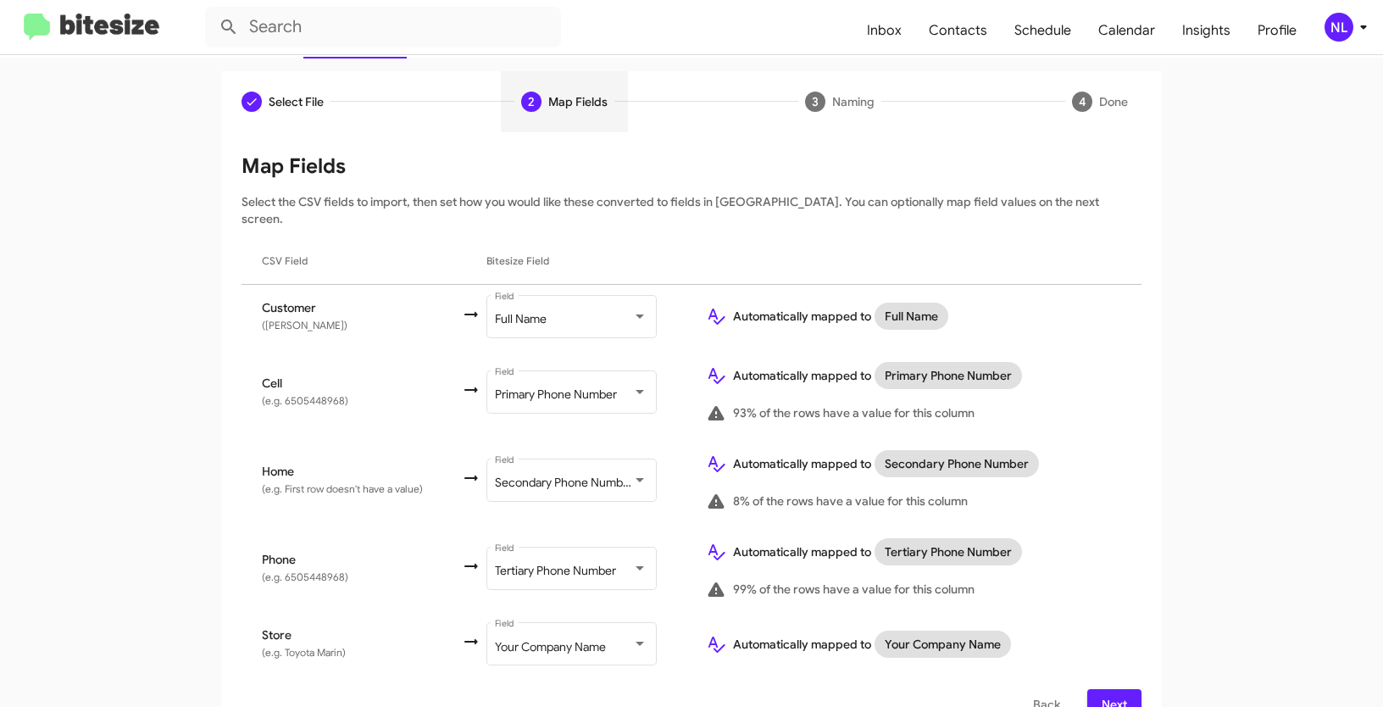
scroll to position [152, 0]
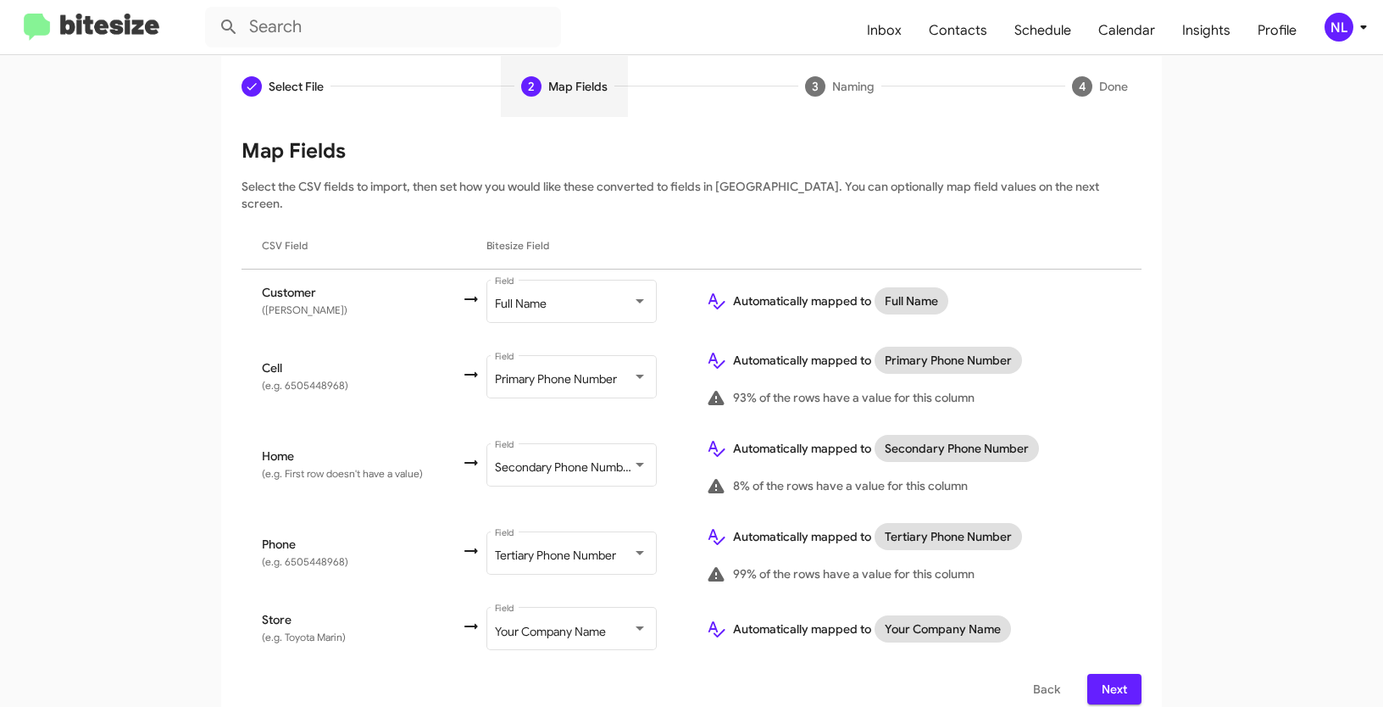
click at [1117, 674] on span "Next" at bounding box center [1114, 689] width 27 height 31
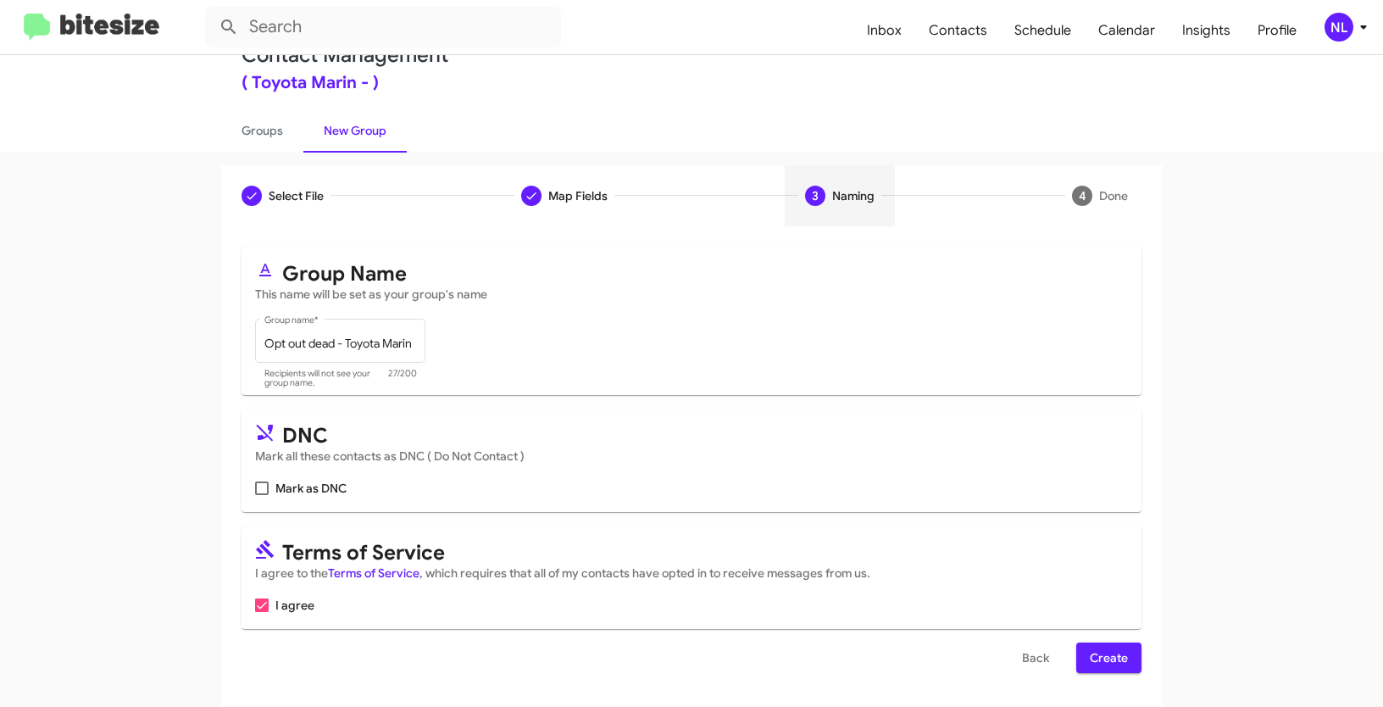
scroll to position [42, 0]
click at [258, 490] on span at bounding box center [262, 489] width 14 height 14
click at [261, 495] on input "Mark as DNC" at bounding box center [261, 495] width 1 height 1
checkbox input "true"
click at [1090, 657] on span "Create" at bounding box center [1109, 658] width 38 height 31
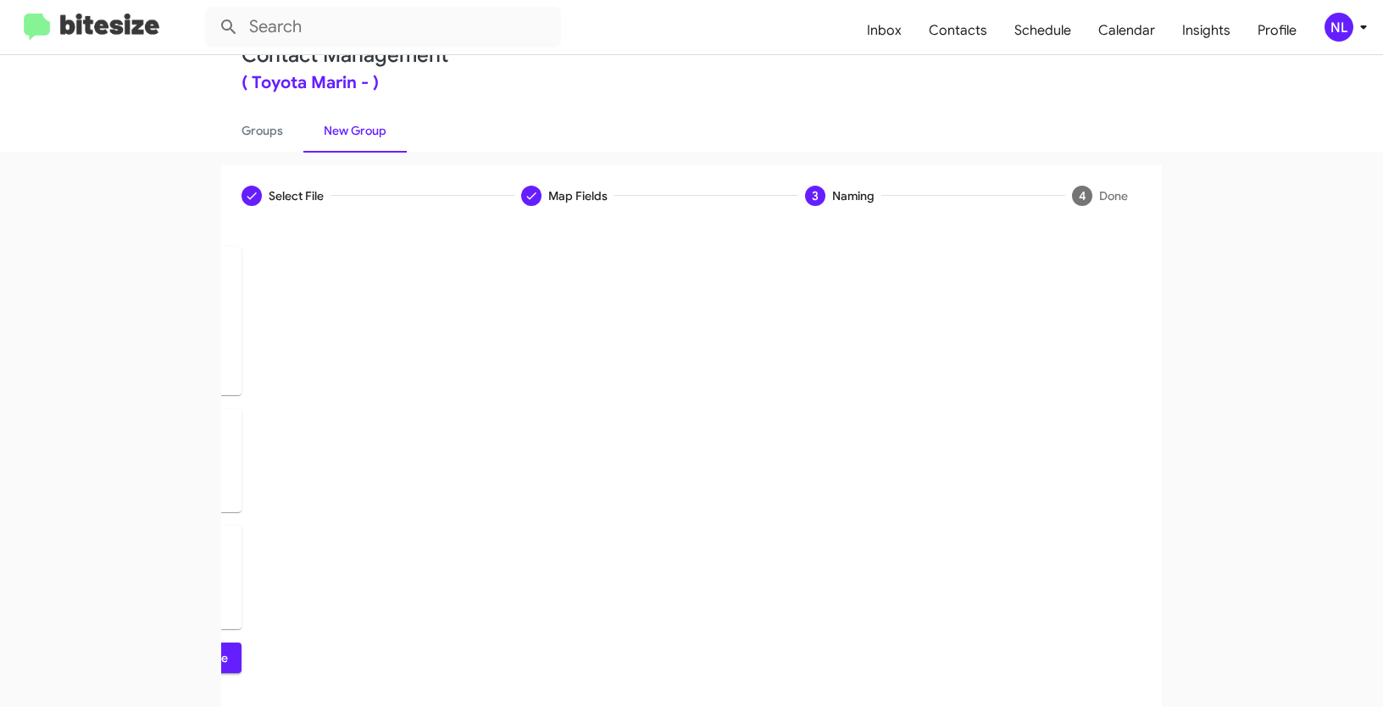
scroll to position [0, 0]
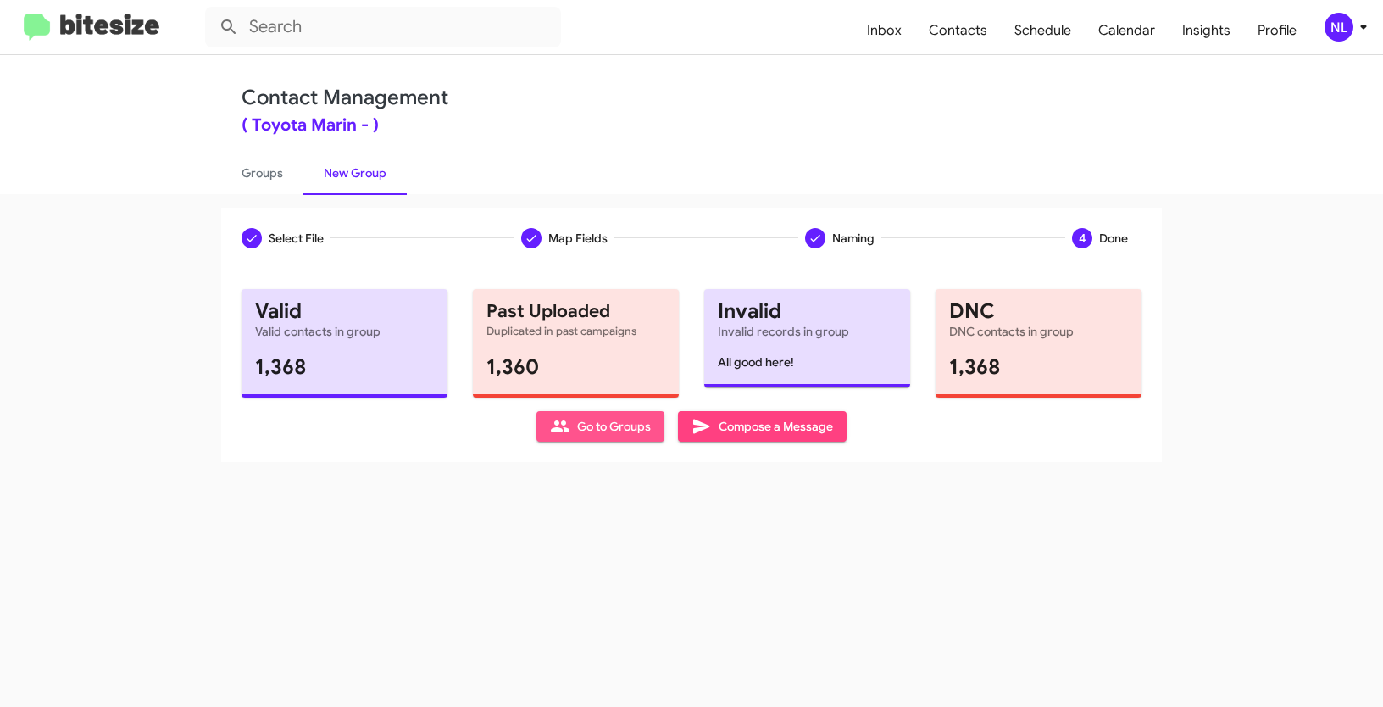
click at [626, 431] on span "Go to Groups" at bounding box center [600, 426] width 101 height 31
type input "in:groups"
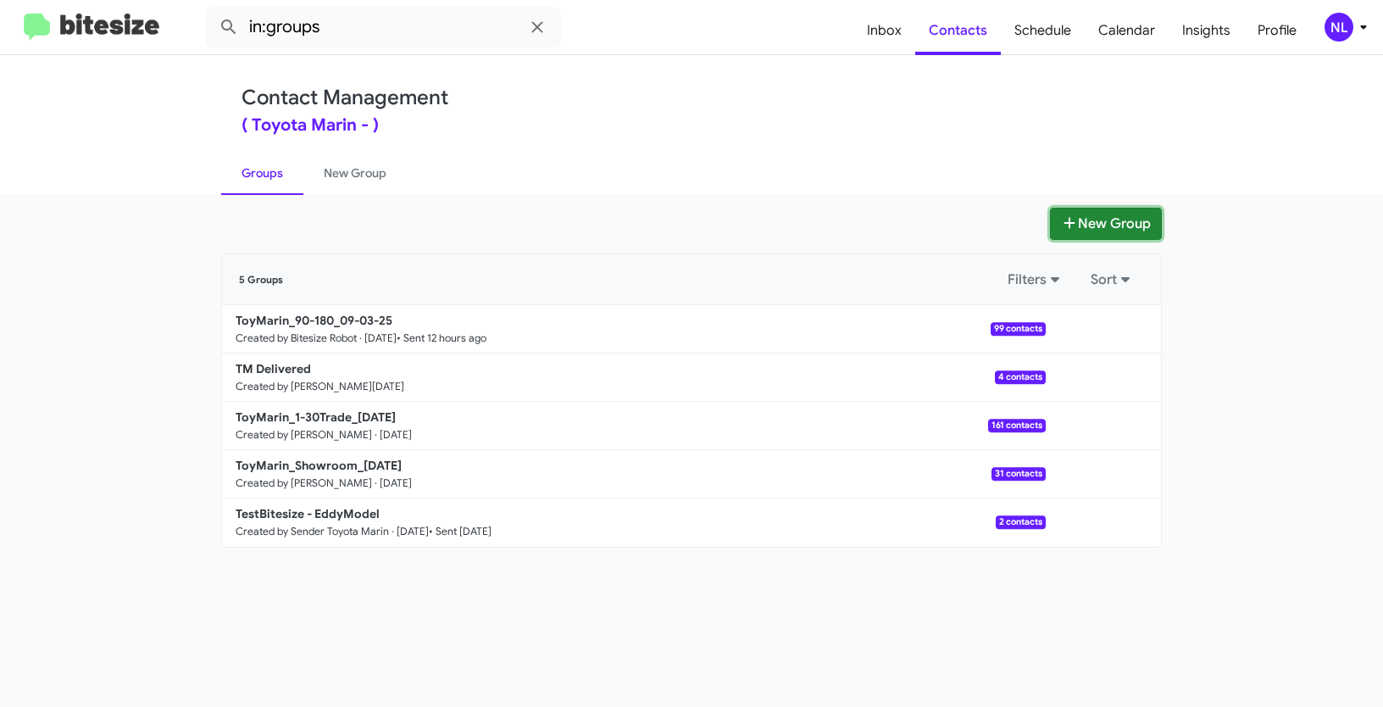
click at [1105, 214] on button "New Group" at bounding box center [1106, 224] width 112 height 32
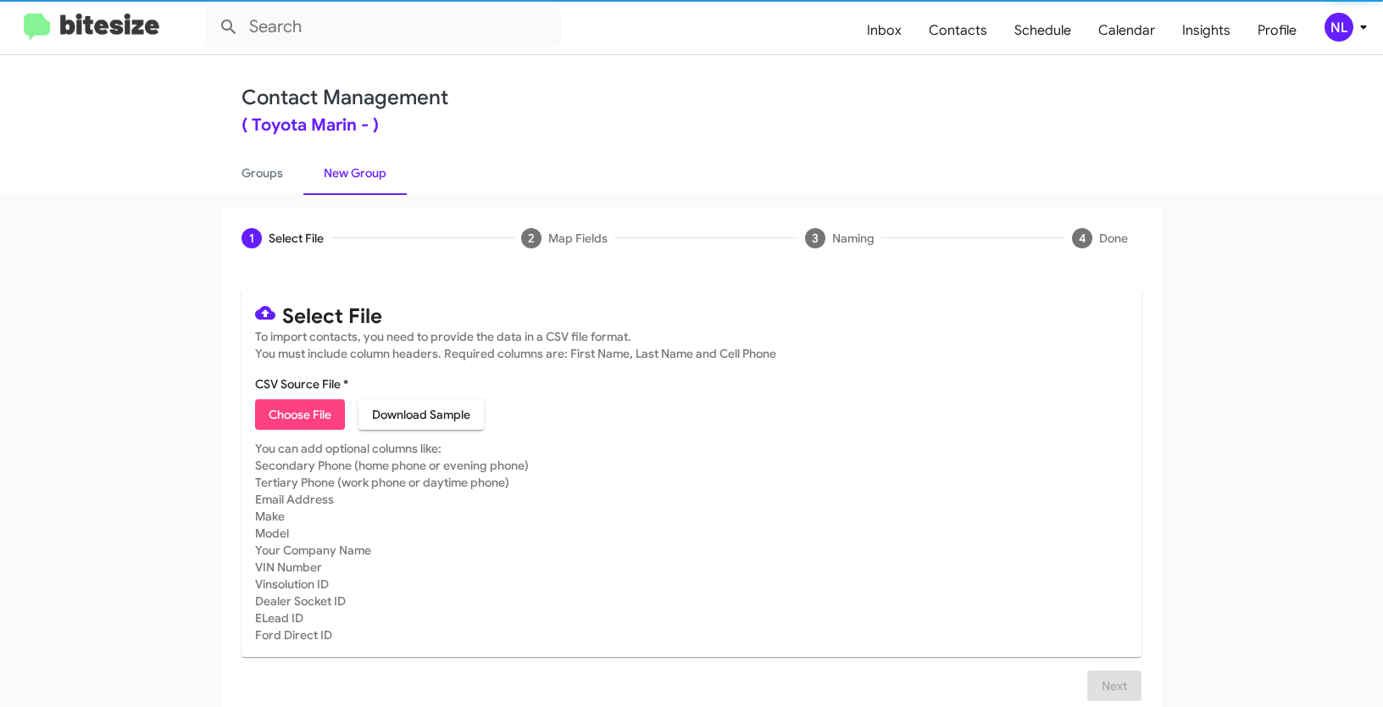
click at [285, 426] on span "Choose File" at bounding box center [300, 414] width 63 height 31
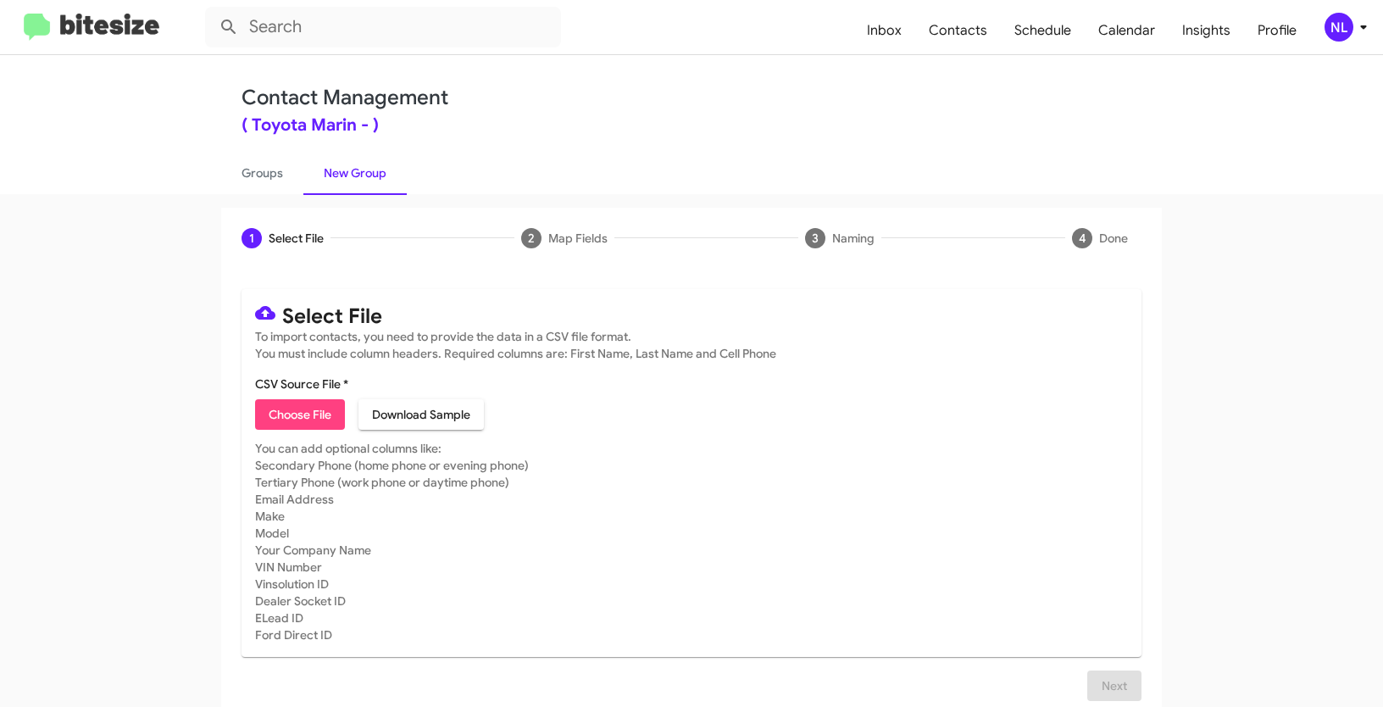
type input "ToyMarin_5-30_09-04-25"
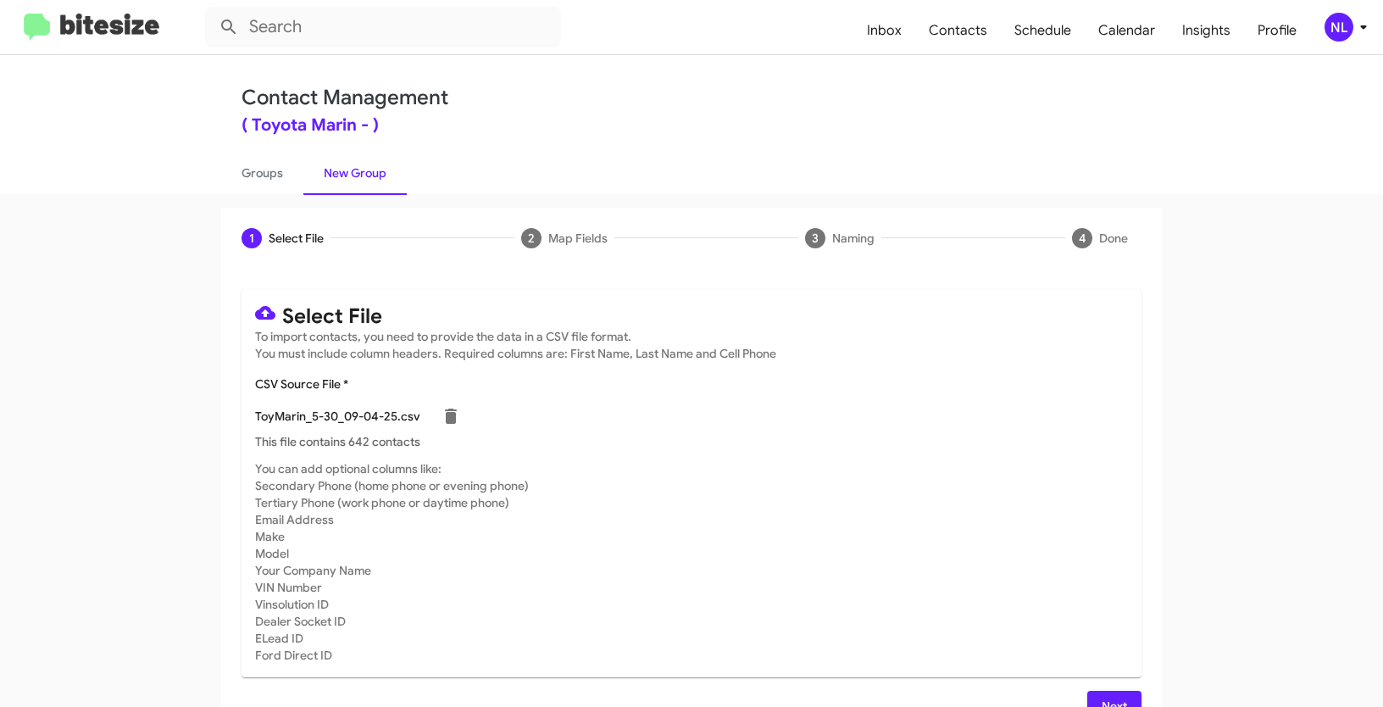
scroll to position [34, 0]
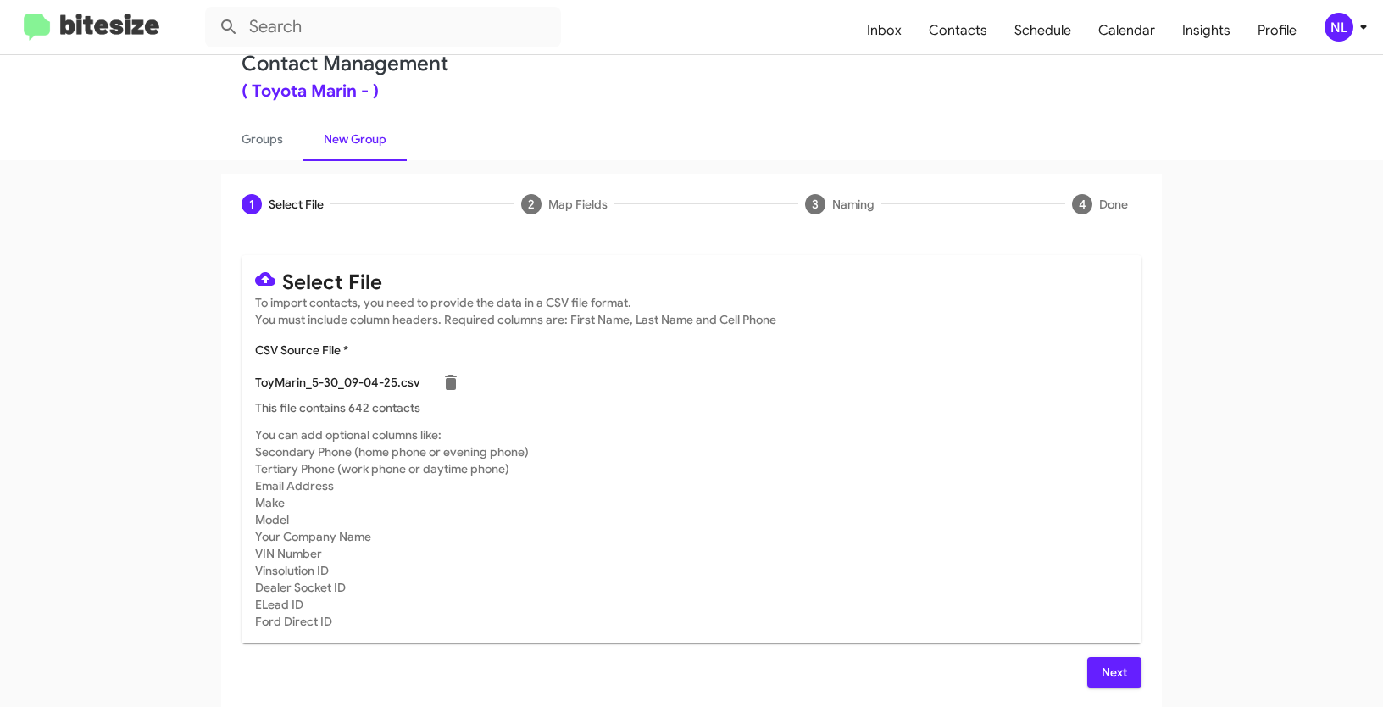
click at [1122, 677] on span "Next" at bounding box center [1114, 672] width 27 height 31
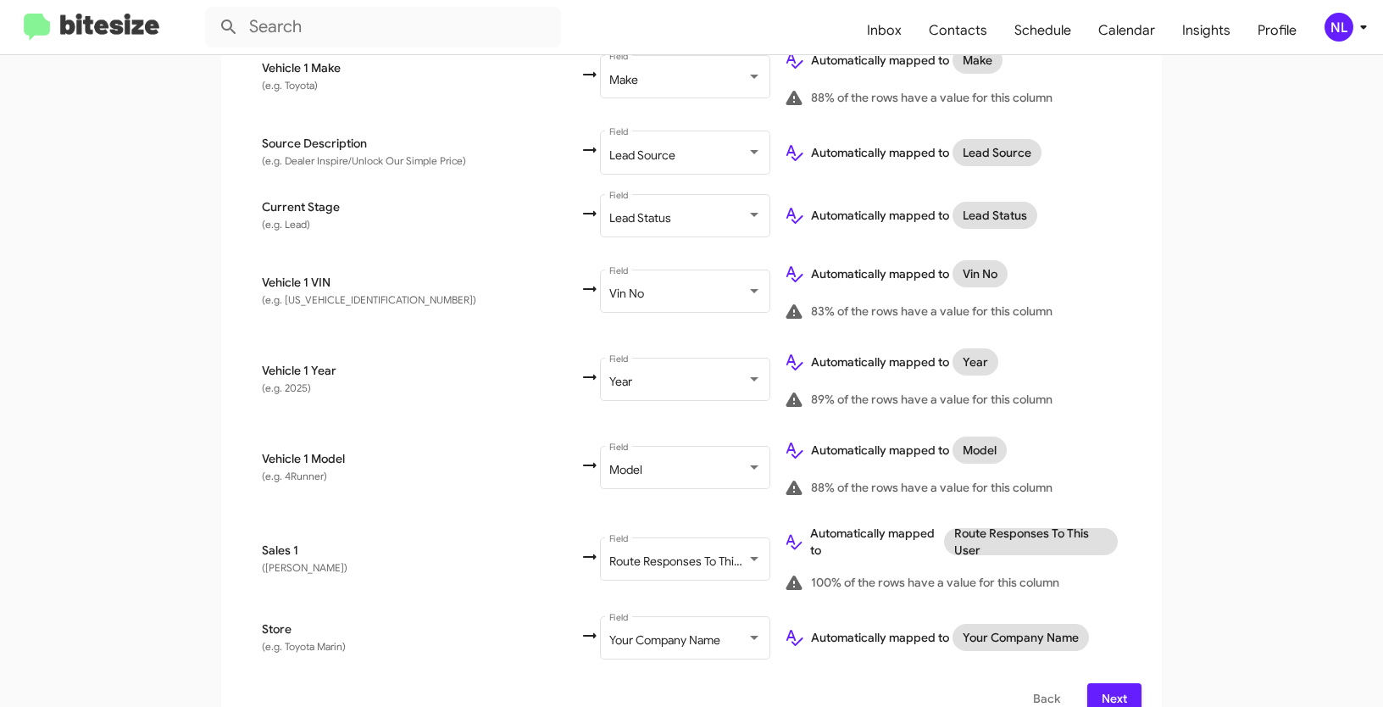
scroll to position [884, 0]
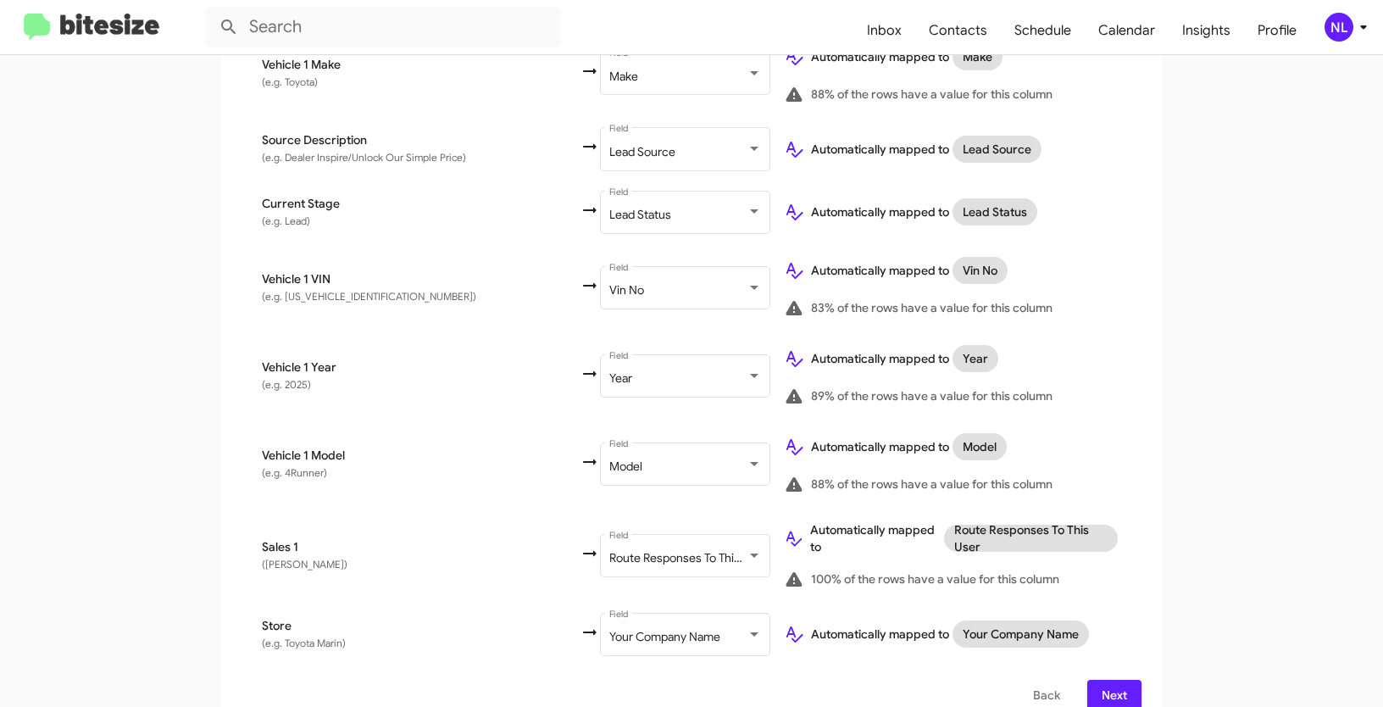
click at [1105, 680] on span "Next" at bounding box center [1114, 695] width 27 height 31
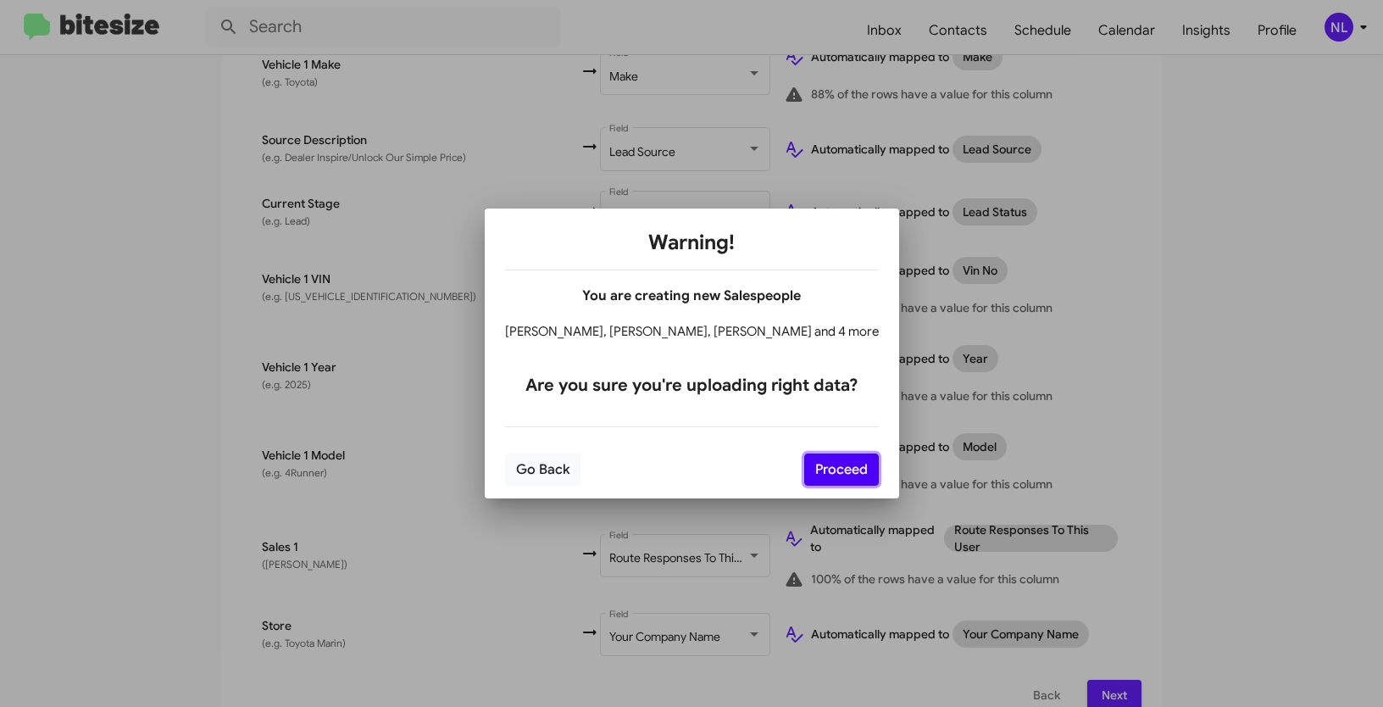
click at [815, 478] on button "Proceed" at bounding box center [841, 470] width 75 height 32
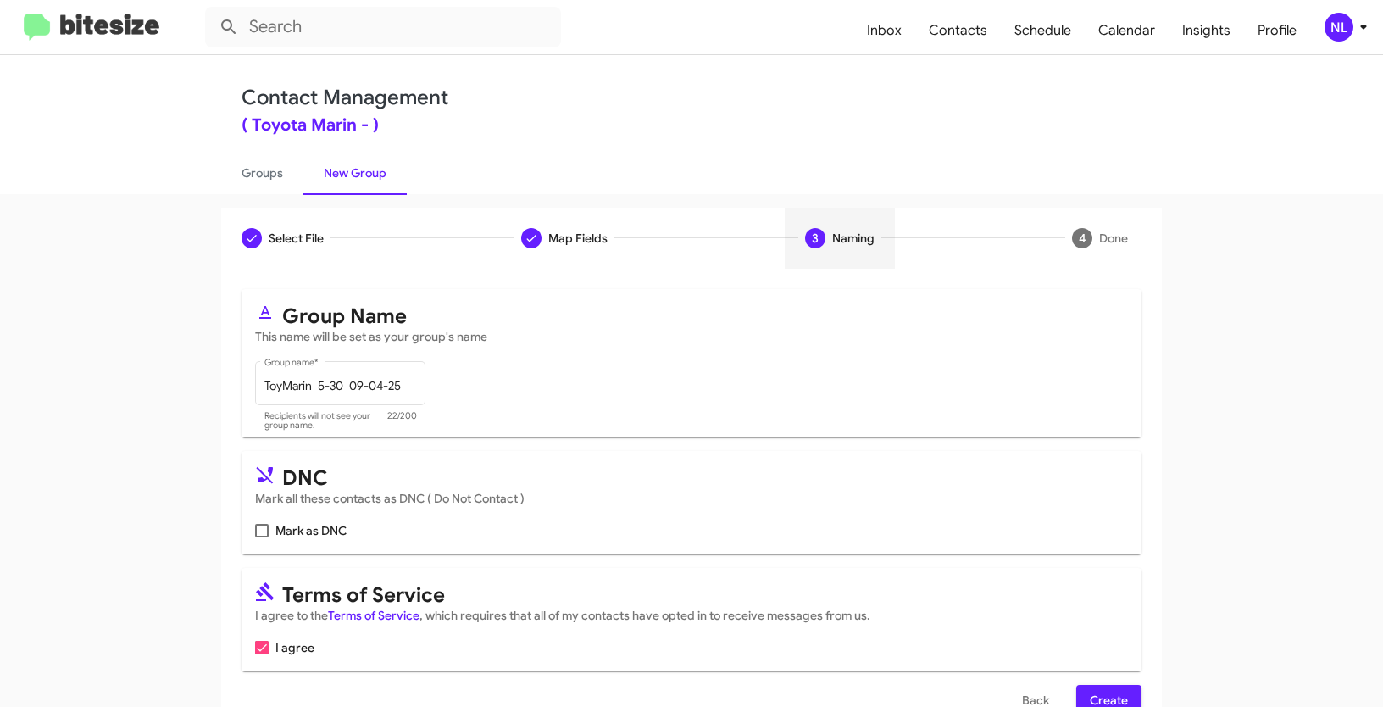
scroll to position [42, 0]
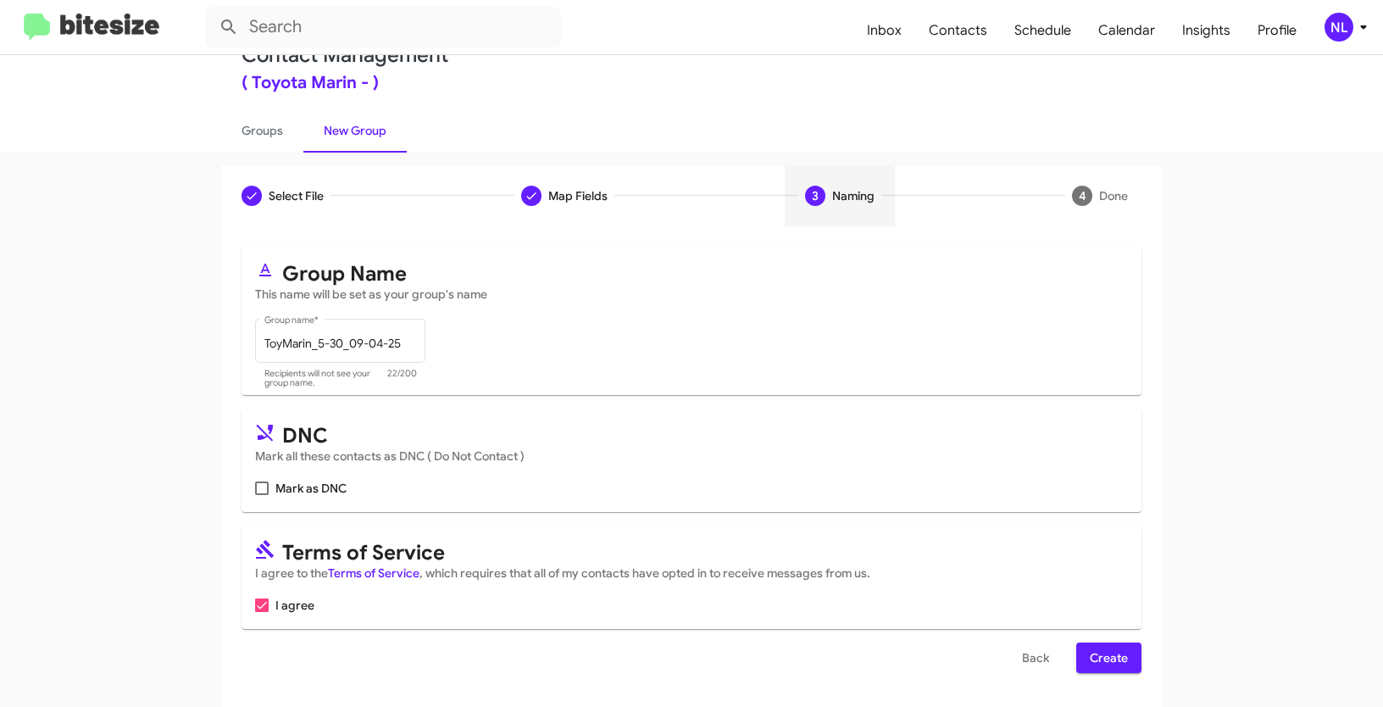
click at [1099, 655] on span "Create" at bounding box center [1109, 658] width 38 height 31
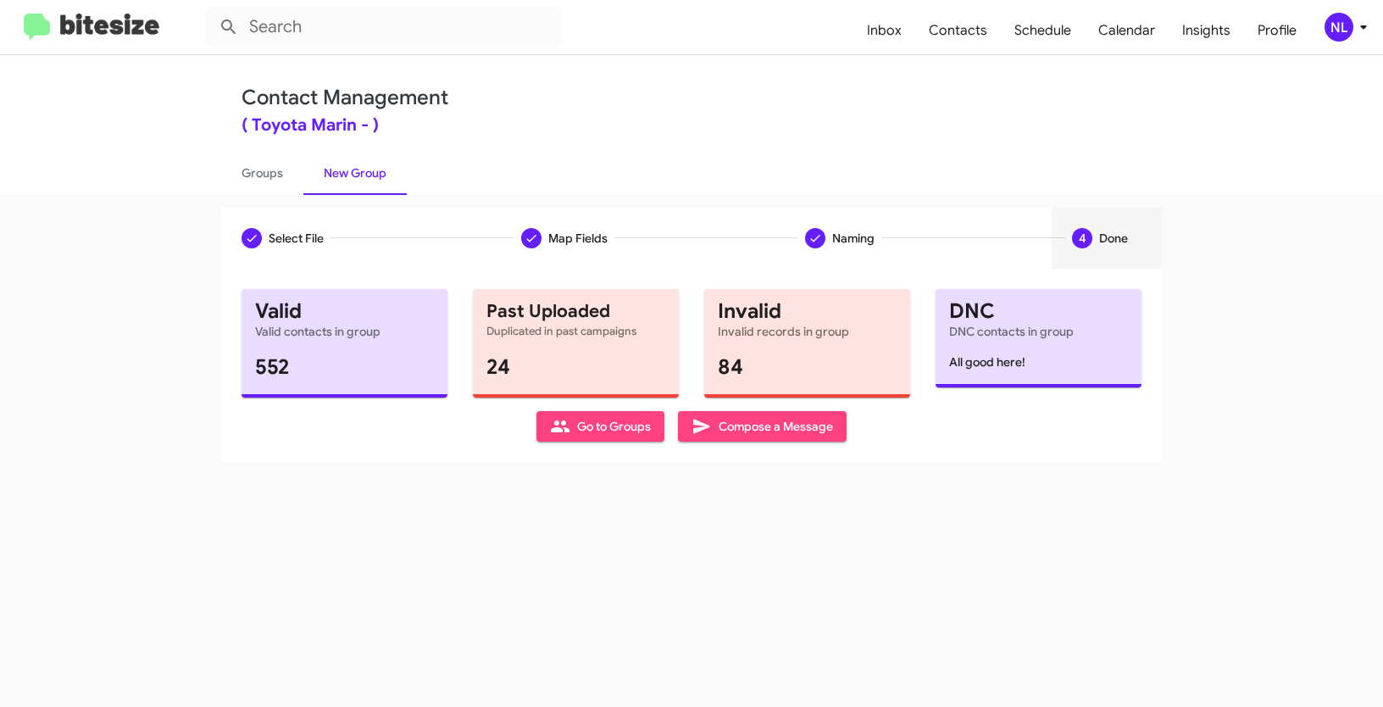
click at [598, 434] on span "Go to Groups" at bounding box center [600, 426] width 101 height 31
type input "in:groups"
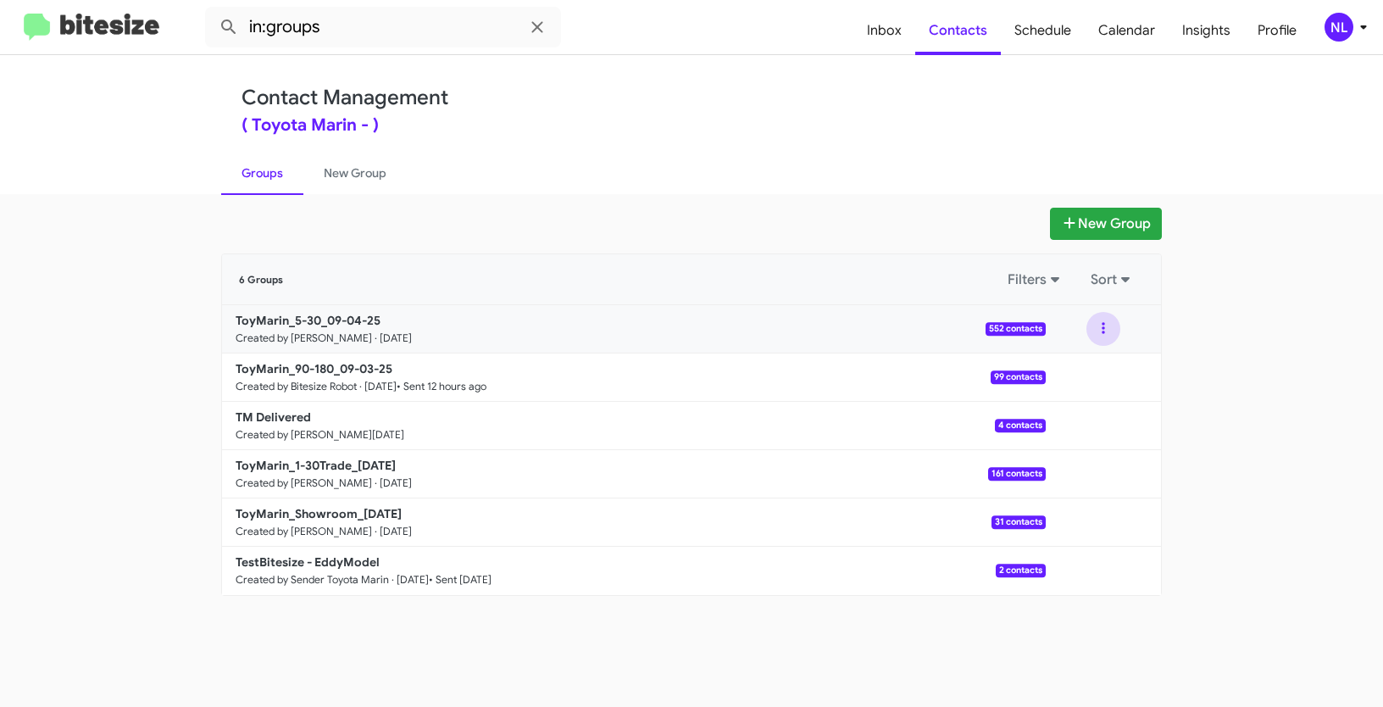
click at [1097, 326] on button at bounding box center [1104, 329] width 34 height 34
click at [1083, 365] on button "View contacts" at bounding box center [1053, 374] width 136 height 41
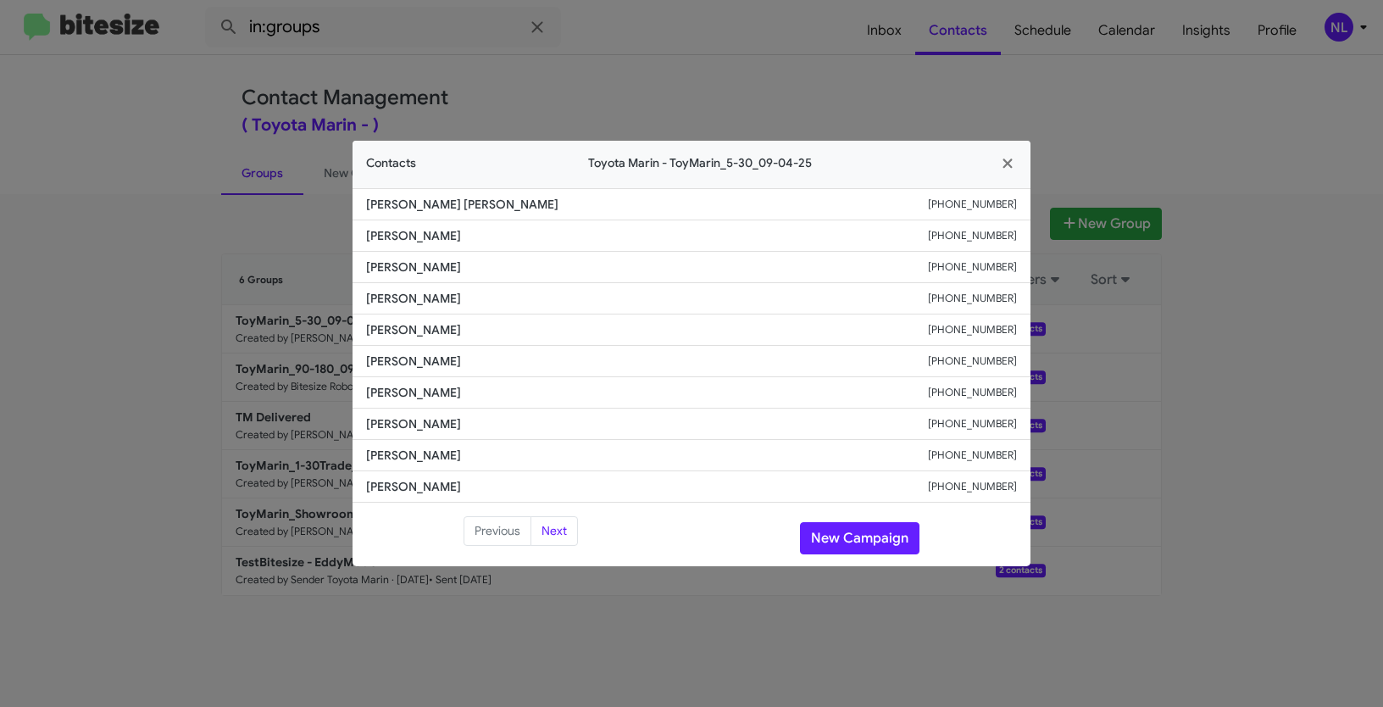
drag, startPoint x: 368, startPoint y: 303, endPoint x: 498, endPoint y: 305, distance: 129.7
click at [498, 305] on span "[PERSON_NAME]" at bounding box center [647, 298] width 562 height 17
copy span "[PERSON_NAME]"
click at [869, 542] on button "New Campaign" at bounding box center [860, 538] width 120 height 32
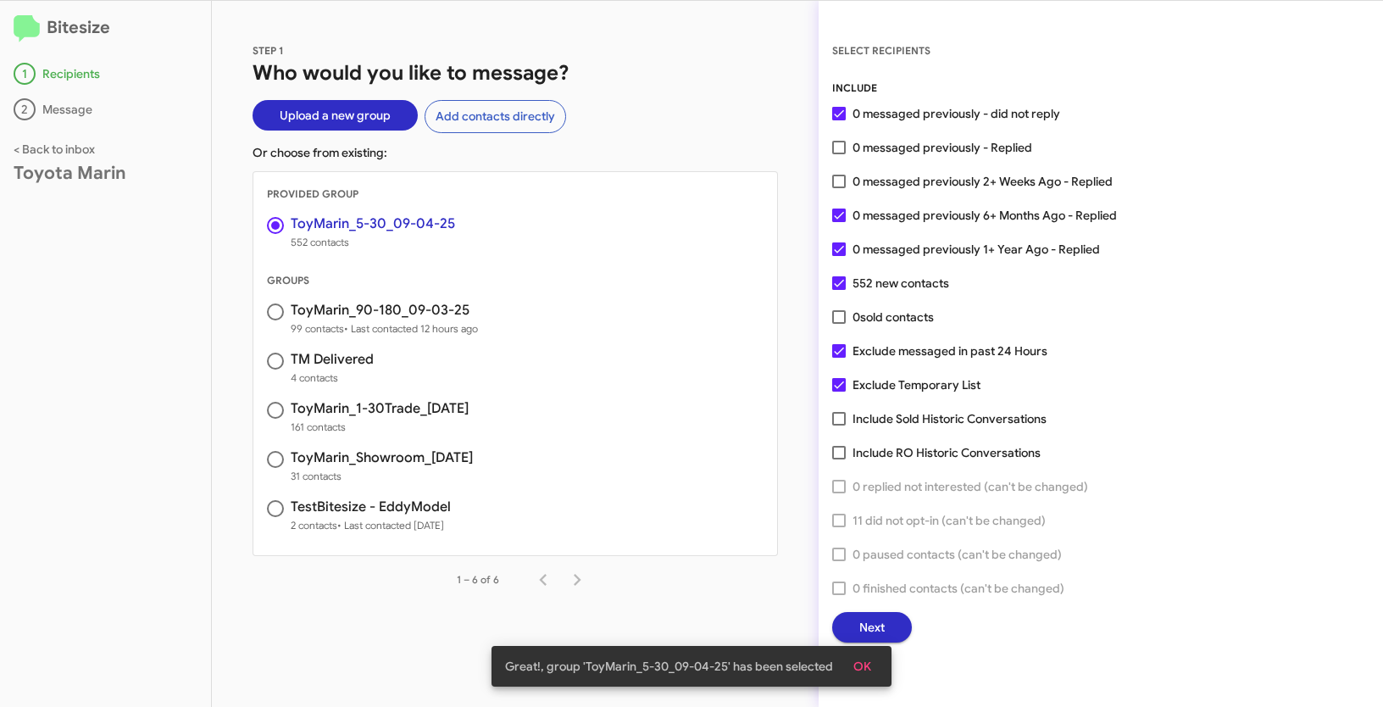
click at [873, 663] on button "OK" at bounding box center [862, 666] width 45 height 31
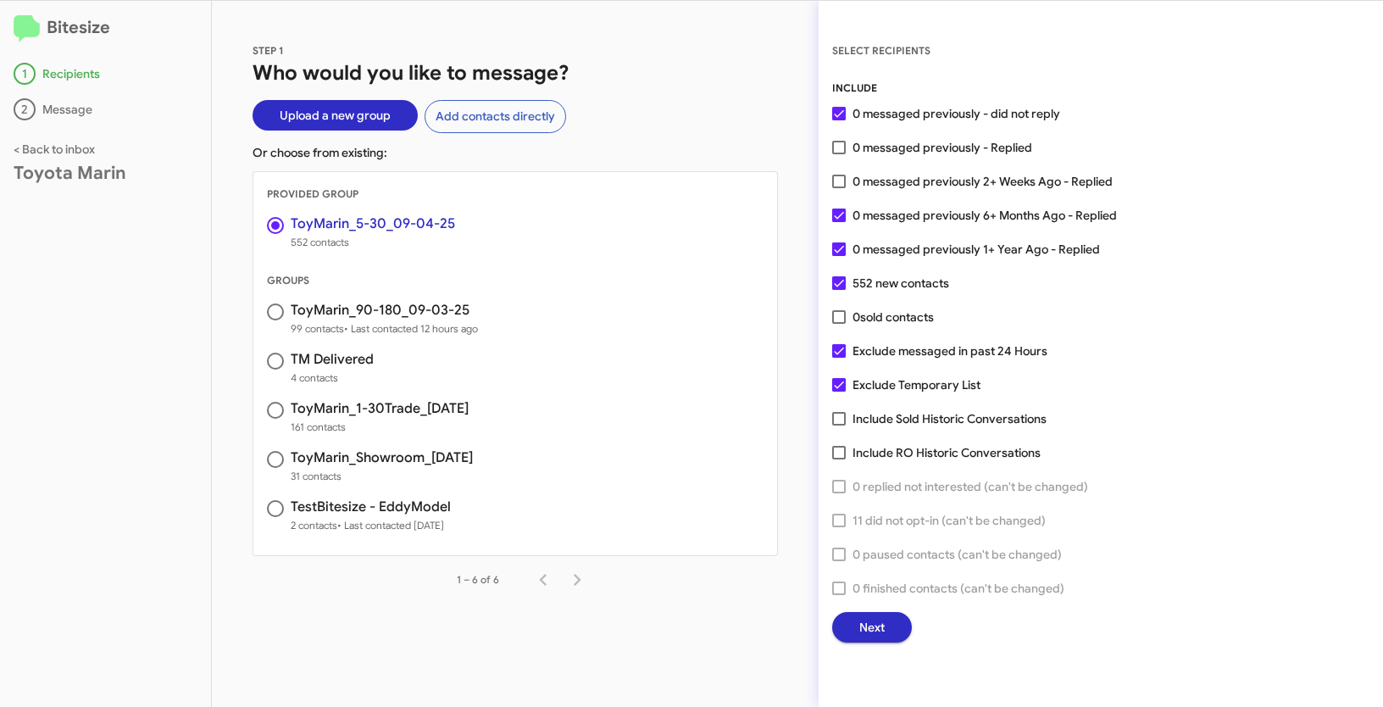
click at [871, 633] on span "Next" at bounding box center [872, 627] width 25 height 31
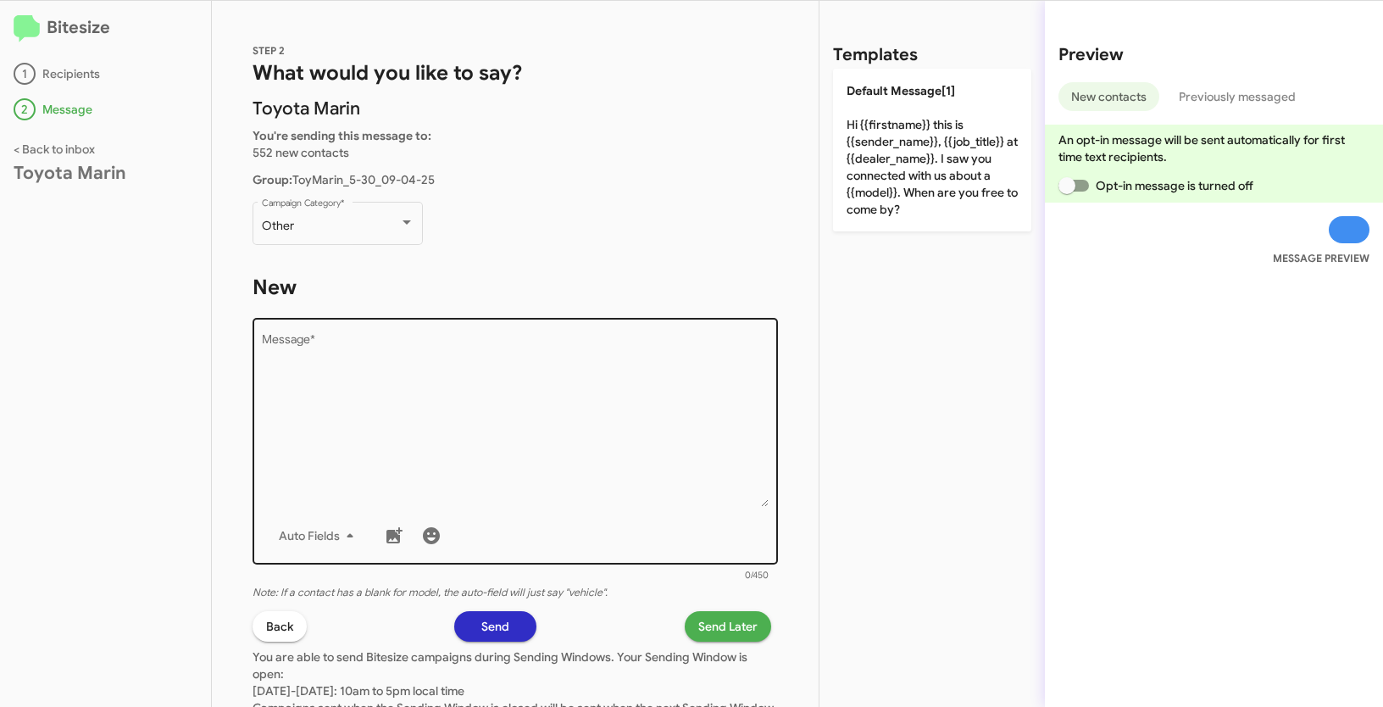
click at [465, 397] on textarea "Message *" at bounding box center [516, 420] width 508 height 173
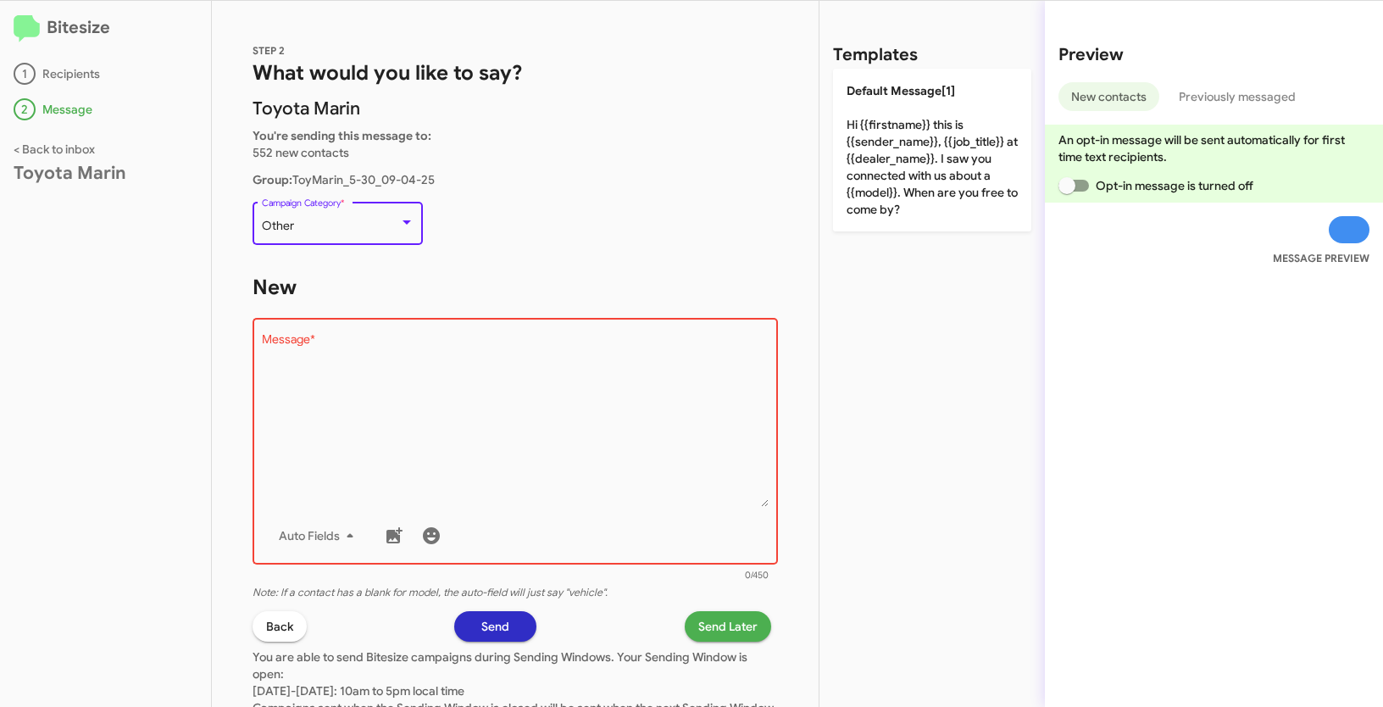
click at [305, 232] on div "Other" at bounding box center [330, 227] width 137 height 14
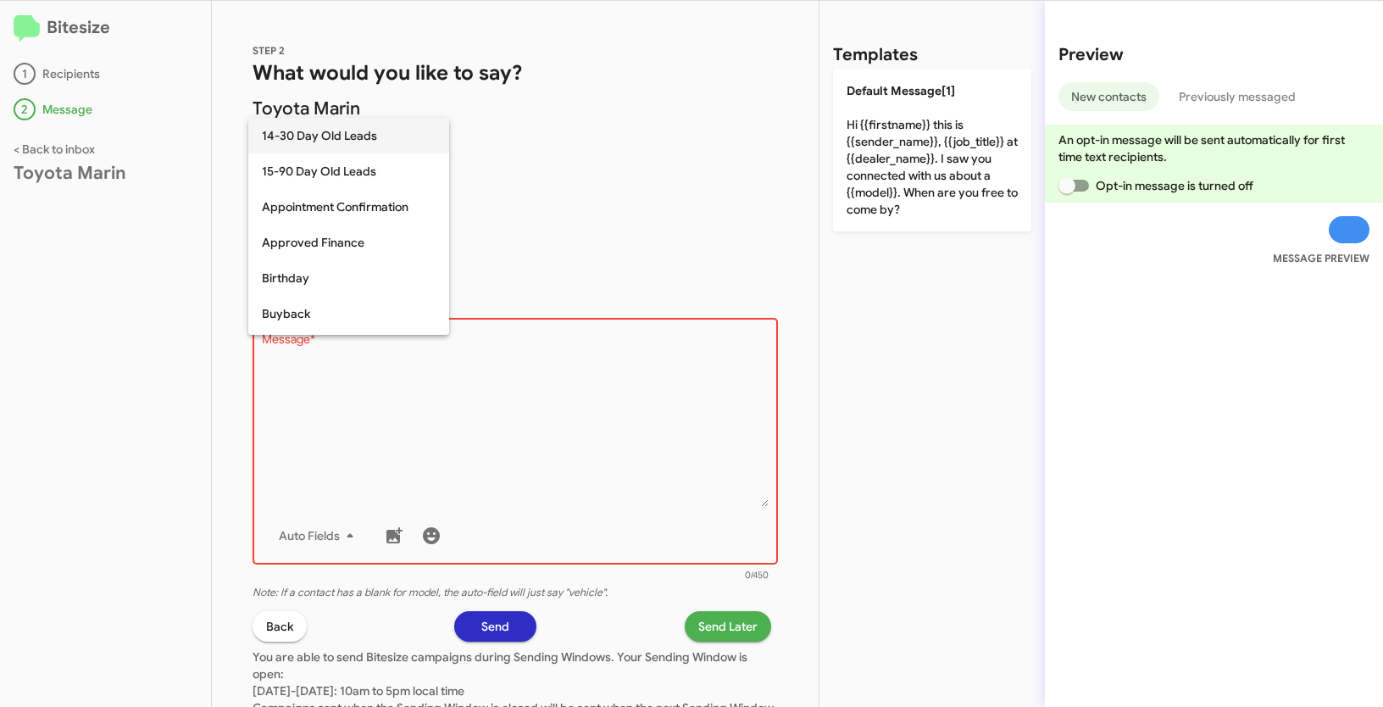
click at [305, 141] on span "14-30 Day Old Leads" at bounding box center [349, 136] width 174 height 36
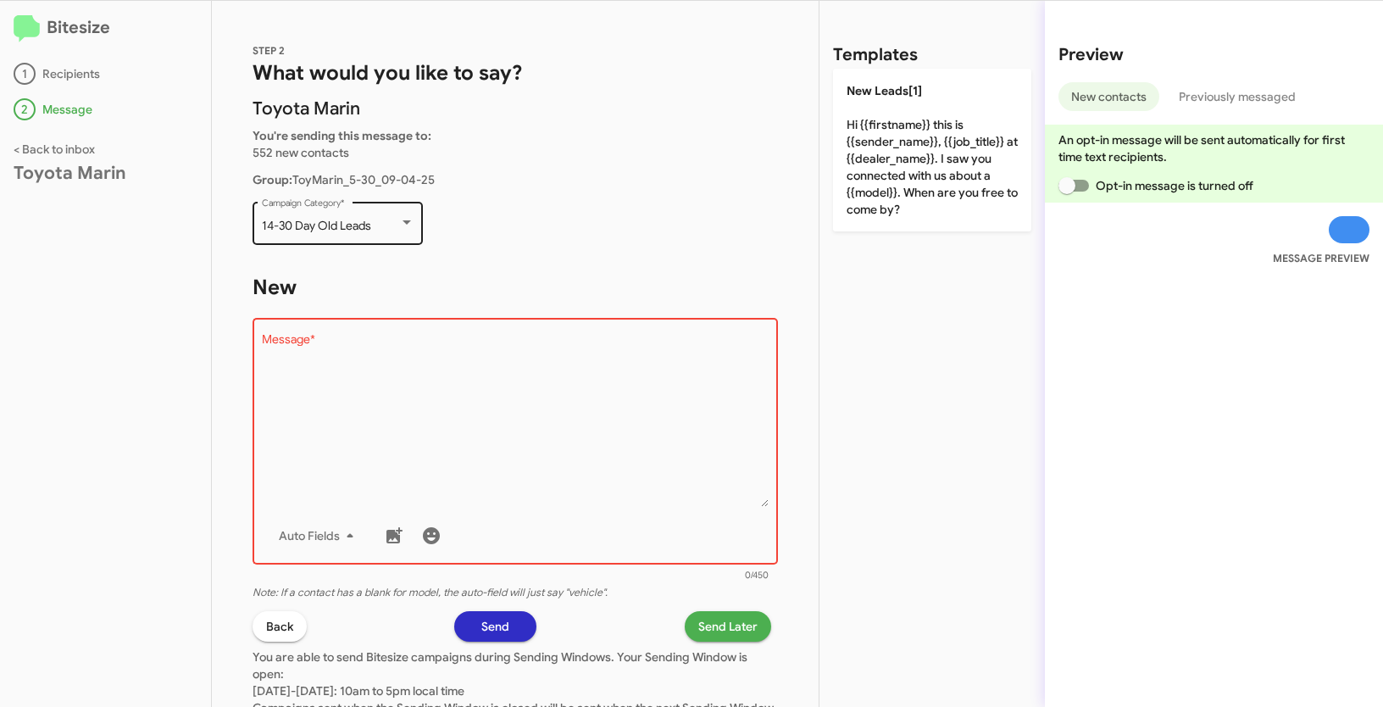
drag, startPoint x: 257, startPoint y: 226, endPoint x: 371, endPoint y: 225, distance: 114.4
click at [371, 225] on div "14-30 Day Old Leads Campaign Category *" at bounding box center [338, 221] width 170 height 47
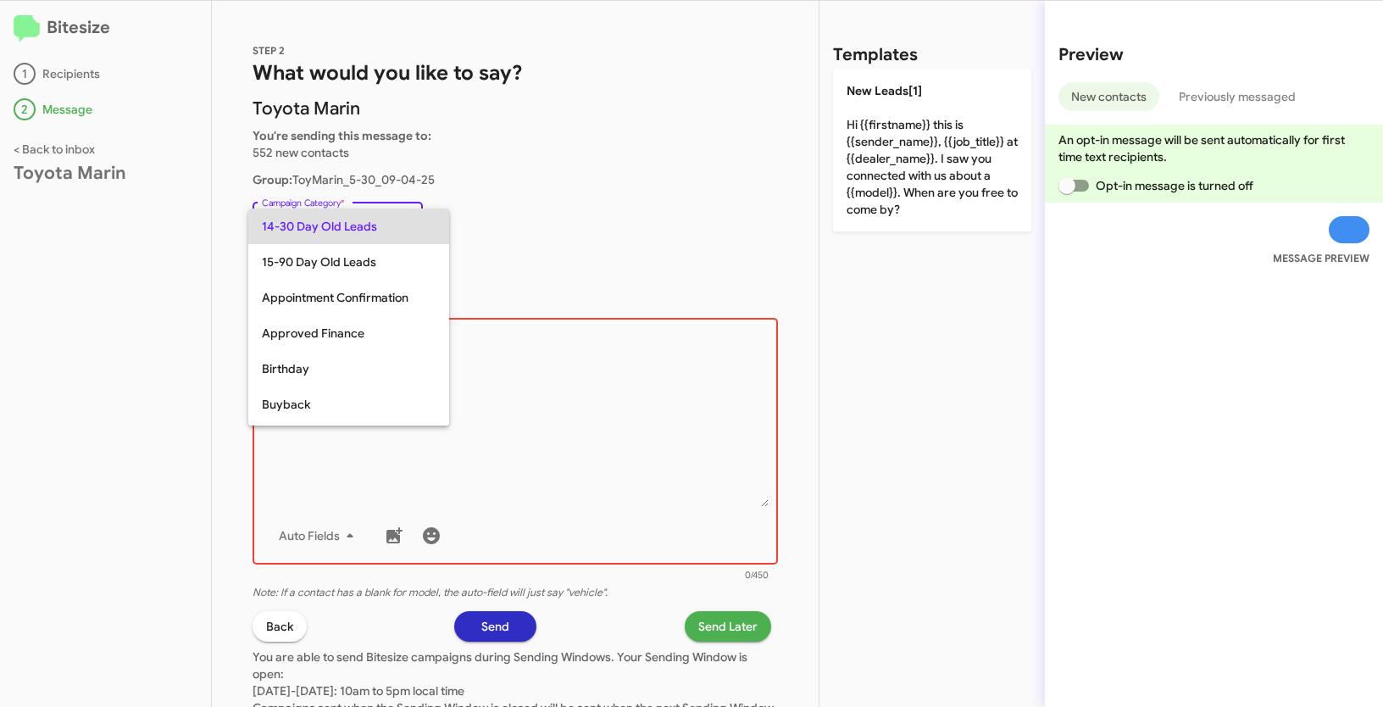
copy span "14-30 Day Old Leads"
click at [516, 476] on div at bounding box center [691, 353] width 1383 height 707
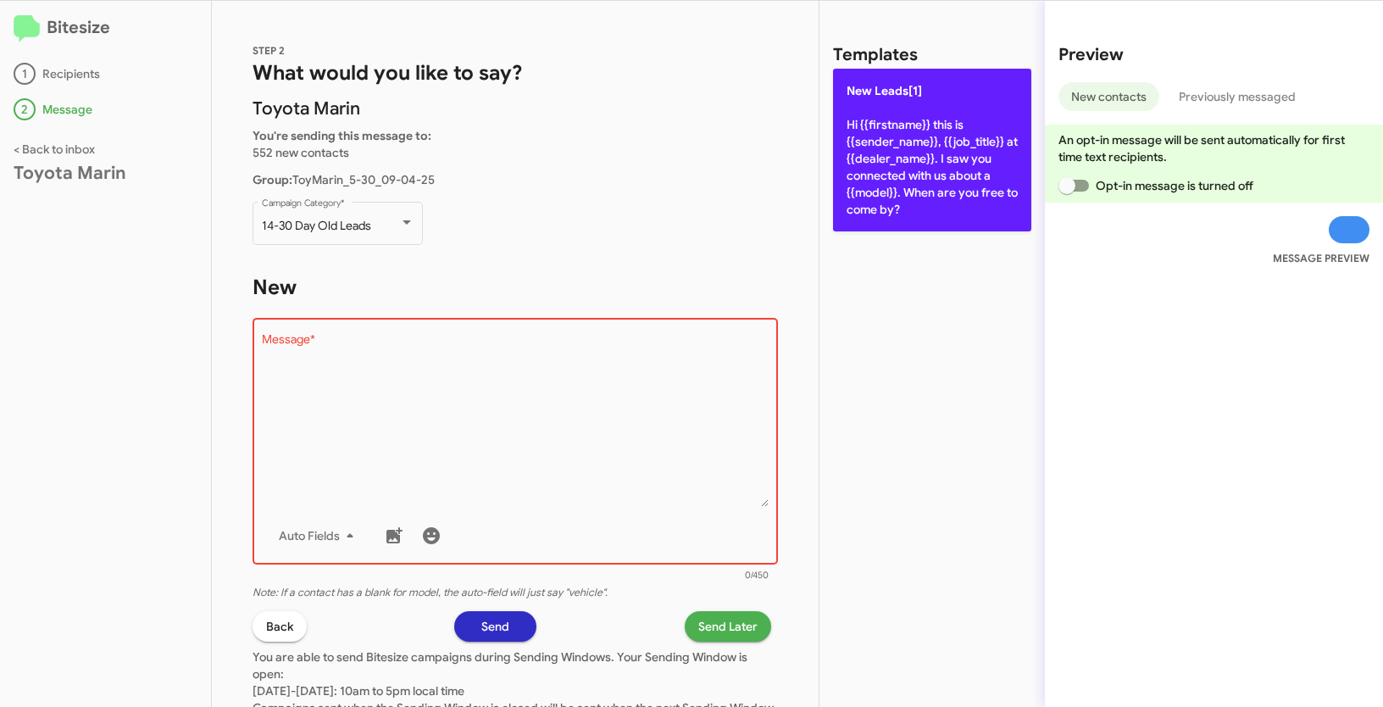
click at [896, 182] on p "New Leads[1] Hi {{firstname}} this is {{sender_name}}, {{job_title}} at {{deale…" at bounding box center [932, 150] width 198 height 163
type textarea "Hi {{firstname}} this is {{sender_name}}, {{job_title}} at {{dealer_name}}. I s…"
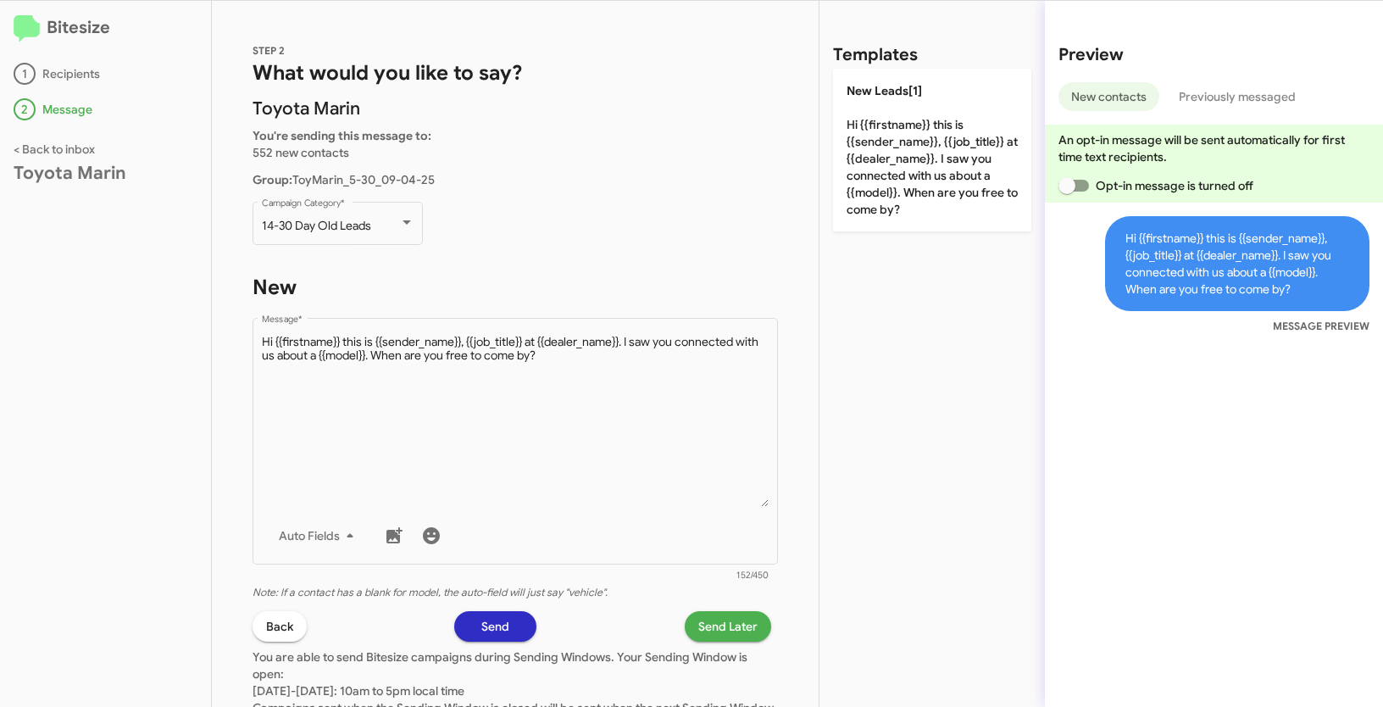
scroll to position [136, 0]
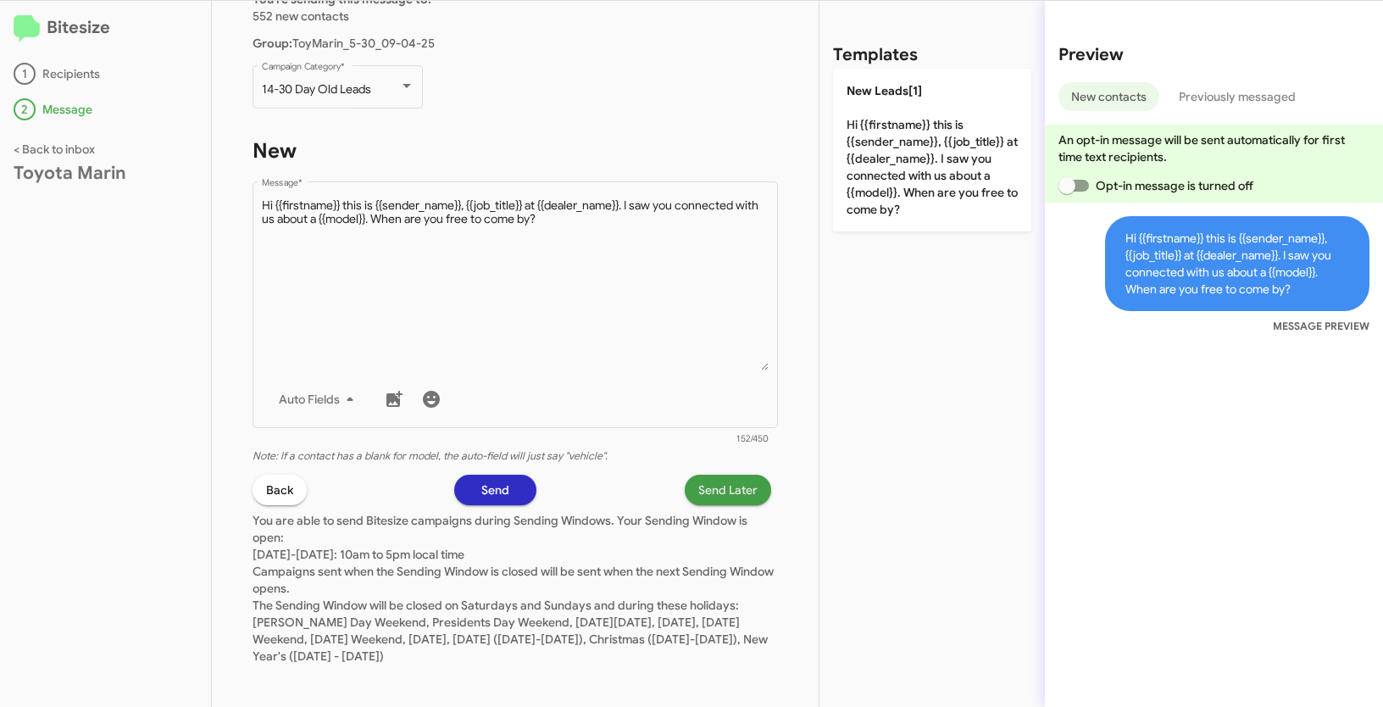
click at [699, 497] on span "Send Later" at bounding box center [728, 490] width 59 height 31
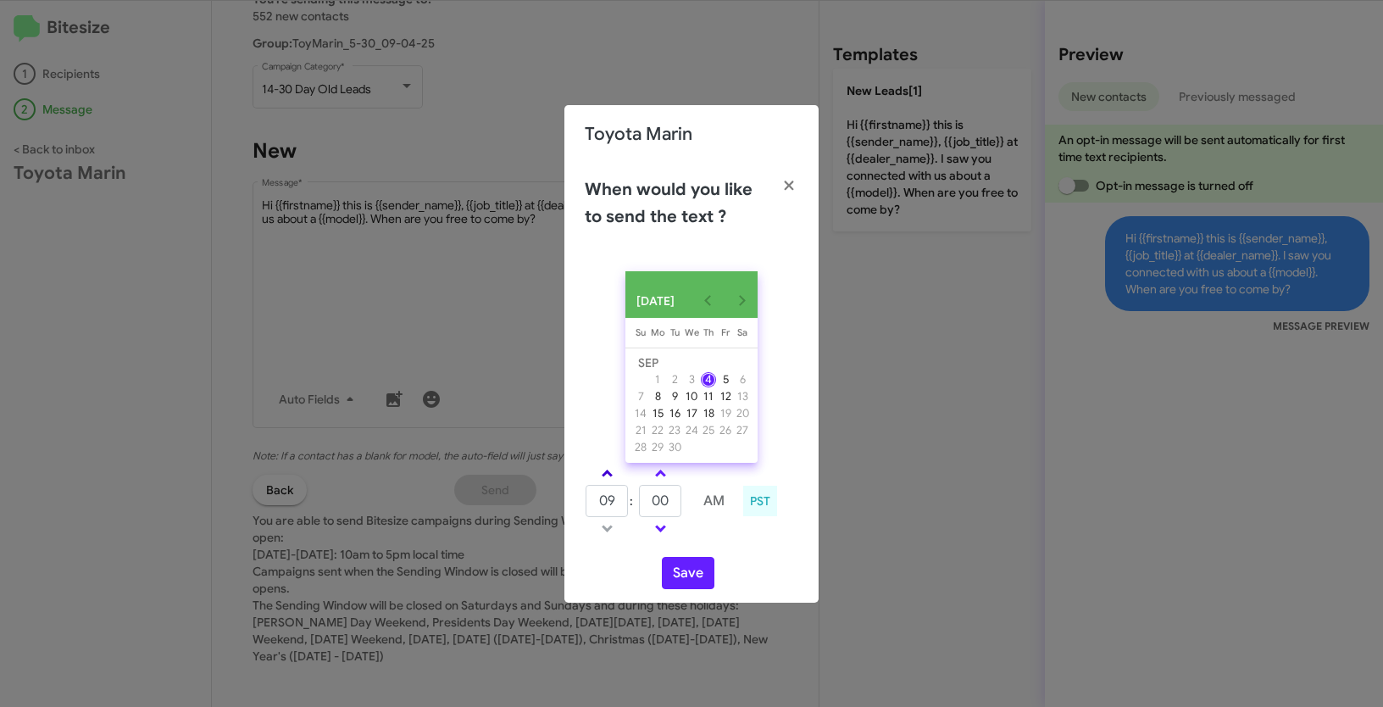
click at [604, 473] on link at bounding box center [608, 473] width 30 height 19
type input "10"
drag, startPoint x: 672, startPoint y: 509, endPoint x: 644, endPoint y: 498, distance: 30.4
click at [644, 498] on input "00" at bounding box center [660, 501] width 42 height 32
type input "17"
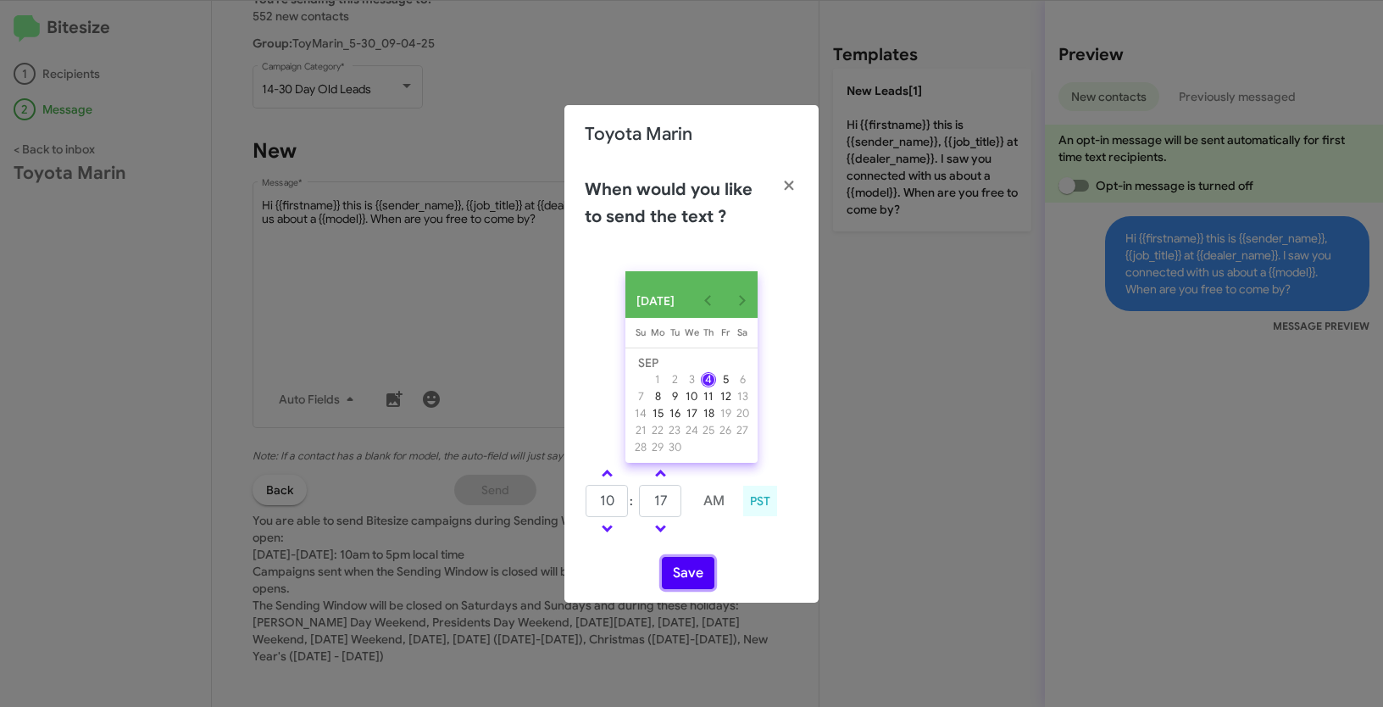
click at [687, 583] on button "Save" at bounding box center [688, 573] width 53 height 32
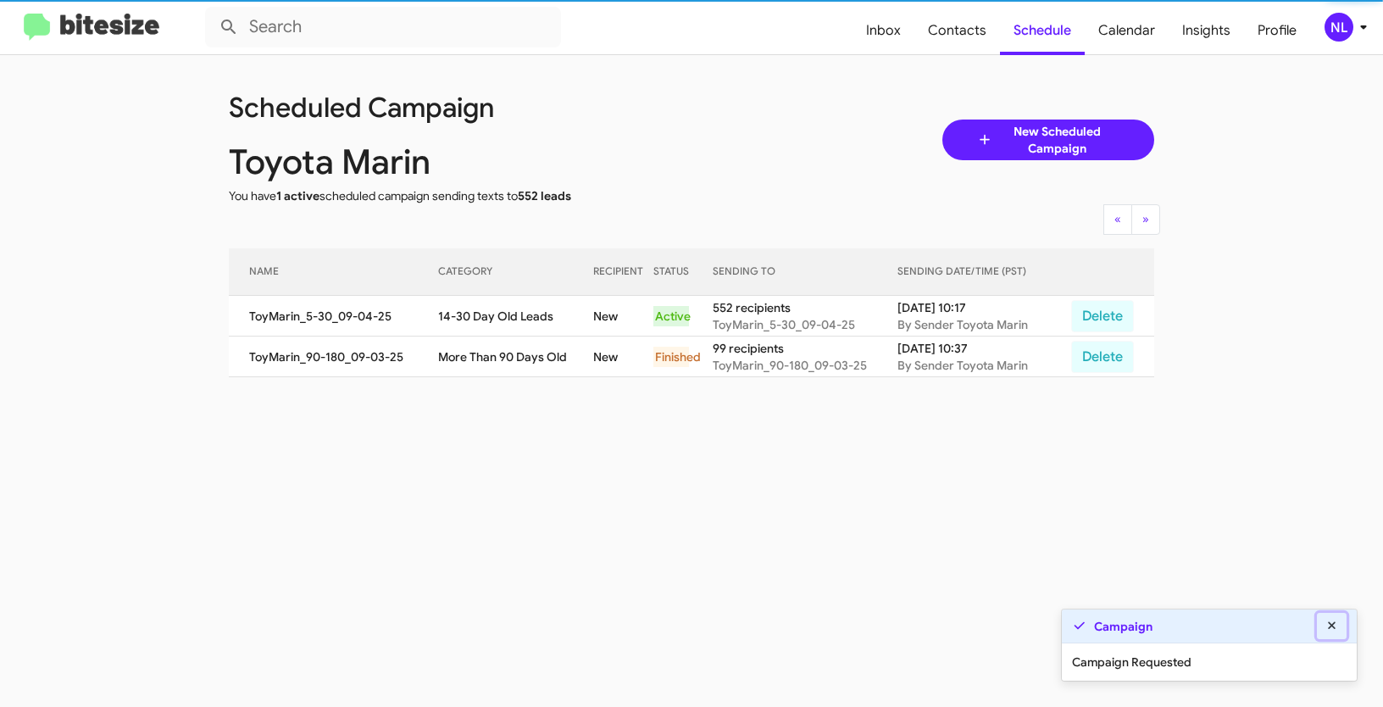
click at [1333, 624] on icon at bounding box center [1332, 626] width 15 height 12
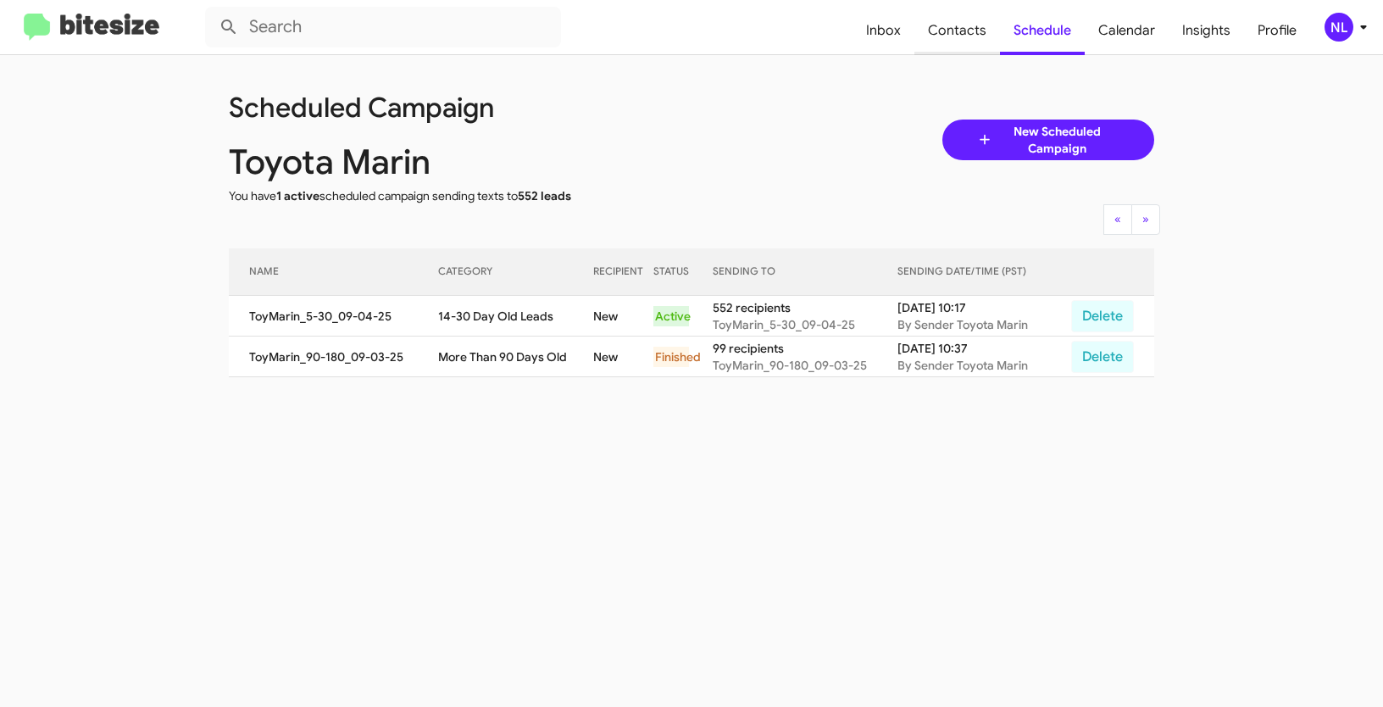
click at [955, 27] on span "Contacts" at bounding box center [958, 30] width 86 height 49
type input "in:groups"
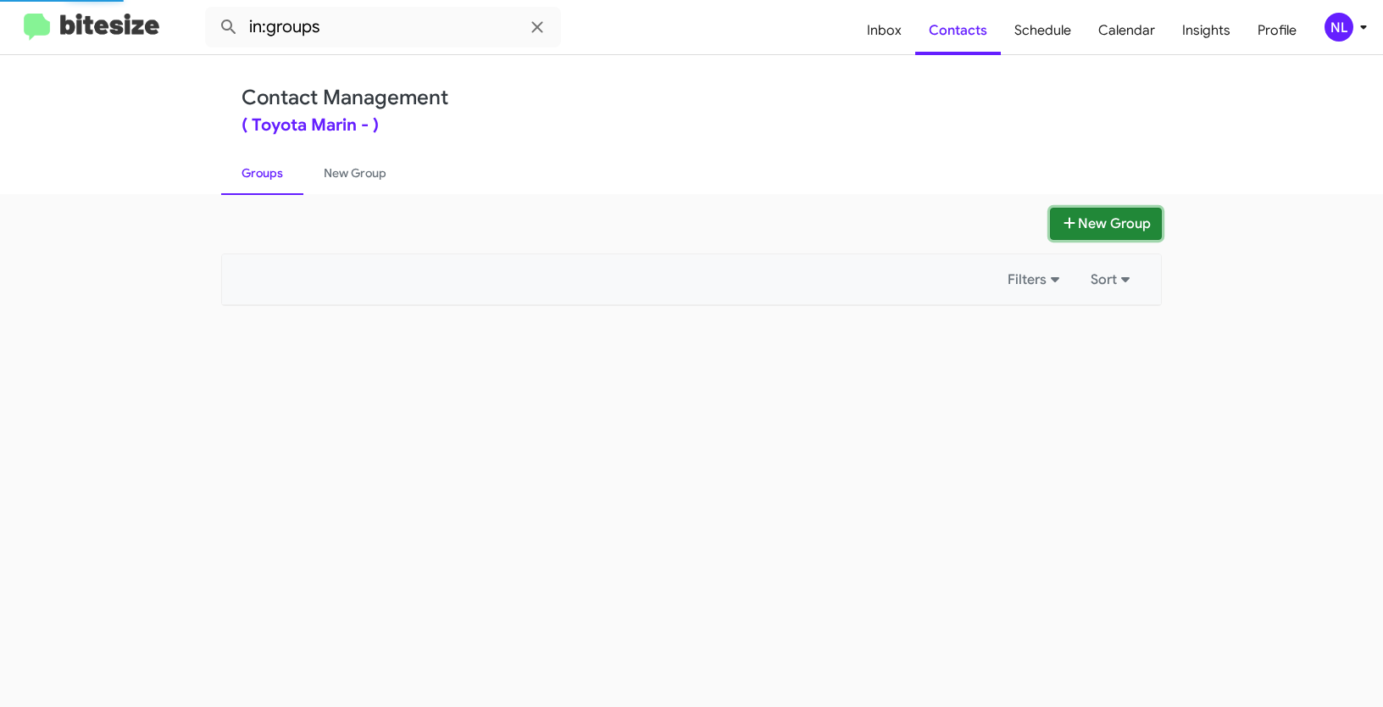
click at [1110, 213] on button "New Group" at bounding box center [1106, 224] width 112 height 32
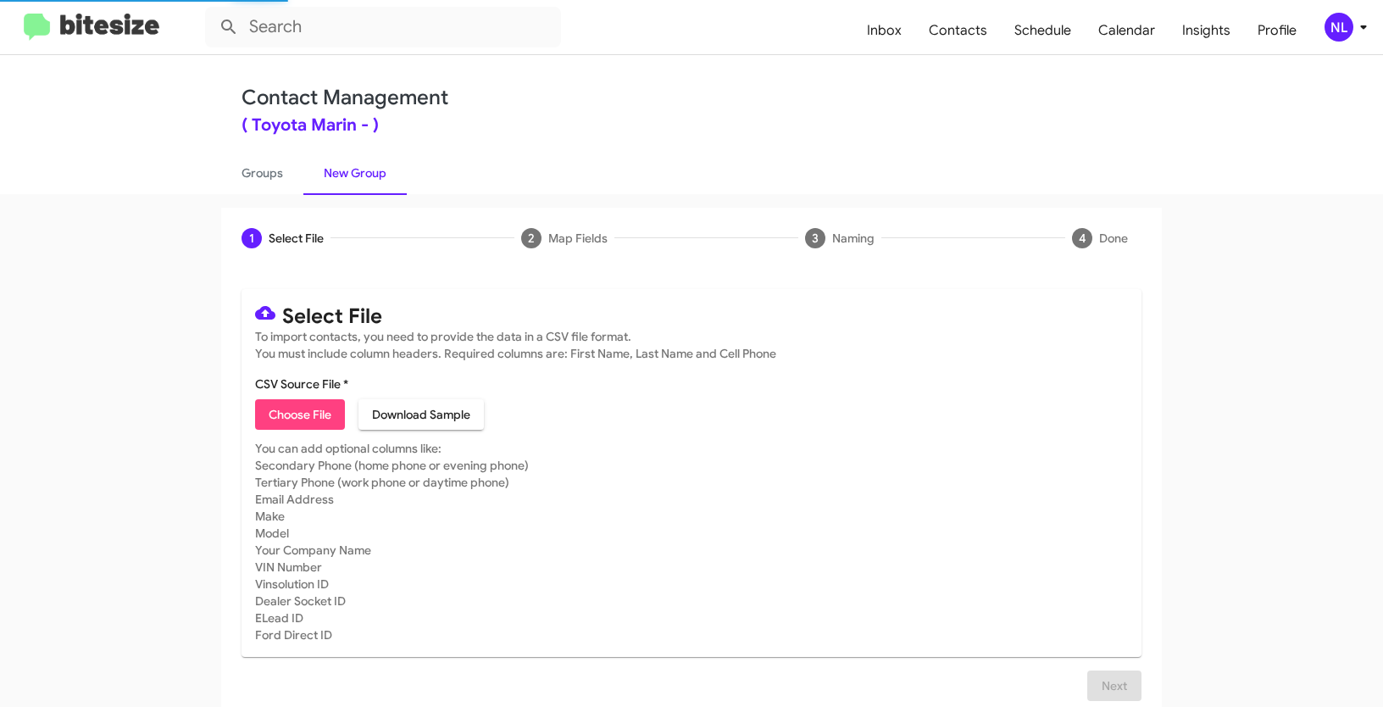
click at [269, 418] on span "Choose File" at bounding box center [300, 414] width 63 height 31
type input "ToyMarin_Buyback24-27_09-04-25"
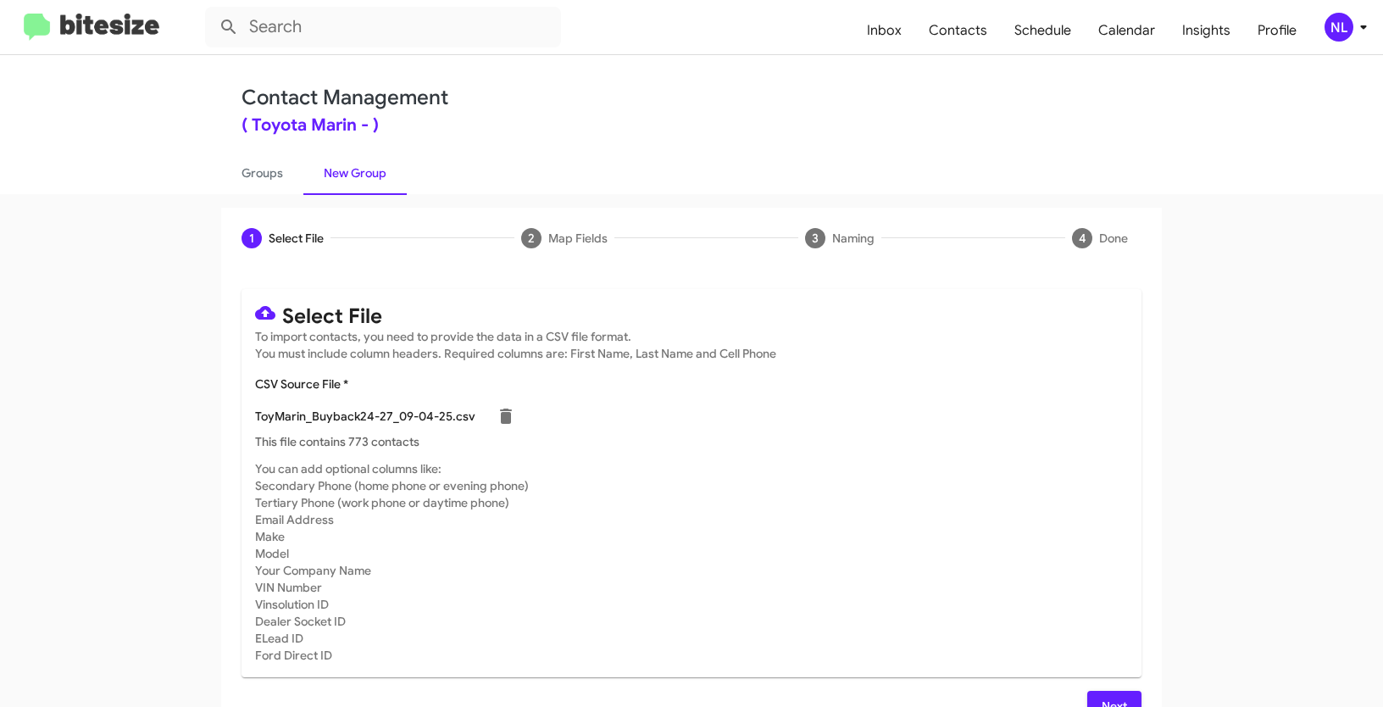
scroll to position [34, 0]
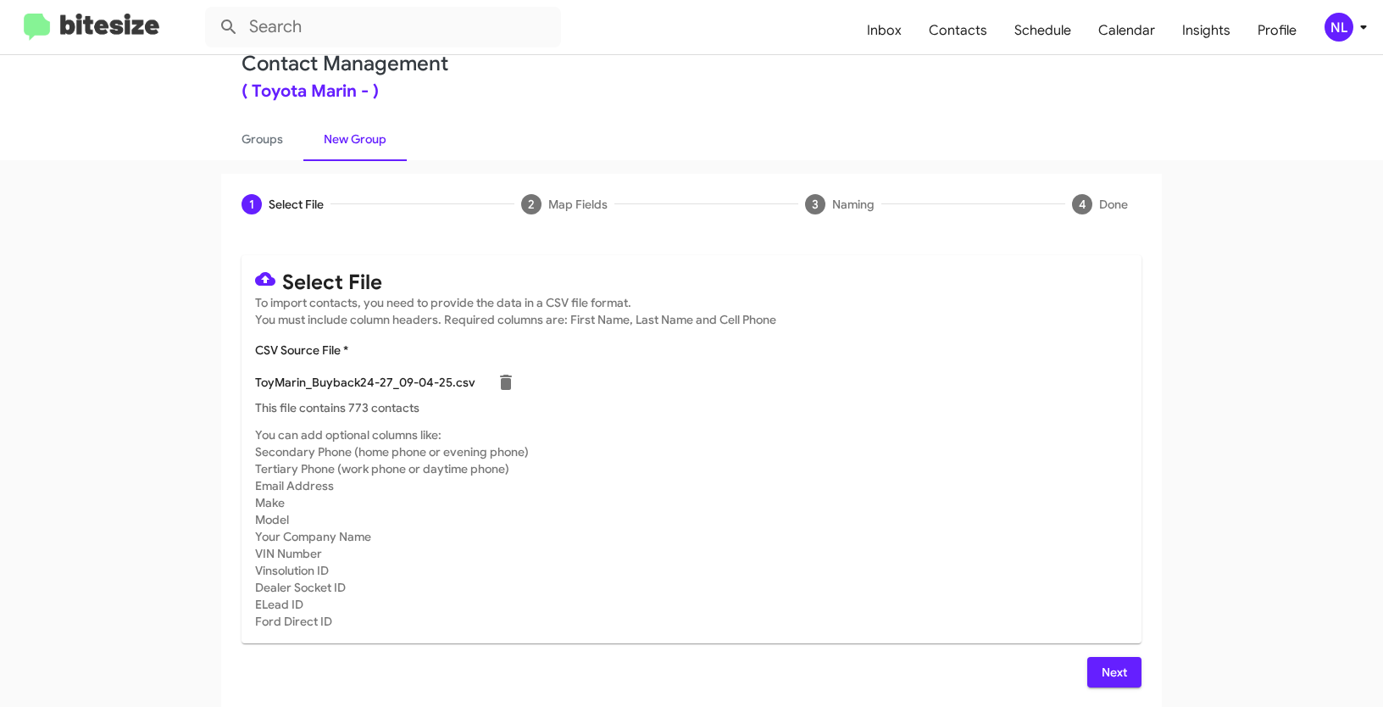
click at [1121, 671] on span "Next" at bounding box center [1114, 672] width 27 height 31
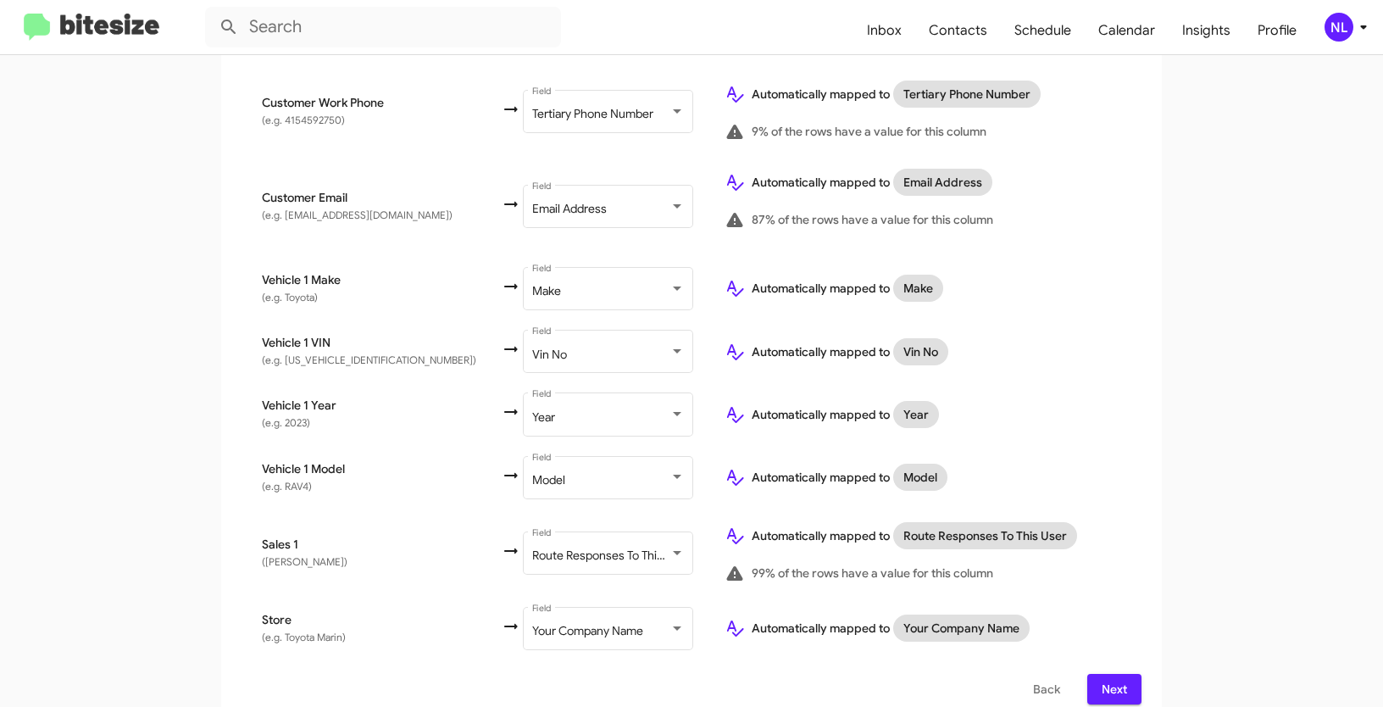
scroll to position [708, 0]
click at [1110, 673] on span "Next" at bounding box center [1114, 688] width 27 height 31
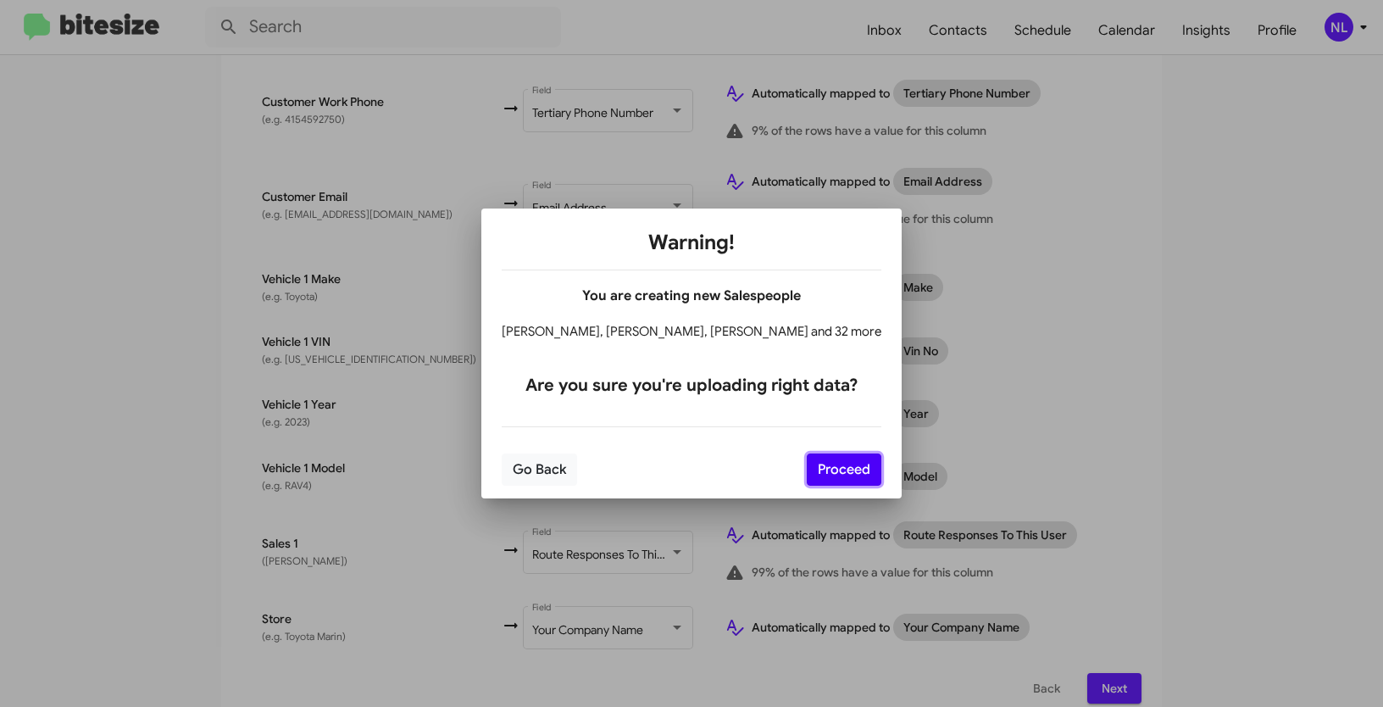
click at [843, 470] on button "Proceed" at bounding box center [844, 470] width 75 height 32
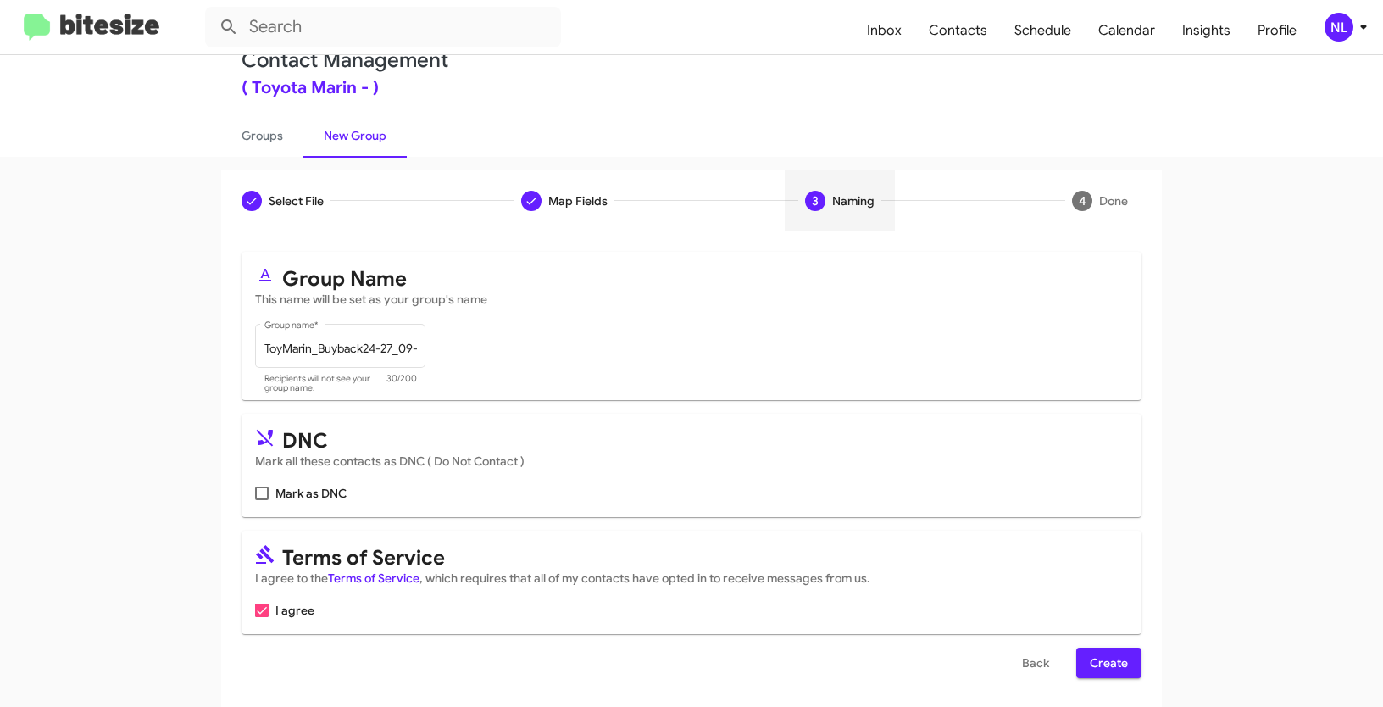
scroll to position [42, 0]
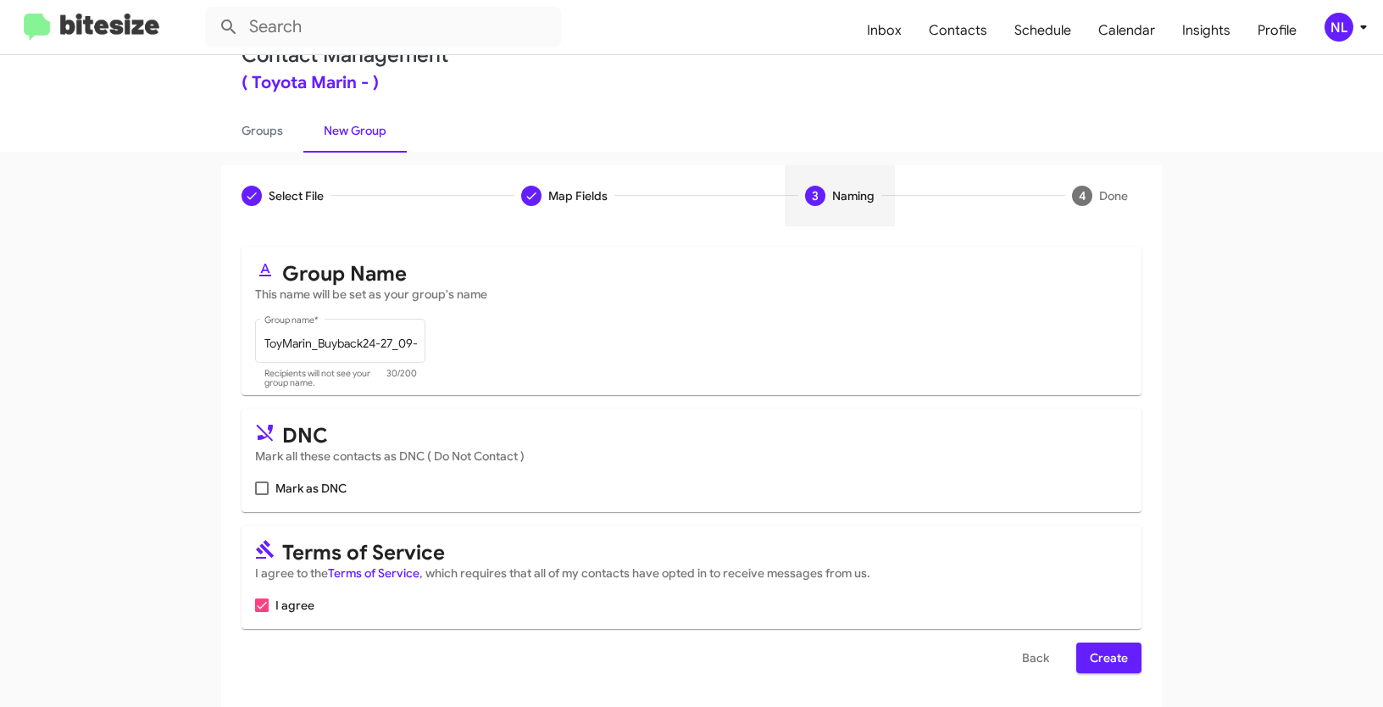
click at [1110, 661] on span "Create" at bounding box center [1109, 658] width 38 height 31
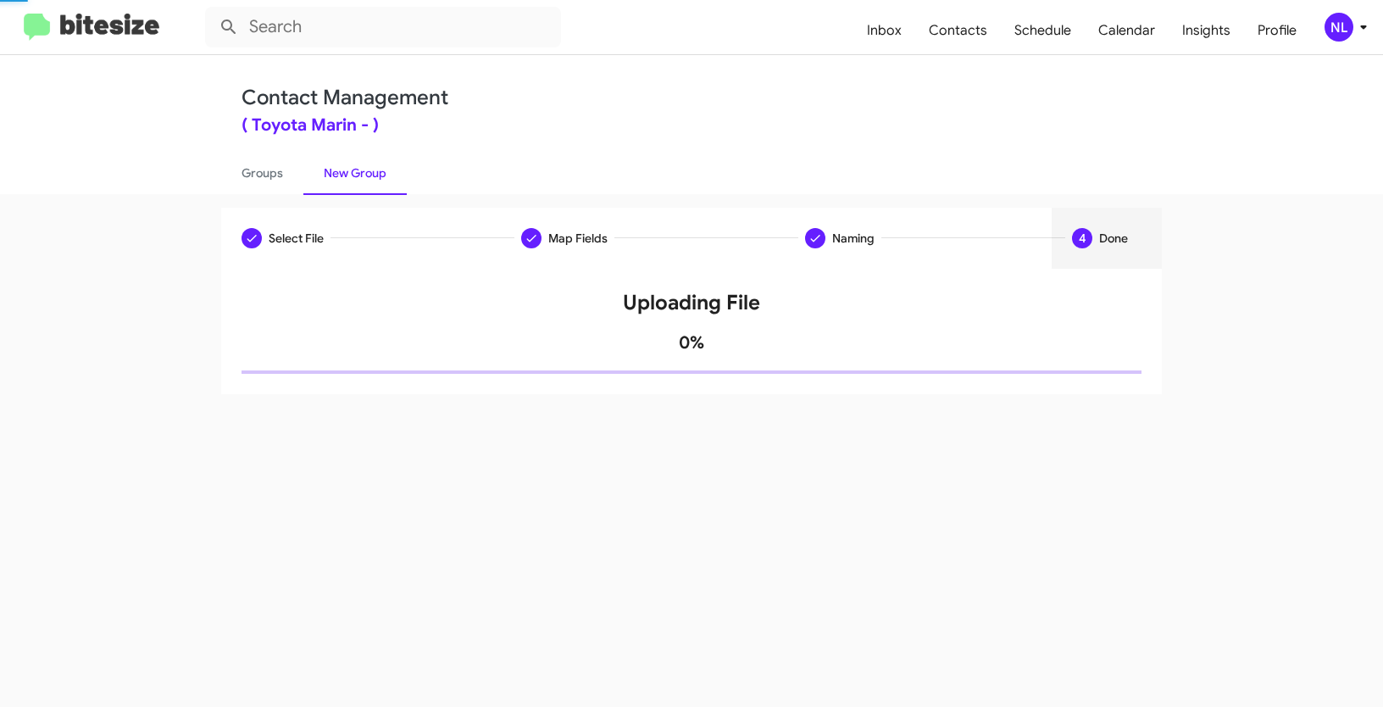
scroll to position [0, 0]
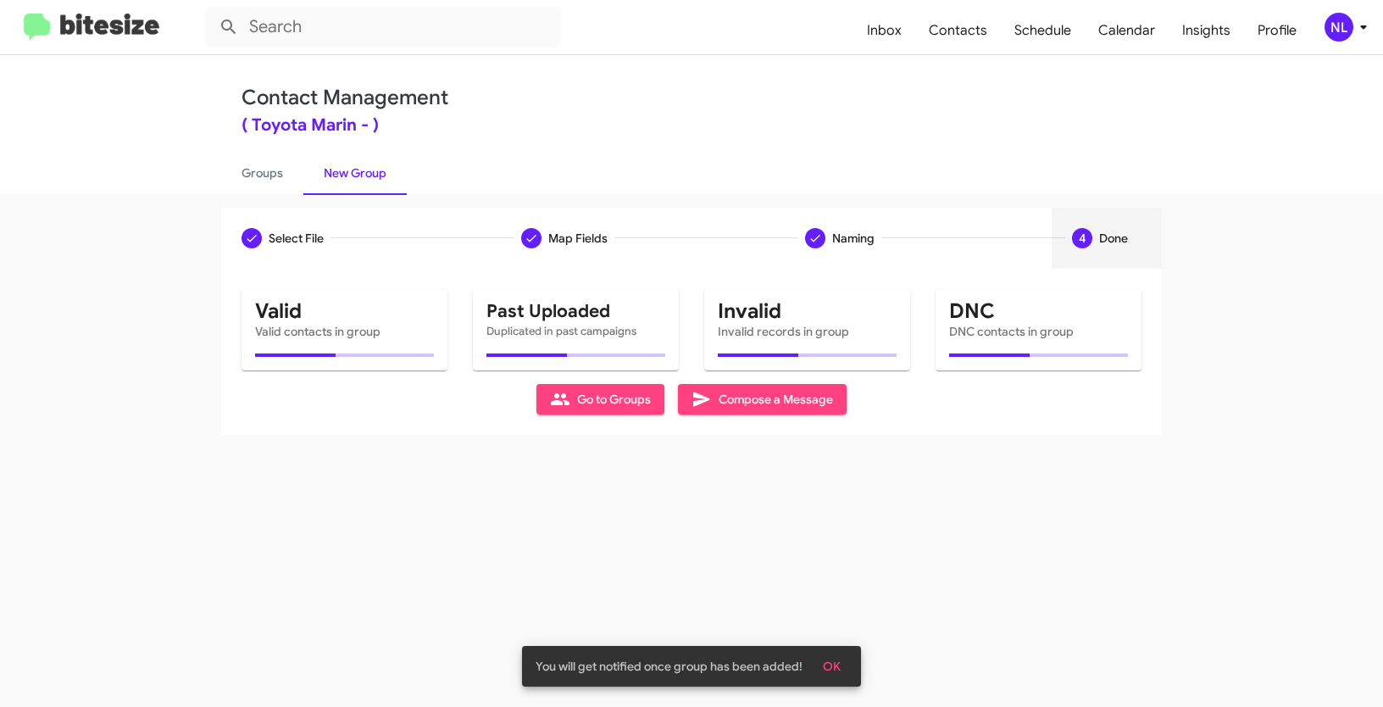
click at [847, 667] on button "OK" at bounding box center [832, 666] width 45 height 31
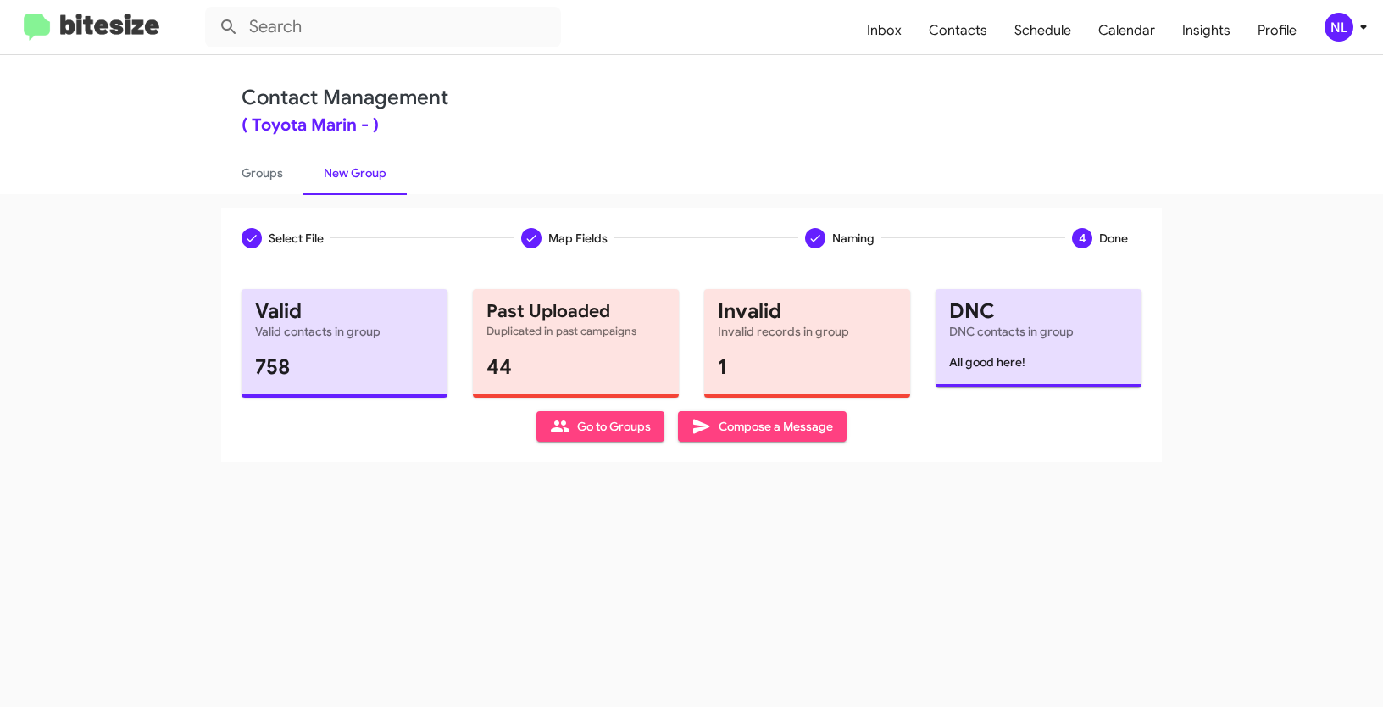
click at [585, 430] on span "Go to Groups" at bounding box center [600, 426] width 101 height 31
type input "in:groups"
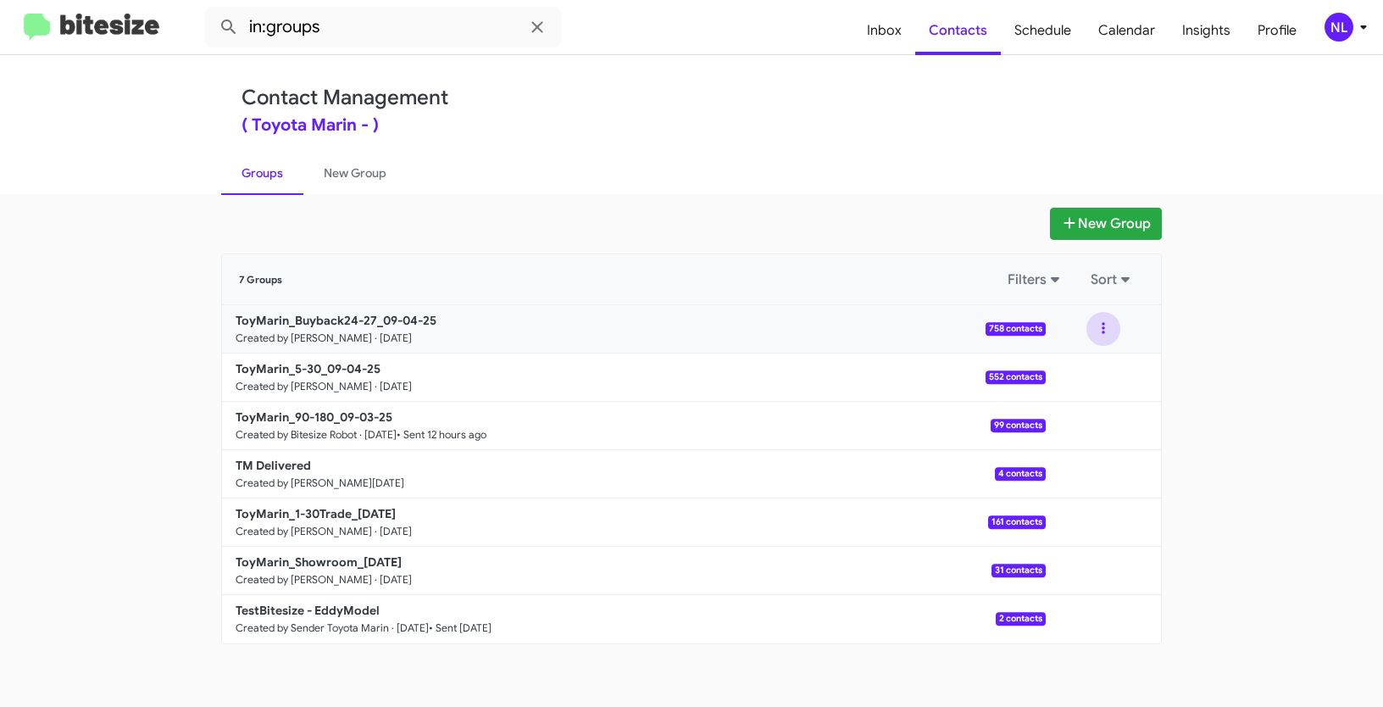
click at [1095, 326] on button at bounding box center [1104, 329] width 34 height 34
click at [1075, 373] on button "View contacts" at bounding box center [1053, 374] width 136 height 41
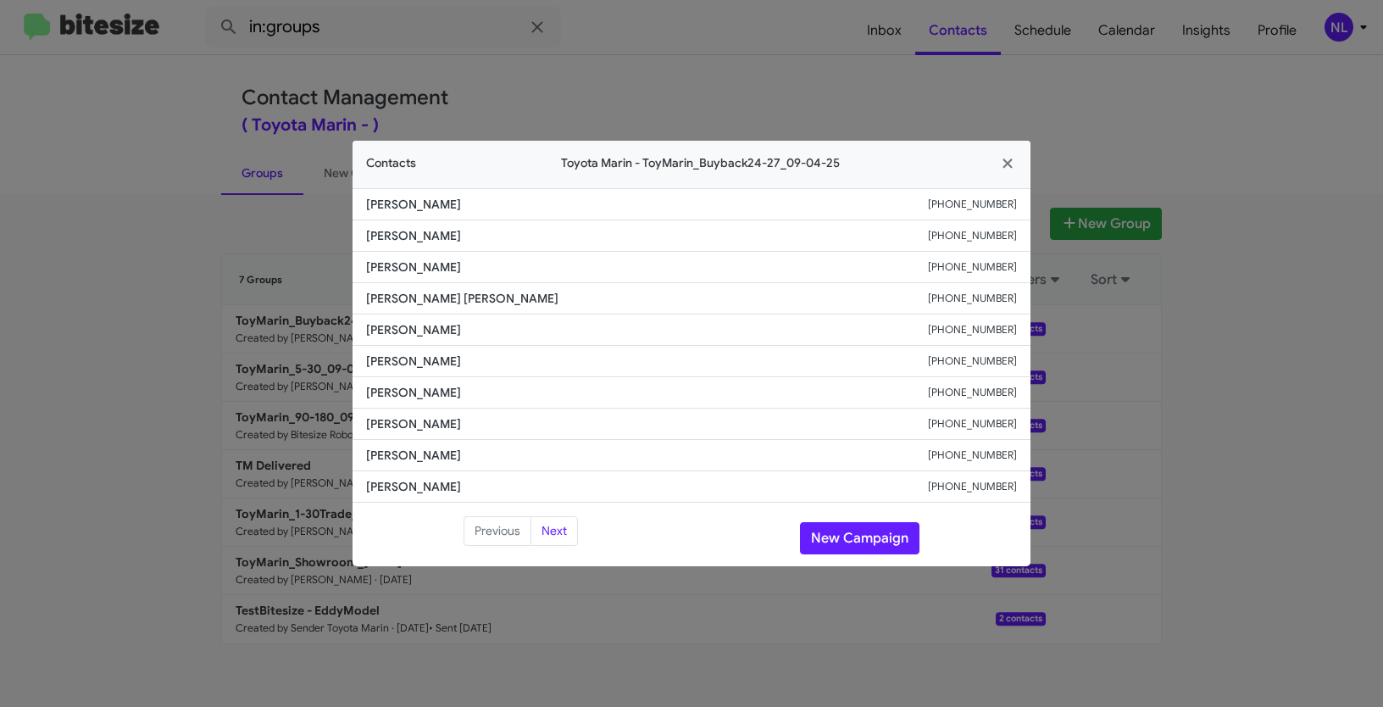
drag, startPoint x: 362, startPoint y: 385, endPoint x: 509, endPoint y: 404, distance: 147.8
click at [509, 404] on li "Tirtha Maharjan +18313248393" at bounding box center [692, 392] width 678 height 31
copy span "Tirtha Maharjan"
click at [864, 547] on button "New Campaign" at bounding box center [860, 538] width 120 height 32
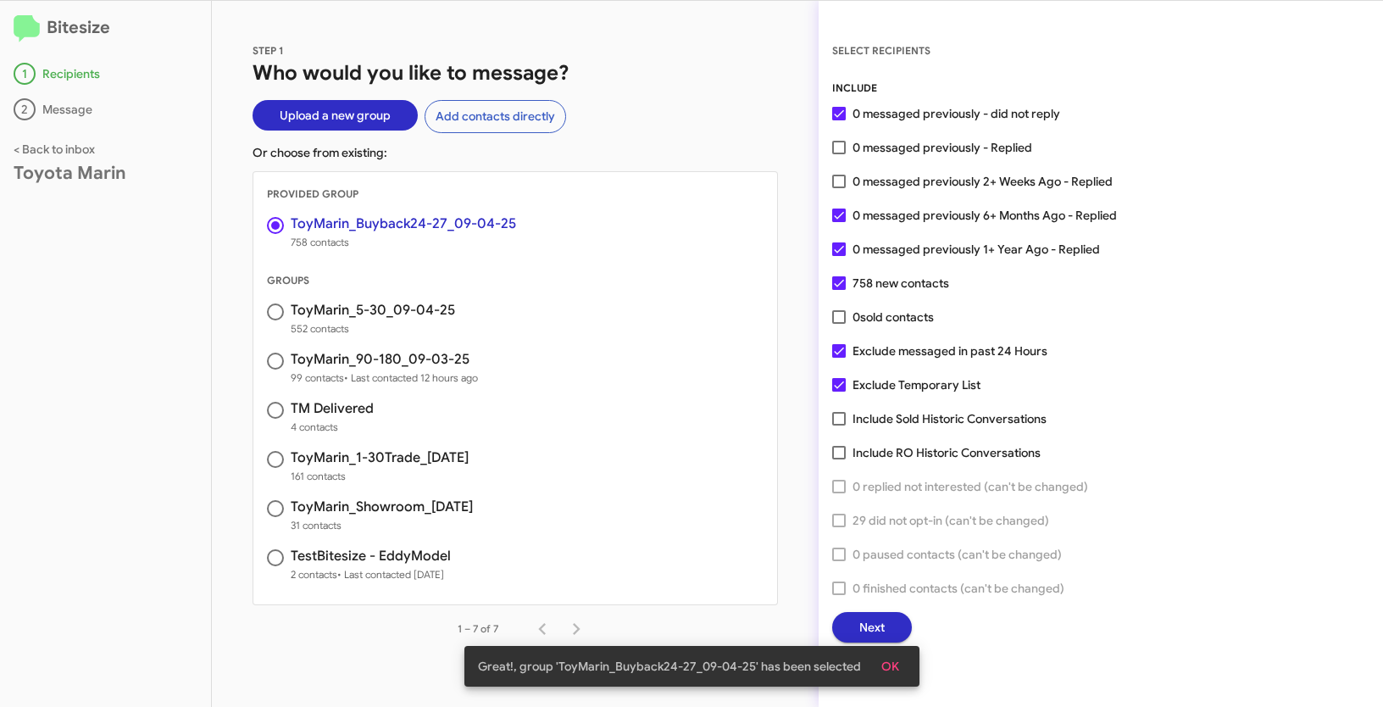
click at [899, 665] on button "OK" at bounding box center [890, 666] width 45 height 31
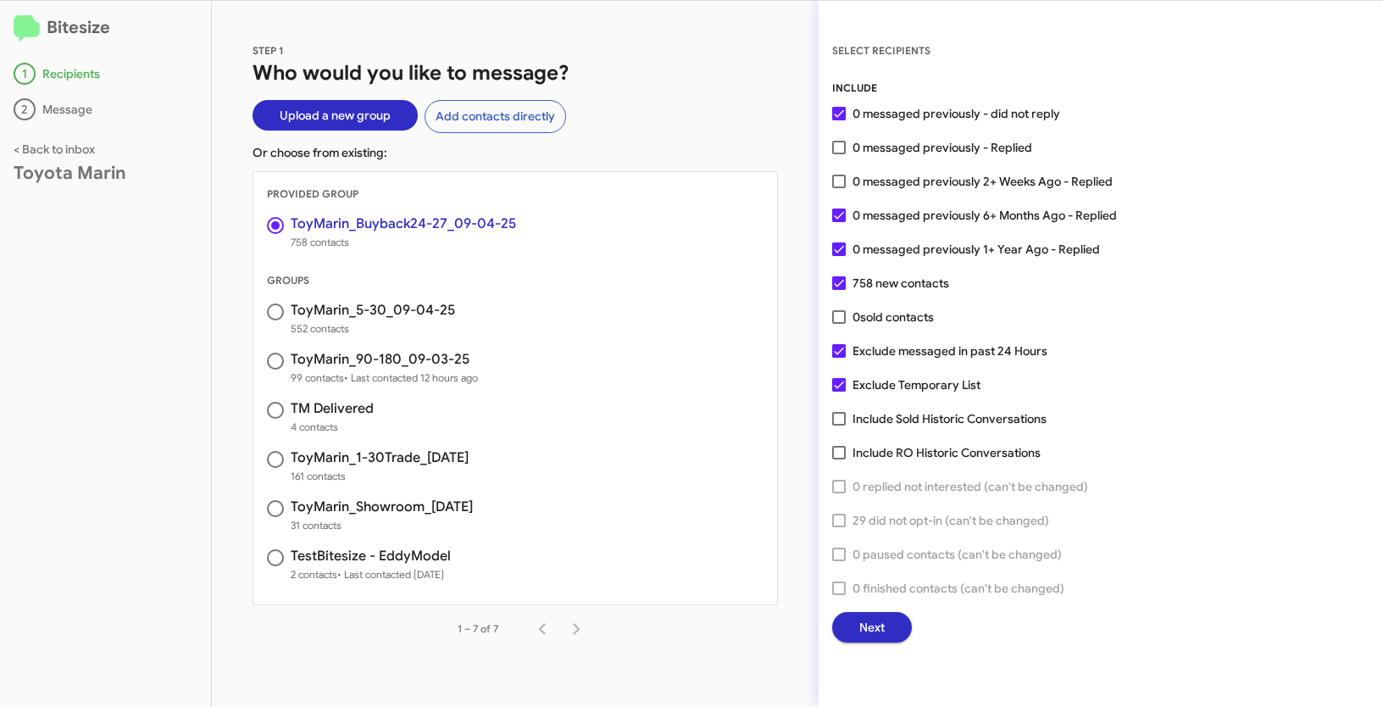
click at [877, 620] on span "Next" at bounding box center [872, 627] width 25 height 31
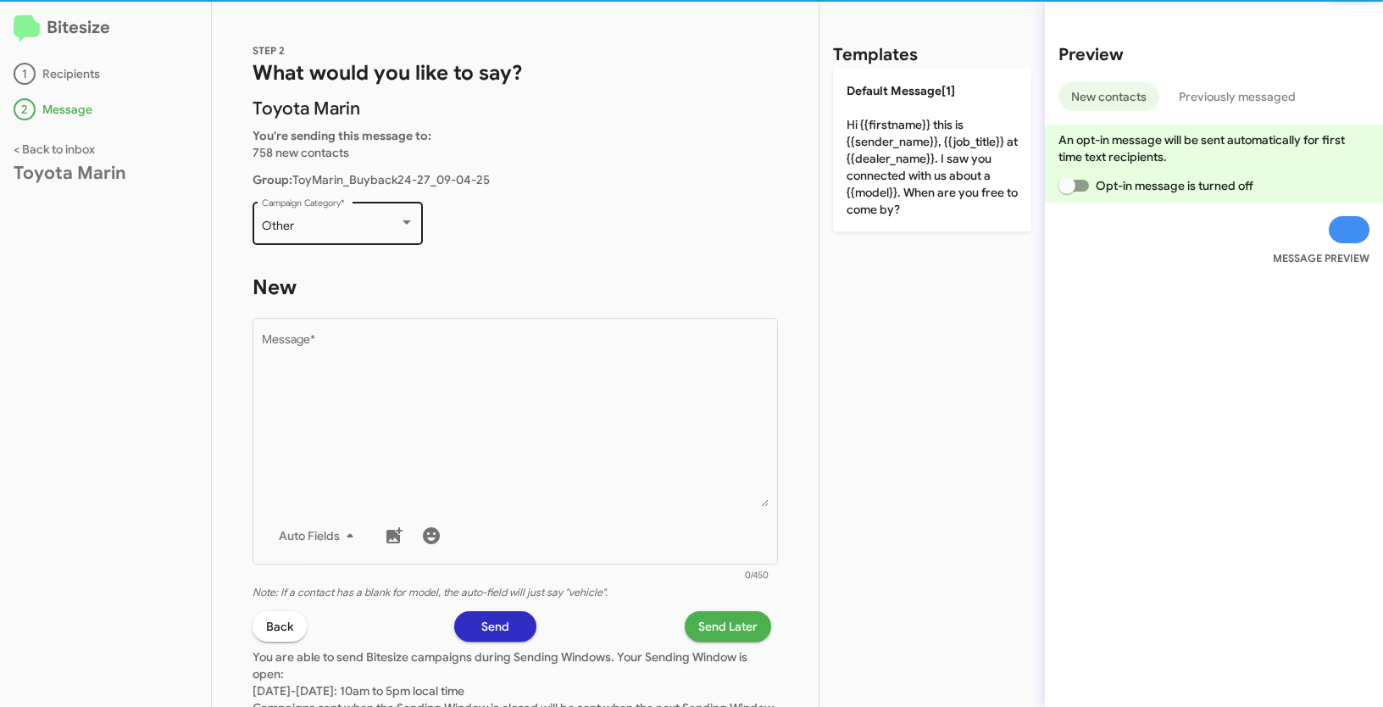
click at [358, 230] on div "Other" at bounding box center [330, 227] width 137 height 14
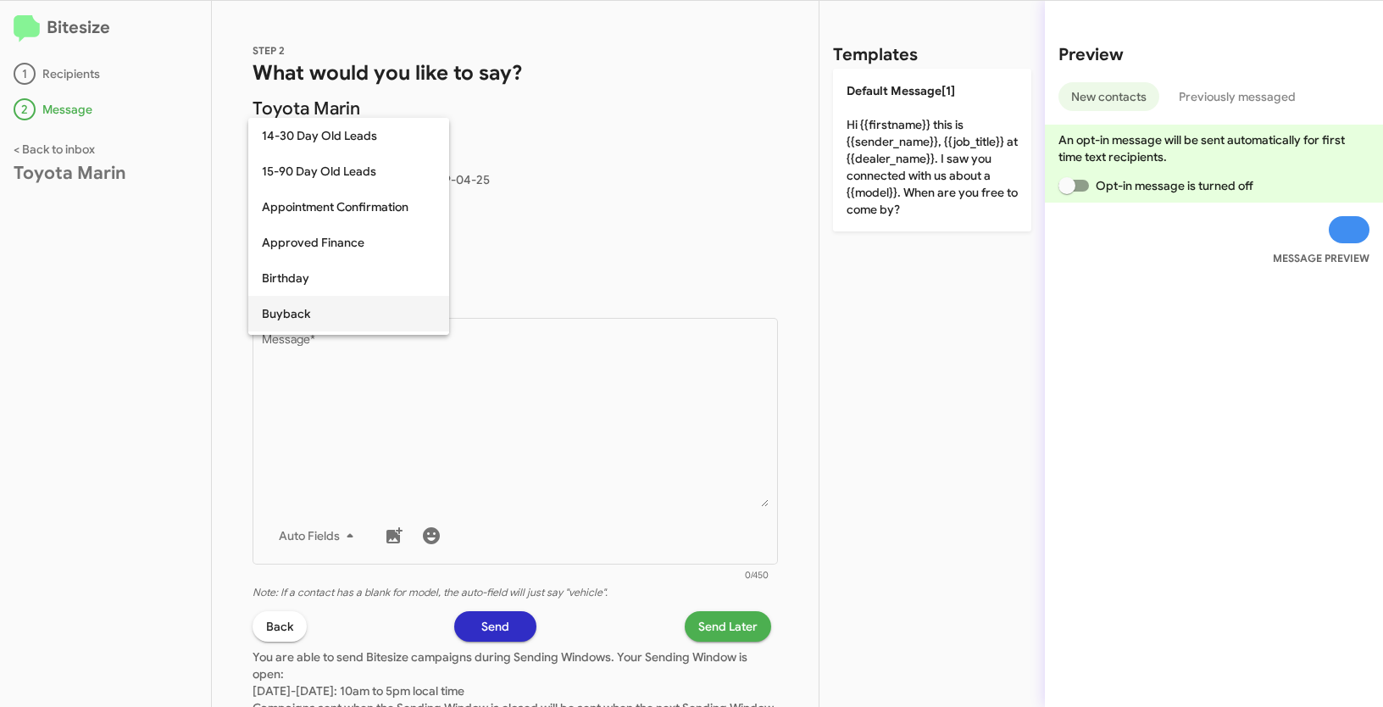
click at [302, 320] on span "Buyback" at bounding box center [349, 314] width 174 height 36
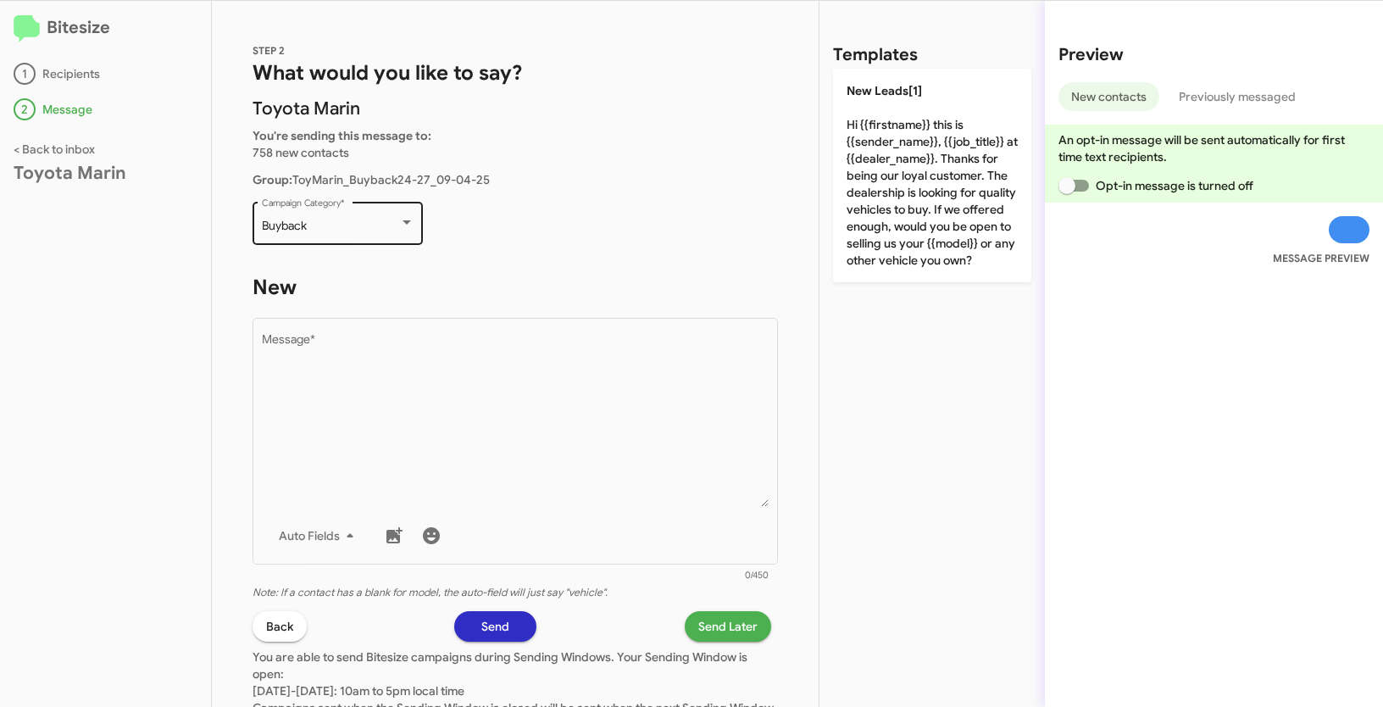
drag, startPoint x: 259, startPoint y: 218, endPoint x: 311, endPoint y: 222, distance: 51.9
click at [311, 222] on div "Buyback Campaign Category *" at bounding box center [338, 221] width 170 height 47
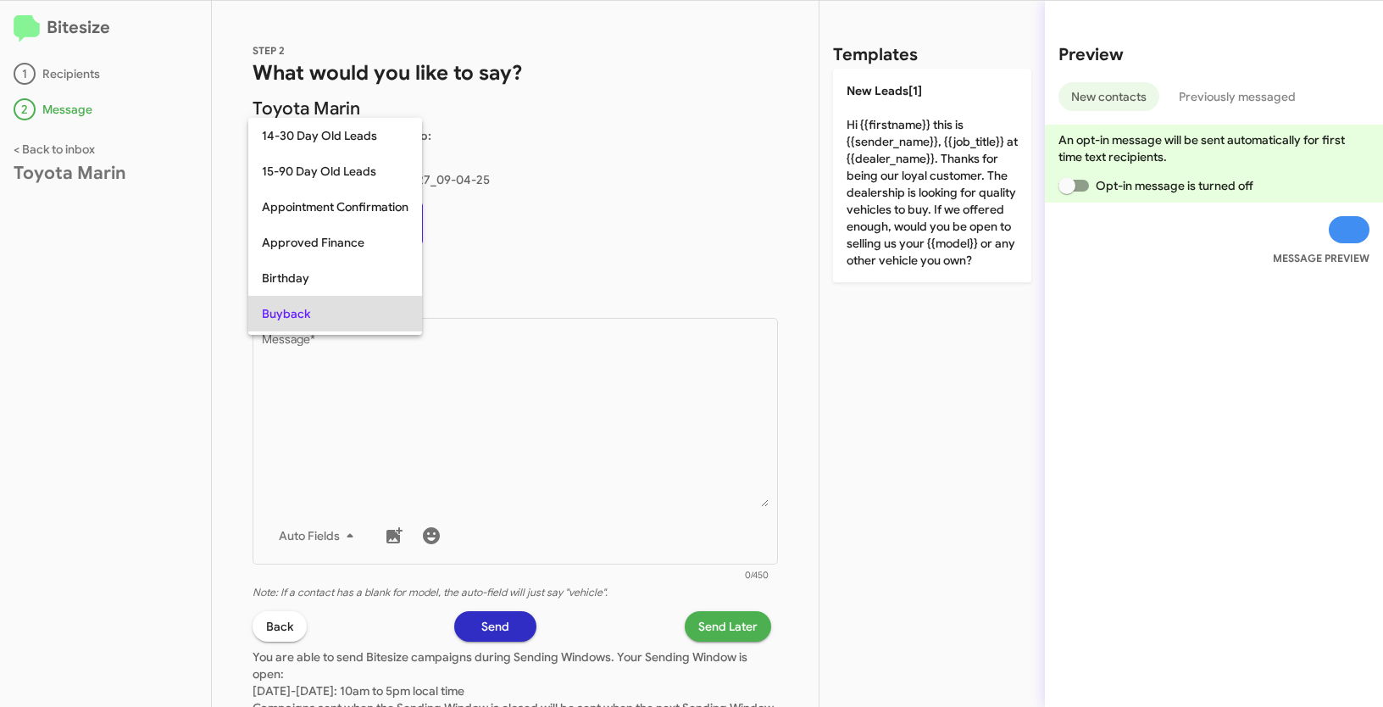
scroll to position [87, 0]
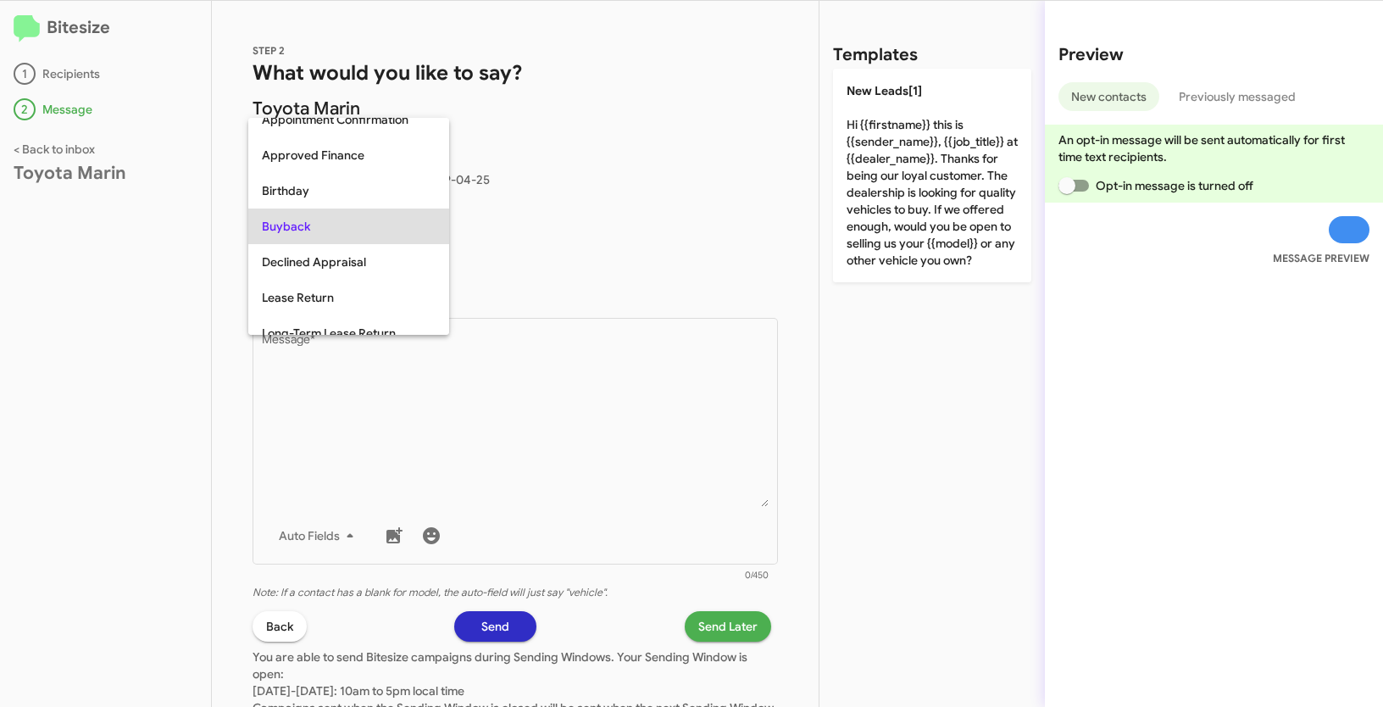
copy span "Buyback"
click at [417, 433] on div at bounding box center [691, 353] width 1383 height 707
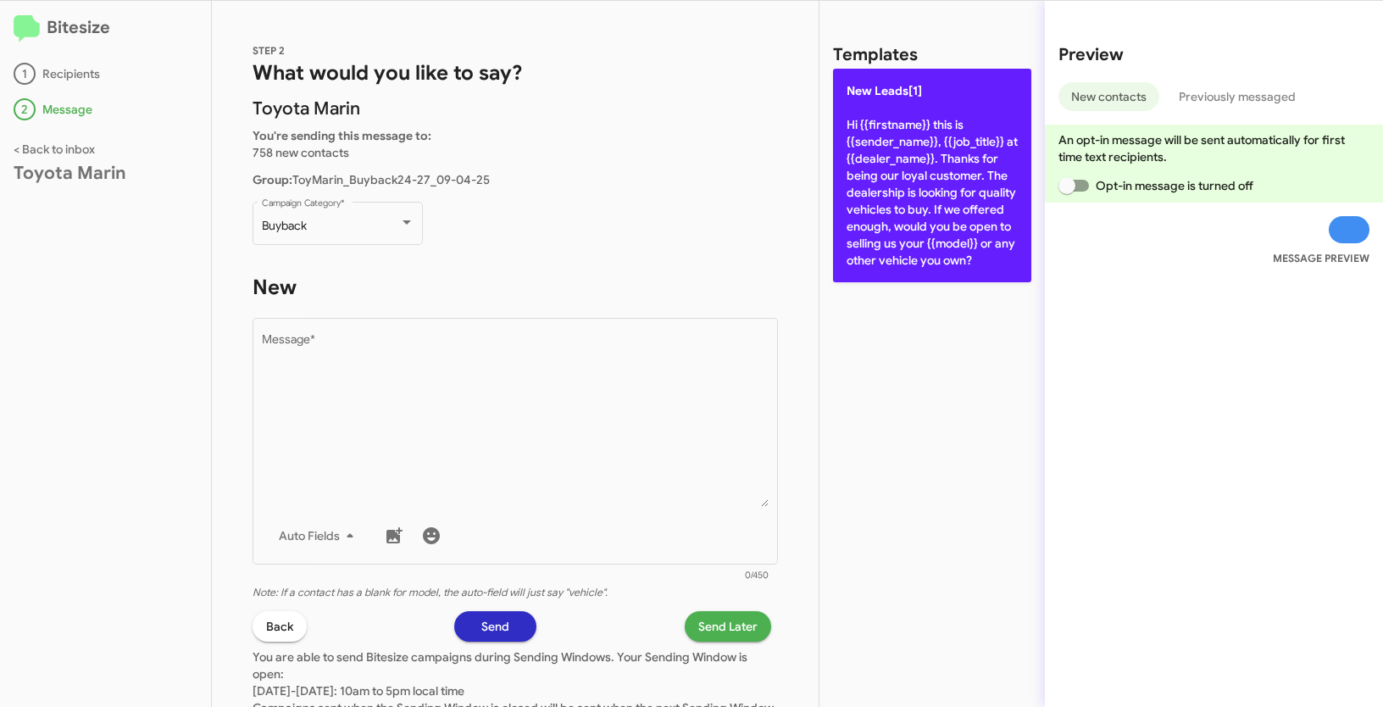
click at [925, 192] on p "New Leads[1] Hi {{firstname}} this is {{sender_name}}, {{job_title}} at {{deale…" at bounding box center [932, 176] width 198 height 214
type textarea "Hi {{firstname}} this is {{sender_name}}, {{job_title}} at {{dealer_name}}. Tha…"
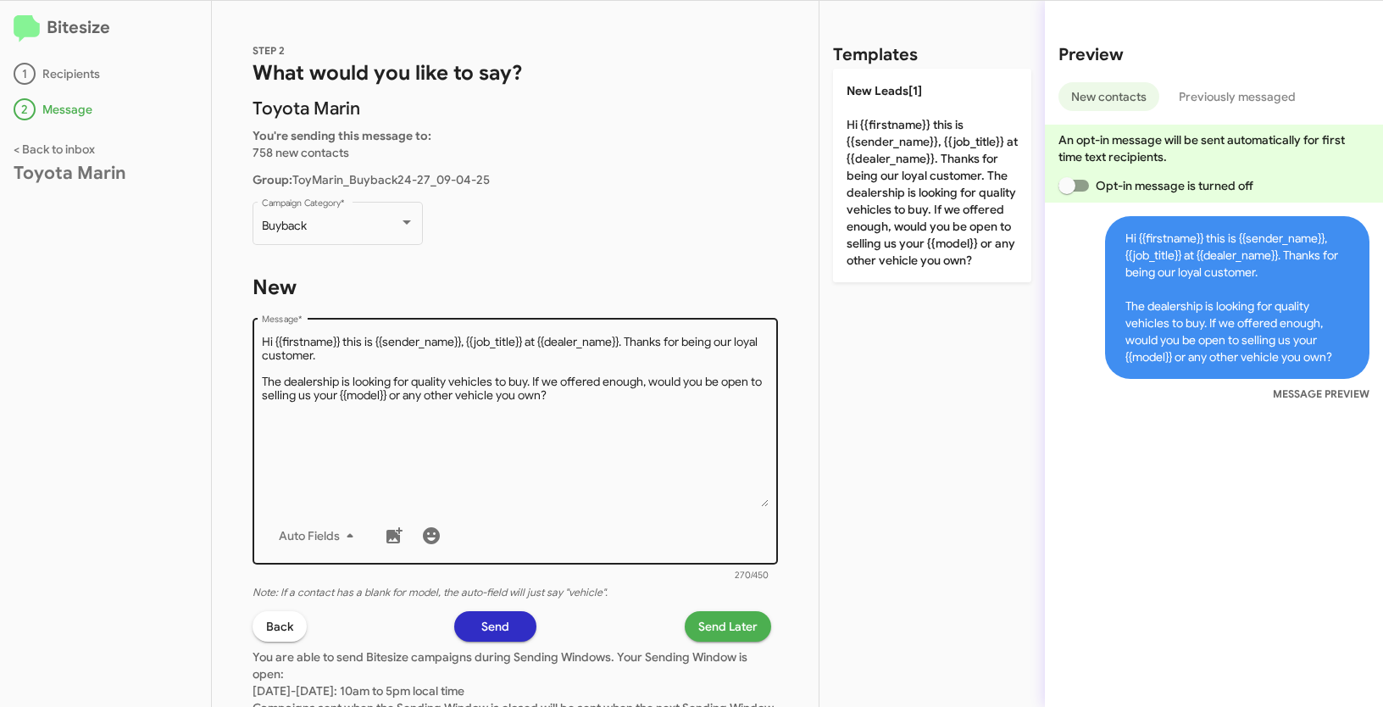
scroll to position [135, 0]
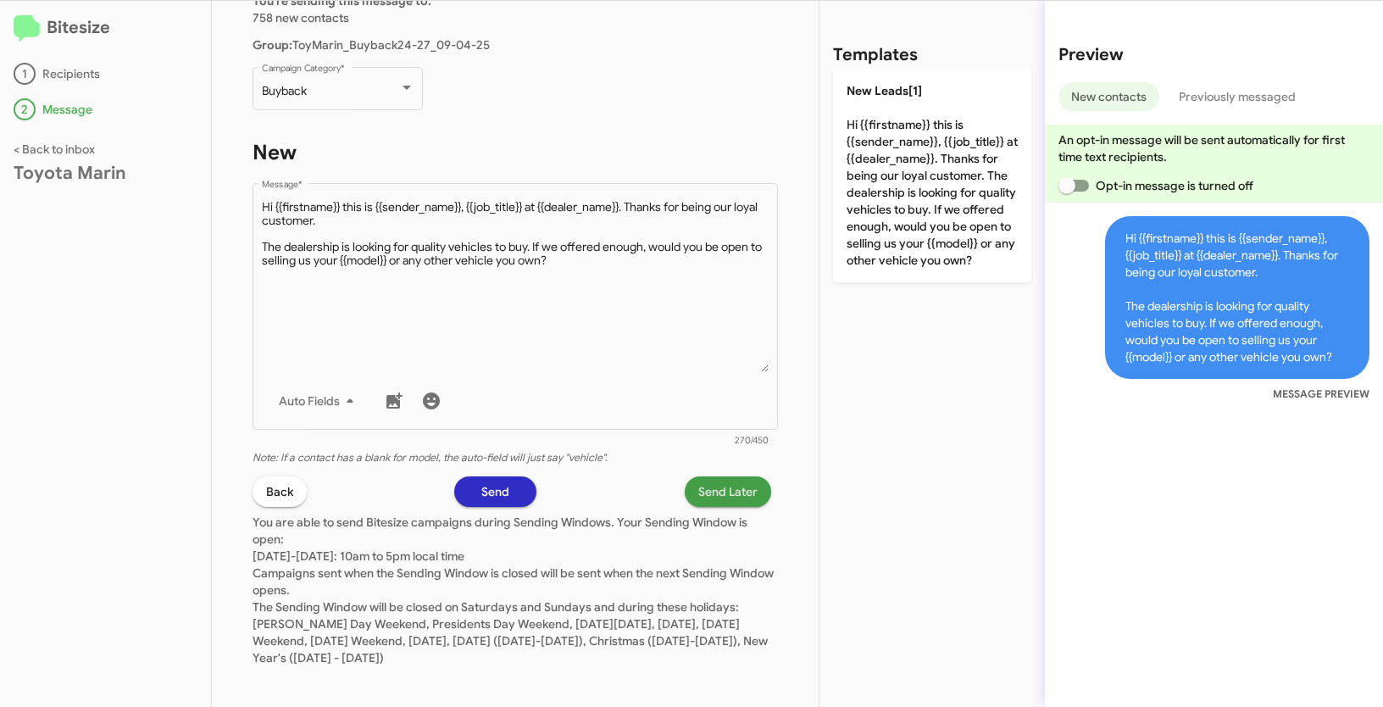
click at [715, 487] on span "Send Later" at bounding box center [728, 491] width 59 height 31
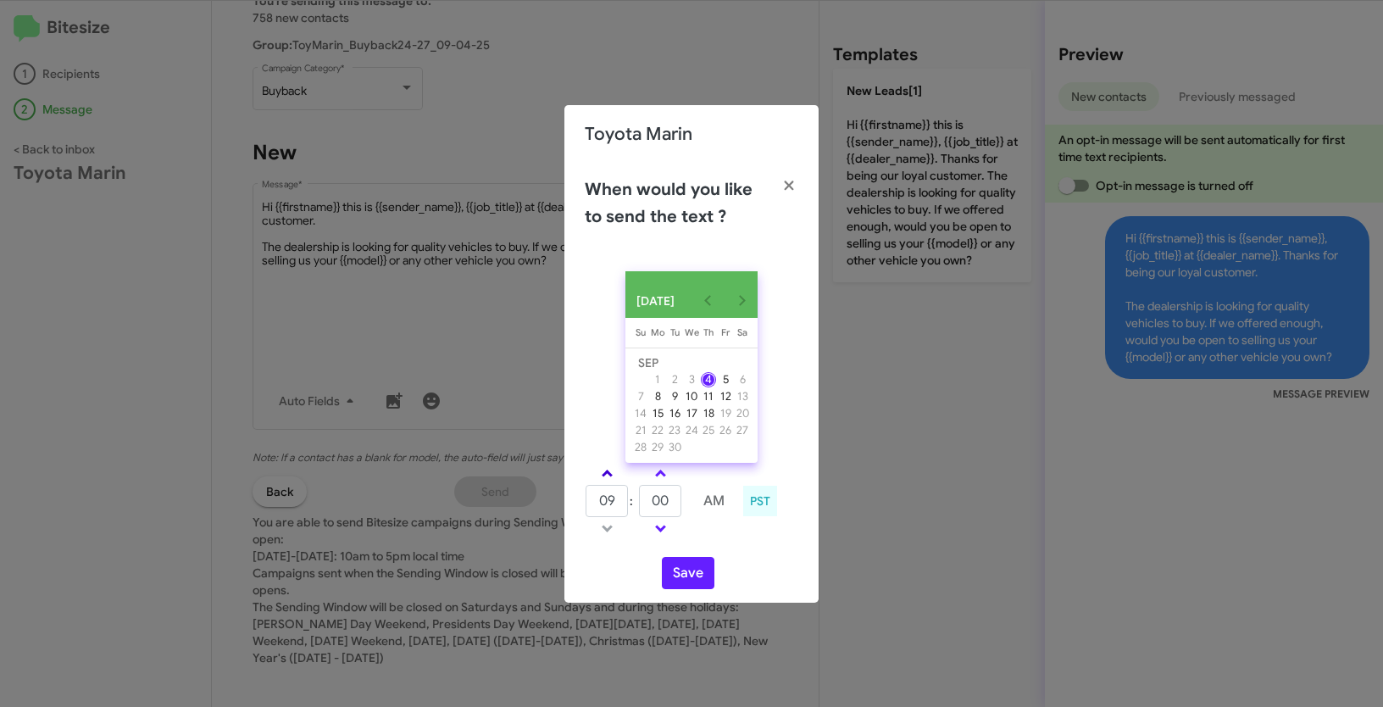
click at [614, 474] on link at bounding box center [608, 473] width 30 height 19
type input "10"
drag, startPoint x: 676, startPoint y: 511, endPoint x: 635, endPoint y: 496, distance: 44.3
click at [635, 496] on tr "10 : 00 AM" at bounding box center [661, 501] width 152 height 34
type input "57"
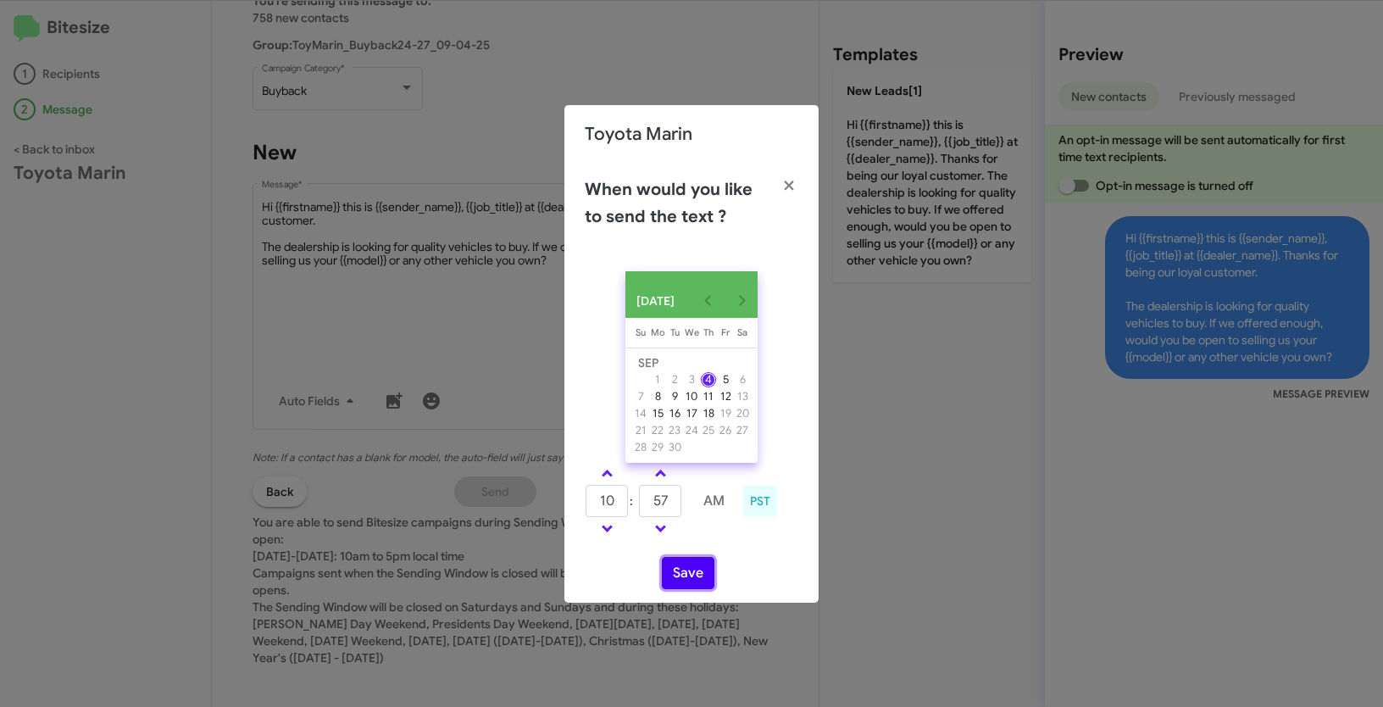
click at [699, 576] on button "Save" at bounding box center [688, 573] width 53 height 32
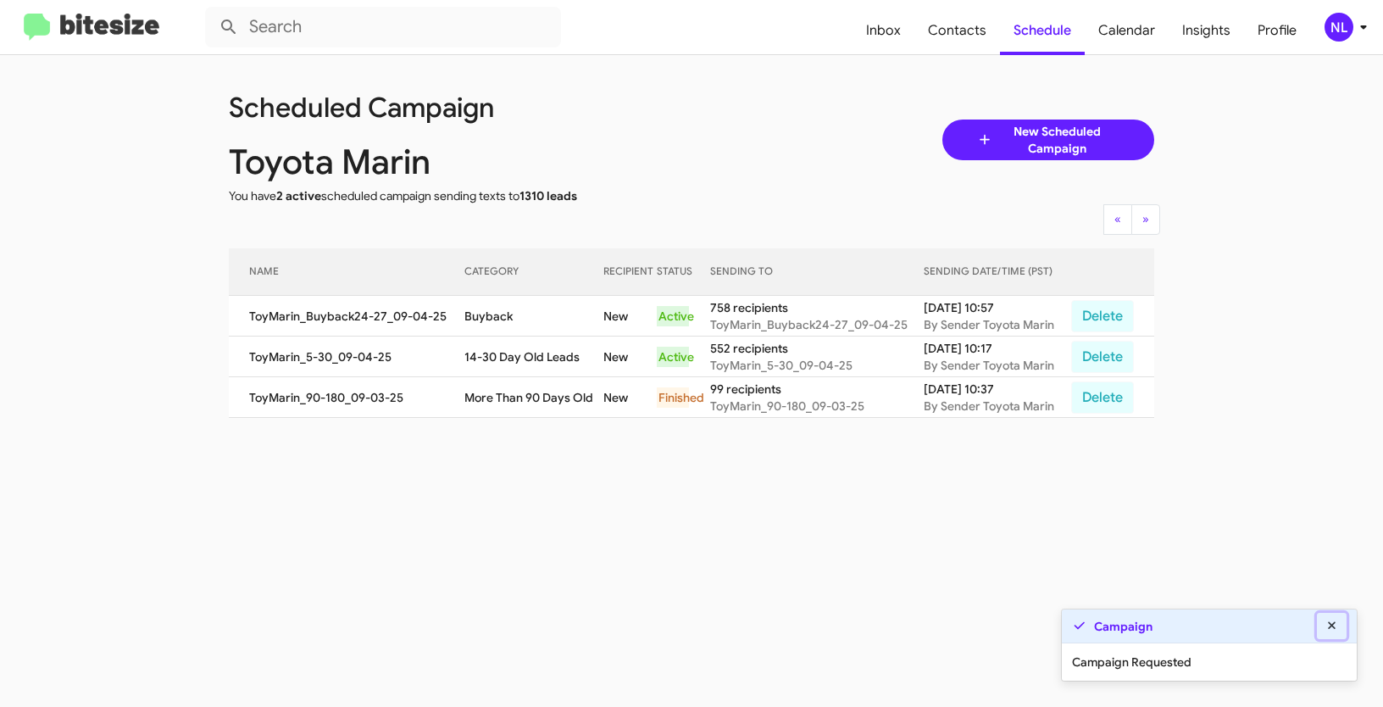
click at [1328, 621] on icon at bounding box center [1332, 626] width 15 height 12
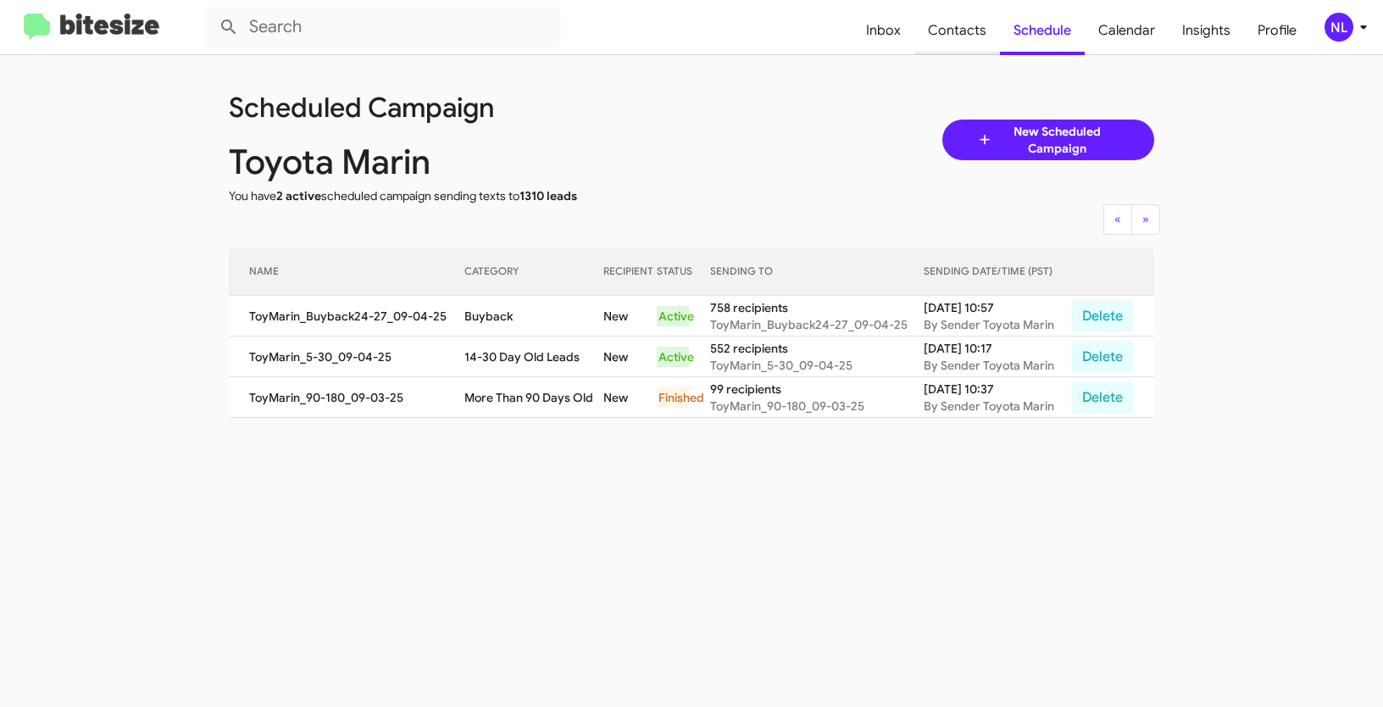
click at [956, 36] on span "Contacts" at bounding box center [958, 30] width 86 height 49
type input "in:groups"
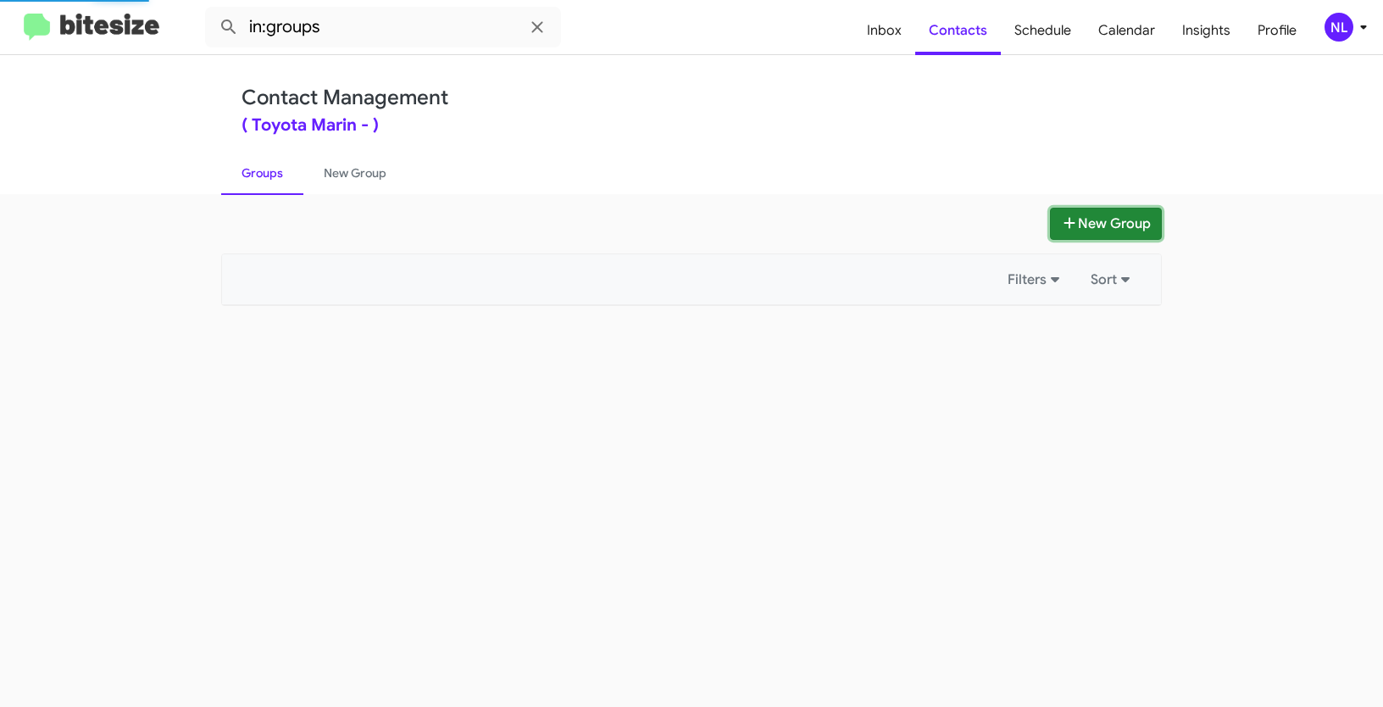
click at [1097, 225] on button "New Group" at bounding box center [1106, 224] width 112 height 32
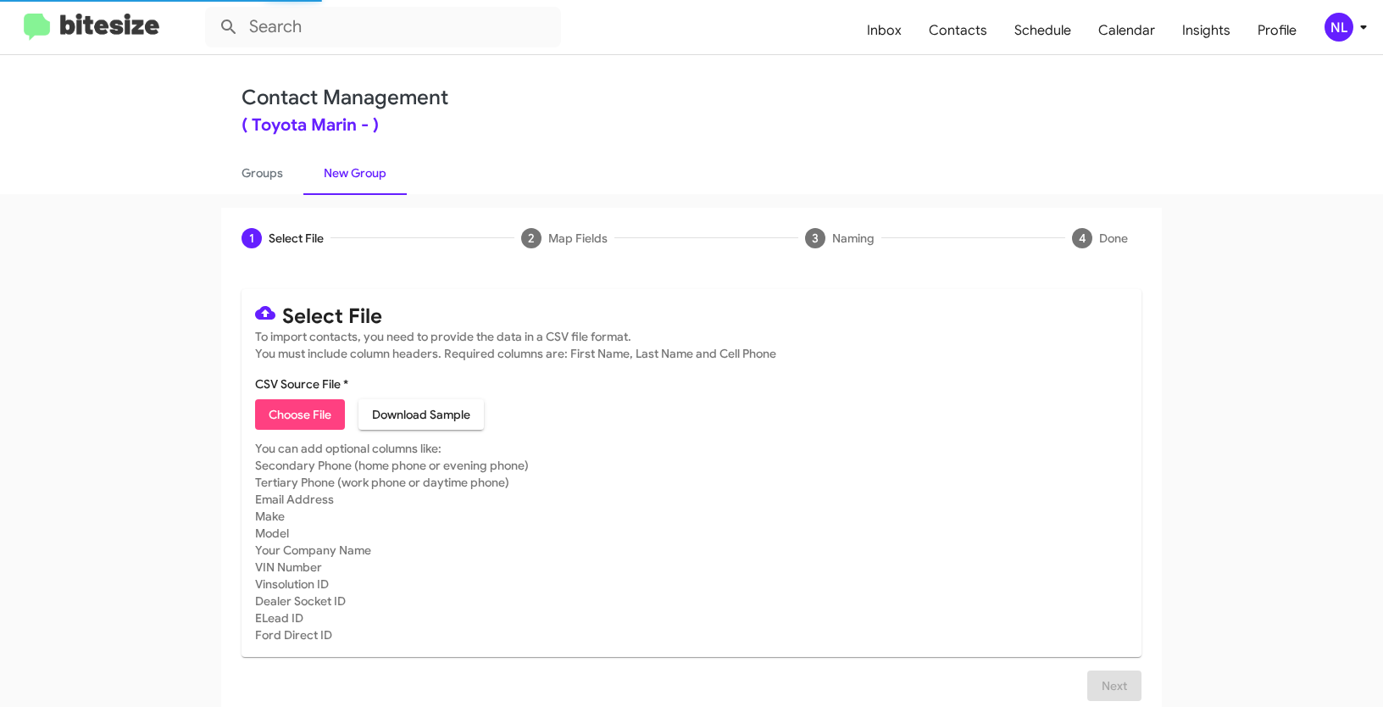
click at [303, 411] on span "Choose File" at bounding box center [300, 414] width 63 height 31
type input "ToyMarin_31-90Trade_09-04-25"
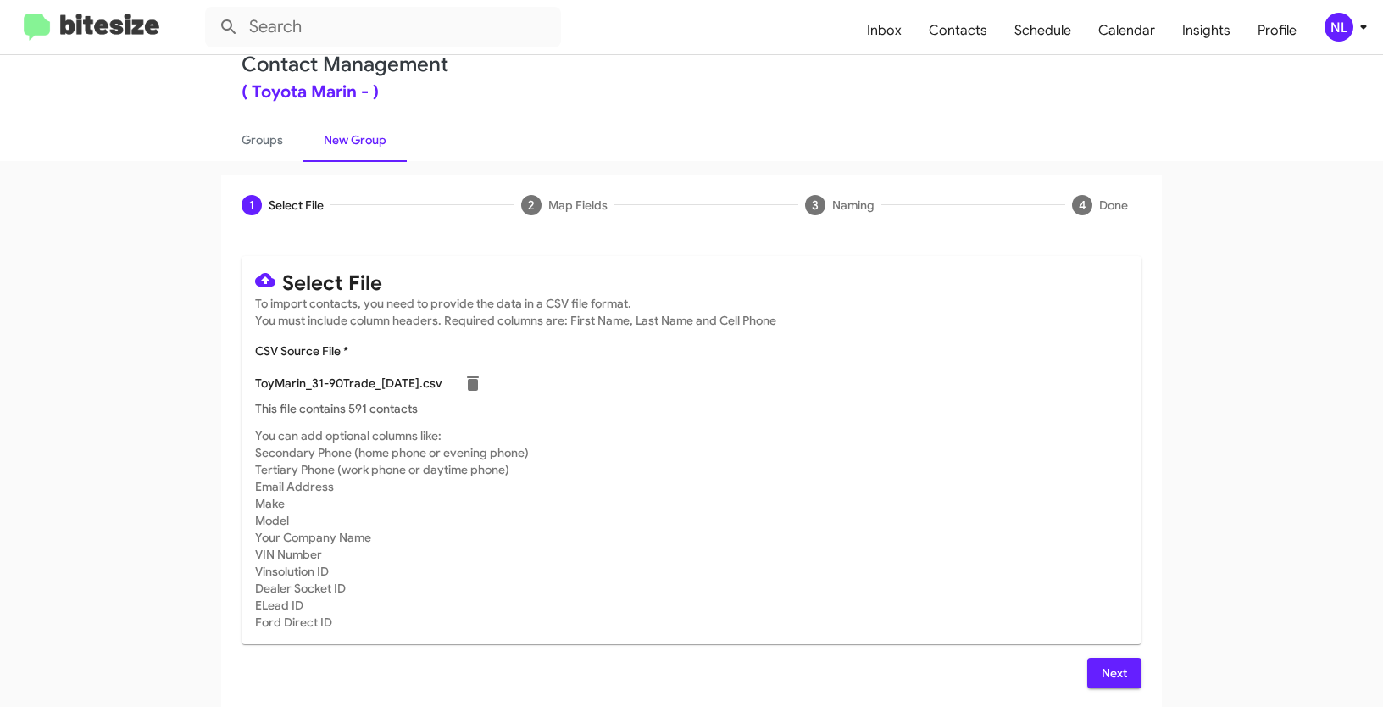
scroll to position [34, 0]
click at [1135, 676] on button "Next" at bounding box center [1115, 672] width 54 height 31
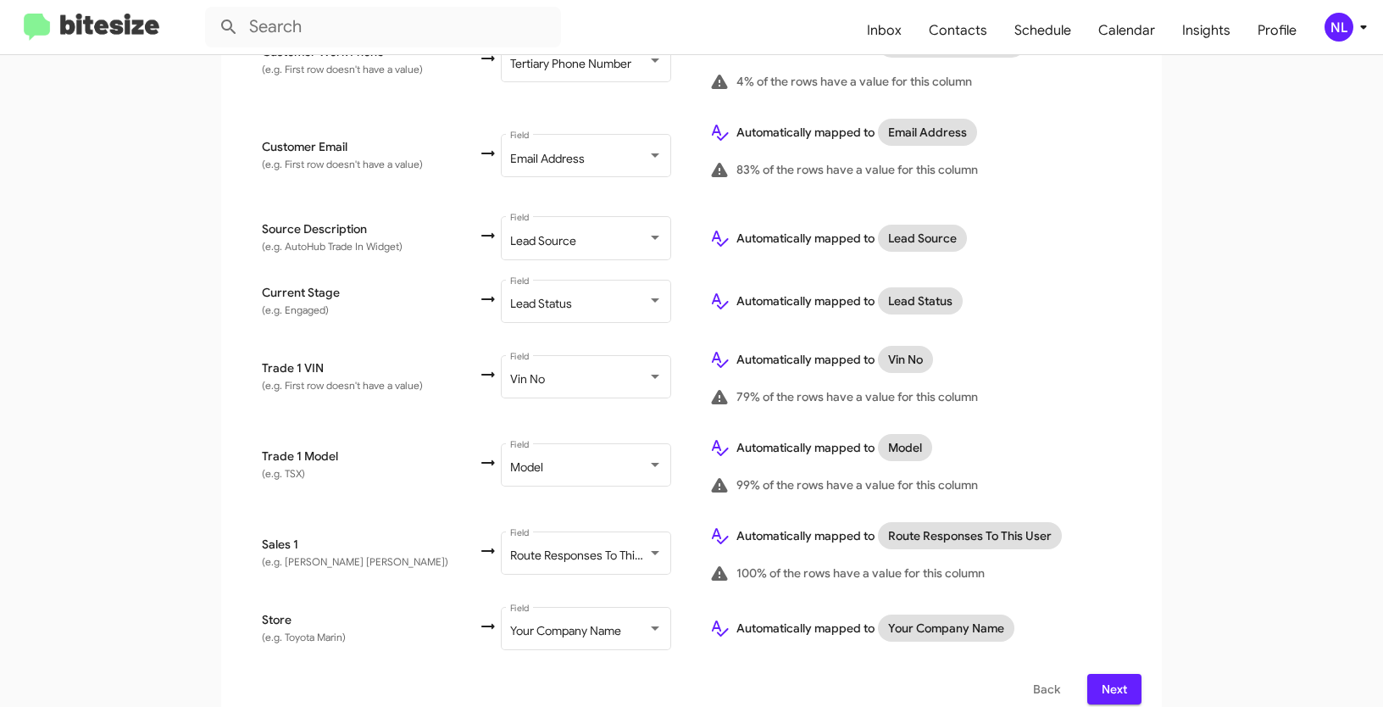
scroll to position [708, 0]
click at [1111, 676] on span "Next" at bounding box center [1114, 688] width 27 height 31
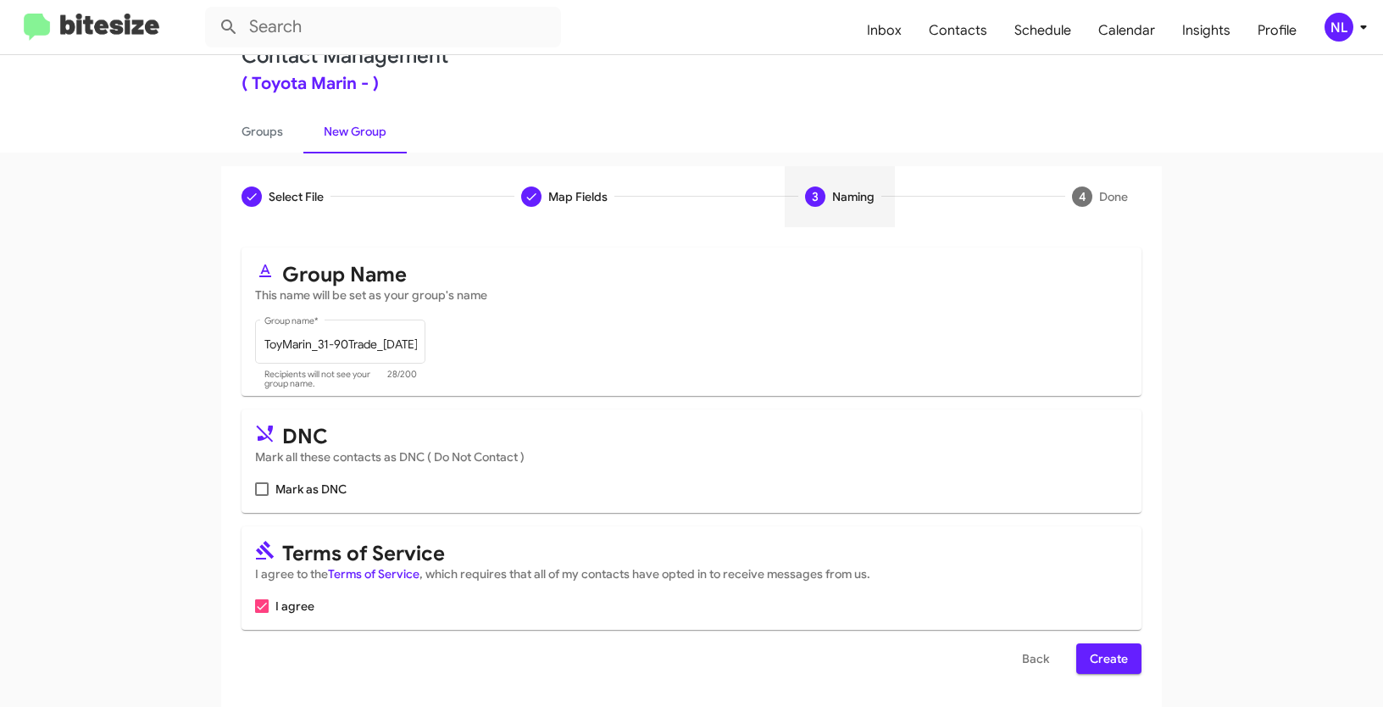
scroll to position [42, 0]
click at [1118, 655] on span "Create" at bounding box center [1109, 658] width 38 height 31
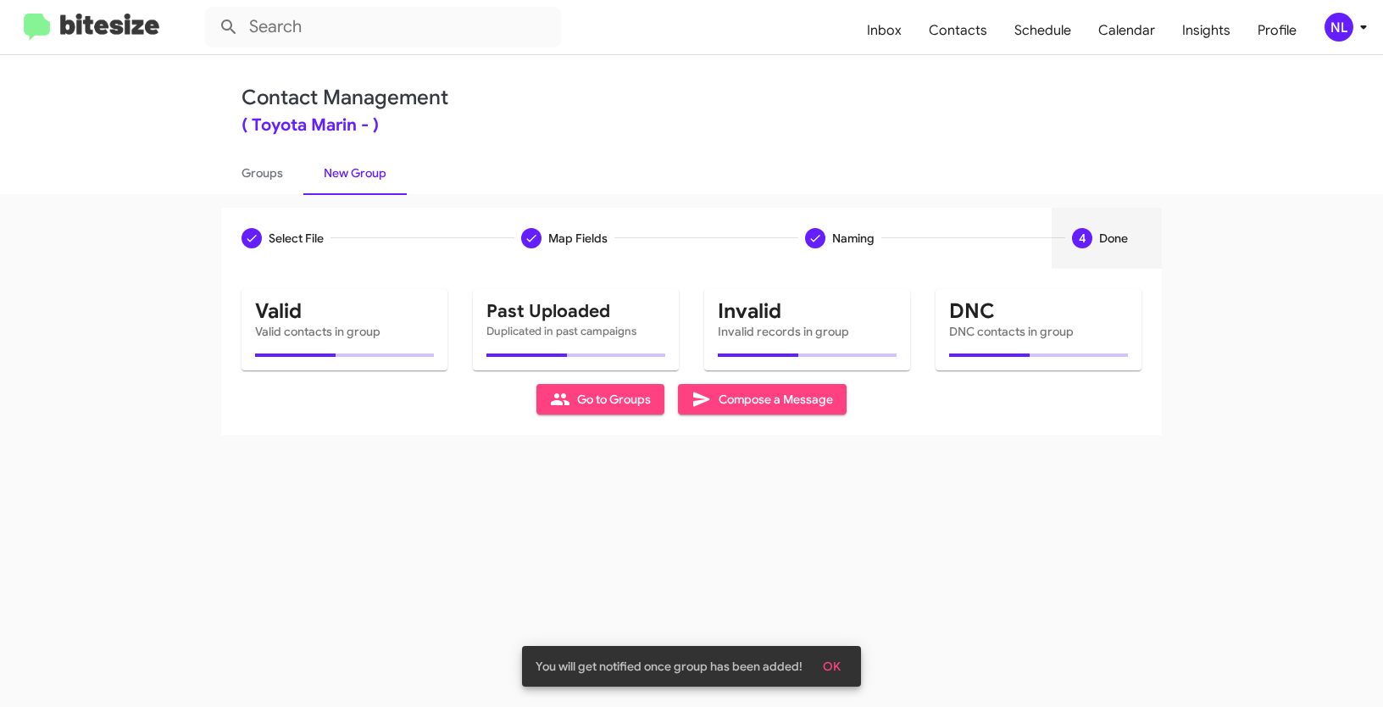
click at [832, 664] on span "OK" at bounding box center [832, 666] width 18 height 31
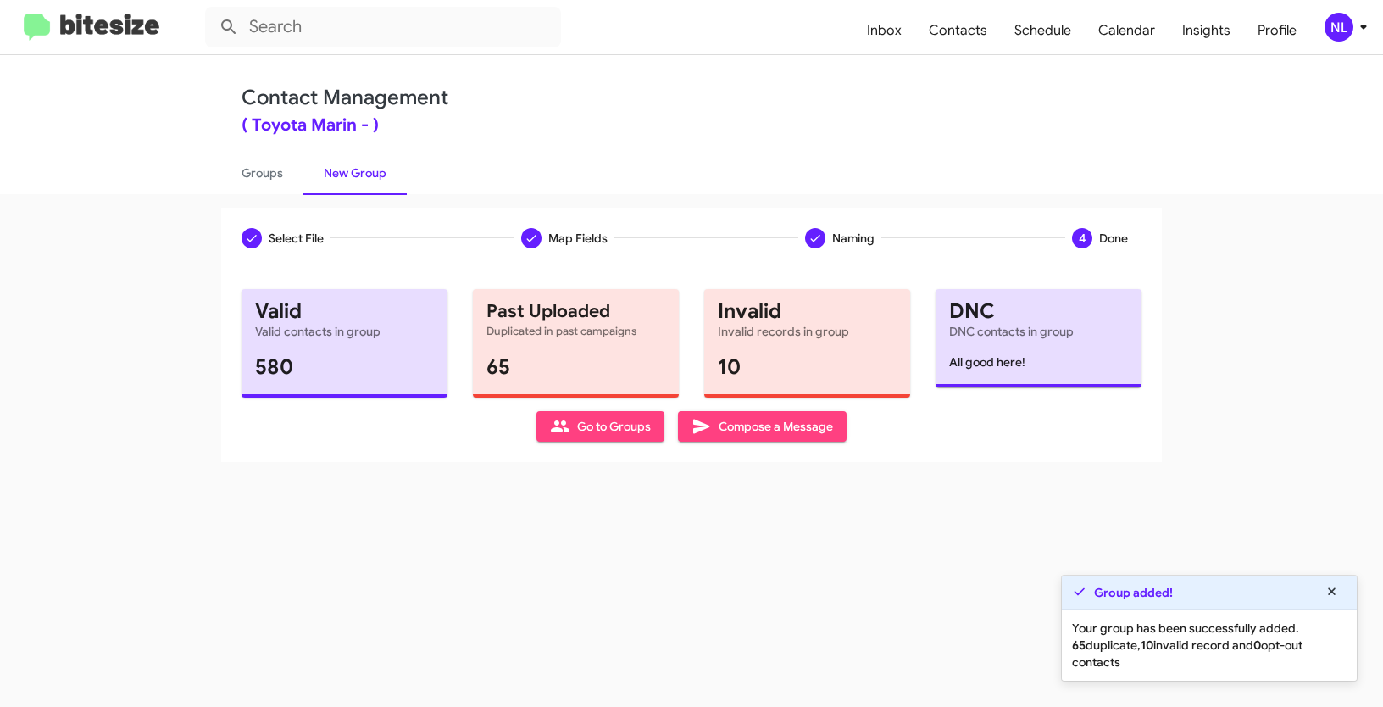
click at [594, 433] on span "Go to Groups" at bounding box center [600, 426] width 101 height 31
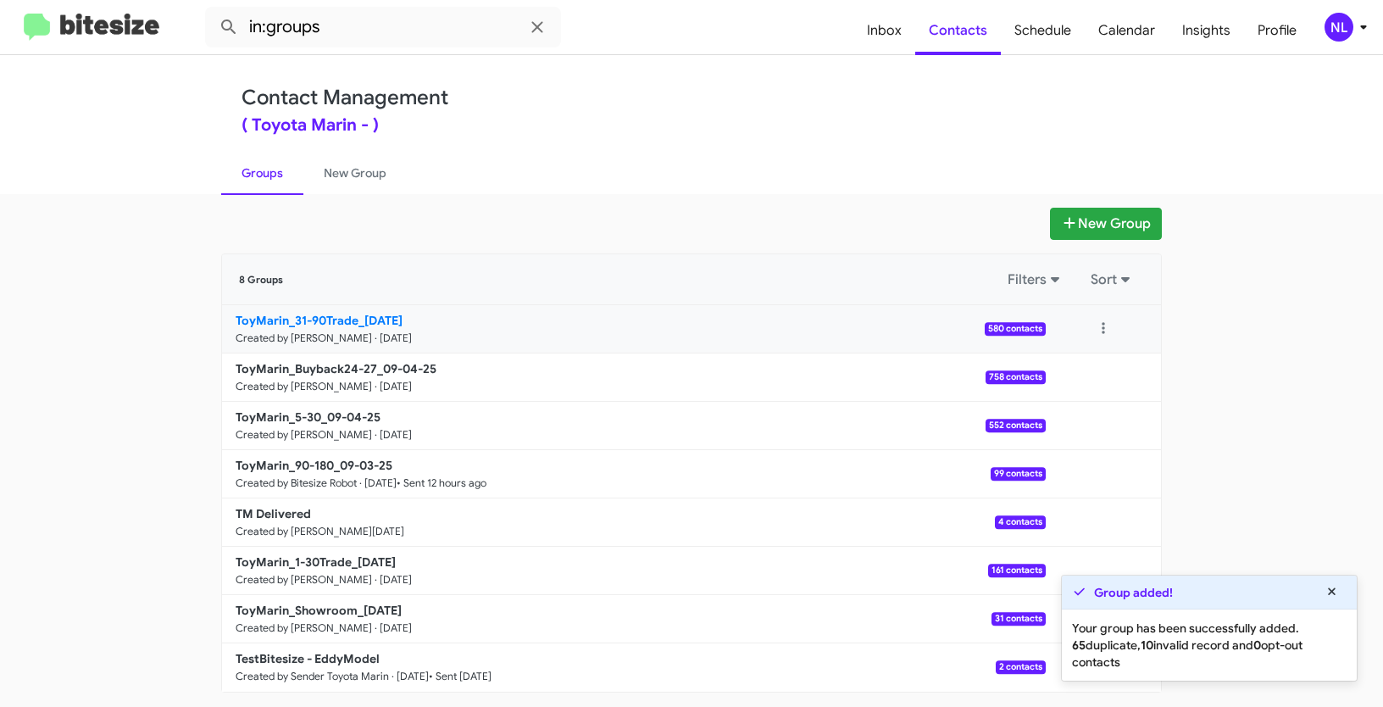
drag, startPoint x: 151, startPoint y: 322, endPoint x: 361, endPoint y: 317, distance: 210.3
click at [361, 317] on app-groups "New Group 8 Groups Filters Sort ToyMarin_31-90Trade_09-04-25 Created by Nen Lim…" at bounding box center [691, 450] width 1383 height 485
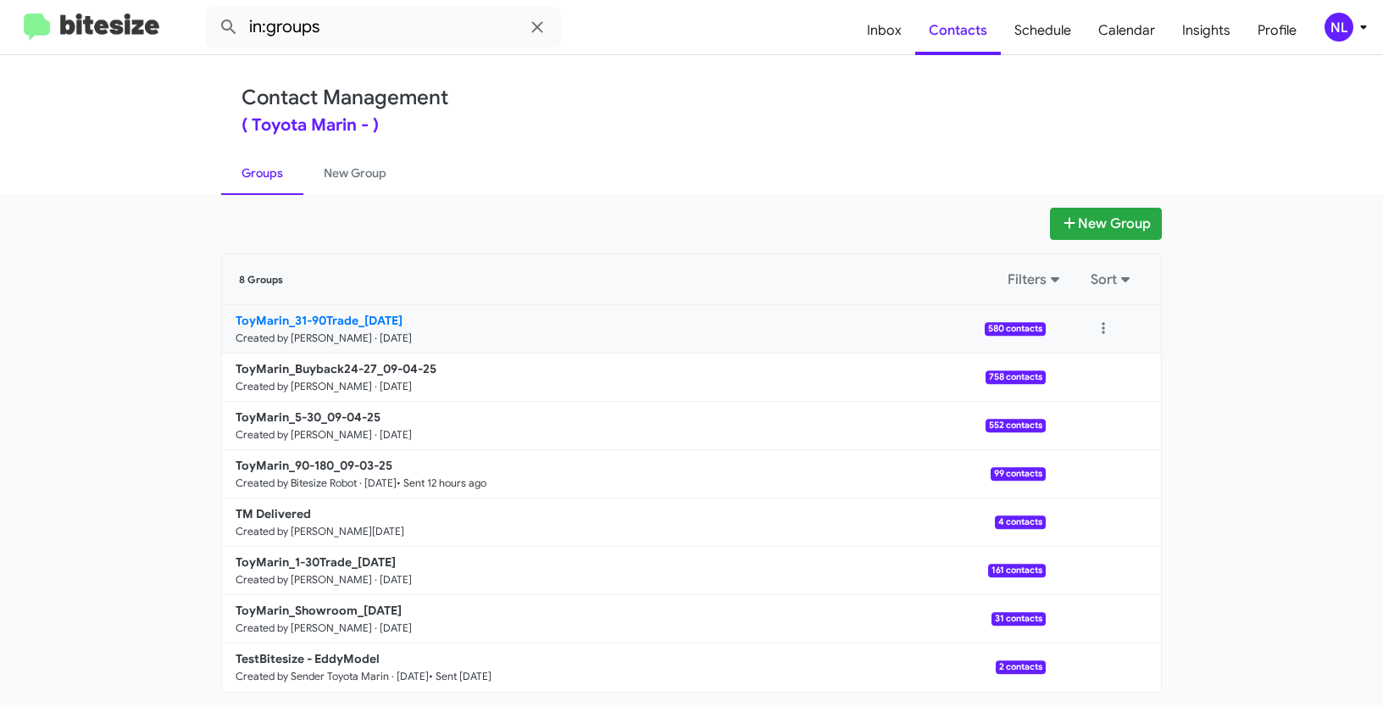
copy b "ToyMarin_31-90Trade_"
click at [343, 25] on input "in:groups" at bounding box center [383, 27] width 356 height 41
paste input "ToyMarin_31-90Trade_"
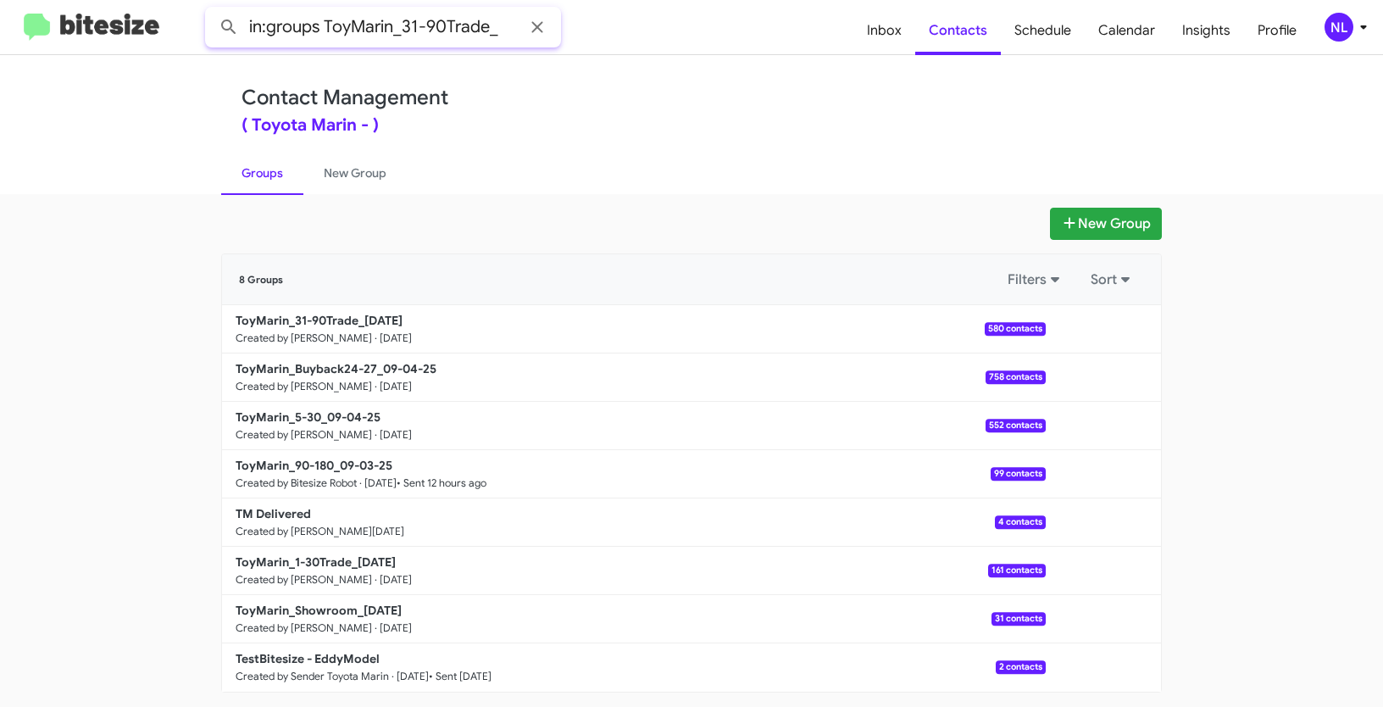
type input "in:groups ToyMarin_31-90Trade_"
click at [212, 10] on button at bounding box center [229, 27] width 34 height 34
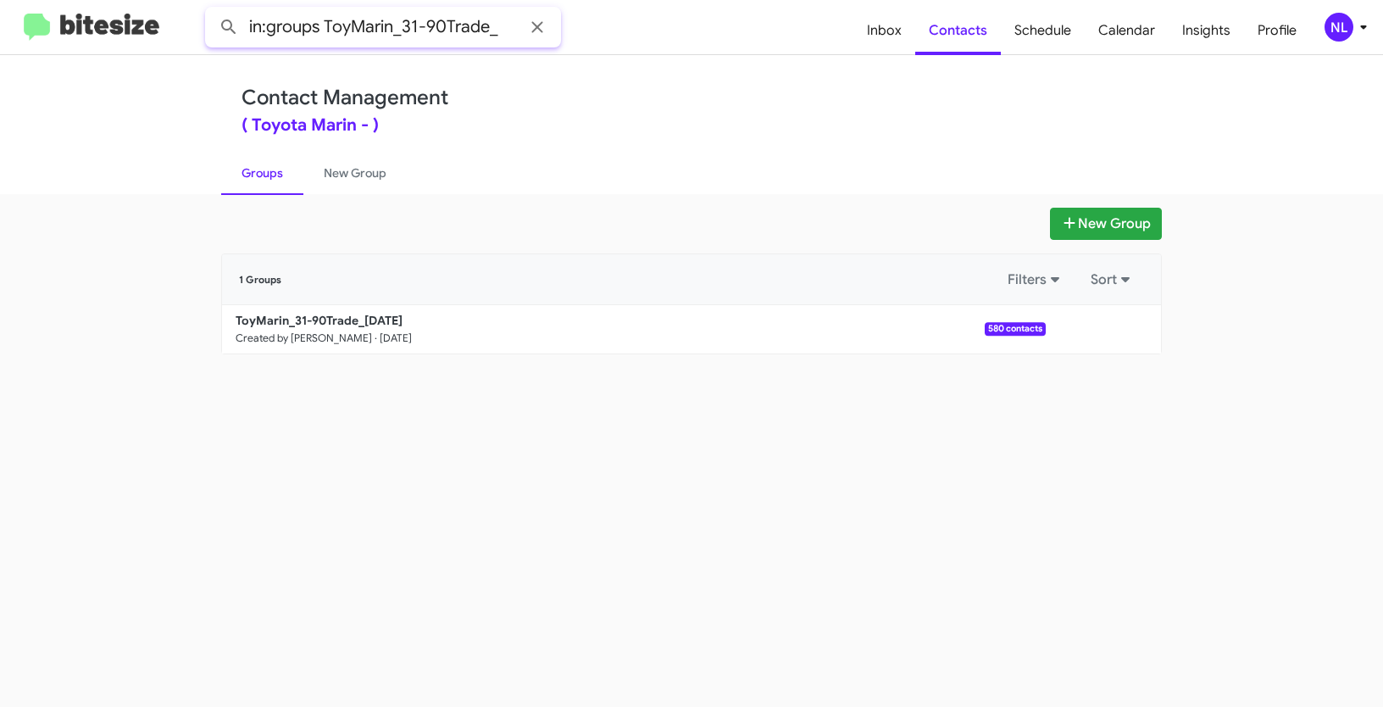
click at [512, 27] on input "in:groups ToyMarin_31-90Trade_" at bounding box center [383, 27] width 356 height 41
click at [534, 29] on icon at bounding box center [537, 26] width 11 height 11
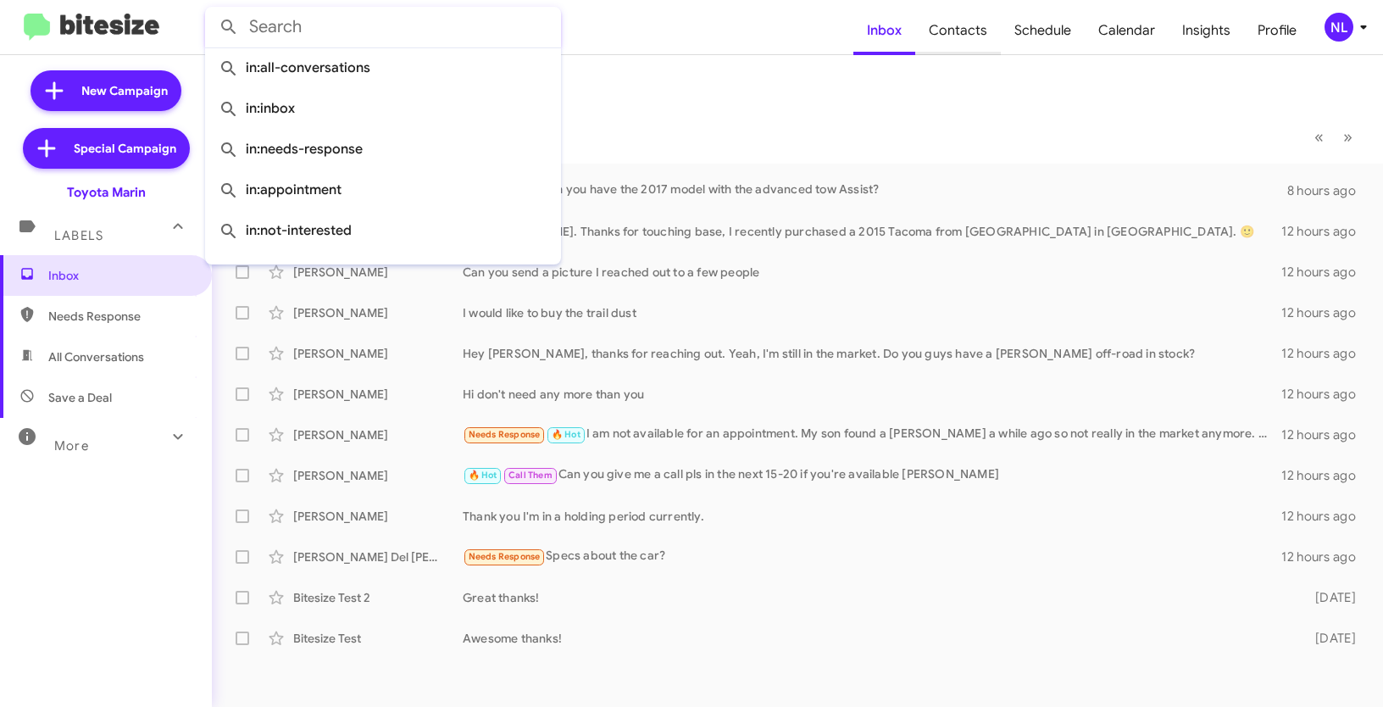
click at [970, 37] on span "Contacts" at bounding box center [959, 30] width 86 height 49
type input "in:groups"
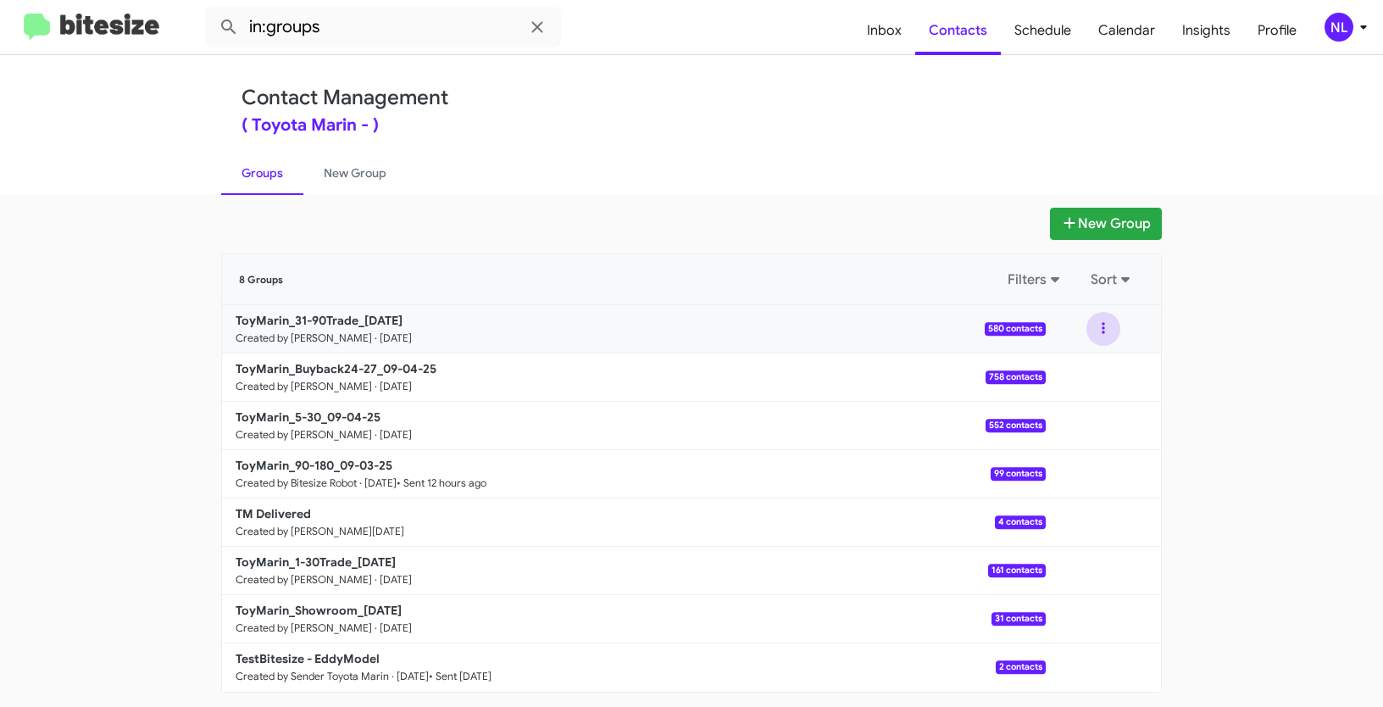
click at [1103, 326] on button at bounding box center [1104, 329] width 34 height 34
click at [1053, 381] on button "View contacts" at bounding box center [1053, 374] width 136 height 41
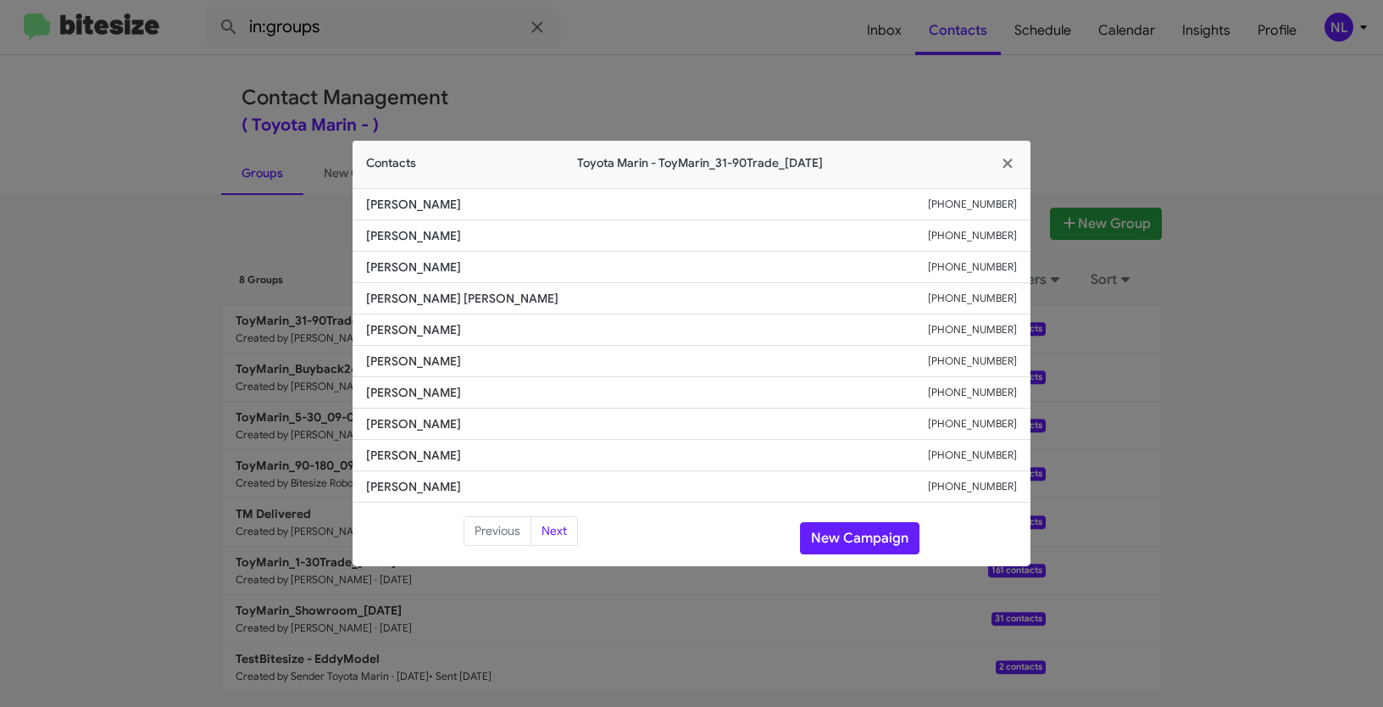
drag, startPoint x: 365, startPoint y: 232, endPoint x: 515, endPoint y: 236, distance: 150.1
click at [515, 236] on li "Lucy Hironymous +14159668800" at bounding box center [692, 235] width 678 height 31
copy span "Lucy Hironymous"
click at [860, 537] on button "New Campaign" at bounding box center [860, 538] width 120 height 32
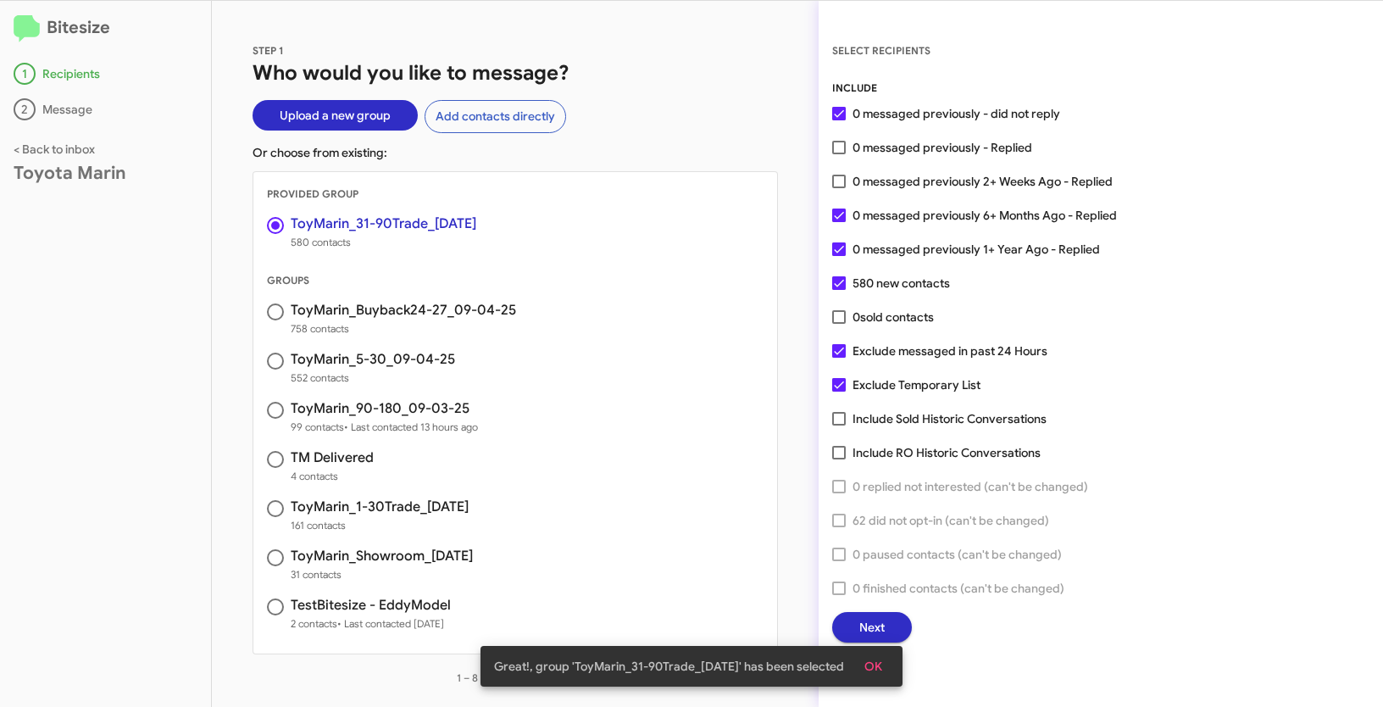
click at [869, 651] on div "OK" at bounding box center [873, 666] width 45 height 31
click at [882, 665] on span "OK" at bounding box center [874, 666] width 18 height 31
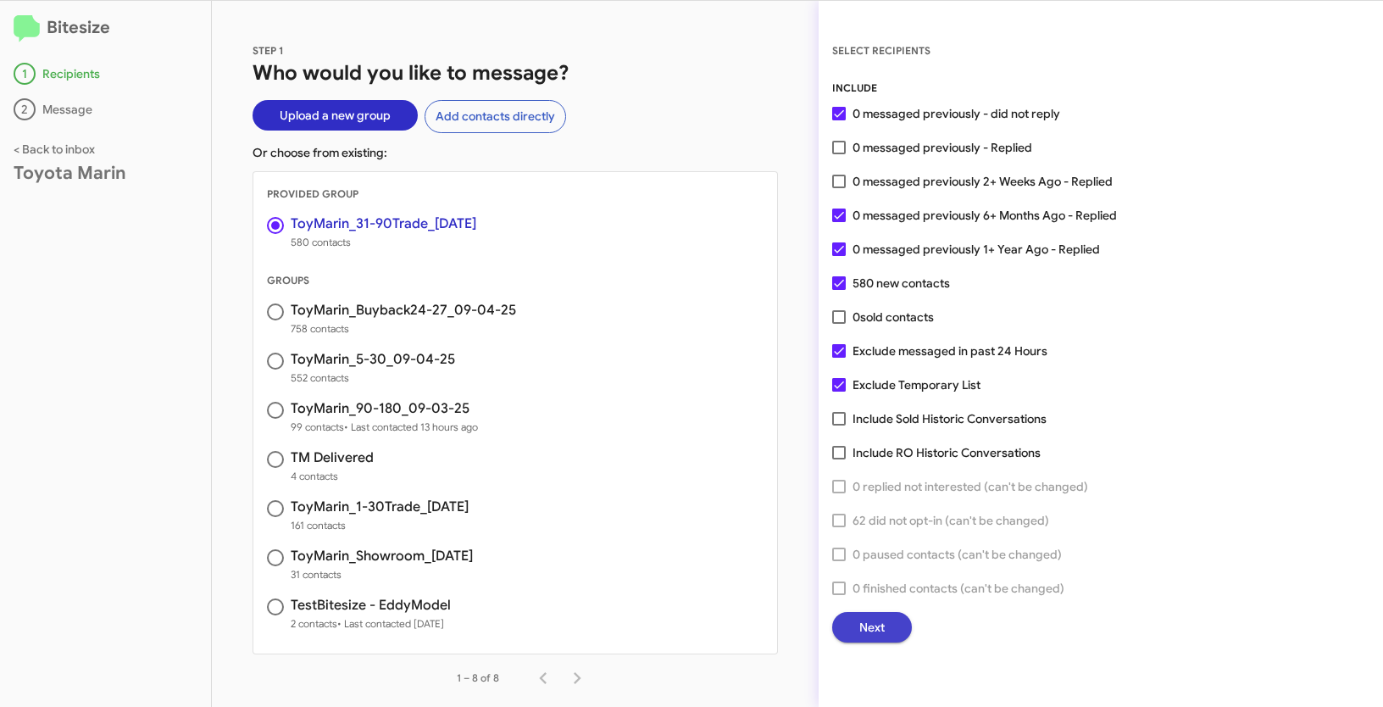
click at [876, 625] on span "Next" at bounding box center [872, 627] width 25 height 31
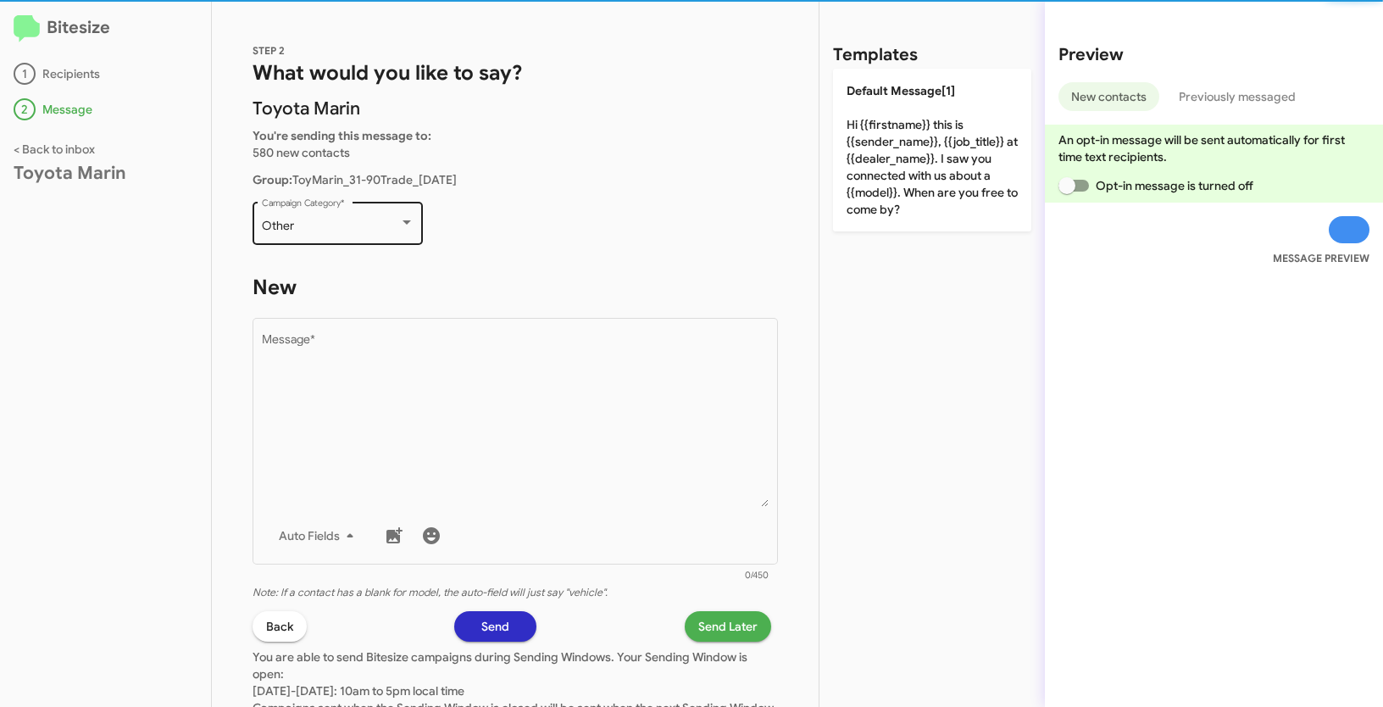
click at [381, 224] on div "Other" at bounding box center [330, 227] width 137 height 14
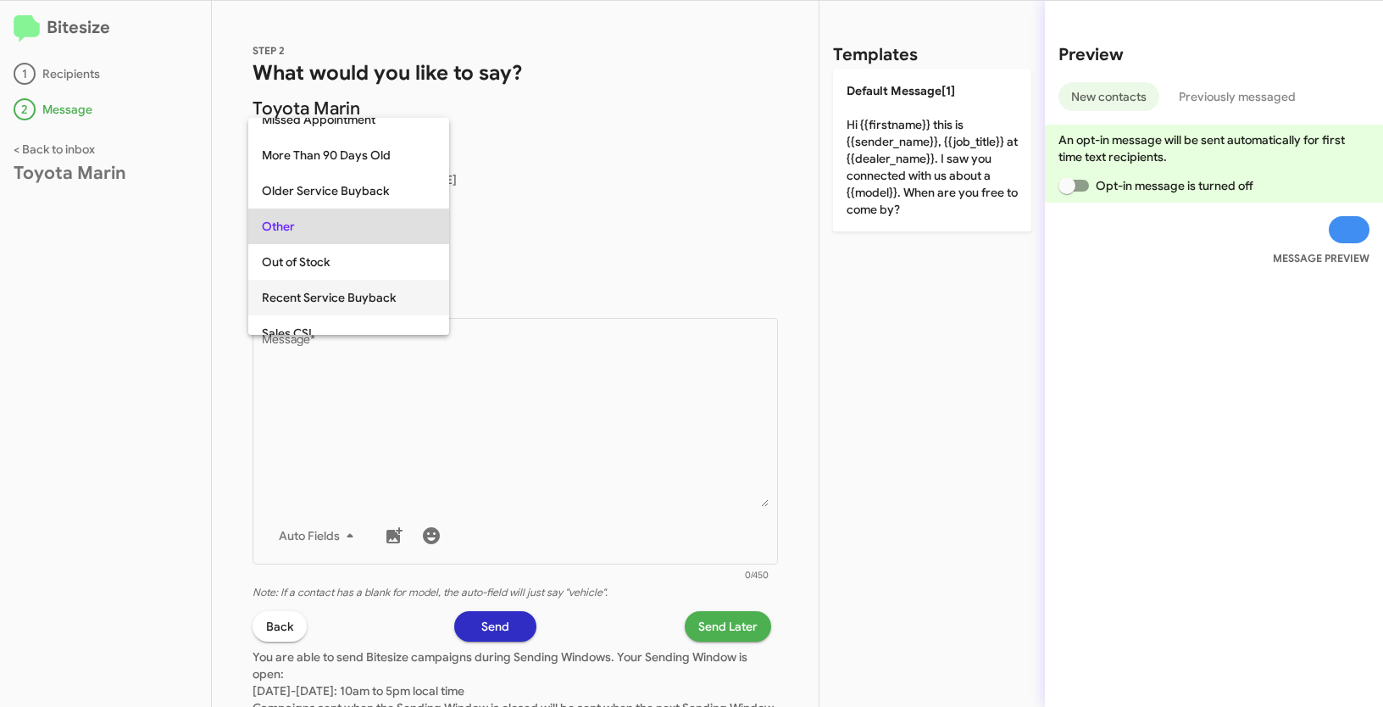
scroll to position [654, 0]
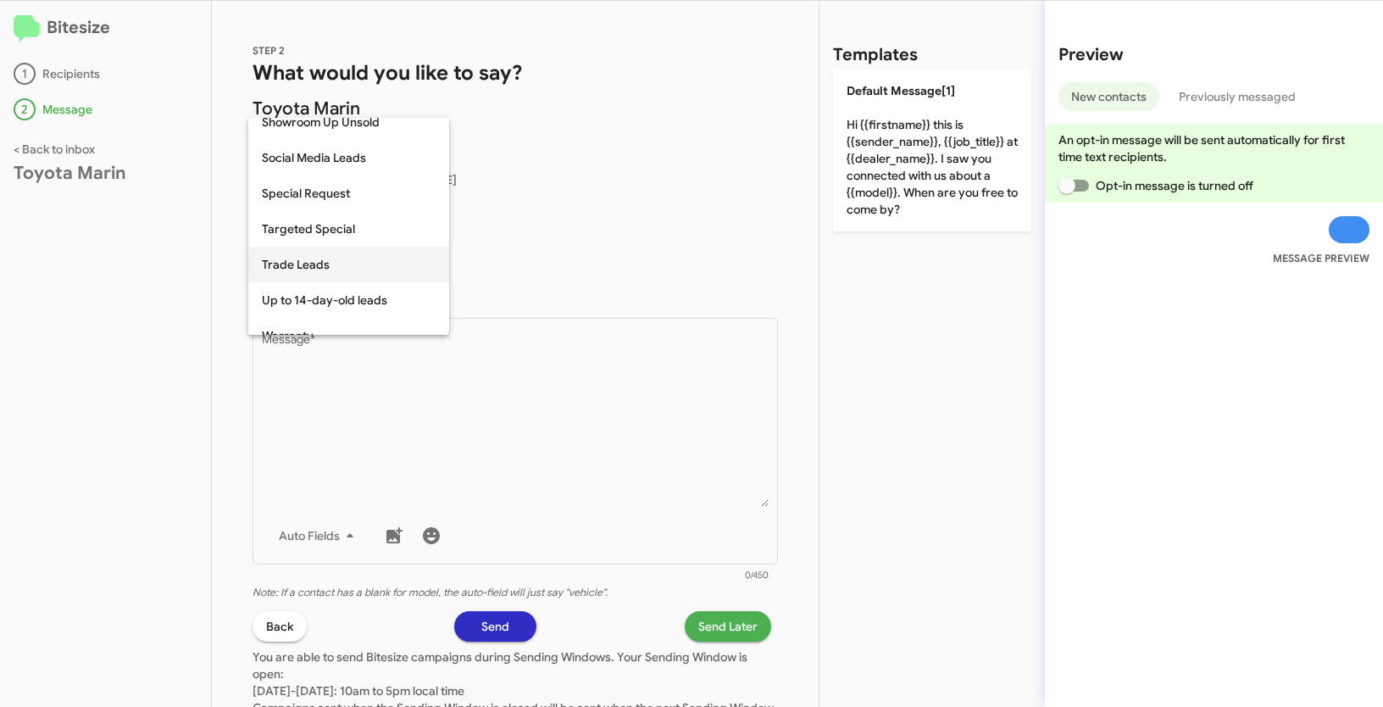
click at [324, 261] on span "Trade Leads" at bounding box center [349, 265] width 174 height 36
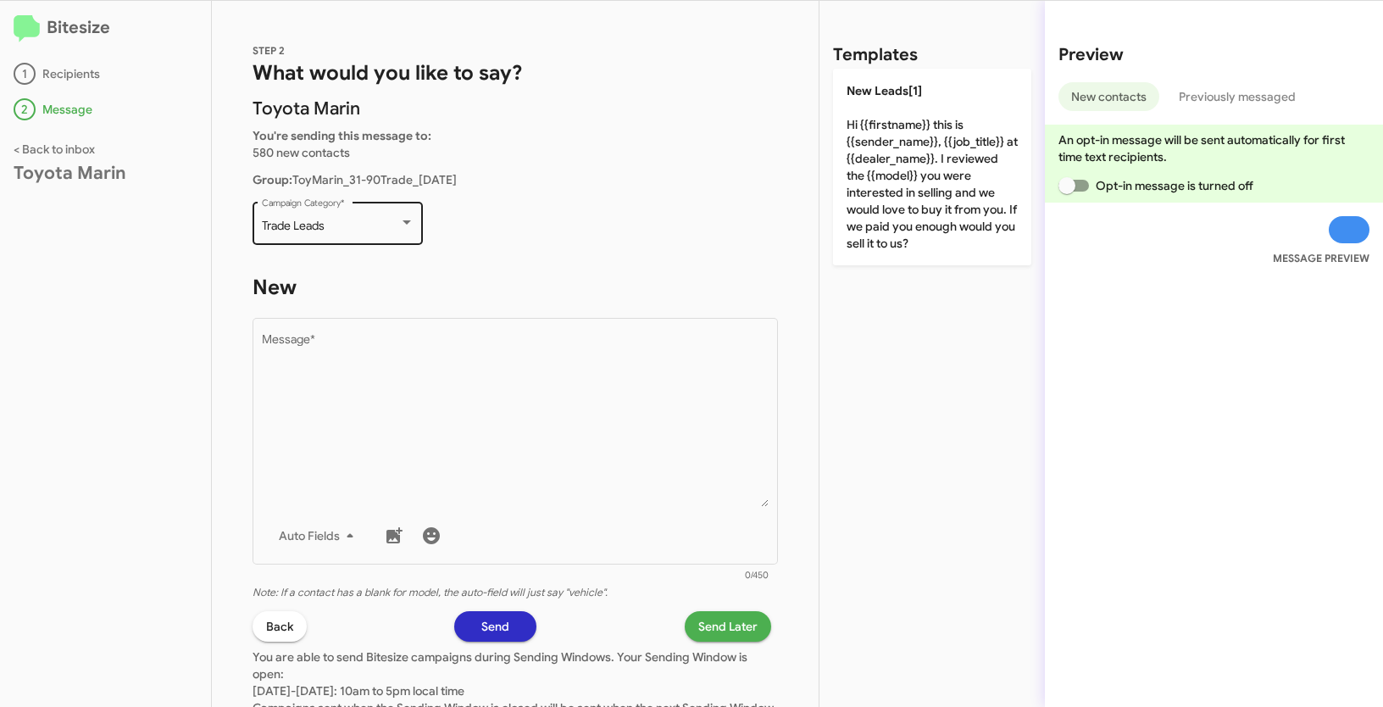
drag, startPoint x: 281, startPoint y: 223, endPoint x: 328, endPoint y: 225, distance: 46.7
click at [328, 225] on div "Trade Leads Campaign Category *" at bounding box center [338, 221] width 170 height 47
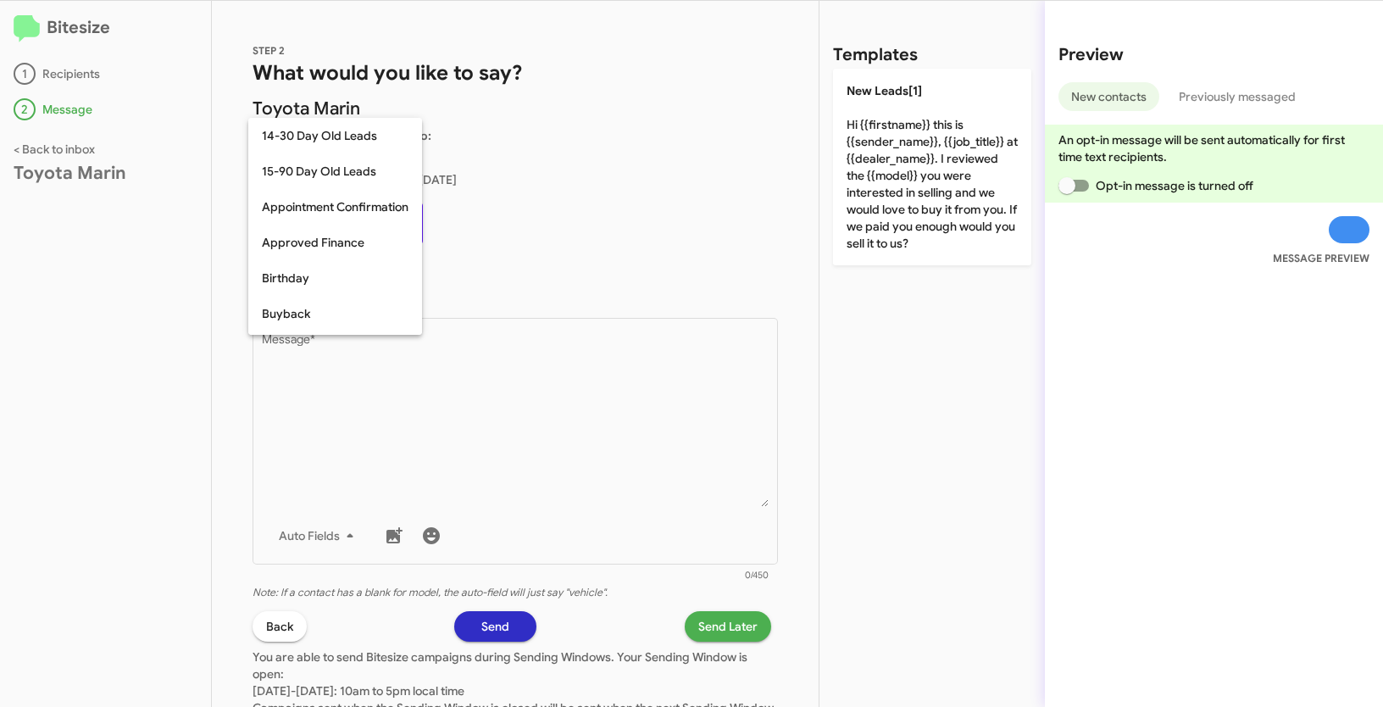
scroll to position [692, 0]
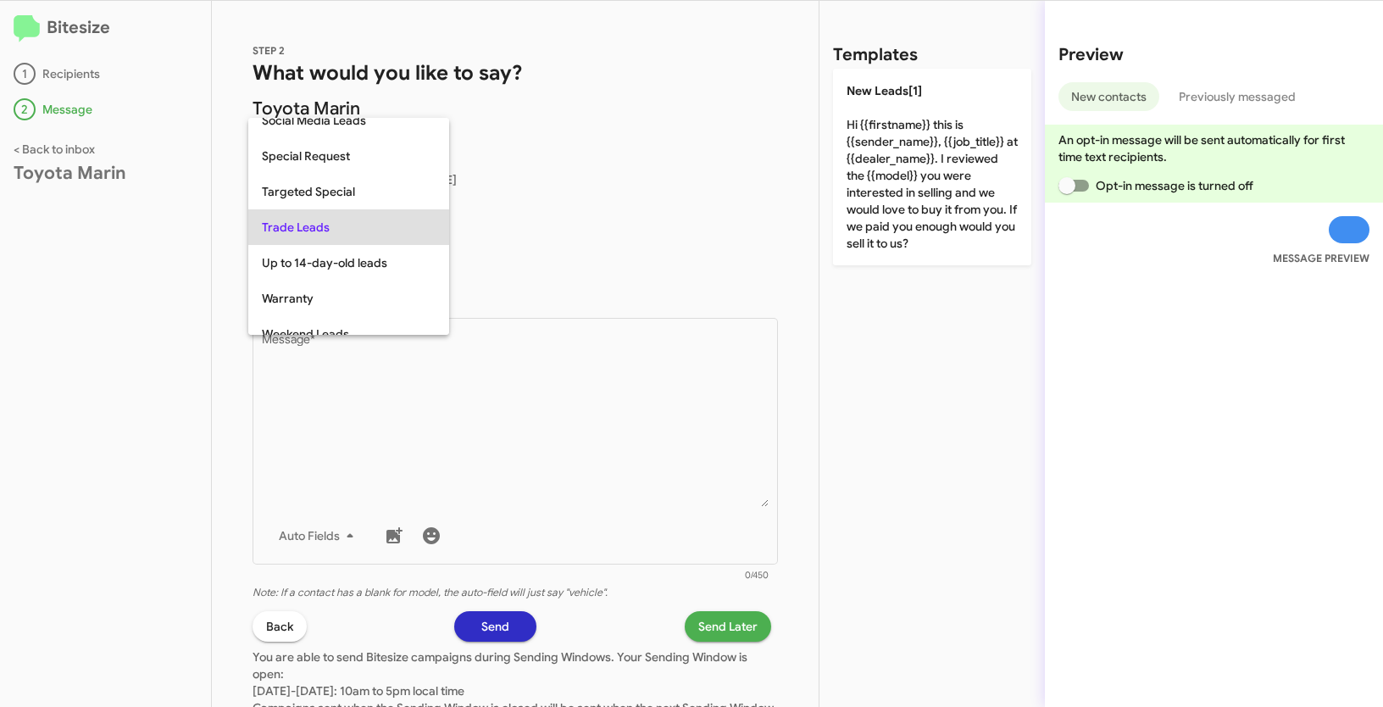
copy span "Trade Leads"
click at [565, 414] on div at bounding box center [691, 353] width 1383 height 707
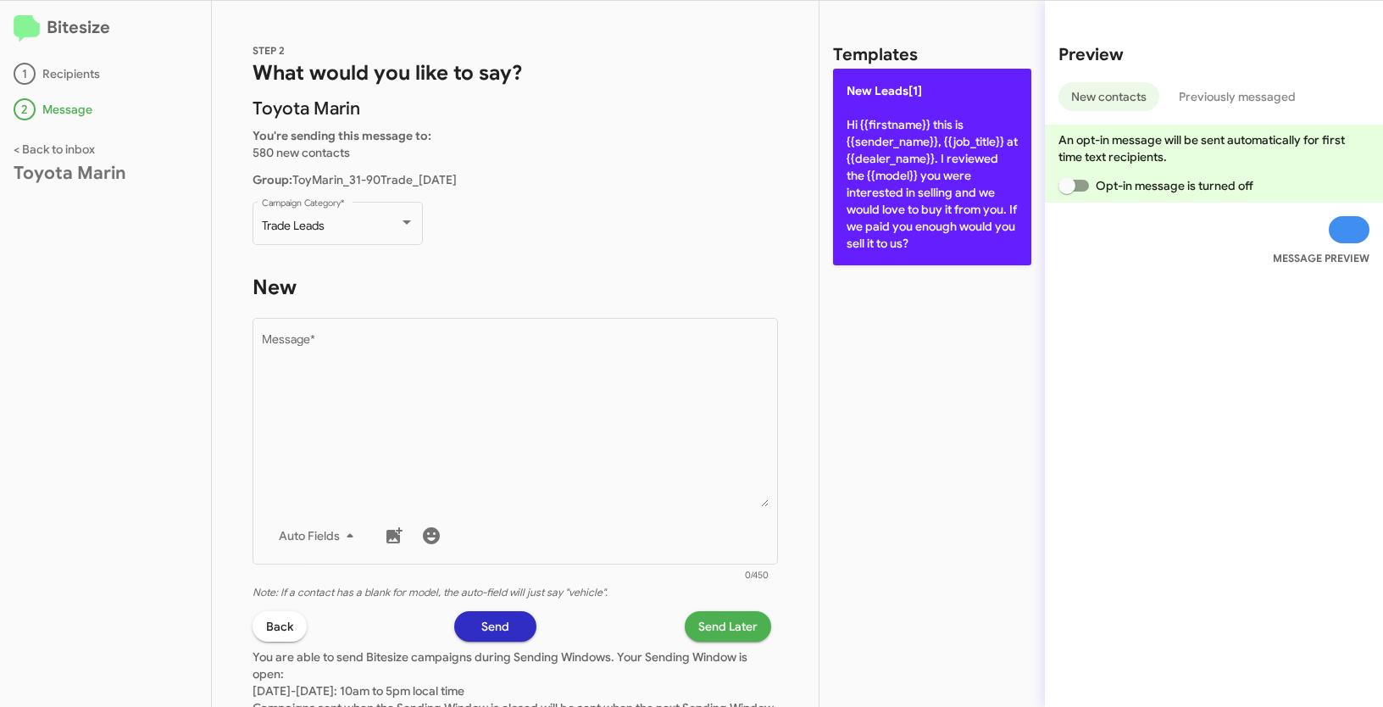
click at [901, 131] on p "New Leads[1] Hi {{firstname}} this is {{sender_name}}, {{job_title}} at {{deale…" at bounding box center [932, 167] width 198 height 197
type textarea "Hi {{firstname}} this is {{sender_name}}, {{job_title}} at {{dealer_name}}. I r…"
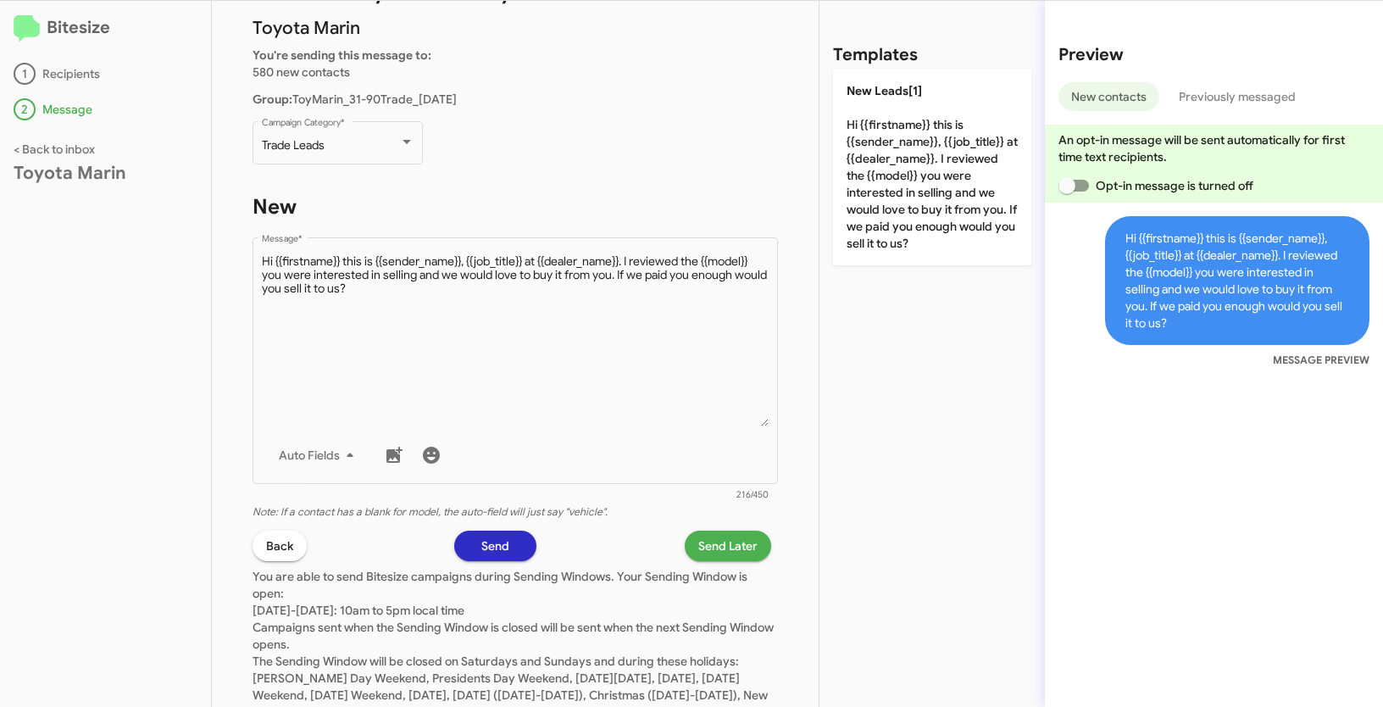
scroll to position [136, 0]
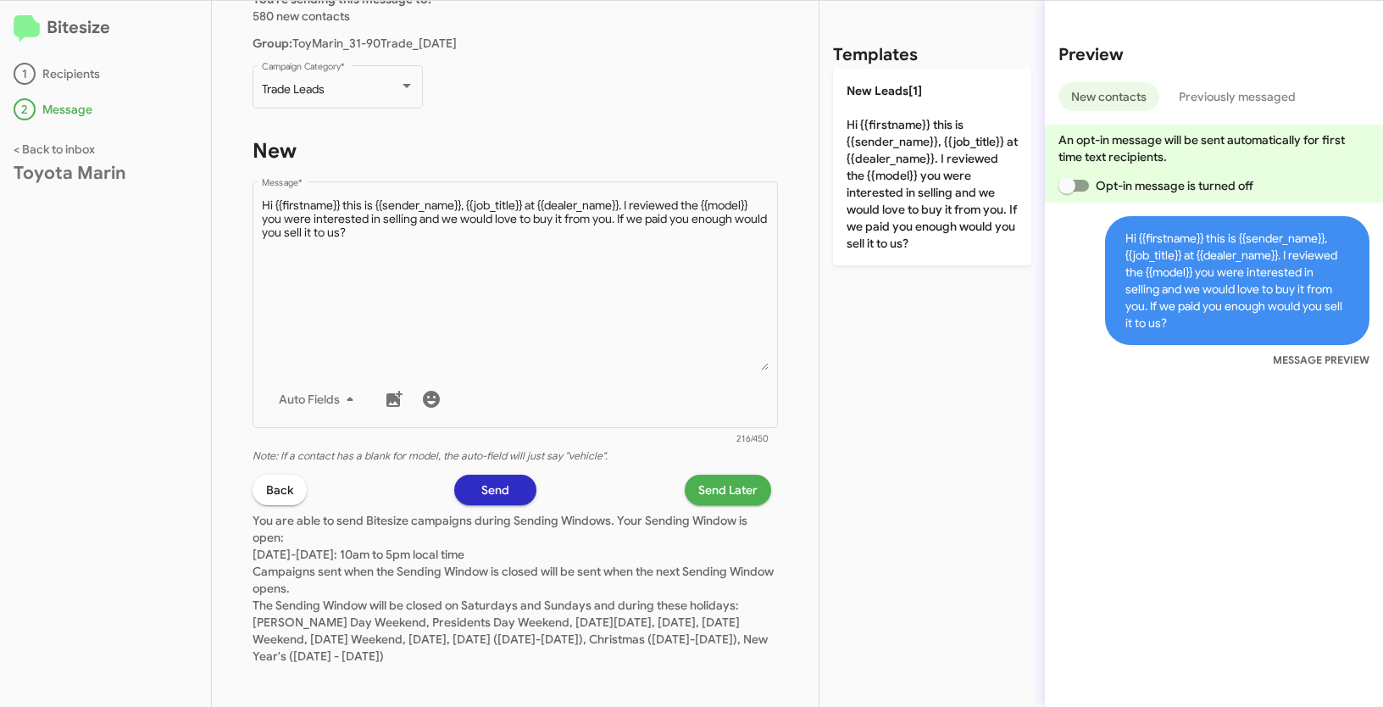
click at [711, 494] on span "Send Later" at bounding box center [728, 490] width 59 height 31
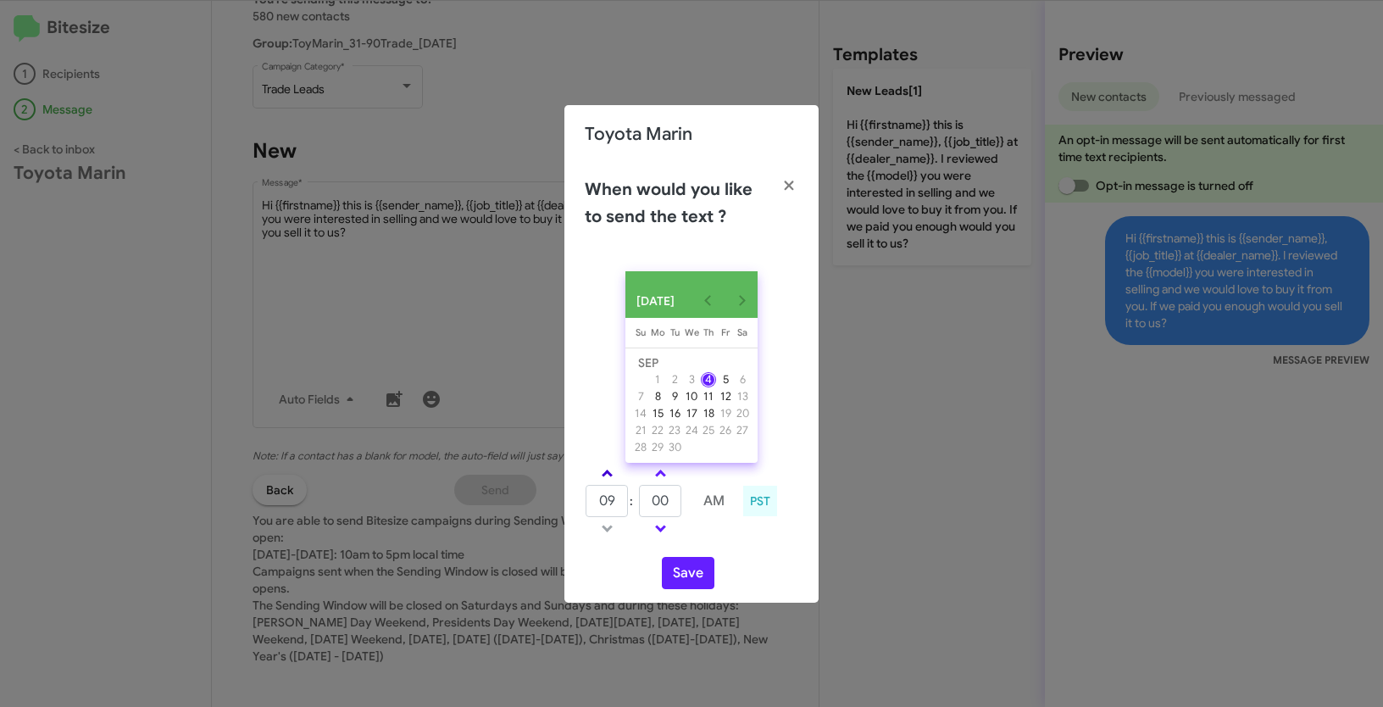
click at [611, 476] on link at bounding box center [608, 473] width 30 height 19
type input "10"
drag, startPoint x: 658, startPoint y: 505, endPoint x: 642, endPoint y: 502, distance: 16.5
click at [642, 502] on input "00" at bounding box center [660, 501] width 42 height 32
type input "37"
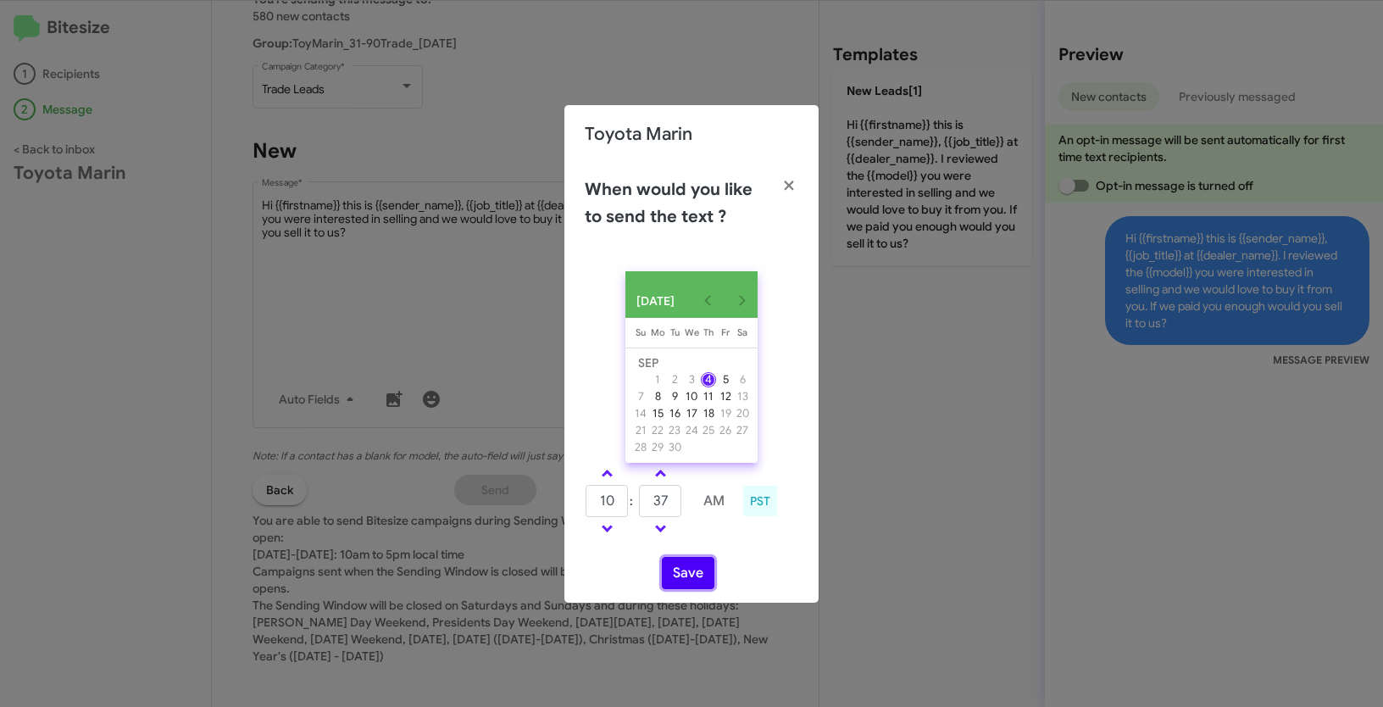
click at [687, 568] on button "Save" at bounding box center [688, 573] width 53 height 32
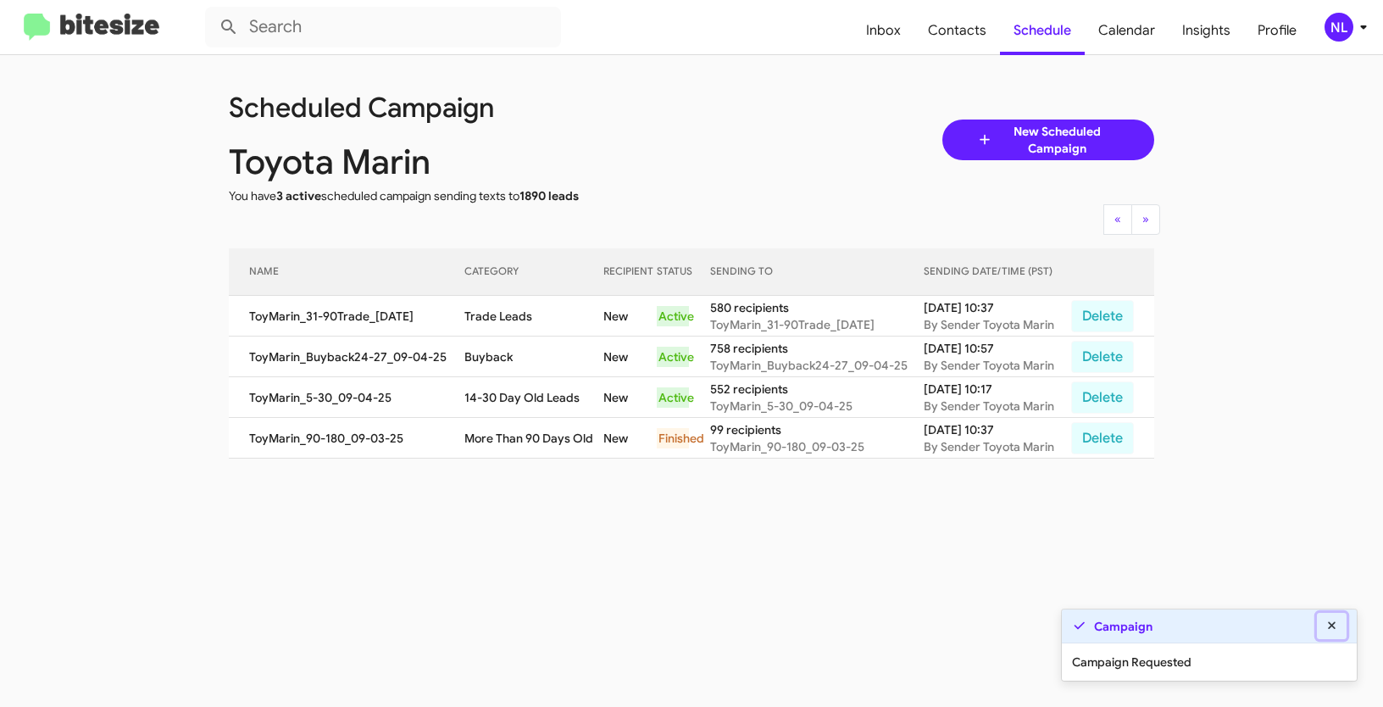
click at [1334, 623] on icon at bounding box center [1332, 625] width 8 height 8
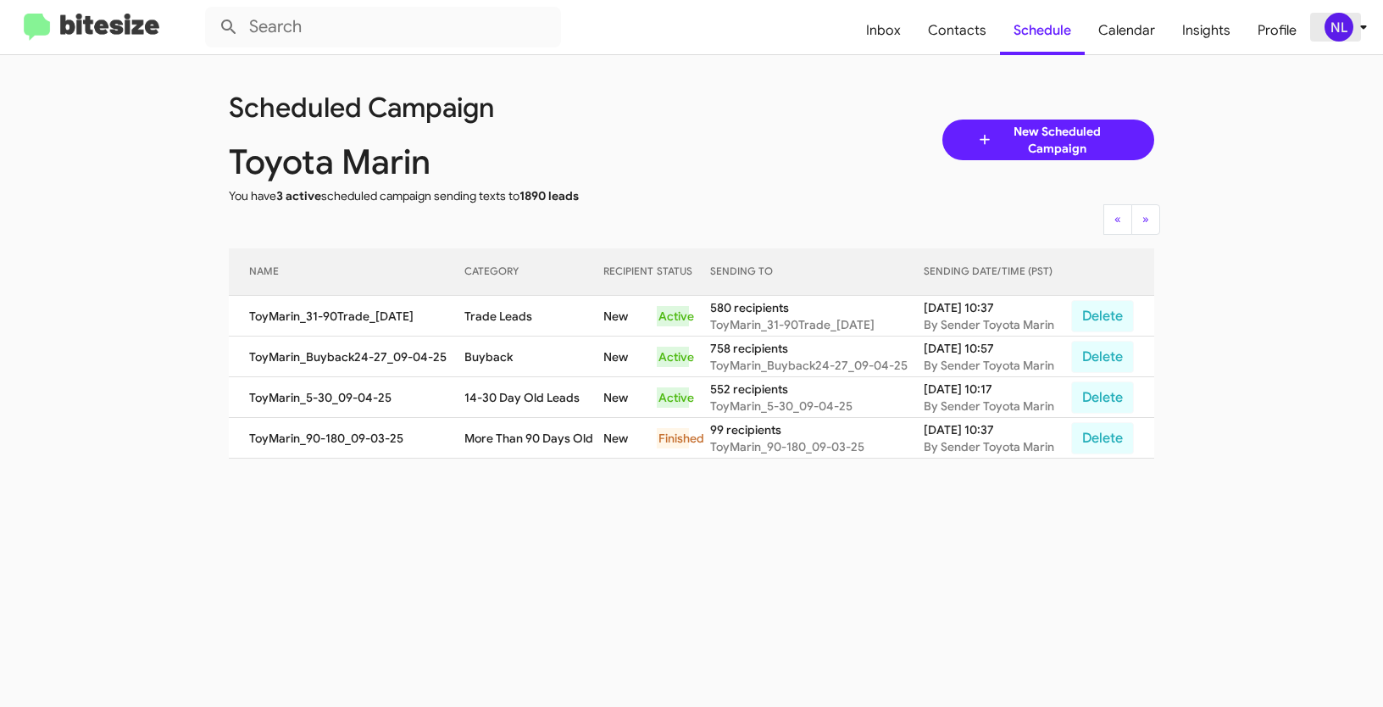
click at [1332, 31] on div "NL" at bounding box center [1339, 27] width 29 height 29
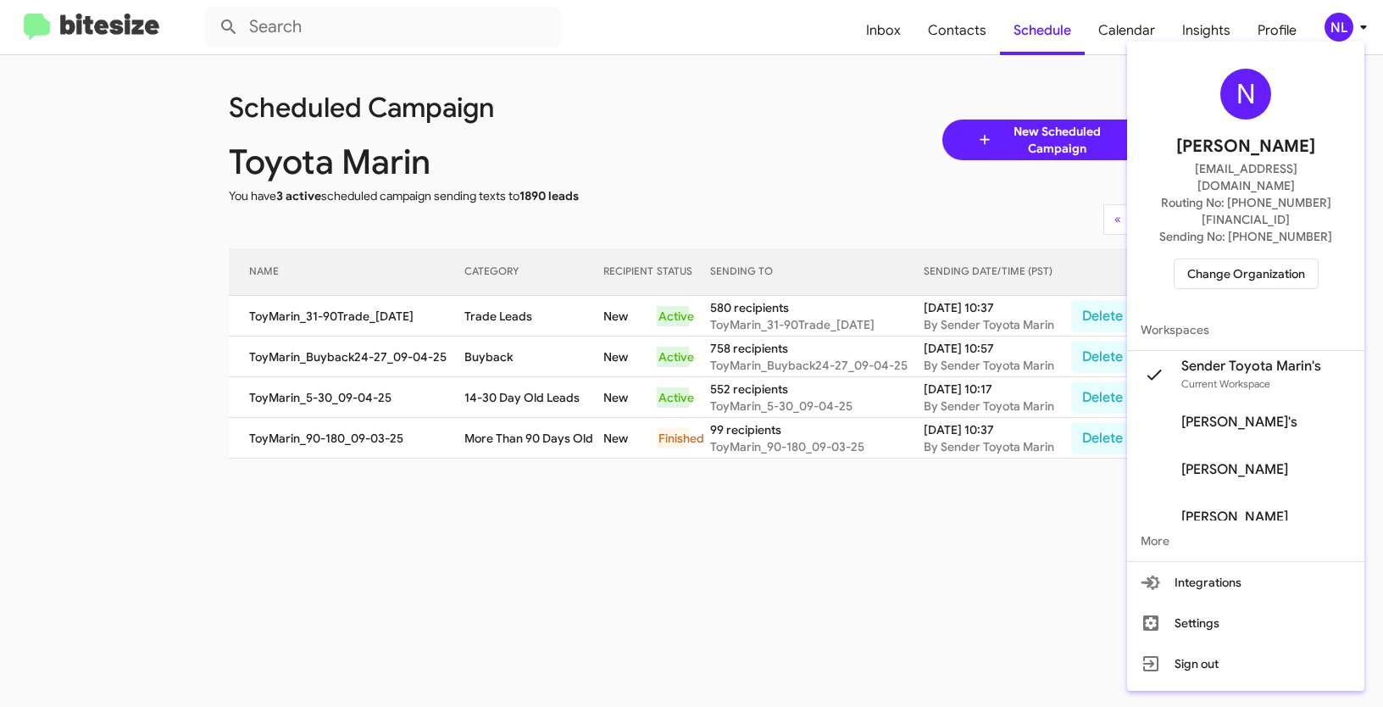
click at [1222, 259] on span "Change Organization" at bounding box center [1247, 273] width 118 height 29
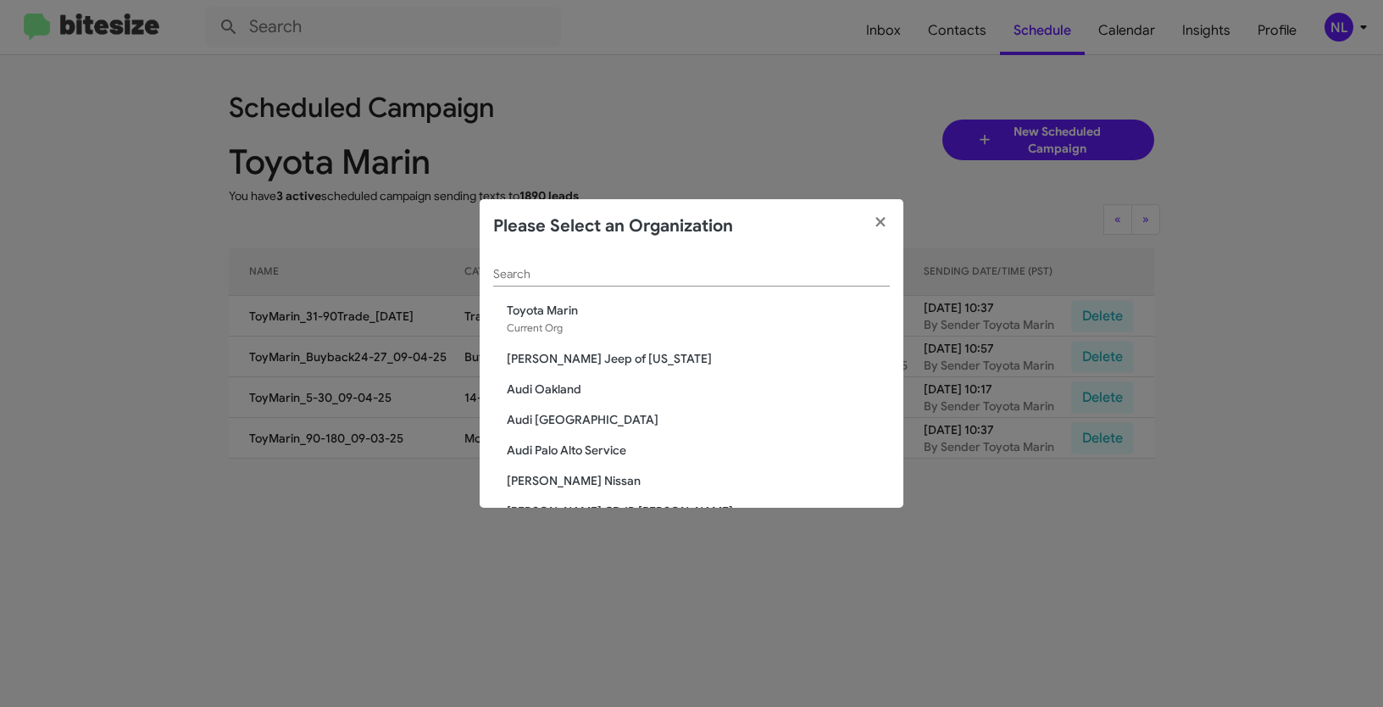
click at [621, 269] on input "Search" at bounding box center [691, 275] width 397 height 14
paste input "[PERSON_NAME] Family Nissan"
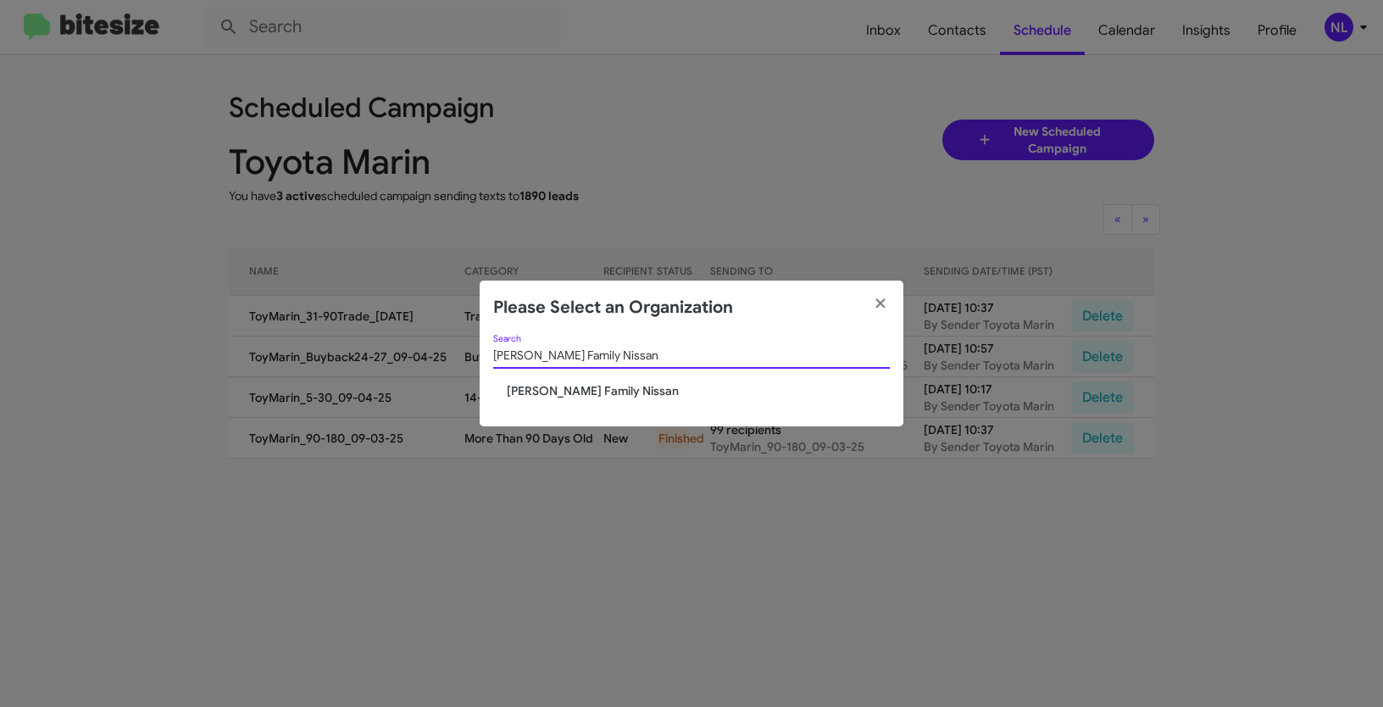
type input "[PERSON_NAME] Family Nissan"
click at [570, 398] on span "[PERSON_NAME] Family Nissan" at bounding box center [698, 390] width 383 height 17
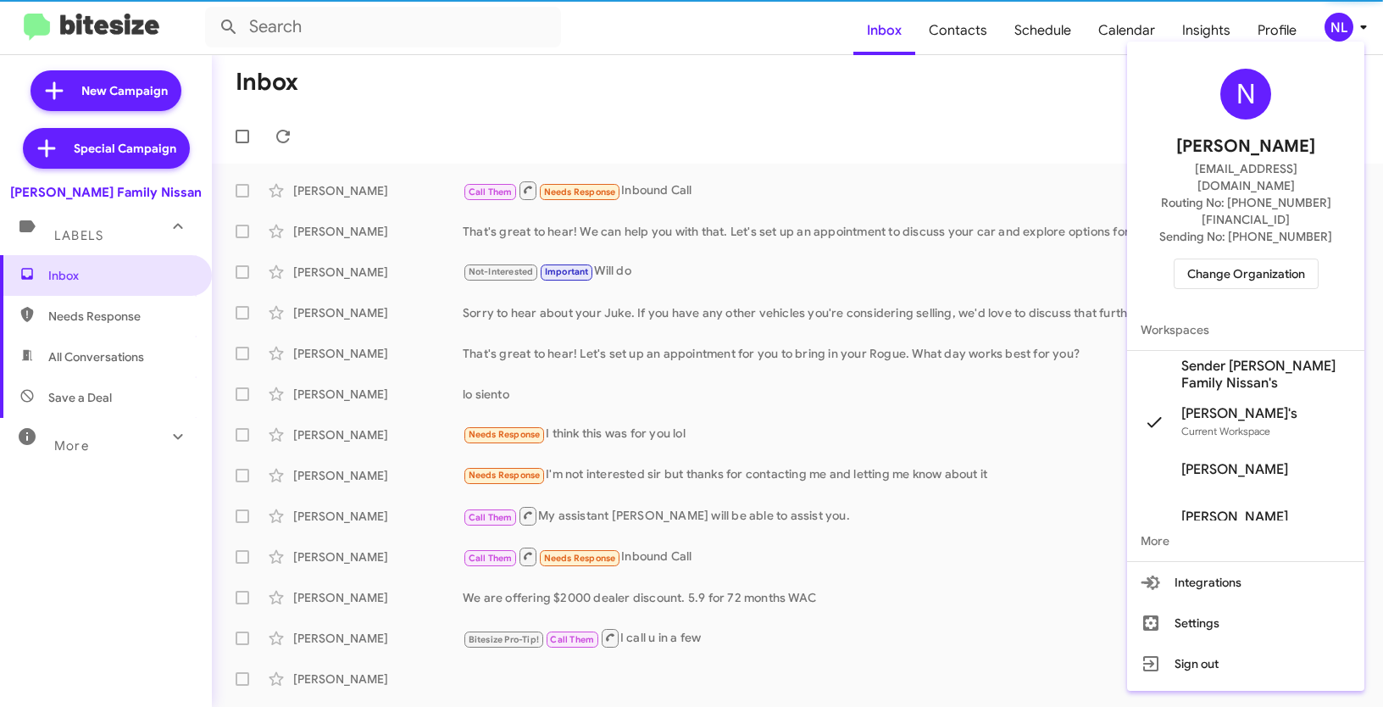
click at [1243, 358] on span "Sender [PERSON_NAME] Family Nissan's" at bounding box center [1267, 375] width 170 height 34
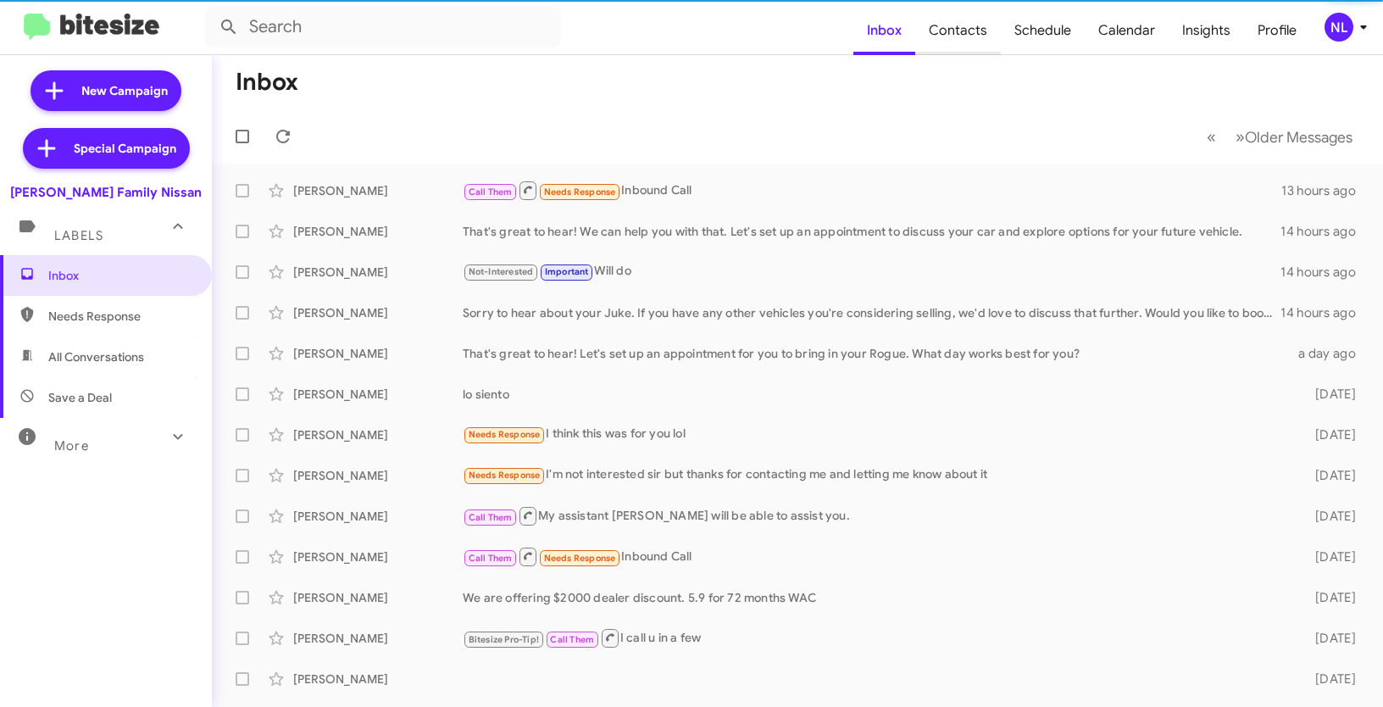
click at [965, 26] on span "Contacts" at bounding box center [959, 30] width 86 height 49
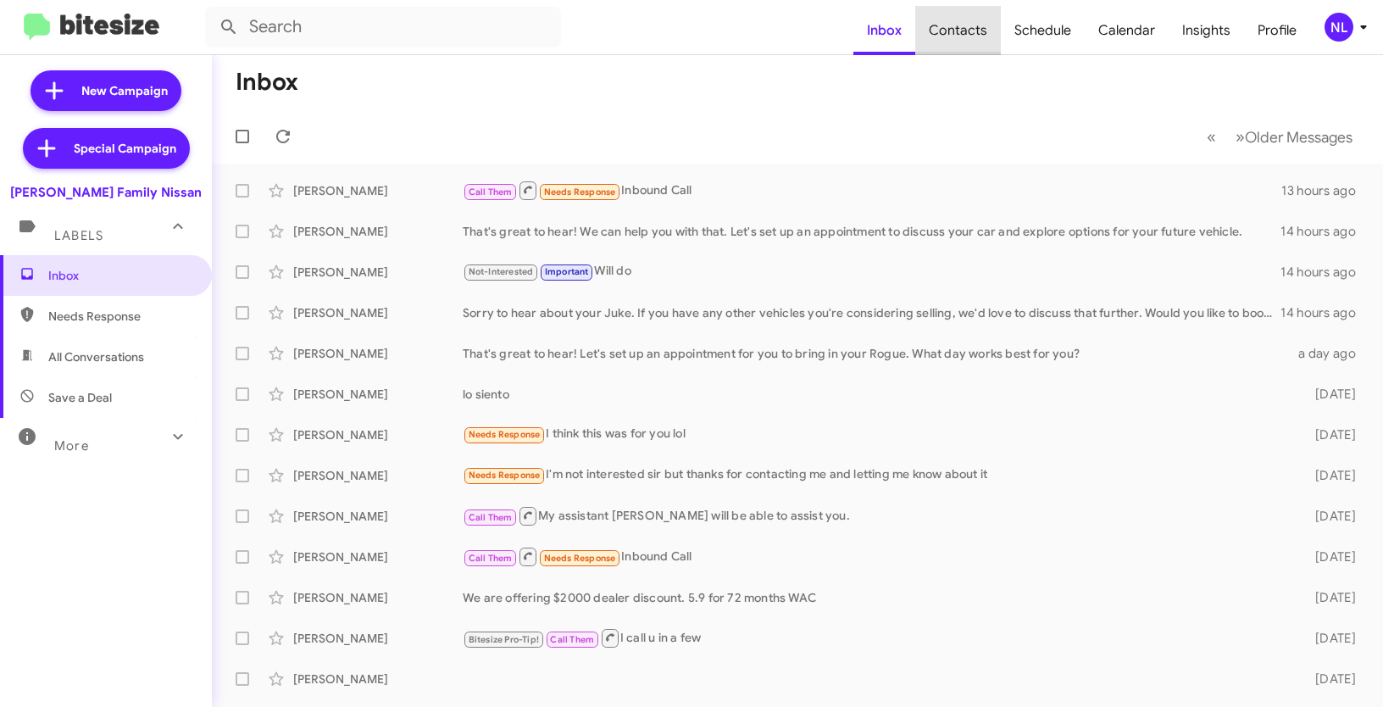
type input "in:groups"
